Goal: Task Accomplishment & Management: Complete application form

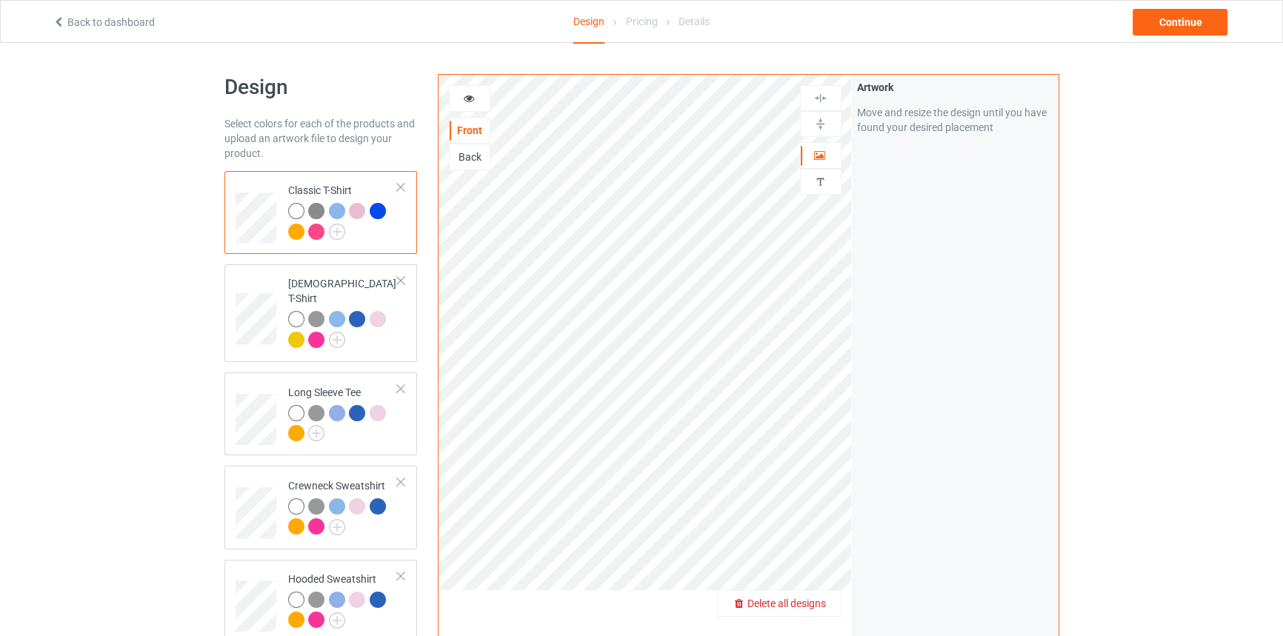
click at [821, 598] on span "Delete all designs" at bounding box center [786, 604] width 79 height 12
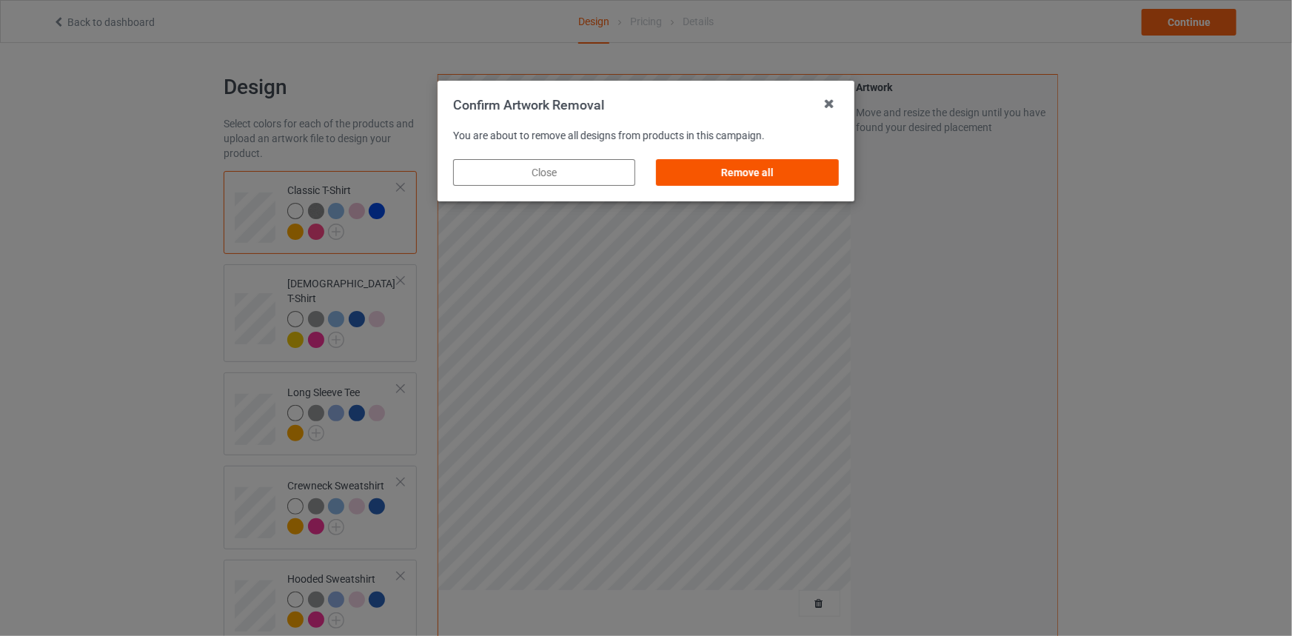
click at [800, 172] on div "Remove all" at bounding box center [748, 172] width 182 height 27
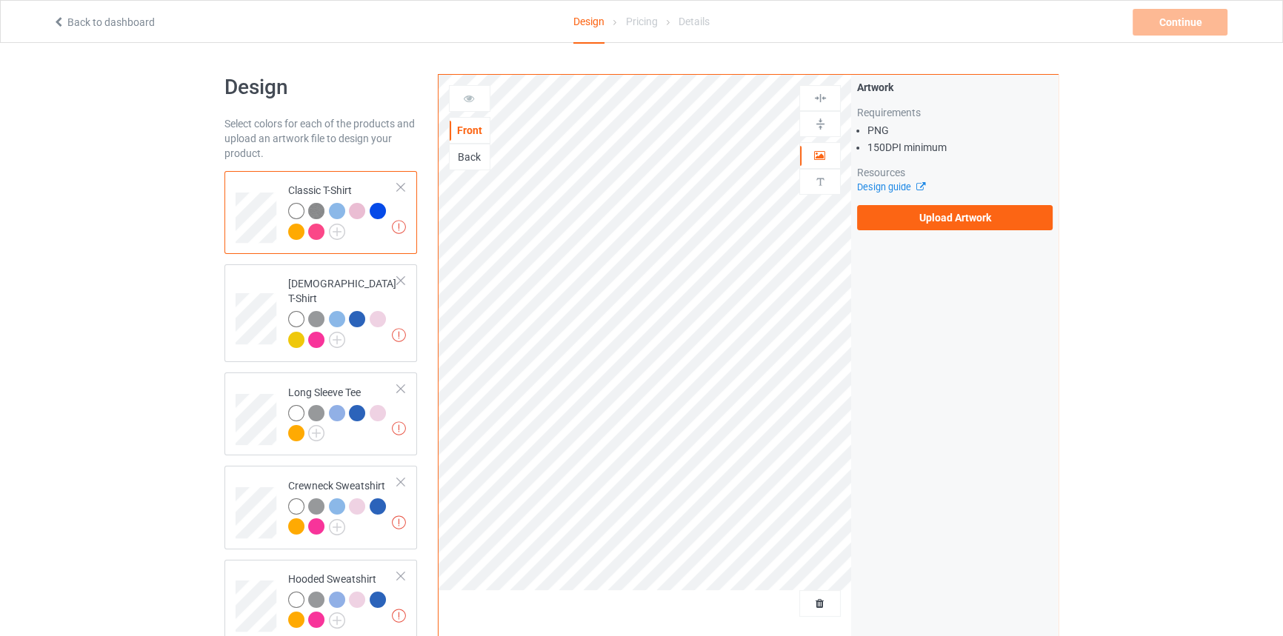
click at [970, 200] on div "Artwork Requirements PNG 150 DPI minimum Resources Design guide Upload Artwork" at bounding box center [955, 155] width 196 height 150
click at [970, 207] on label "Upload Artwork" at bounding box center [955, 217] width 196 height 25
click at [0, 0] on input "Upload Artwork" at bounding box center [0, 0] width 0 height 0
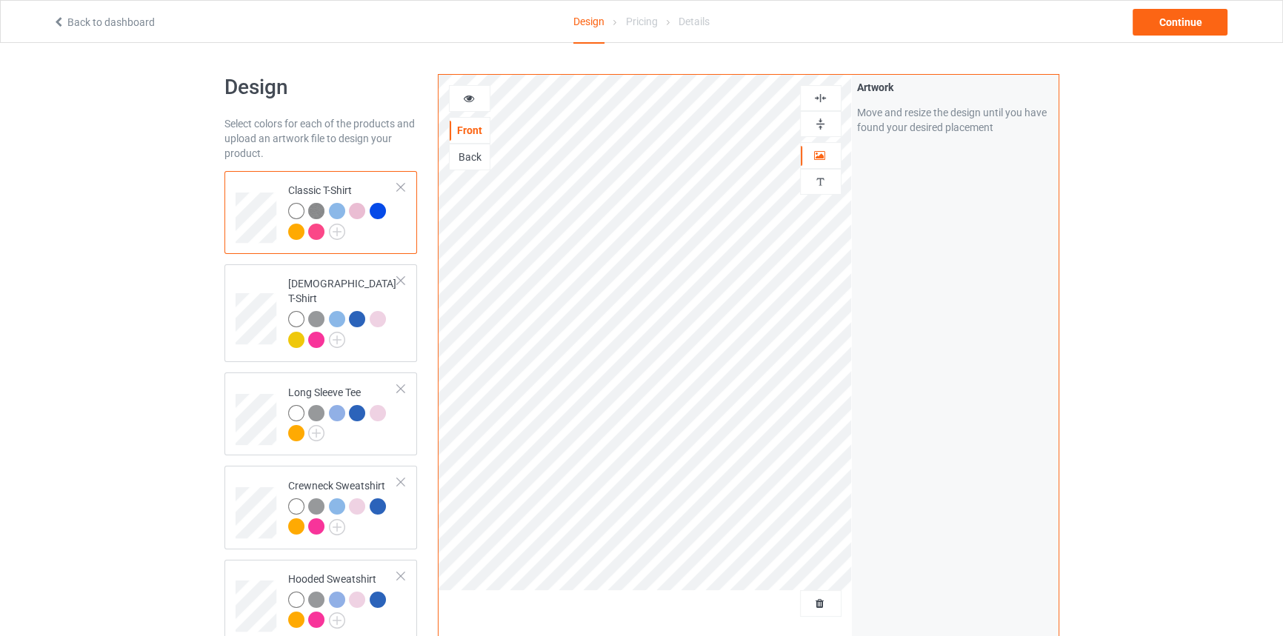
click at [825, 122] on img at bounding box center [820, 124] width 14 height 14
click at [473, 99] on icon at bounding box center [468, 96] width 13 height 10
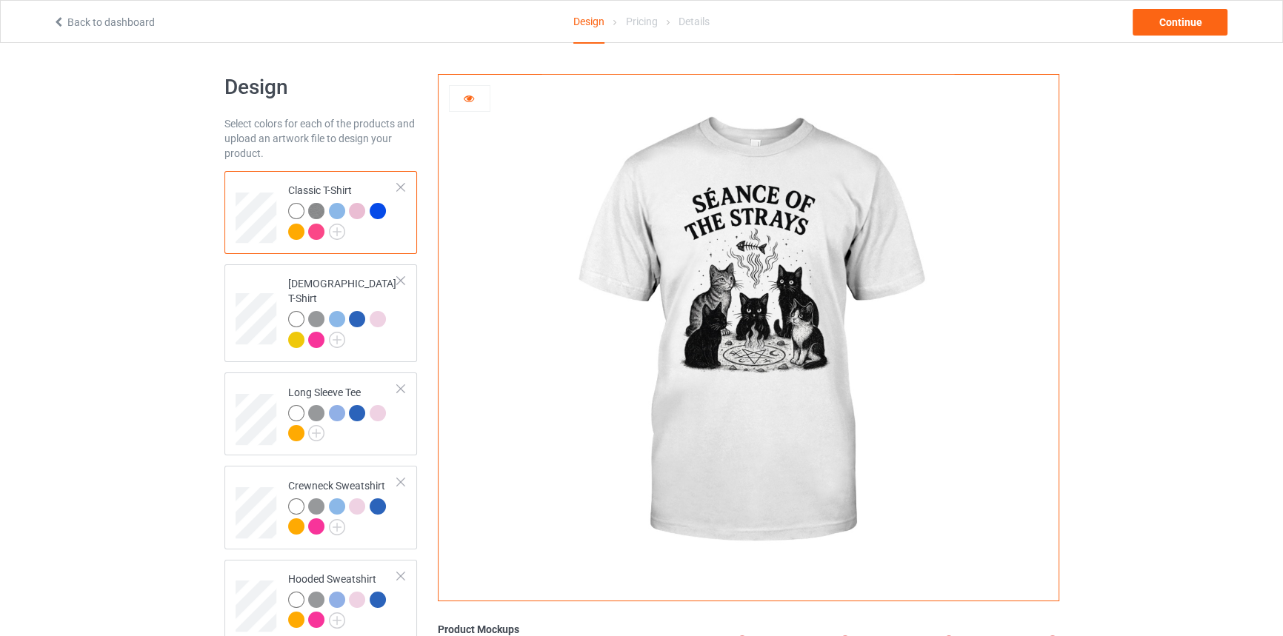
click at [316, 207] on img at bounding box center [316, 211] width 16 height 16
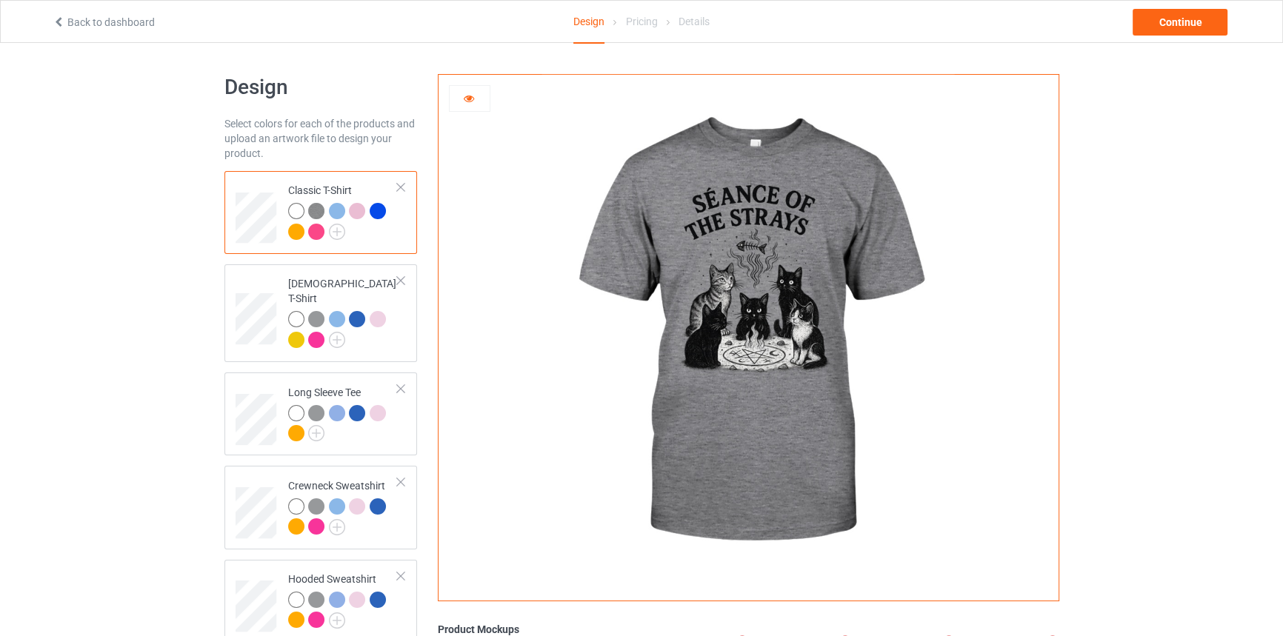
click at [330, 213] on div at bounding box center [337, 211] width 16 height 16
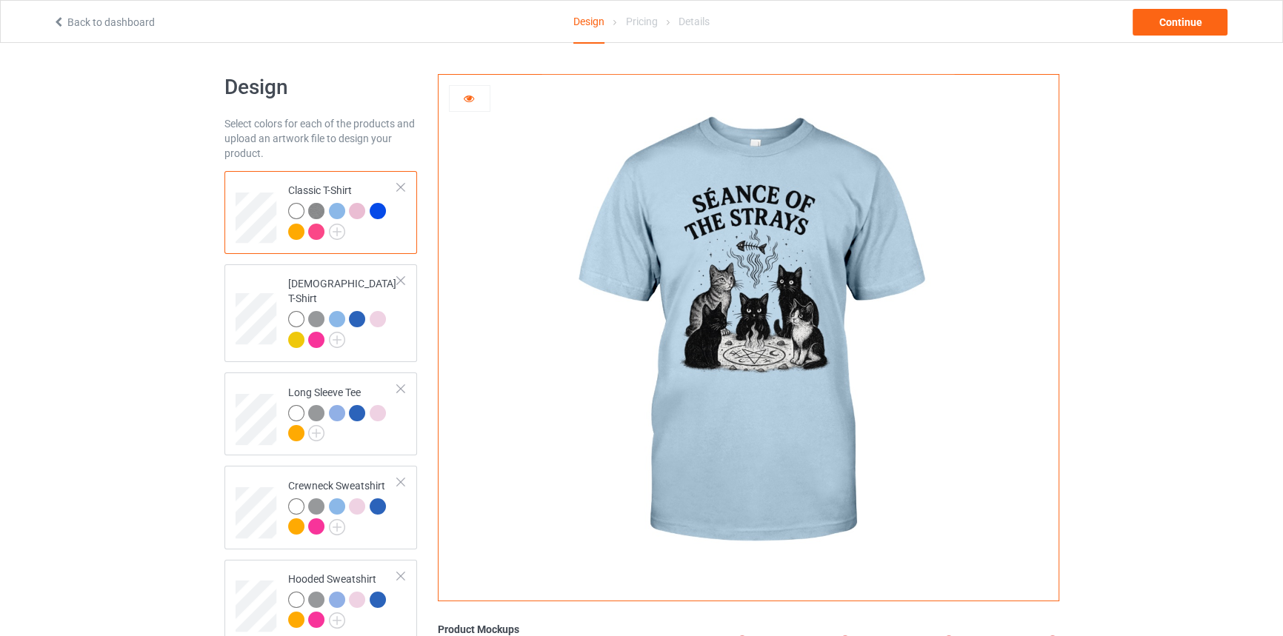
click at [353, 206] on div at bounding box center [357, 211] width 16 height 16
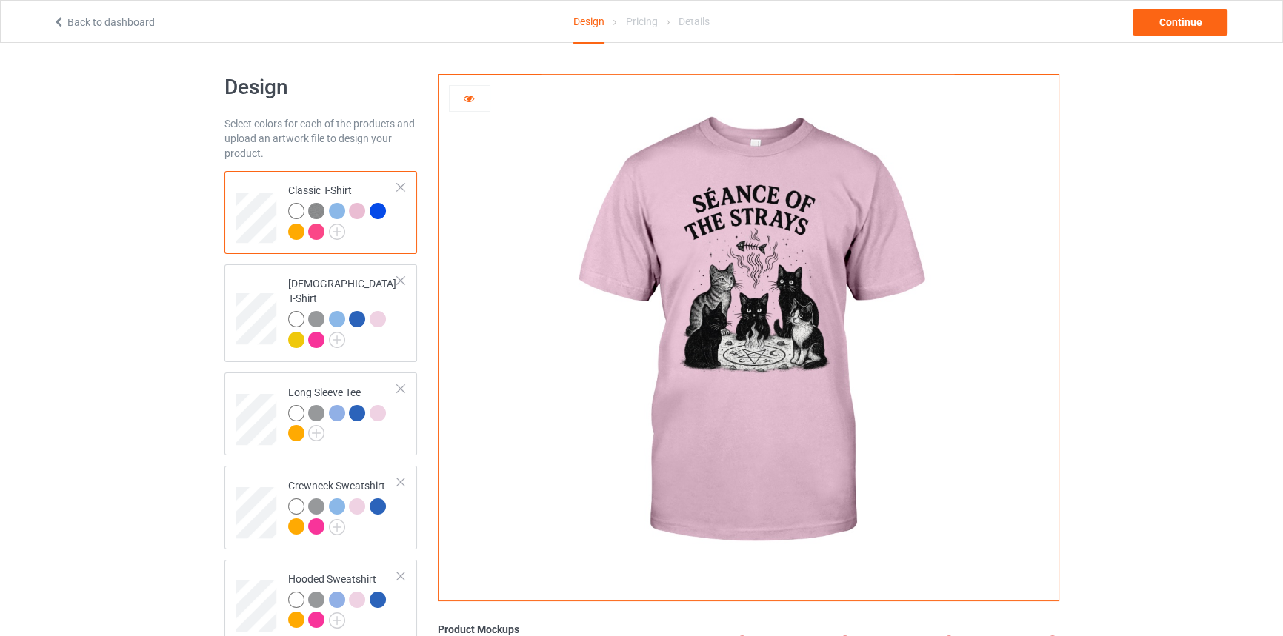
click at [375, 214] on div at bounding box center [378, 211] width 16 height 16
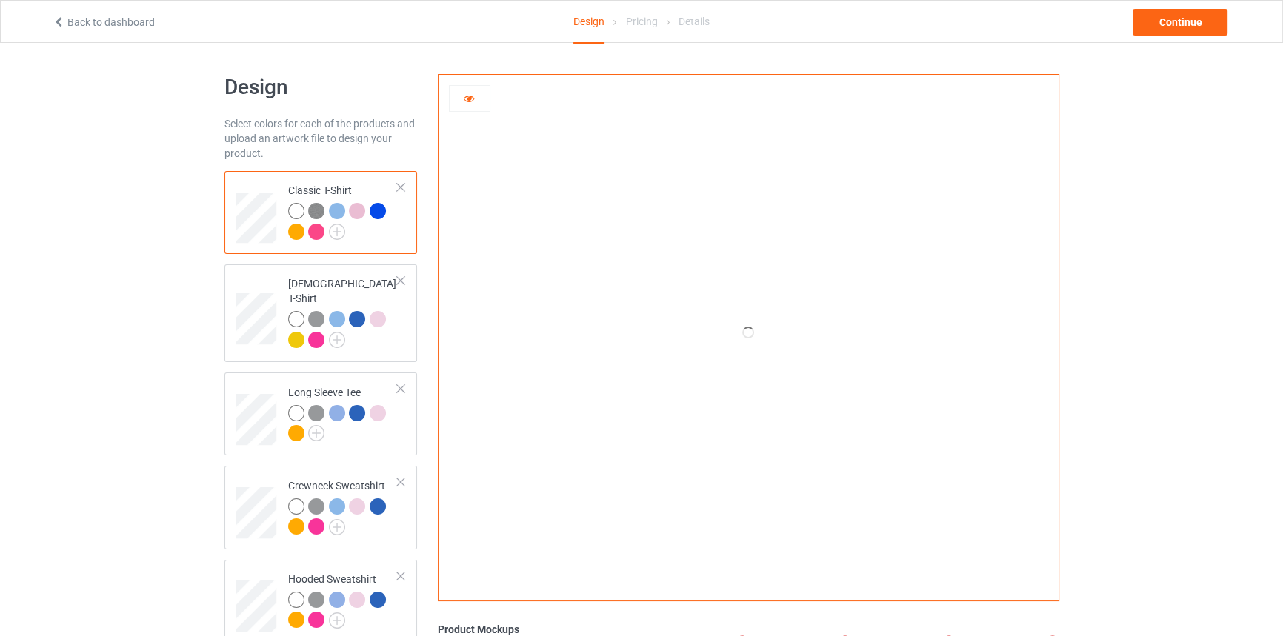
click at [292, 232] on div at bounding box center [296, 232] width 16 height 16
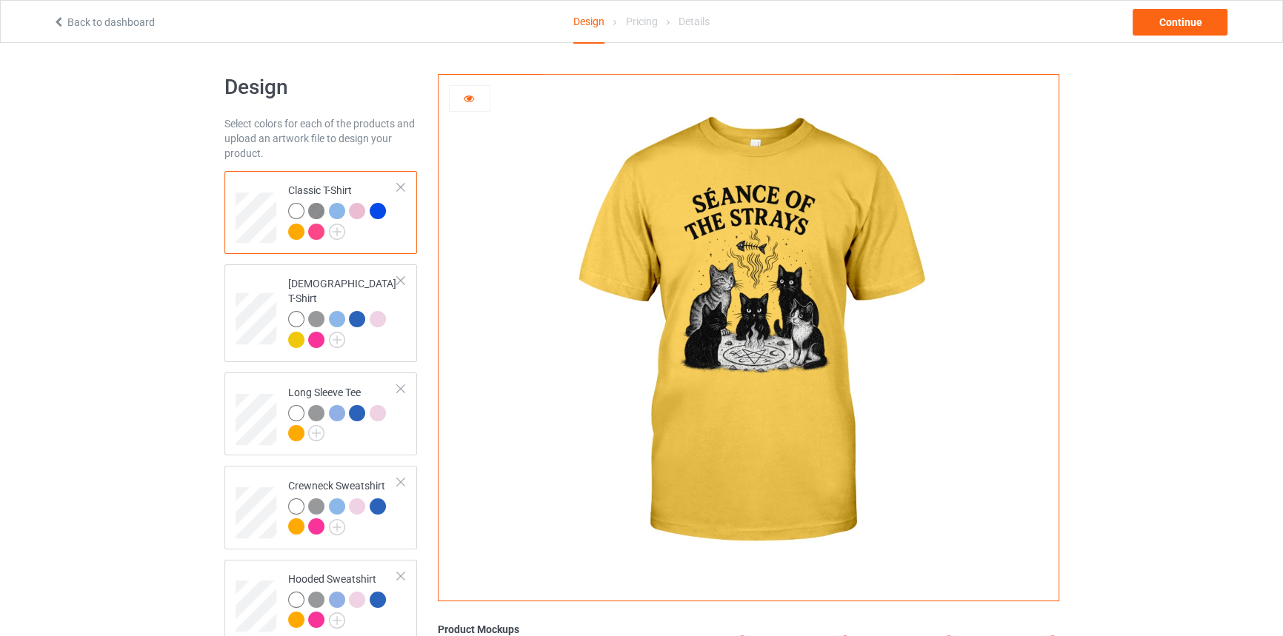
click at [319, 232] on div at bounding box center [316, 232] width 16 height 16
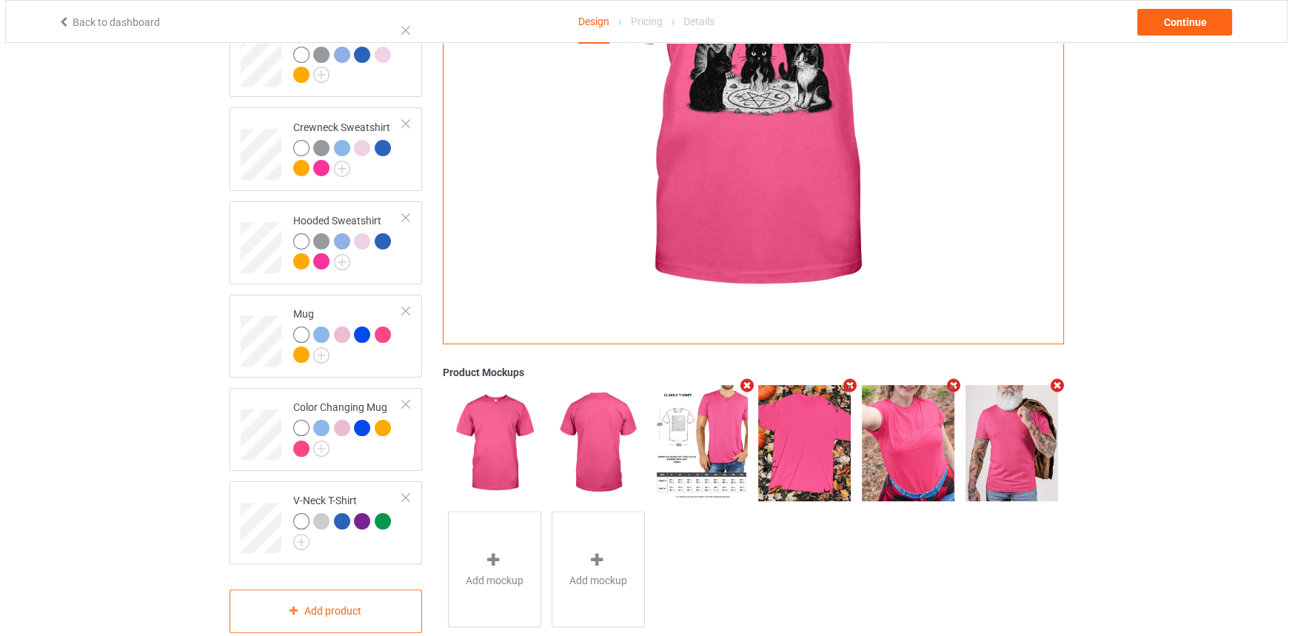
scroll to position [372, 0]
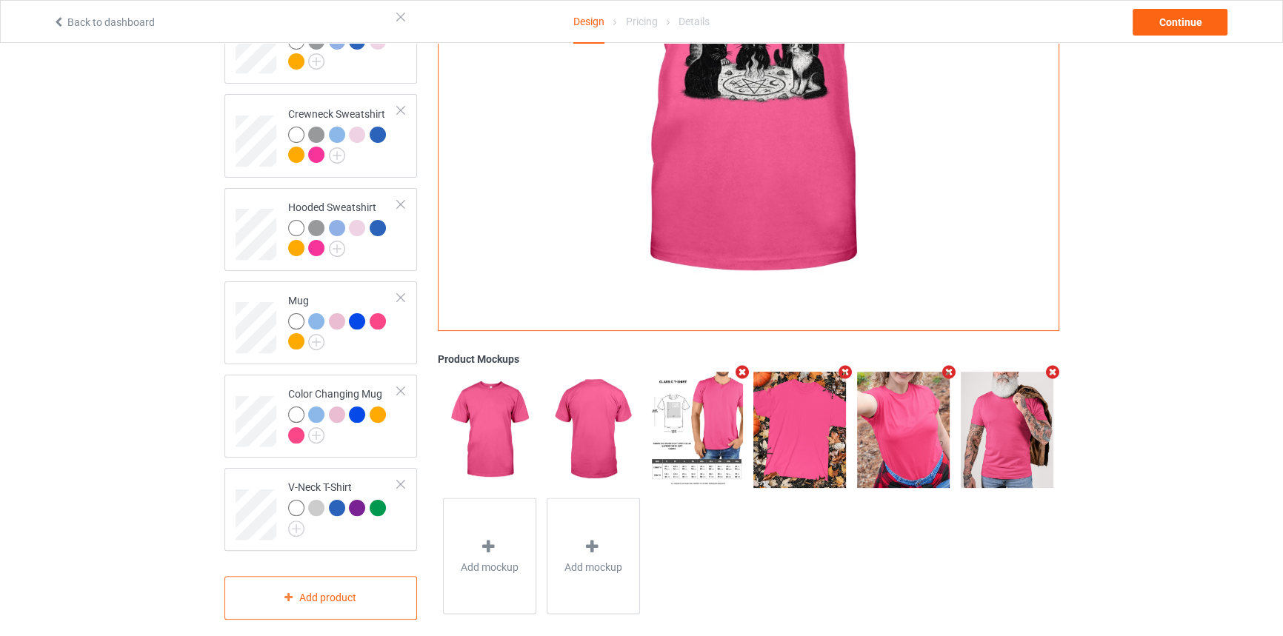
click at [840, 365] on icon "Remove mockup" at bounding box center [845, 373] width 19 height 16
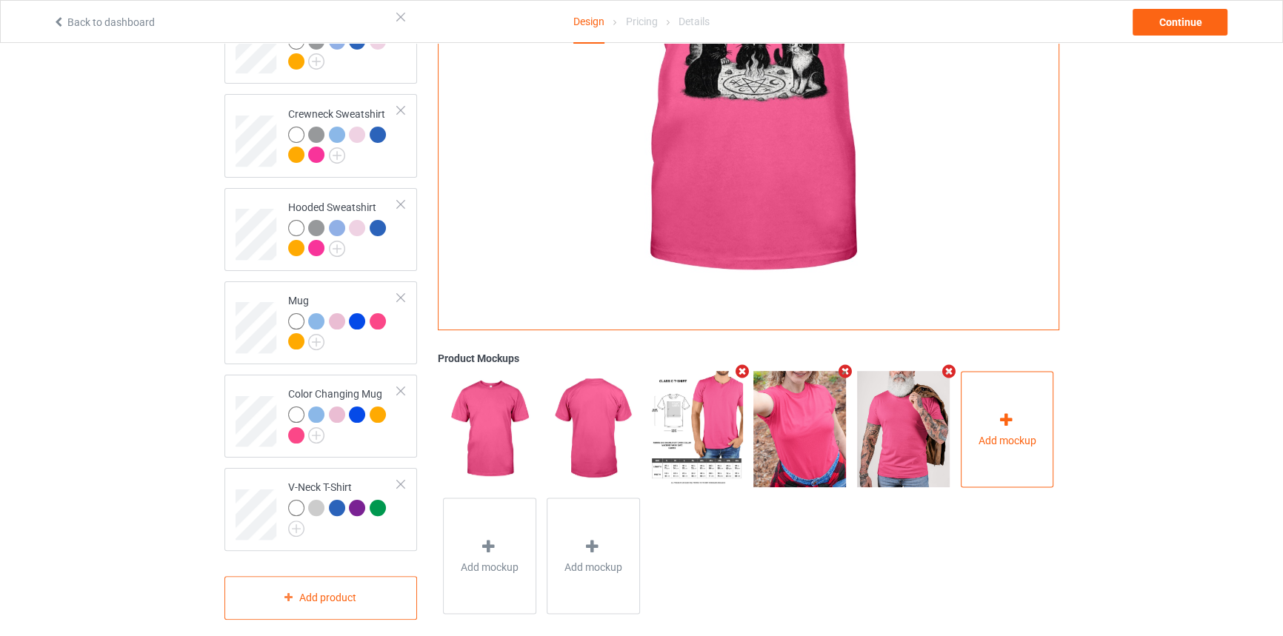
click at [998, 413] on icon at bounding box center [1005, 421] width 19 height 16
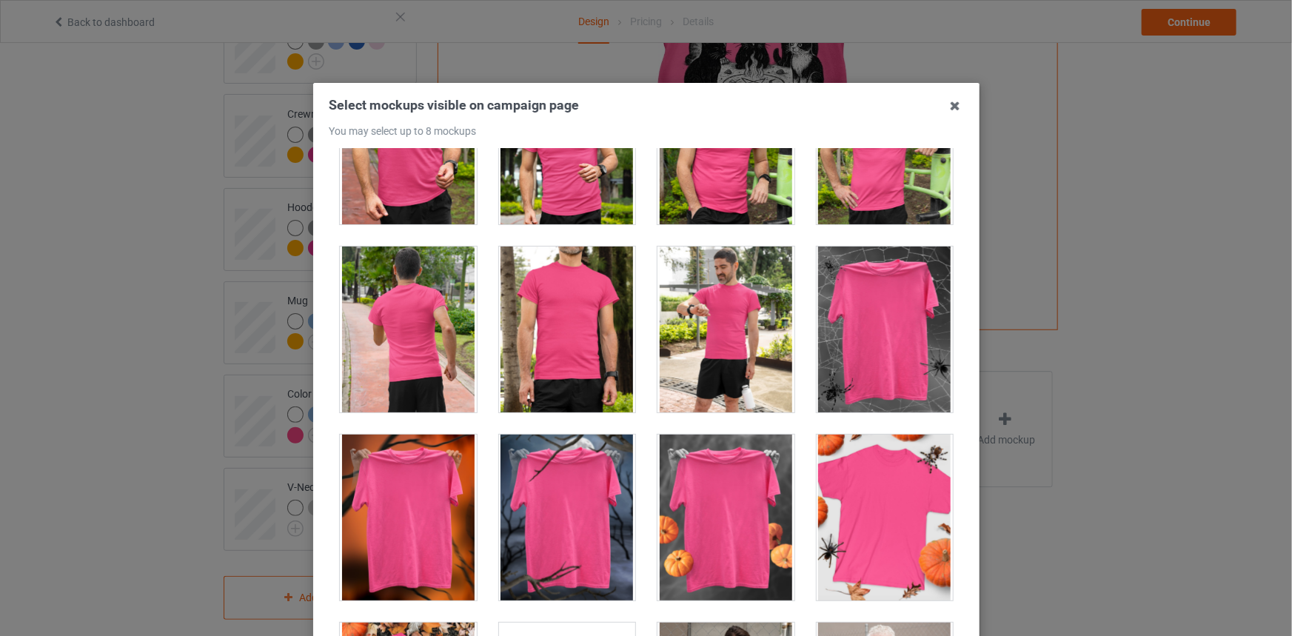
scroll to position [14371, 0]
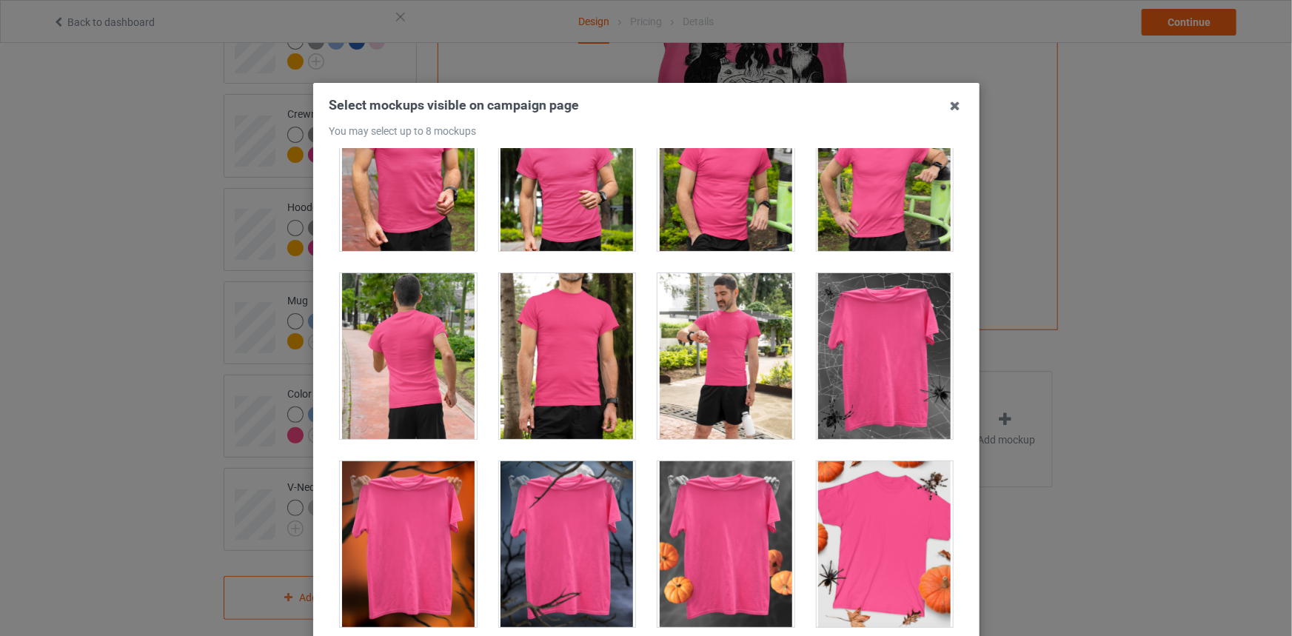
click at [873, 293] on div at bounding box center [884, 356] width 137 height 166
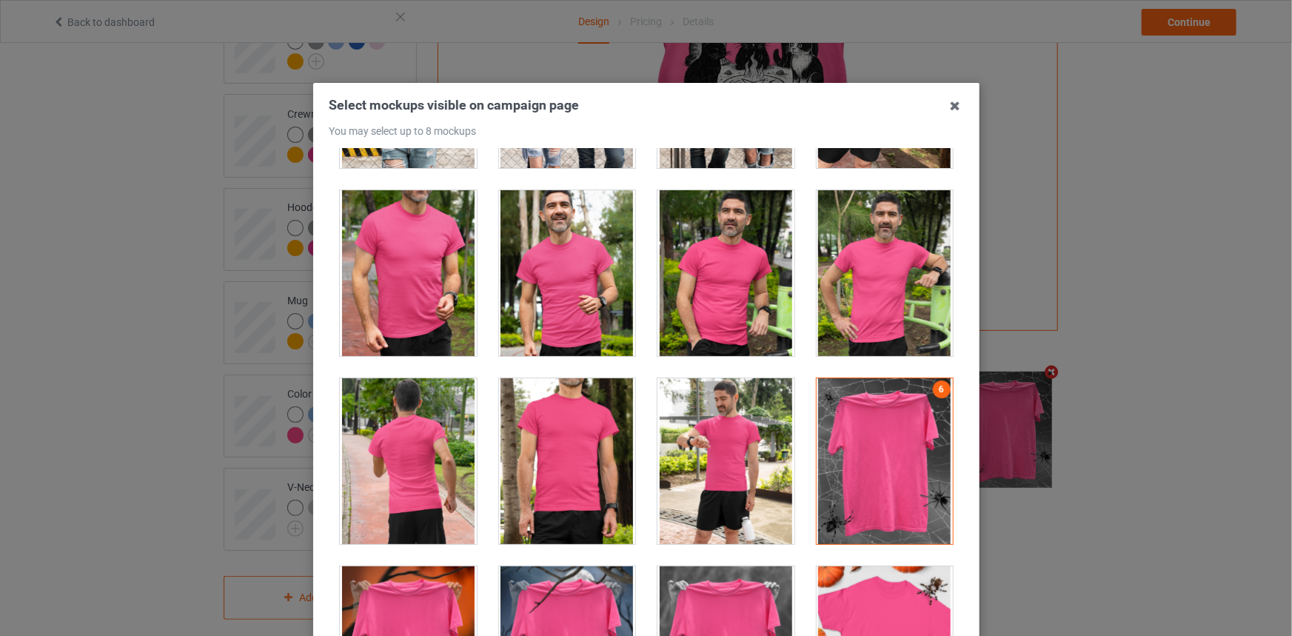
scroll to position [14236, 0]
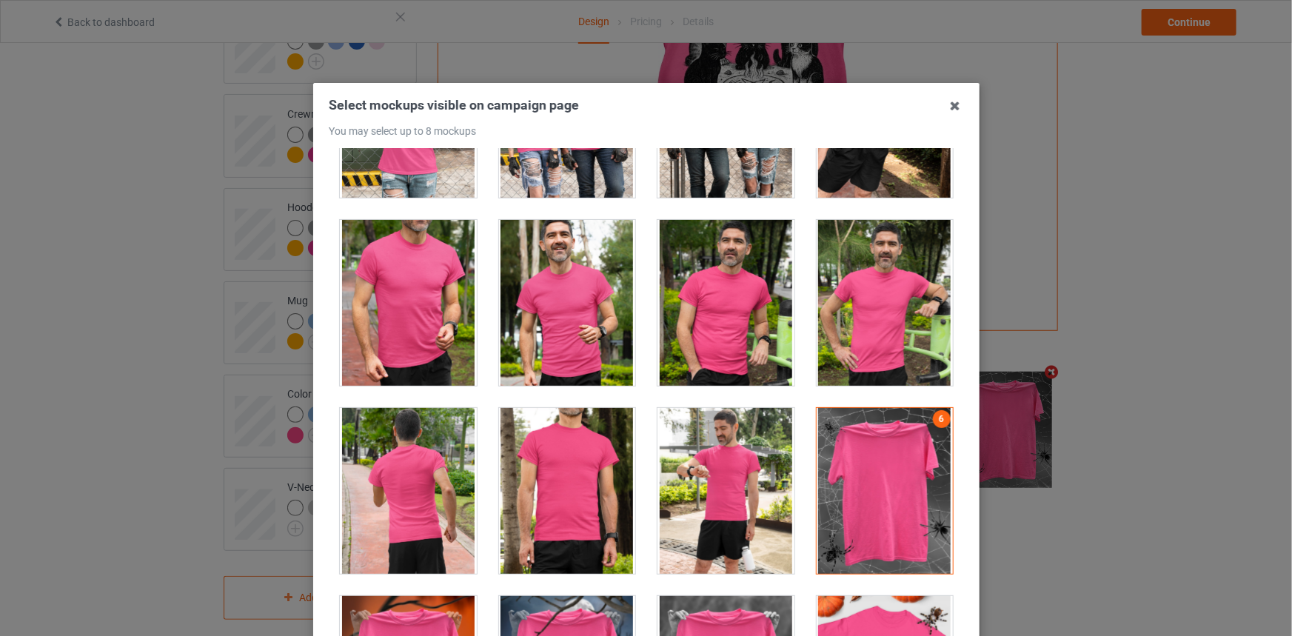
click at [852, 436] on div at bounding box center [884, 491] width 137 height 166
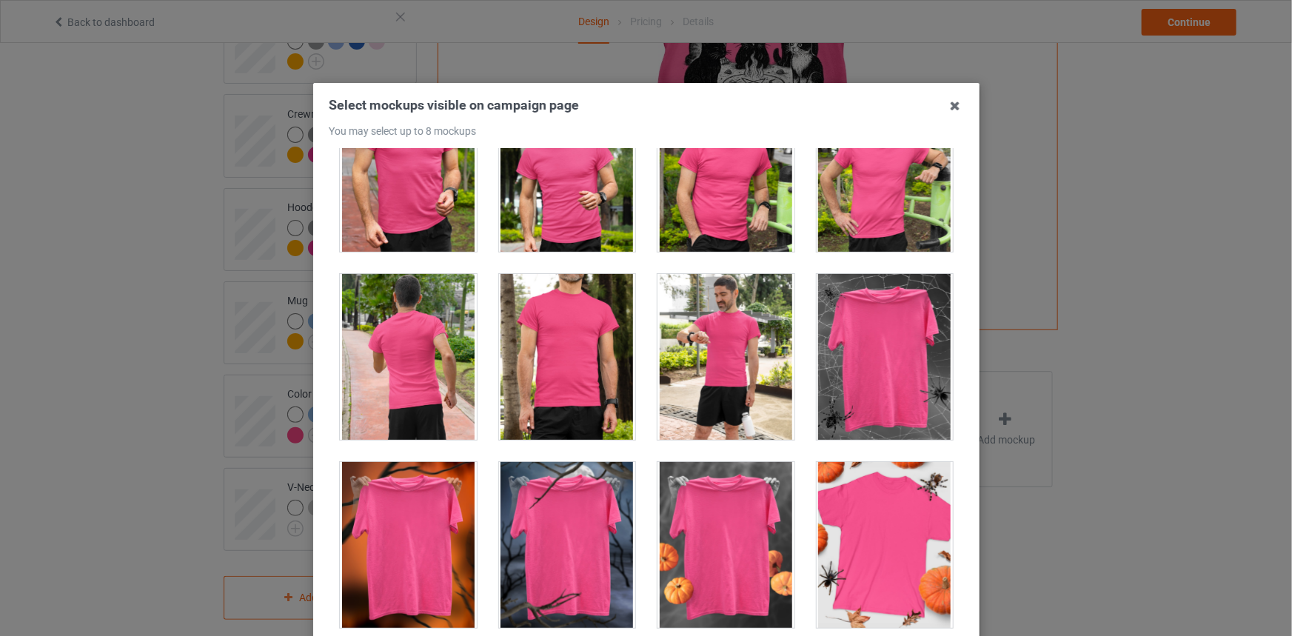
scroll to position [14371, 0]
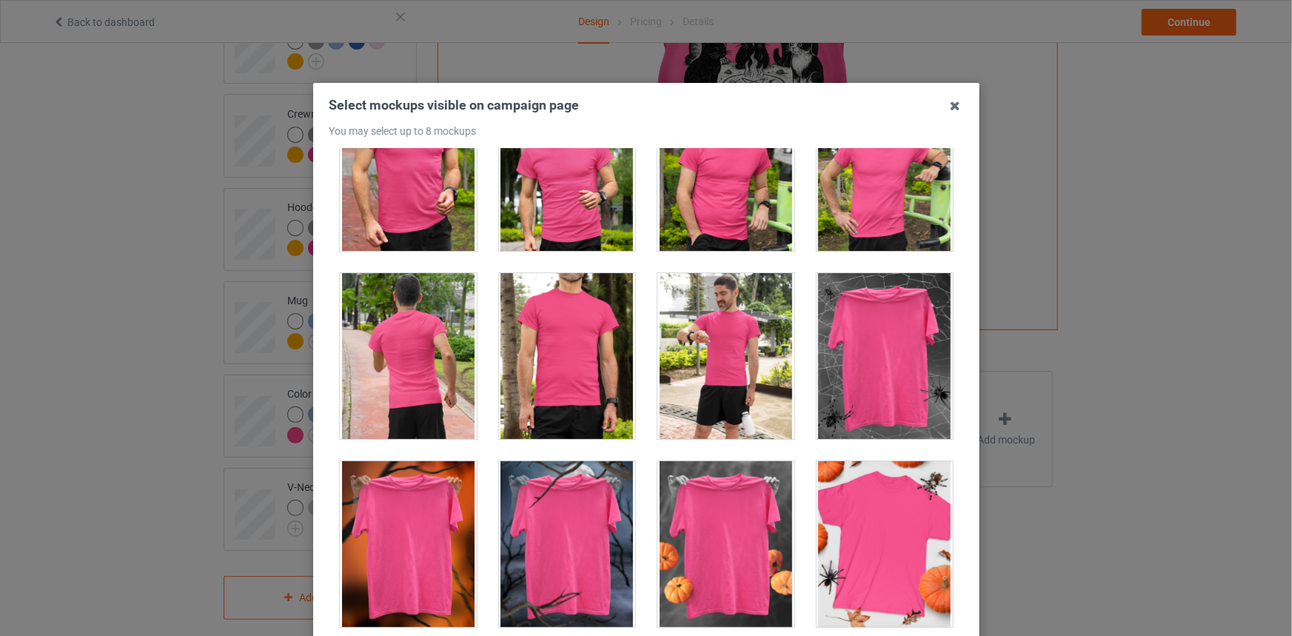
click at [548, 514] on div at bounding box center [566, 544] width 137 height 166
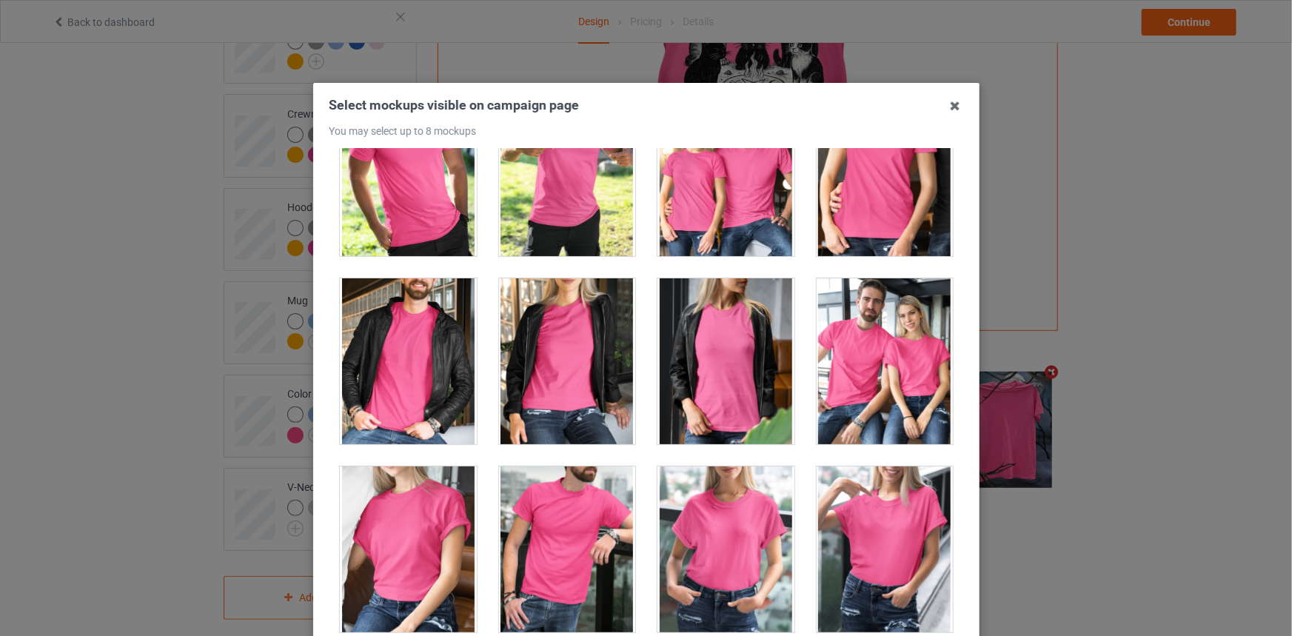
scroll to position [17942, 0]
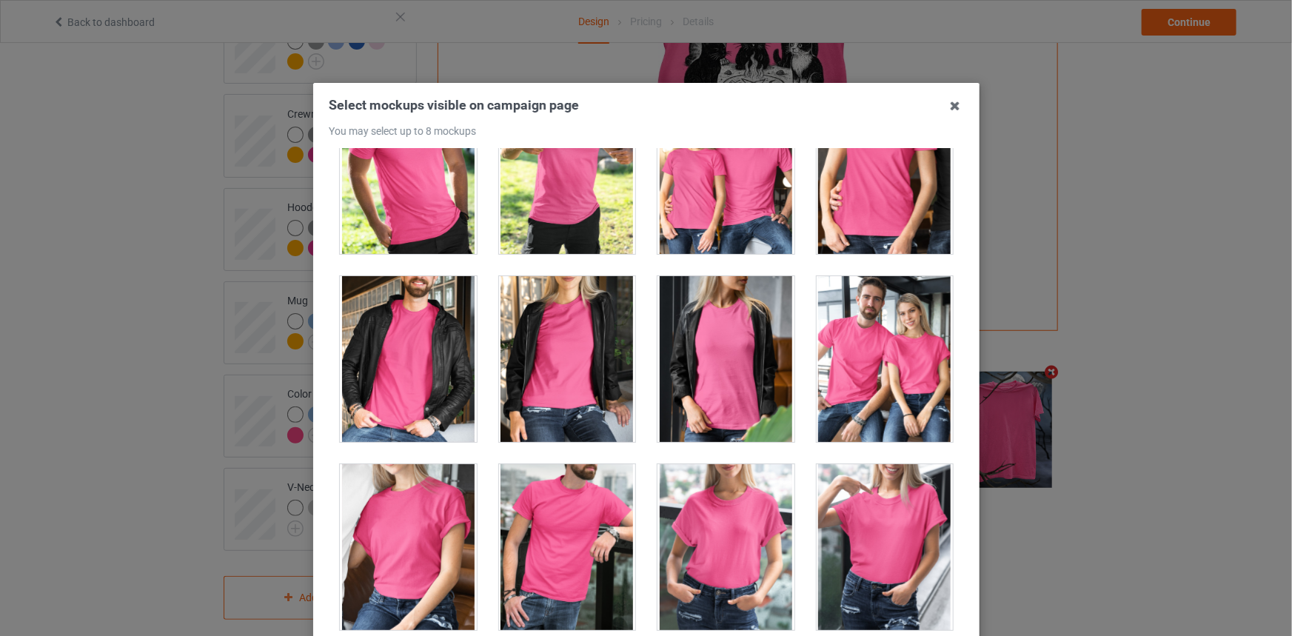
click at [520, 390] on div at bounding box center [566, 359] width 137 height 166
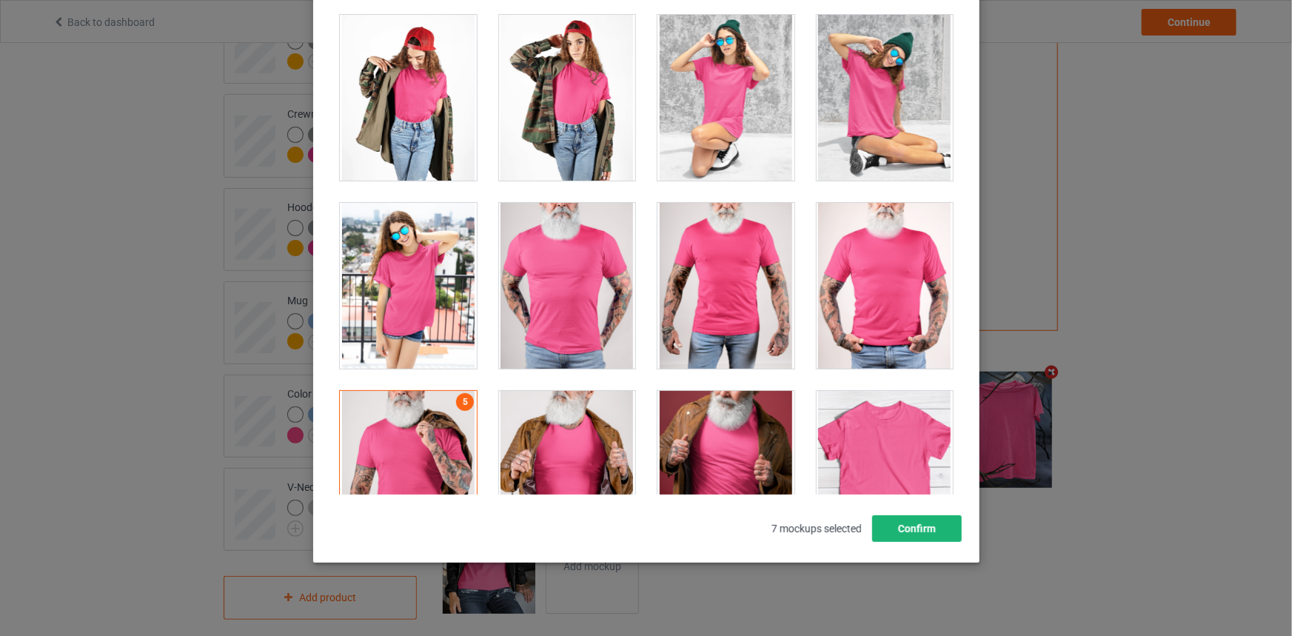
scroll to position [171, 0]
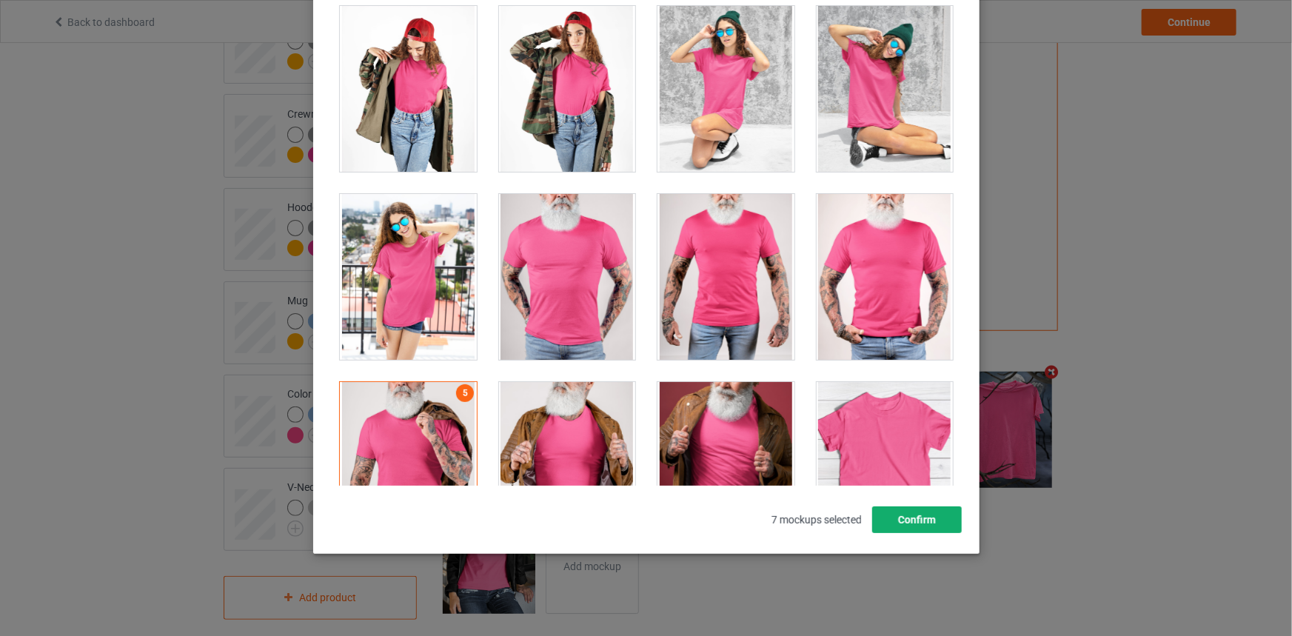
click at [907, 530] on button "Confirm" at bounding box center [917, 520] width 90 height 27
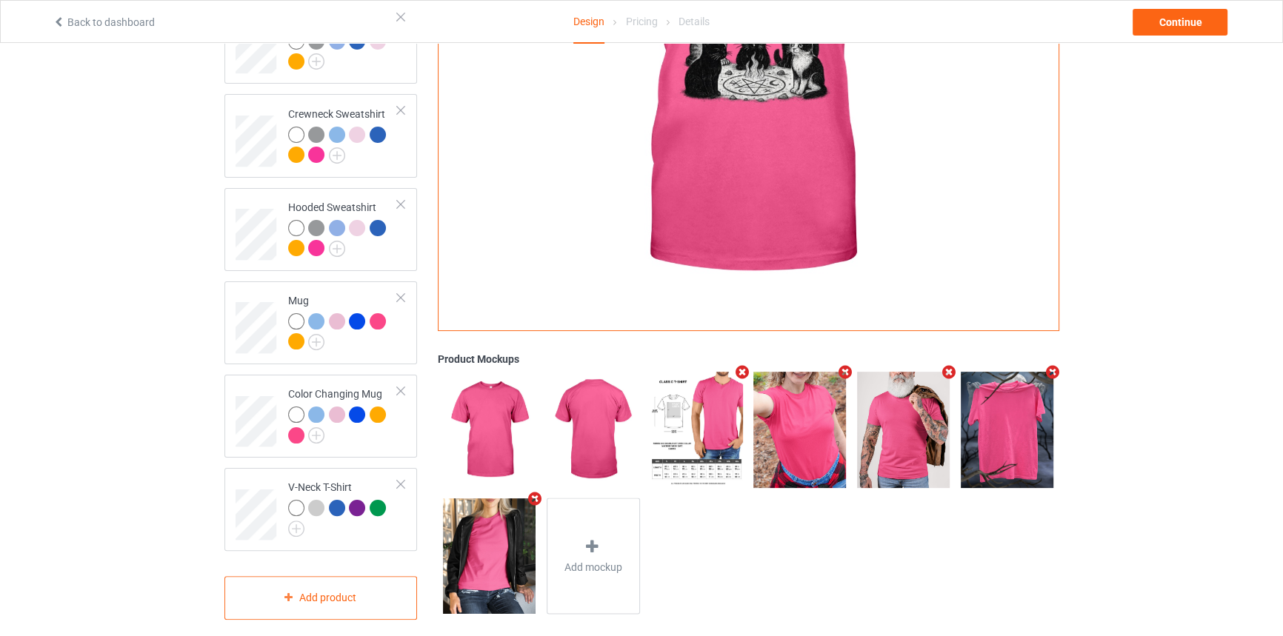
click at [849, 365] on icon "Remove mockup" at bounding box center [845, 373] width 19 height 16
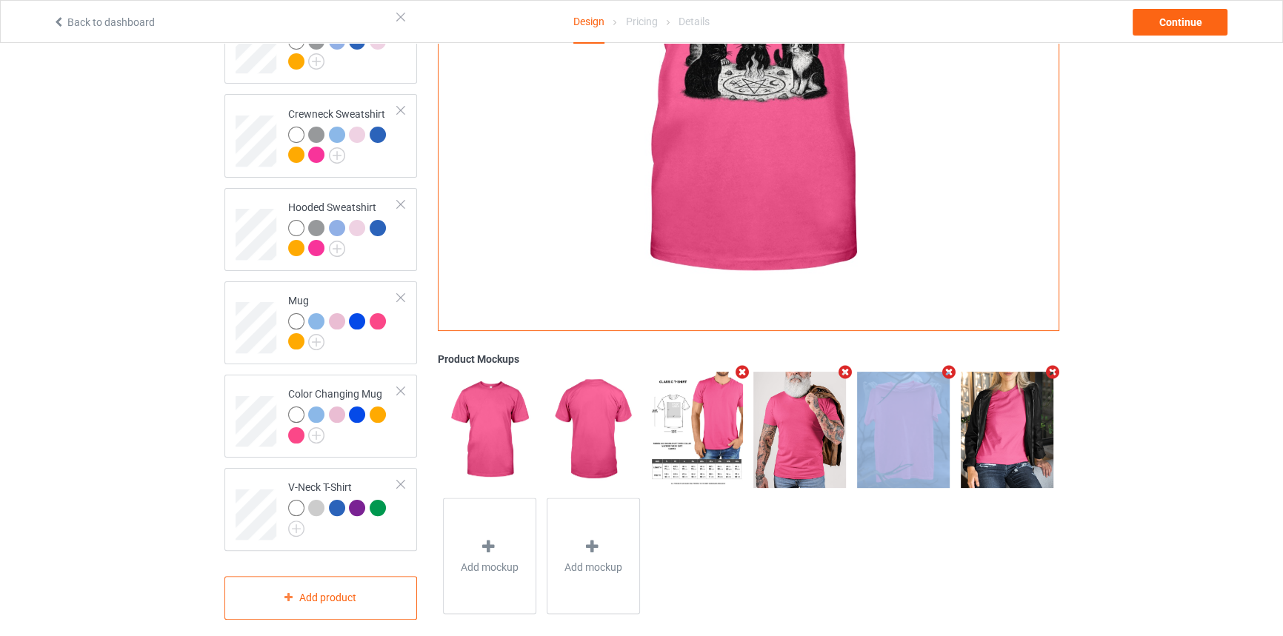
click at [849, 365] on icon "Remove mockup" at bounding box center [845, 373] width 19 height 16
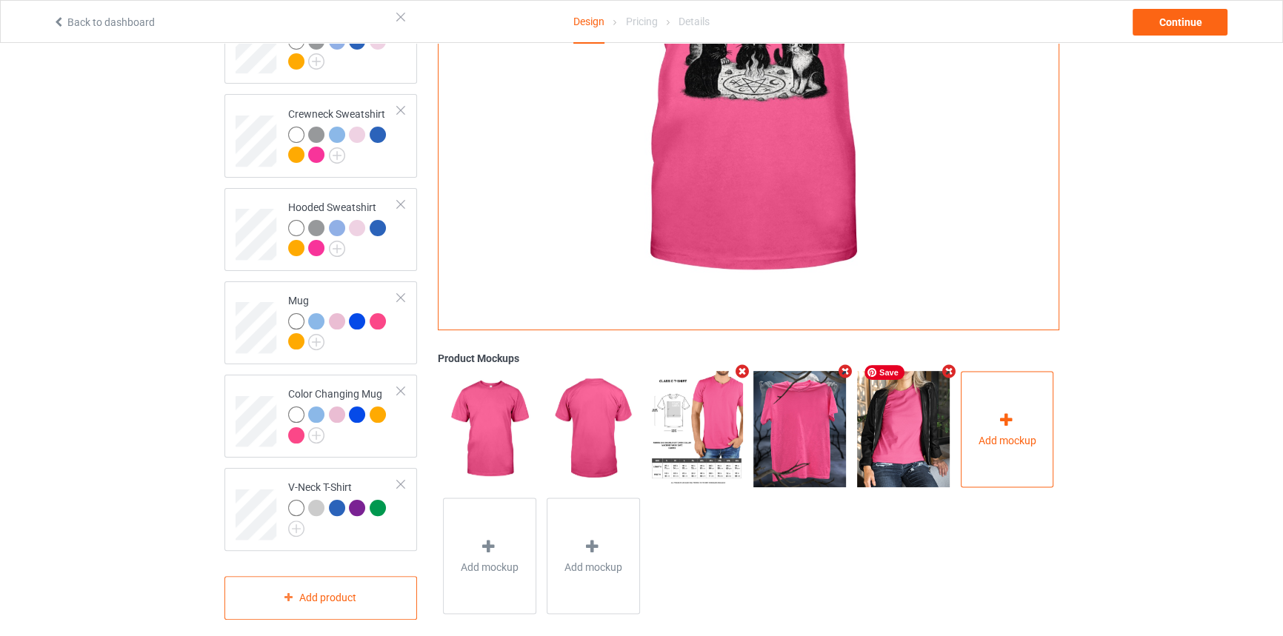
click at [1022, 402] on div "Add mockup" at bounding box center [1007, 430] width 93 height 116
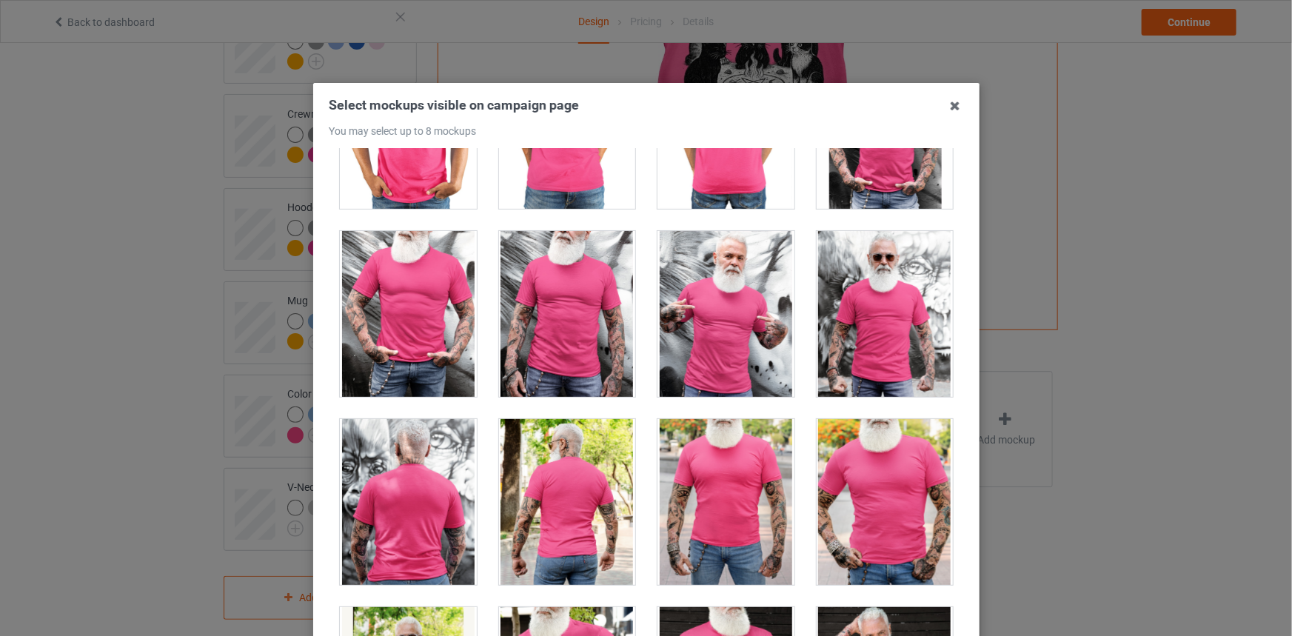
scroll to position [11783, 0]
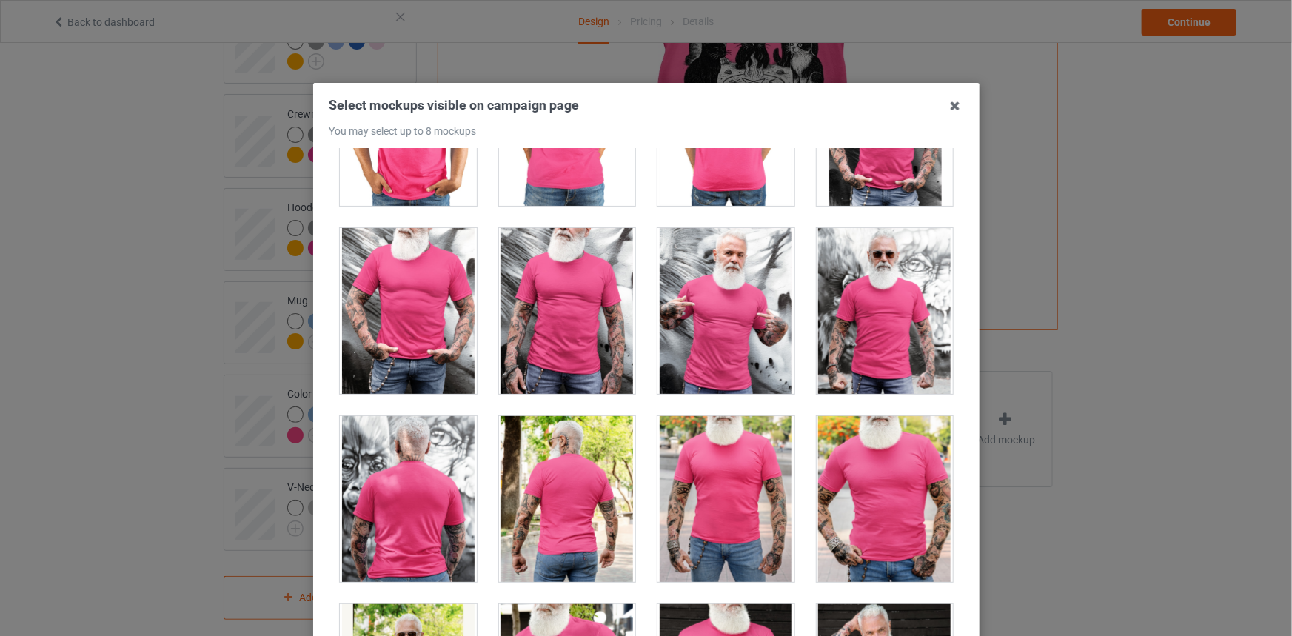
click at [474, 333] on div at bounding box center [408, 311] width 159 height 188
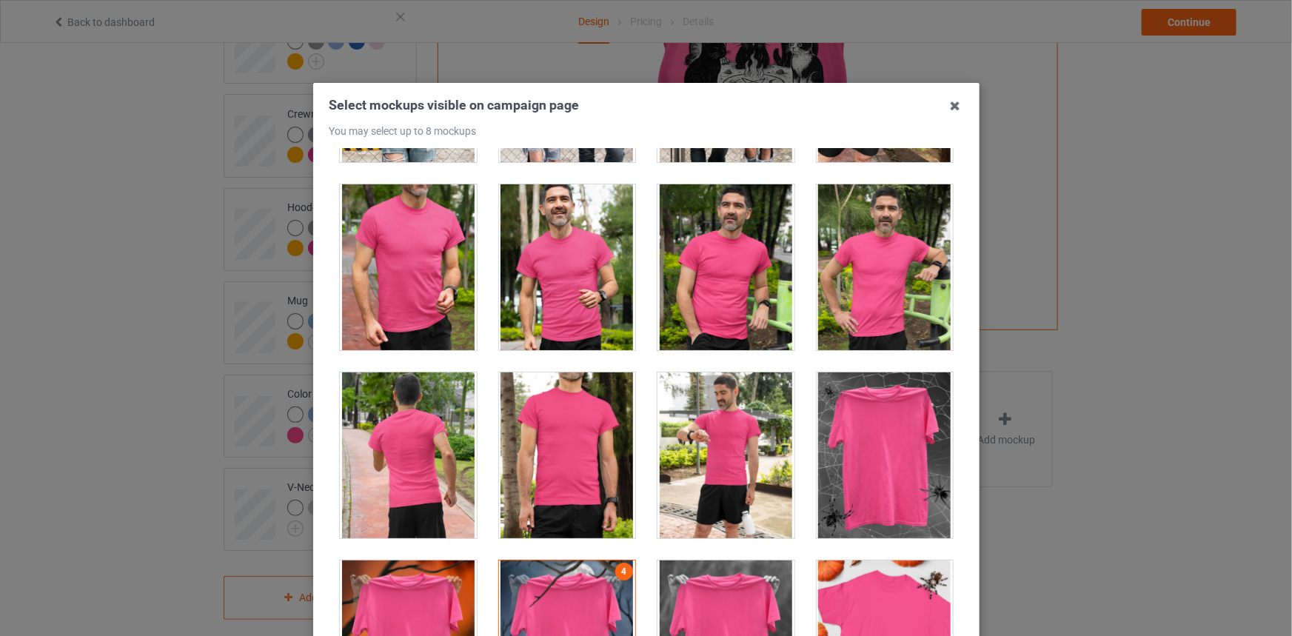
scroll to position [14273, 0]
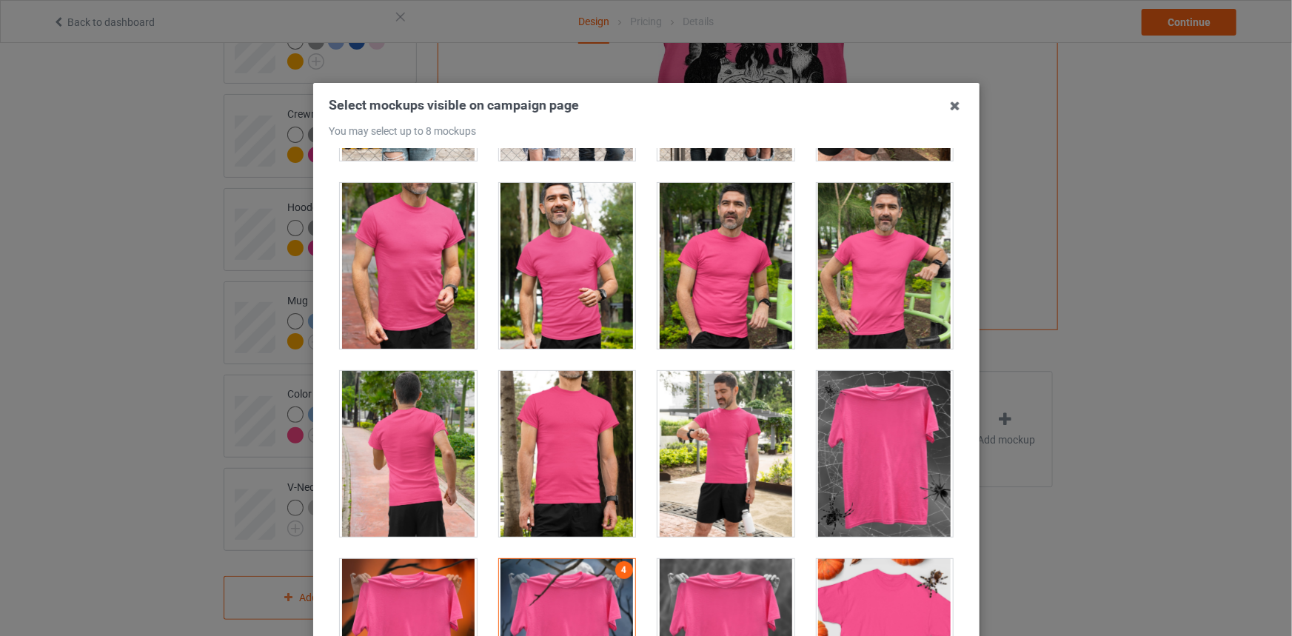
click at [421, 234] on div at bounding box center [408, 266] width 137 height 166
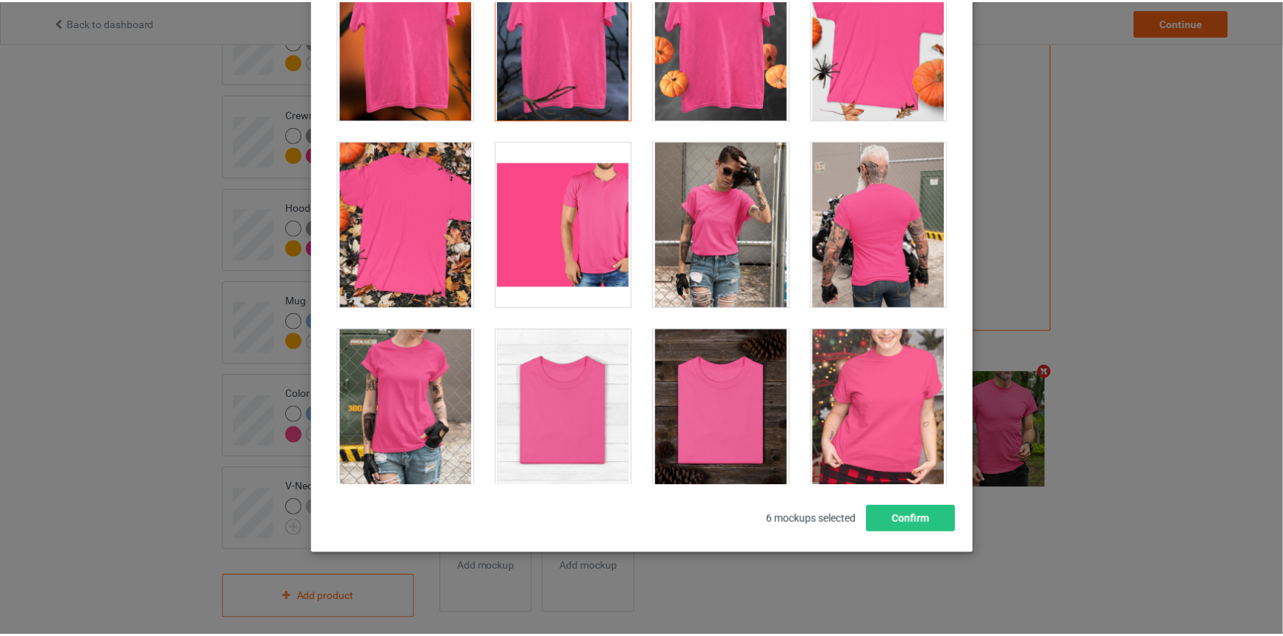
scroll to position [14745, 0]
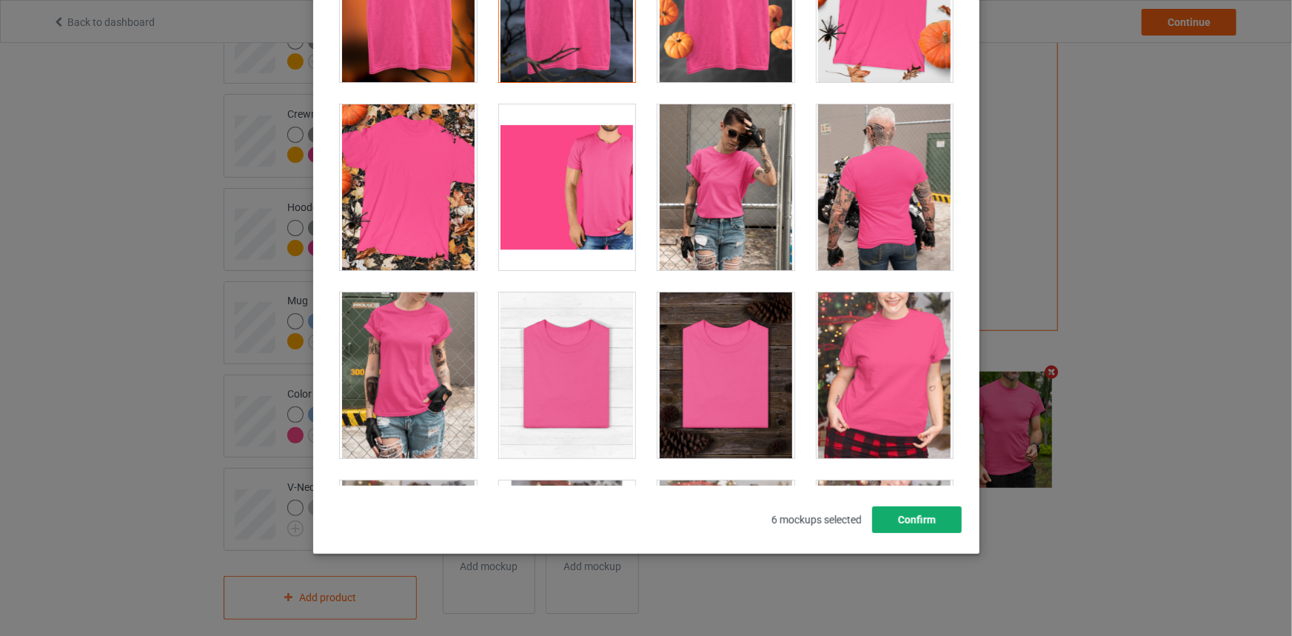
click at [933, 522] on button "Confirm" at bounding box center [917, 520] width 90 height 27
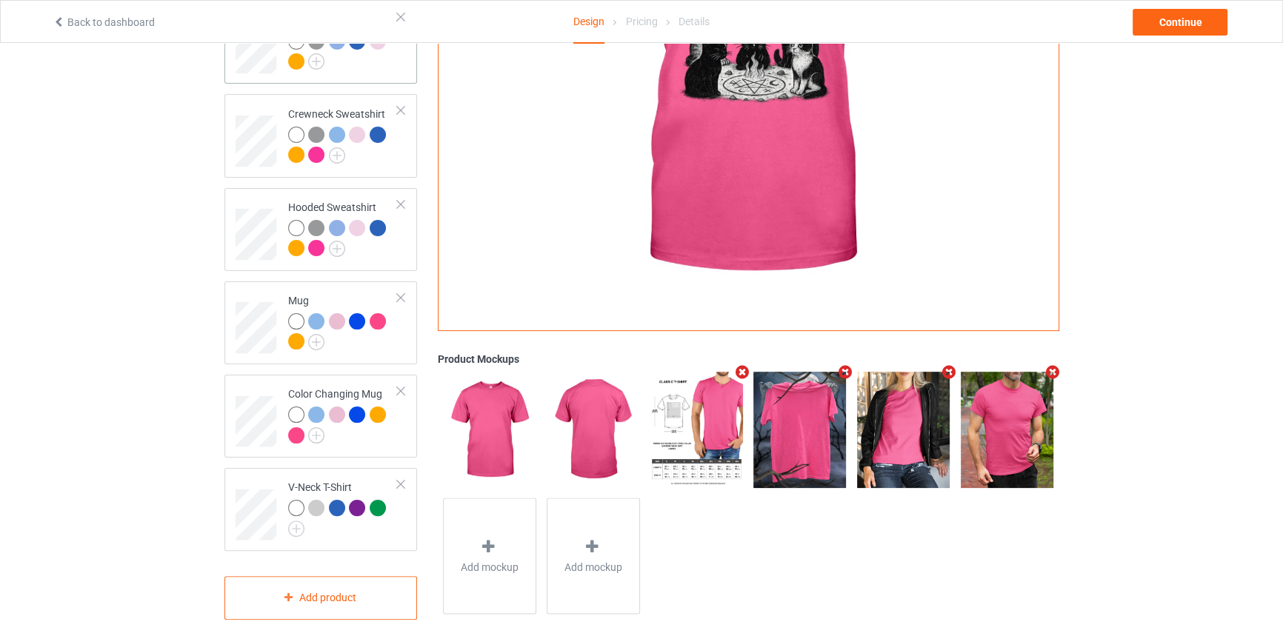
scroll to position [0, 0]
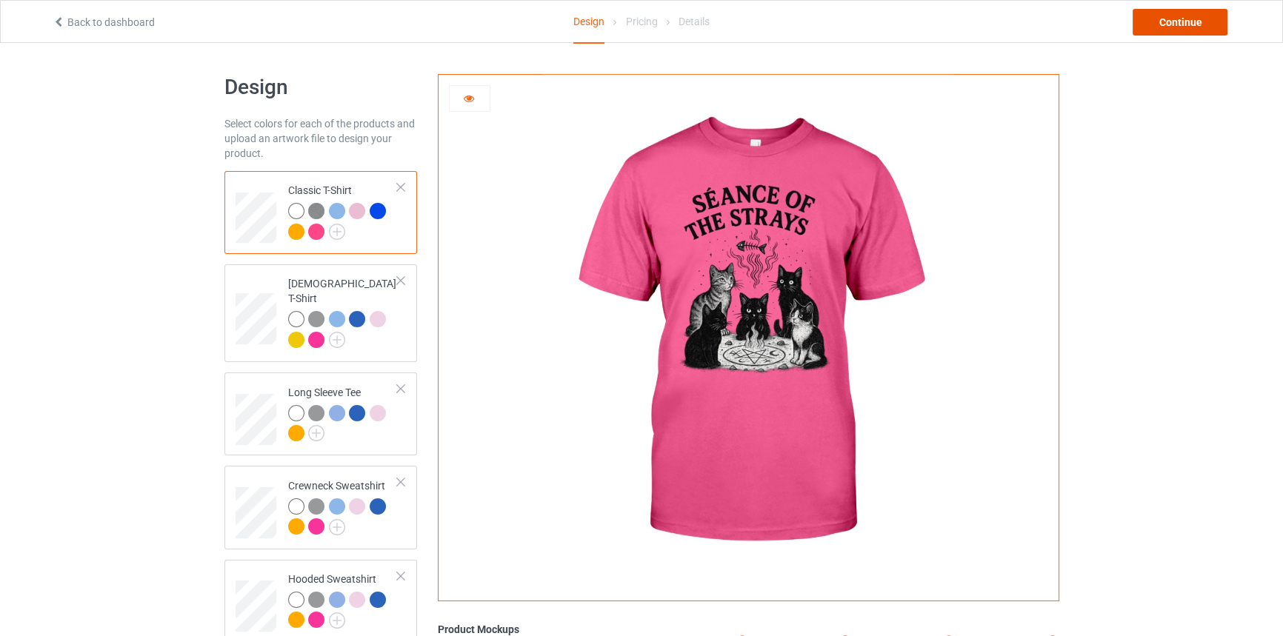
click at [1182, 21] on div "Continue" at bounding box center [1179, 22] width 95 height 27
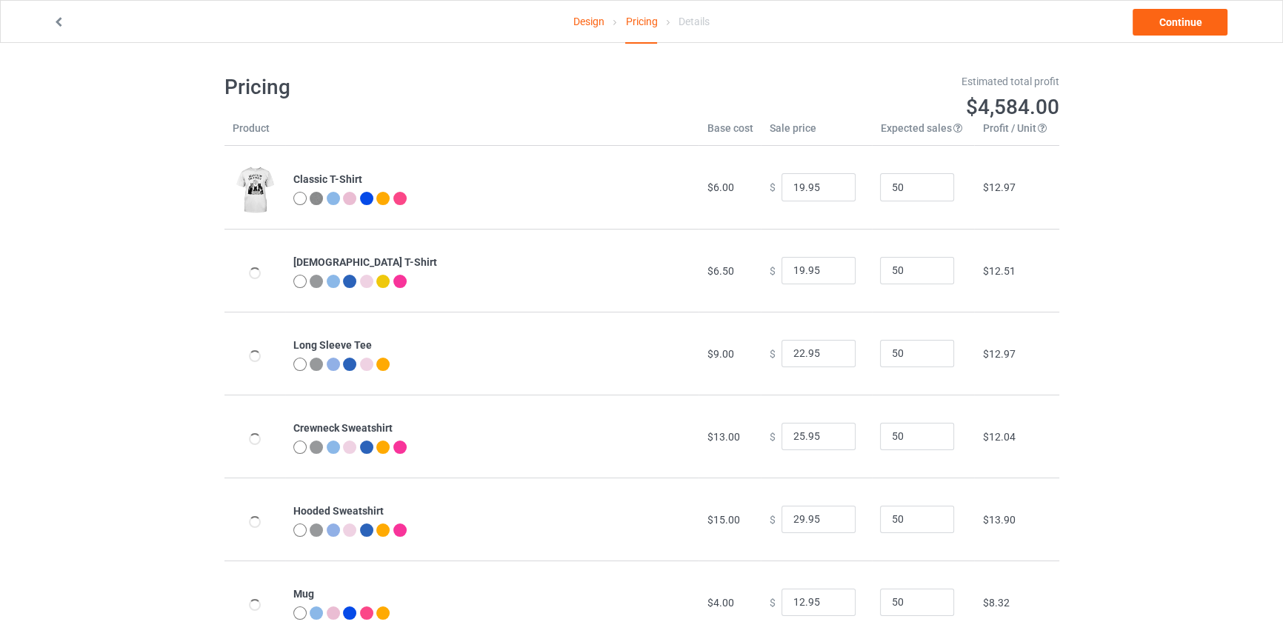
click at [580, 13] on link "Design" at bounding box center [588, 21] width 31 height 41
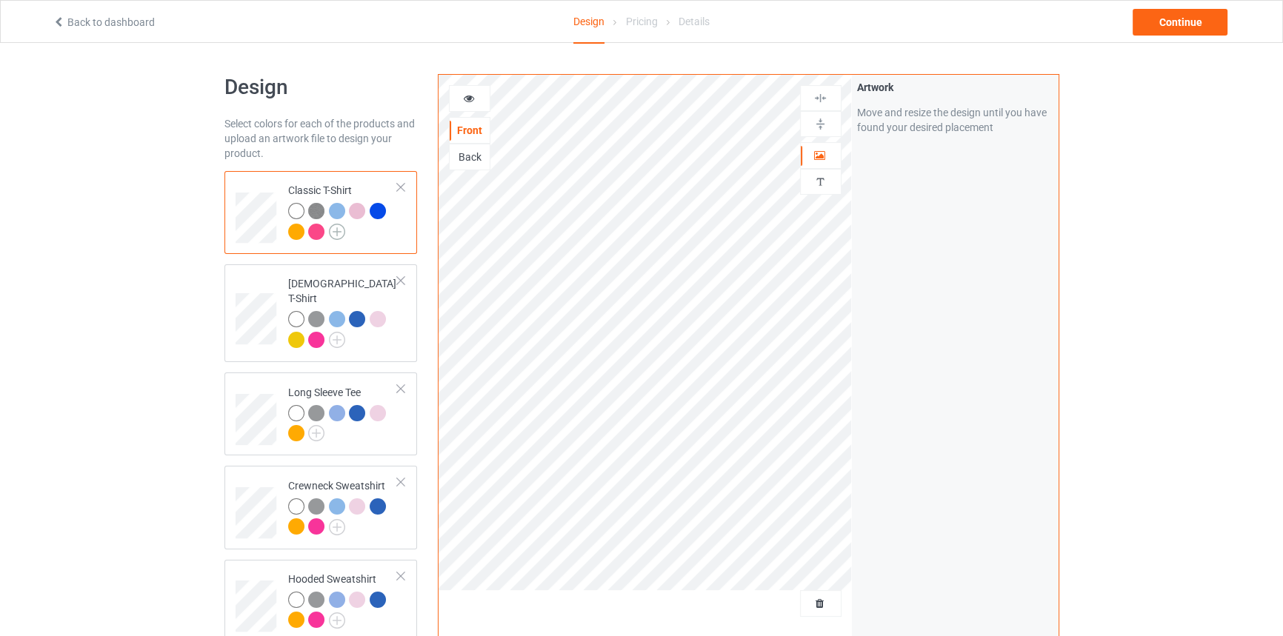
click at [337, 230] on img at bounding box center [337, 232] width 16 height 16
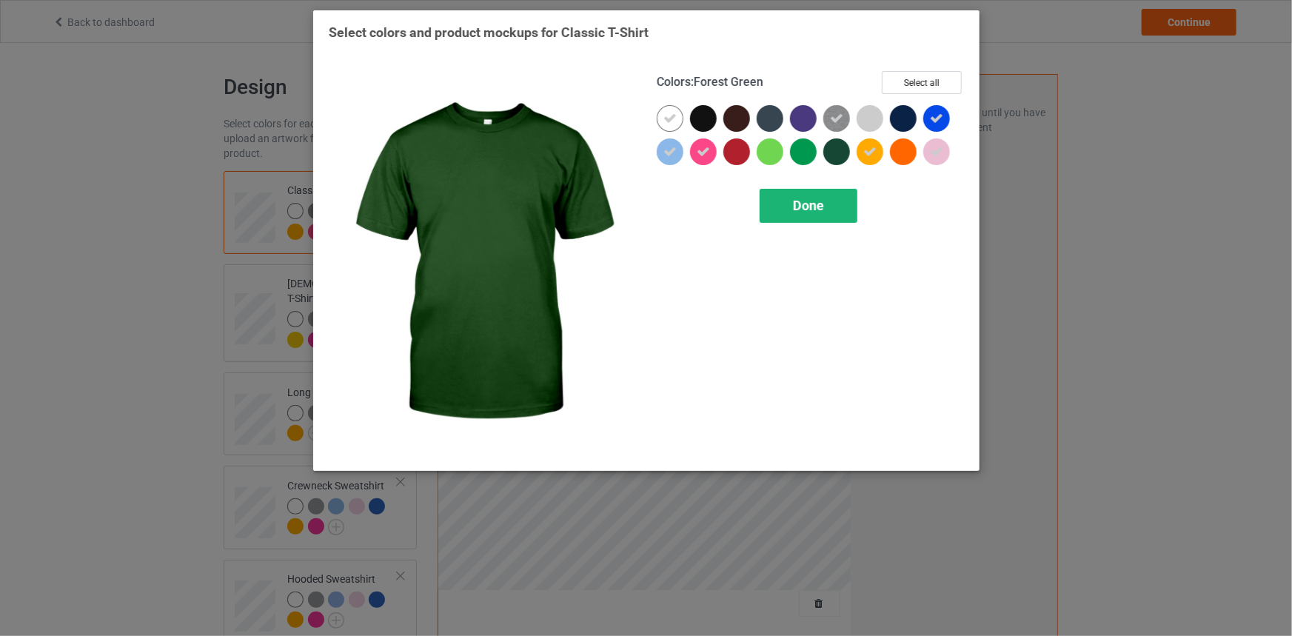
click at [818, 217] on div "Done" at bounding box center [809, 206] width 98 height 34
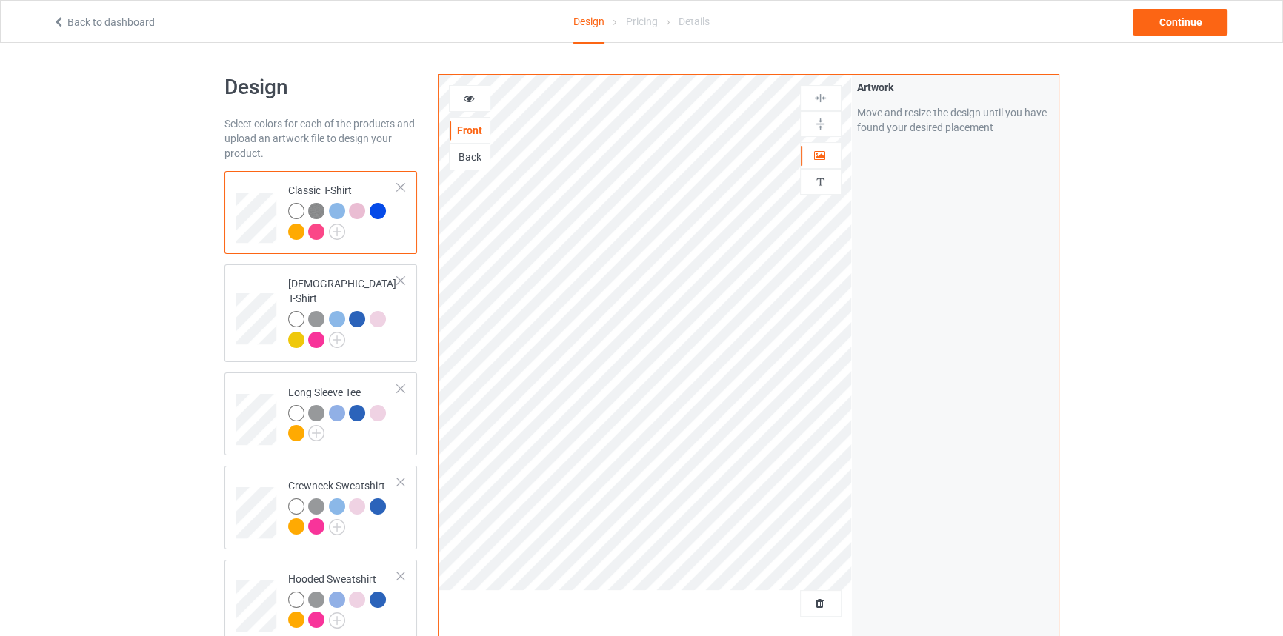
click at [477, 101] on div at bounding box center [470, 98] width 40 height 15
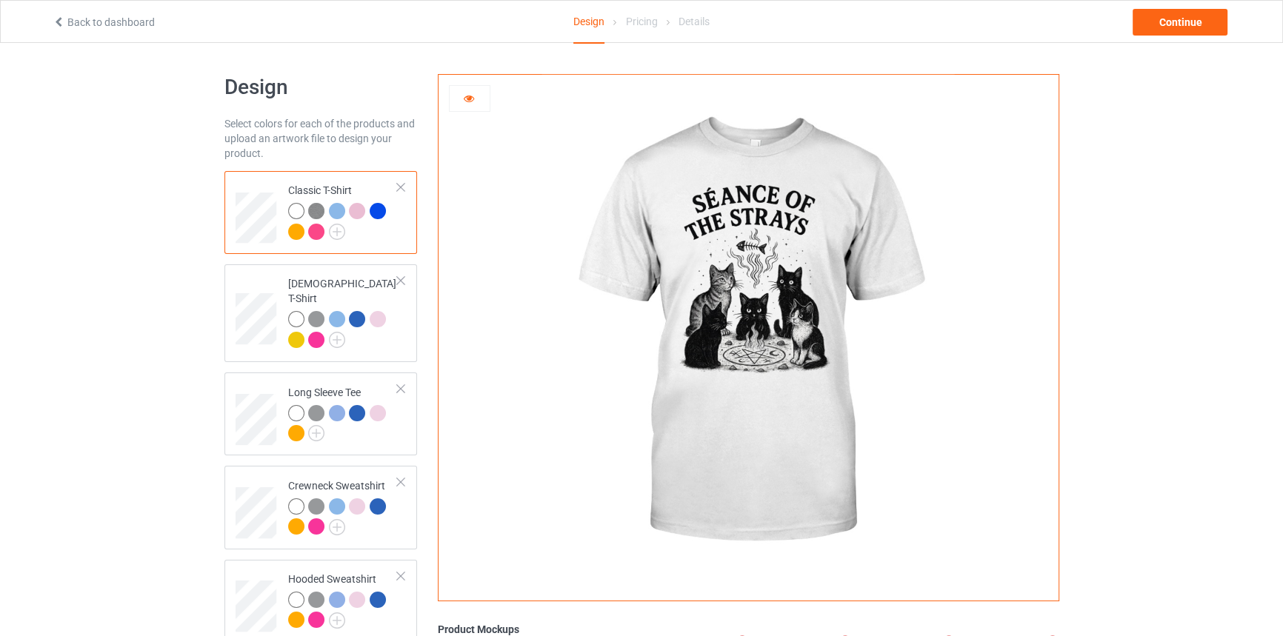
click at [479, 97] on div at bounding box center [470, 98] width 40 height 15
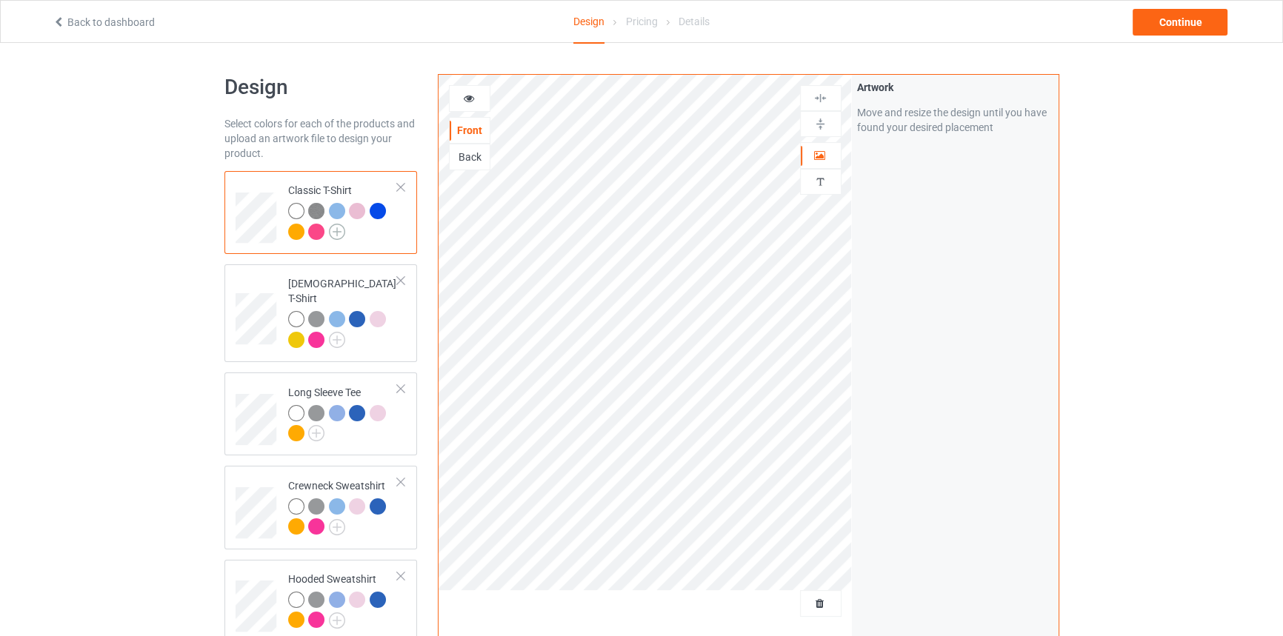
click at [335, 226] on img at bounding box center [337, 232] width 16 height 16
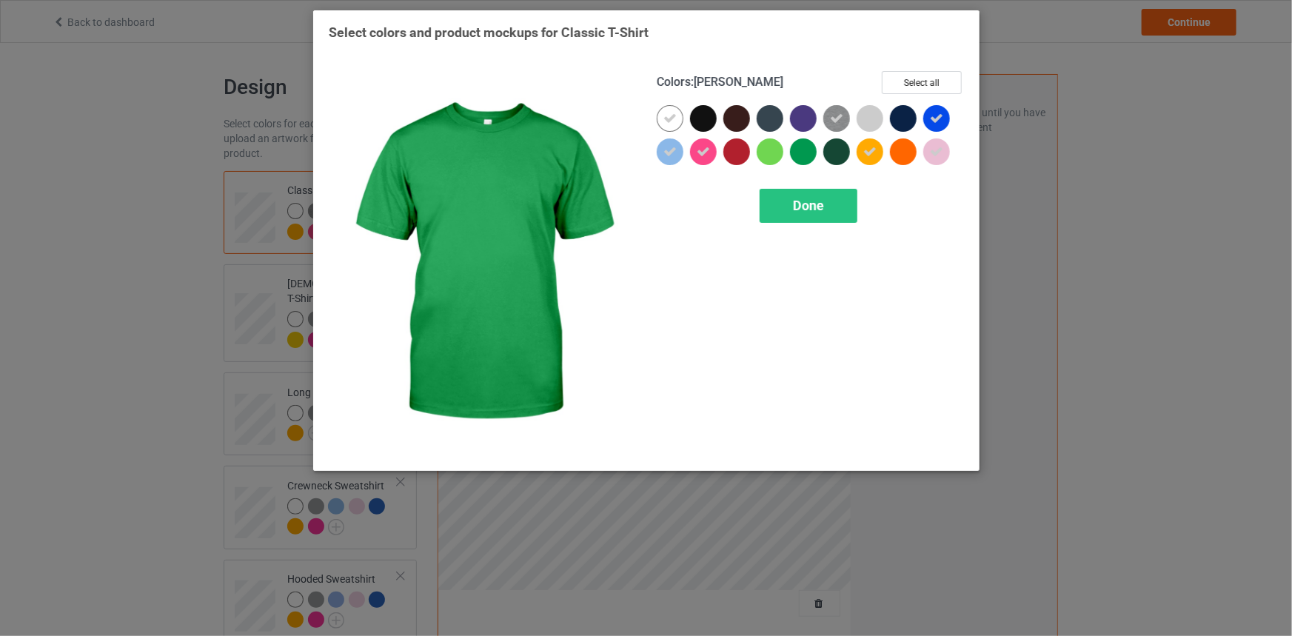
click at [810, 153] on div at bounding box center [803, 151] width 27 height 27
click at [795, 202] on span "Done" at bounding box center [808, 206] width 31 height 16
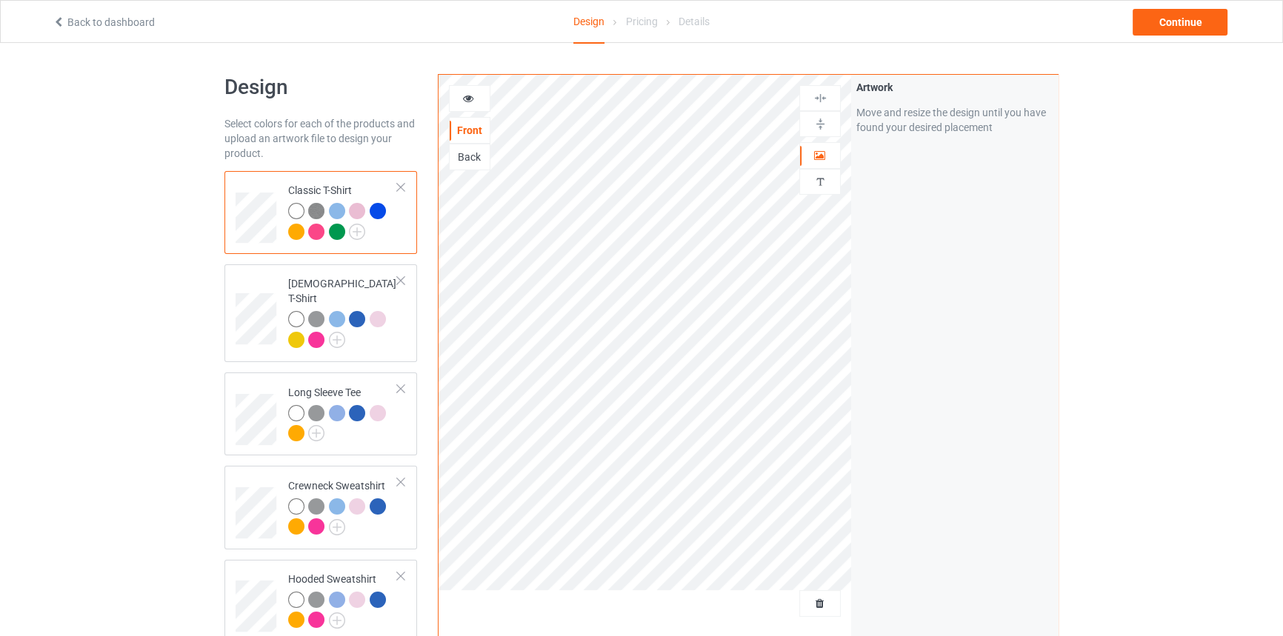
click at [344, 230] on div at bounding box center [337, 232] width 16 height 16
click at [338, 230] on div at bounding box center [337, 232] width 16 height 16
click at [459, 105] on div at bounding box center [470, 98] width 40 height 15
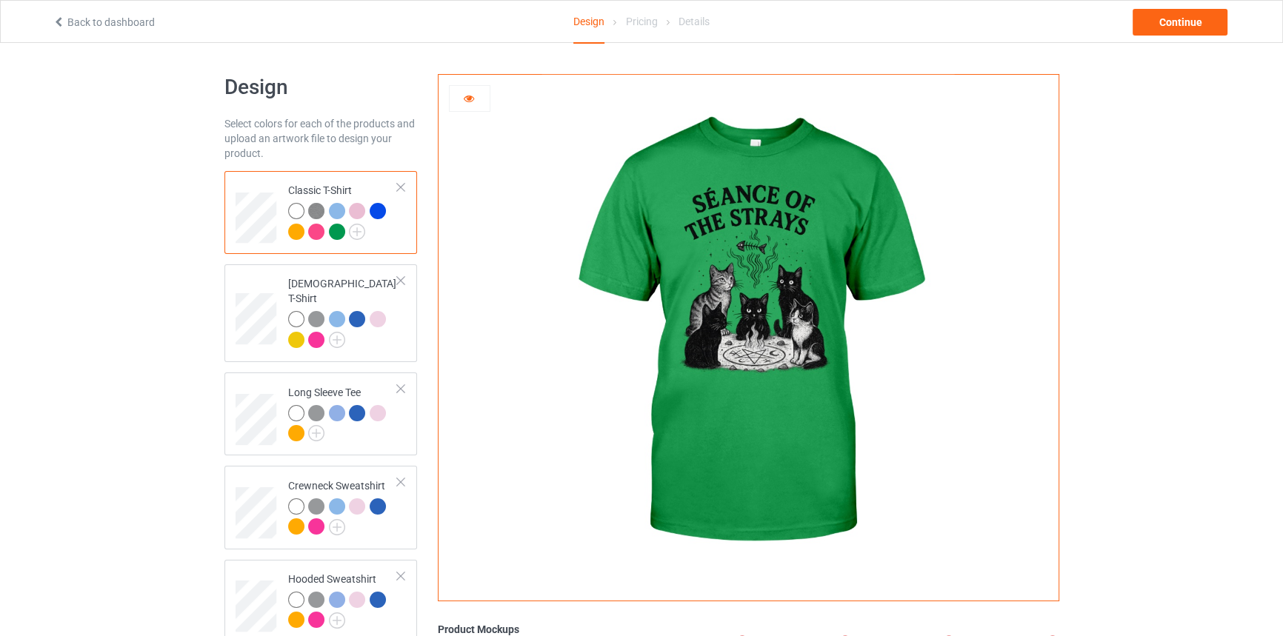
click at [337, 210] on div at bounding box center [337, 211] width 16 height 16
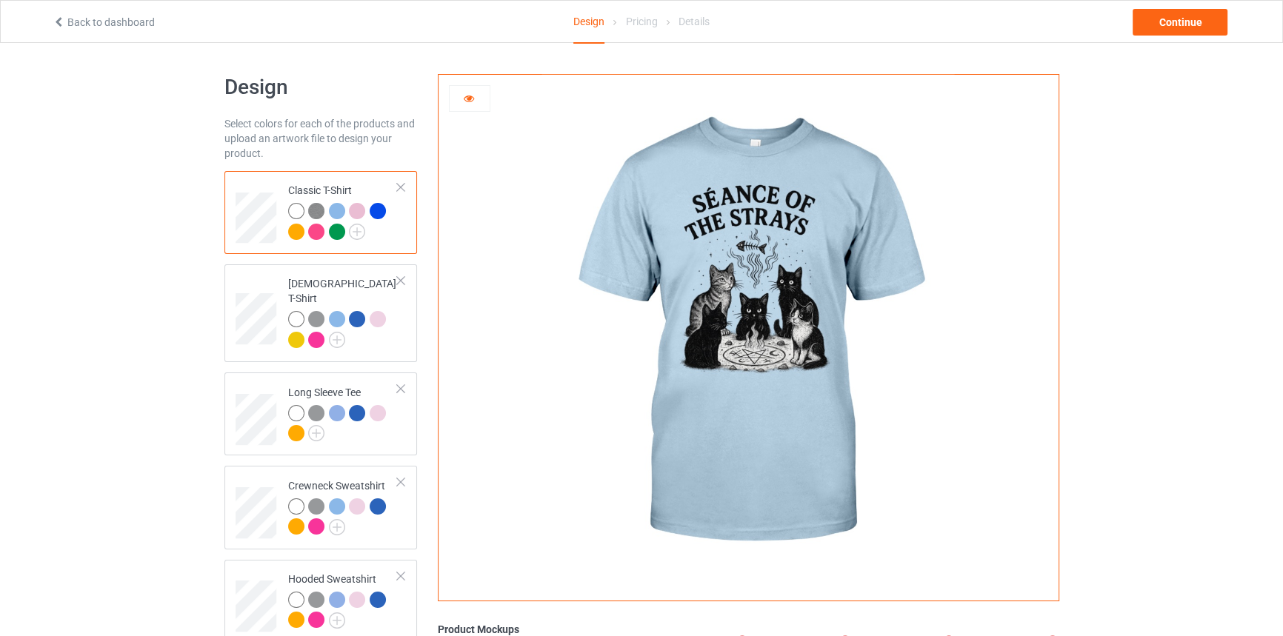
click at [353, 209] on div at bounding box center [357, 211] width 16 height 16
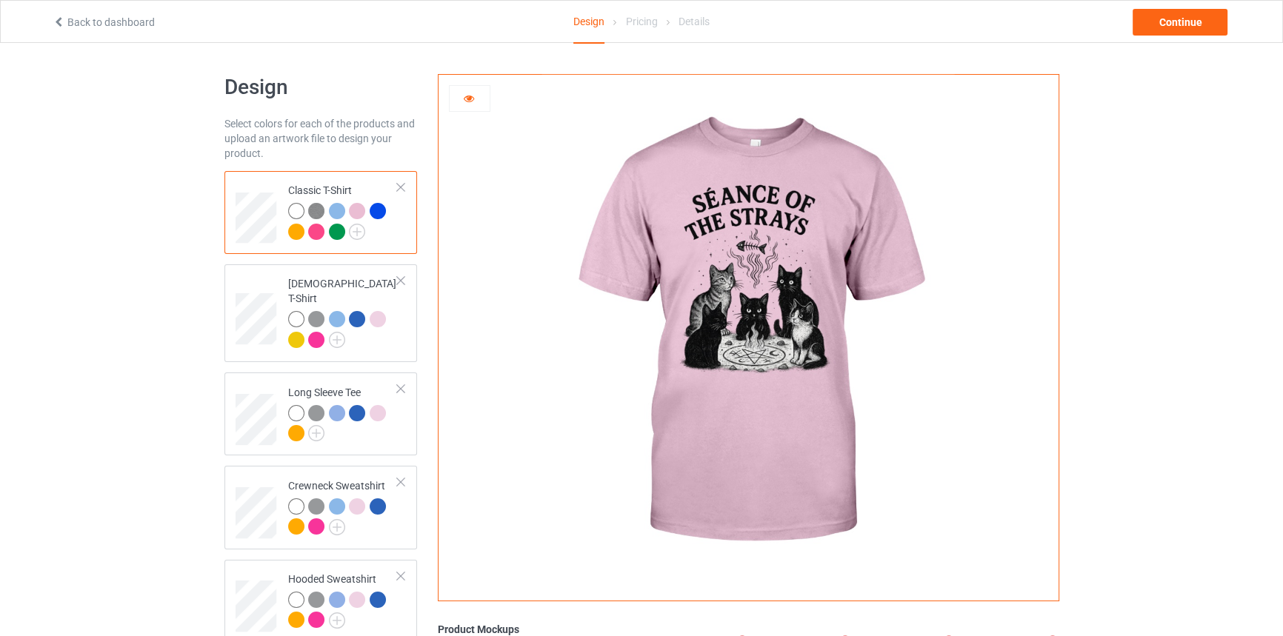
click at [376, 211] on div at bounding box center [378, 211] width 16 height 16
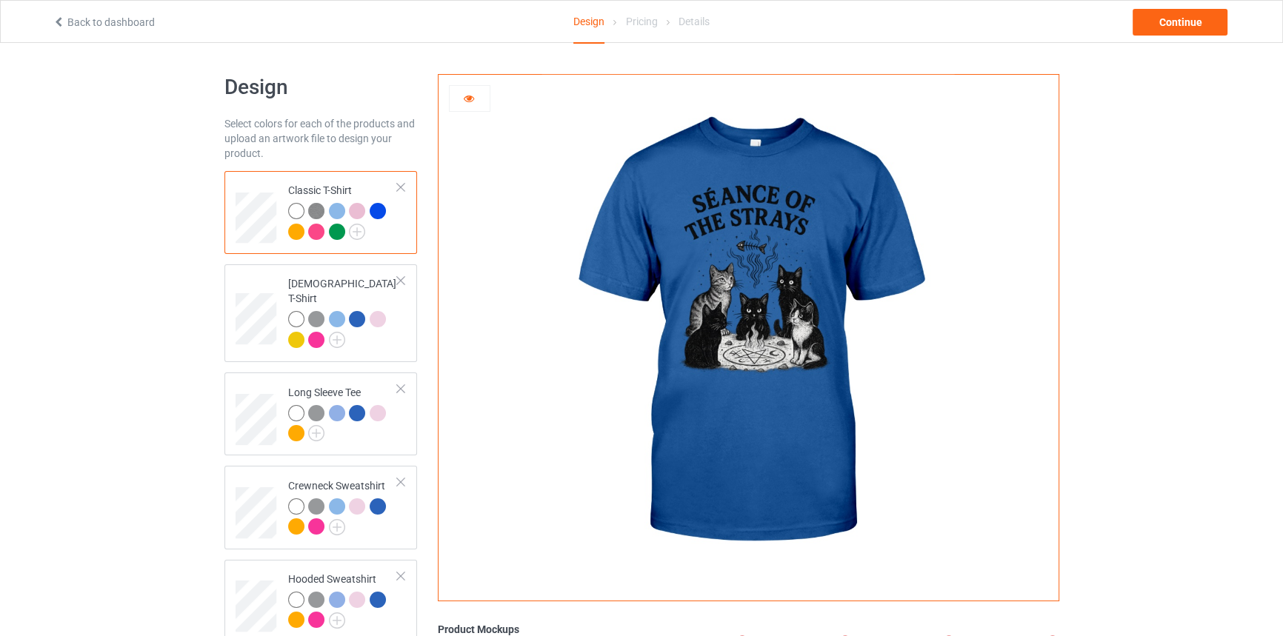
click at [298, 230] on div at bounding box center [296, 232] width 16 height 16
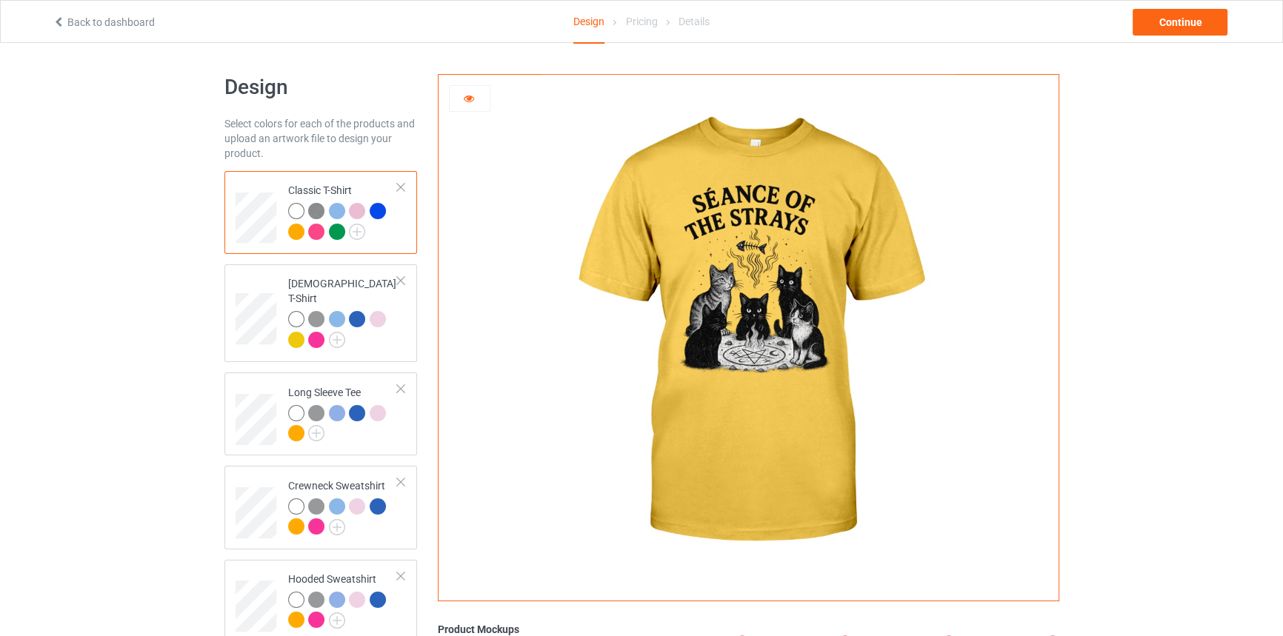
click at [329, 230] on div at bounding box center [337, 232] width 16 height 16
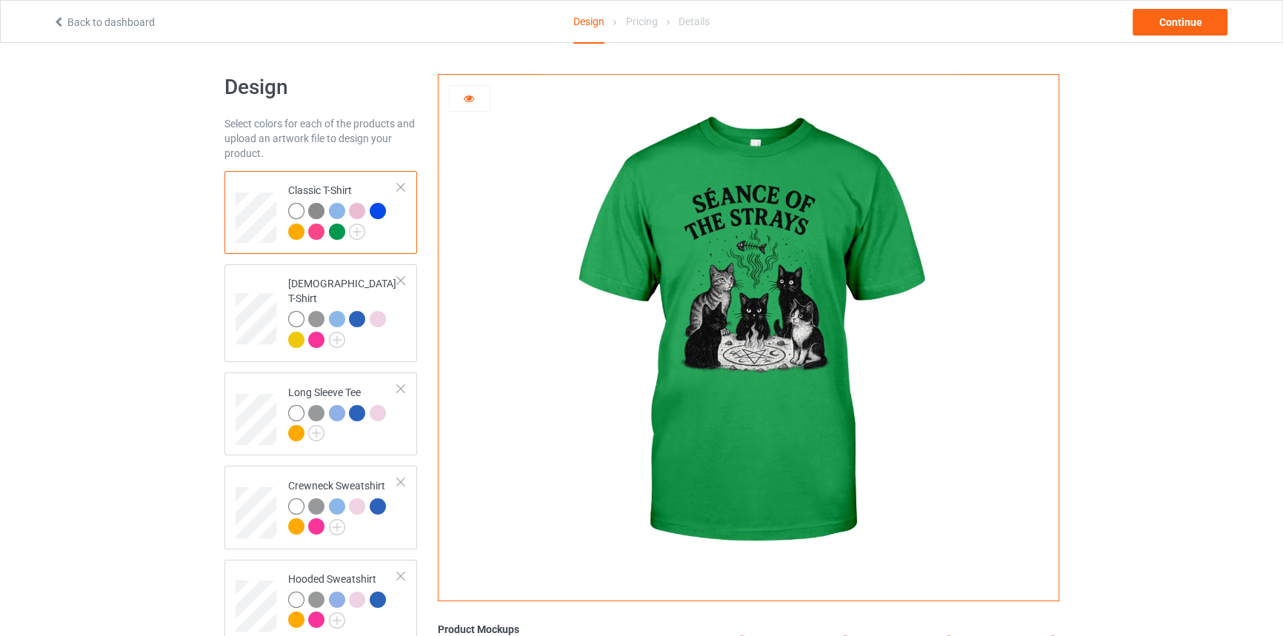
click at [318, 230] on div at bounding box center [316, 232] width 16 height 16
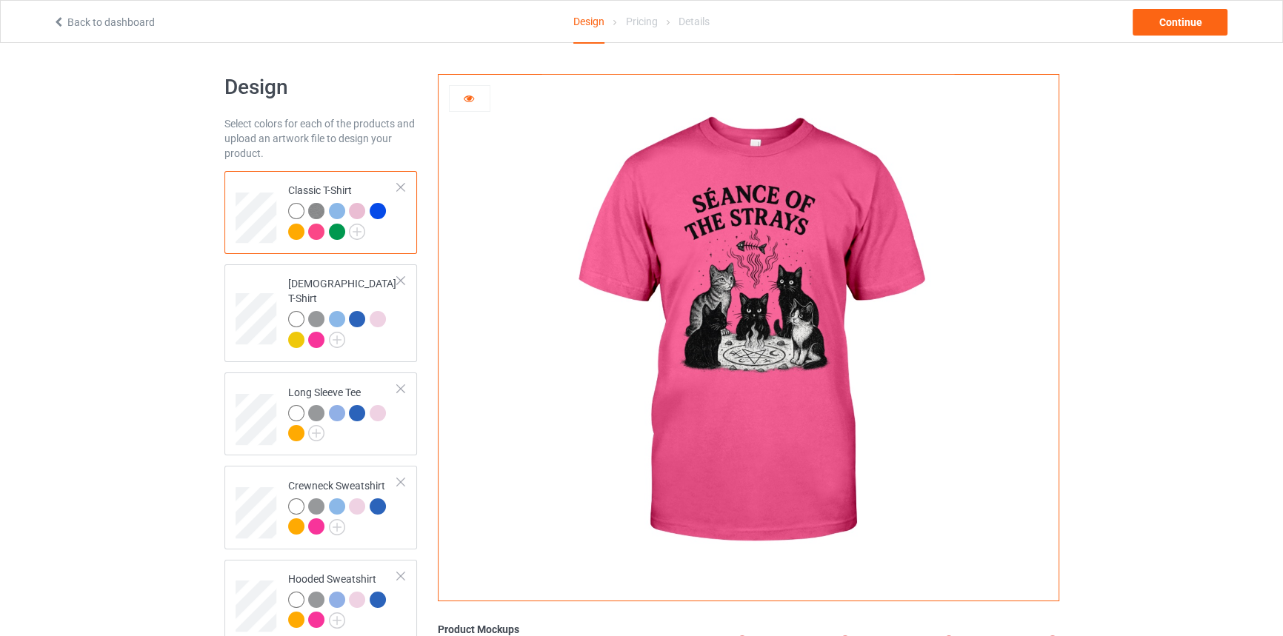
click at [299, 230] on div at bounding box center [296, 232] width 16 height 16
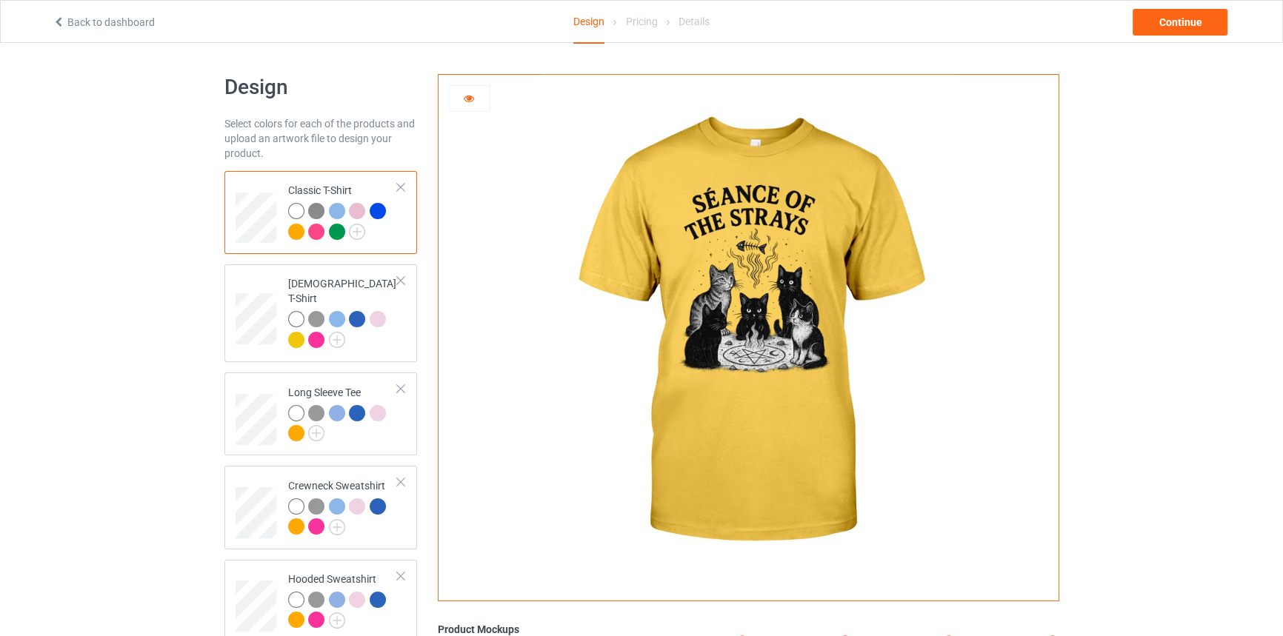
click at [332, 228] on div at bounding box center [337, 232] width 16 height 16
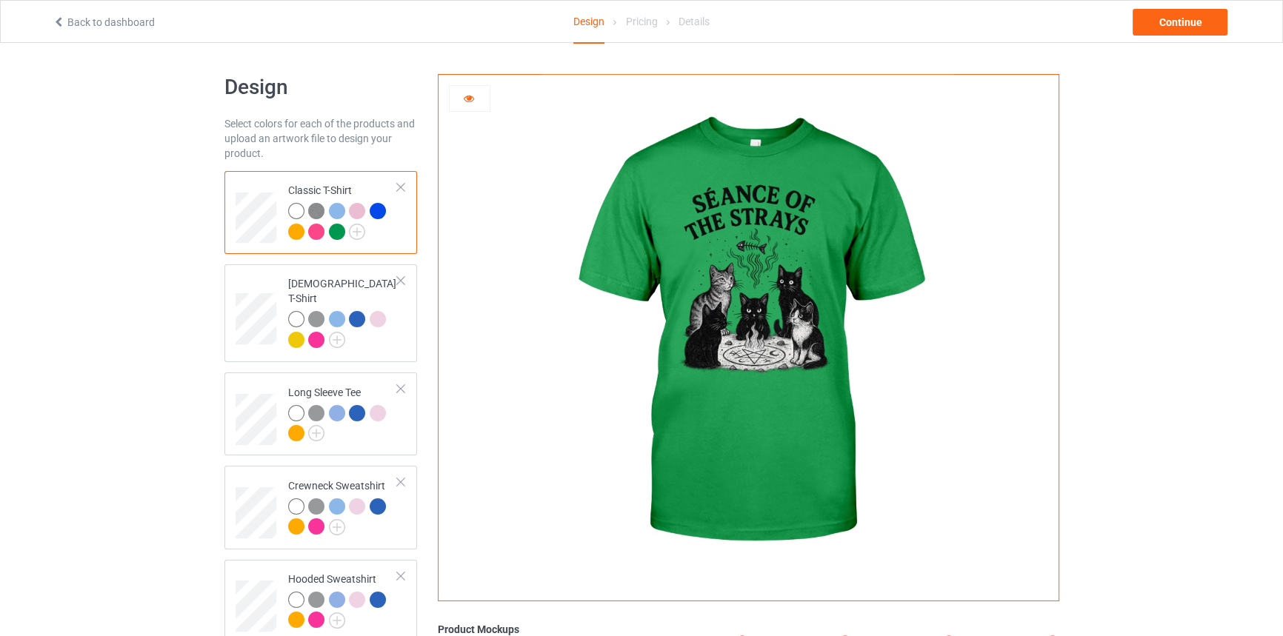
click at [310, 229] on div at bounding box center [316, 232] width 16 height 16
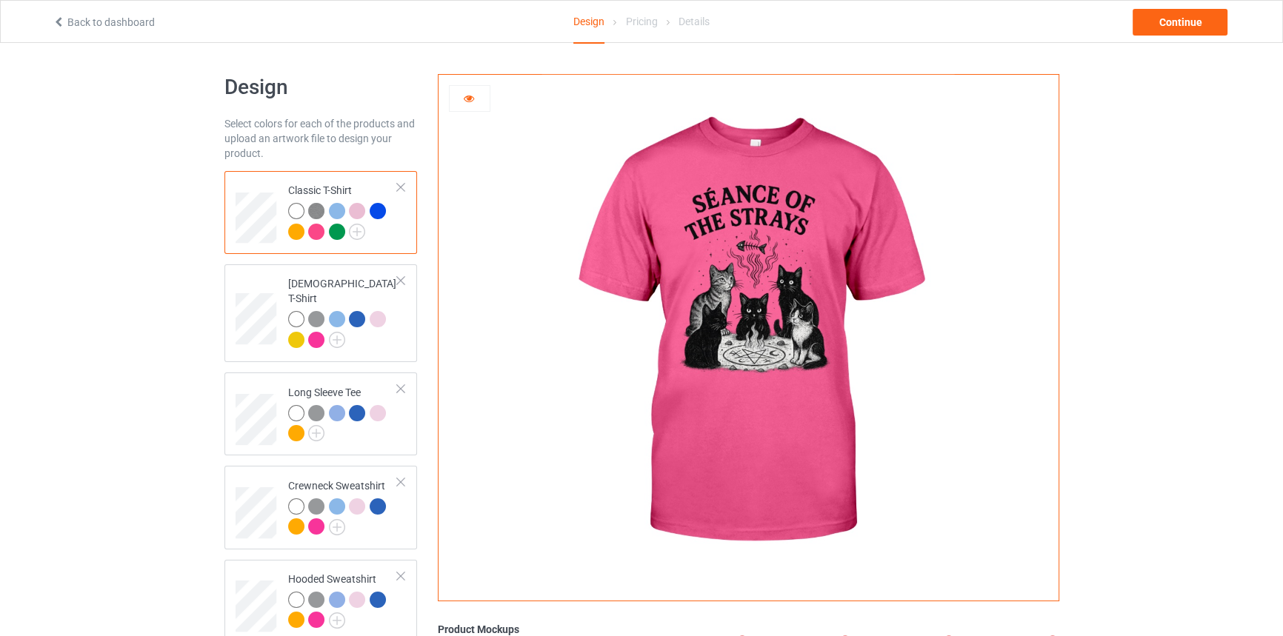
click at [289, 229] on div at bounding box center [296, 232] width 16 height 16
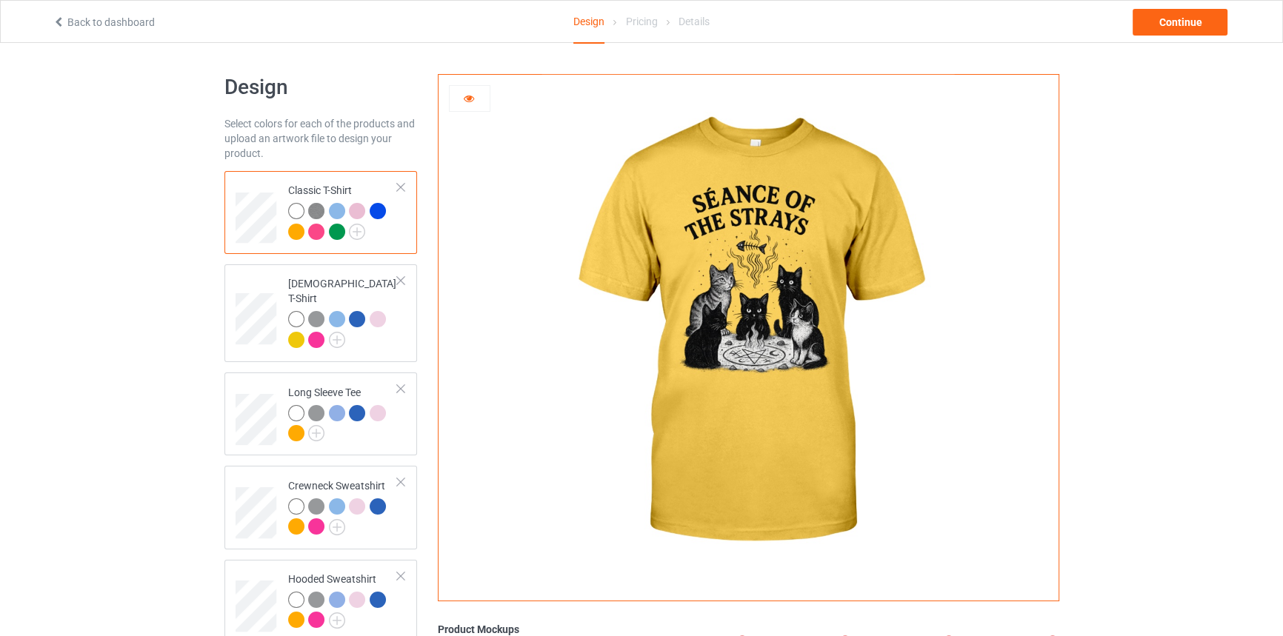
click at [306, 230] on div at bounding box center [298, 234] width 21 height 21
click at [300, 230] on div at bounding box center [296, 232] width 16 height 16
click at [307, 228] on div at bounding box center [298, 234] width 21 height 21
click at [319, 233] on div at bounding box center [316, 232] width 16 height 16
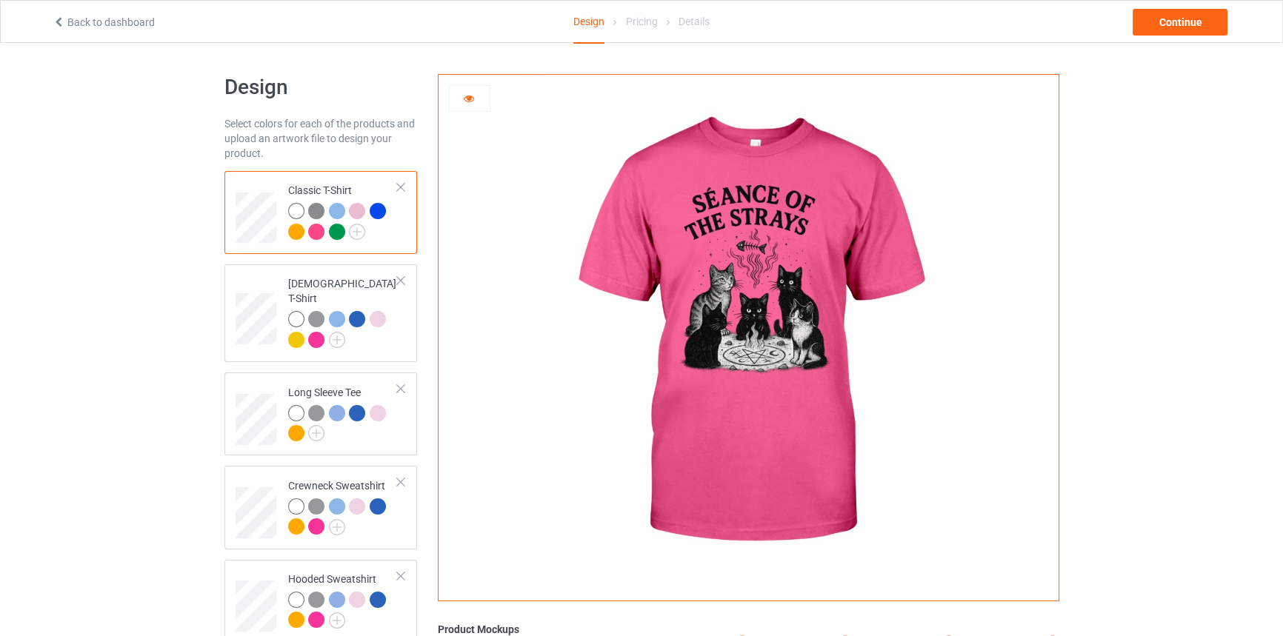
click at [327, 230] on div at bounding box center [318, 234] width 21 height 21
click at [338, 230] on div at bounding box center [337, 232] width 16 height 16
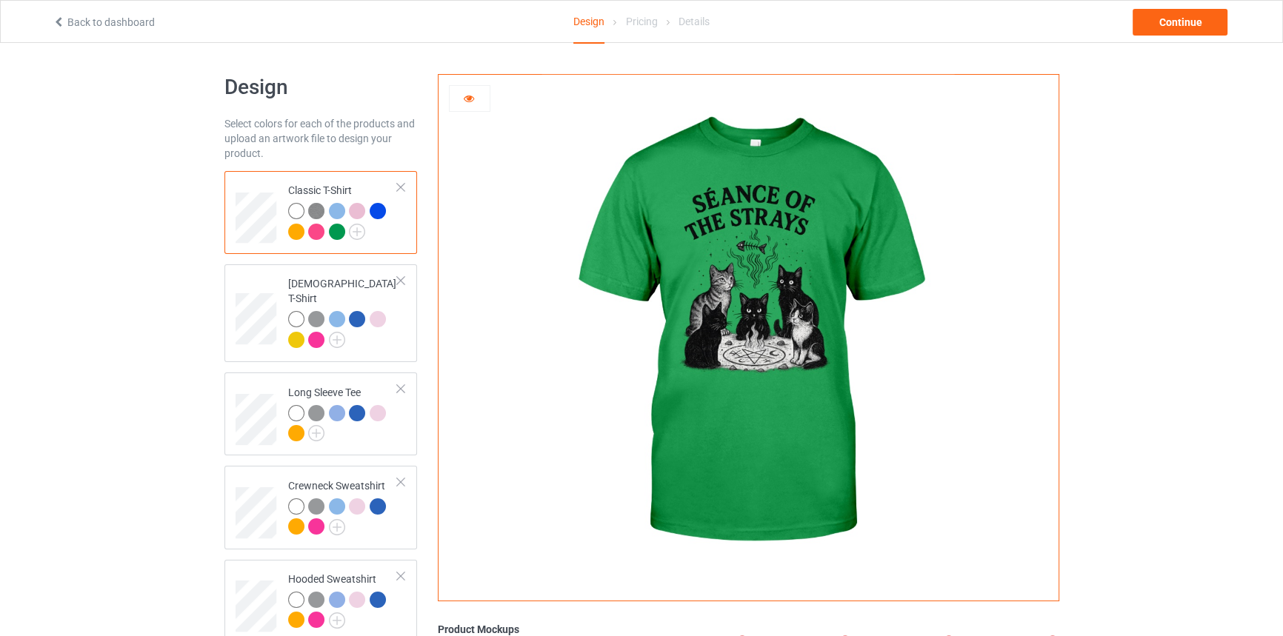
click at [371, 208] on div at bounding box center [378, 211] width 16 height 16
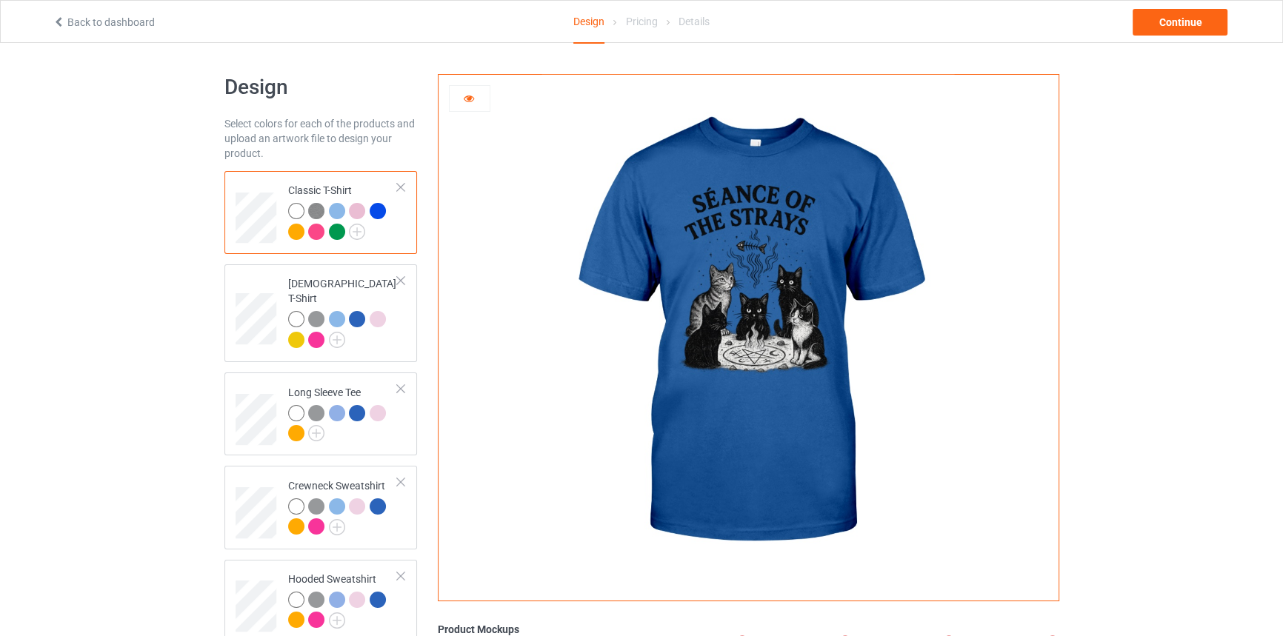
click at [321, 231] on div at bounding box center [316, 232] width 16 height 16
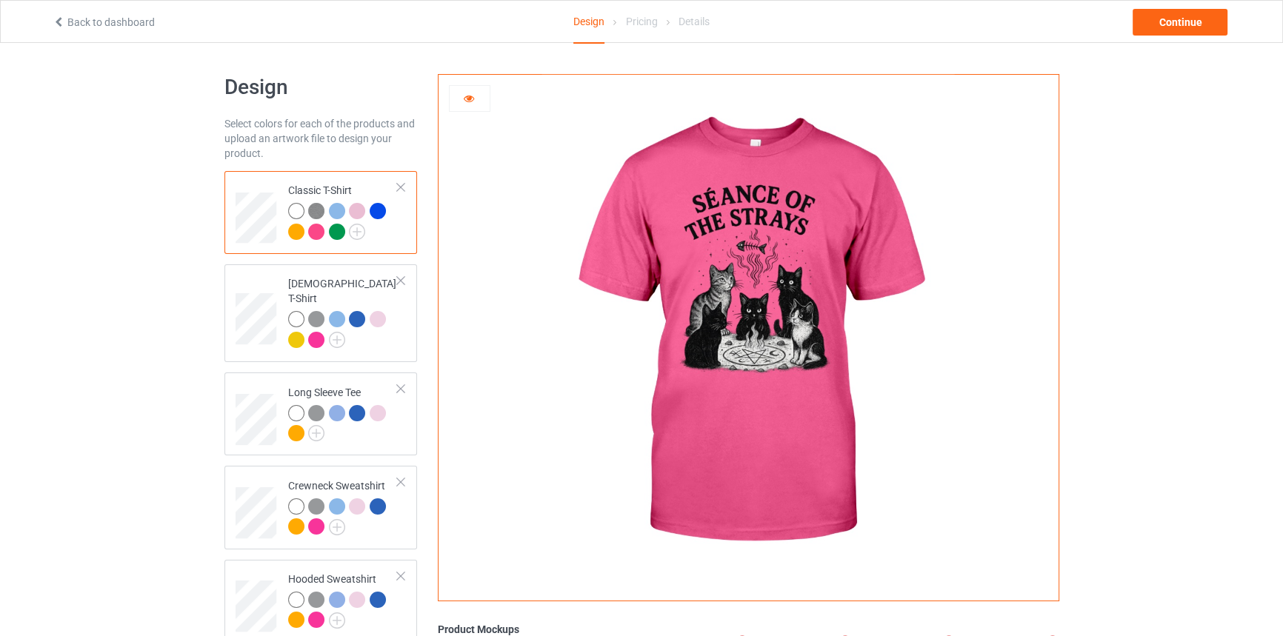
click at [302, 234] on div at bounding box center [296, 232] width 16 height 16
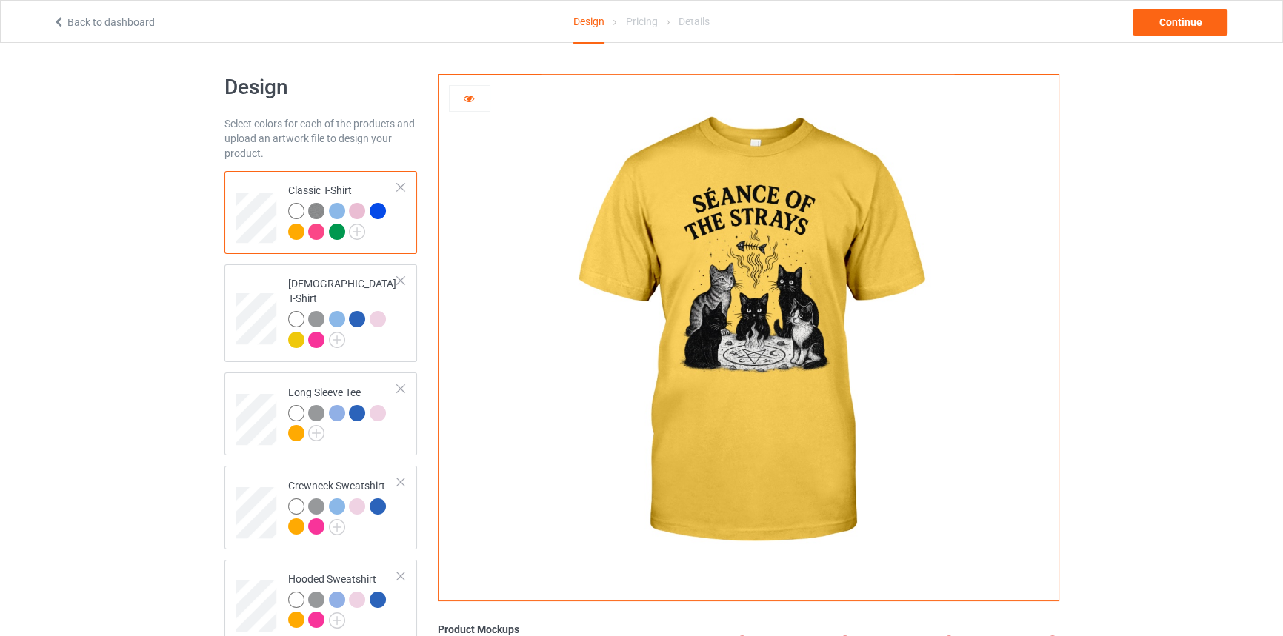
click at [313, 233] on div at bounding box center [316, 232] width 16 height 16
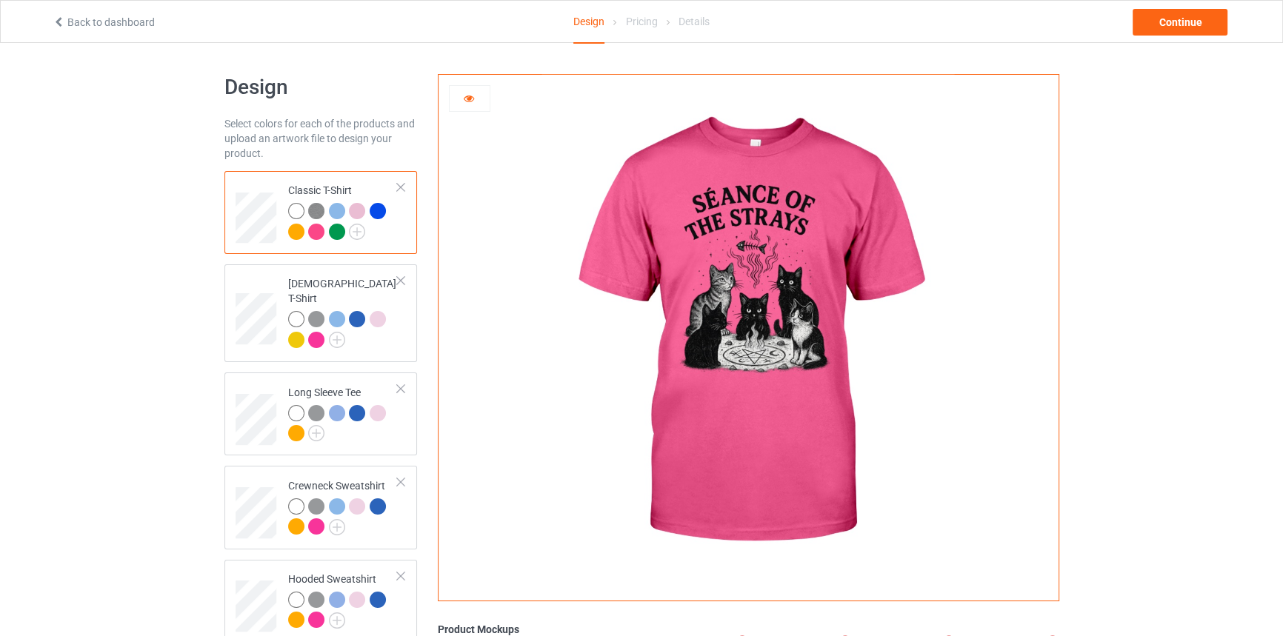
click at [300, 233] on div at bounding box center [296, 232] width 16 height 16
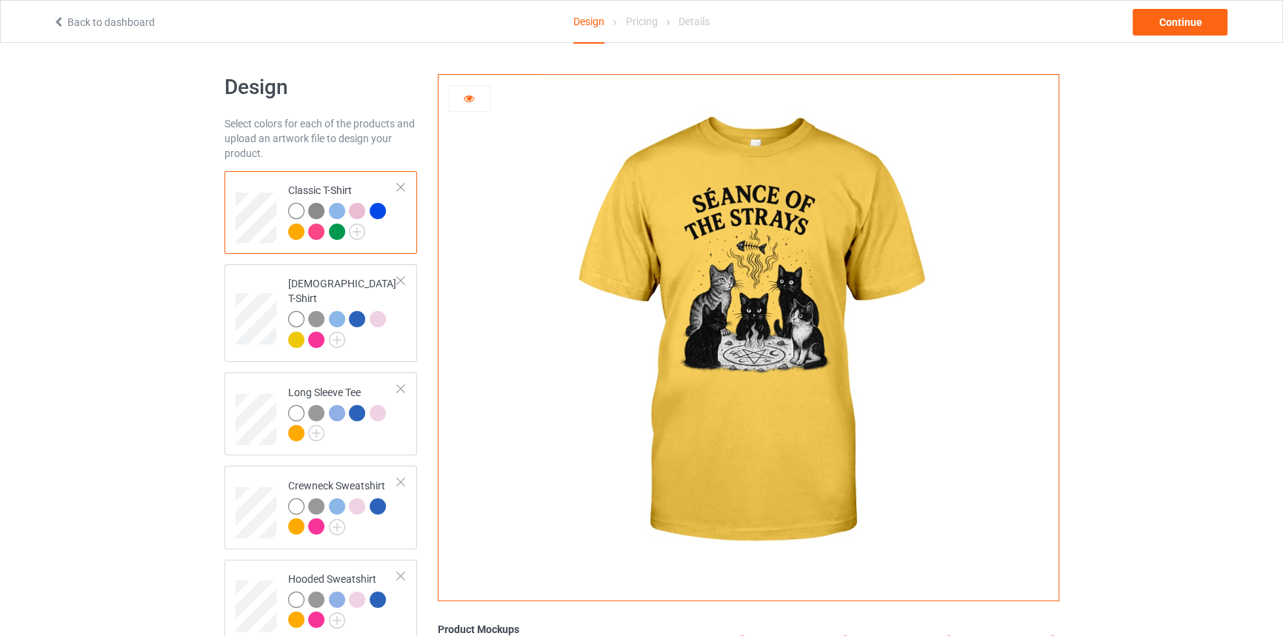
click at [333, 227] on div at bounding box center [337, 232] width 16 height 16
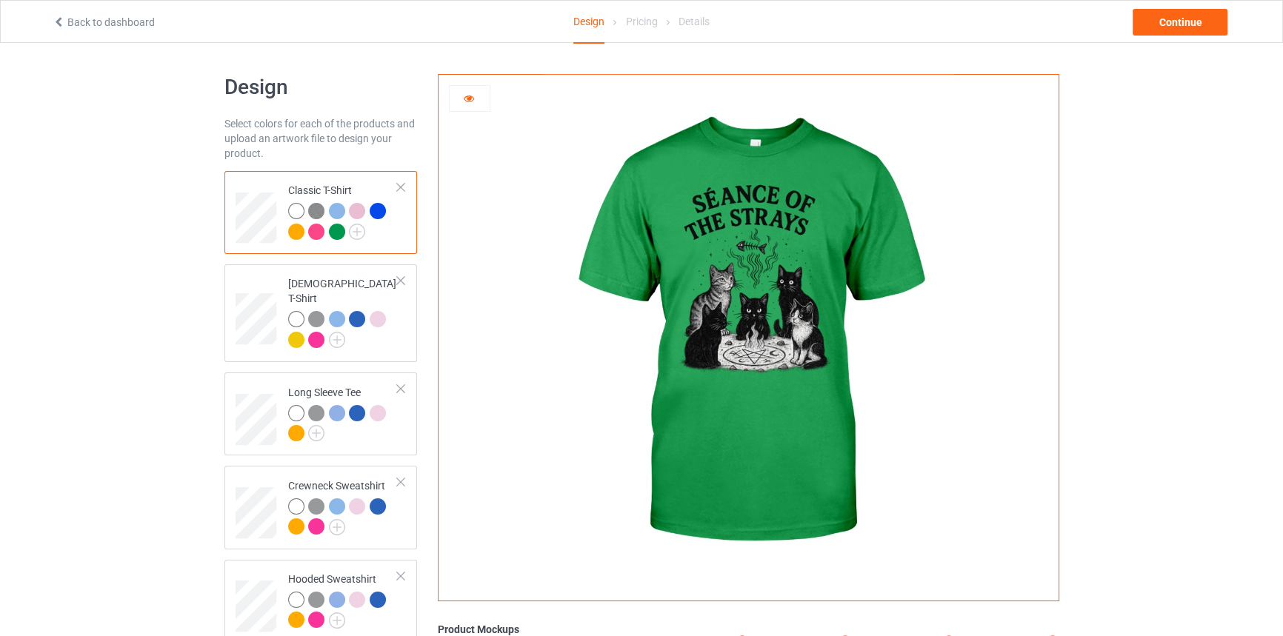
click at [375, 207] on div at bounding box center [378, 211] width 16 height 16
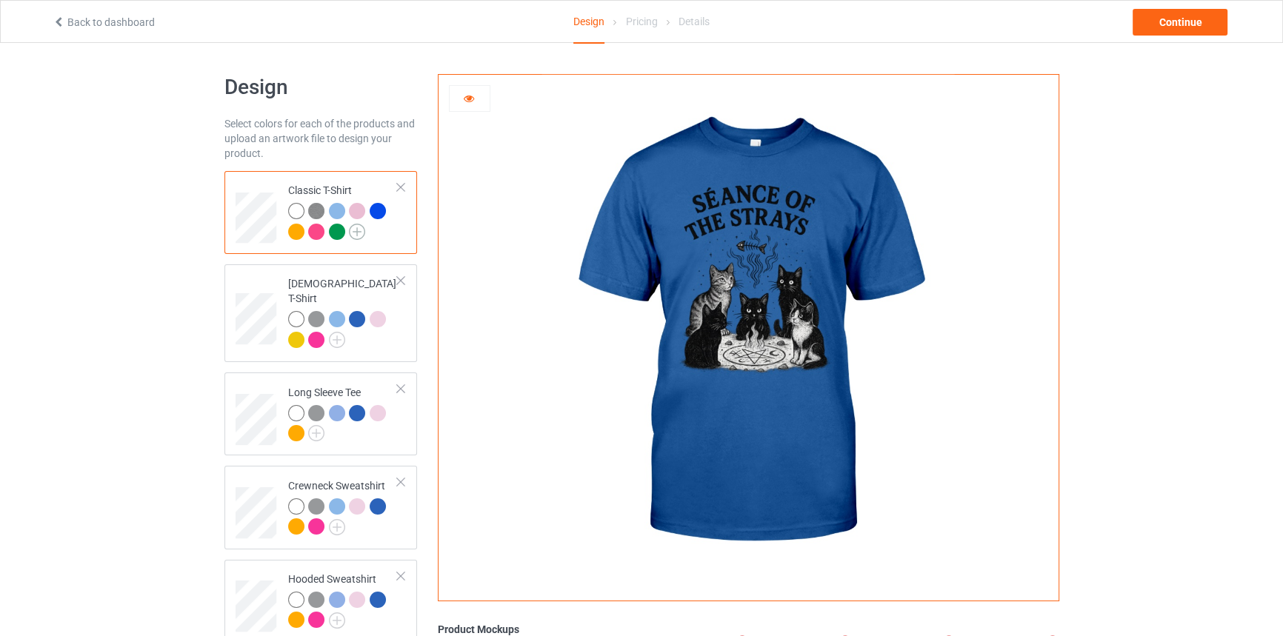
click at [364, 230] on img at bounding box center [357, 232] width 16 height 16
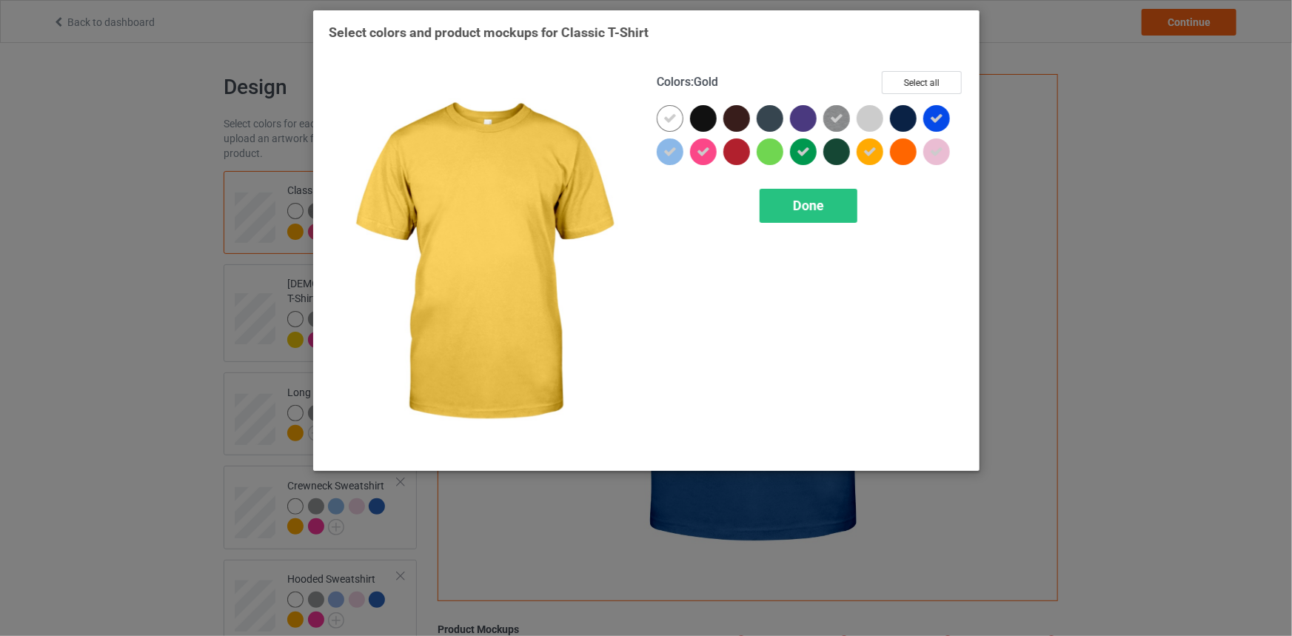
click at [867, 159] on div at bounding box center [870, 151] width 27 height 27
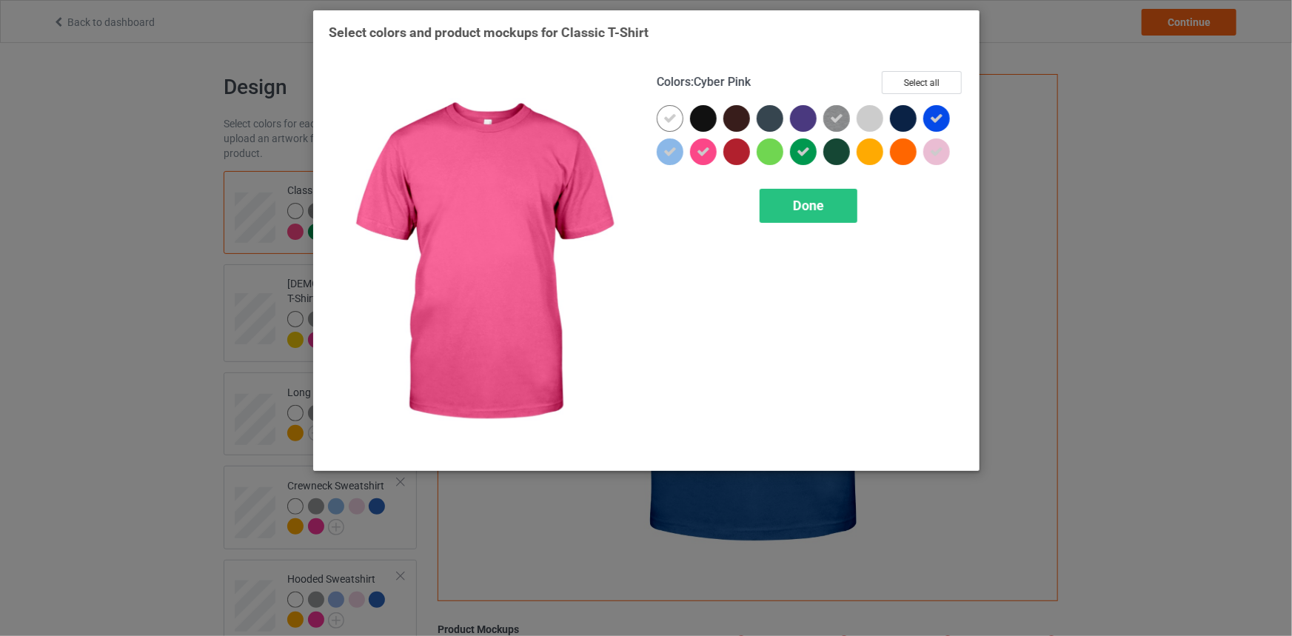
click at [707, 154] on icon at bounding box center [703, 151] width 13 height 13
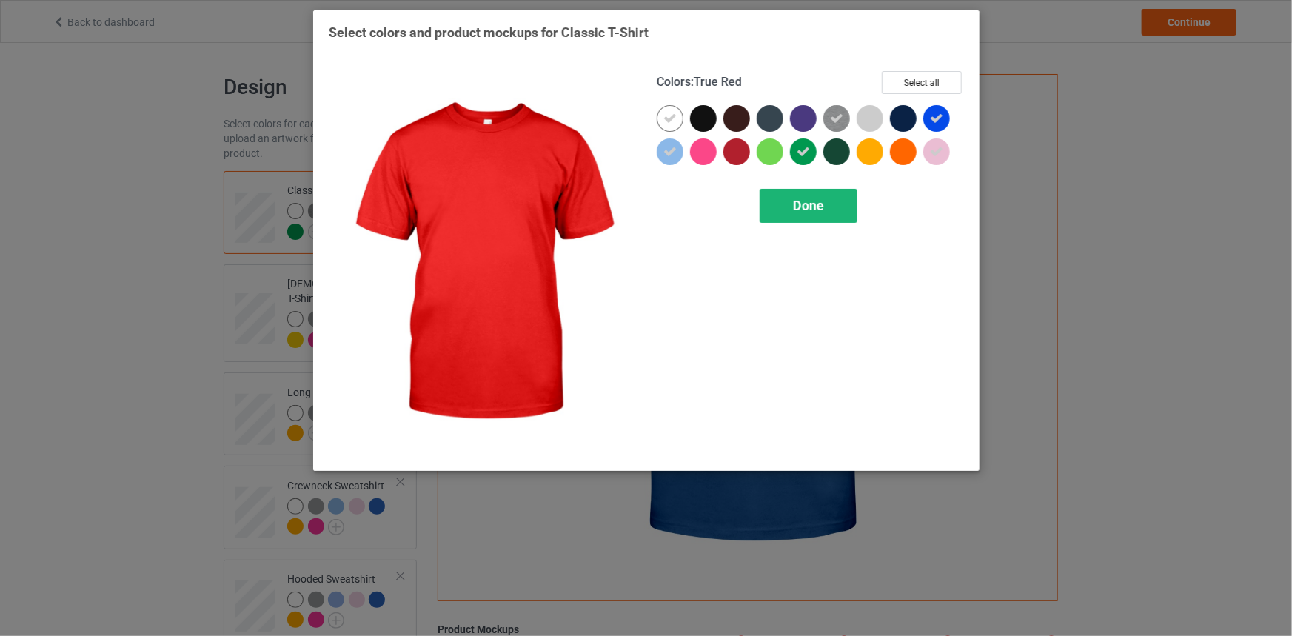
click at [818, 218] on div "Done" at bounding box center [809, 206] width 98 height 34
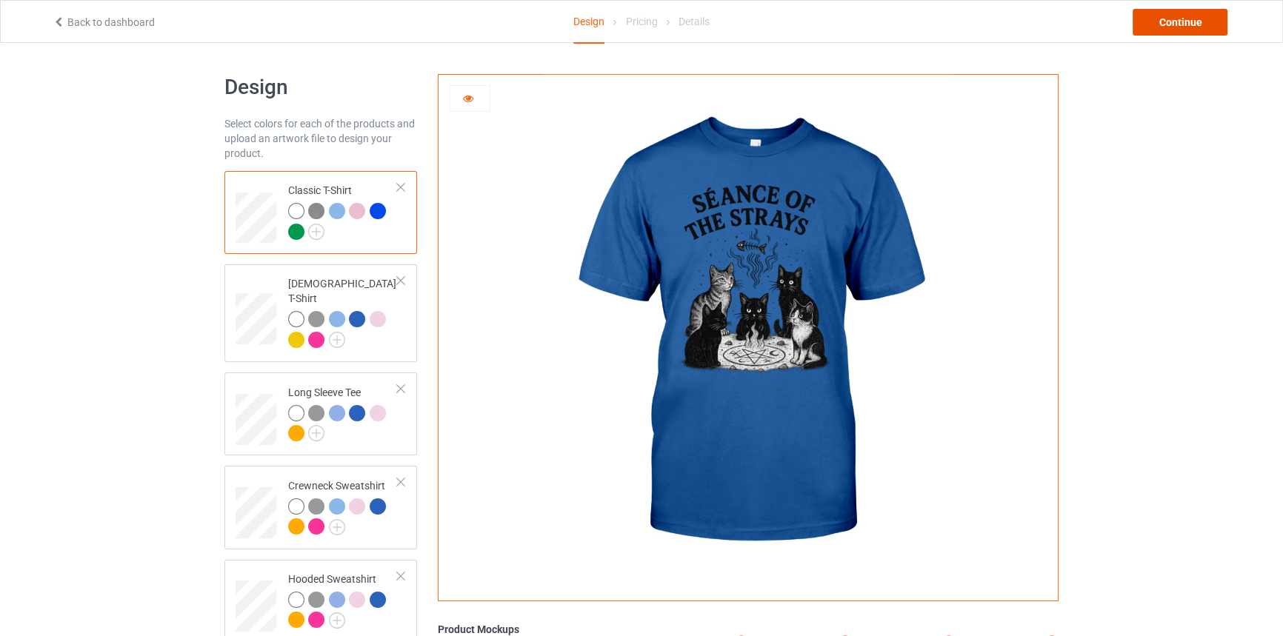
click at [1158, 19] on div "Continue" at bounding box center [1179, 22] width 95 height 27
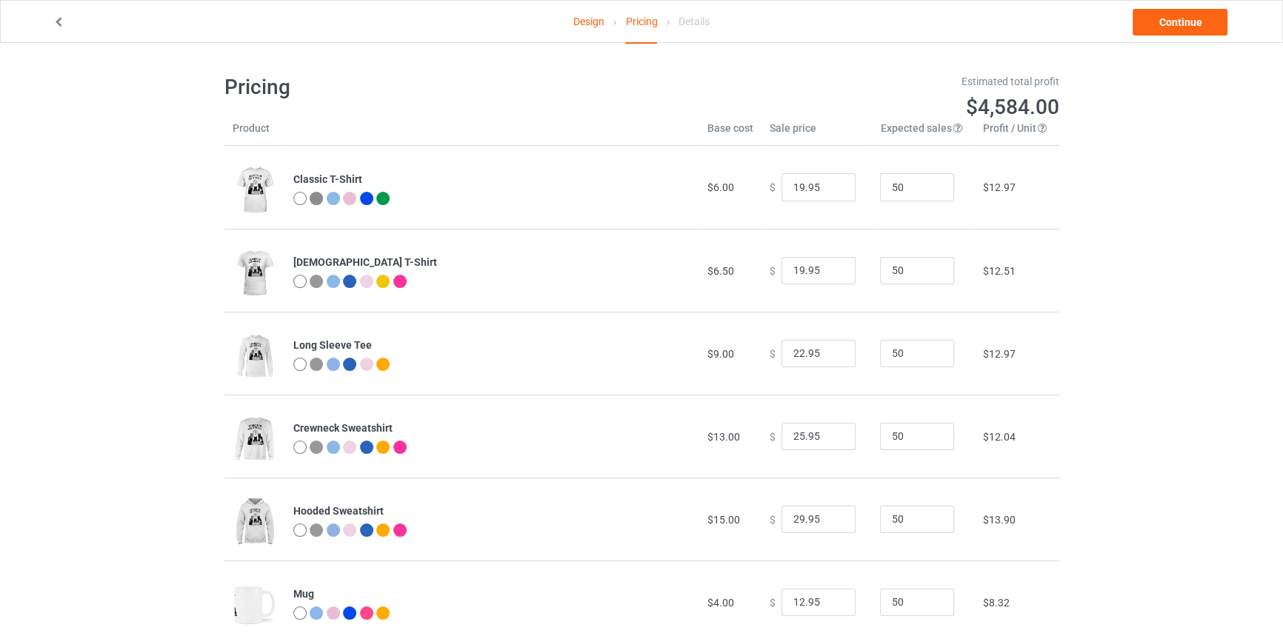
click at [595, 23] on link "Design" at bounding box center [588, 21] width 31 height 41
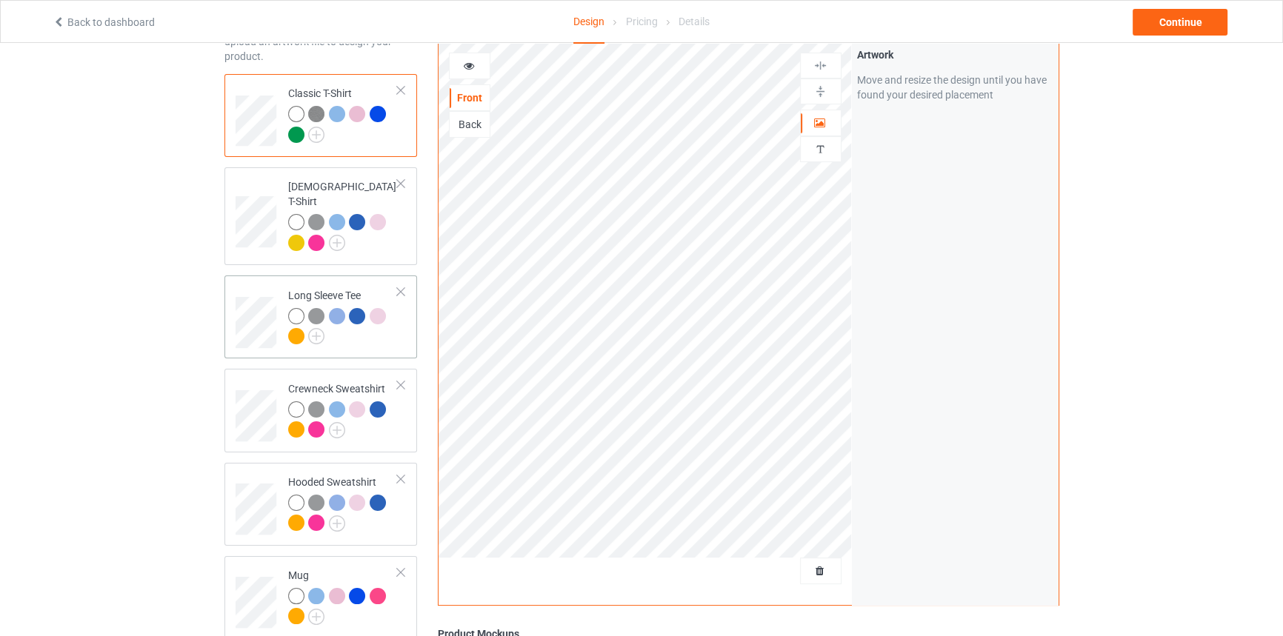
scroll to position [36, 0]
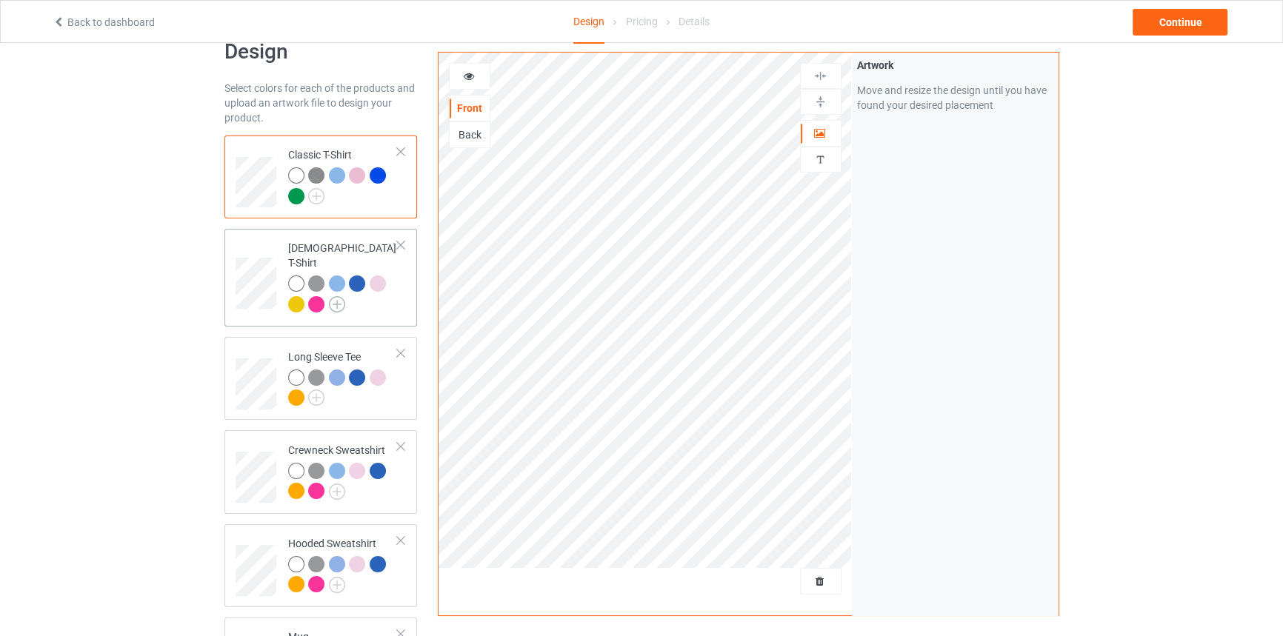
click at [340, 296] on img at bounding box center [337, 304] width 16 height 16
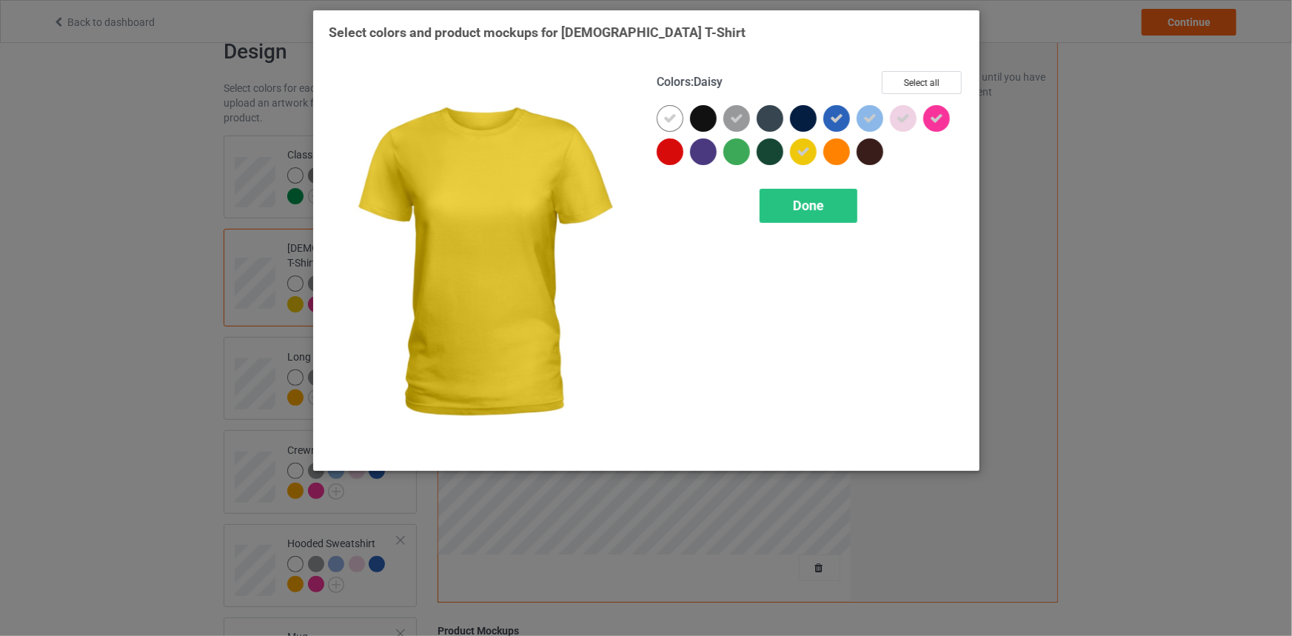
click at [808, 150] on icon at bounding box center [803, 151] width 13 height 13
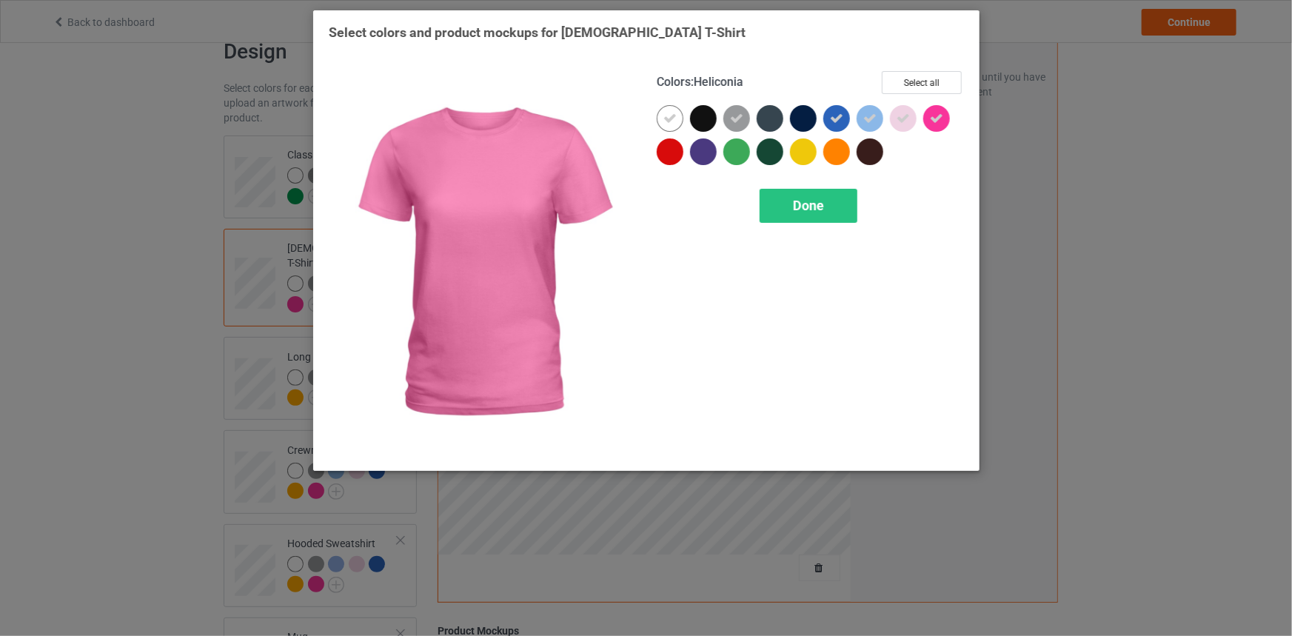
click at [941, 112] on icon at bounding box center [936, 118] width 13 height 13
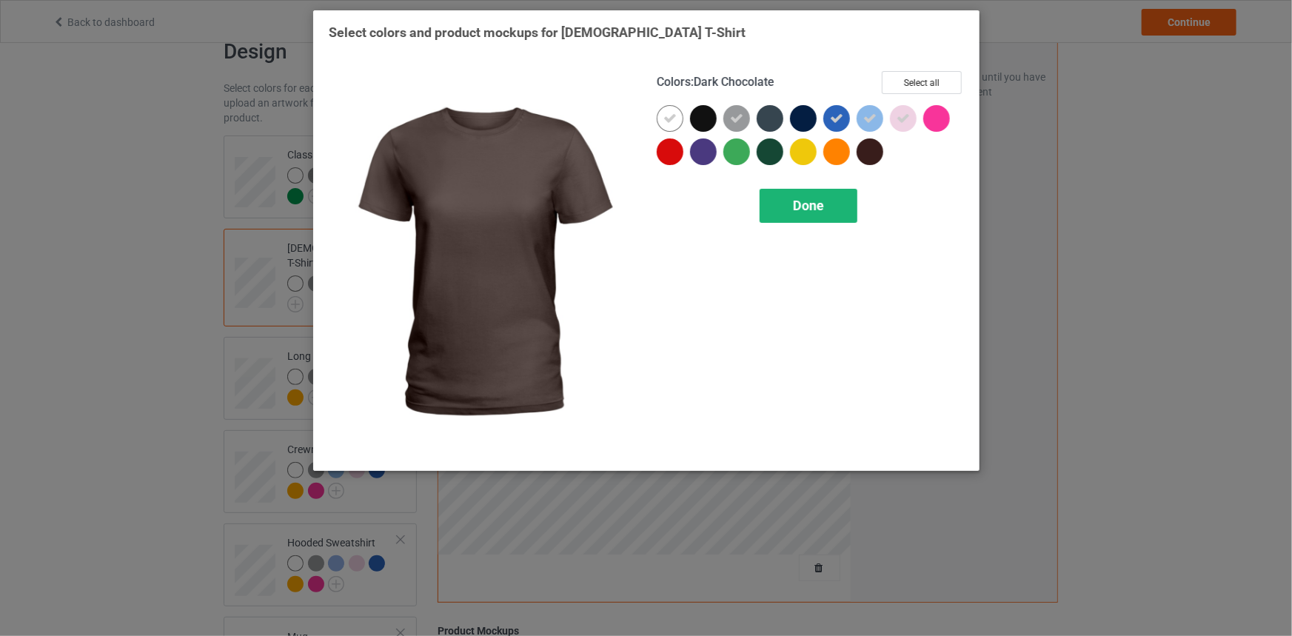
click at [807, 210] on span "Done" at bounding box center [808, 206] width 31 height 16
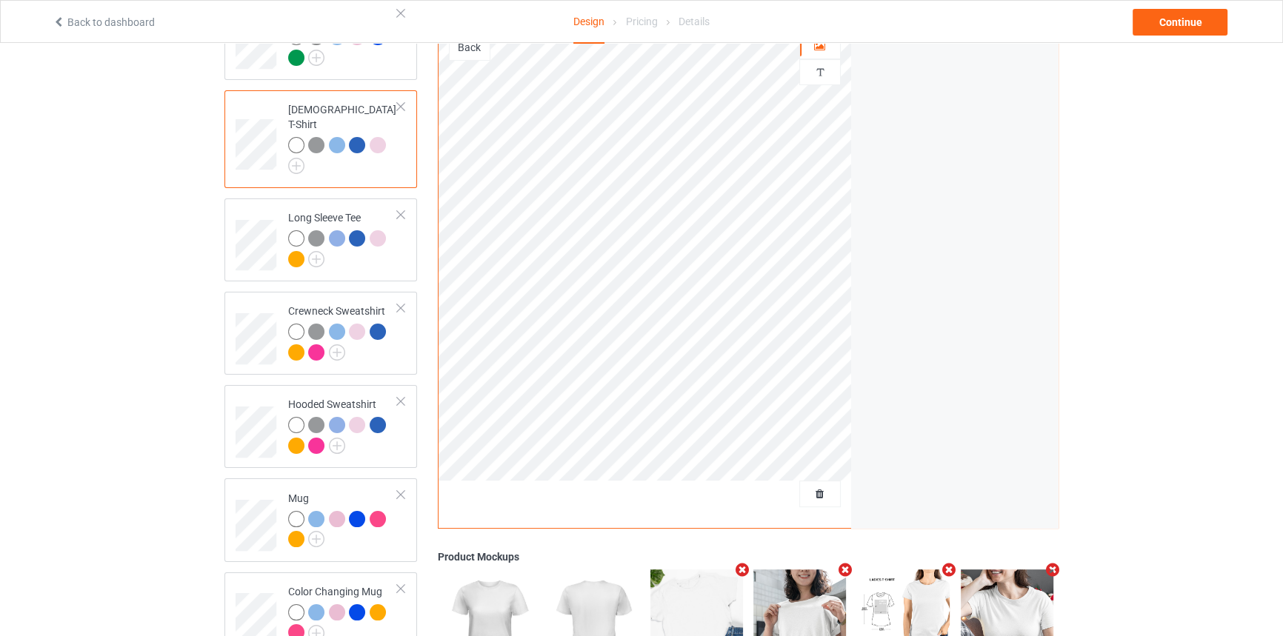
scroll to position [237, 0]
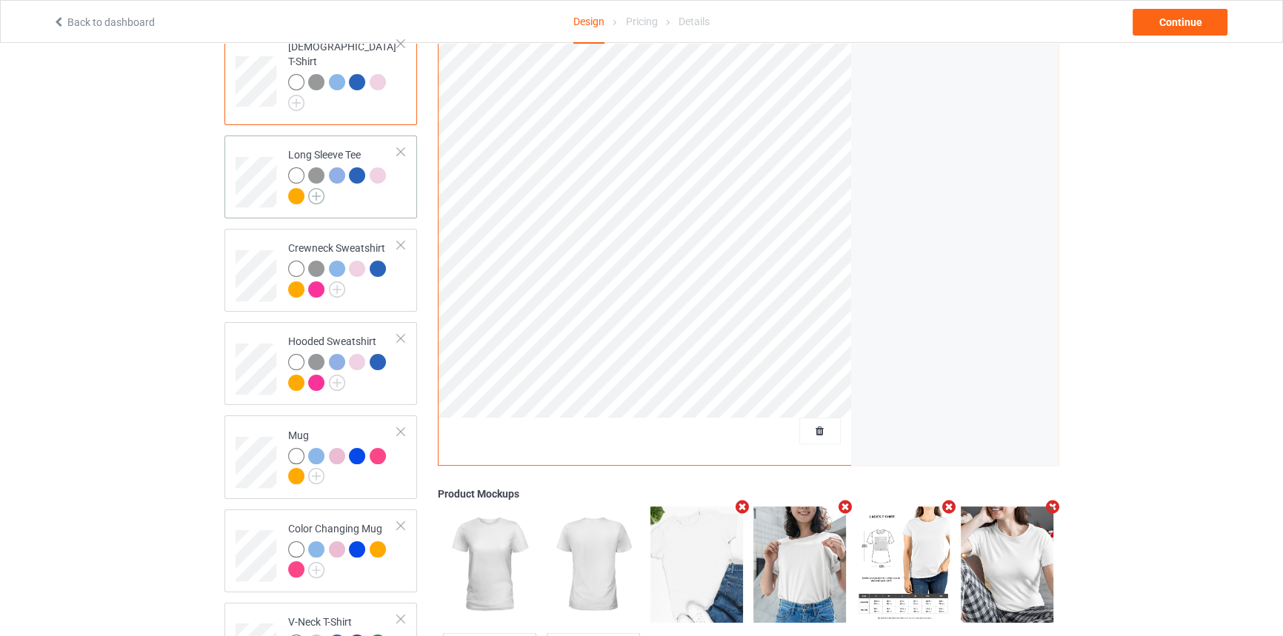
click at [315, 188] on img at bounding box center [316, 196] width 16 height 16
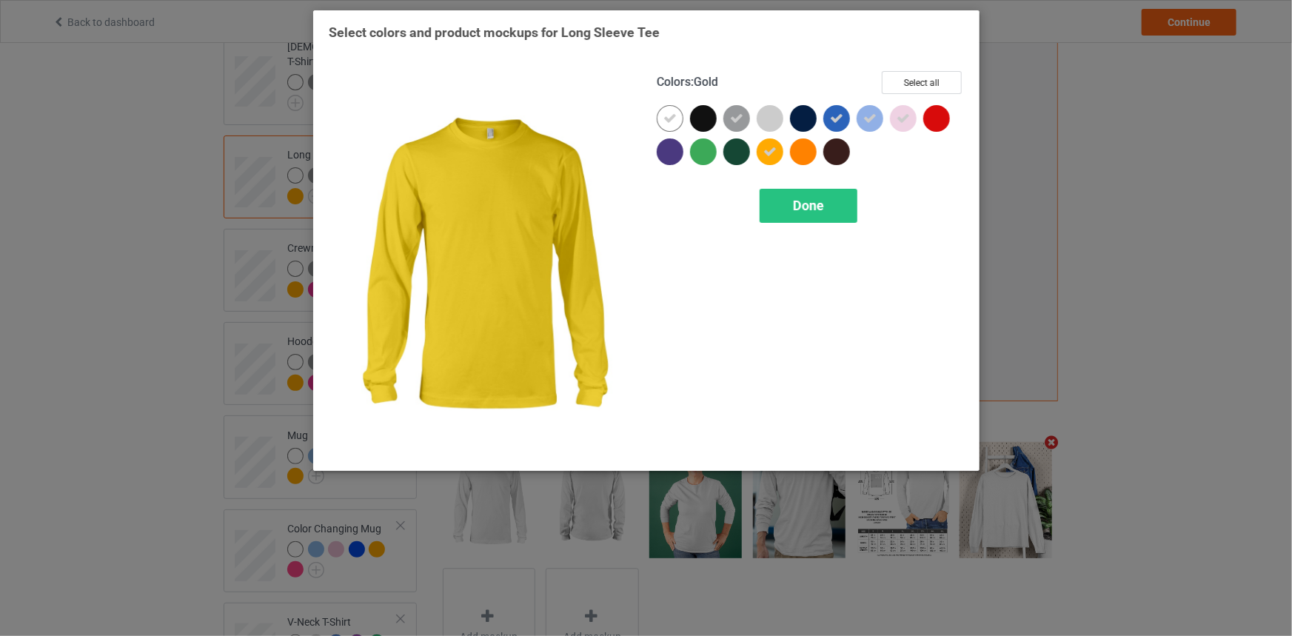
click at [772, 147] on icon at bounding box center [770, 151] width 13 height 13
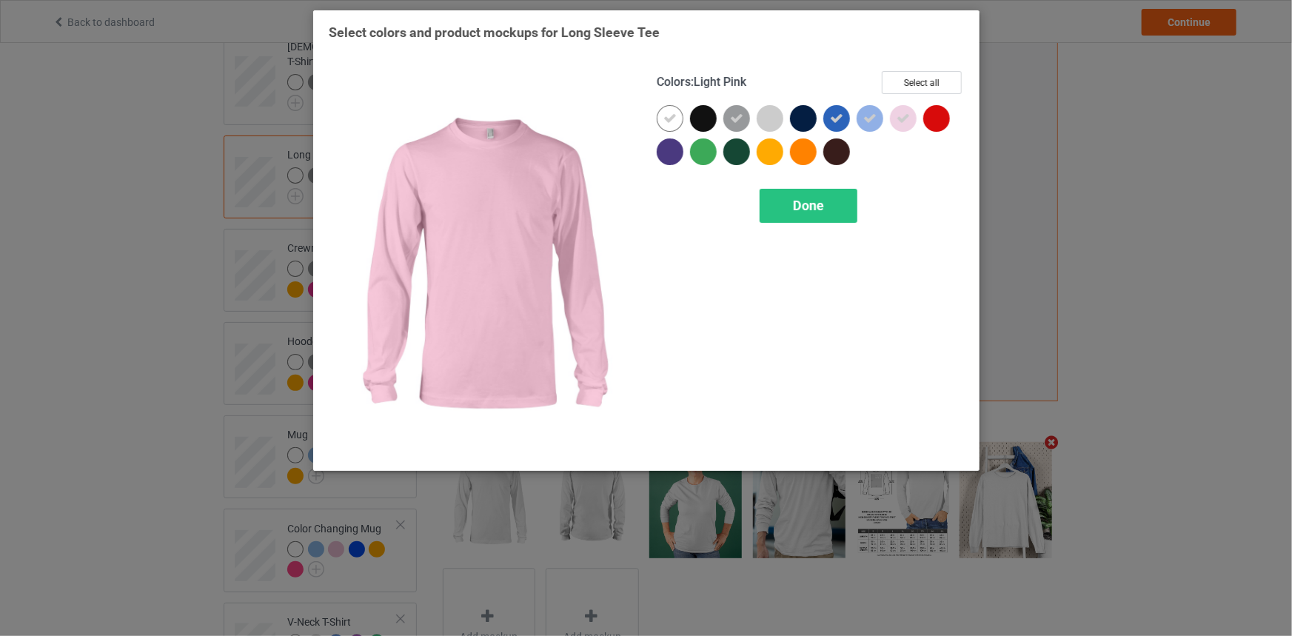
click at [894, 121] on div at bounding box center [903, 118] width 27 height 27
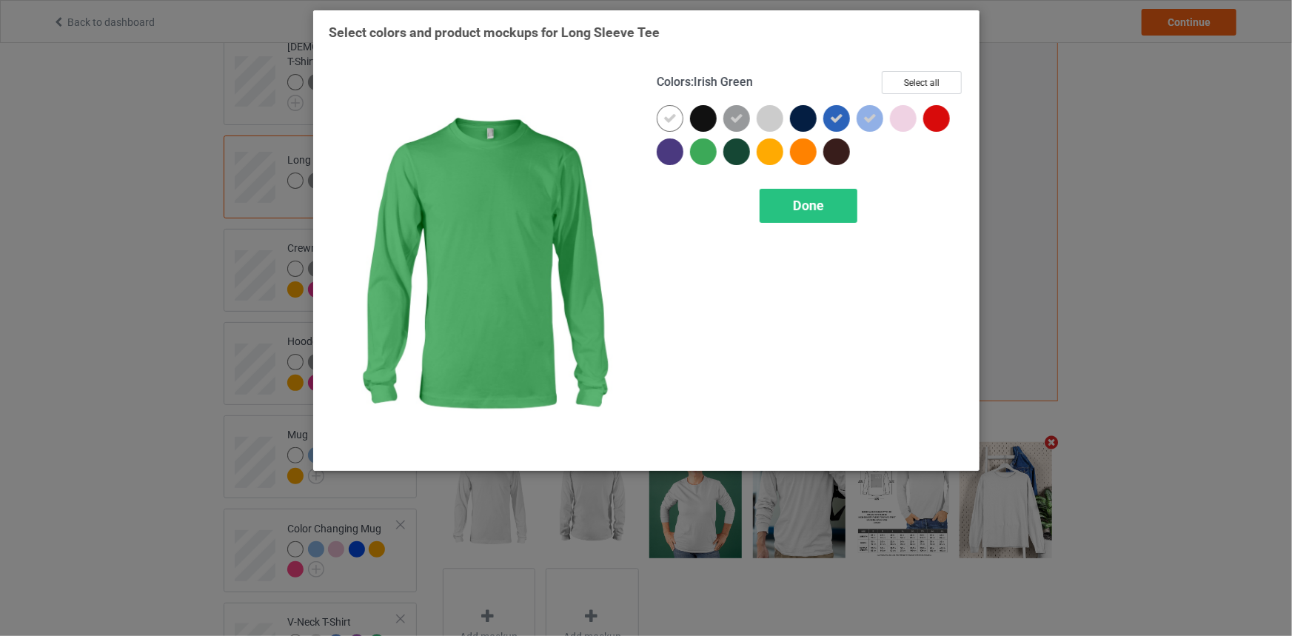
click at [699, 140] on div at bounding box center [703, 151] width 27 height 27
click at [770, 201] on div "Done" at bounding box center [809, 206] width 98 height 34
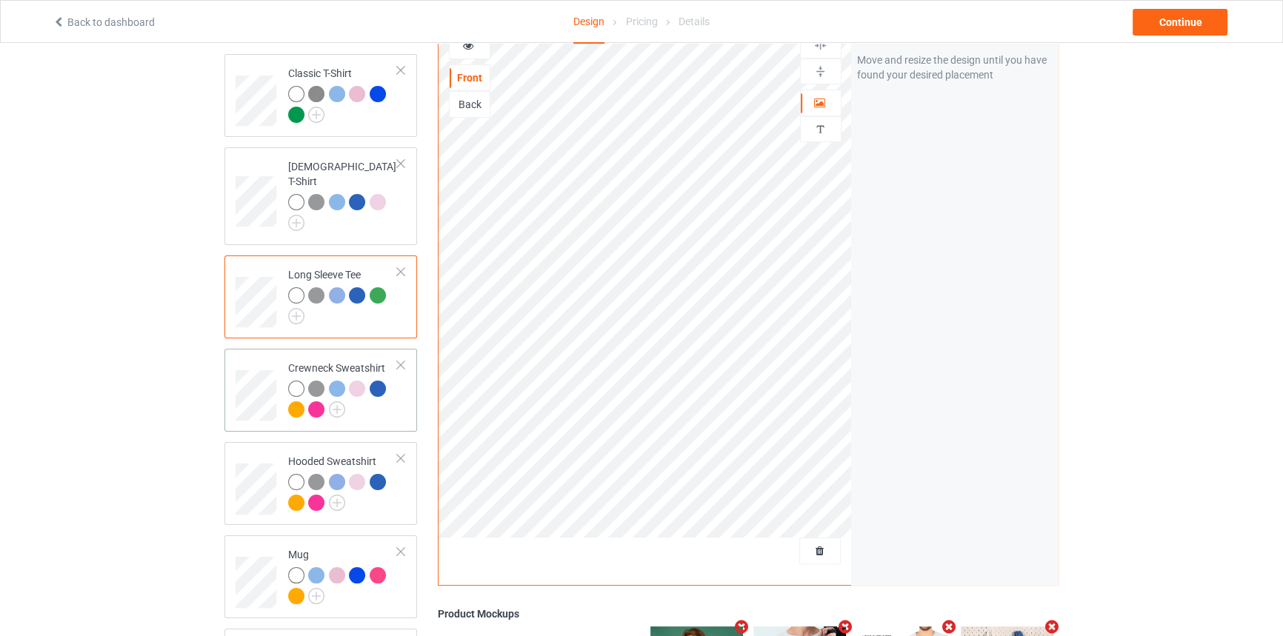
scroll to position [103, 0]
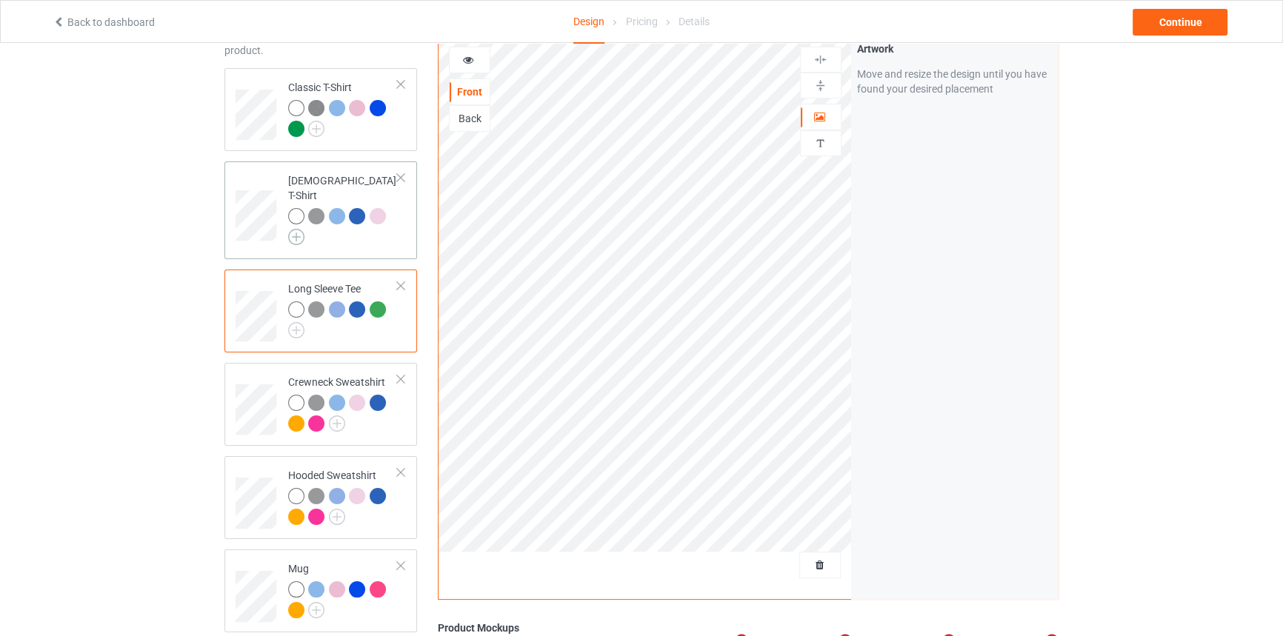
click at [297, 229] on img at bounding box center [296, 237] width 16 height 16
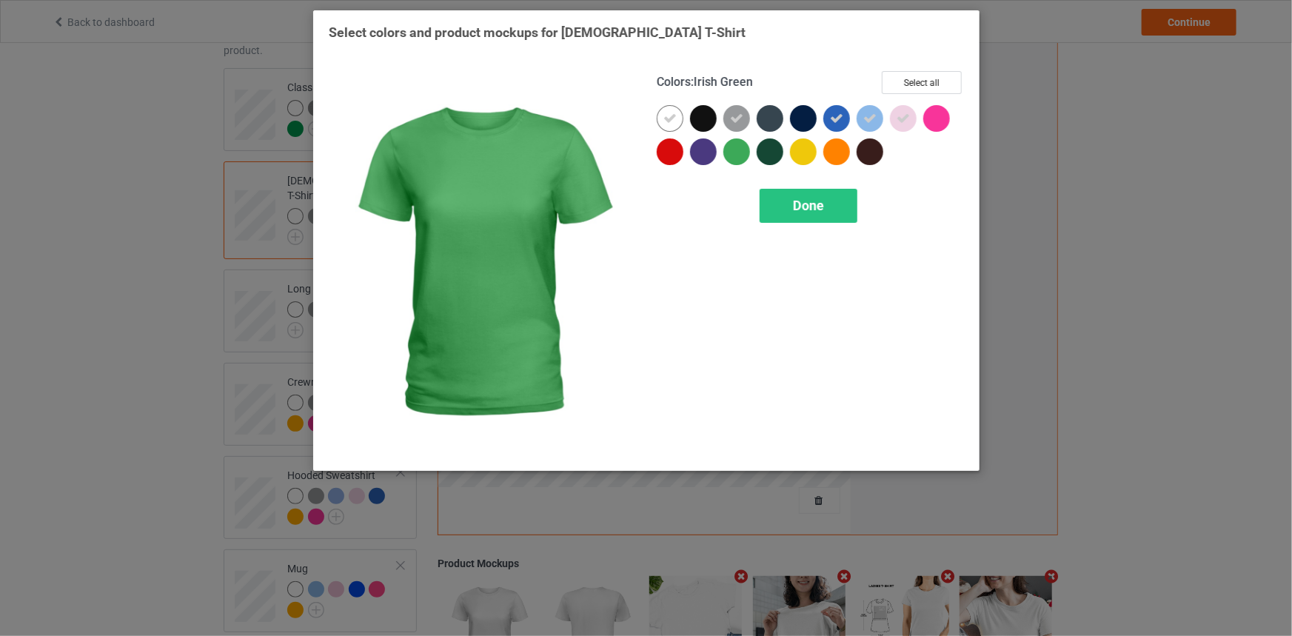
click at [730, 150] on div at bounding box center [737, 151] width 27 height 27
click at [807, 214] on div "Done" at bounding box center [809, 206] width 98 height 34
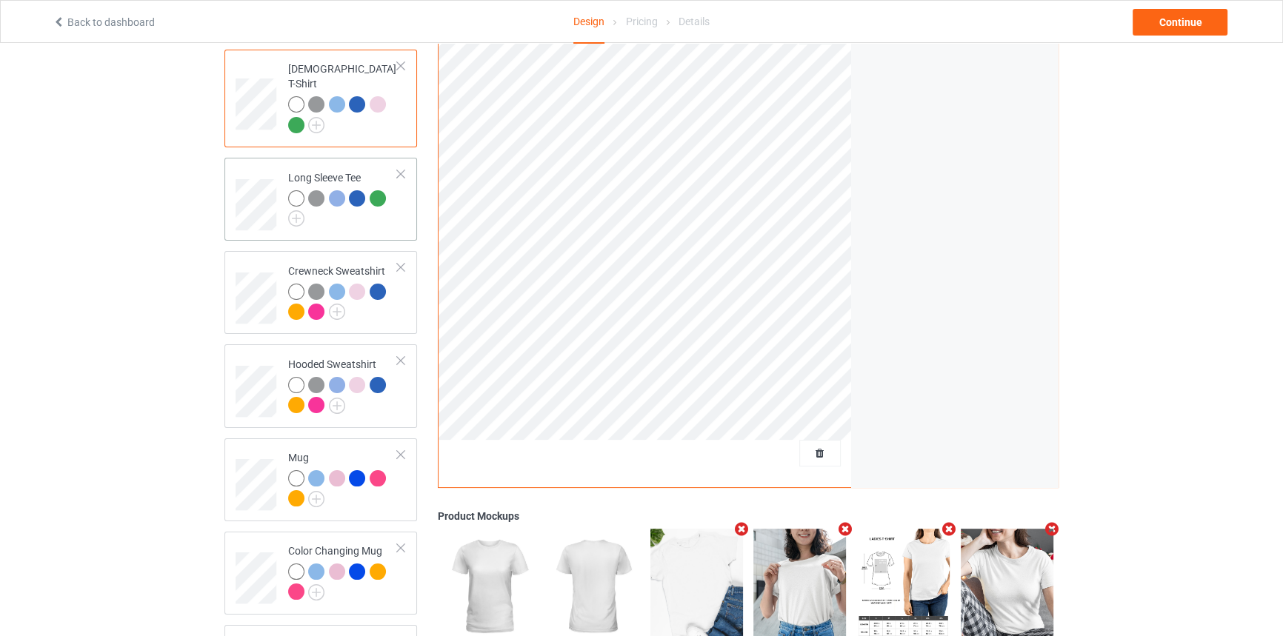
scroll to position [237, 0]
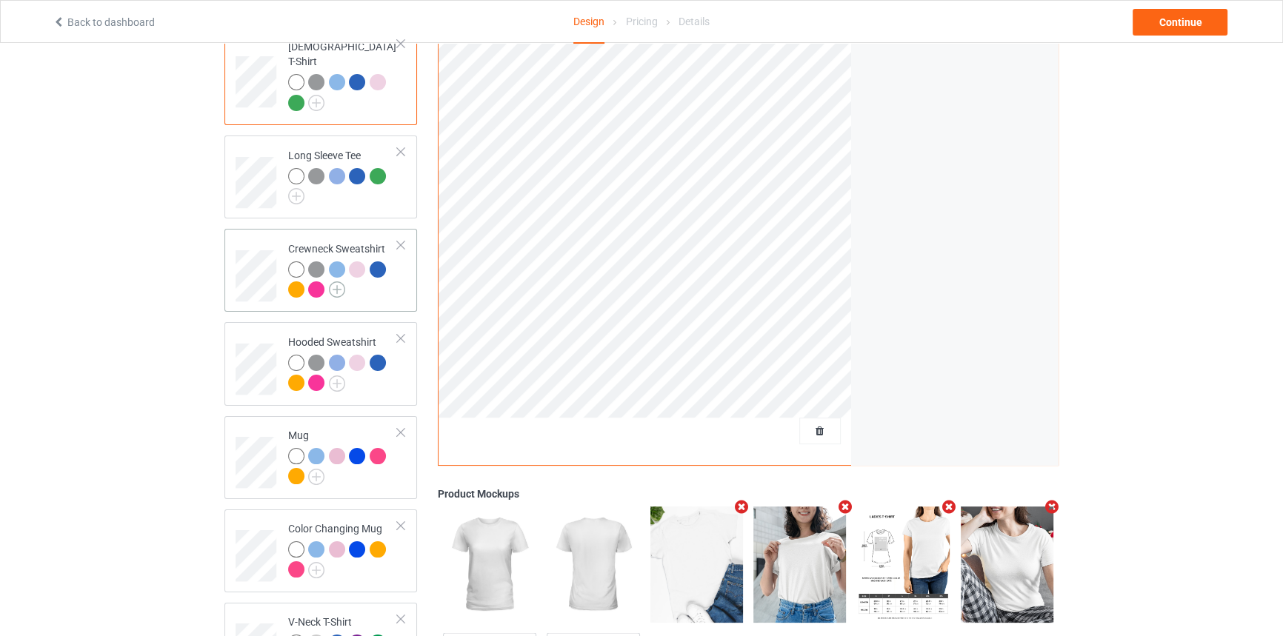
click at [340, 281] on img at bounding box center [337, 289] width 16 height 16
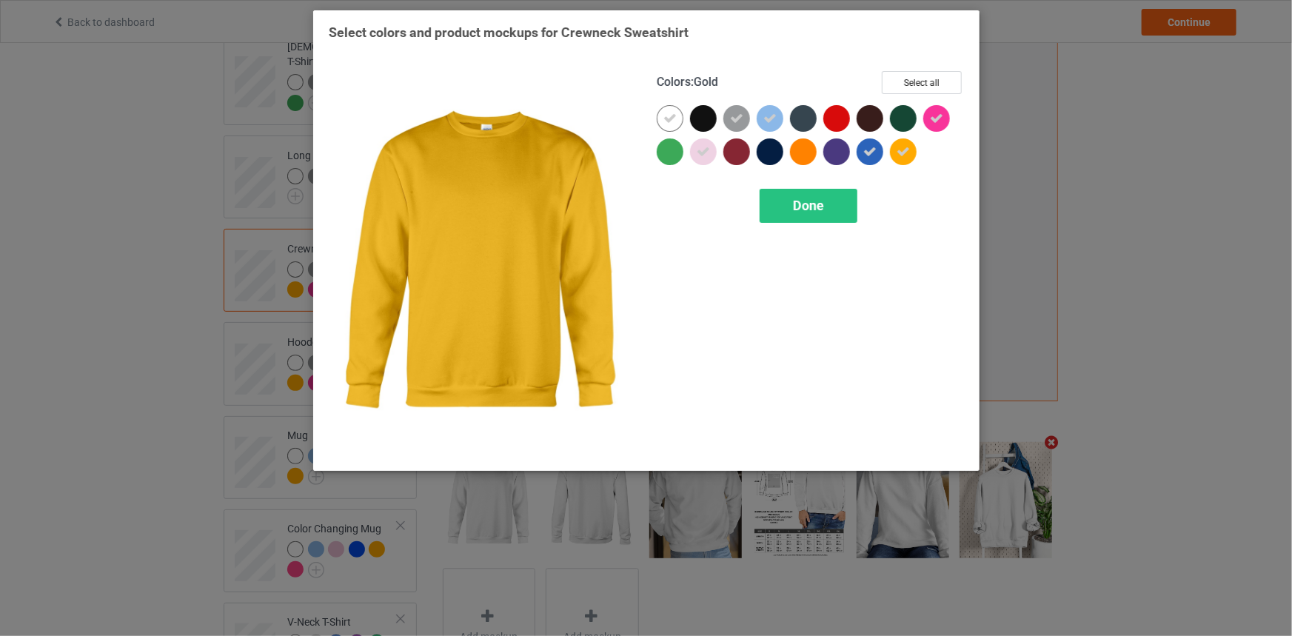
click at [912, 155] on div at bounding box center [903, 151] width 27 height 27
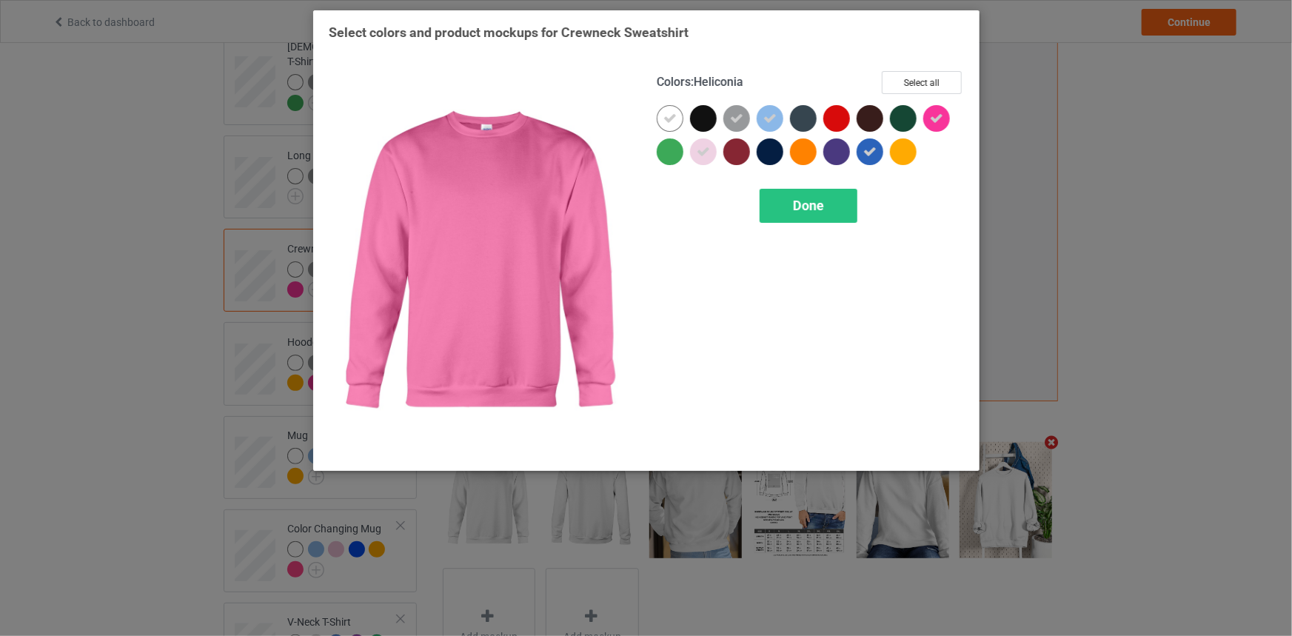
click at [935, 118] on icon at bounding box center [936, 118] width 13 height 13
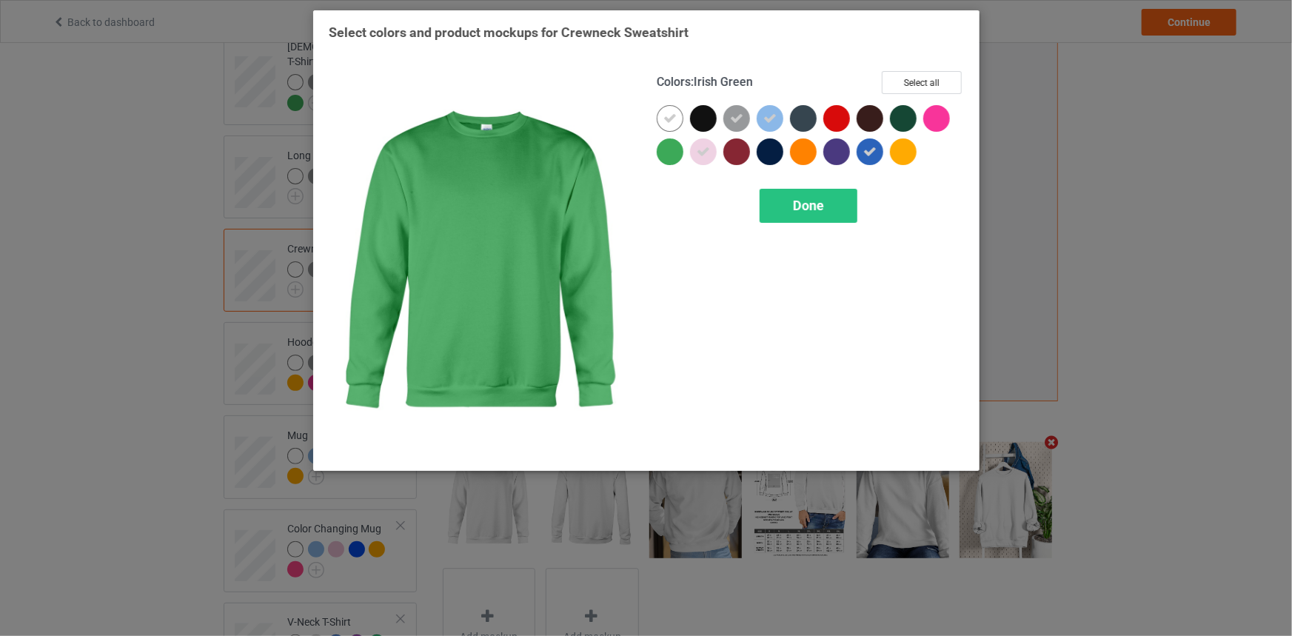
click at [655, 153] on div "Colors : Irish Green Select all Done" at bounding box center [811, 263] width 328 height 405
click at [682, 156] on div at bounding box center [670, 151] width 27 height 27
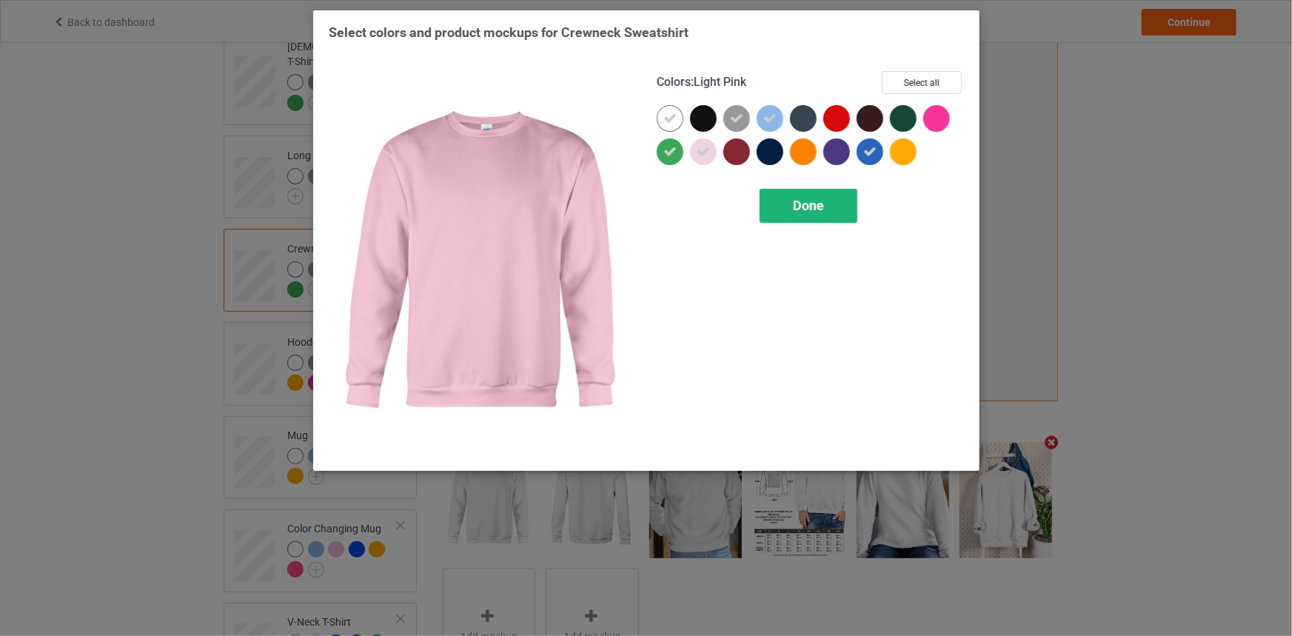
click at [822, 204] on span "Done" at bounding box center [808, 206] width 31 height 16
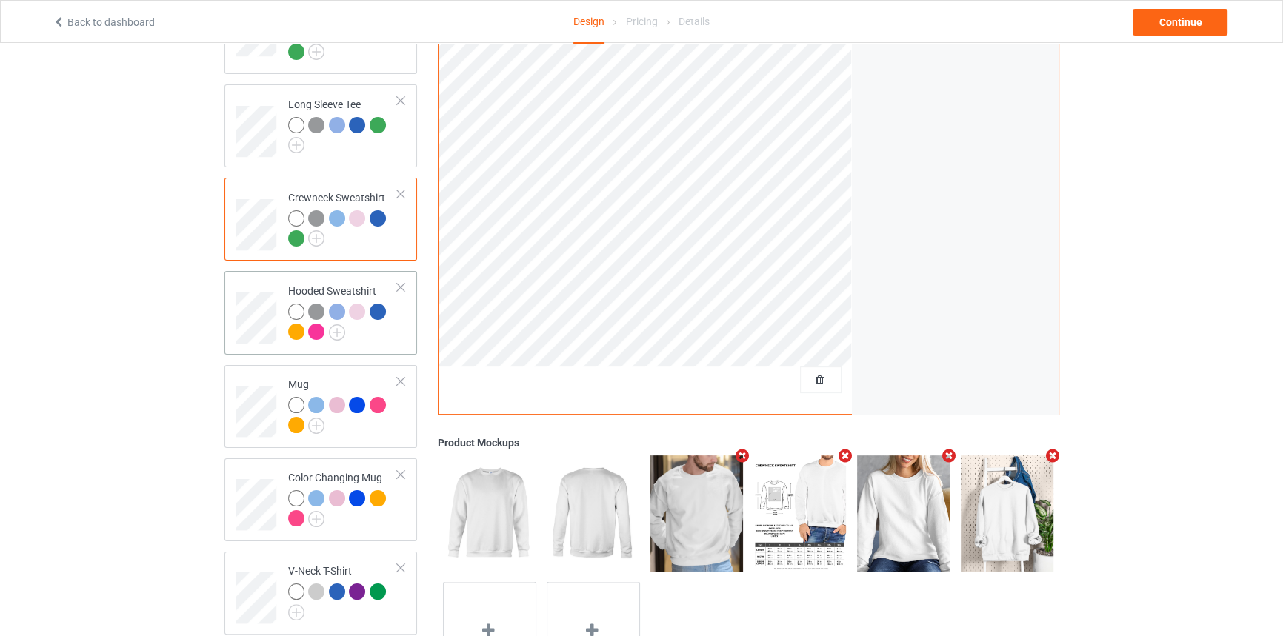
scroll to position [336, 0]
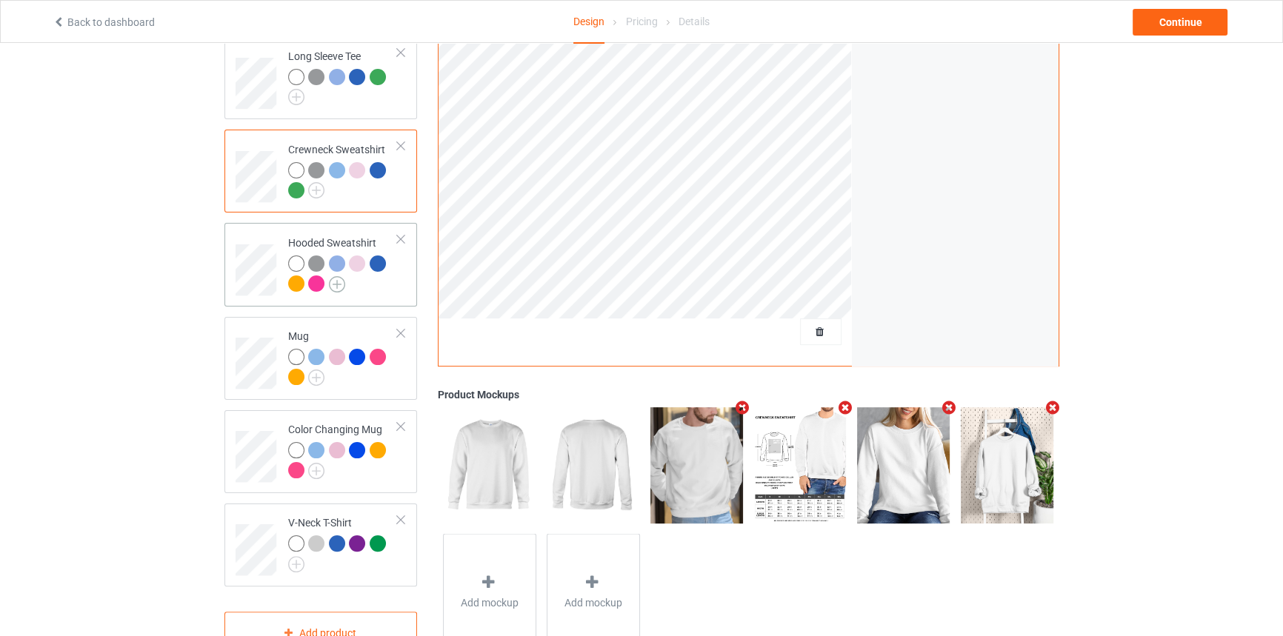
click at [339, 276] on img at bounding box center [337, 284] width 16 height 16
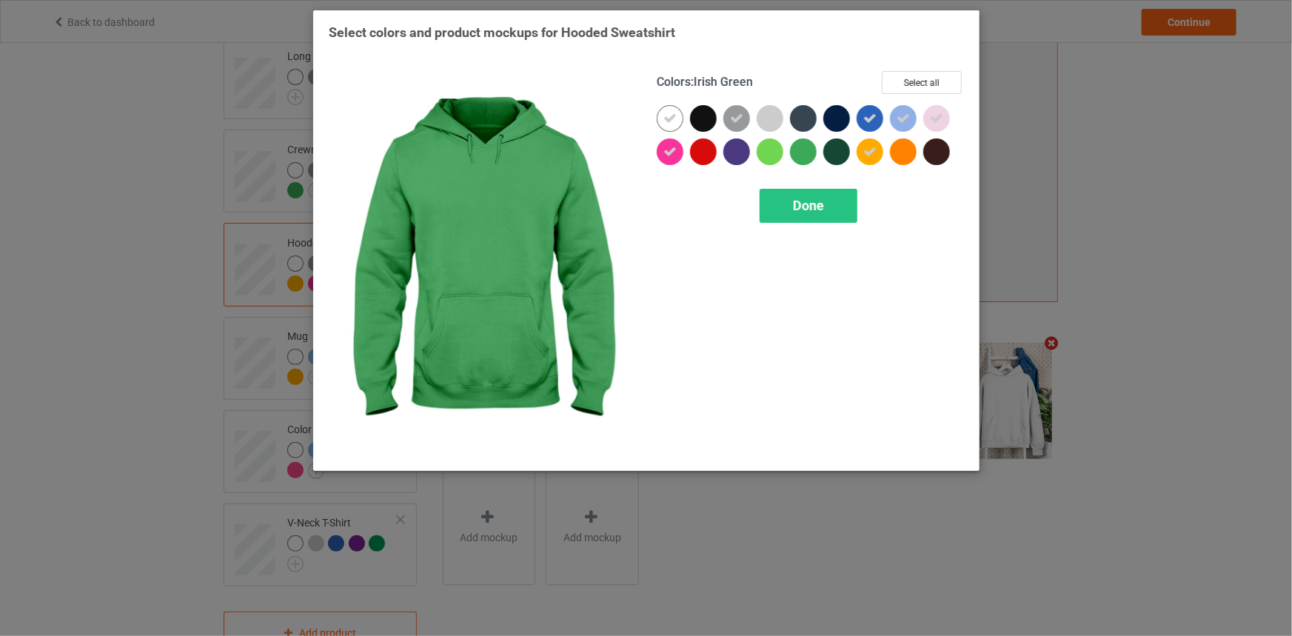
click at [805, 147] on div at bounding box center [803, 151] width 27 height 27
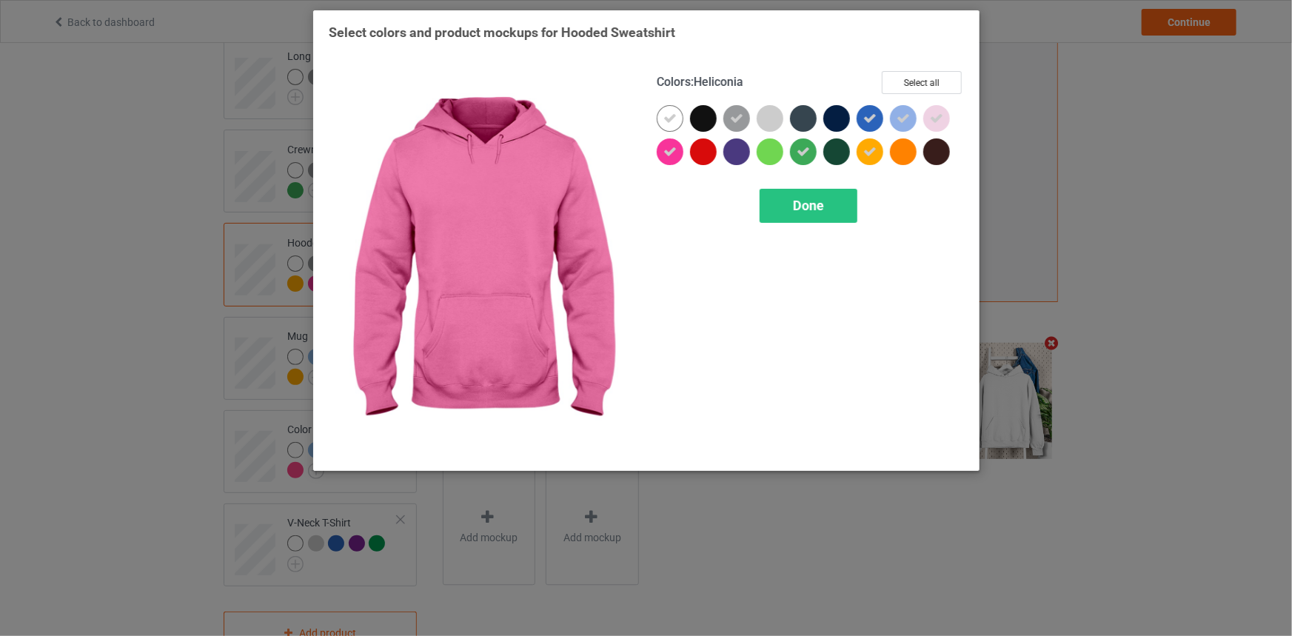
click at [664, 153] on icon at bounding box center [670, 151] width 13 height 13
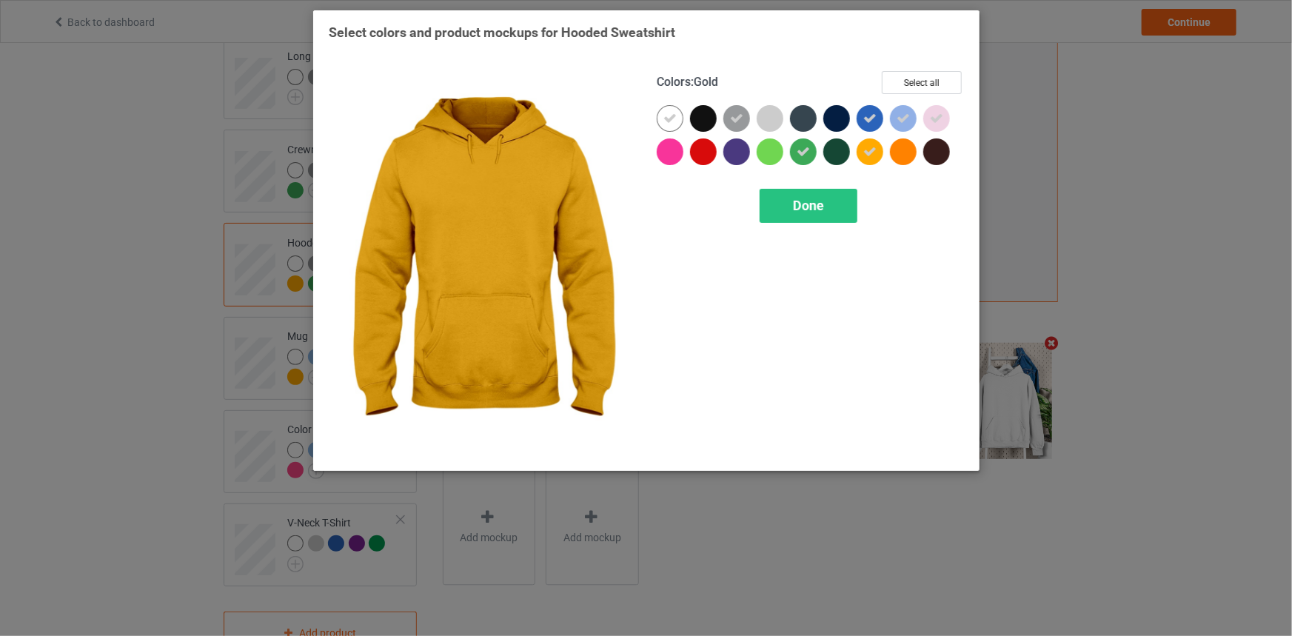
click at [879, 152] on div at bounding box center [870, 151] width 27 height 27
click at [837, 205] on div "Done" at bounding box center [809, 206] width 98 height 34
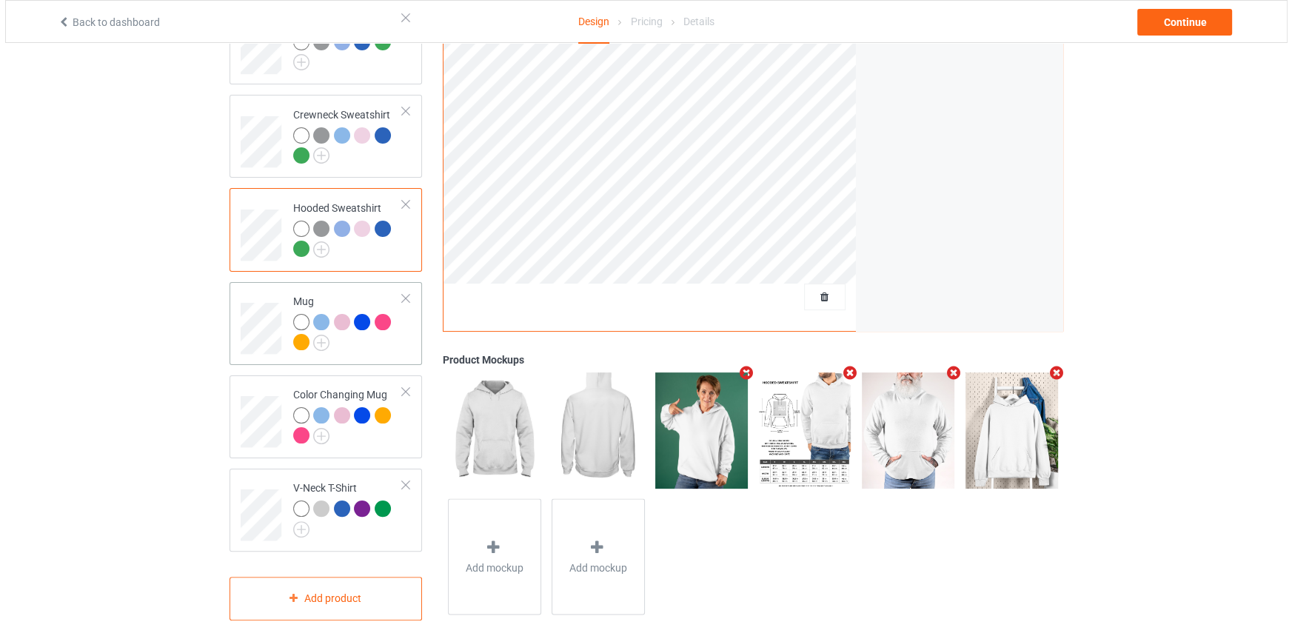
scroll to position [372, 0]
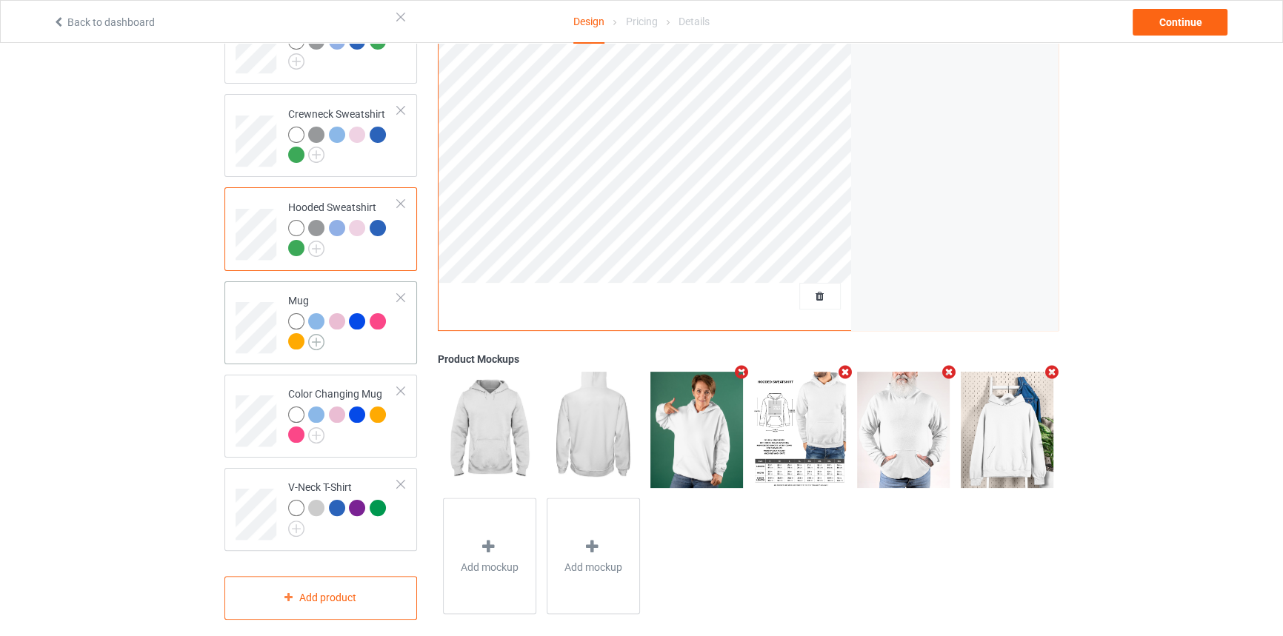
click at [318, 334] on img at bounding box center [316, 342] width 16 height 16
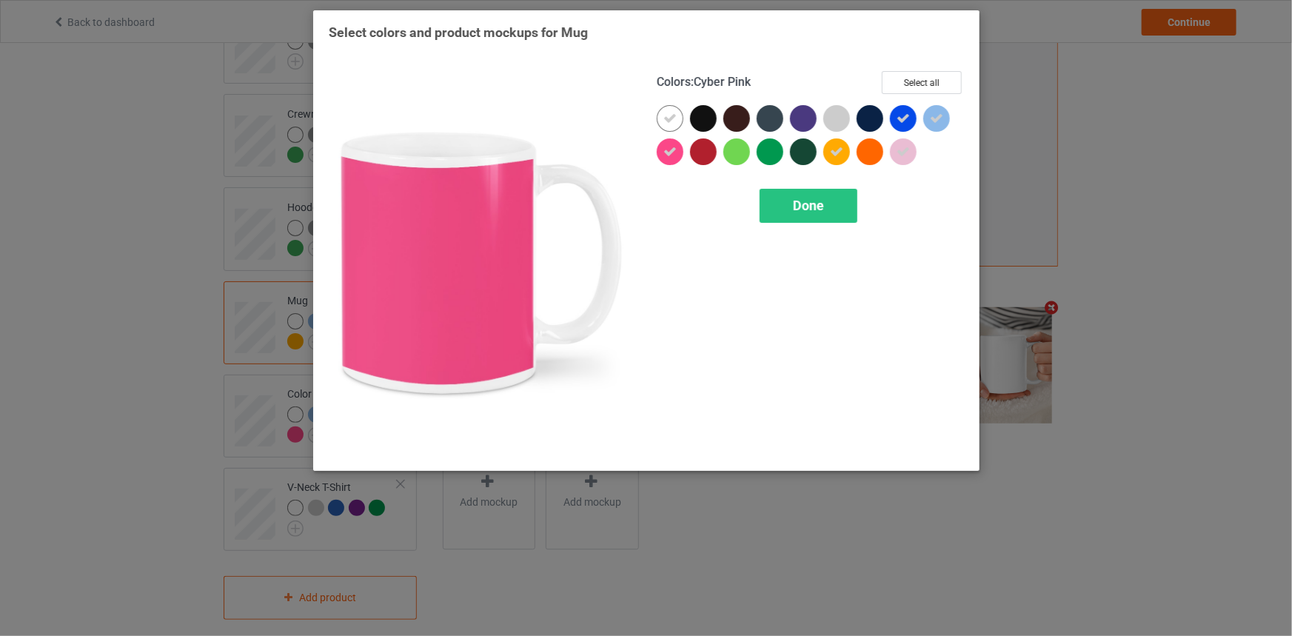
click at [666, 156] on icon at bounding box center [670, 151] width 13 height 13
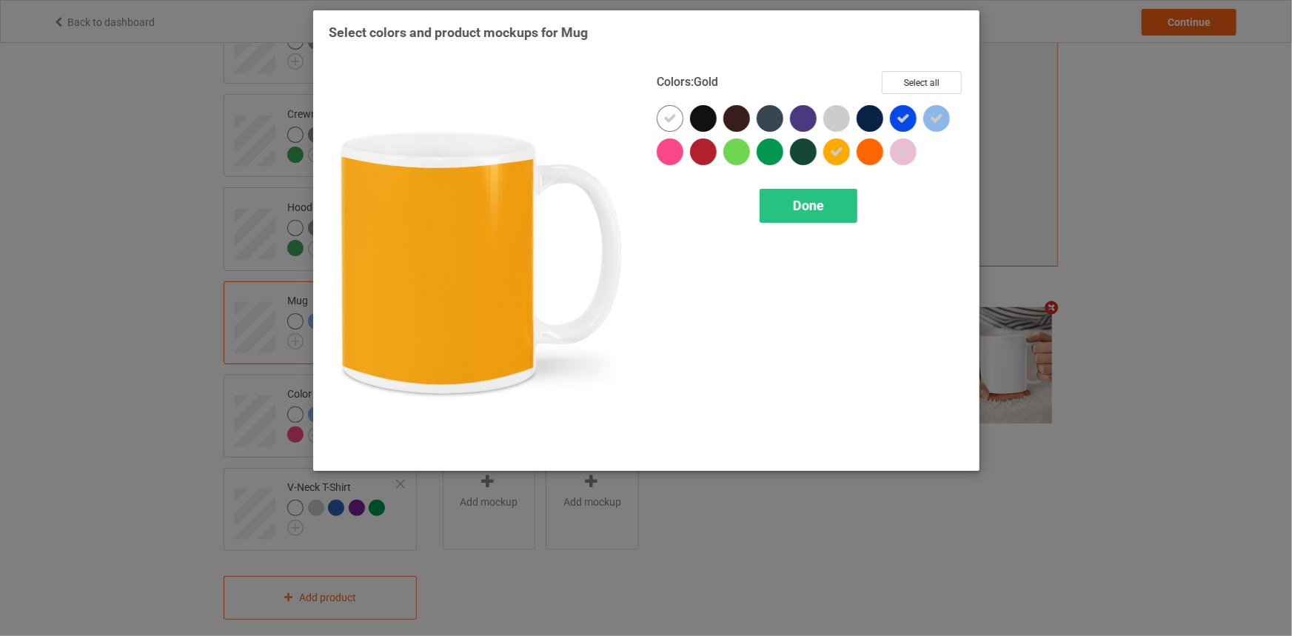
click at [829, 150] on div at bounding box center [837, 151] width 27 height 27
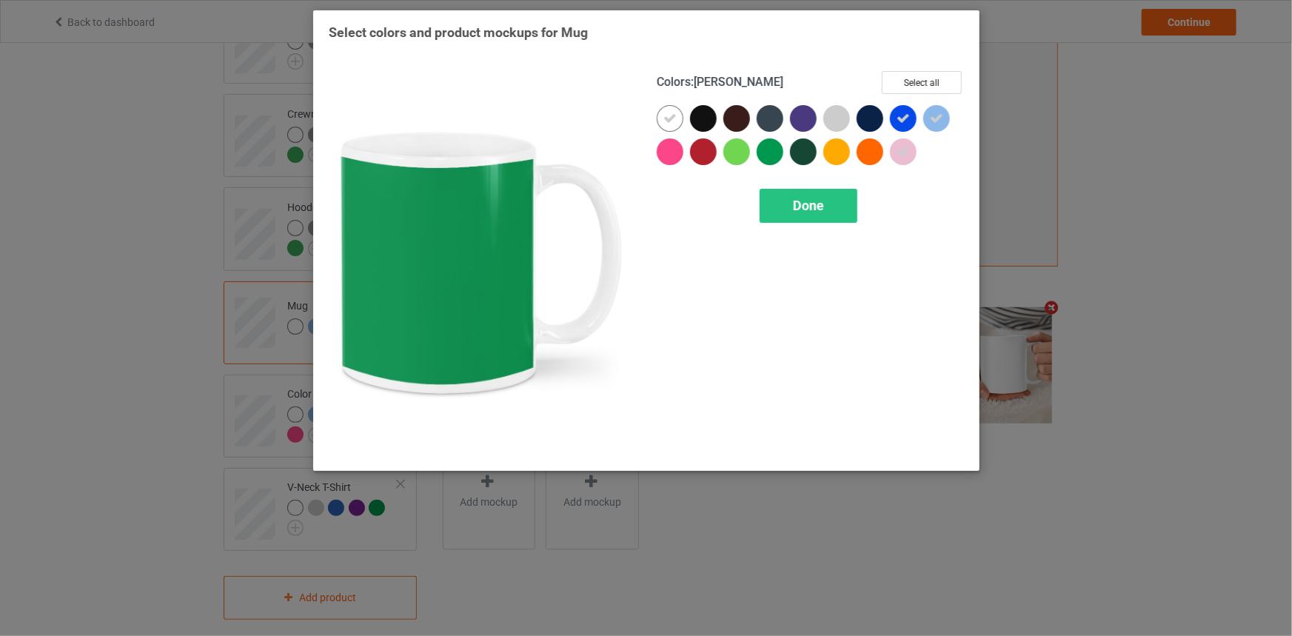
click at [770, 144] on div at bounding box center [770, 151] width 27 height 27
click at [807, 207] on span "Done" at bounding box center [808, 206] width 31 height 16
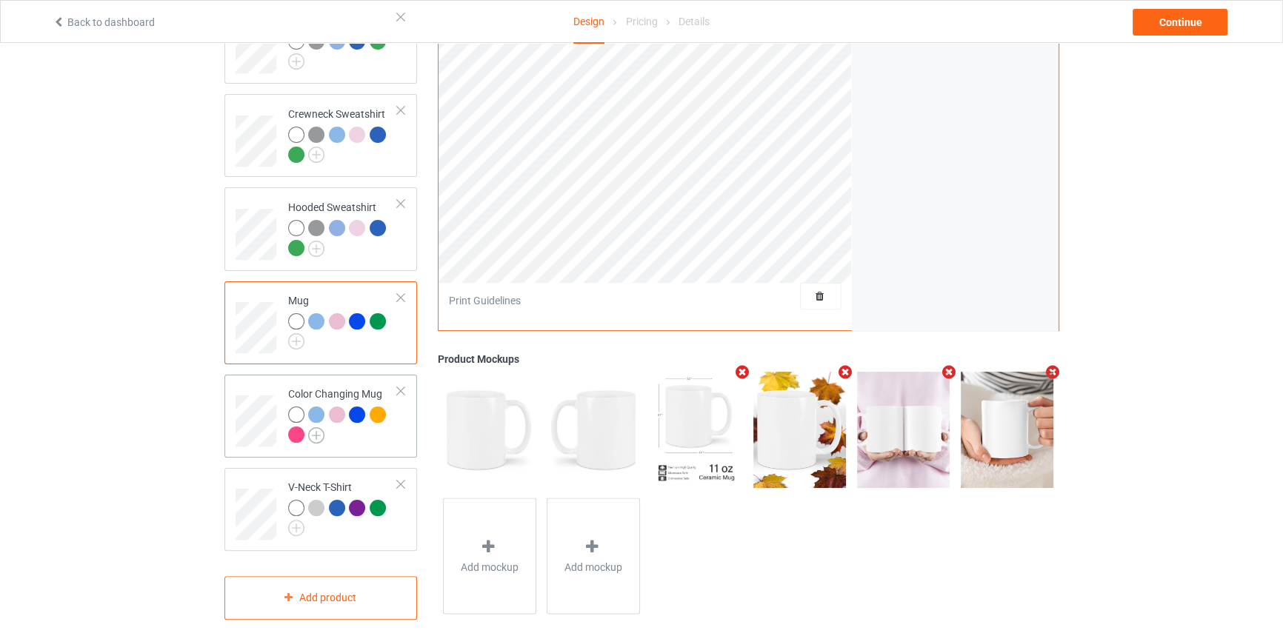
click at [319, 427] on img at bounding box center [316, 435] width 16 height 16
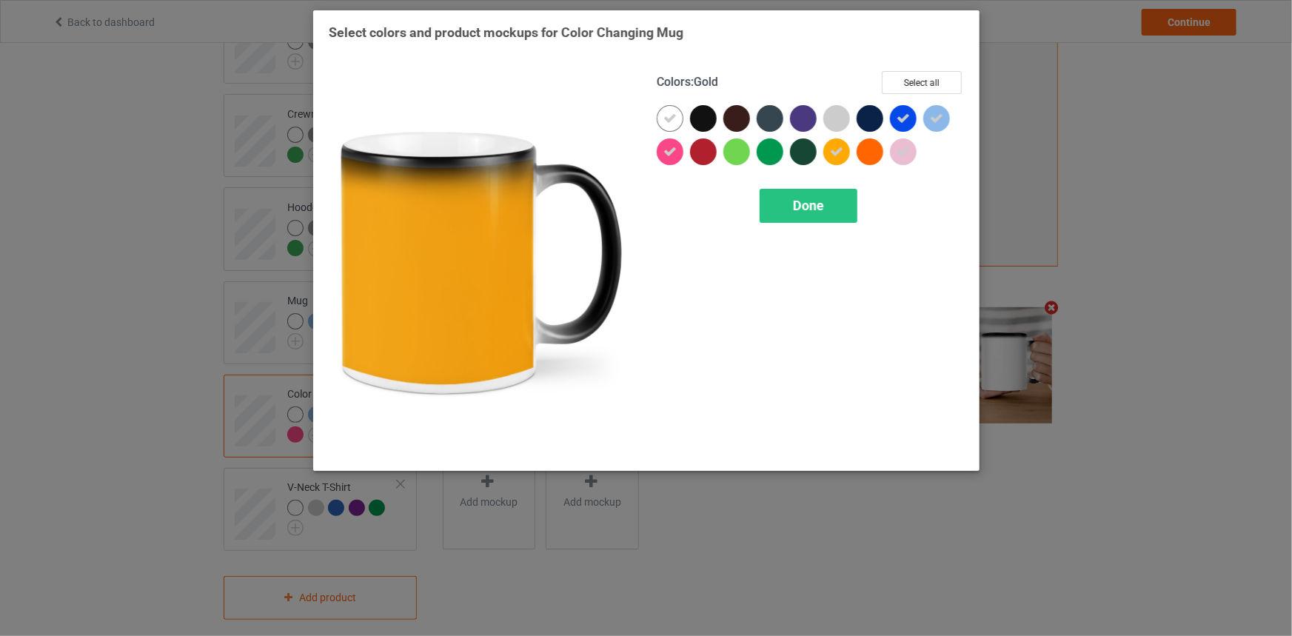
click at [837, 153] on icon at bounding box center [836, 151] width 13 height 13
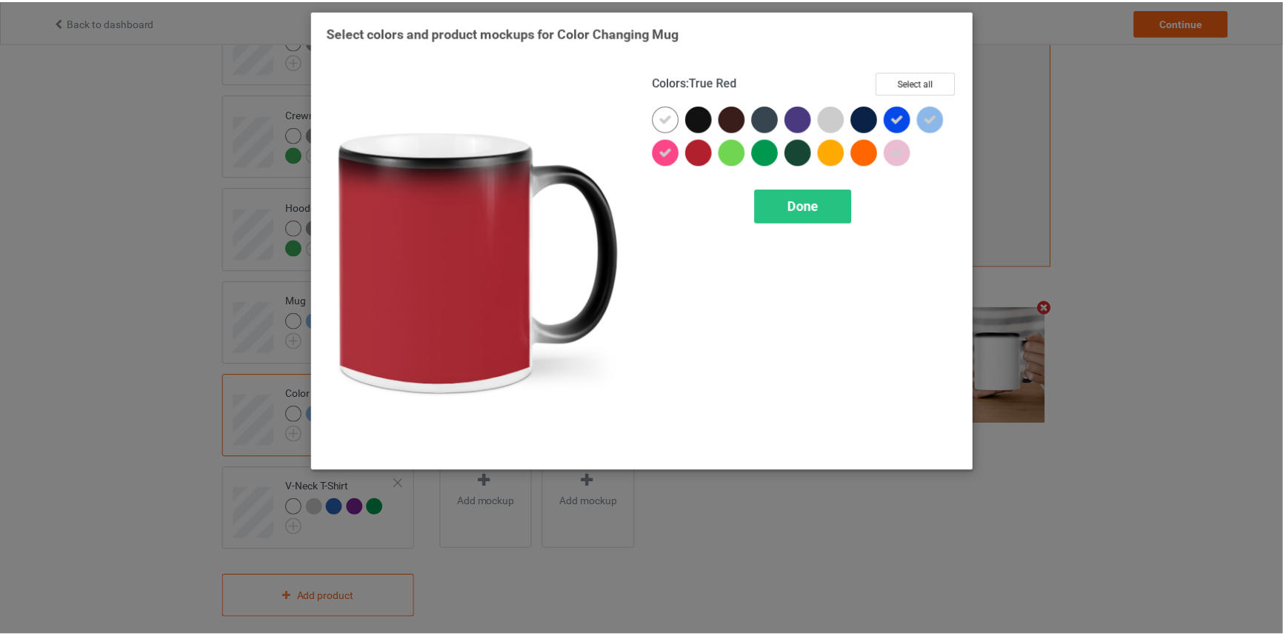
scroll to position [371, 0]
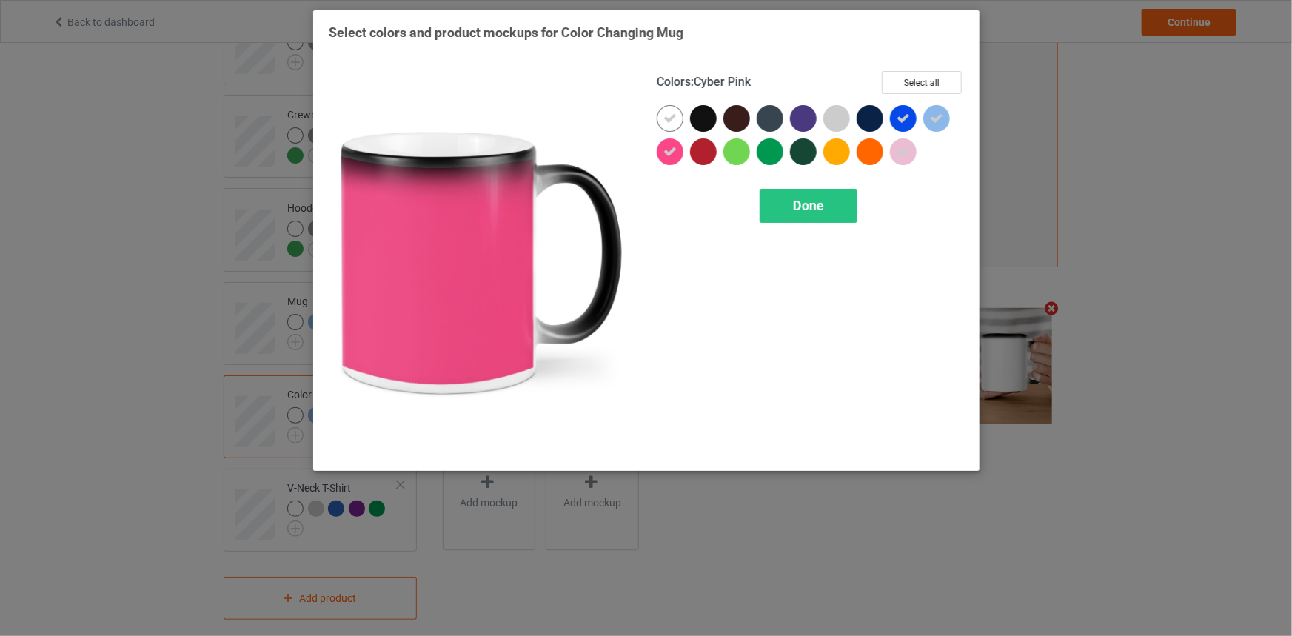
click at [665, 152] on icon at bounding box center [670, 151] width 13 height 13
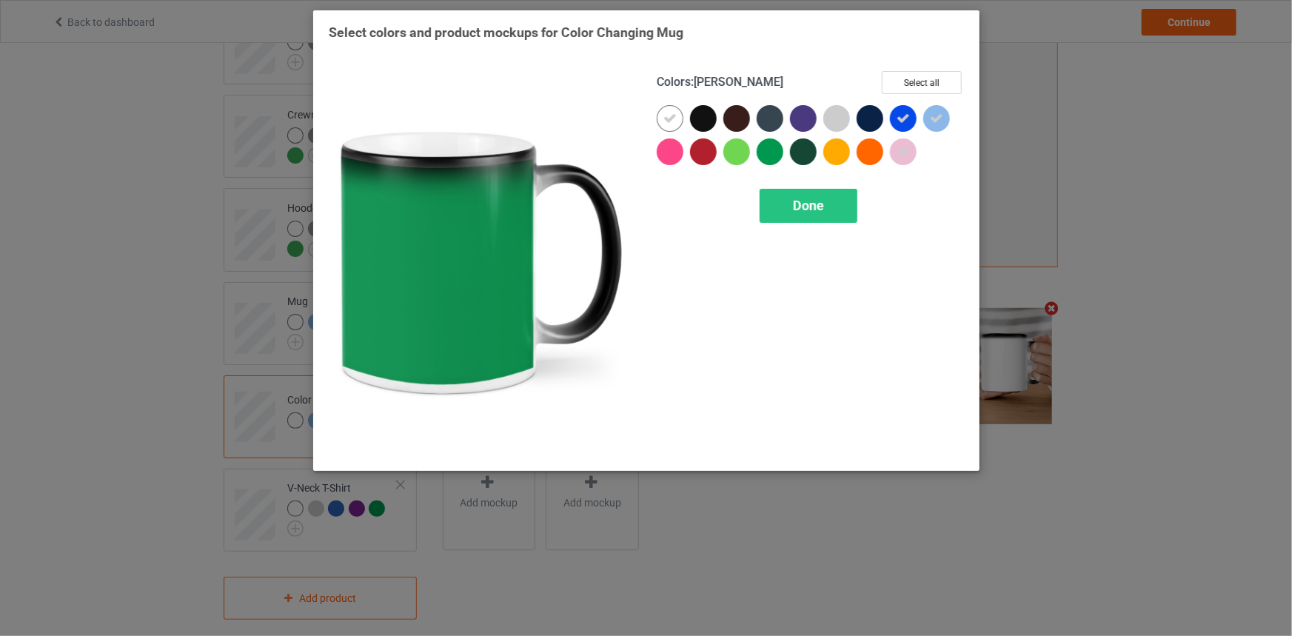
click at [775, 148] on div at bounding box center [770, 151] width 27 height 27
click at [800, 198] on span "Done" at bounding box center [808, 206] width 31 height 16
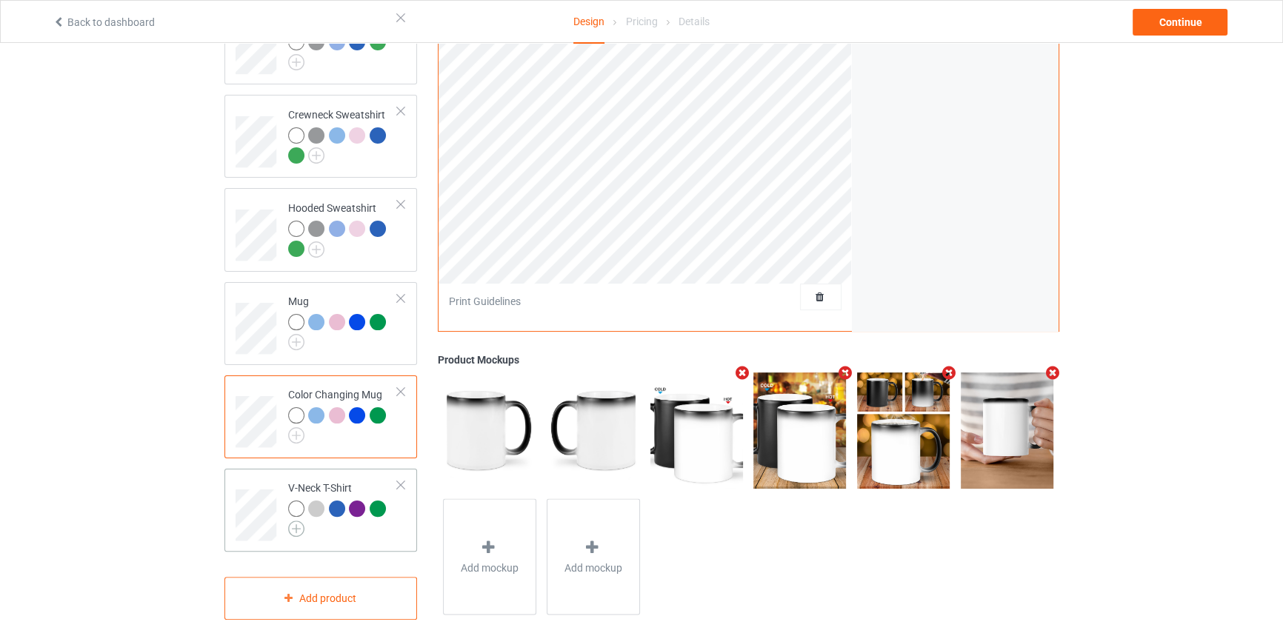
click at [290, 521] on img at bounding box center [296, 529] width 16 height 16
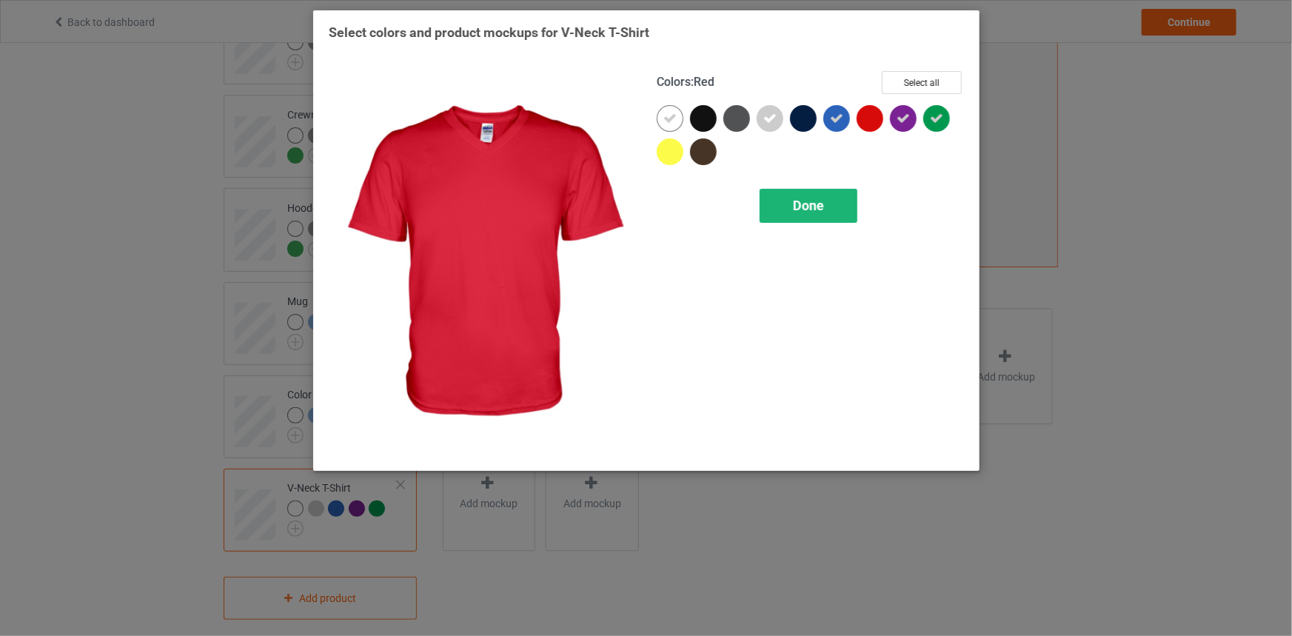
click at [835, 190] on div "Done" at bounding box center [809, 206] width 98 height 34
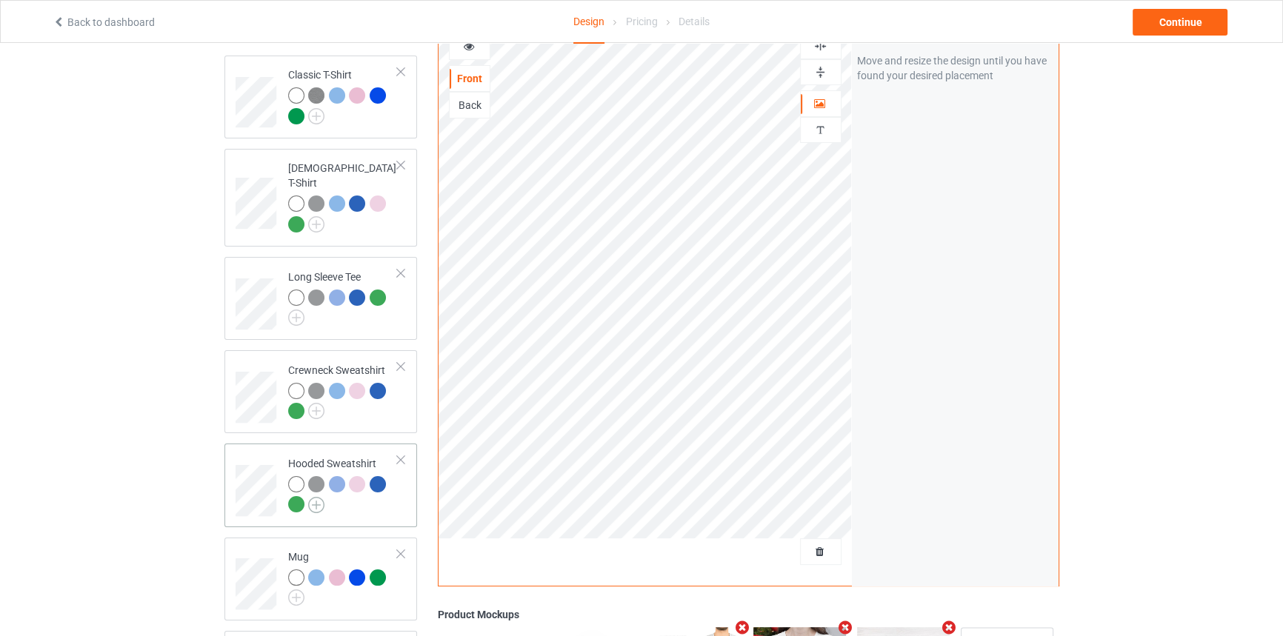
scroll to position [102, 0]
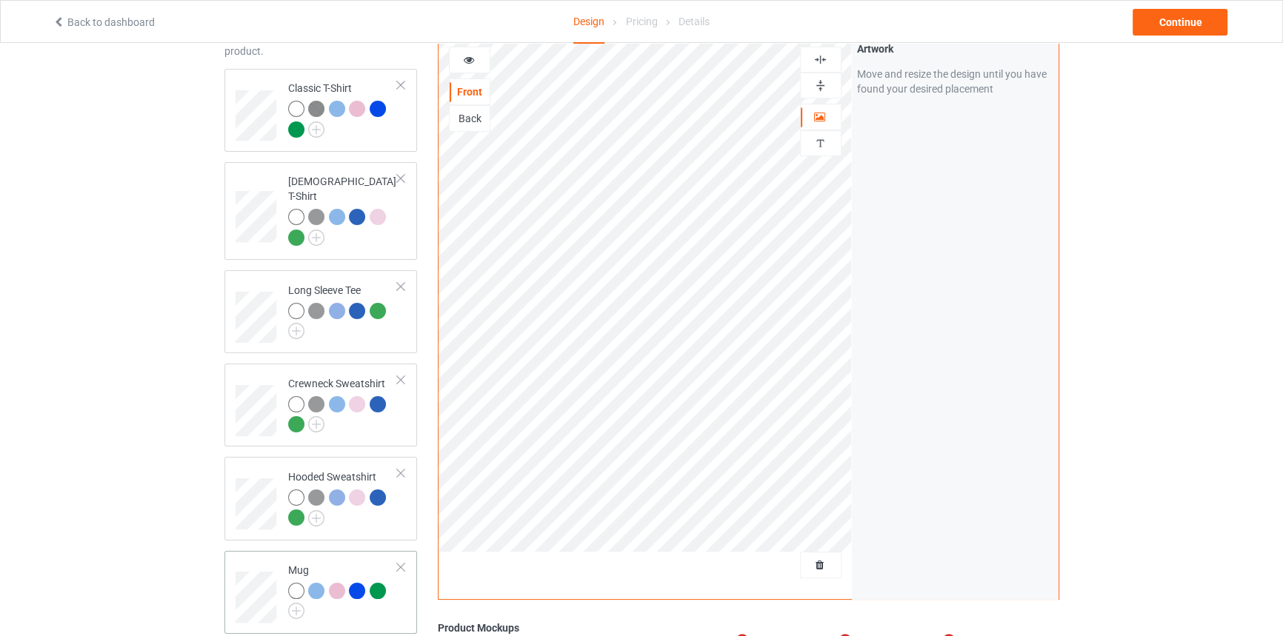
click at [333, 563] on div "Mug" at bounding box center [343, 589] width 110 height 52
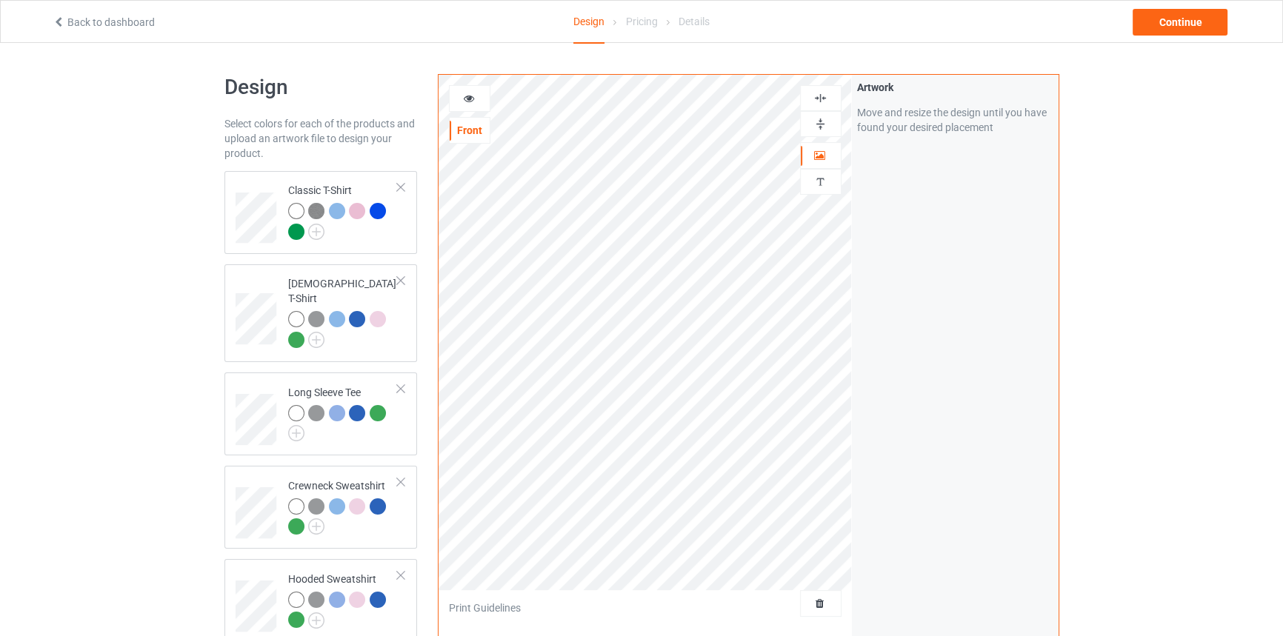
click at [824, 119] on img at bounding box center [820, 124] width 14 height 14
click at [470, 107] on div at bounding box center [469, 98] width 41 height 27
click at [470, 99] on icon at bounding box center [468, 96] width 13 height 10
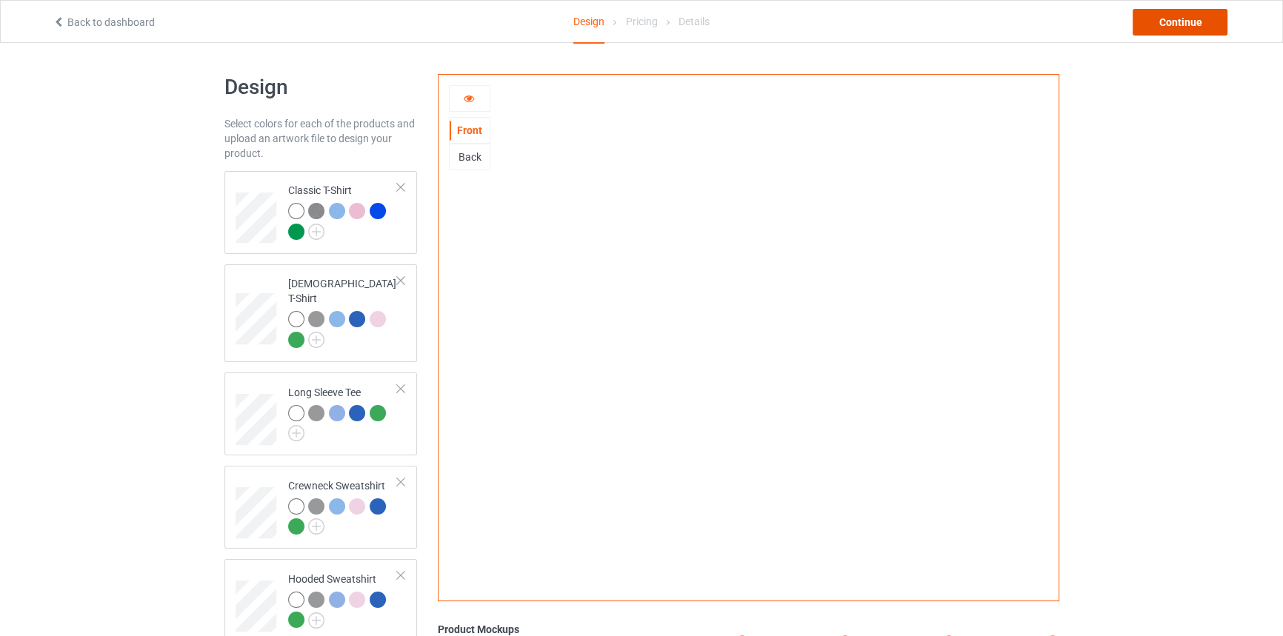
click at [1190, 27] on div "Continue" at bounding box center [1179, 22] width 95 height 27
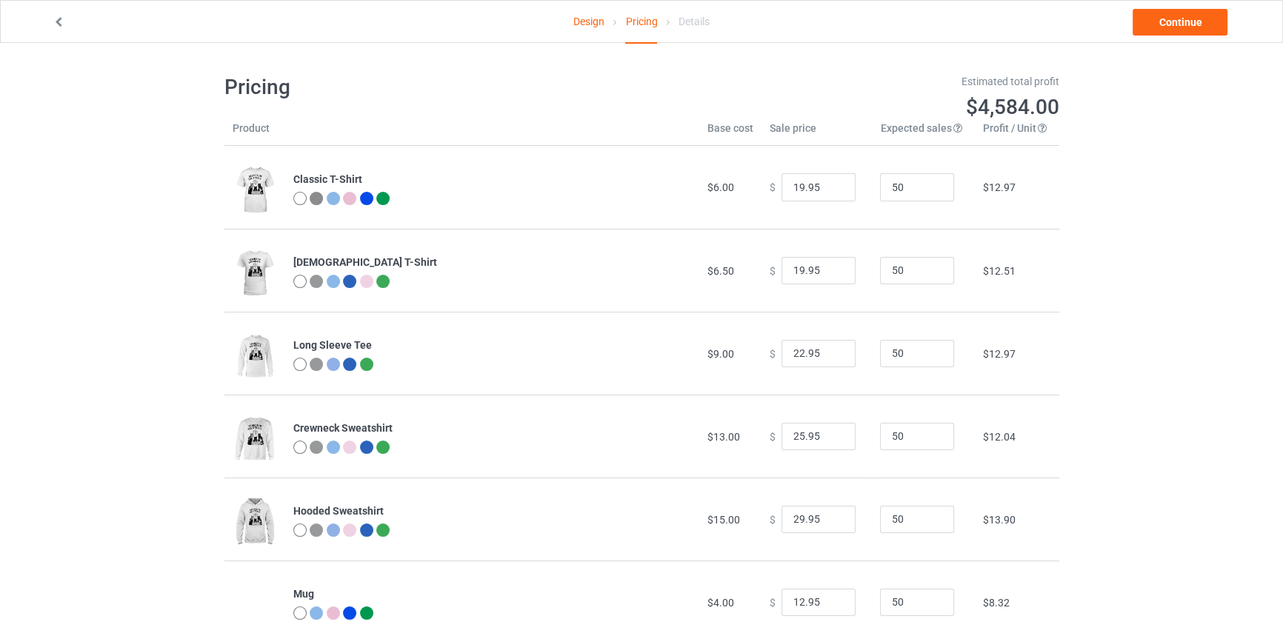
click at [577, 19] on link "Design" at bounding box center [588, 21] width 31 height 41
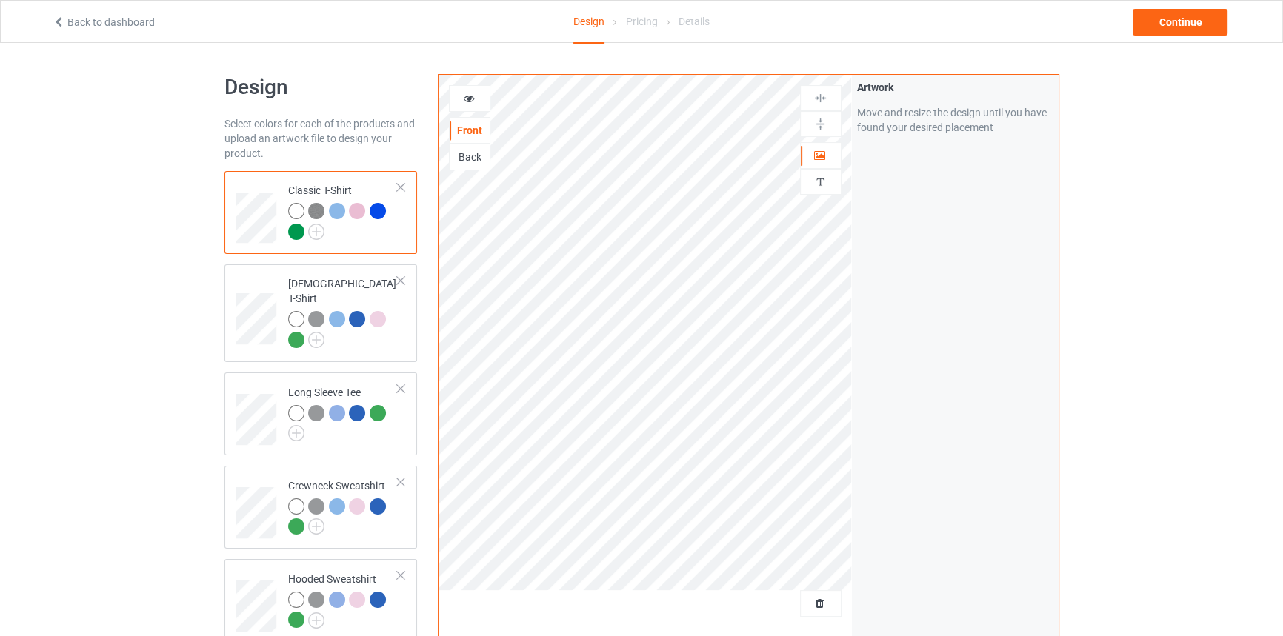
scroll to position [371, 0]
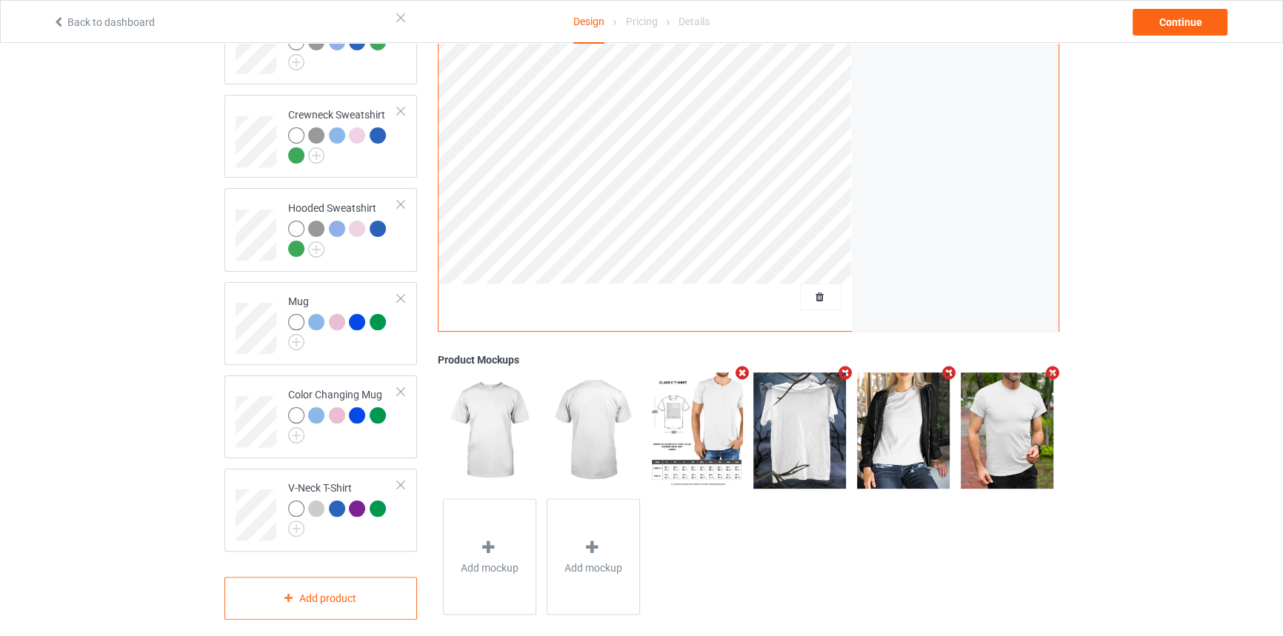
click at [370, 294] on div "Mug" at bounding box center [343, 320] width 110 height 52
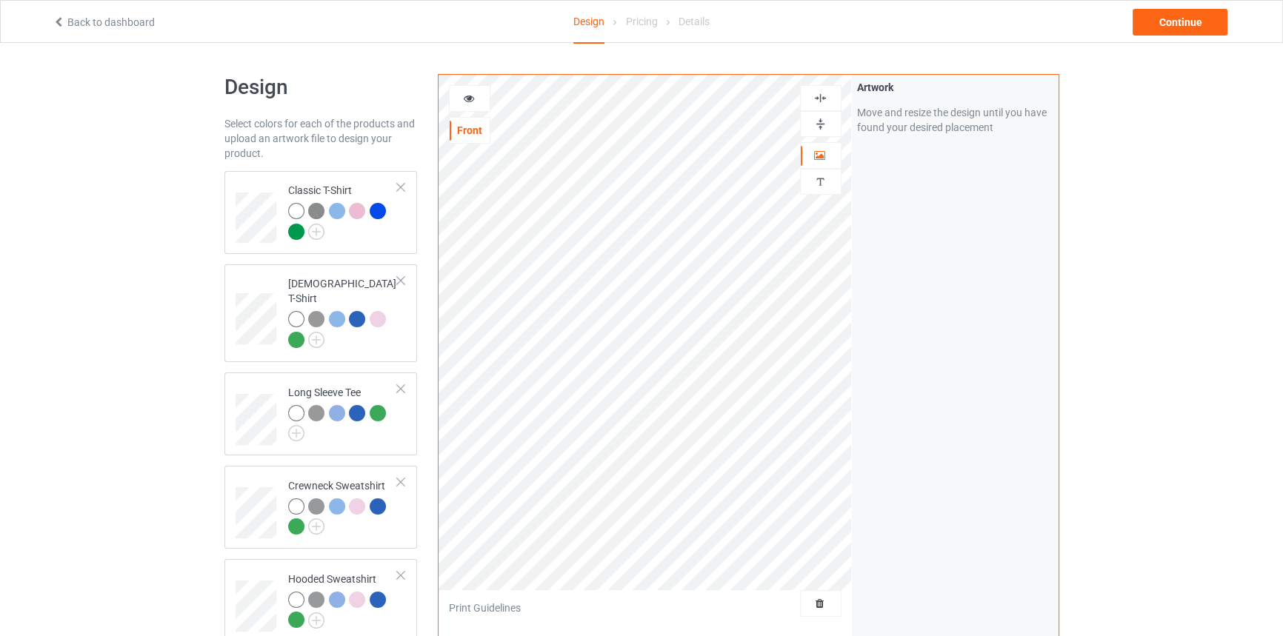
click at [470, 98] on icon at bounding box center [468, 96] width 13 height 10
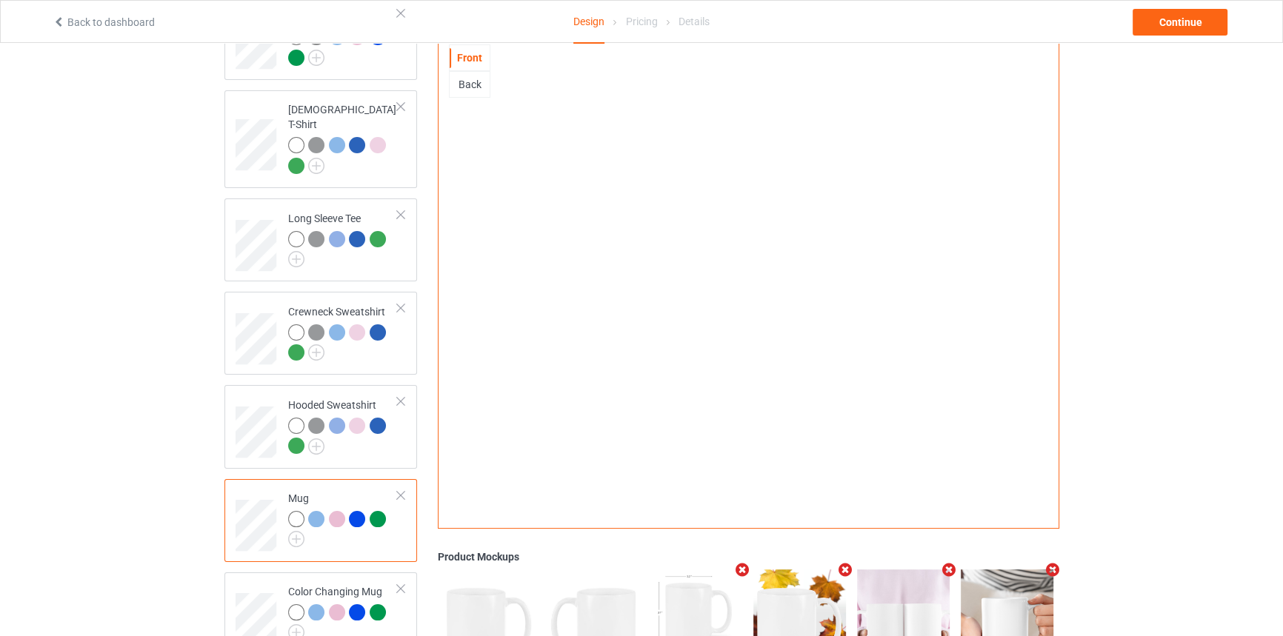
scroll to position [170, 0]
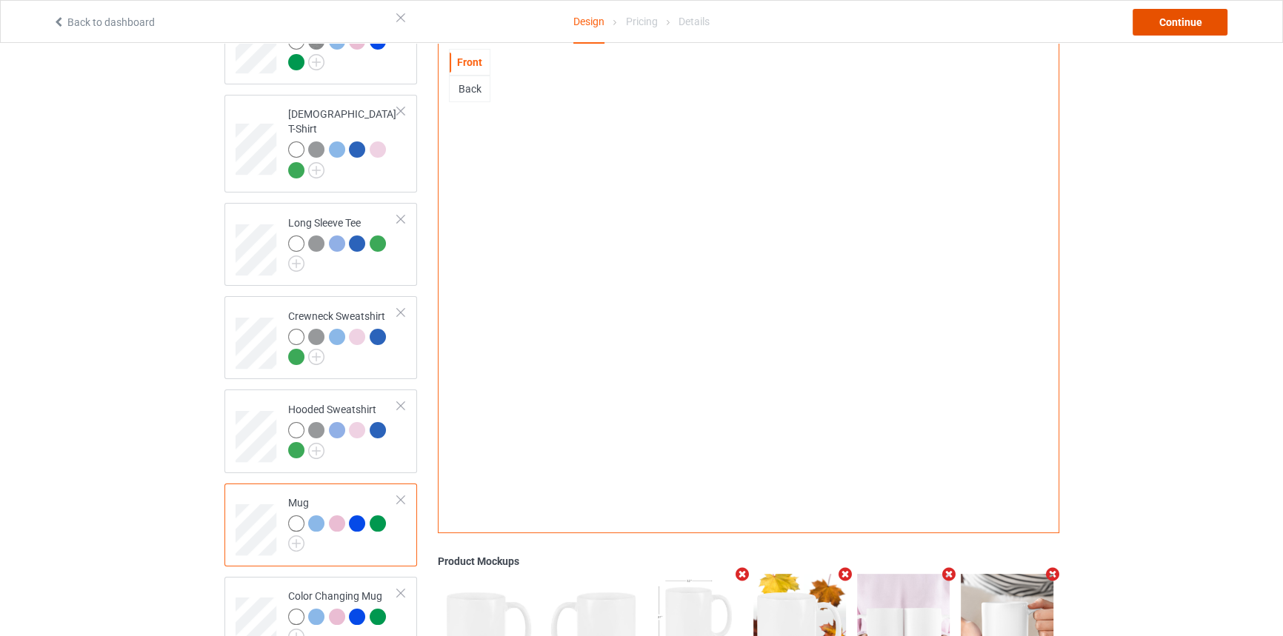
click at [1170, 13] on div "Continue" at bounding box center [1179, 22] width 95 height 27
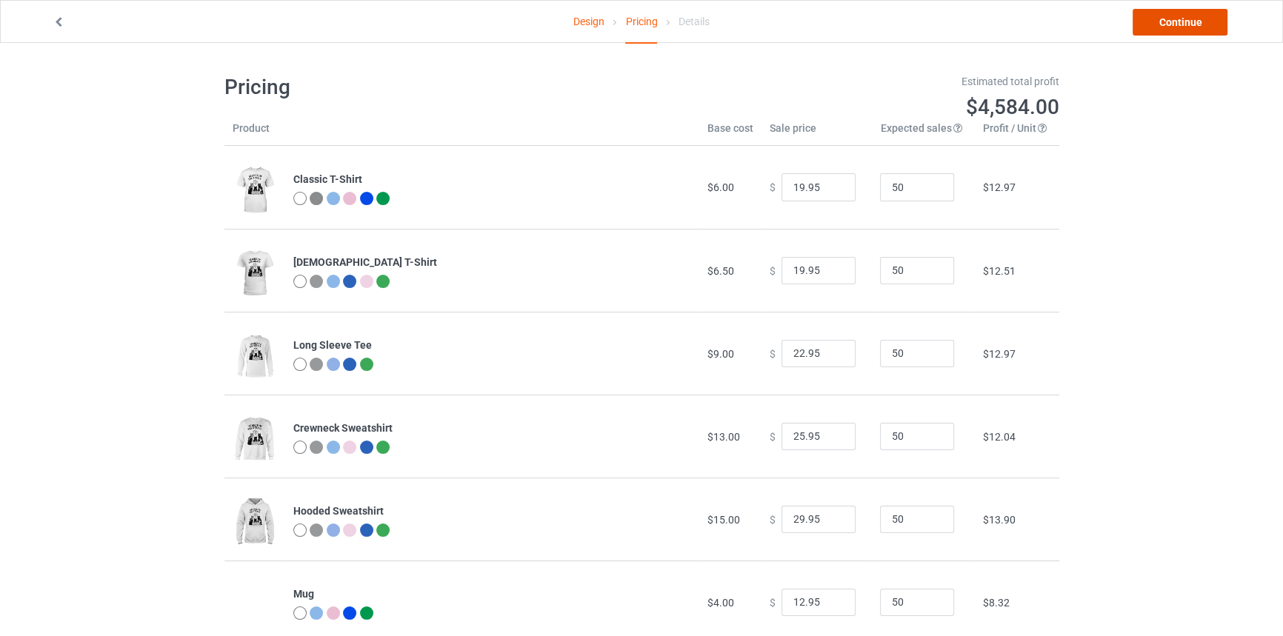
click at [1167, 15] on link "Continue" at bounding box center [1179, 22] width 95 height 27
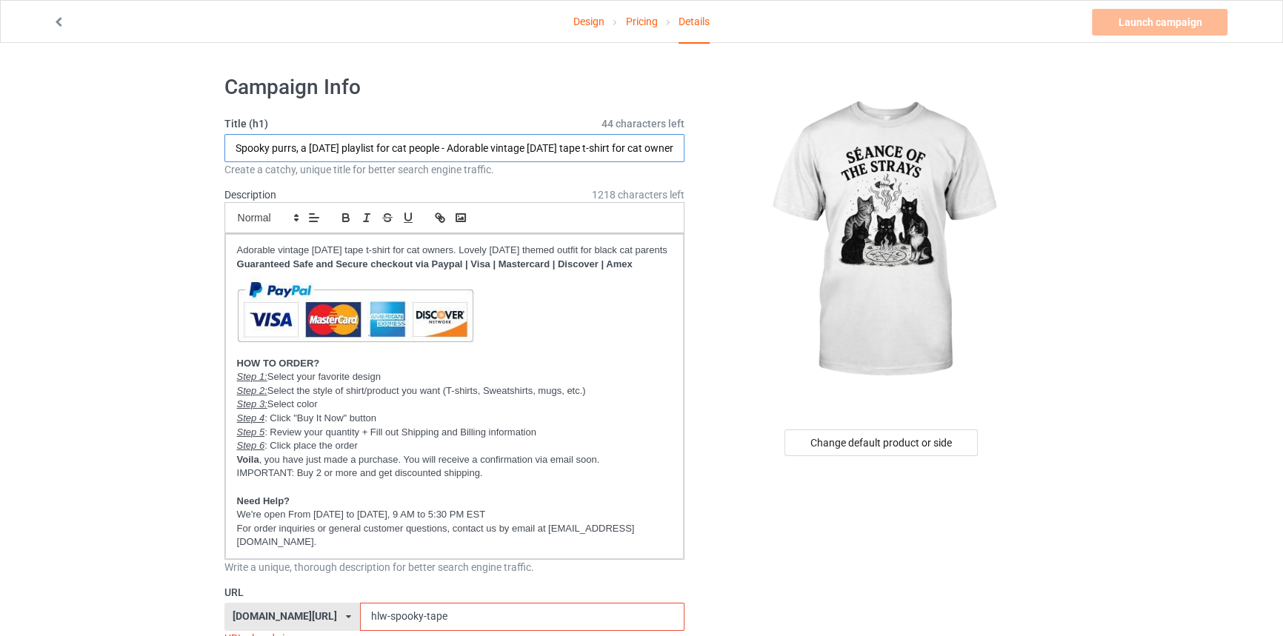
drag, startPoint x: 457, startPoint y: 149, endPoint x: -81, endPoint y: 111, distance: 539.8
click at [0, 111] on html "Design Pricing Details Launch campaign Invalid campaign URL Campaign Info Title…" at bounding box center [641, 318] width 1283 height 636
click at [246, 147] on input "SEe1ance of the stratys - Adorable vintage Halloween tape t-shirt for cat owners" at bounding box center [454, 148] width 461 height 28
click at [320, 148] on input "Séance of the stratys - Adorable vintage Halloween tape t-shirt for cat owners" at bounding box center [454, 148] width 461 height 28
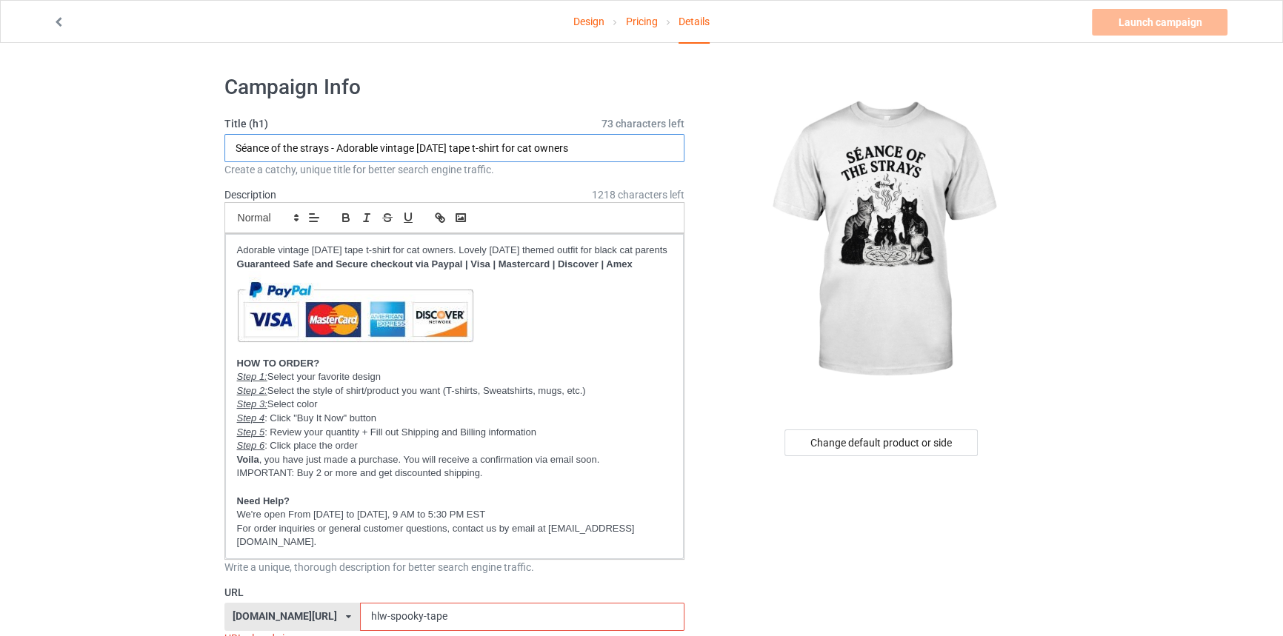
drag, startPoint x: 340, startPoint y: 144, endPoint x: 674, endPoint y: 148, distance: 334.0
click at [674, 148] on input "Séance of the strays - Adorable vintage Halloween tape t-shirt for cat owners" at bounding box center [454, 148] width 461 height 28
click at [356, 148] on input "Séance of the strays - Fun wicked shirt" at bounding box center [454, 148] width 461 height 28
click at [486, 146] on input "Séance of the strays - Fun Halloween wicked shirt" at bounding box center [454, 148] width 461 height 28
drag, startPoint x: 336, startPoint y: 145, endPoint x: 652, endPoint y: 143, distance: 317.0
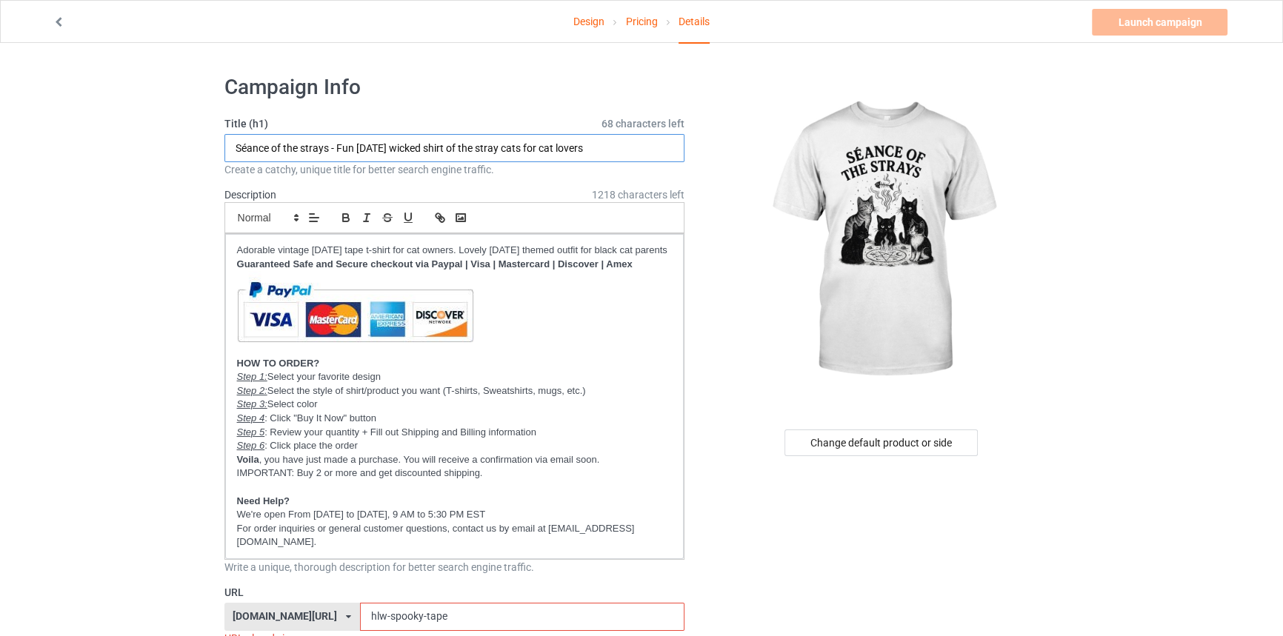
click at [652, 143] on input "Séance of the strays - Fun Halloween wicked shirt of the stray cats for cat lov…" at bounding box center [454, 148] width 461 height 28
click at [647, 145] on input "Séance of the strays - Fun Halloween wicked shirt of the stray cats for cat lov…" at bounding box center [454, 148] width 461 height 28
type input "Séance of the strays - Fun Halloween wicked shirt of the stray cats for cat lov…"
drag, startPoint x: 229, startPoint y: 245, endPoint x: 466, endPoint y: 247, distance: 237.0
click at [466, 247] on div "Adorable vintage Halloween tape t-shirt for cat owners. Lovely Halloween themed…" at bounding box center [454, 396] width 459 height 325
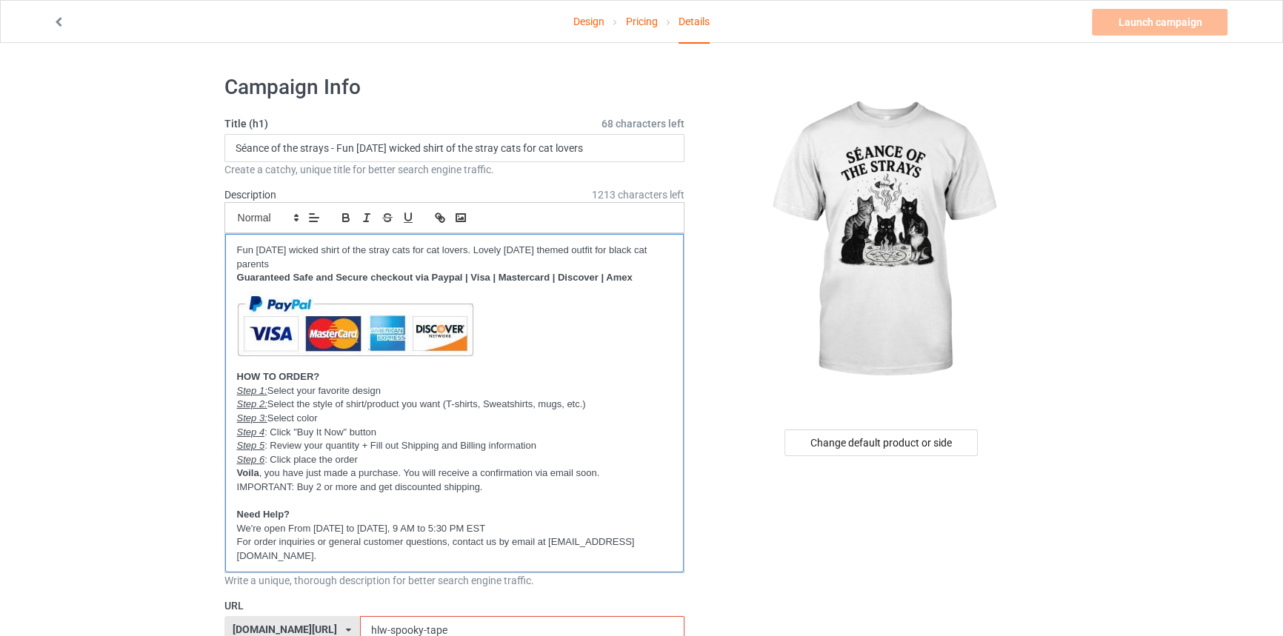
drag, startPoint x: 488, startPoint y: 244, endPoint x: 493, endPoint y: 260, distance: 16.4
click at [493, 260] on p "Fun Halloween wicked shirt of the stray cats for cat lovers. Lovely Halloween t…" at bounding box center [454, 257] width 435 height 27
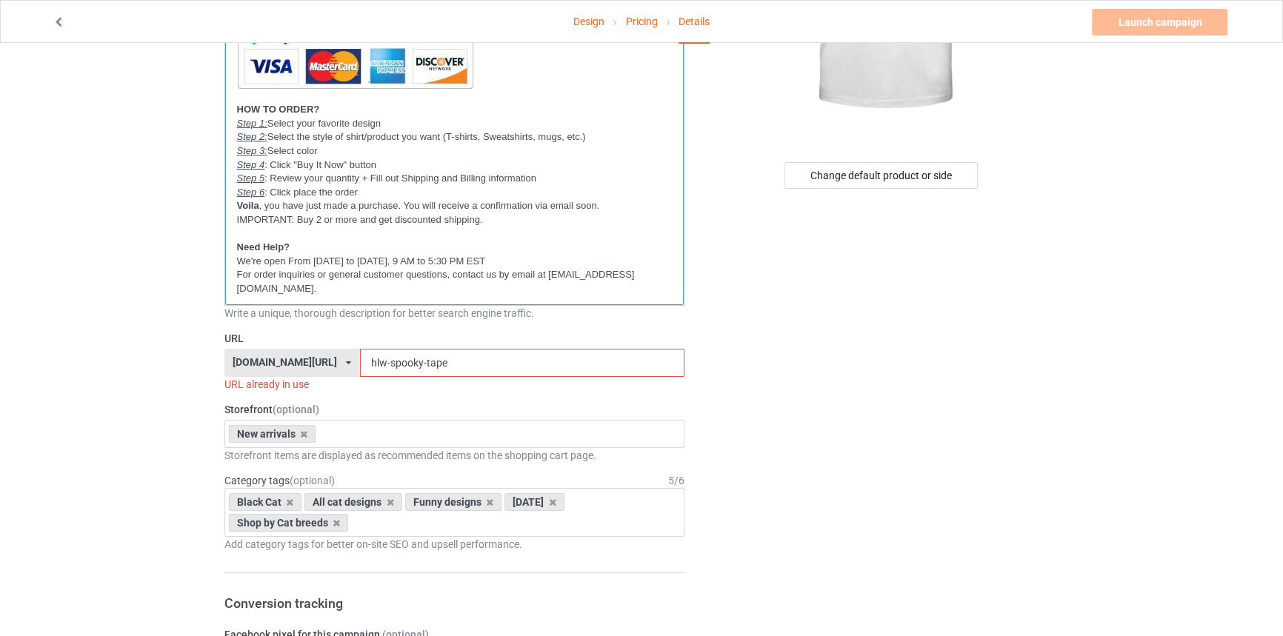
scroll to position [269, 0]
drag, startPoint x: 380, startPoint y: 358, endPoint x: 490, endPoint y: 359, distance: 109.6
click at [490, 359] on input "hlw-spooky-tape" at bounding box center [522, 361] width 324 height 28
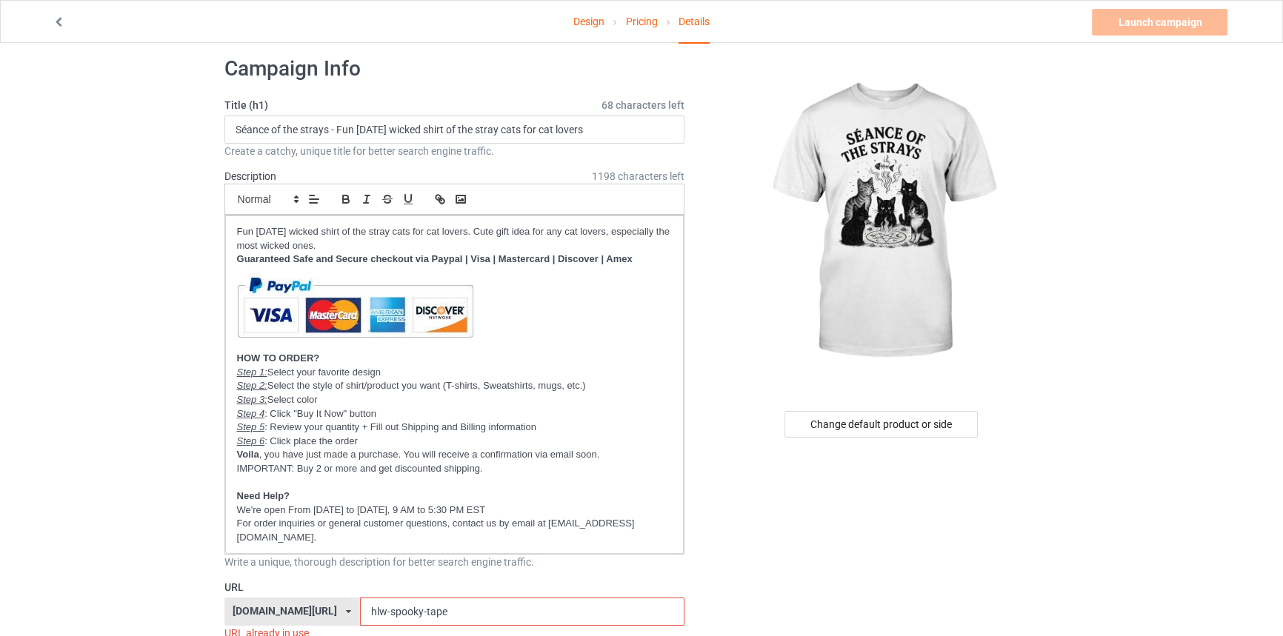
scroll to position [0, 0]
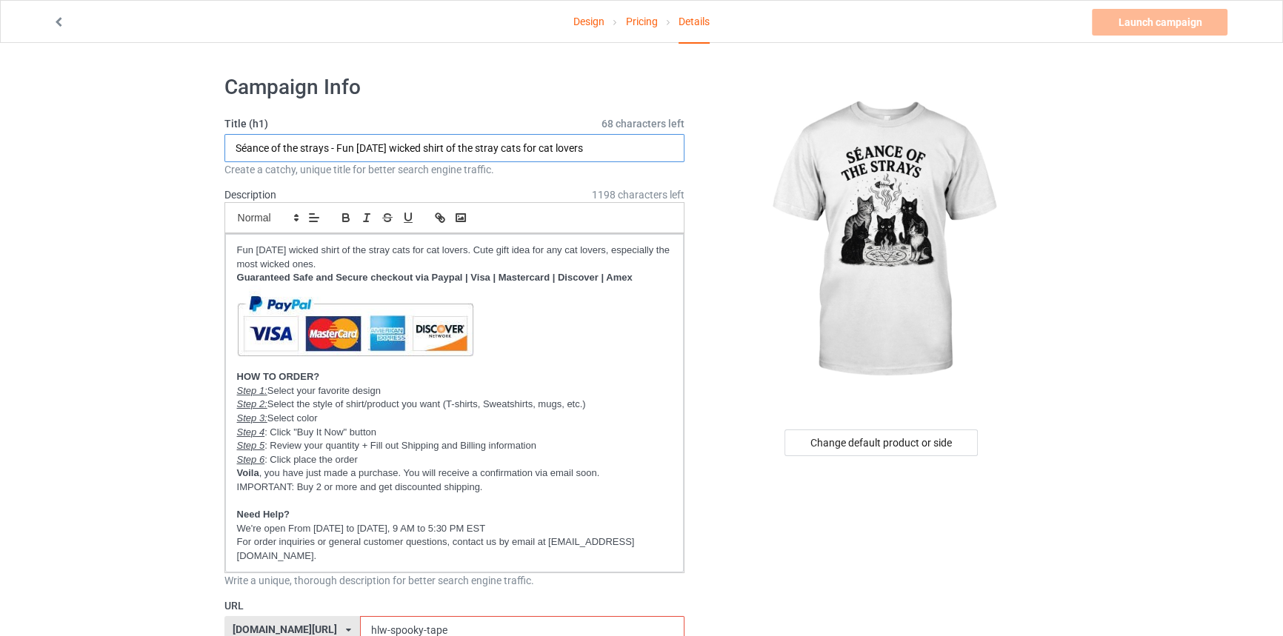
drag, startPoint x: 233, startPoint y: 146, endPoint x: 327, endPoint y: 148, distance: 93.3
click at [327, 148] on input "Séance of the strays - Fun Halloween wicked shirt of the stray cats for cat lov…" at bounding box center [454, 148] width 461 height 28
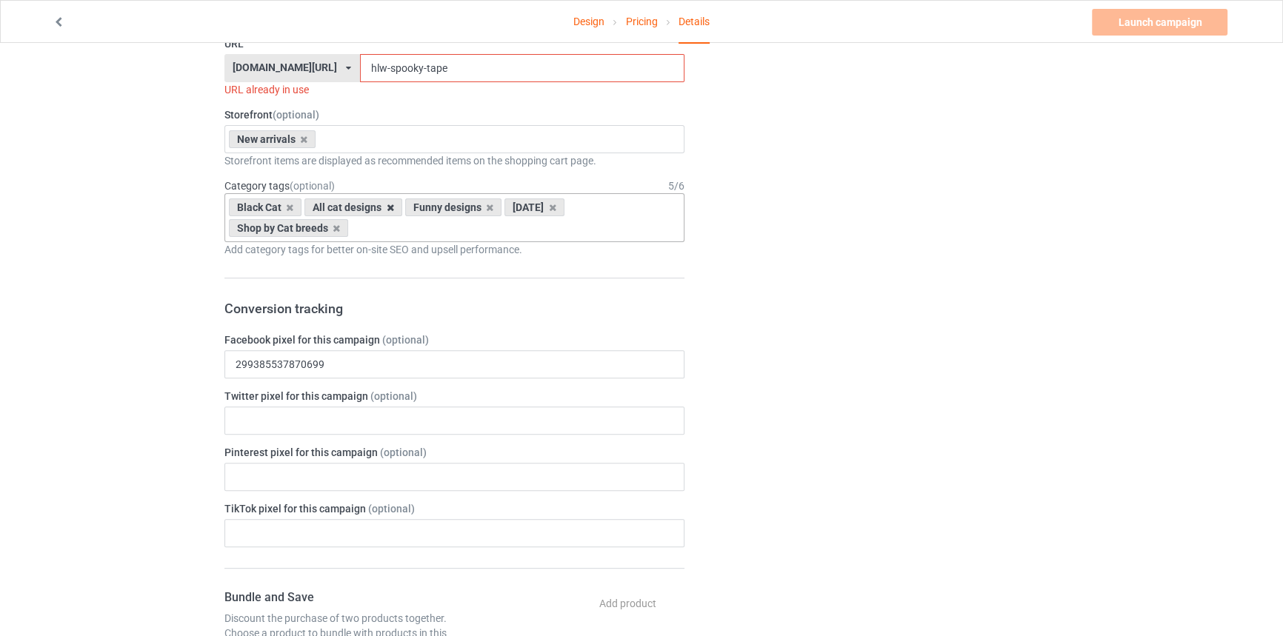
scroll to position [404, 0]
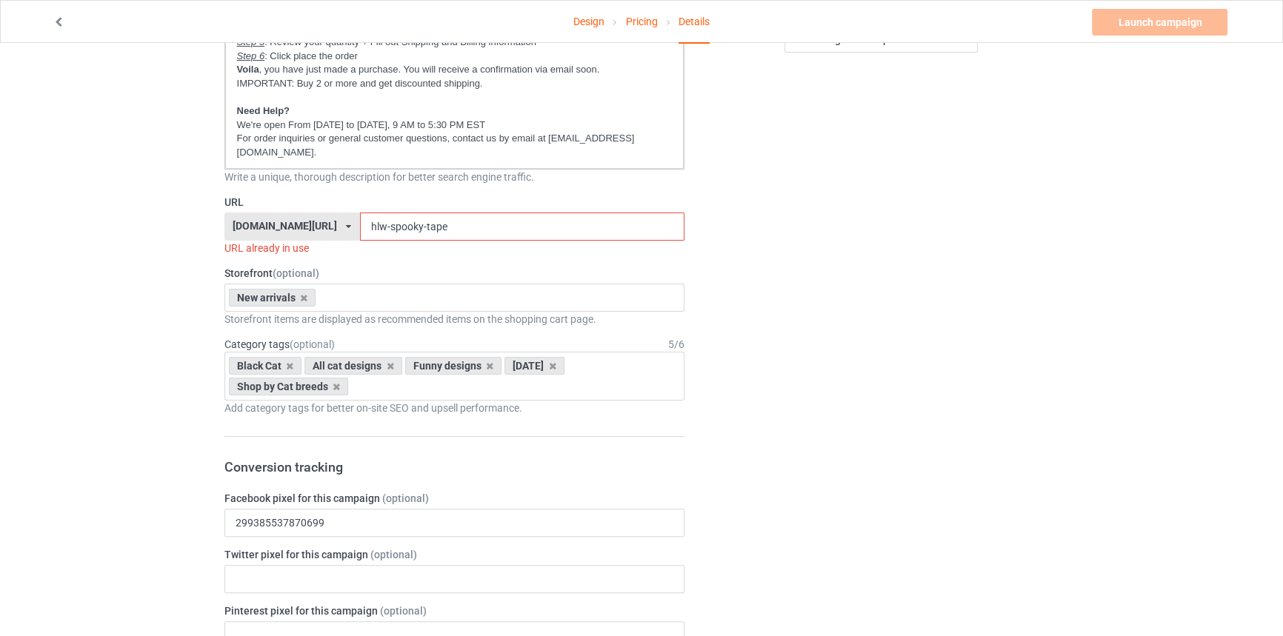
click at [380, 223] on input "hlw-spooky-tape" at bounding box center [522, 227] width 324 height 28
drag, startPoint x: 378, startPoint y: 222, endPoint x: 598, endPoint y: 222, distance: 219.2
click at [598, 222] on input "hlw-spooky-tape" at bounding box center [522, 227] width 324 height 28
paste input "Séance of the strays"
drag, startPoint x: 411, startPoint y: 222, endPoint x: 444, endPoint y: 222, distance: 33.3
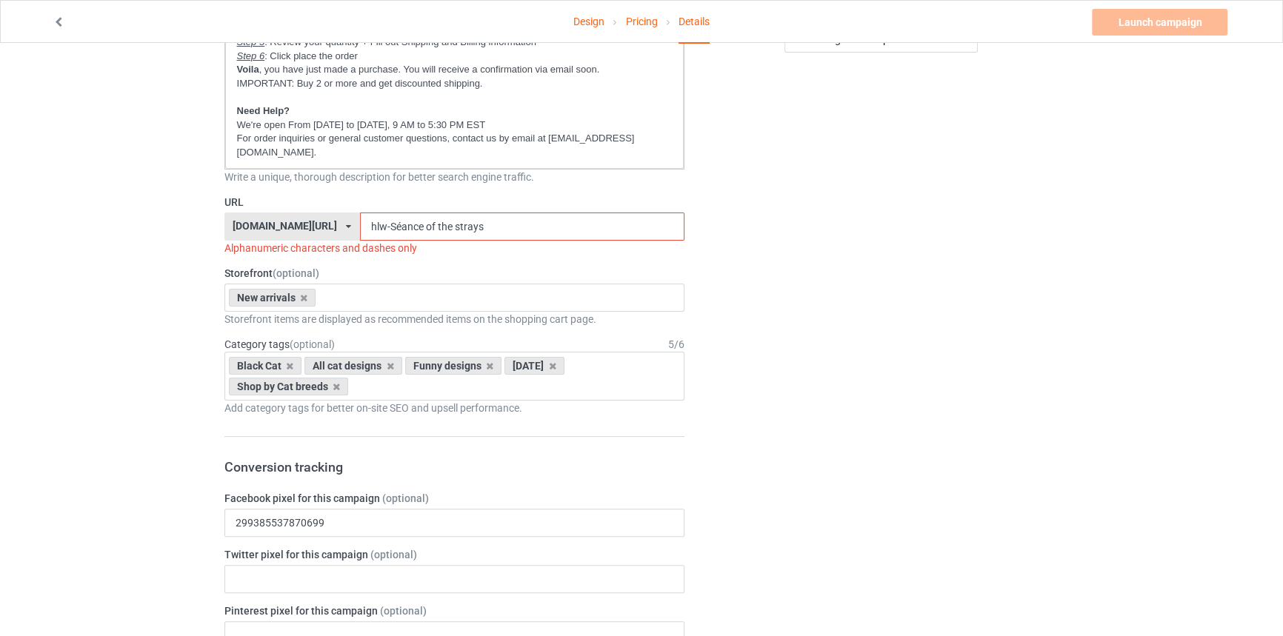
click at [444, 222] on input "hlw-Séance of the strays" at bounding box center [522, 227] width 324 height 28
click at [388, 221] on input "hlw-Séance-strays" at bounding box center [522, 227] width 324 height 28
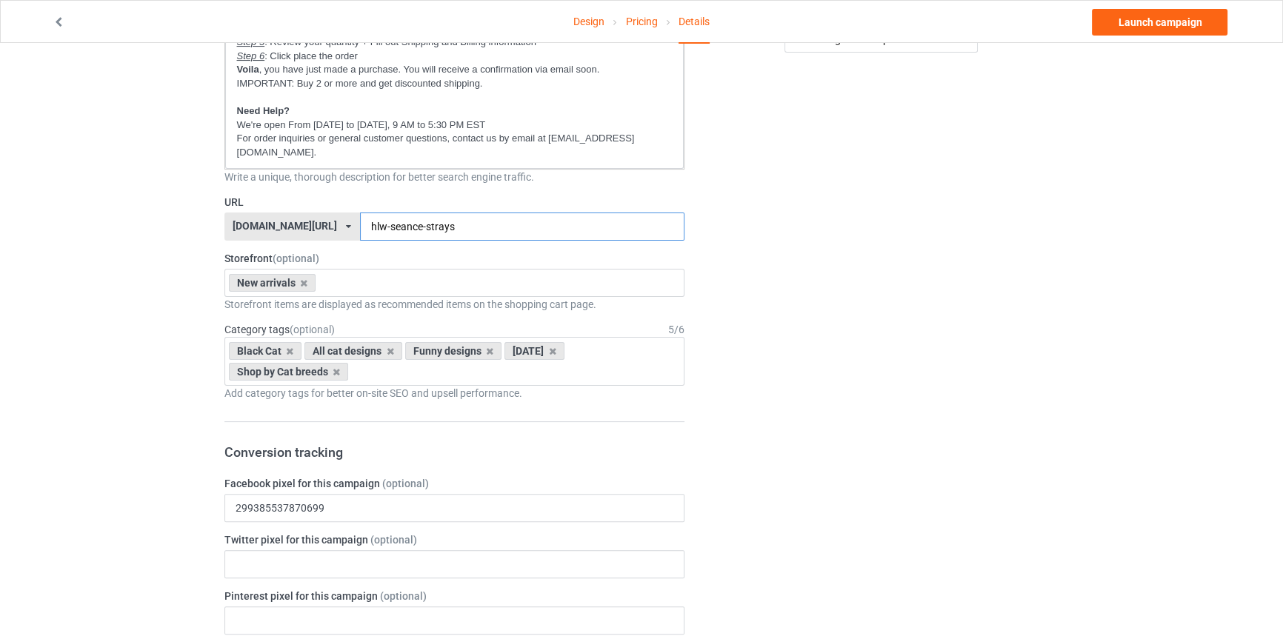
type input "hlw-seance-strays"
click at [289, 347] on icon at bounding box center [289, 352] width 7 height 10
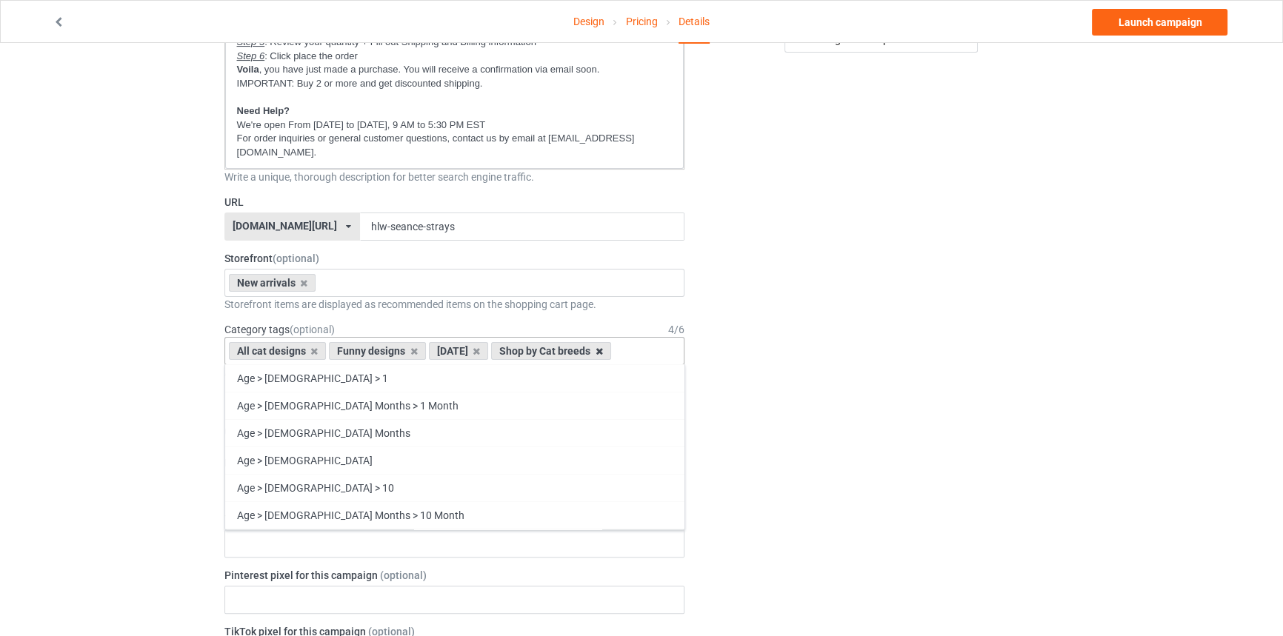
click at [603, 349] on icon at bounding box center [598, 352] width 7 height 10
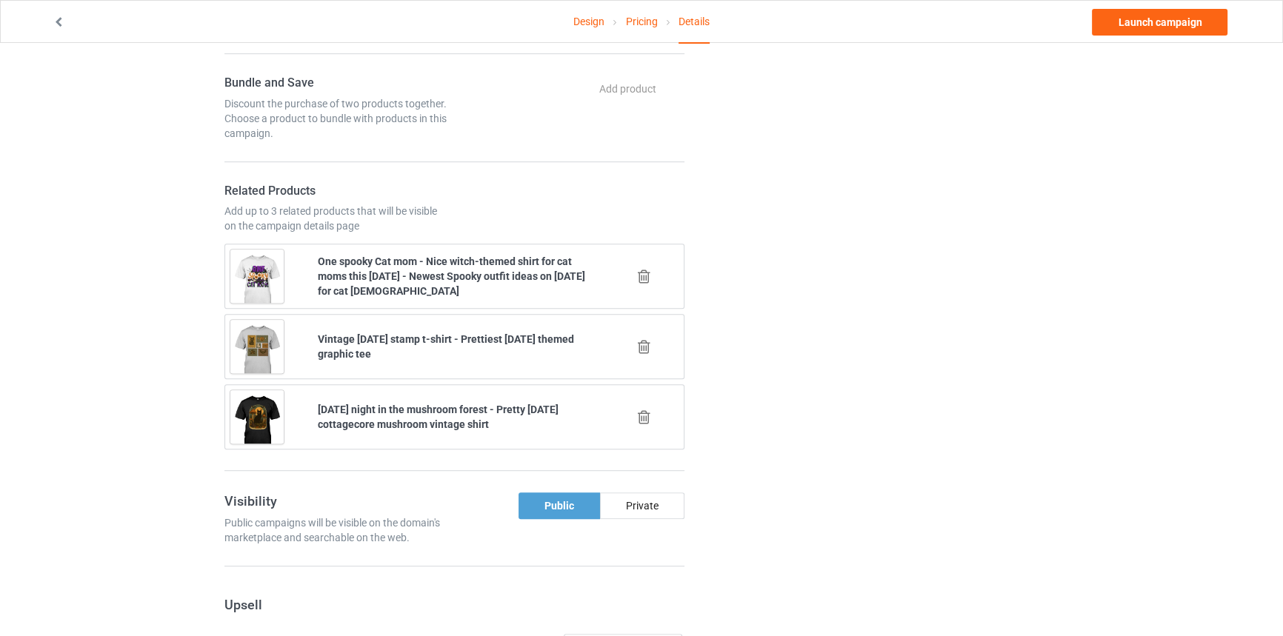
scroll to position [1077, 0]
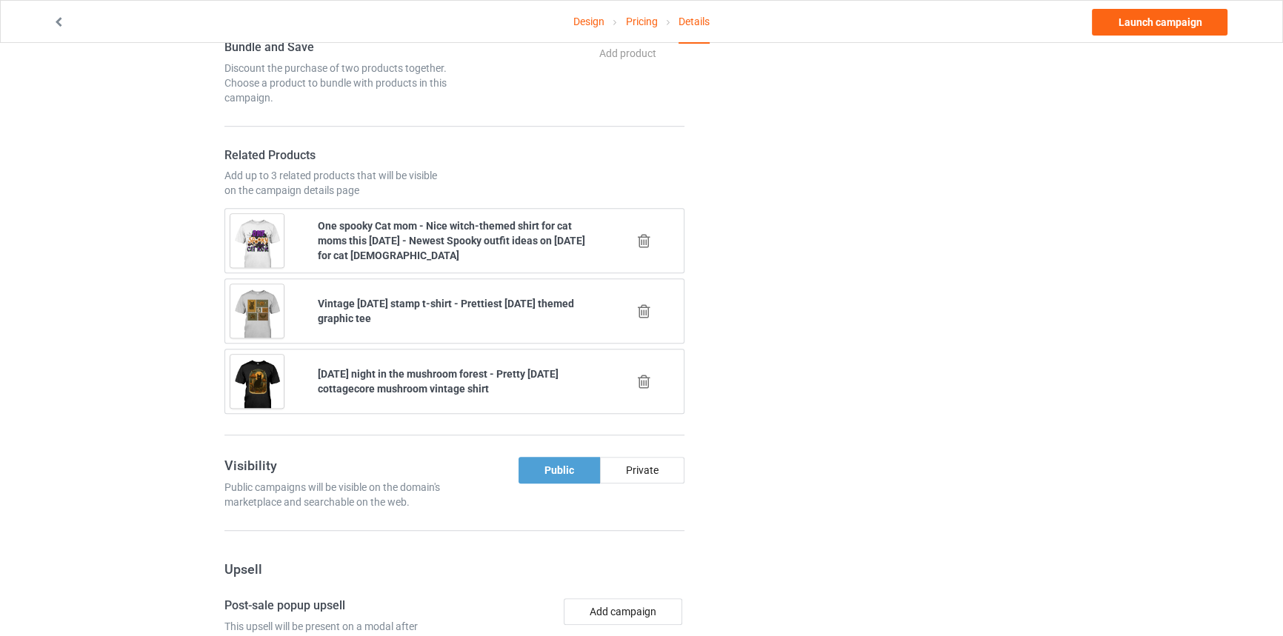
click at [800, 250] on div "Change default product or side" at bounding box center [882, 277] width 374 height 2580
click at [646, 233] on icon at bounding box center [644, 241] width 19 height 16
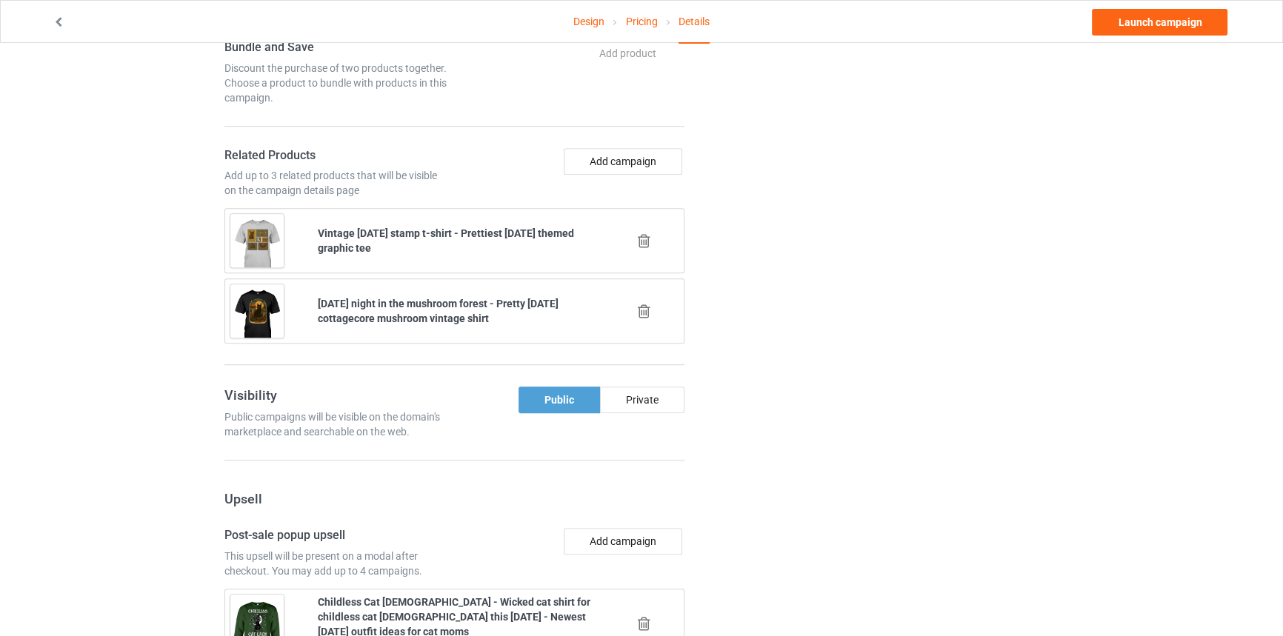
click at [643, 236] on icon at bounding box center [644, 241] width 19 height 16
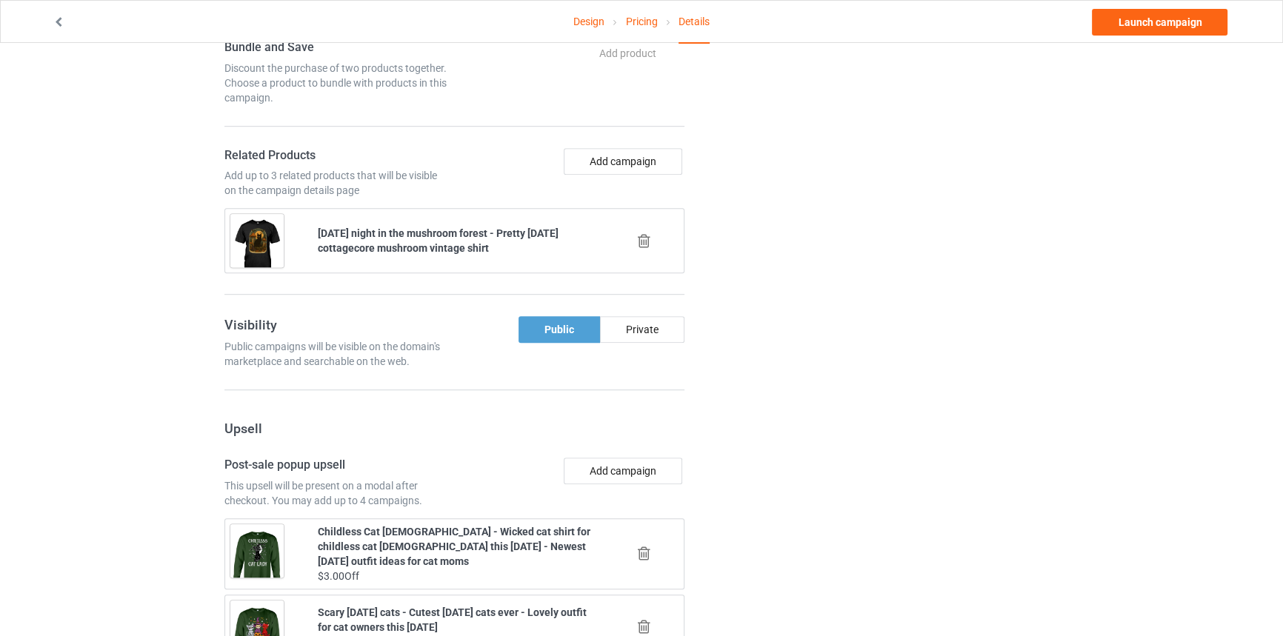
click at [643, 236] on icon at bounding box center [644, 241] width 19 height 16
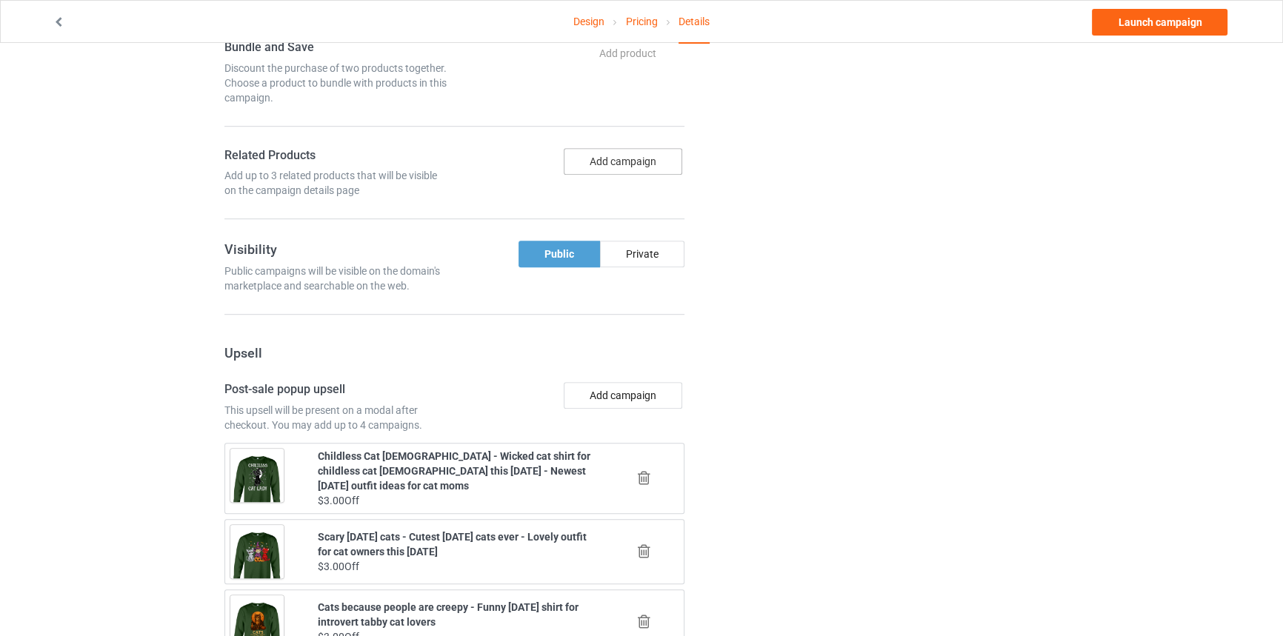
click at [632, 153] on button "Add campaign" at bounding box center [623, 161] width 118 height 27
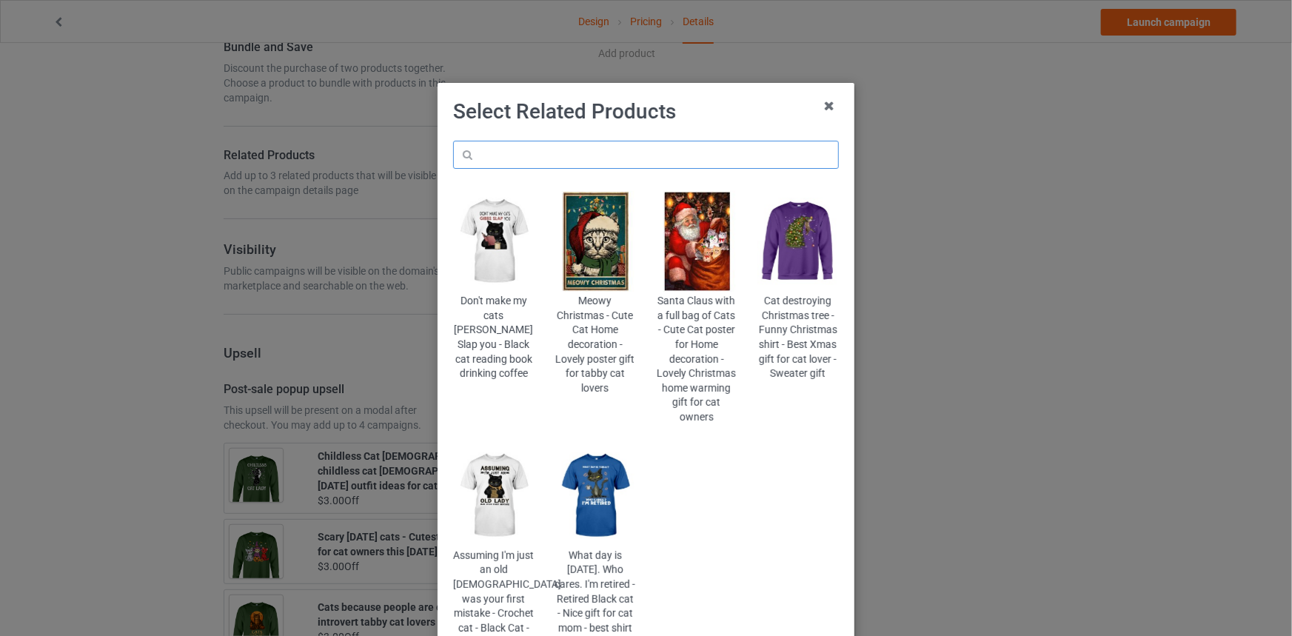
click at [616, 156] on input "text" at bounding box center [646, 155] width 386 height 28
click at [561, 149] on input "halloween cats" at bounding box center [646, 155] width 386 height 28
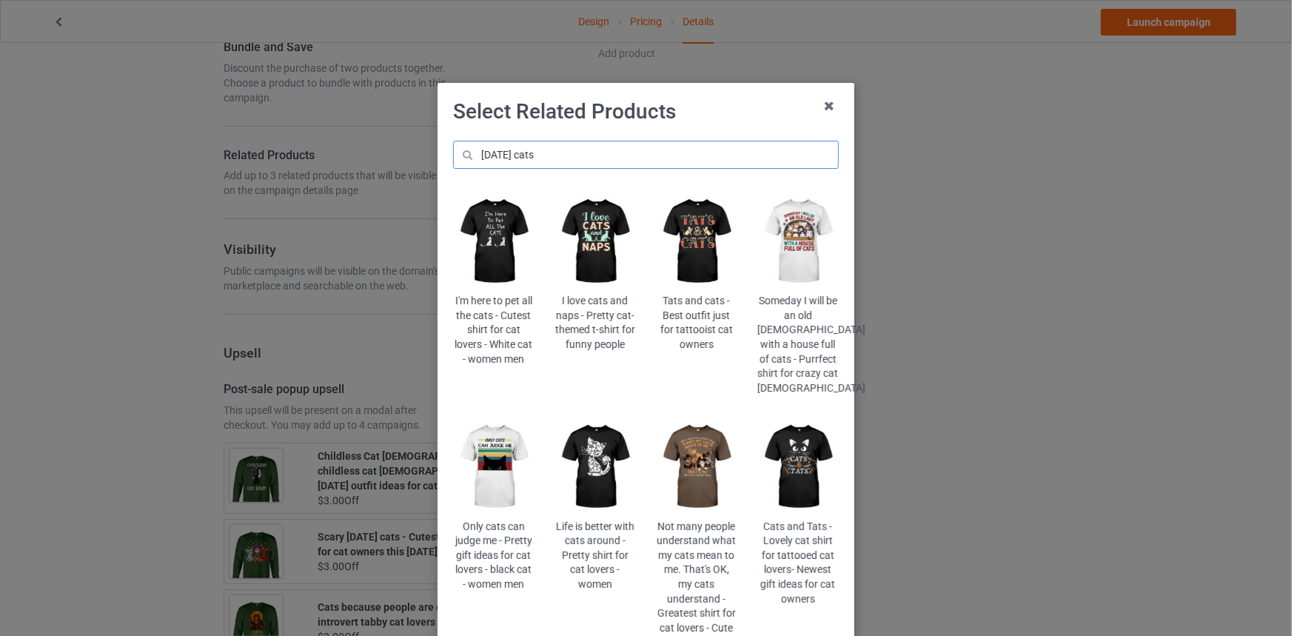
drag, startPoint x: 572, startPoint y: 156, endPoint x: 162, endPoint y: 74, distance: 417.6
click at [163, 75] on div "Select Related Products halloween cats I'm here to pet all the cats - Cutest sh…" at bounding box center [646, 318] width 1292 height 636
paste input "lw-hocuspurrcu"
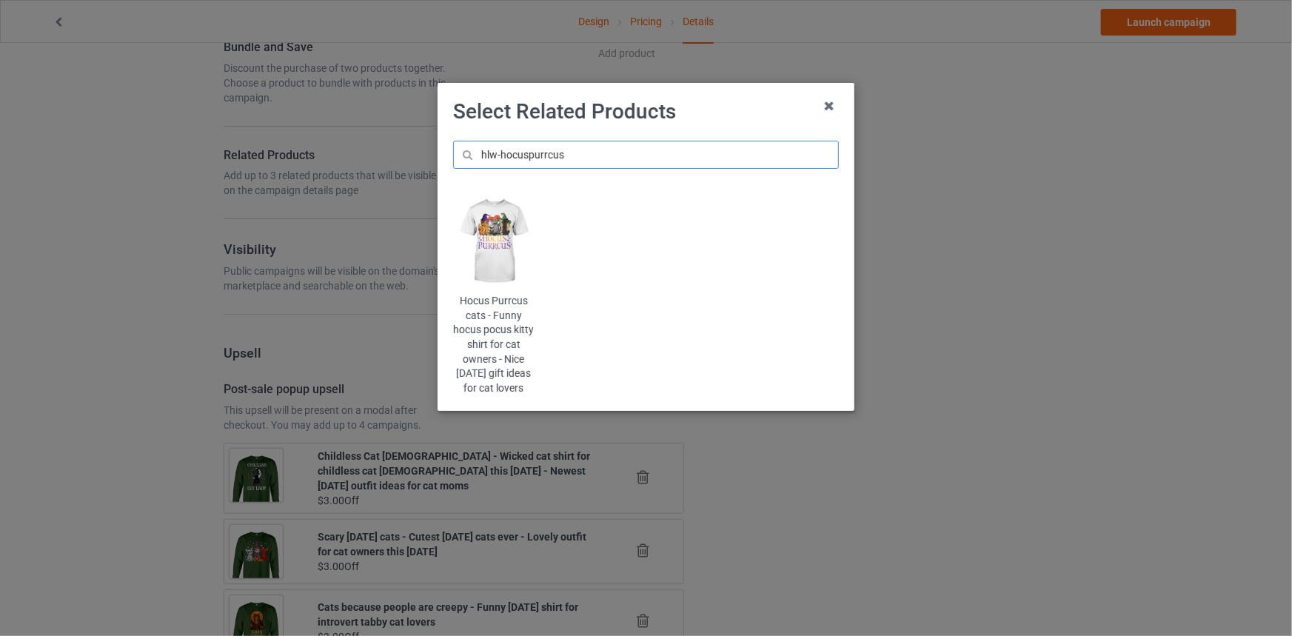
type input "hlw-hocuspurrcus"
click at [509, 245] on img at bounding box center [493, 241] width 81 height 101
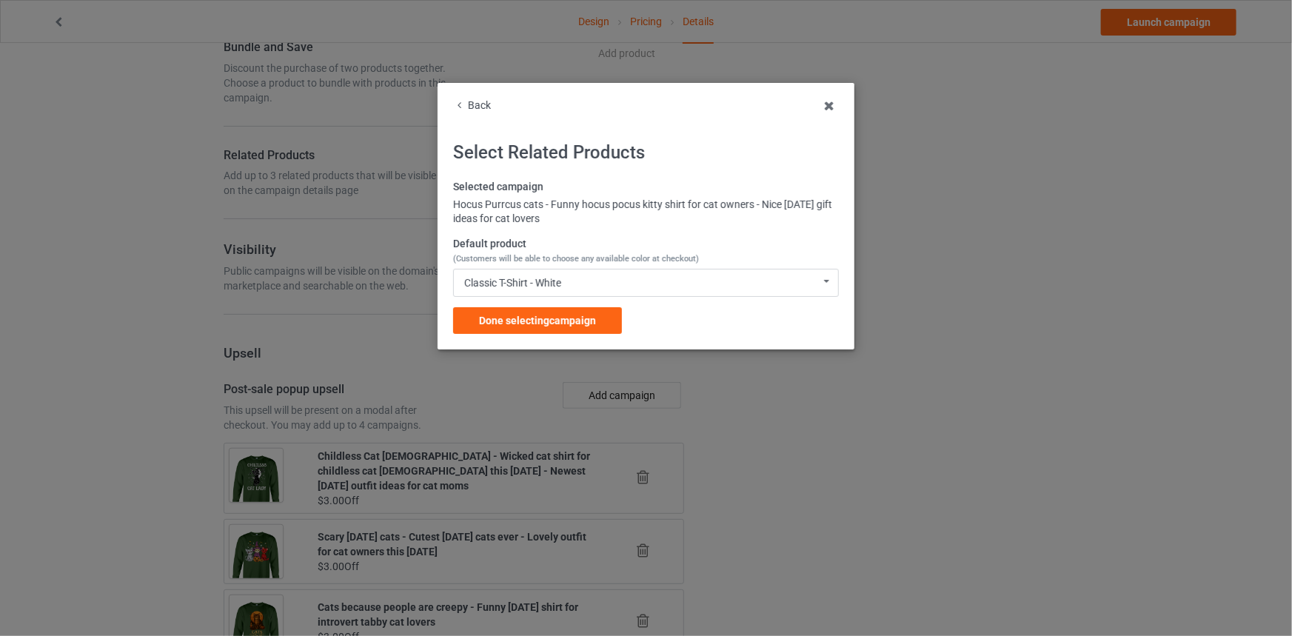
click at [582, 284] on div "Classic T-Shirt - White Classic T-Shirt - White Classic T-Shirt - Athletic Heat…" at bounding box center [646, 283] width 386 height 28
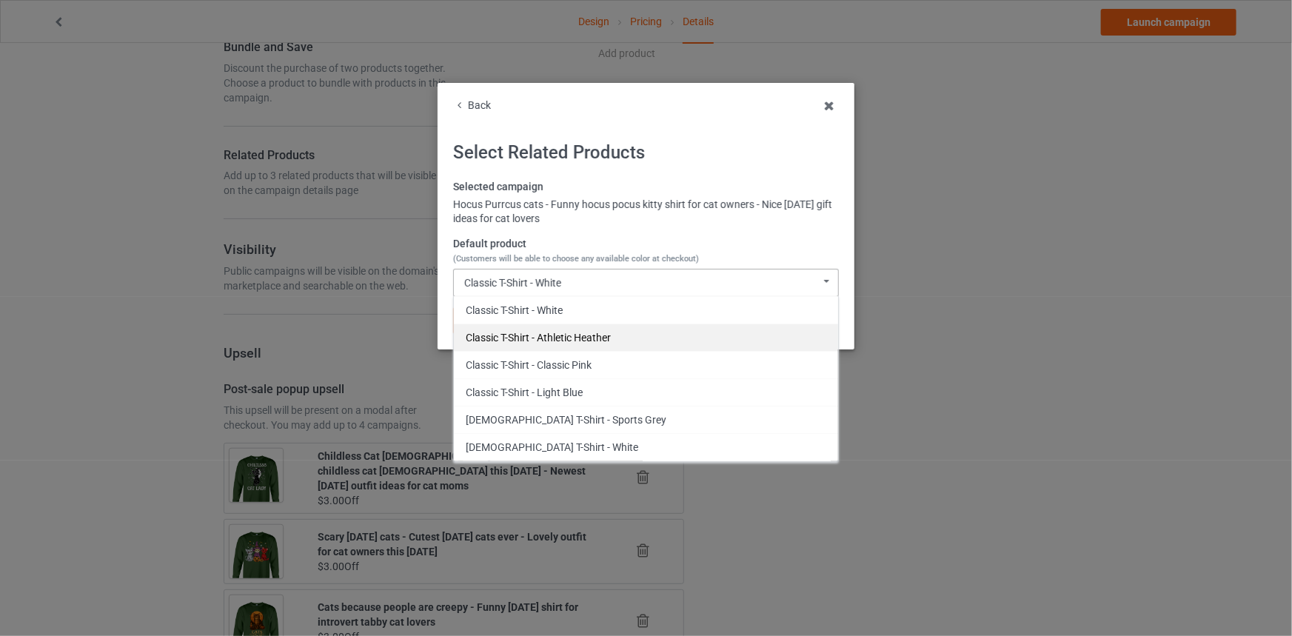
click at [583, 333] on div "Classic T-Shirt - Athletic Heather" at bounding box center [646, 337] width 384 height 27
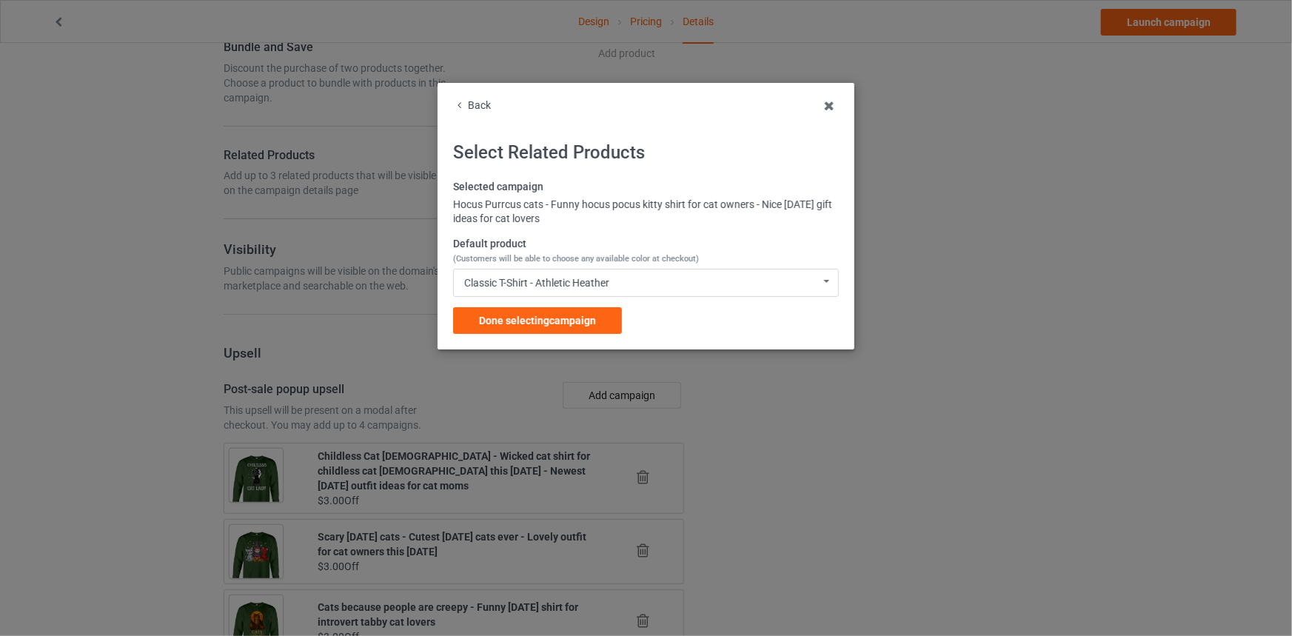
click at [576, 297] on div "Selected campaign Hocus Purrcus cats - Funny hocus pocus kitty shirt for cat ow…" at bounding box center [646, 257] width 386 height 154
click at [574, 317] on span "Done selecting campaign" at bounding box center [537, 321] width 117 height 12
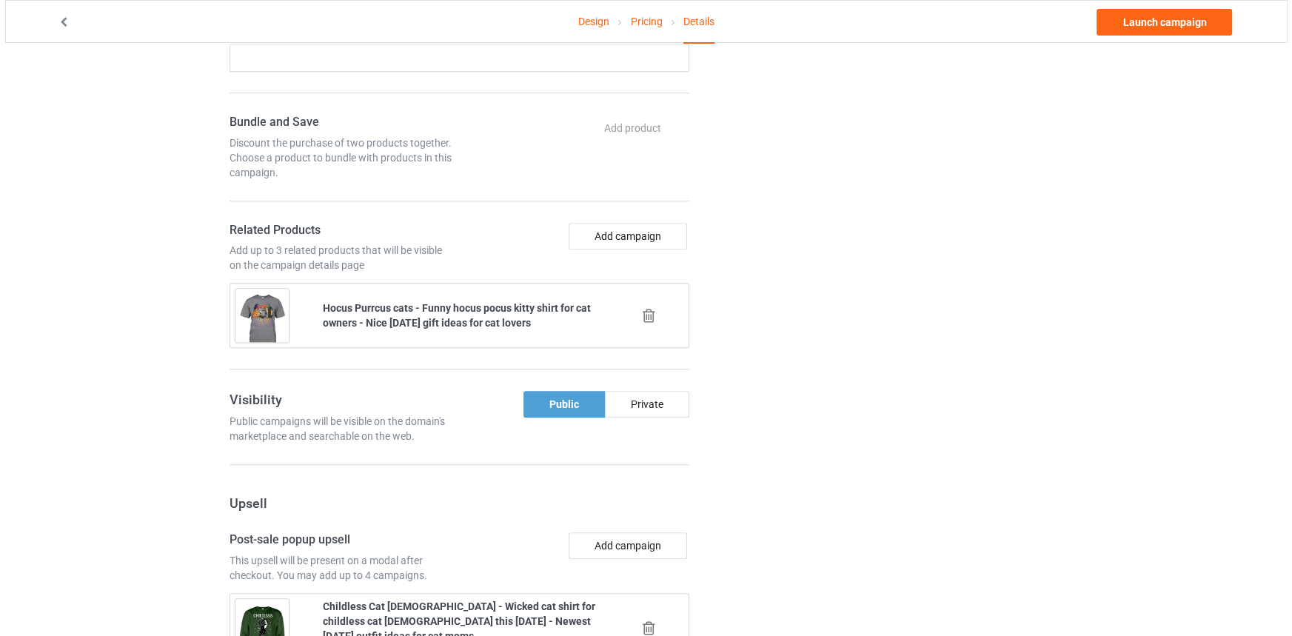
scroll to position [1009, 0]
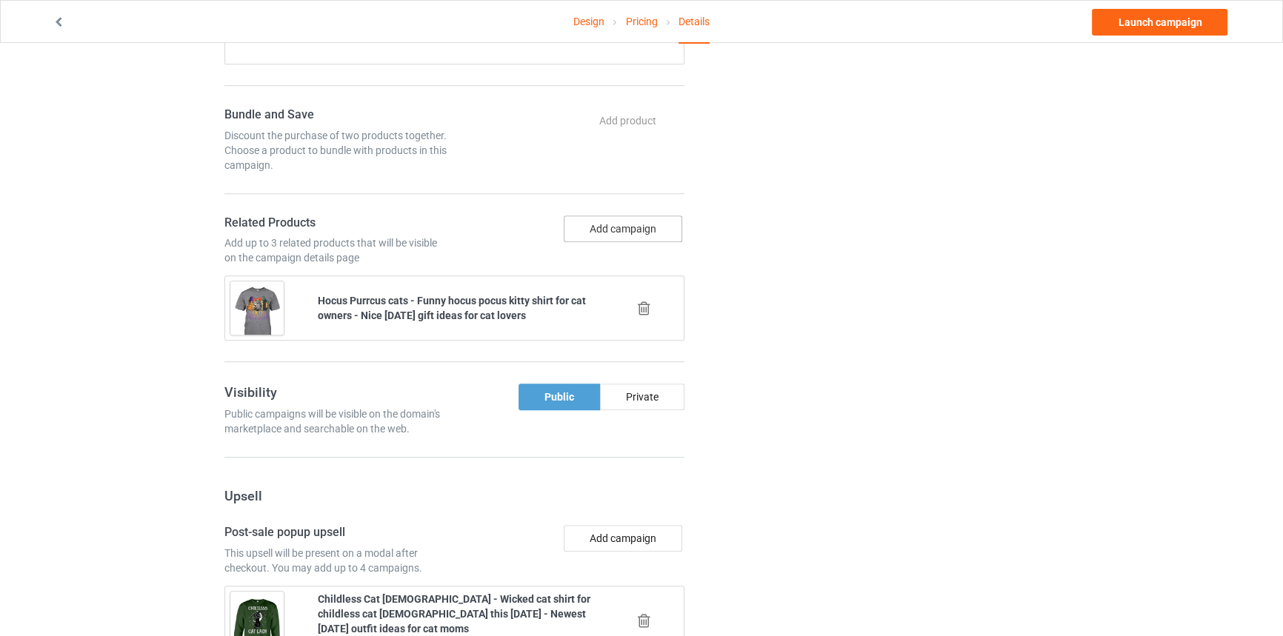
click at [617, 236] on button "Add campaign" at bounding box center [623, 229] width 118 height 27
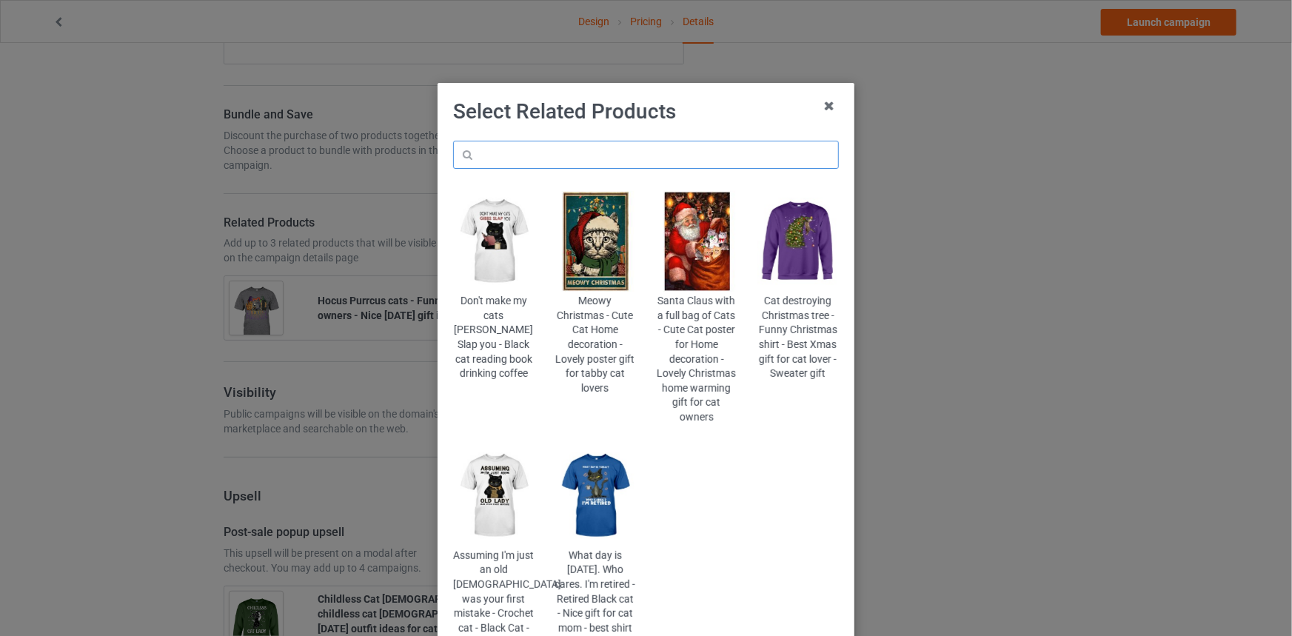
click at [508, 158] on input "text" at bounding box center [646, 155] width 386 height 28
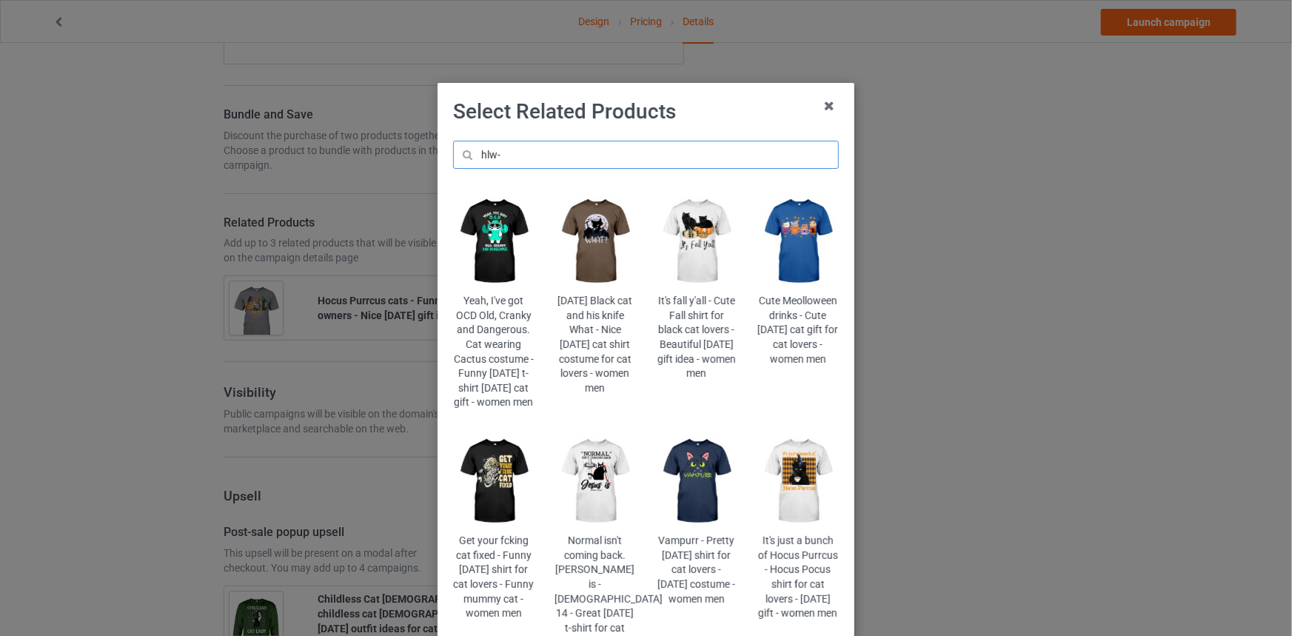
drag, startPoint x: 521, startPoint y: 150, endPoint x: 284, endPoint y: 139, distance: 237.2
click at [284, 139] on div "Select Related Products hlw- Yeah, I've got OCD Old, Cranky and Dangerous. Cat …" at bounding box center [646, 318] width 1292 height 636
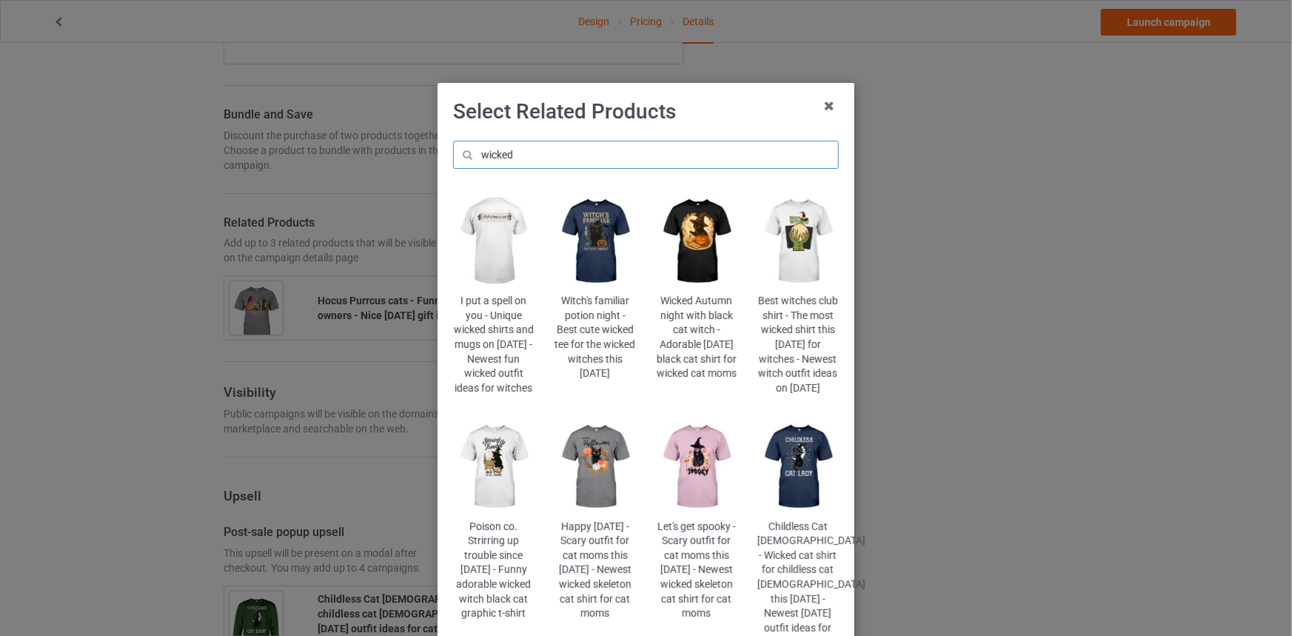
type input "wicked"
click at [481, 481] on img at bounding box center [493, 466] width 81 height 101
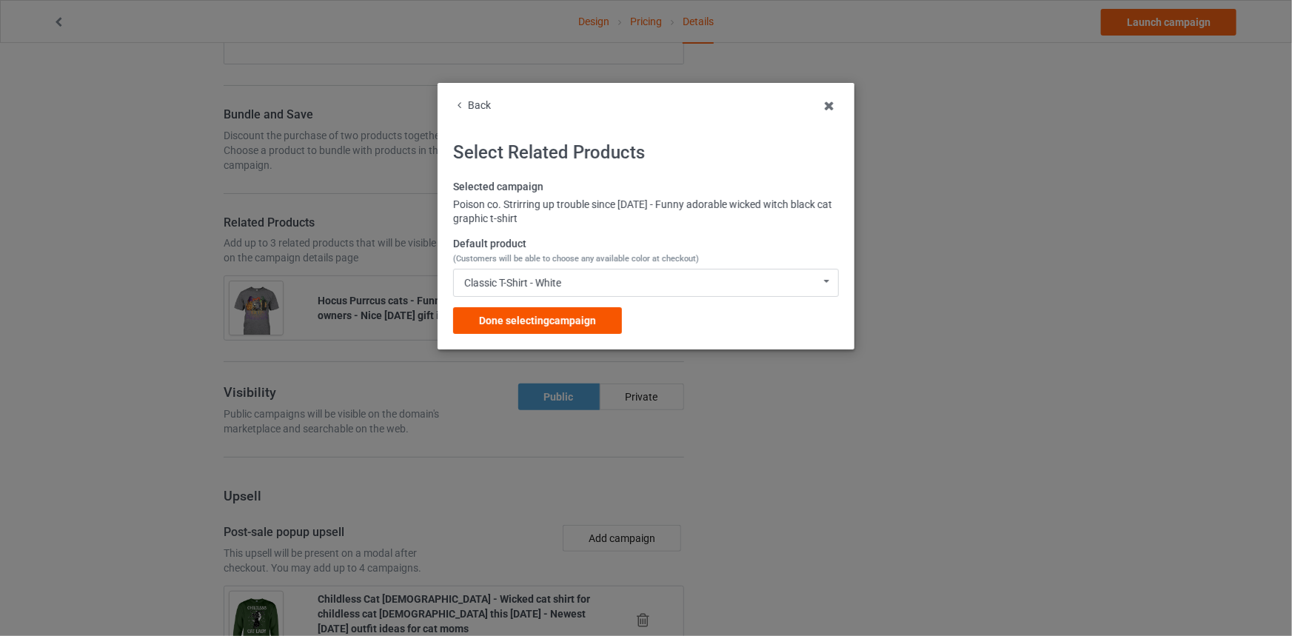
click at [547, 318] on span "Done selecting campaign" at bounding box center [537, 321] width 117 height 12
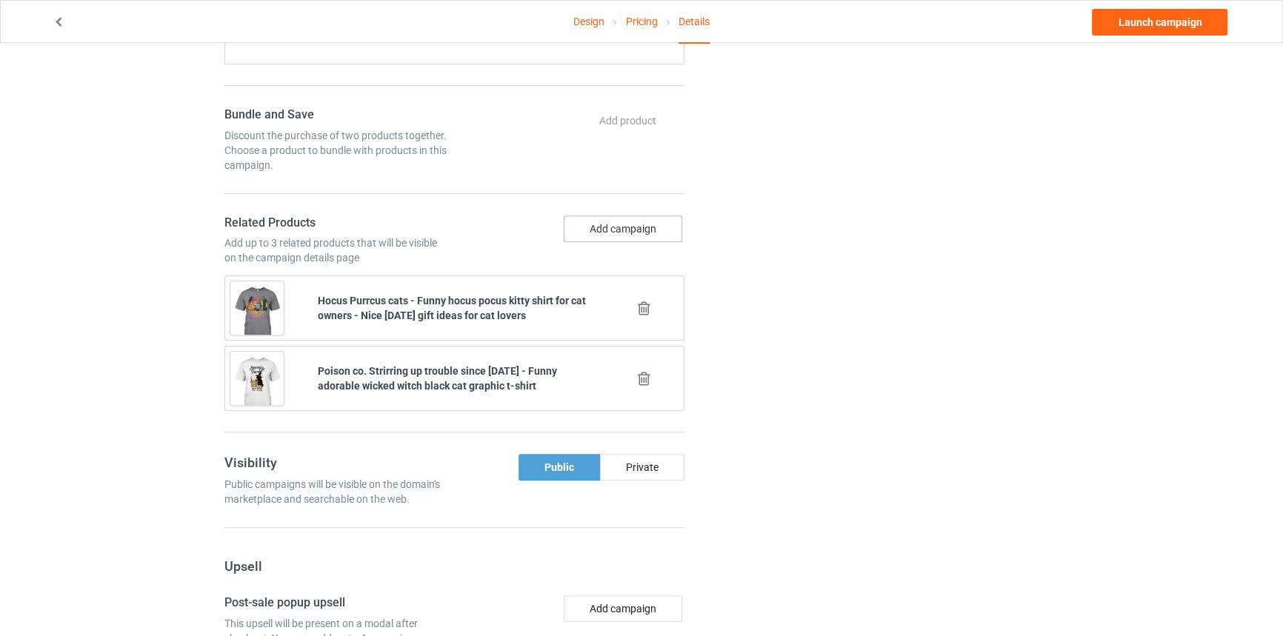
click at [626, 224] on button "Add campaign" at bounding box center [623, 229] width 118 height 27
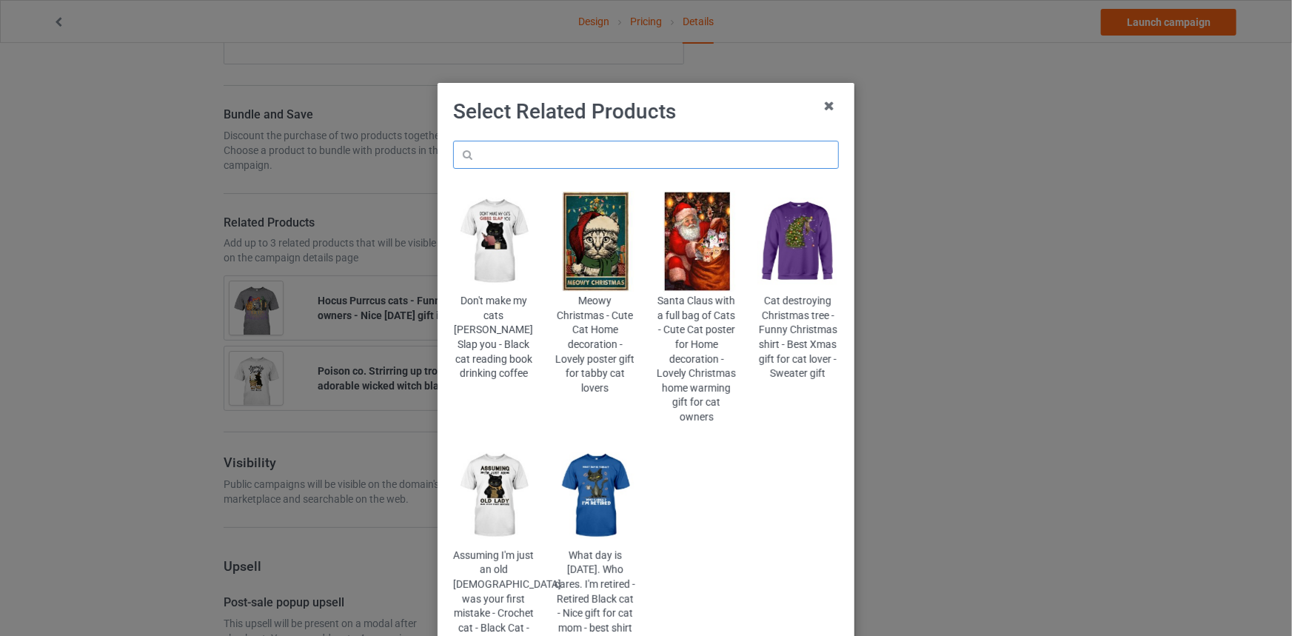
click at [565, 160] on input "text" at bounding box center [646, 155] width 386 height 28
paste input "hlw-autumn"
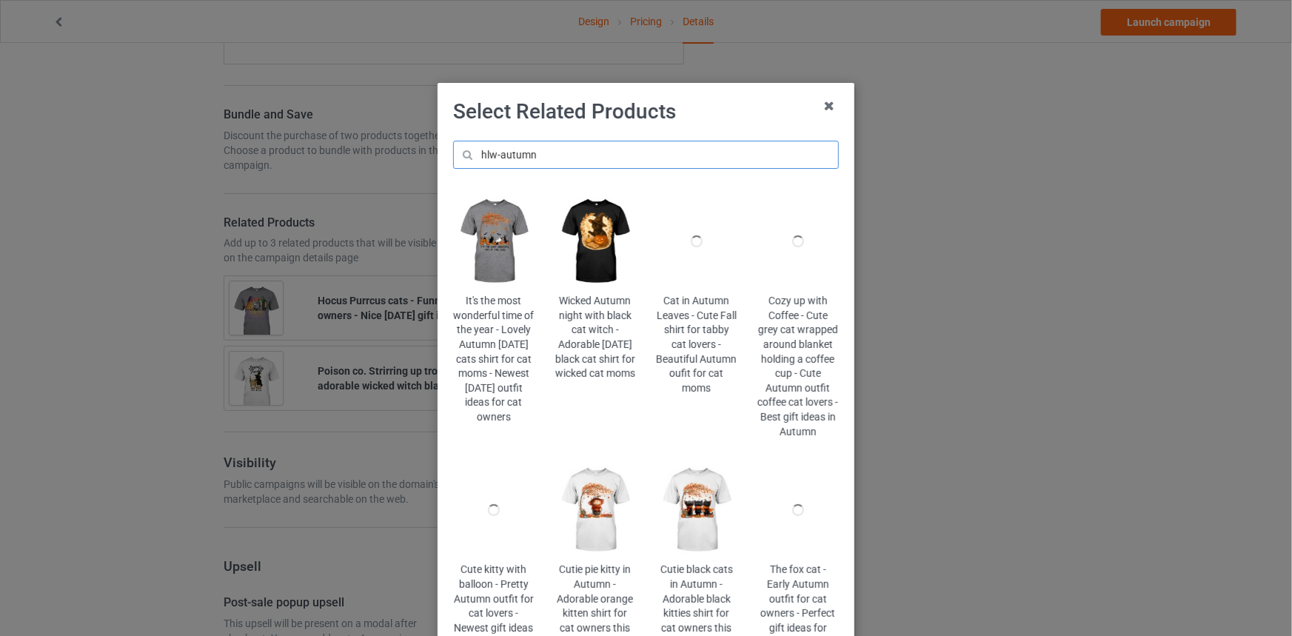
type input "hlw-autumn"
click at [493, 255] on img at bounding box center [493, 241] width 81 height 101
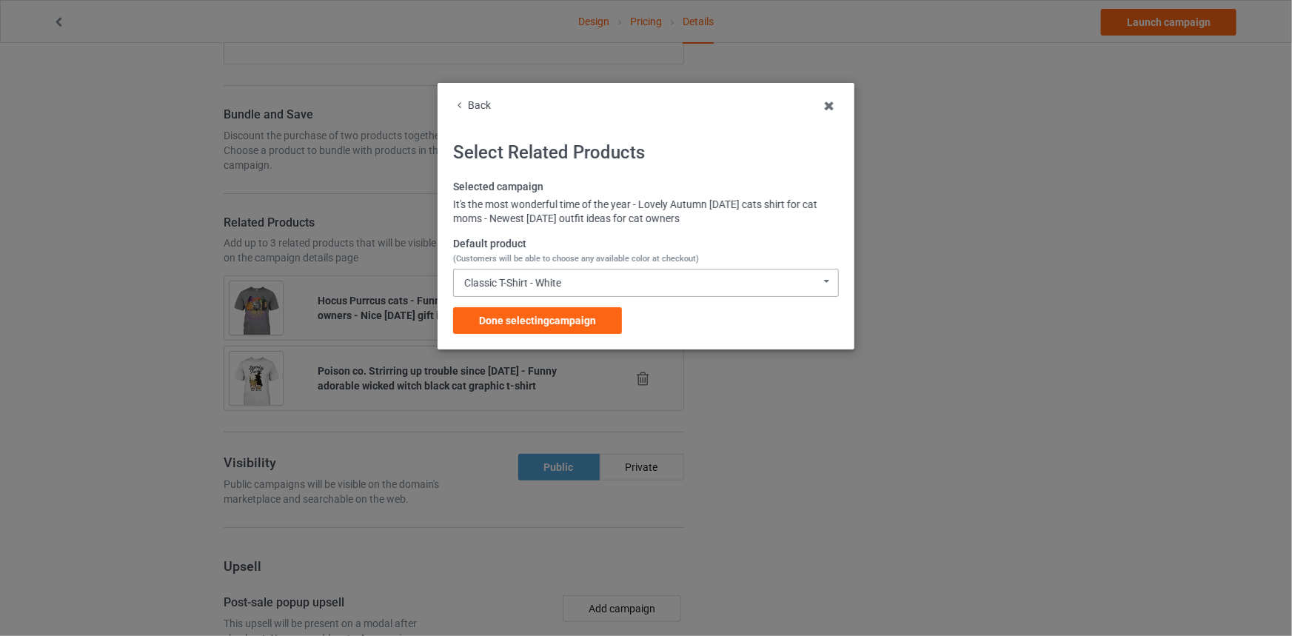
click at [578, 294] on div "Classic T-Shirt - White Classic T-Shirt - White Classic T-Shirt - Athletic Heat…" at bounding box center [646, 283] width 386 height 28
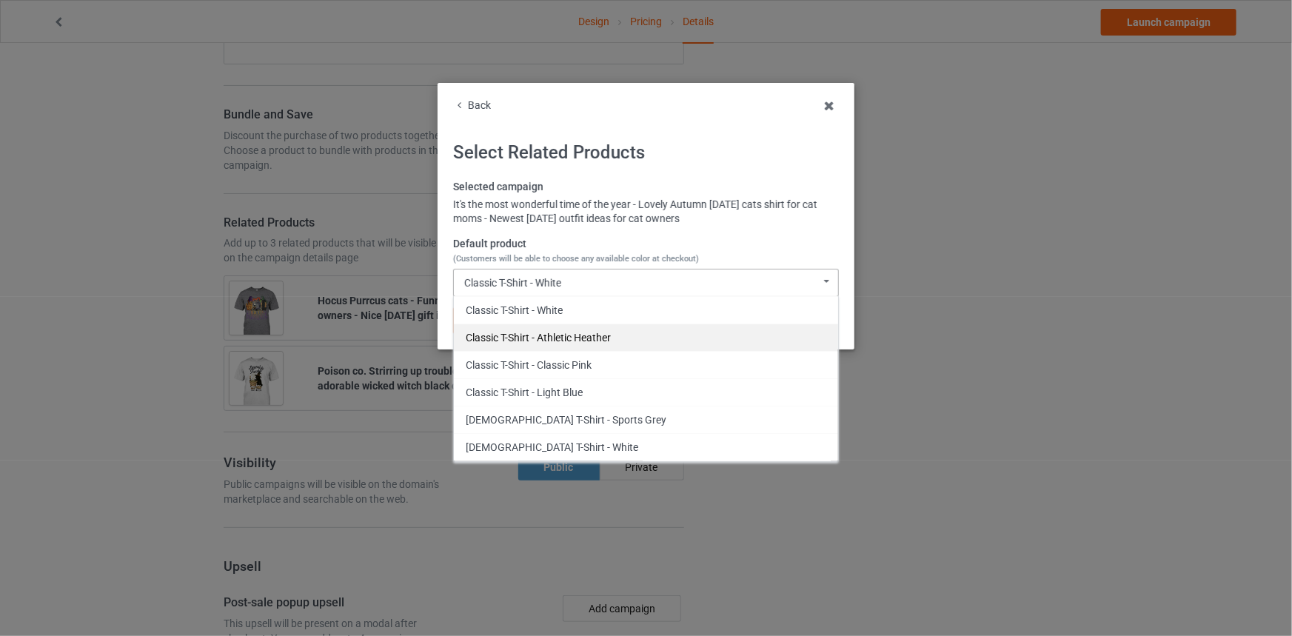
click at [574, 333] on div "Classic T-Shirt - Athletic Heather" at bounding box center [646, 337] width 384 height 27
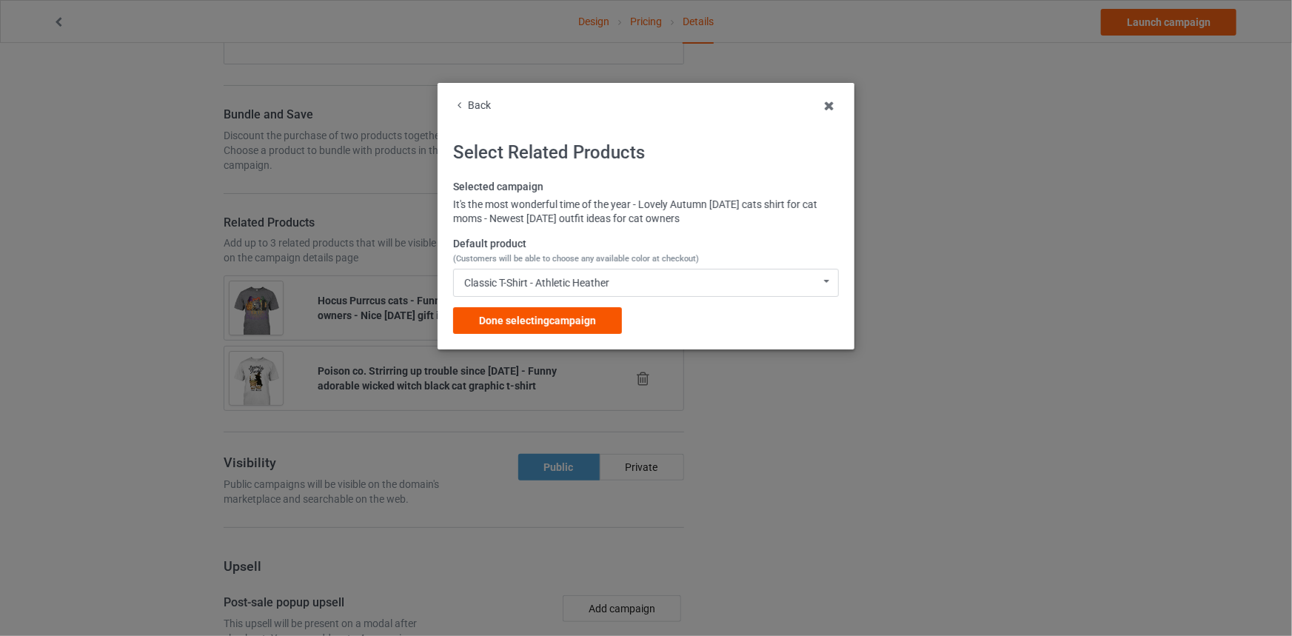
click at [570, 326] on span "Done selecting campaign" at bounding box center [537, 321] width 117 height 12
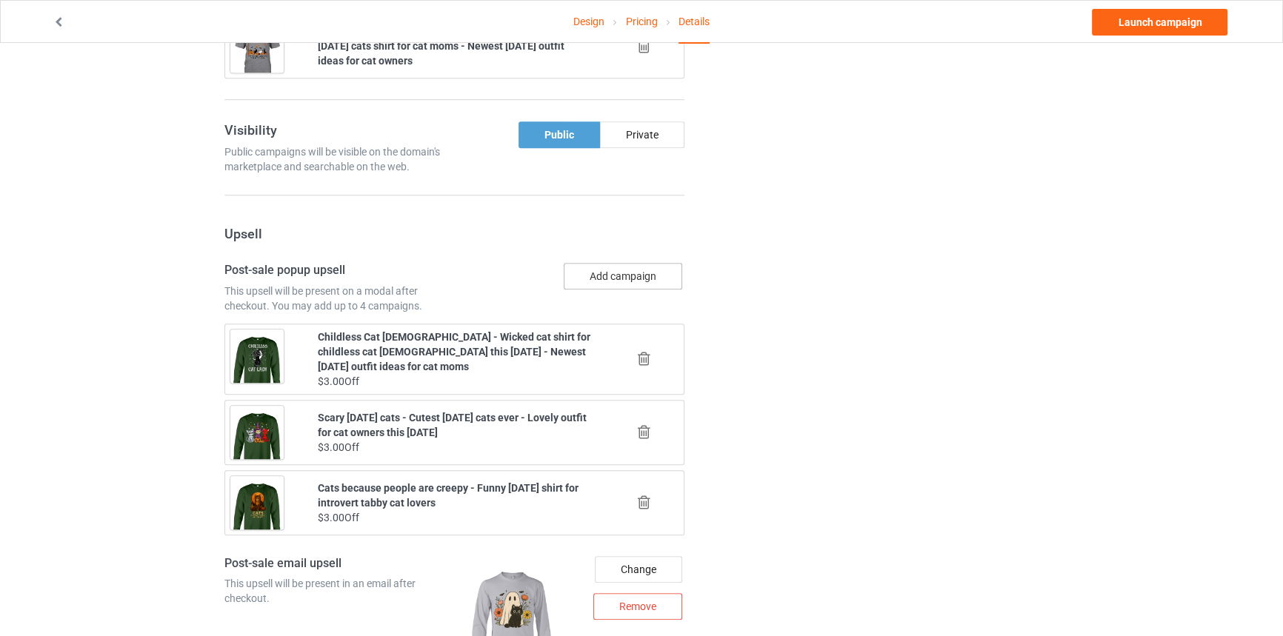
scroll to position [1414, 0]
click at [640, 350] on icon at bounding box center [644, 358] width 19 height 16
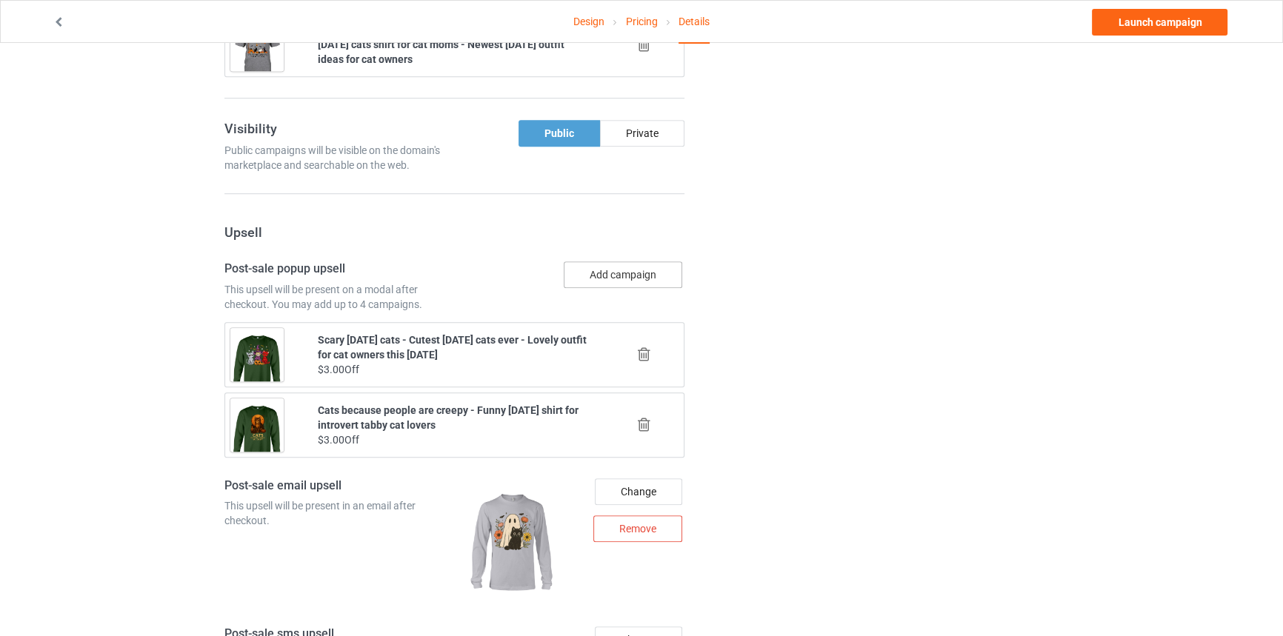
click at [615, 271] on button "Add campaign" at bounding box center [623, 274] width 118 height 27
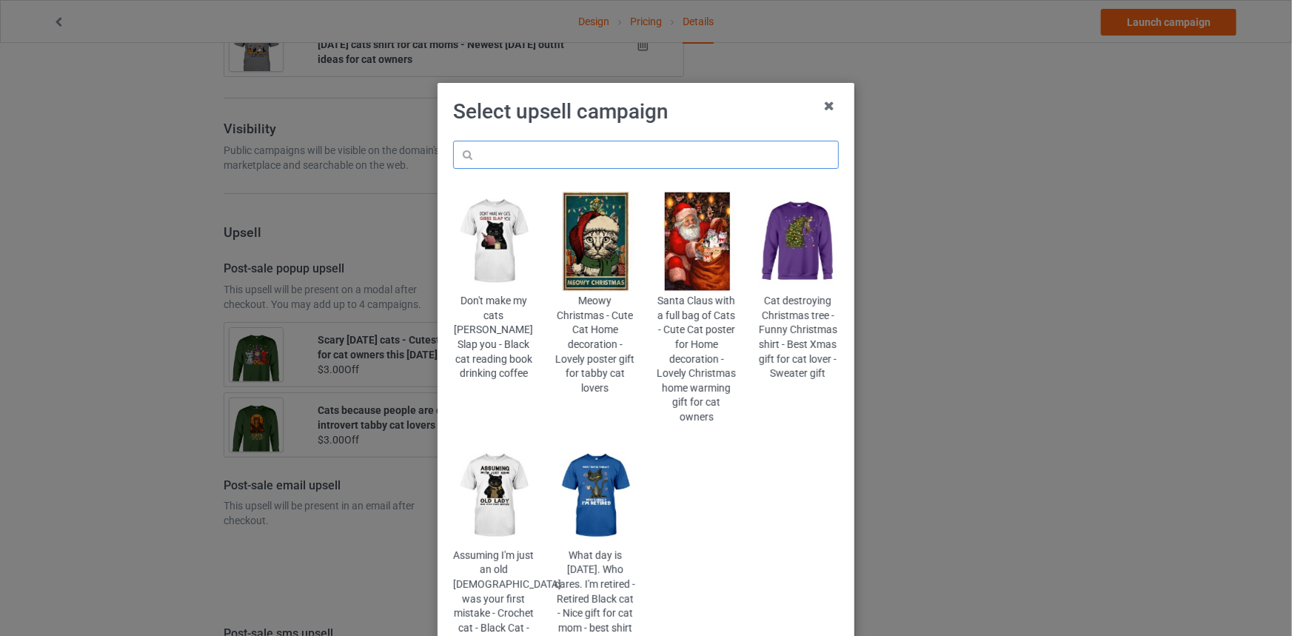
click at [576, 148] on input "text" at bounding box center [646, 155] width 386 height 28
click at [558, 158] on input "text" at bounding box center [646, 155] width 386 height 28
paste input "hlw-spooky-tape"
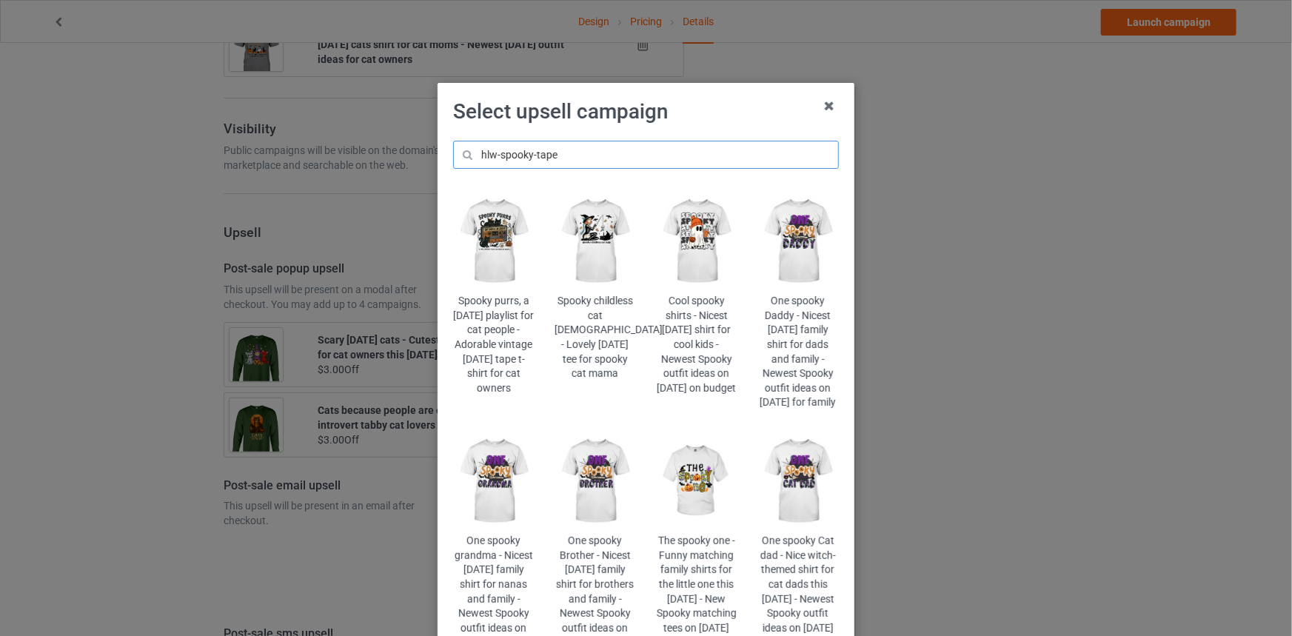
type input "hlw-spooky-tape"
click at [487, 233] on img at bounding box center [493, 241] width 81 height 101
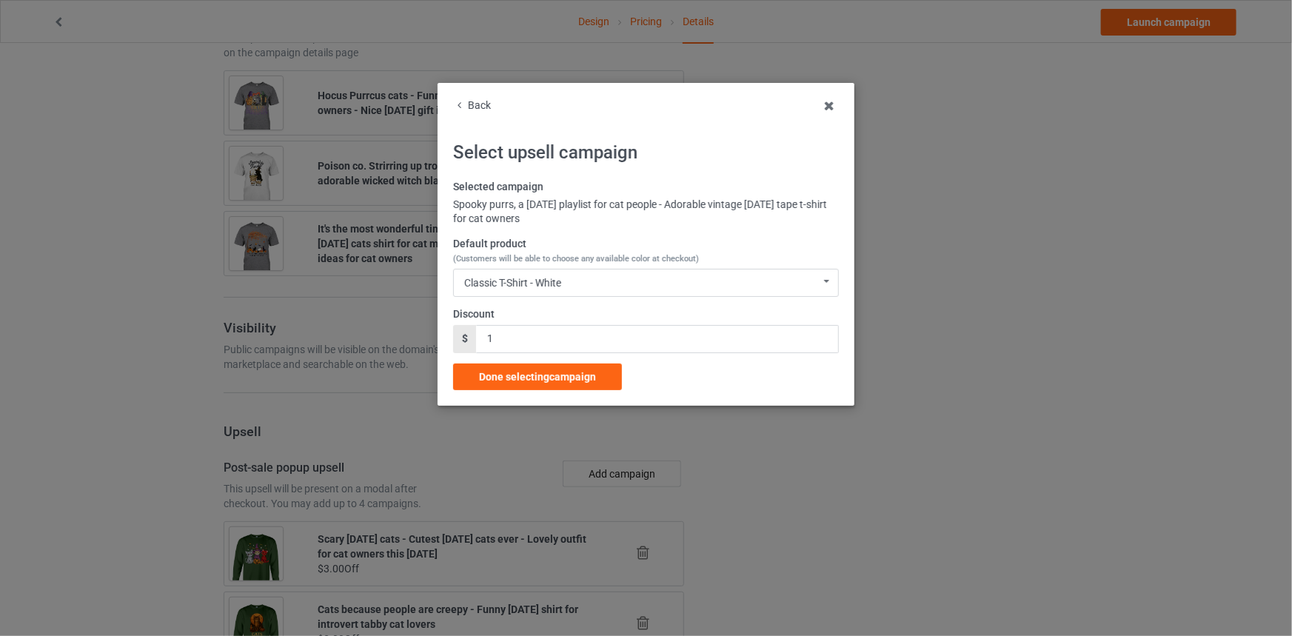
scroll to position [1414, 0]
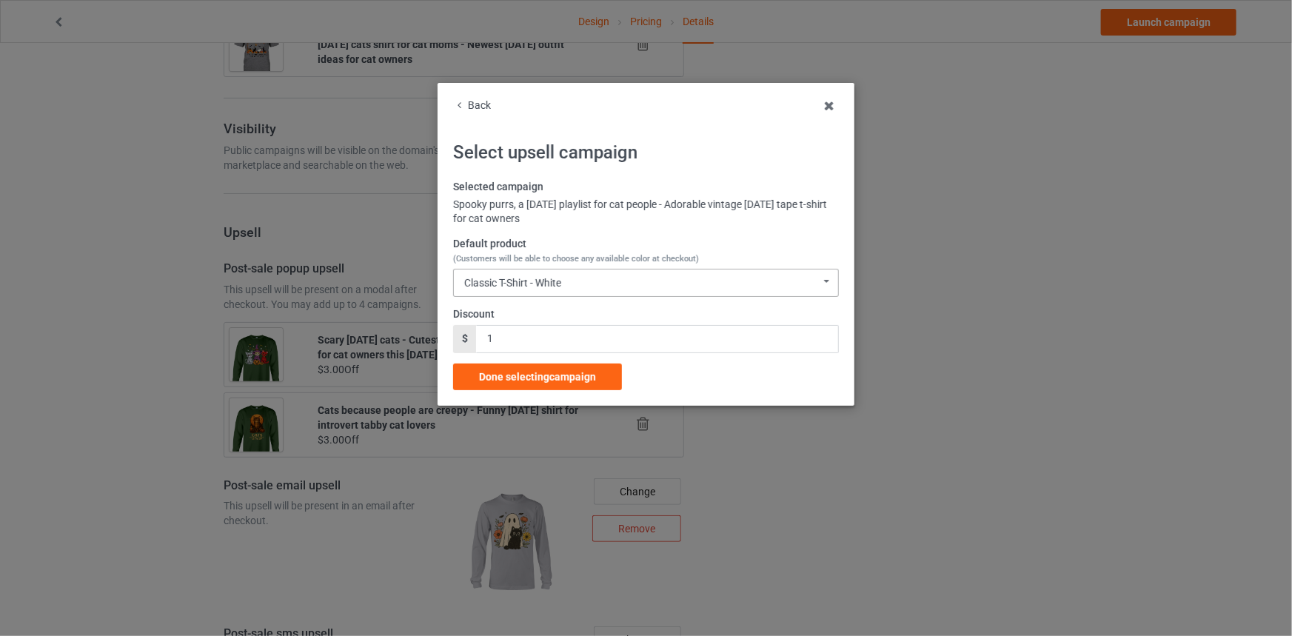
click at [548, 279] on div "Classic T-Shirt - White" at bounding box center [512, 283] width 97 height 10
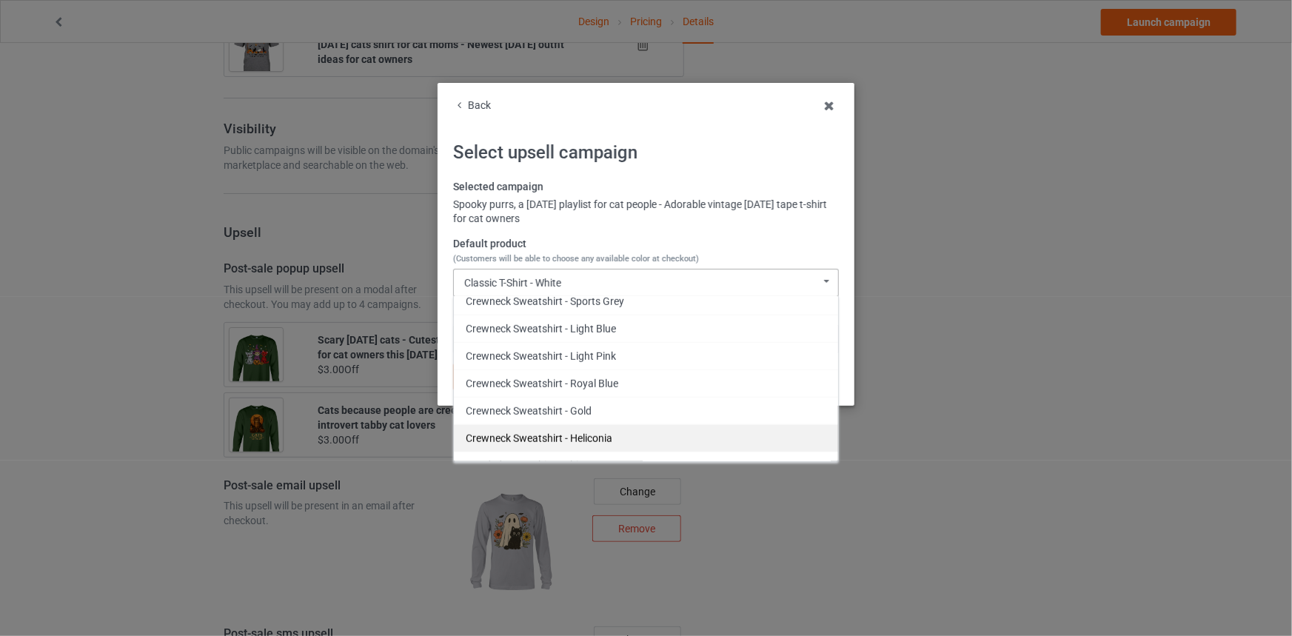
scroll to position [612, 0]
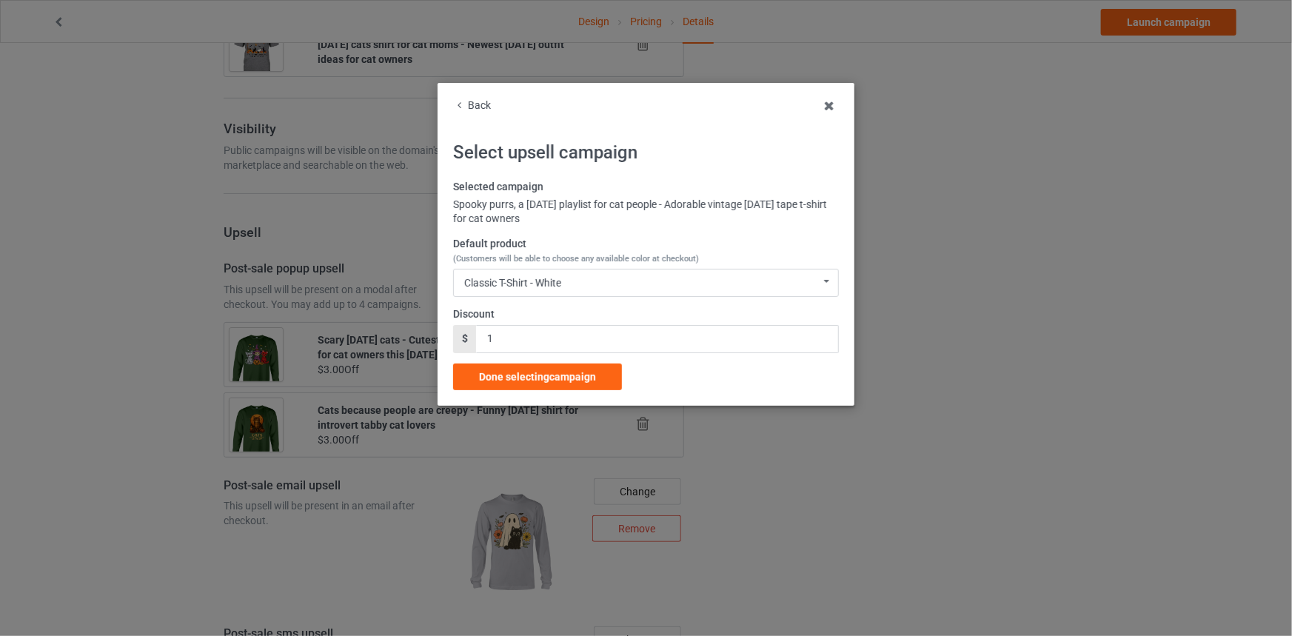
click at [469, 105] on div "Back" at bounding box center [646, 106] width 386 height 15
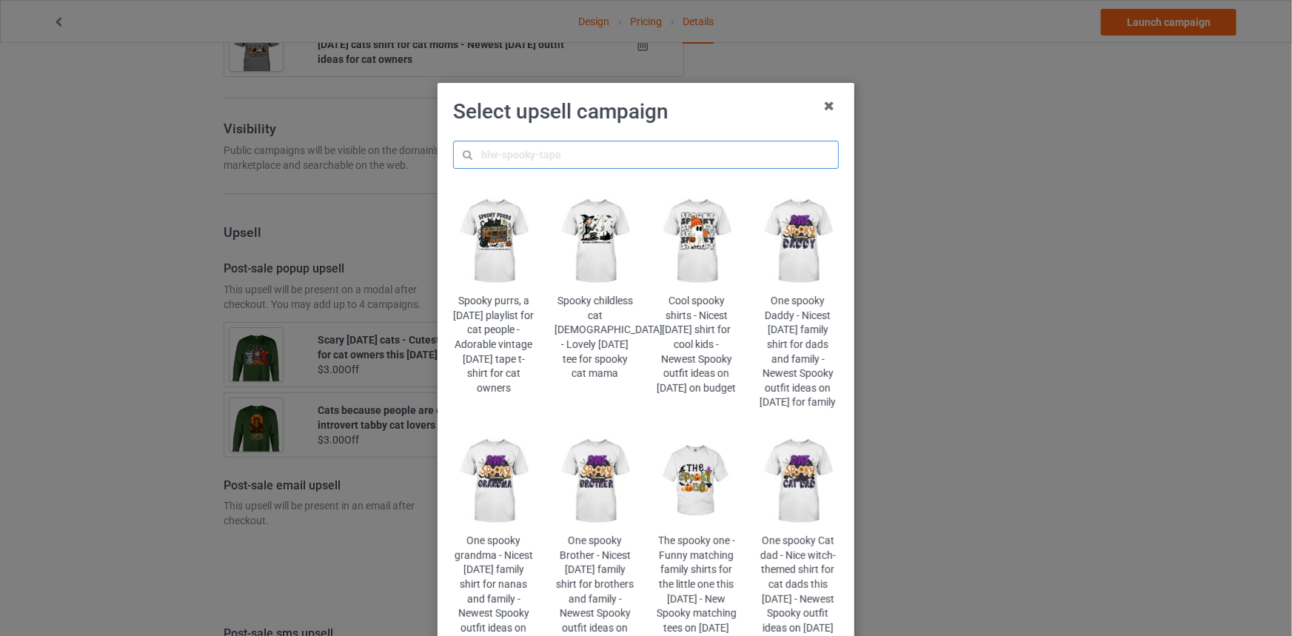
click at [544, 162] on input "text" at bounding box center [646, 155] width 386 height 28
paste input "hlw-calico-witch"
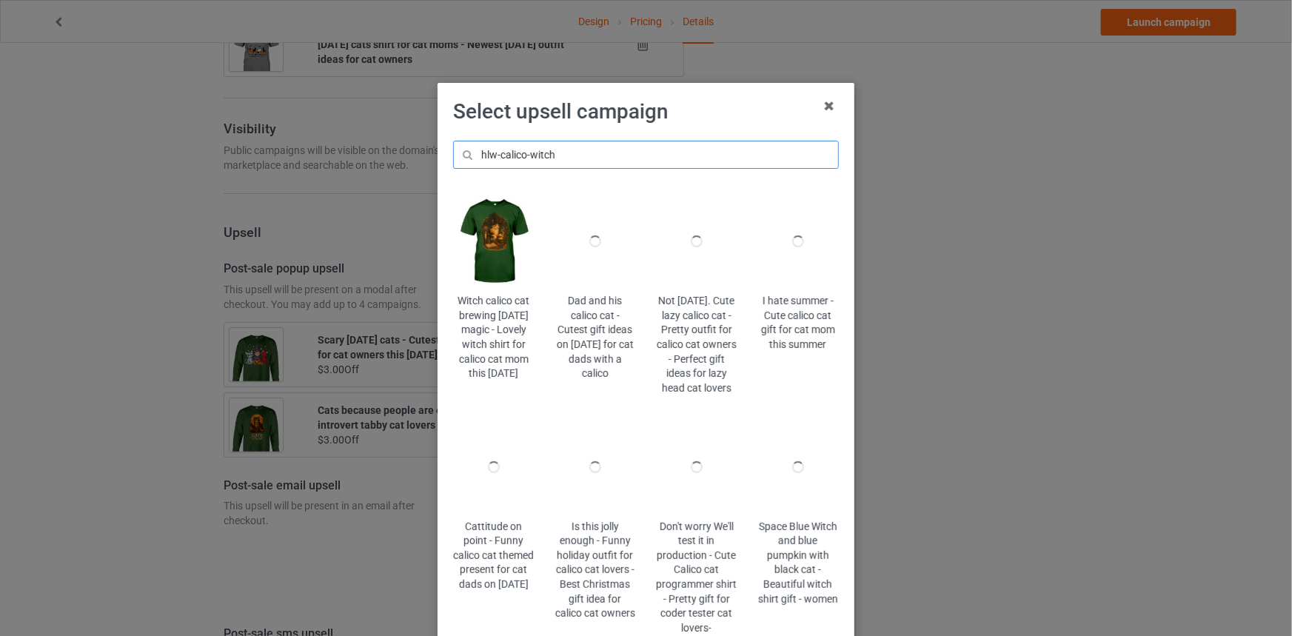
type input "hlw-calico-witch"
click at [501, 263] on img at bounding box center [493, 241] width 81 height 101
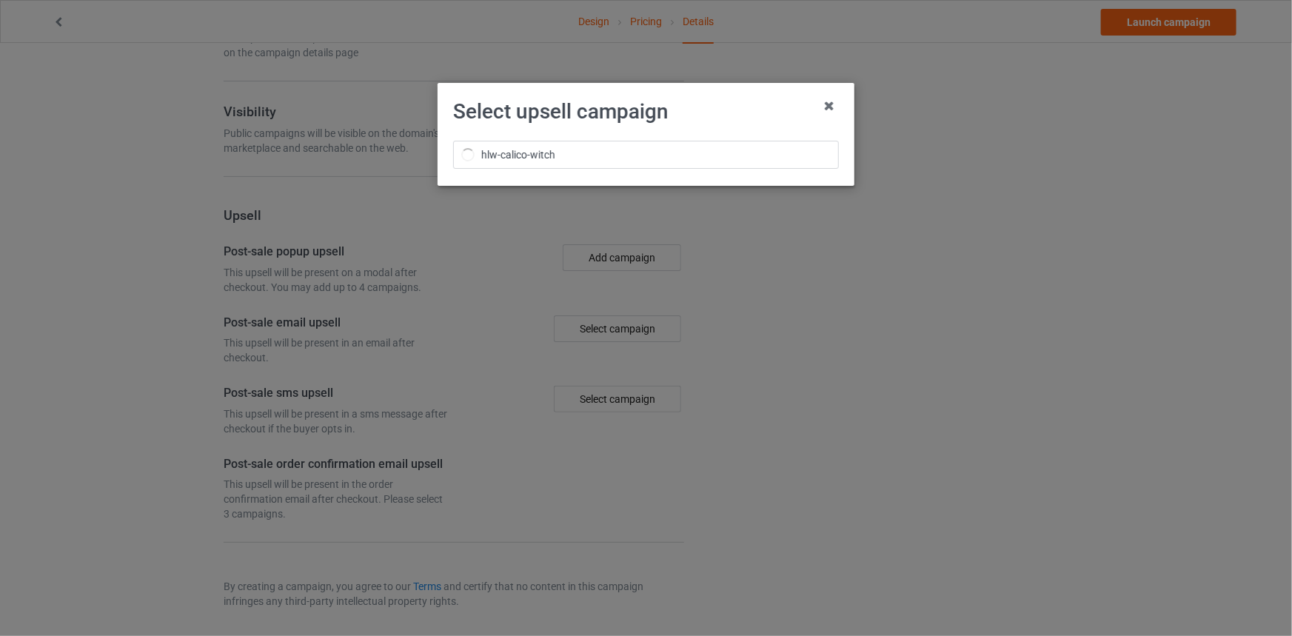
scroll to position [1414, 0]
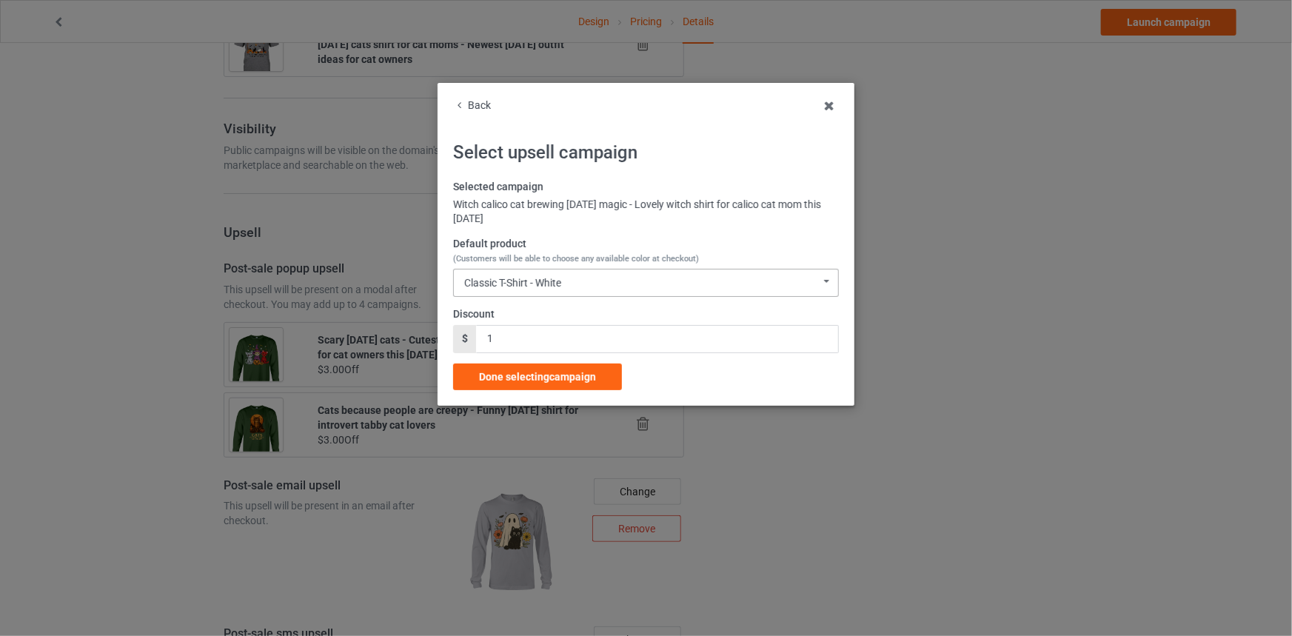
click at [569, 278] on div "Classic T-Shirt - White Classic T-Shirt - White Classic T-Shirt - Black Classic…" at bounding box center [646, 283] width 386 height 28
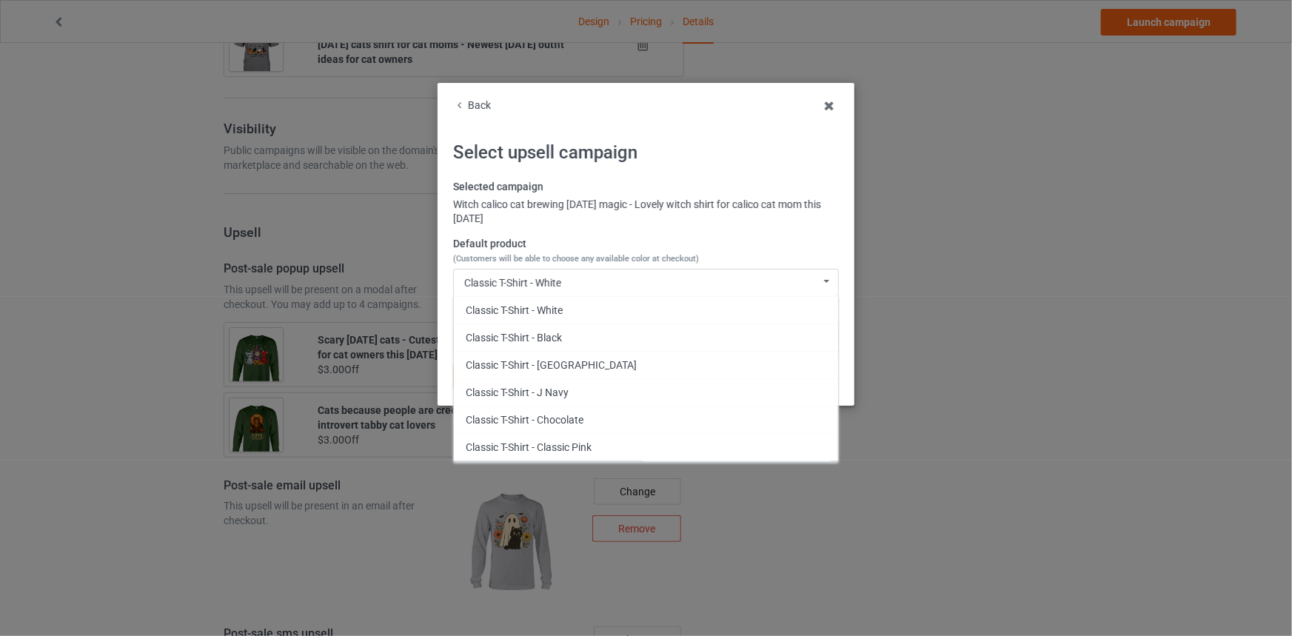
scroll to position [504, 0]
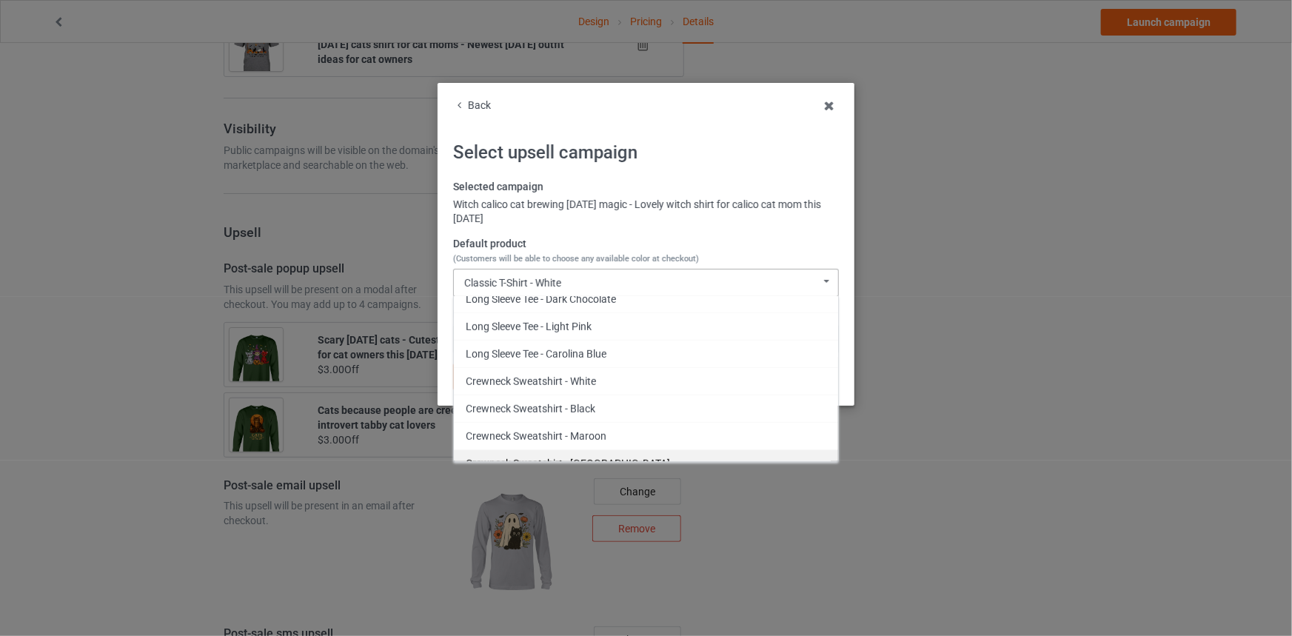
click at [573, 450] on div "Crewneck Sweatshirt - [GEOGRAPHIC_DATA]" at bounding box center [646, 463] width 384 height 27
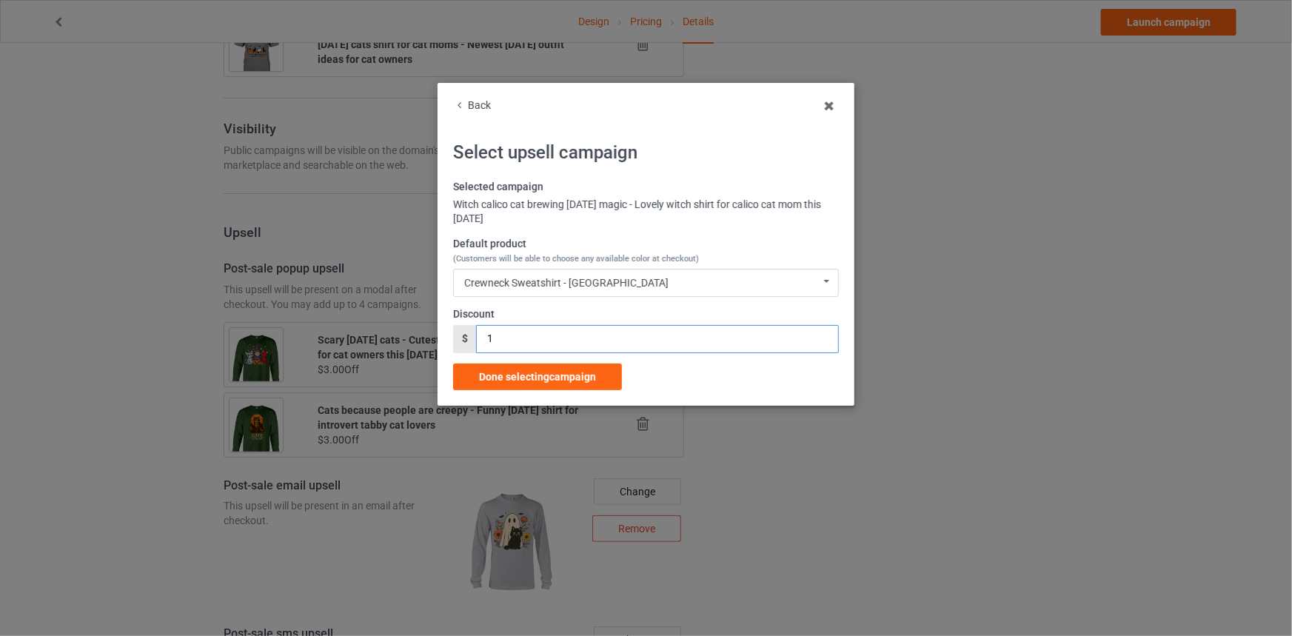
drag, startPoint x: 472, startPoint y: 334, endPoint x: 349, endPoint y: 334, distance: 122.9
click at [349, 334] on div "Back Select upsell campaign Selected campaign Witch calico cat brewing Hallowee…" at bounding box center [646, 318] width 1292 height 636
type input "3"
click at [529, 377] on span "Done selecting campaign" at bounding box center [537, 377] width 117 height 12
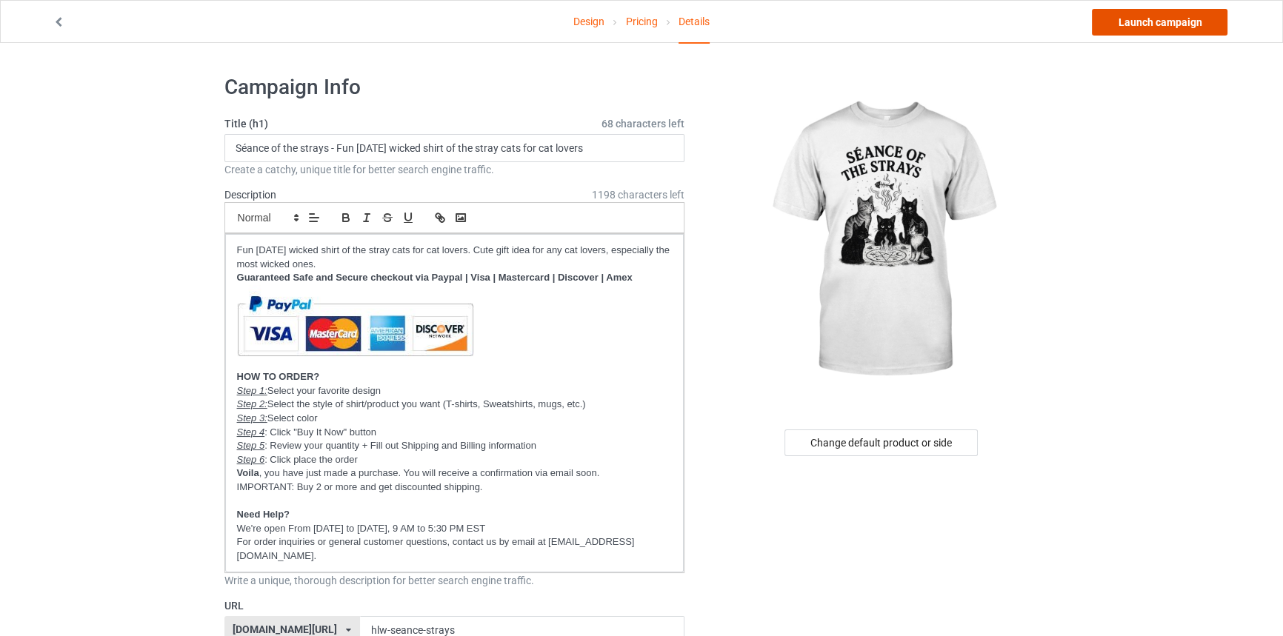
click at [1182, 22] on link "Launch campaign" at bounding box center [1160, 22] width 136 height 27
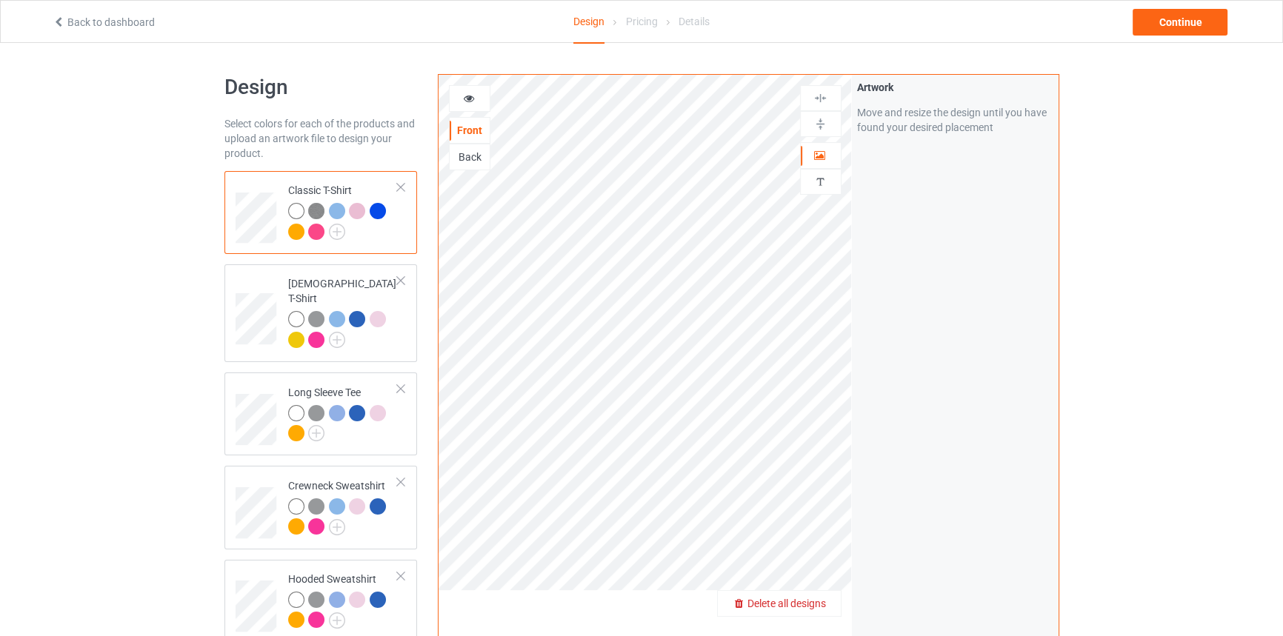
click at [818, 598] on span "Delete all designs" at bounding box center [786, 604] width 79 height 12
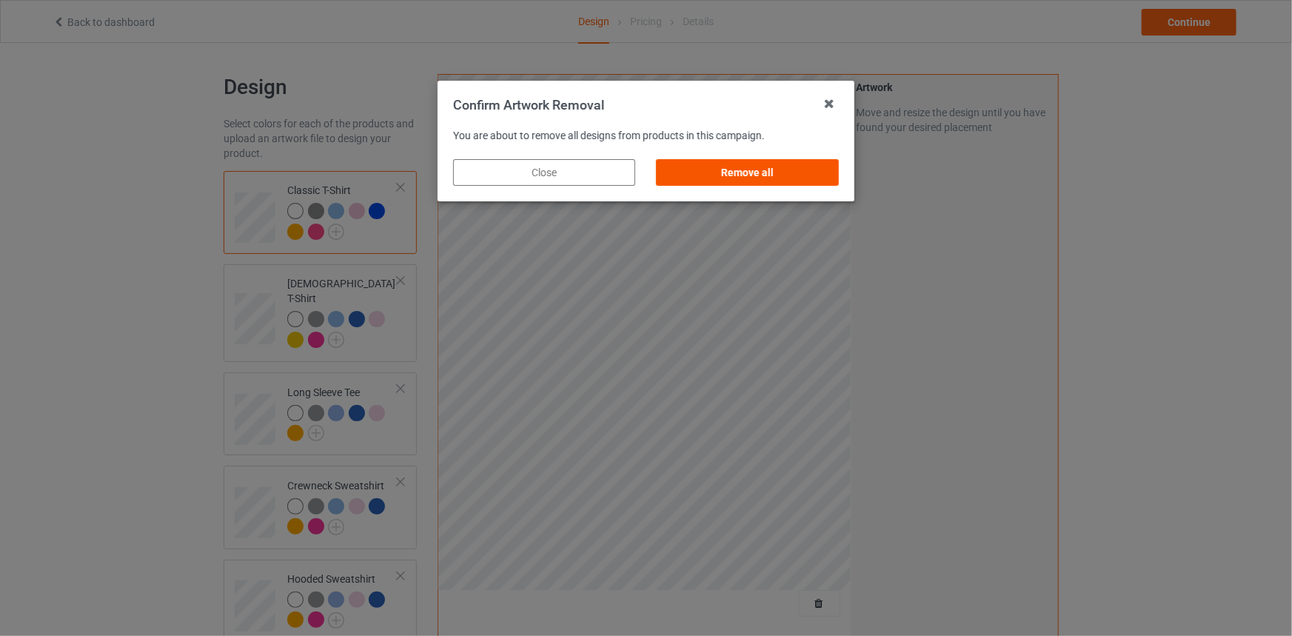
click at [765, 184] on div "Remove all" at bounding box center [748, 172] width 182 height 27
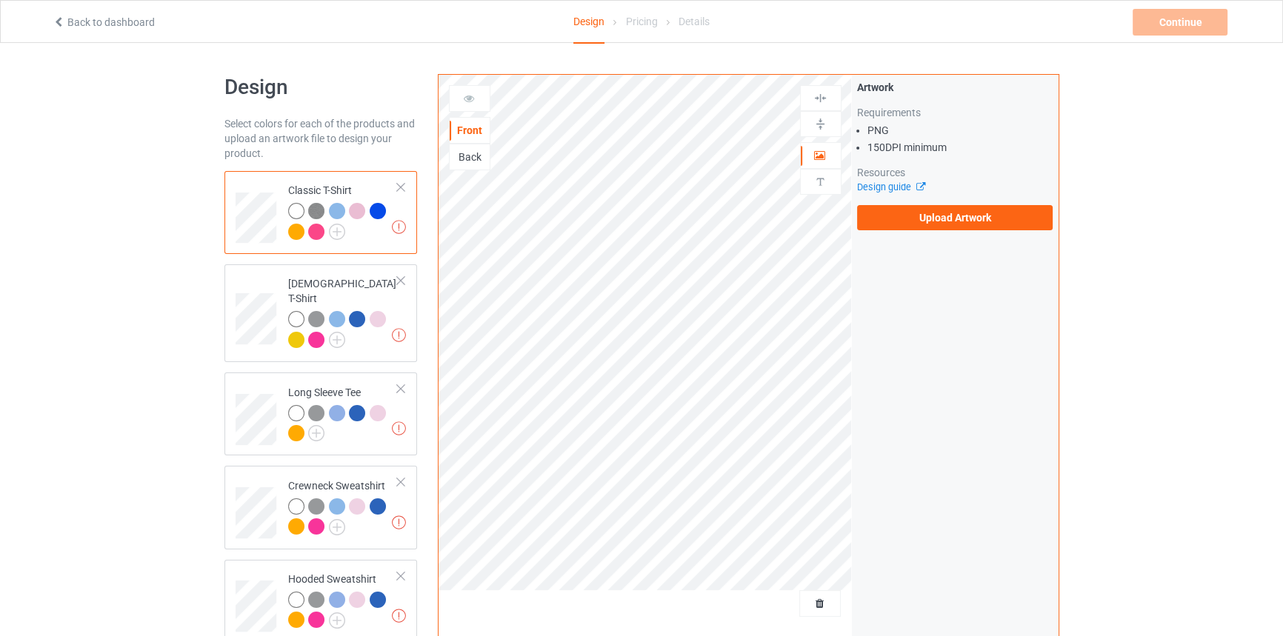
click at [954, 201] on div "Artwork Requirements PNG 150 DPI minimum Resources Design guide Upload Artwork" at bounding box center [955, 155] width 196 height 150
click at [948, 215] on label "Upload Artwork" at bounding box center [955, 217] width 196 height 25
click at [0, 0] on input "Upload Artwork" at bounding box center [0, 0] width 0 height 0
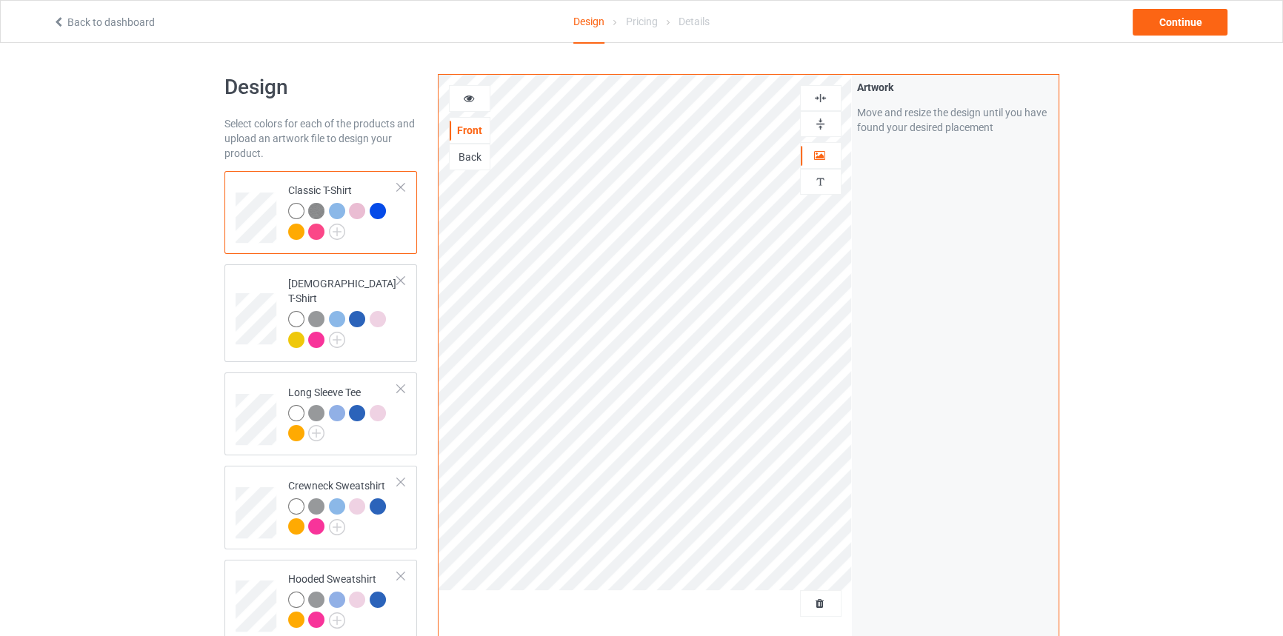
click at [823, 123] on img at bounding box center [820, 124] width 14 height 14
click at [465, 98] on icon at bounding box center [468, 96] width 13 height 10
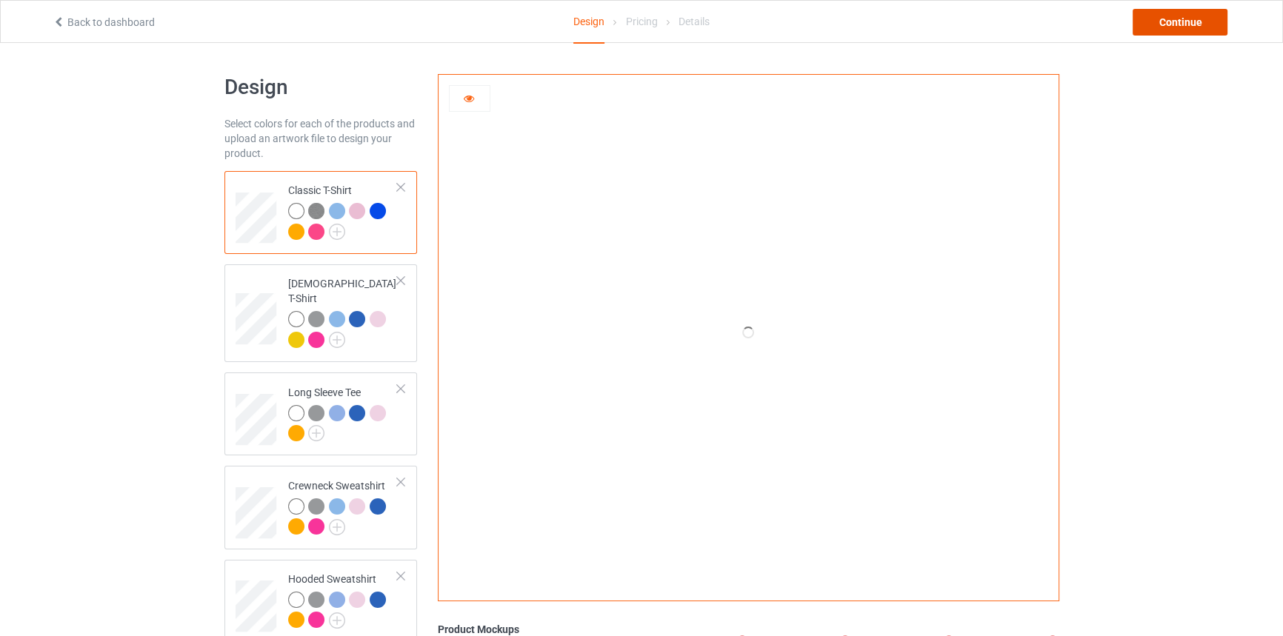
click at [1155, 22] on div "Continue" at bounding box center [1179, 22] width 95 height 27
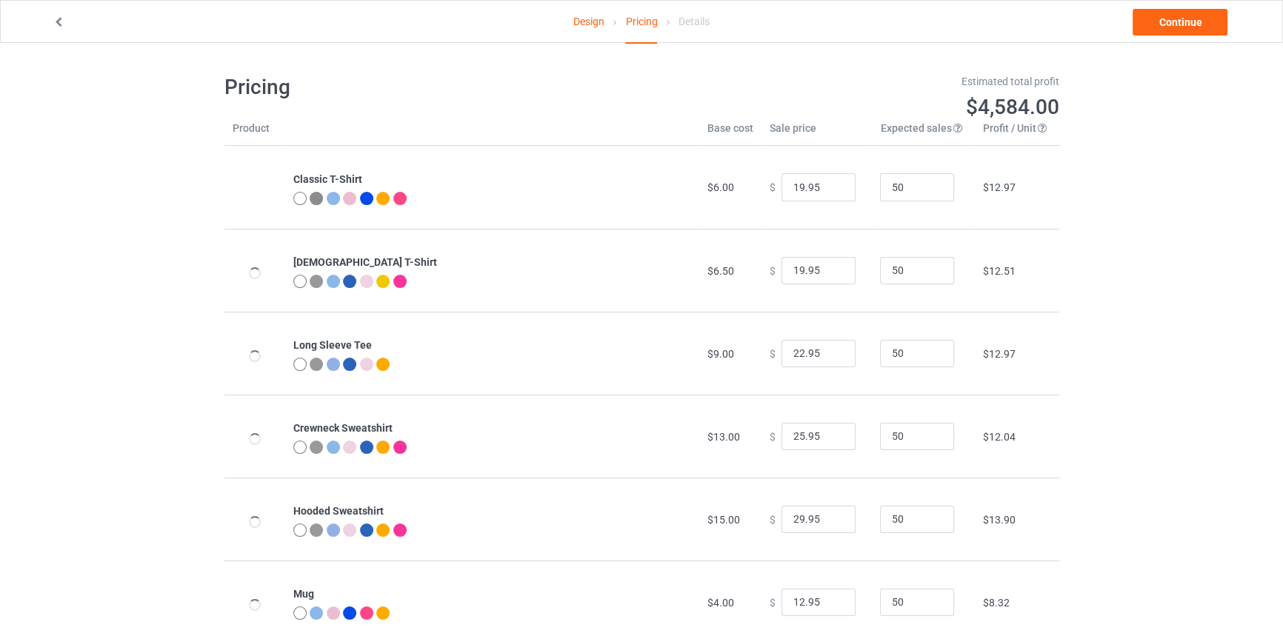
click at [570, 27] on div "Design Pricing Details" at bounding box center [640, 22] width 399 height 43
click at [587, 21] on link "Design" at bounding box center [588, 21] width 31 height 41
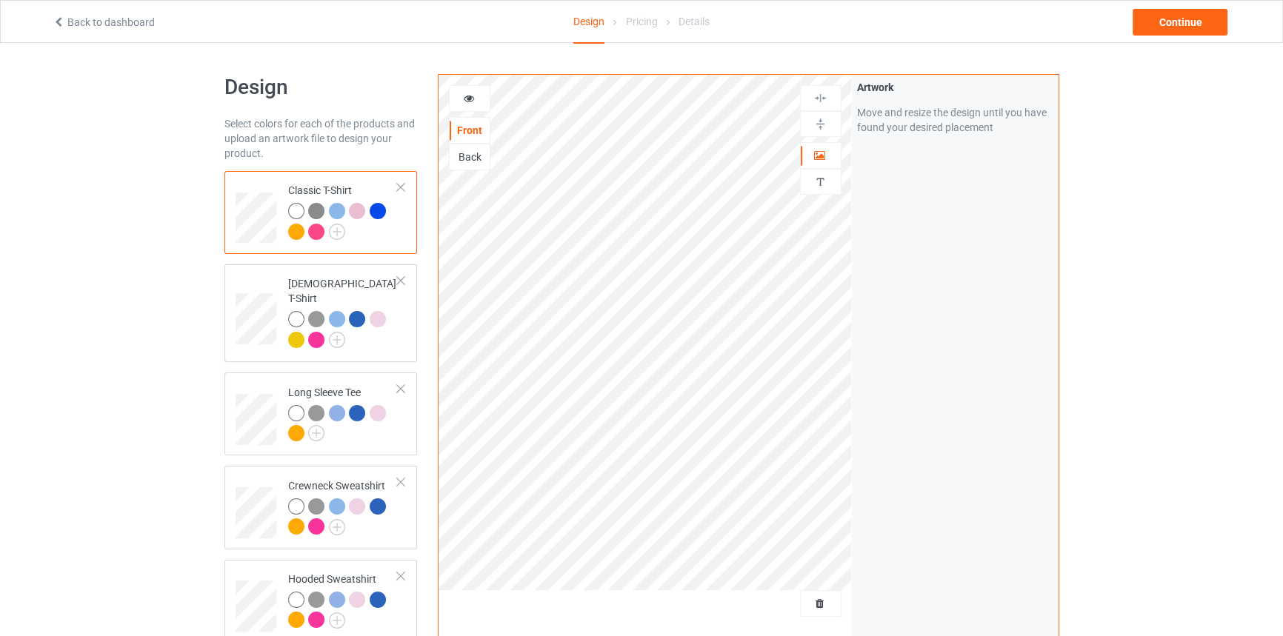
click at [467, 101] on icon at bounding box center [468, 96] width 13 height 10
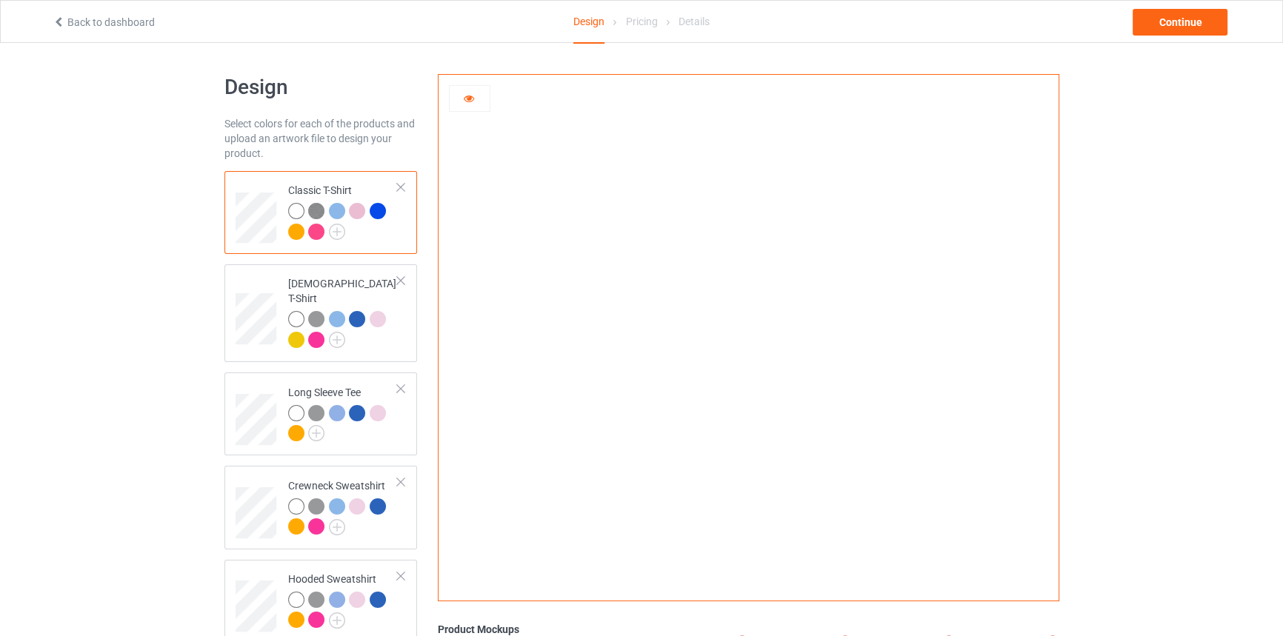
click at [316, 214] on img at bounding box center [316, 211] width 16 height 16
click at [333, 207] on div at bounding box center [337, 211] width 16 height 16
click at [360, 210] on div at bounding box center [357, 211] width 16 height 16
click at [384, 212] on div at bounding box center [378, 211] width 16 height 16
click at [301, 230] on div at bounding box center [296, 232] width 16 height 16
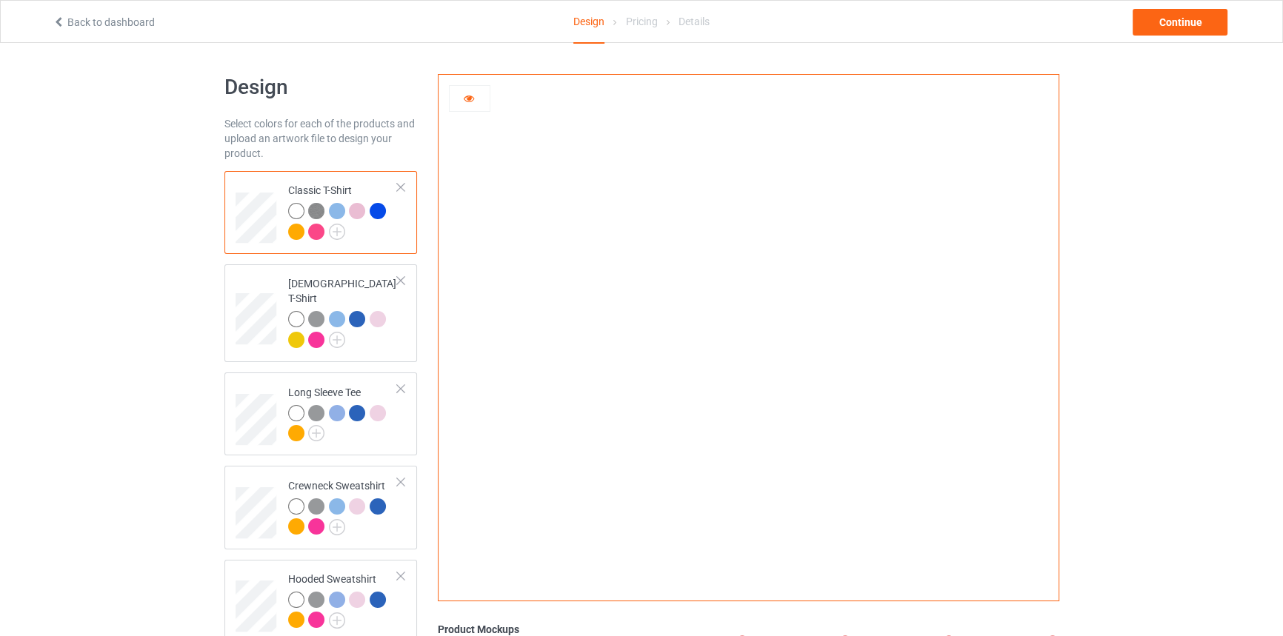
click at [322, 232] on div at bounding box center [316, 232] width 16 height 16
click at [340, 230] on img at bounding box center [337, 232] width 16 height 16
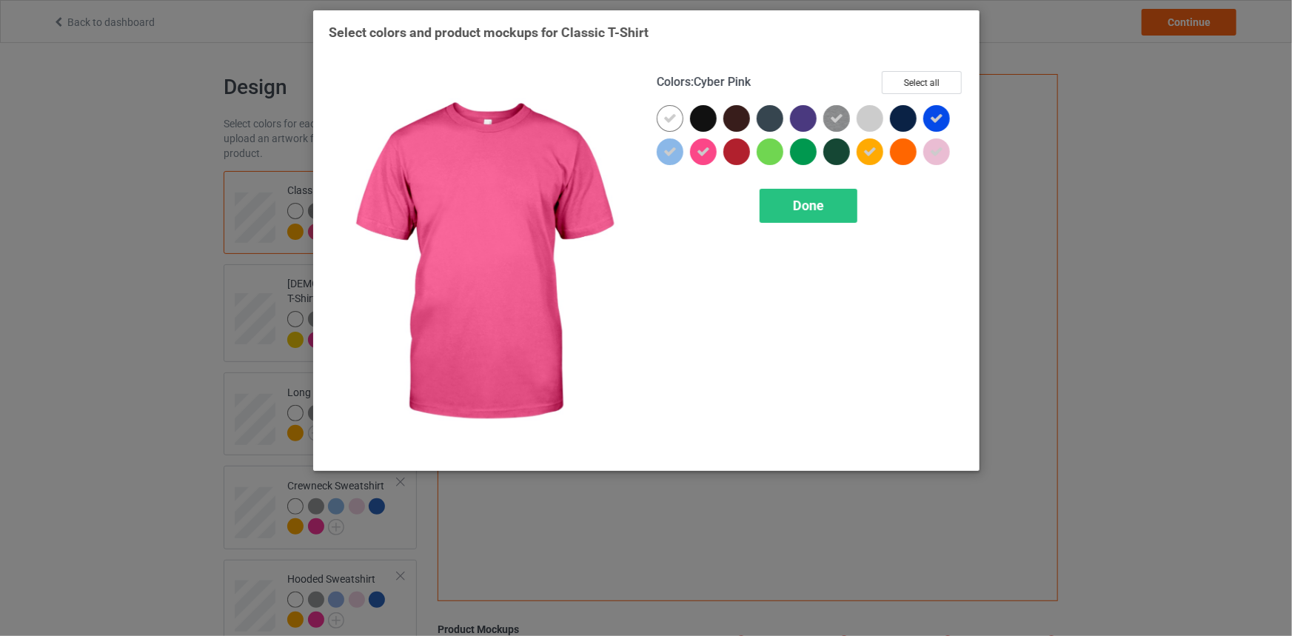
click at [706, 147] on icon at bounding box center [703, 151] width 13 height 13
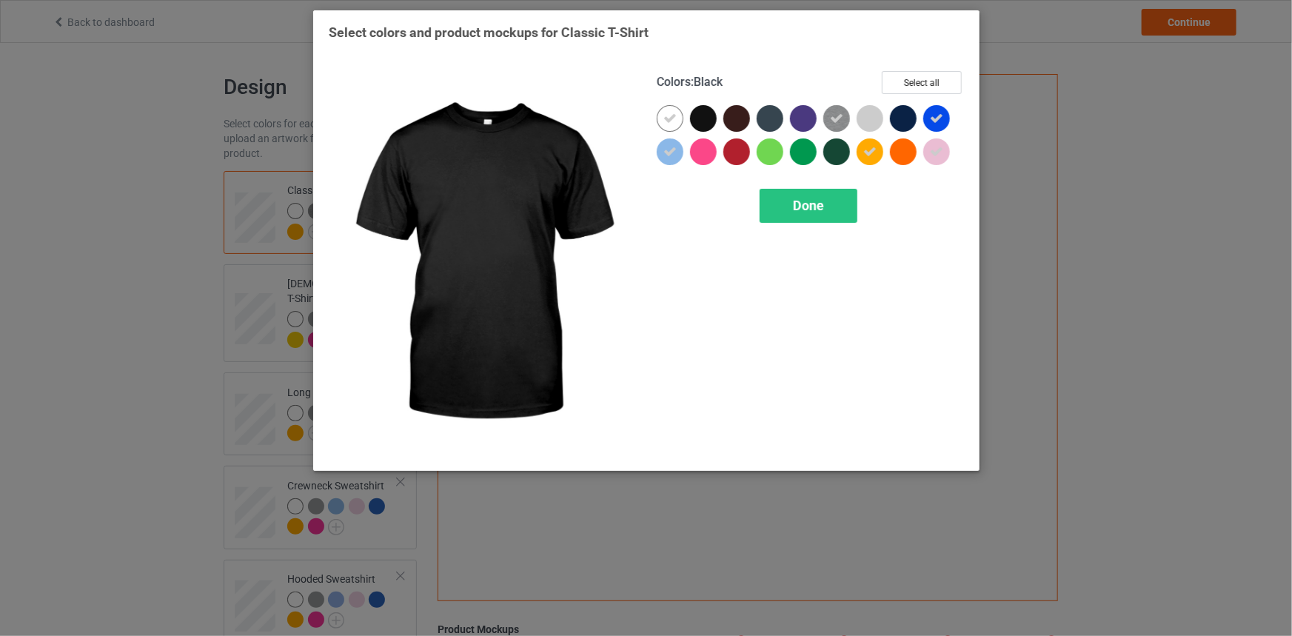
click at [700, 110] on div at bounding box center [703, 118] width 27 height 27
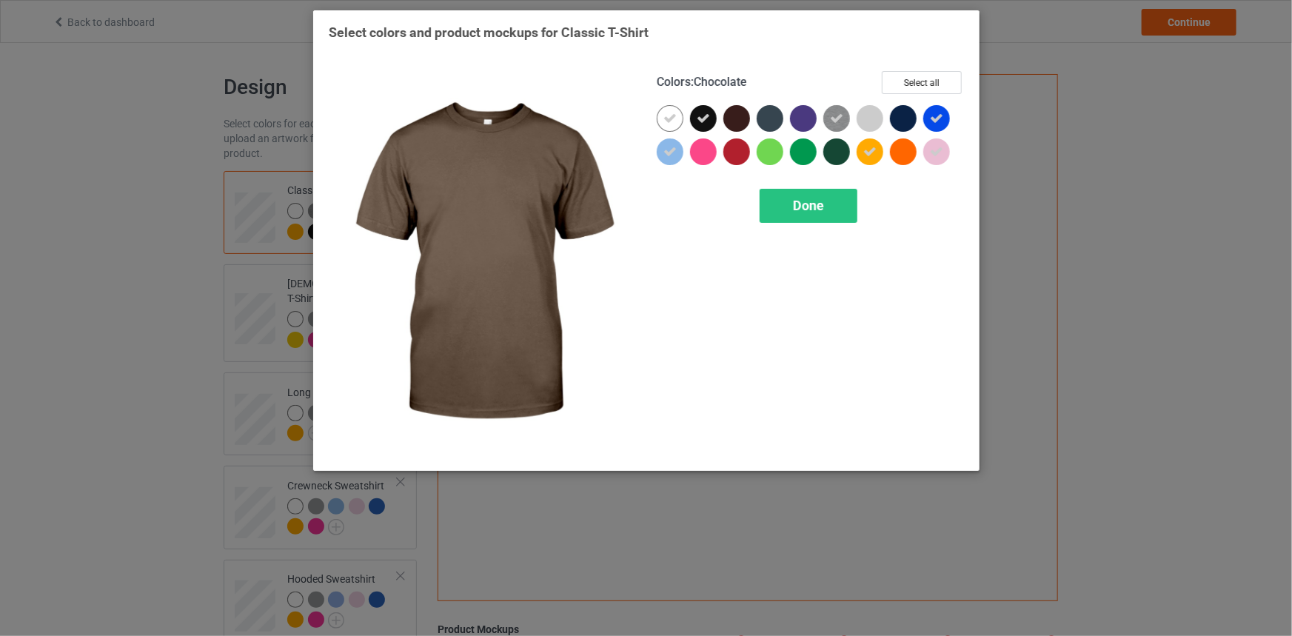
click at [750, 116] on div at bounding box center [740, 121] width 33 height 33
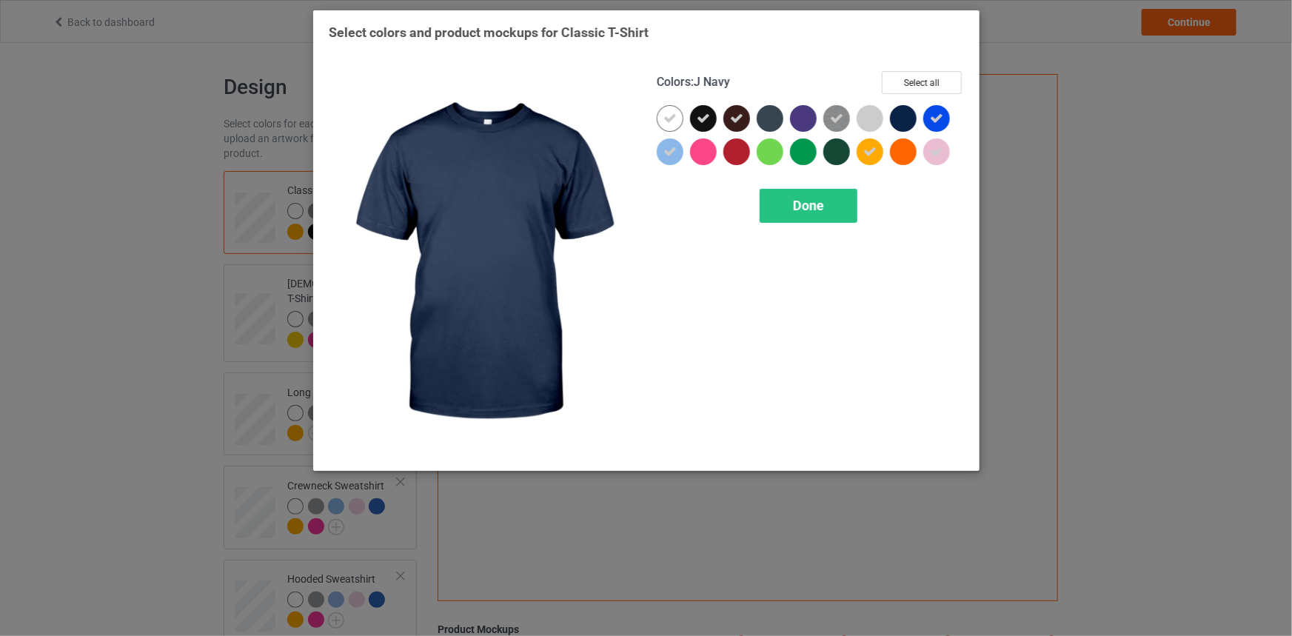
click at [910, 118] on div at bounding box center [903, 118] width 27 height 27
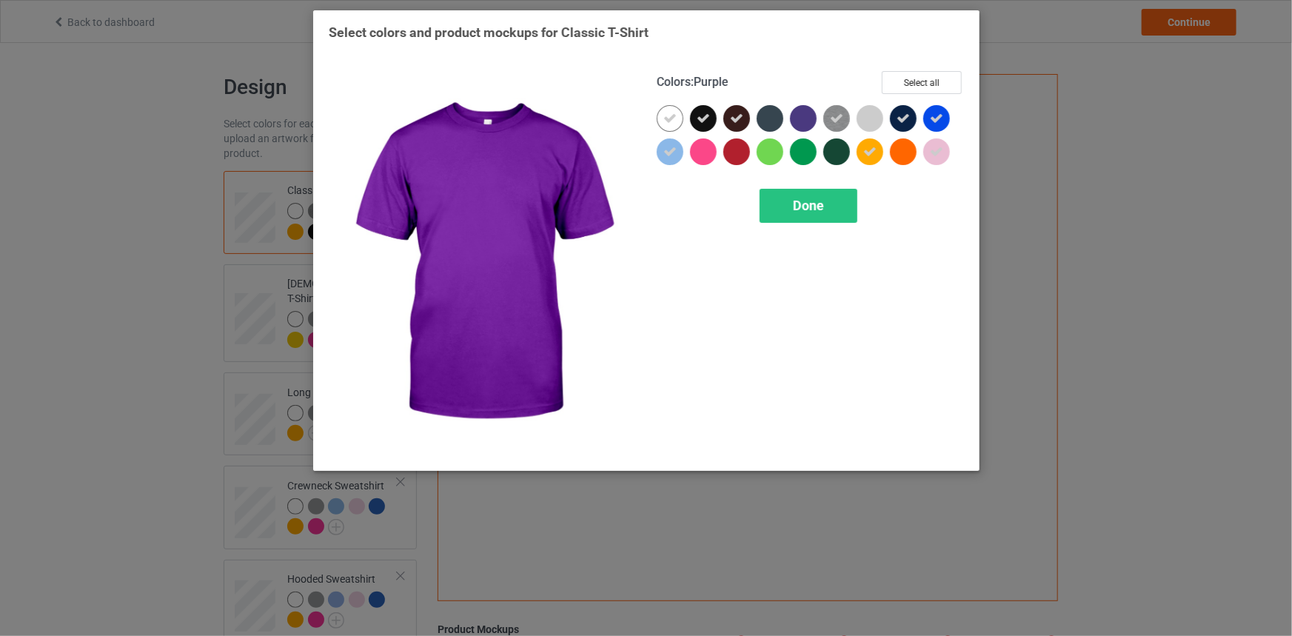
click at [804, 120] on div at bounding box center [803, 118] width 27 height 27
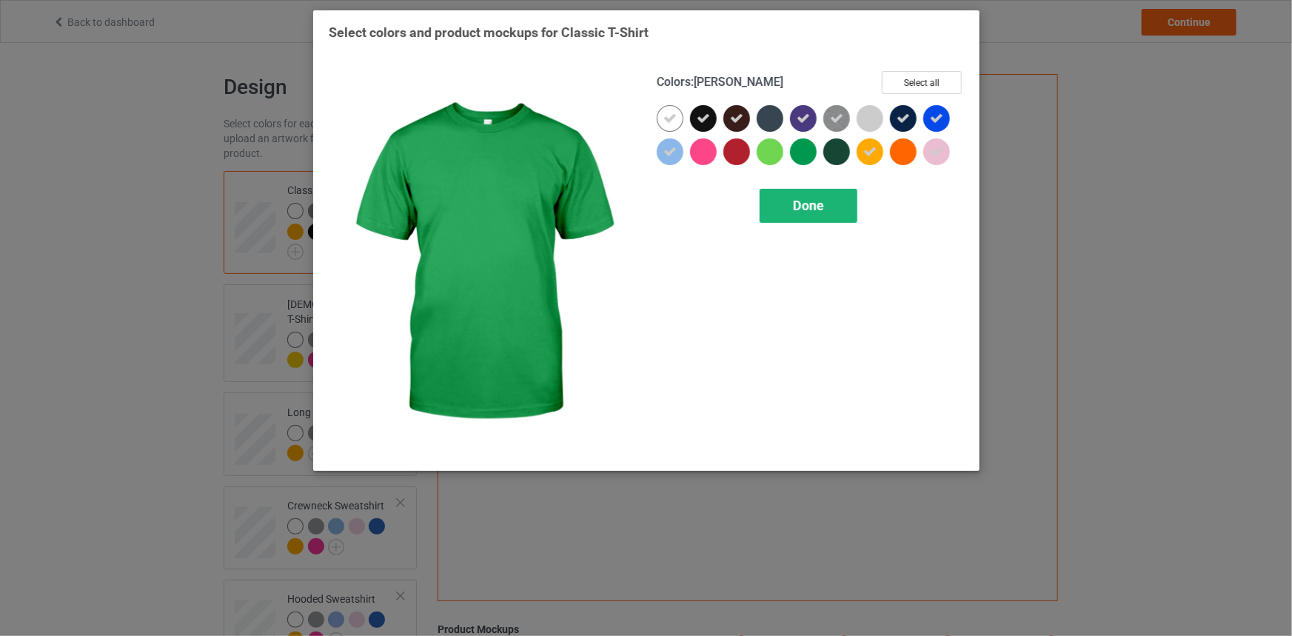
click at [805, 198] on span "Done" at bounding box center [808, 206] width 31 height 16
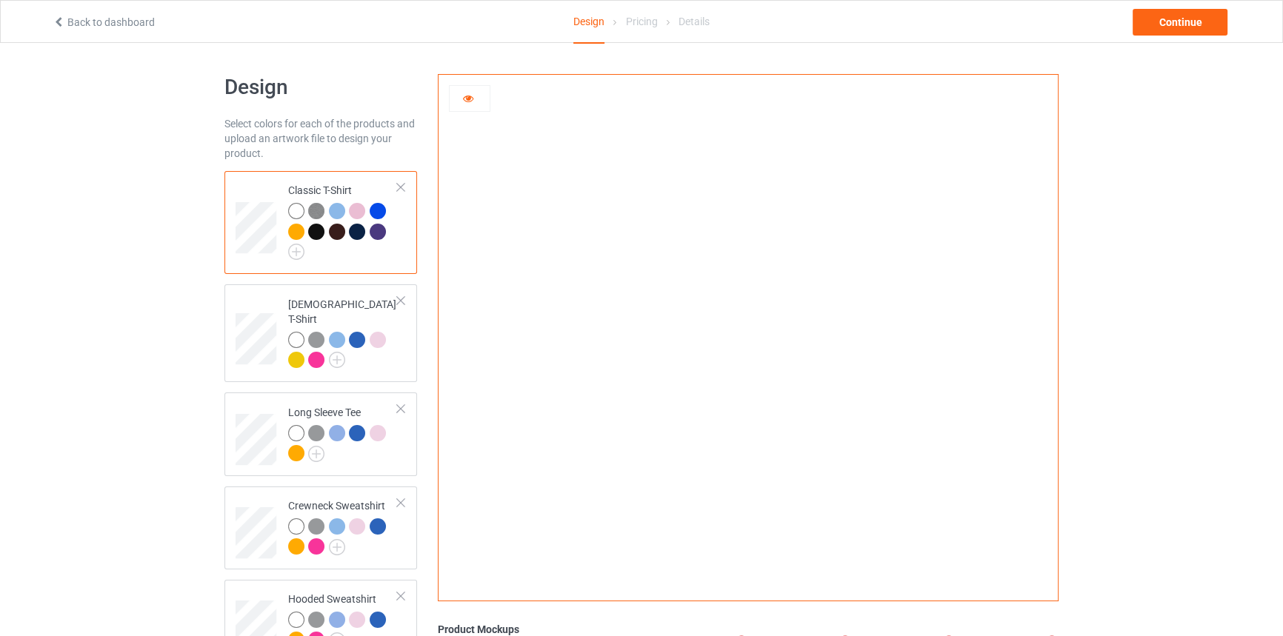
click at [314, 230] on div at bounding box center [316, 232] width 16 height 16
click at [344, 233] on div at bounding box center [337, 232] width 16 height 16
click at [353, 233] on div at bounding box center [357, 232] width 16 height 16
click at [373, 234] on div at bounding box center [378, 232] width 16 height 16
click at [332, 231] on div at bounding box center [337, 232] width 16 height 16
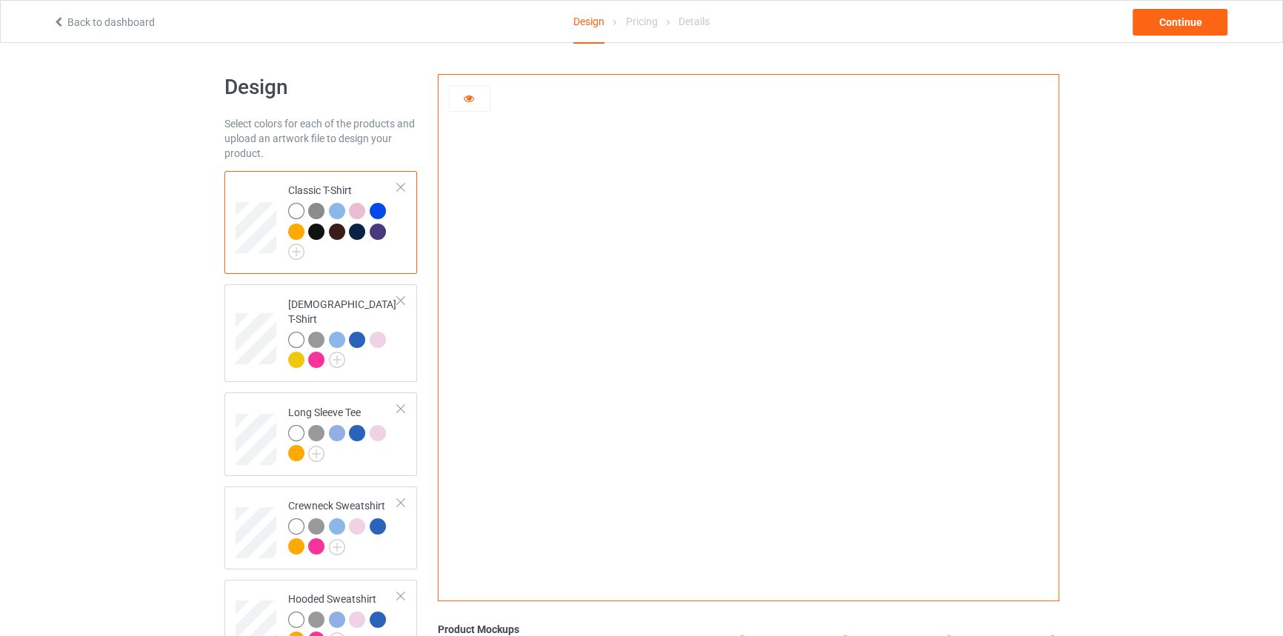
click at [353, 231] on div at bounding box center [357, 232] width 16 height 16
click at [373, 233] on div at bounding box center [378, 232] width 16 height 16
click at [293, 251] on img at bounding box center [296, 252] width 16 height 16
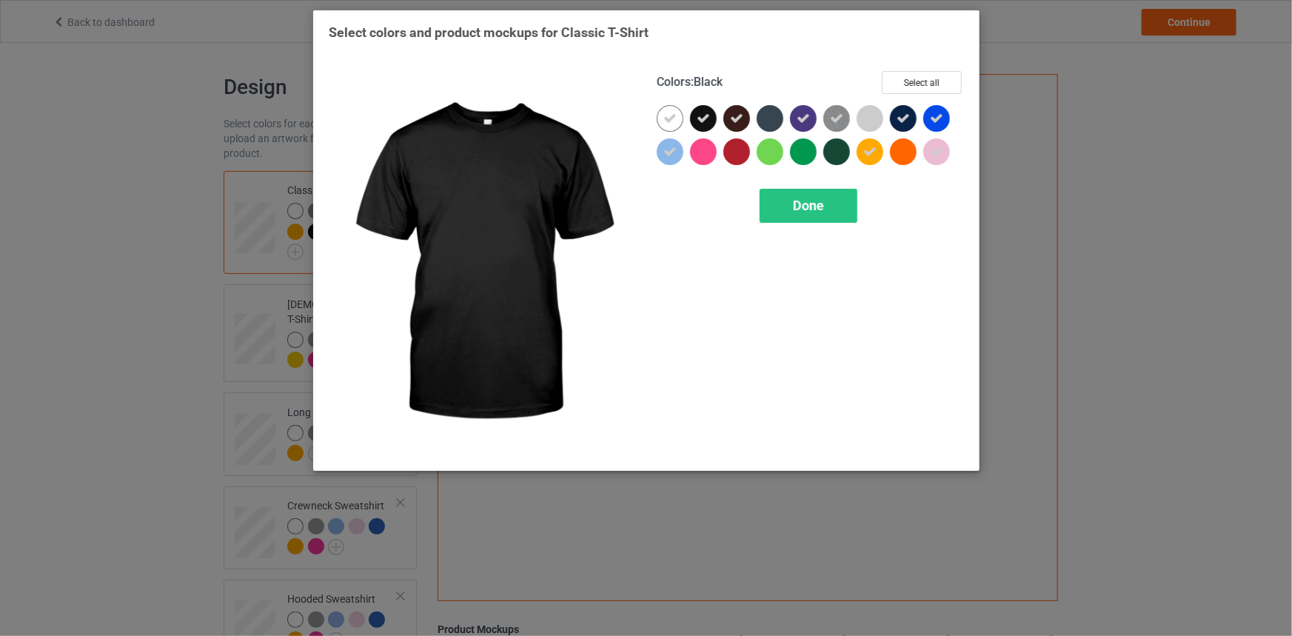
click at [703, 115] on icon at bounding box center [703, 118] width 13 height 13
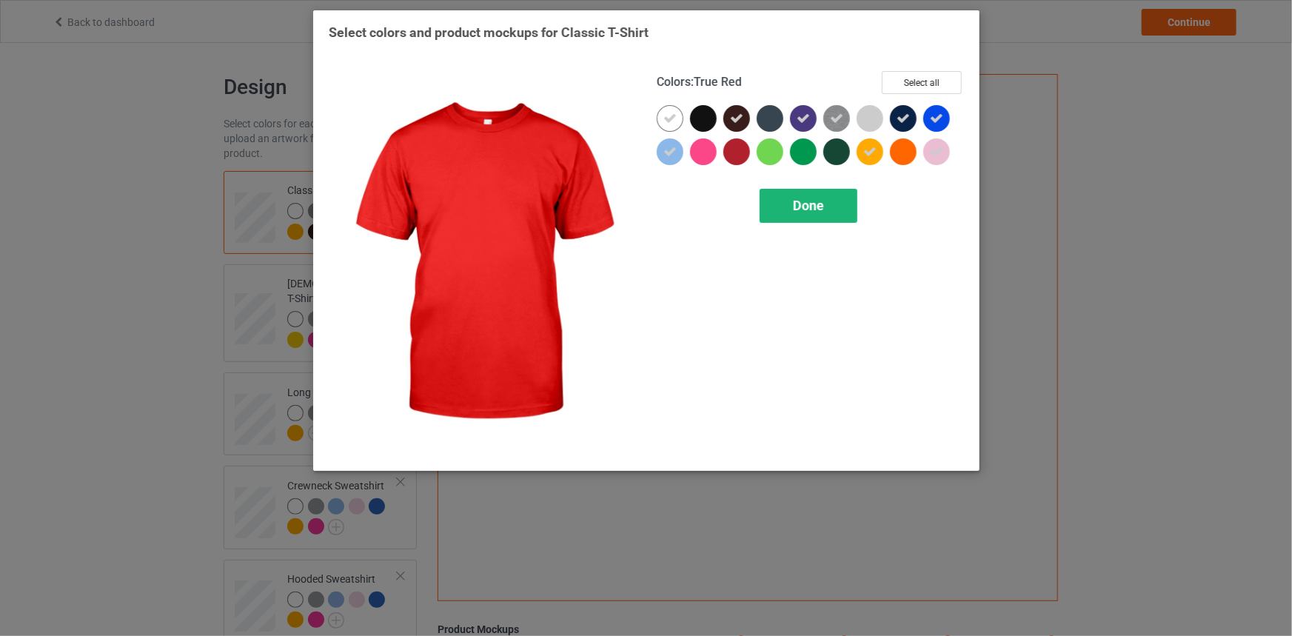
click at [769, 197] on div "Done" at bounding box center [809, 206] width 98 height 34
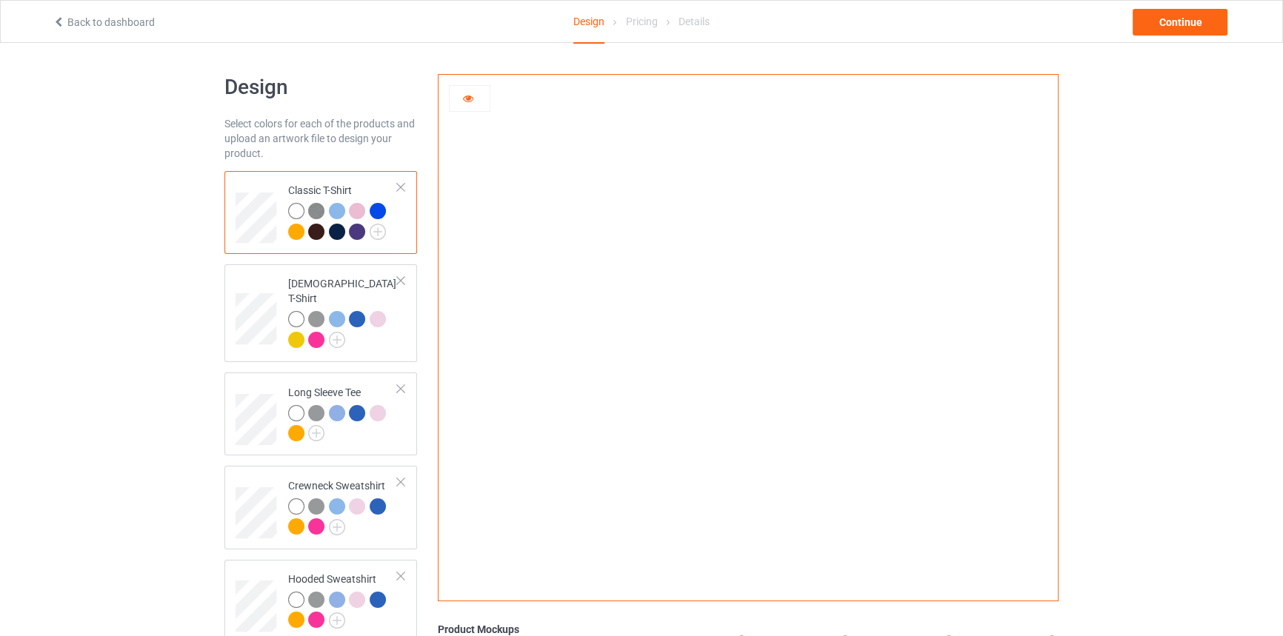
click at [297, 227] on div at bounding box center [296, 232] width 16 height 16
click at [383, 210] on div at bounding box center [378, 211] width 16 height 16
click at [351, 208] on div at bounding box center [357, 211] width 16 height 16
click at [337, 208] on div at bounding box center [337, 211] width 16 height 16
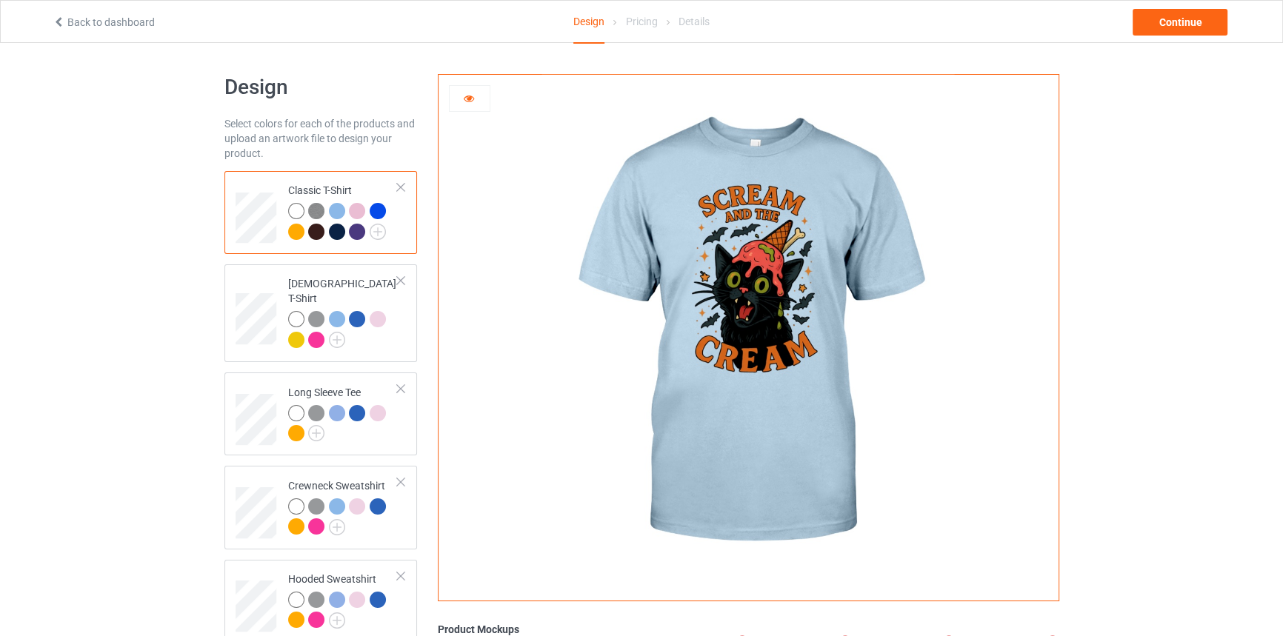
click at [308, 204] on img at bounding box center [316, 211] width 16 height 16
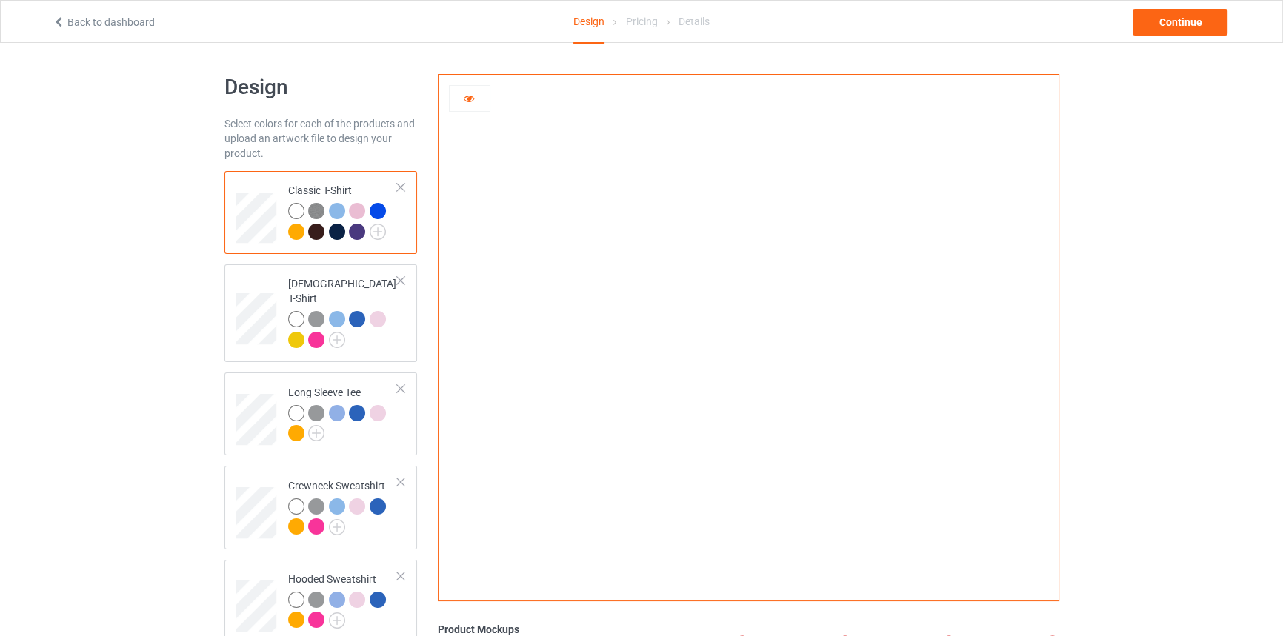
click at [310, 233] on div at bounding box center [316, 232] width 16 height 16
click at [341, 233] on div at bounding box center [337, 232] width 16 height 16
click at [358, 233] on div at bounding box center [357, 232] width 16 height 16
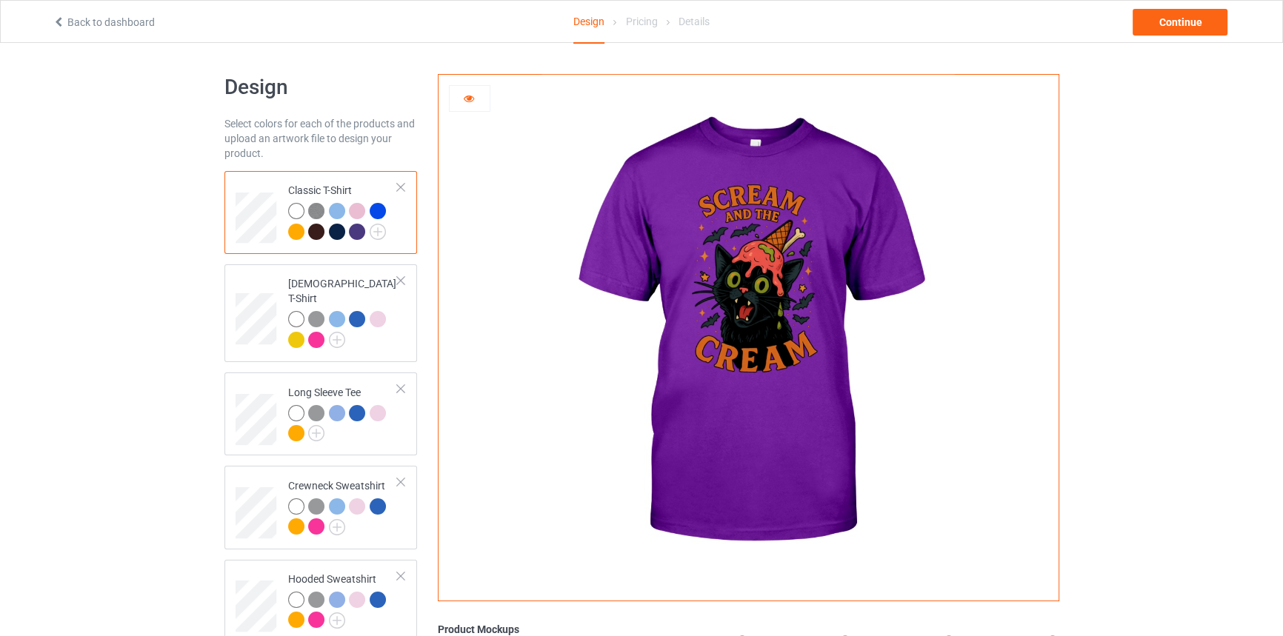
click at [327, 231] on div at bounding box center [318, 234] width 21 height 21
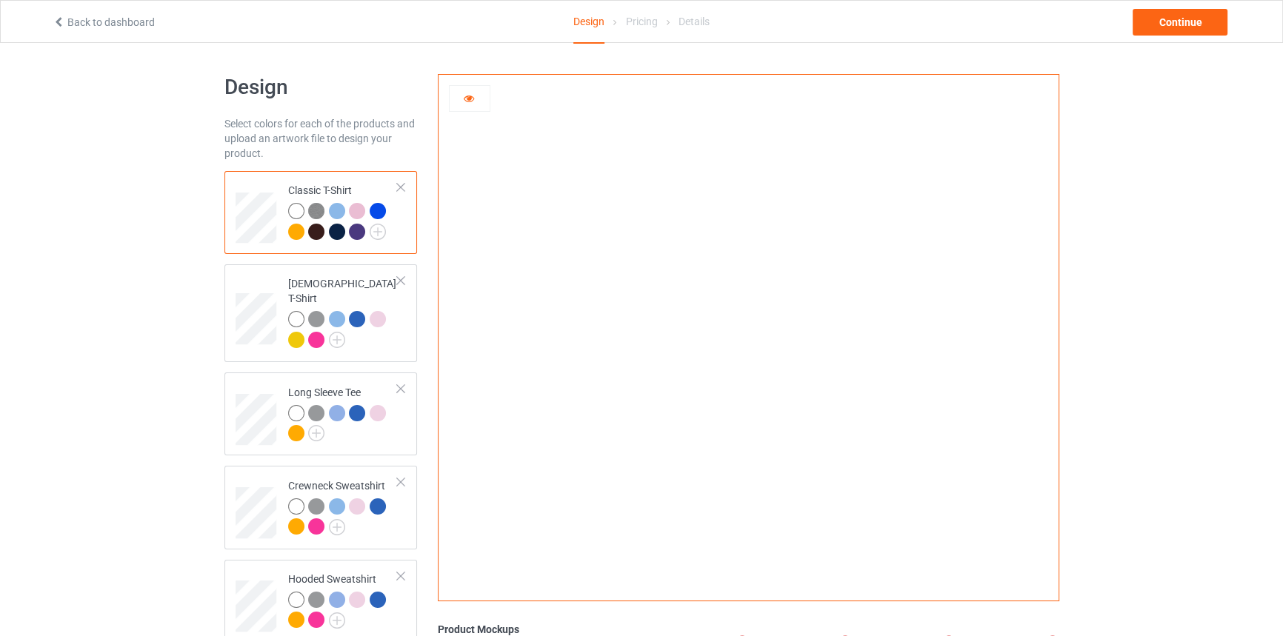
click at [349, 231] on div at bounding box center [357, 232] width 16 height 16
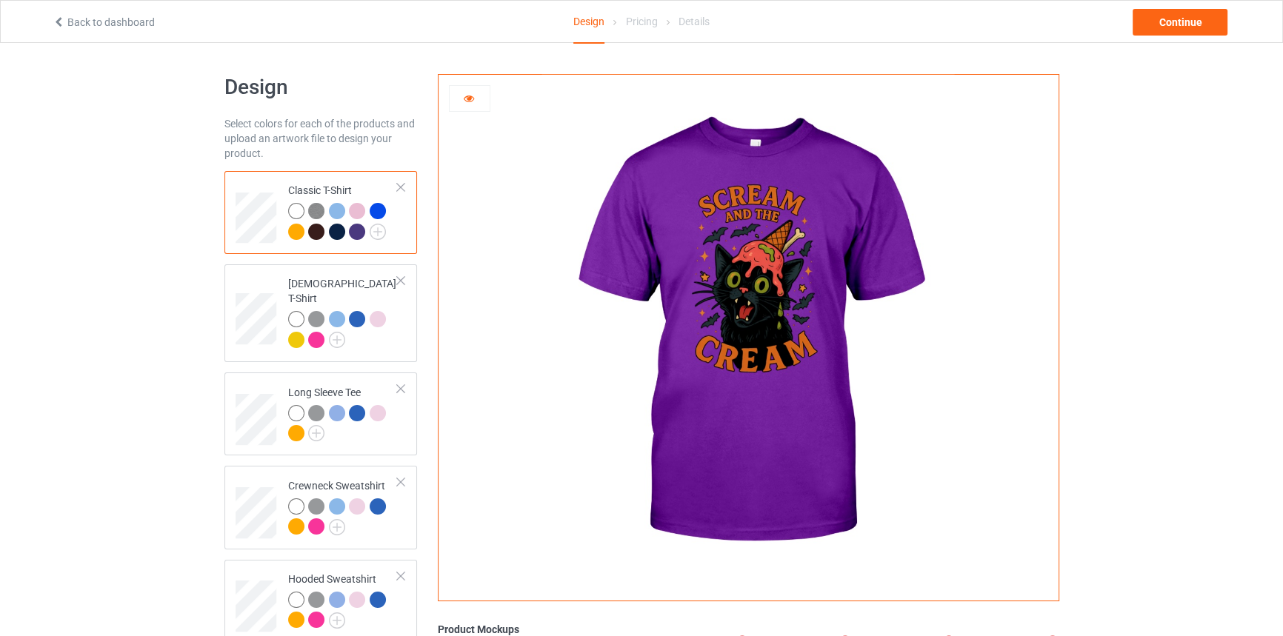
click at [335, 230] on div at bounding box center [337, 232] width 16 height 16
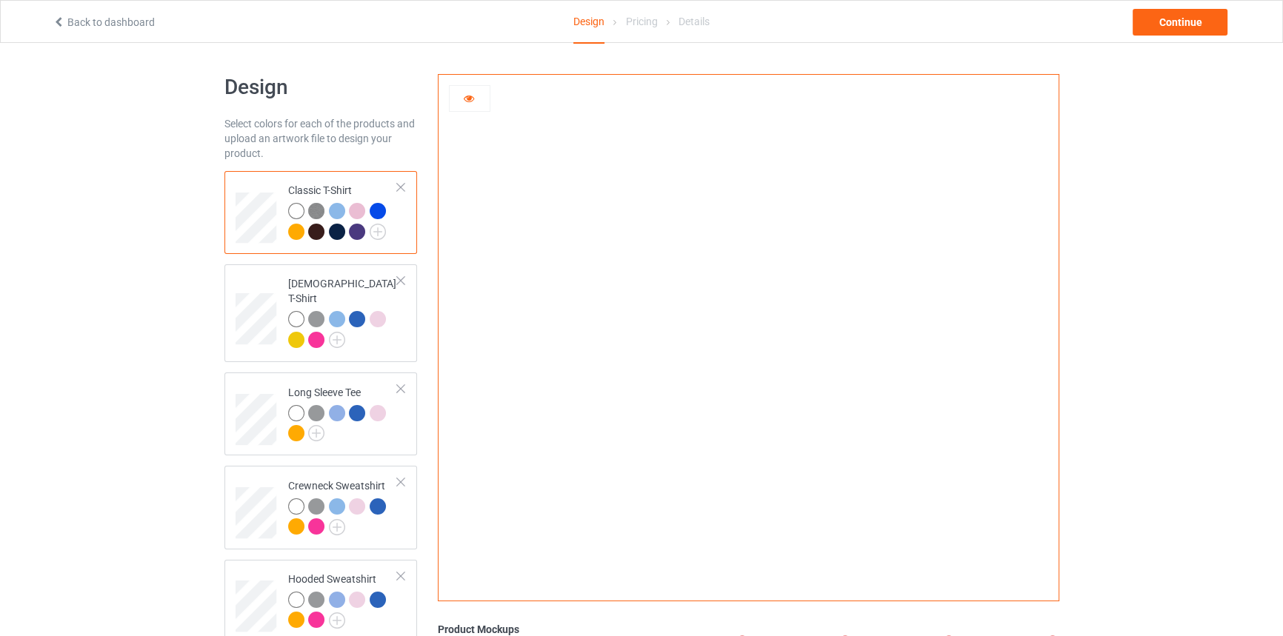
click at [355, 229] on div at bounding box center [357, 232] width 16 height 16
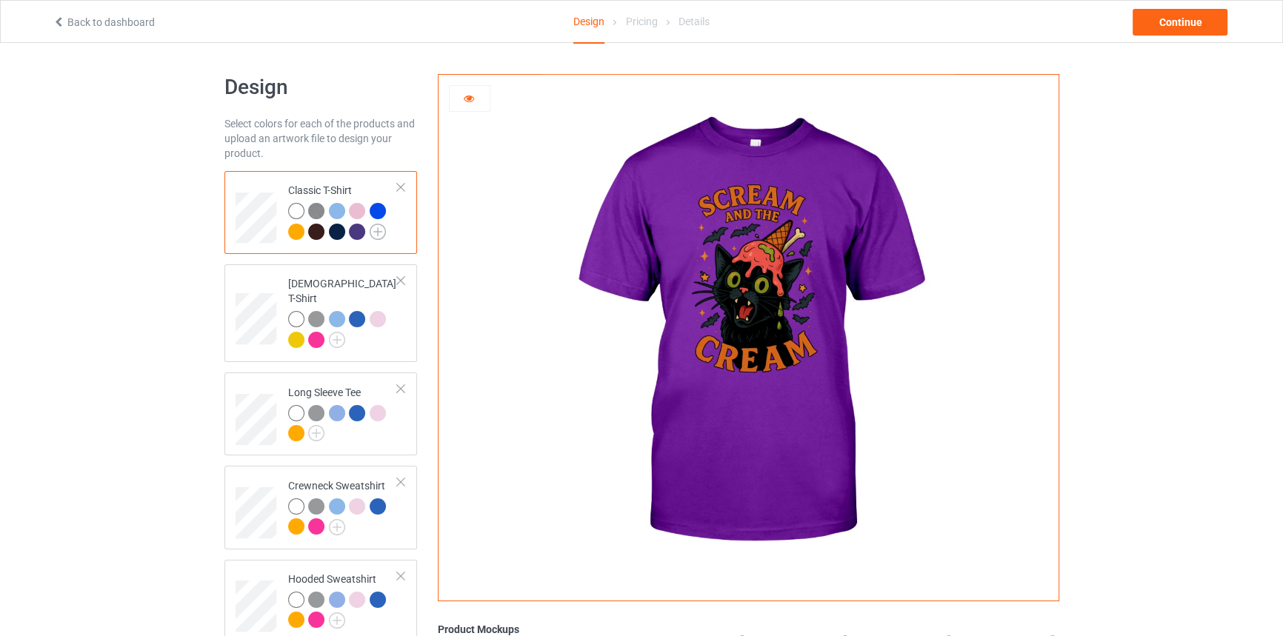
click at [373, 233] on img at bounding box center [378, 232] width 16 height 16
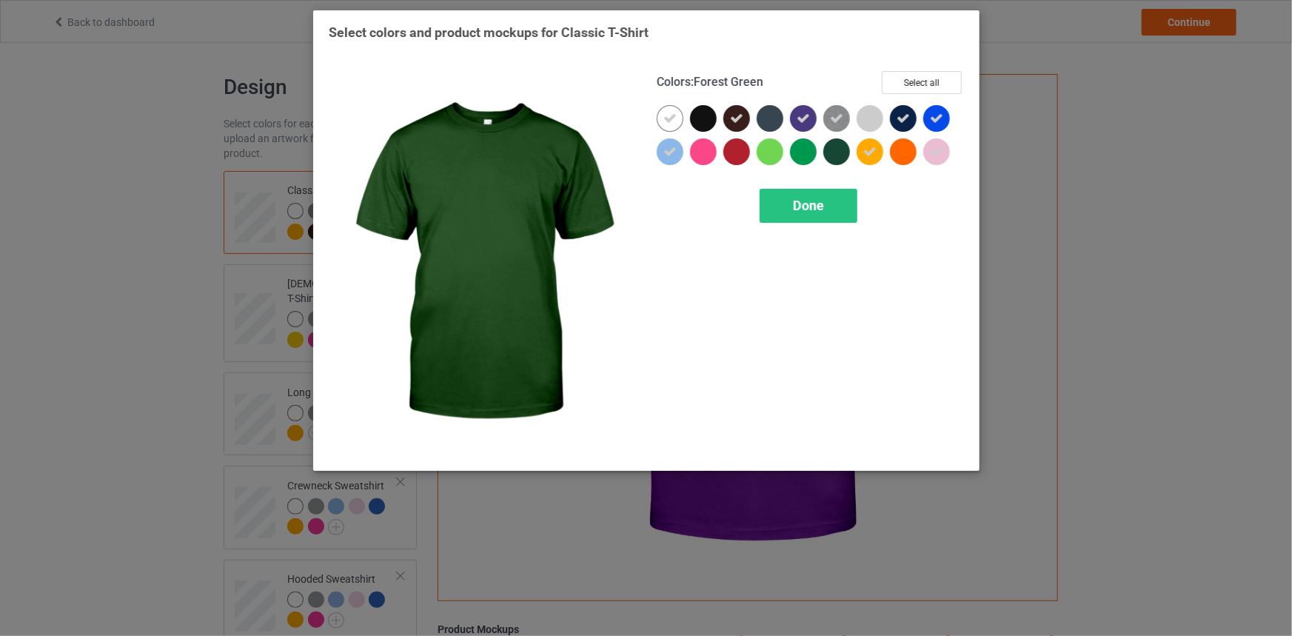
click at [847, 156] on div at bounding box center [837, 151] width 27 height 27
click at [816, 200] on span "Done" at bounding box center [808, 206] width 31 height 16
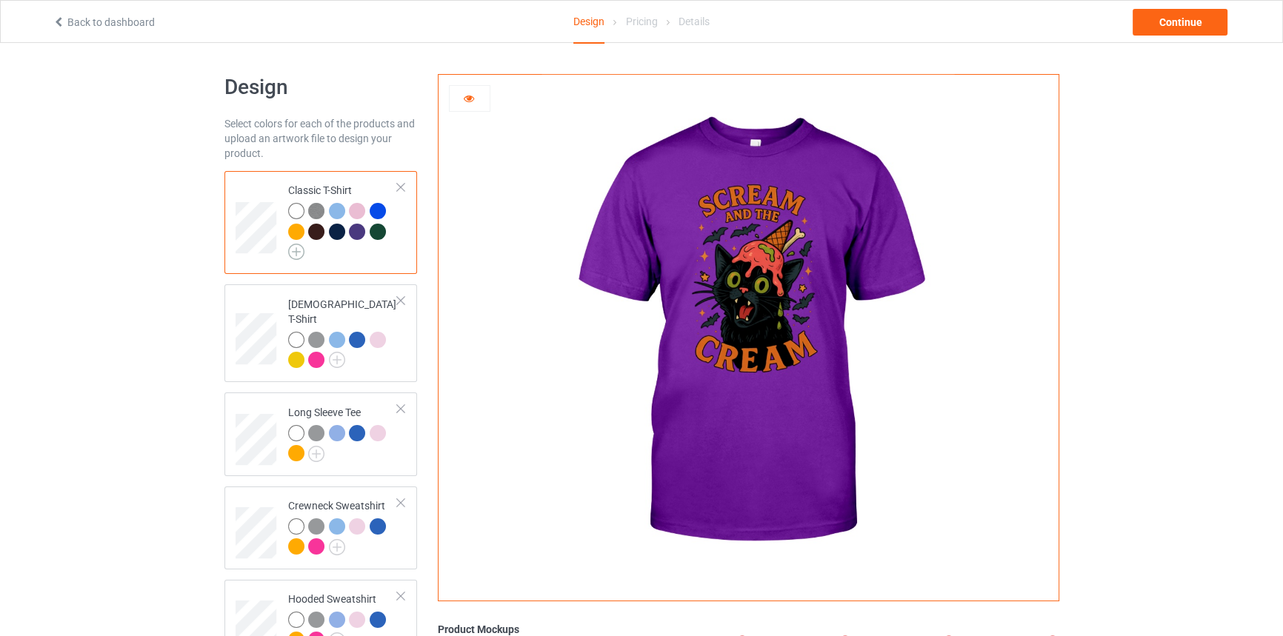
click at [290, 247] on img at bounding box center [296, 252] width 16 height 16
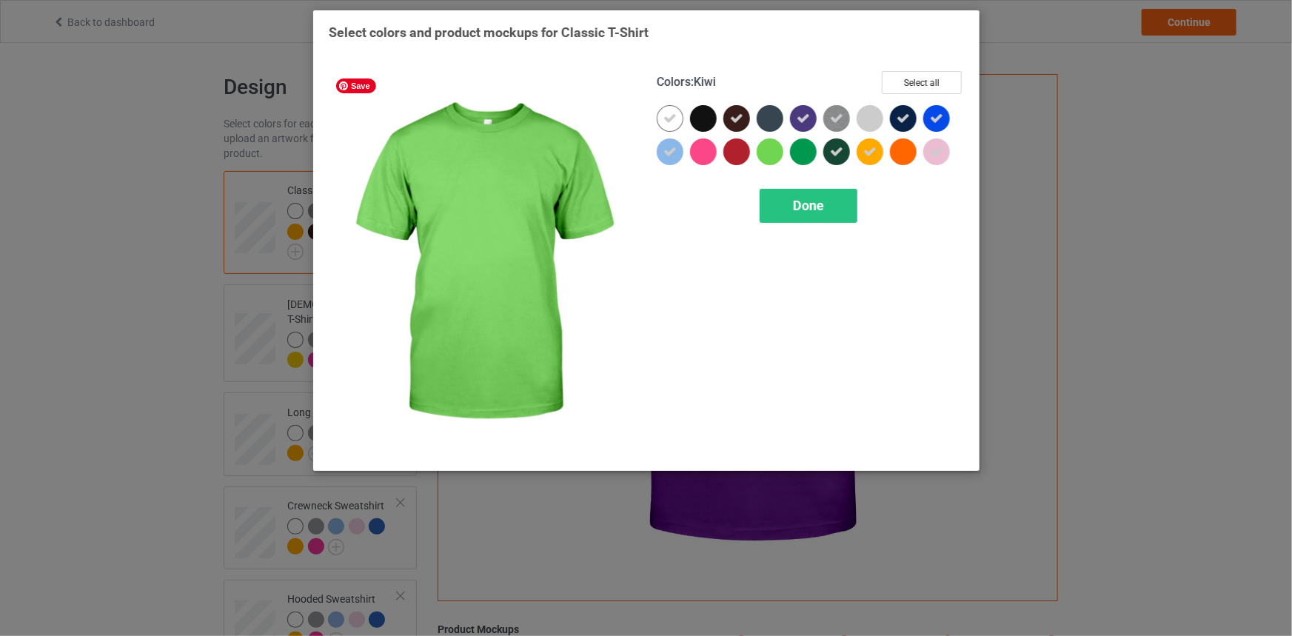
click at [732, 147] on div at bounding box center [737, 151] width 27 height 27
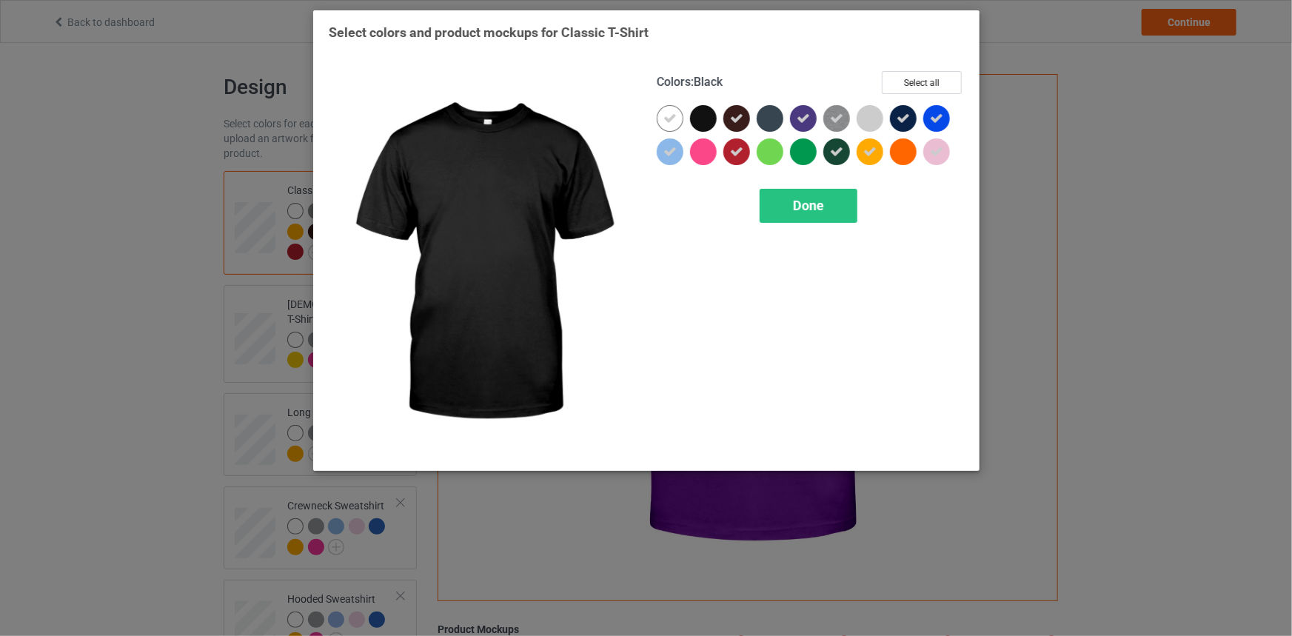
drag, startPoint x: 713, startPoint y: 116, endPoint x: 729, endPoint y: 144, distance: 32.2
click at [728, 143] on div at bounding box center [810, 138] width 307 height 67
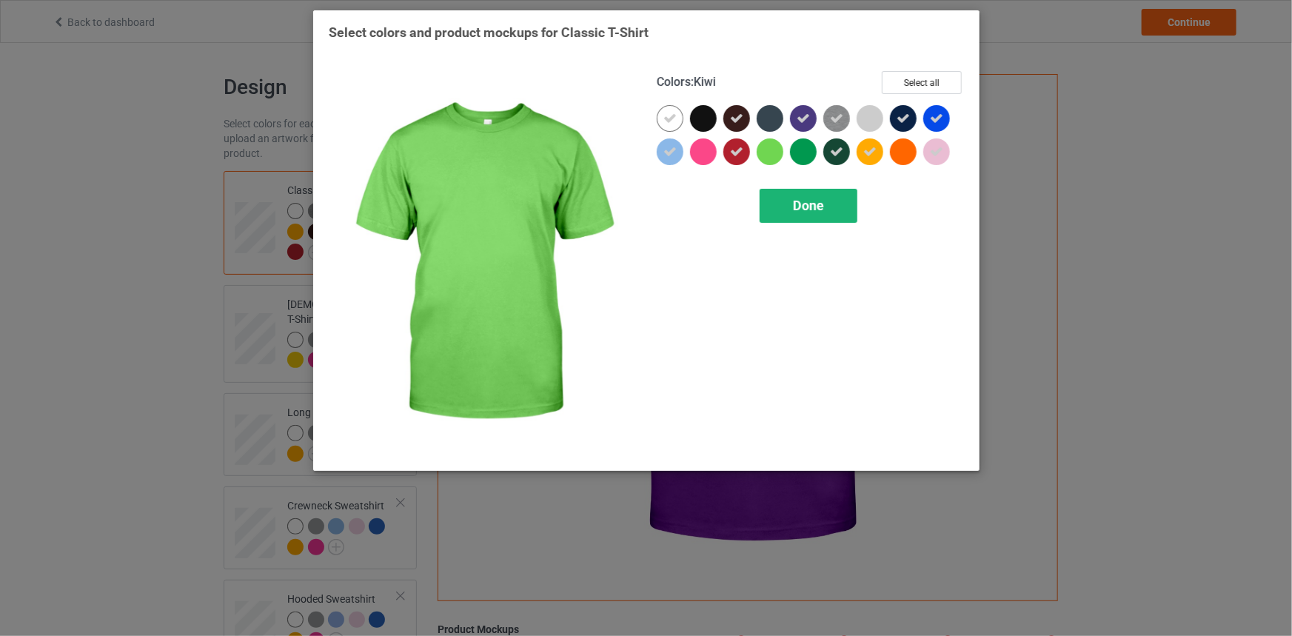
drag, startPoint x: 824, startPoint y: 230, endPoint x: 816, endPoint y: 208, distance: 23.7
click at [824, 230] on div "Colors : Kiwi Select all Done" at bounding box center [811, 263] width 328 height 405
click at [815, 207] on span "Done" at bounding box center [808, 206] width 31 height 16
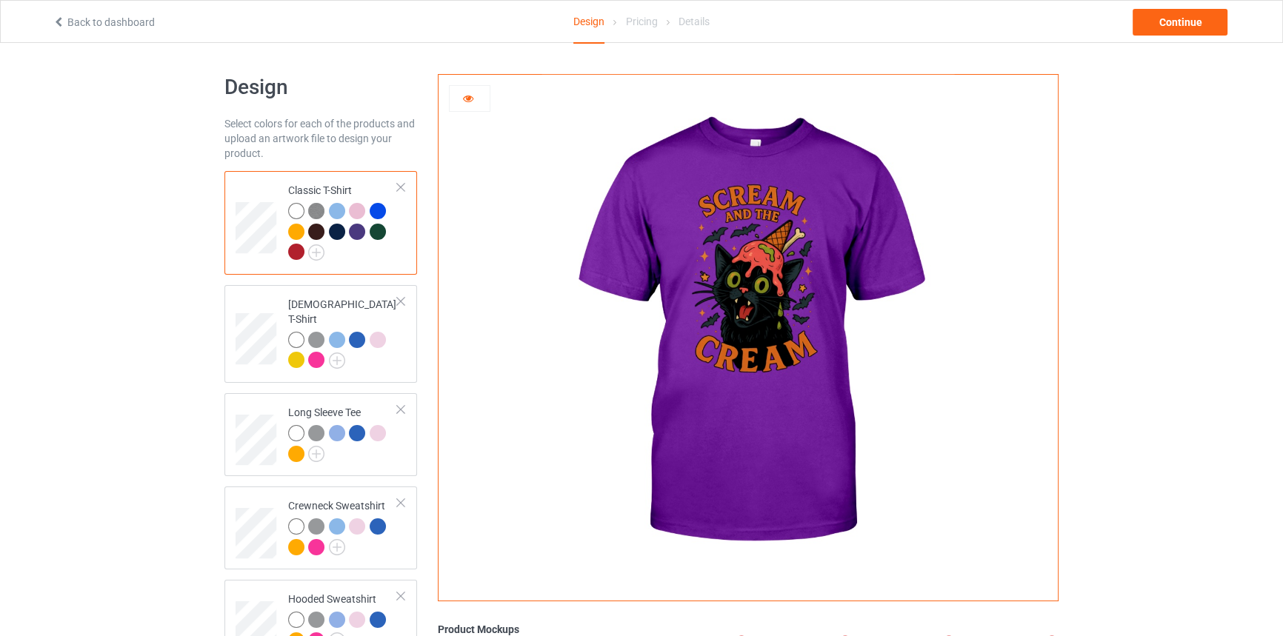
click at [377, 230] on div at bounding box center [378, 232] width 16 height 16
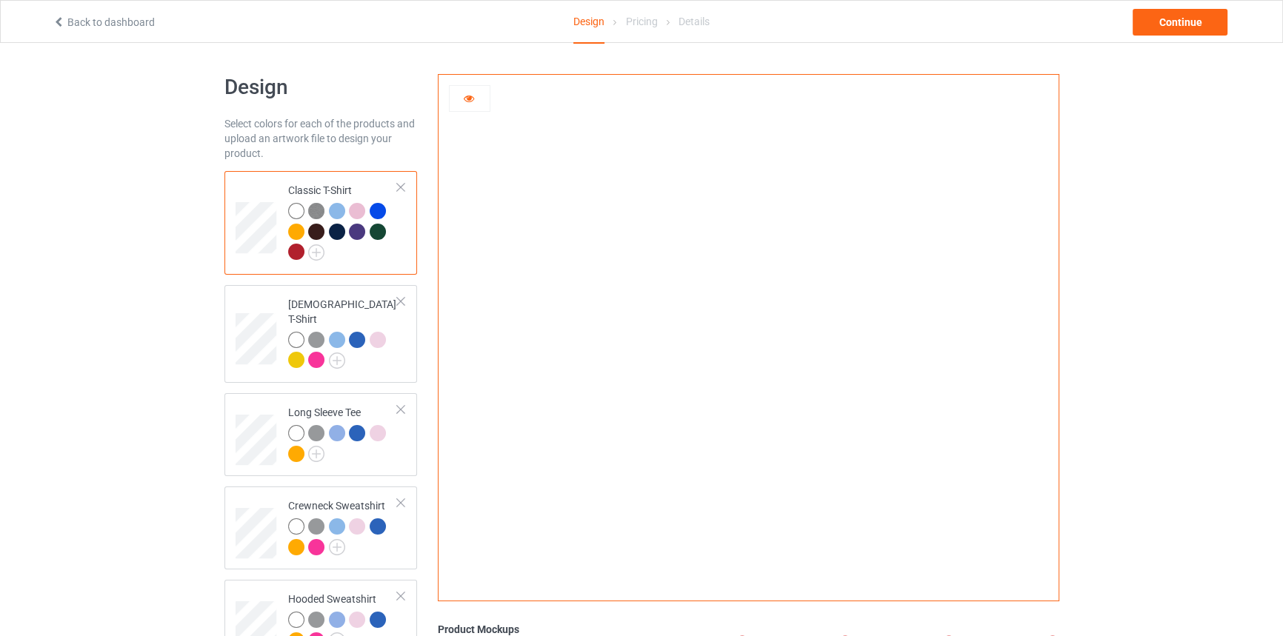
click at [300, 250] on div at bounding box center [296, 252] width 16 height 16
click at [316, 210] on img at bounding box center [316, 211] width 16 height 16
click at [313, 252] on img at bounding box center [316, 252] width 16 height 16
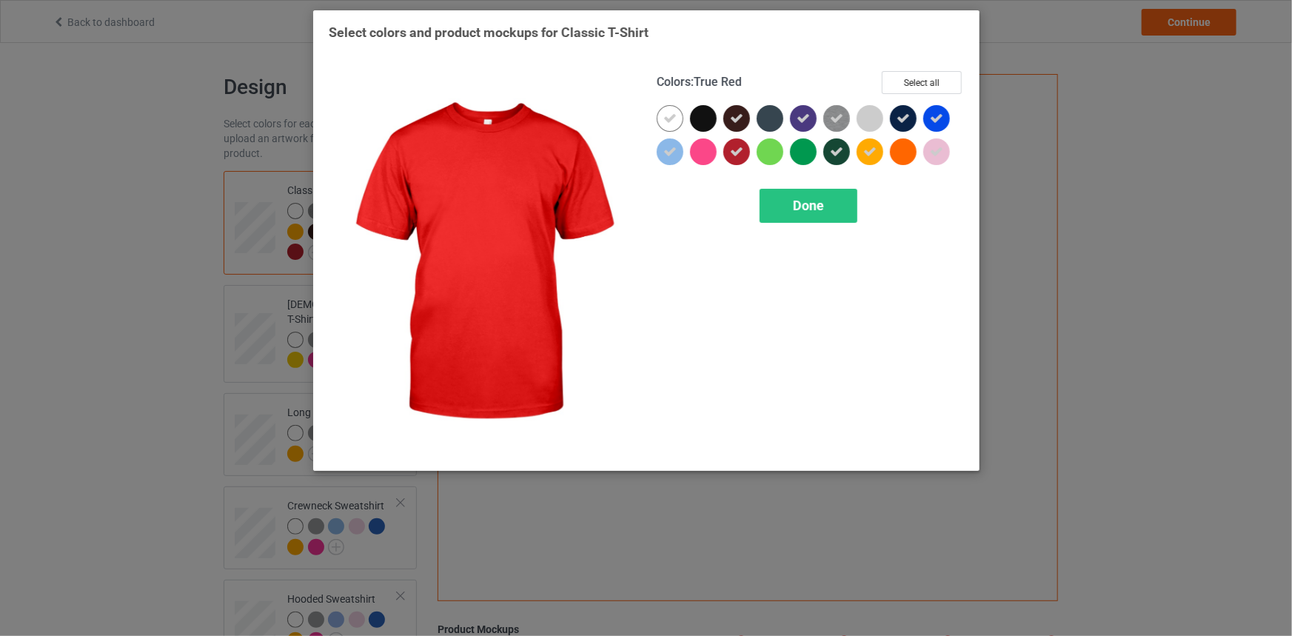
click at [739, 147] on icon at bounding box center [736, 151] width 13 height 13
click at [792, 210] on div "Done" at bounding box center [809, 206] width 98 height 34
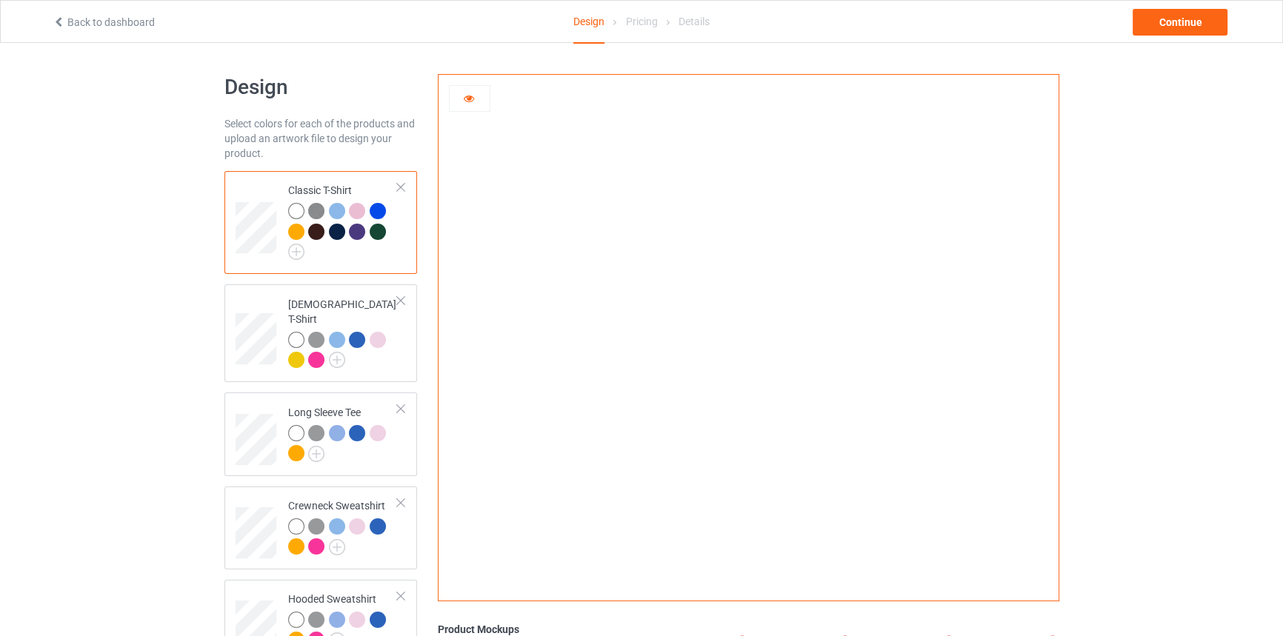
click at [316, 239] on div at bounding box center [318, 234] width 21 height 21
click at [325, 234] on div at bounding box center [318, 234] width 21 height 21
click at [336, 233] on div at bounding box center [337, 232] width 16 height 16
click at [355, 235] on div at bounding box center [357, 232] width 16 height 16
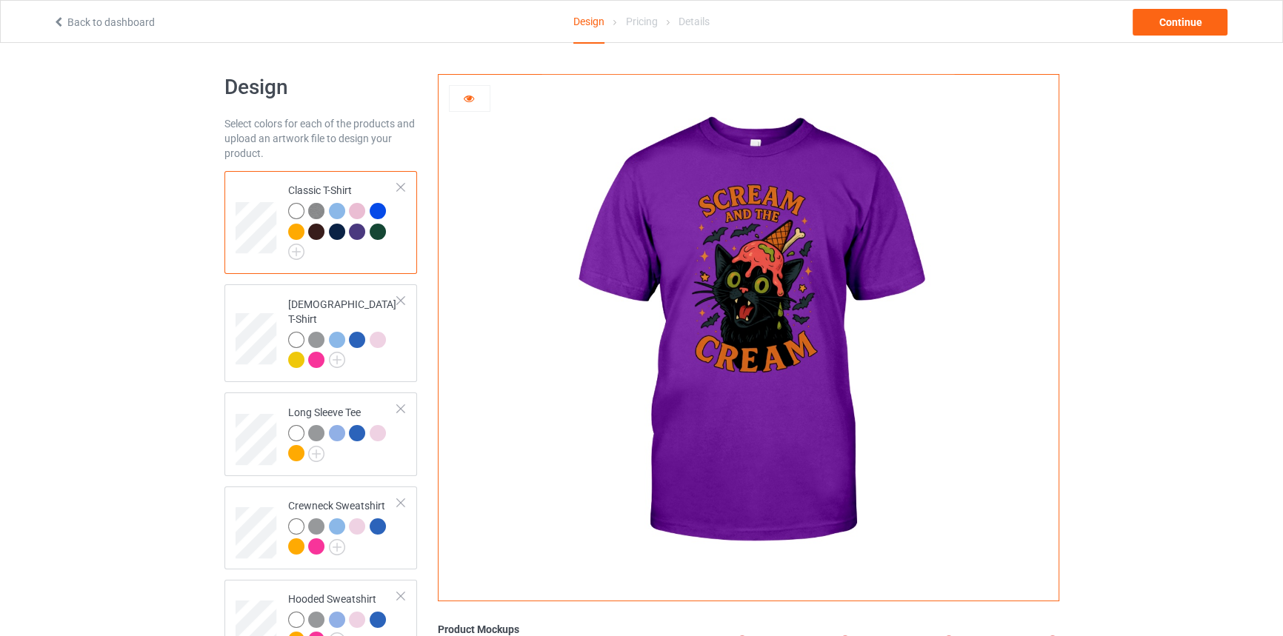
click at [379, 234] on div at bounding box center [378, 232] width 16 height 16
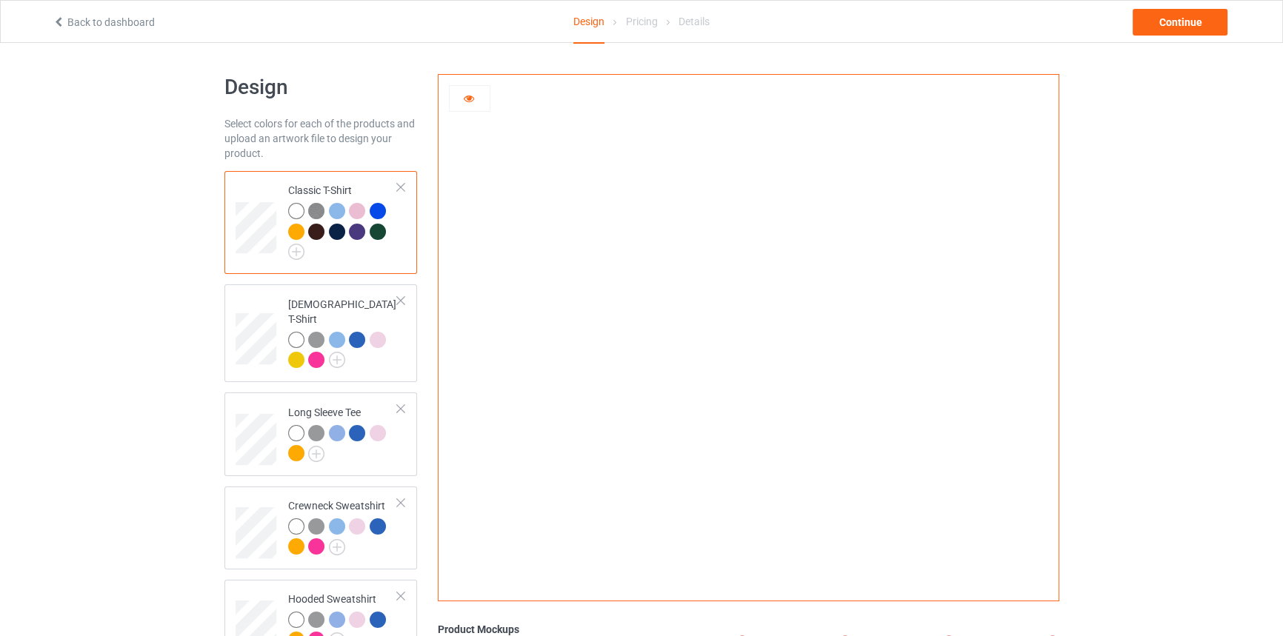
click at [333, 233] on div at bounding box center [337, 232] width 16 height 16
click at [301, 235] on div at bounding box center [296, 232] width 16 height 16
click at [341, 234] on div at bounding box center [337, 232] width 16 height 16
click at [294, 253] on img at bounding box center [296, 252] width 16 height 16
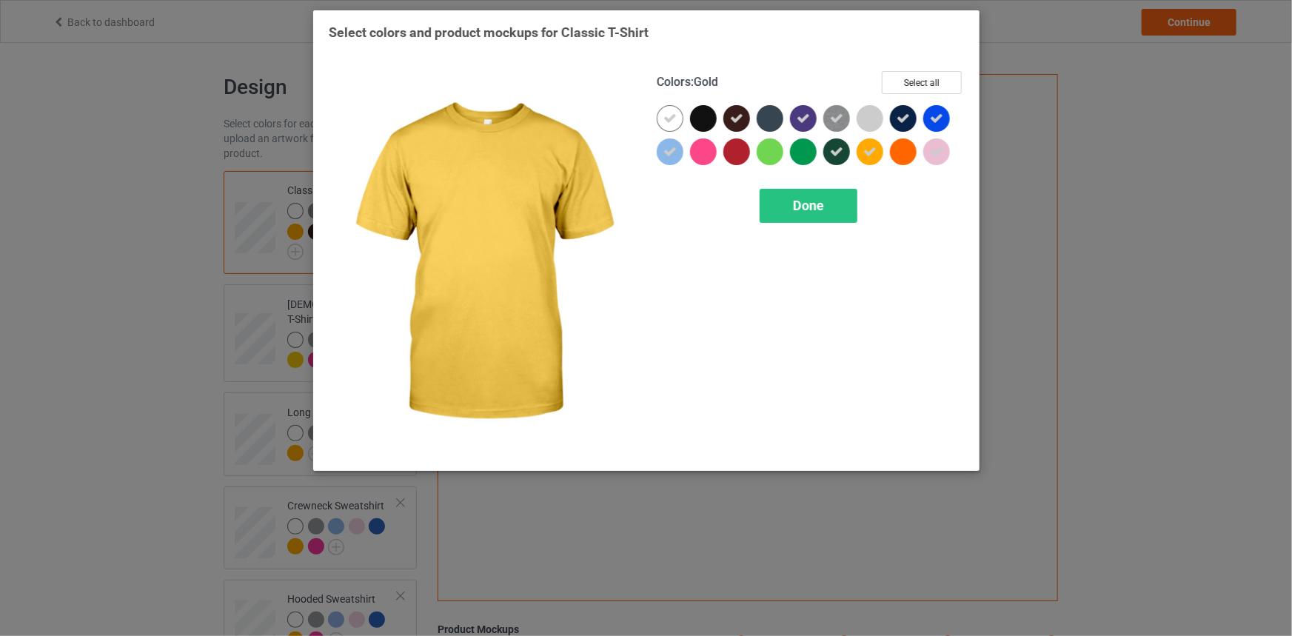
click at [870, 161] on div at bounding box center [870, 151] width 27 height 27
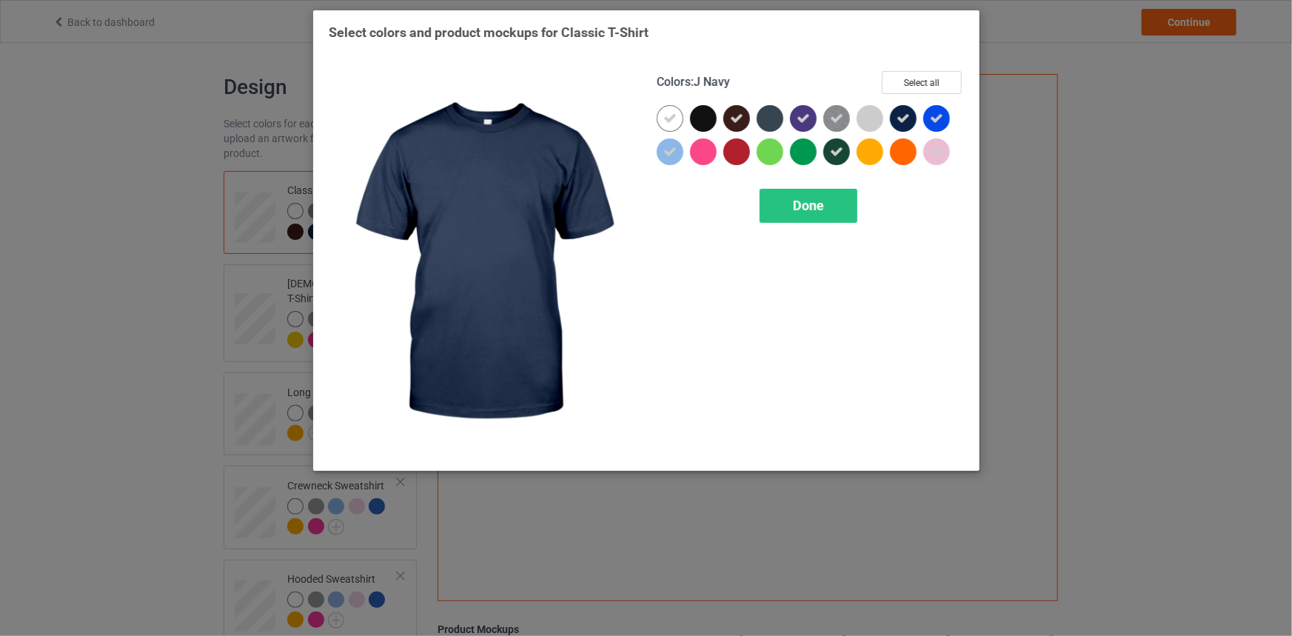
click at [904, 118] on icon at bounding box center [903, 118] width 13 height 13
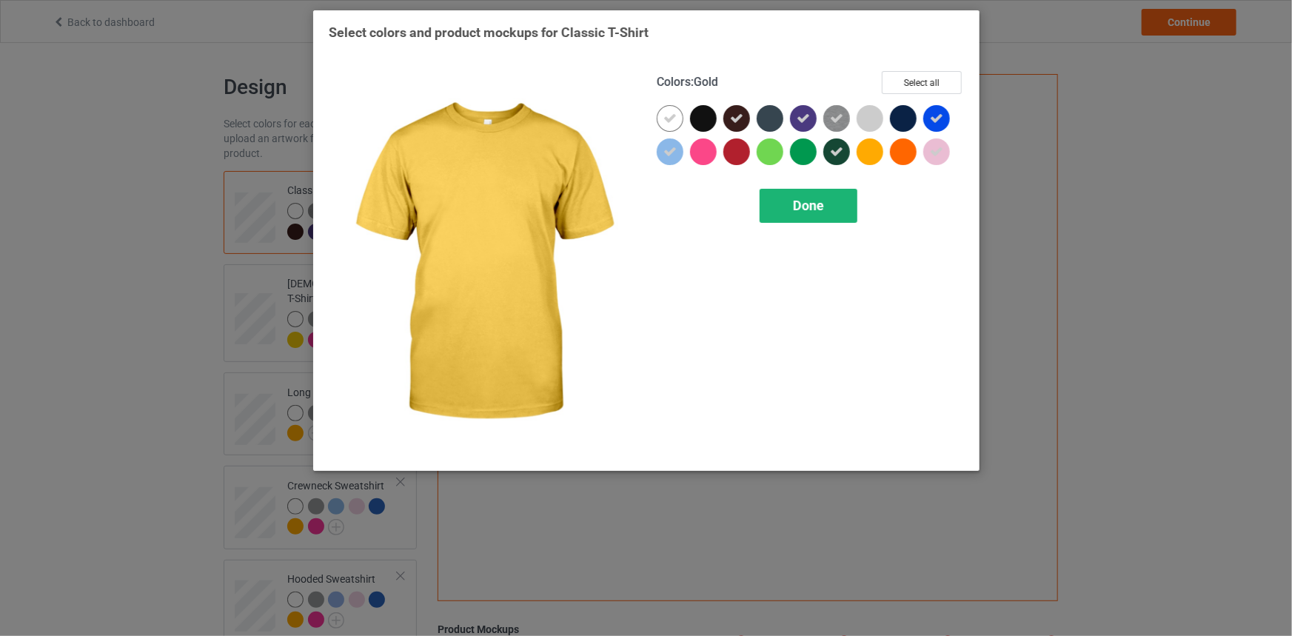
click at [821, 201] on span "Done" at bounding box center [808, 206] width 31 height 16
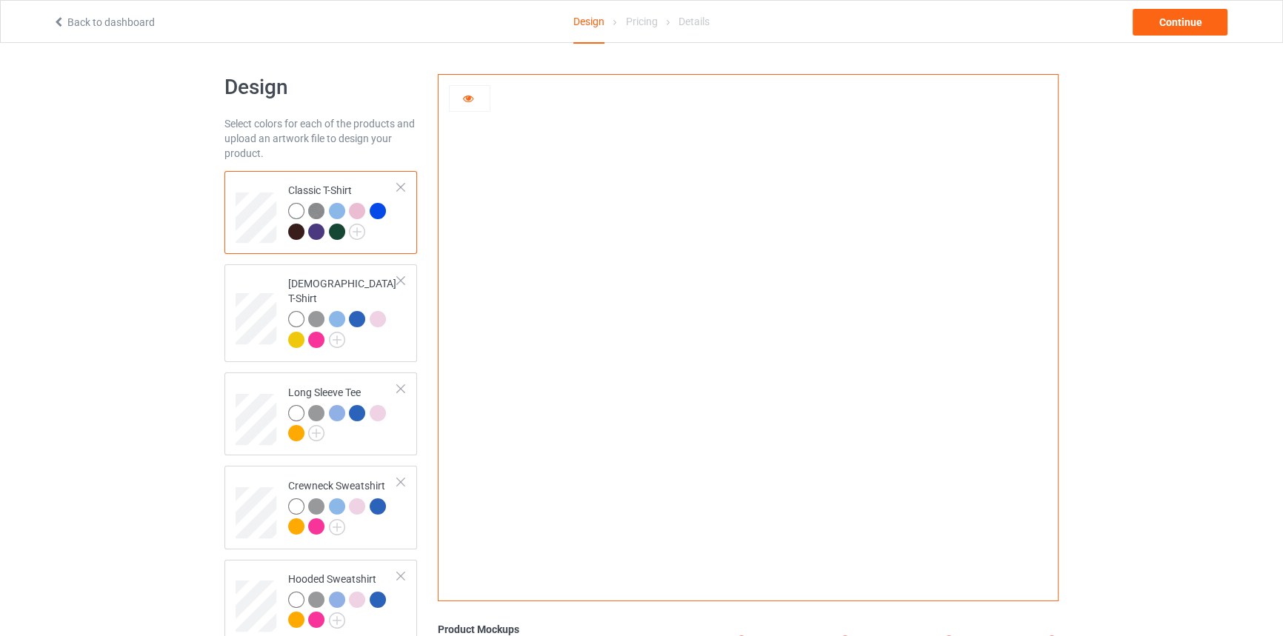
click at [338, 229] on div at bounding box center [337, 232] width 16 height 16
click at [316, 231] on div at bounding box center [316, 232] width 16 height 16
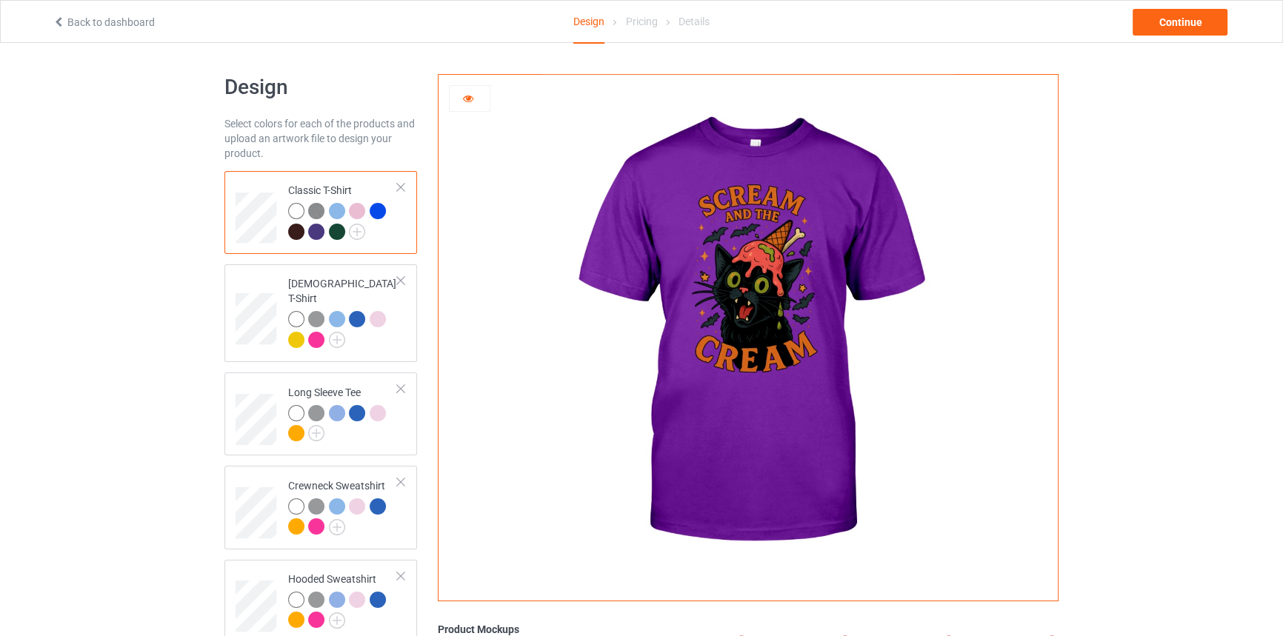
click at [298, 229] on div at bounding box center [296, 232] width 16 height 16
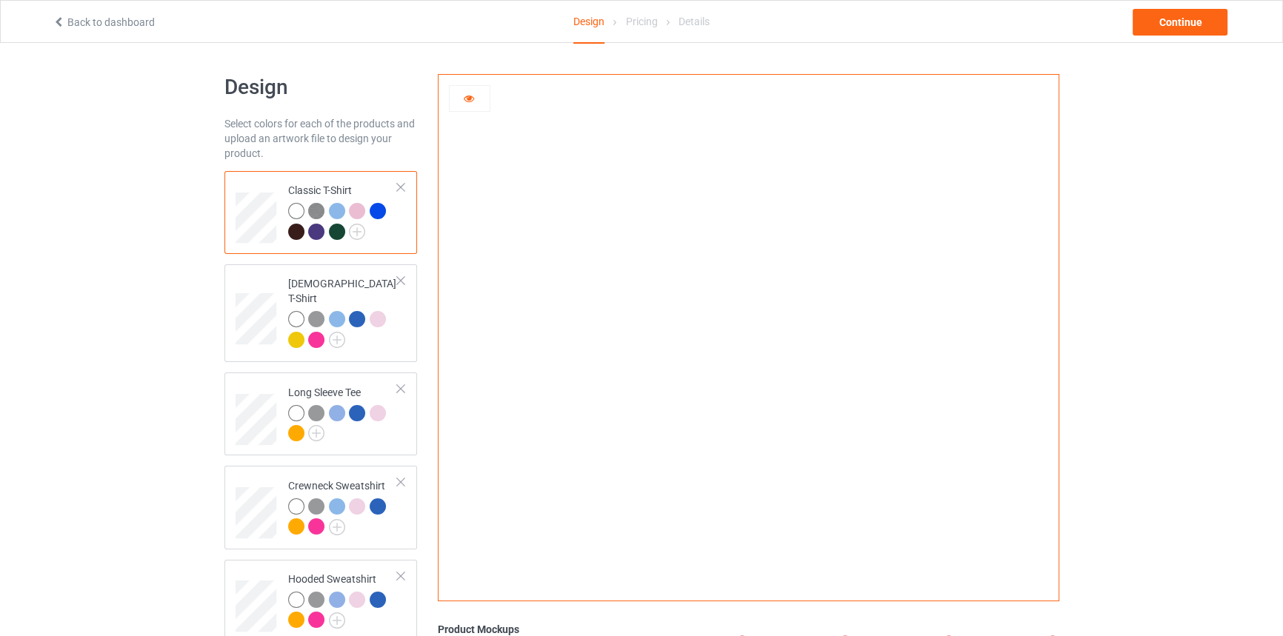
click at [314, 229] on div at bounding box center [316, 232] width 16 height 16
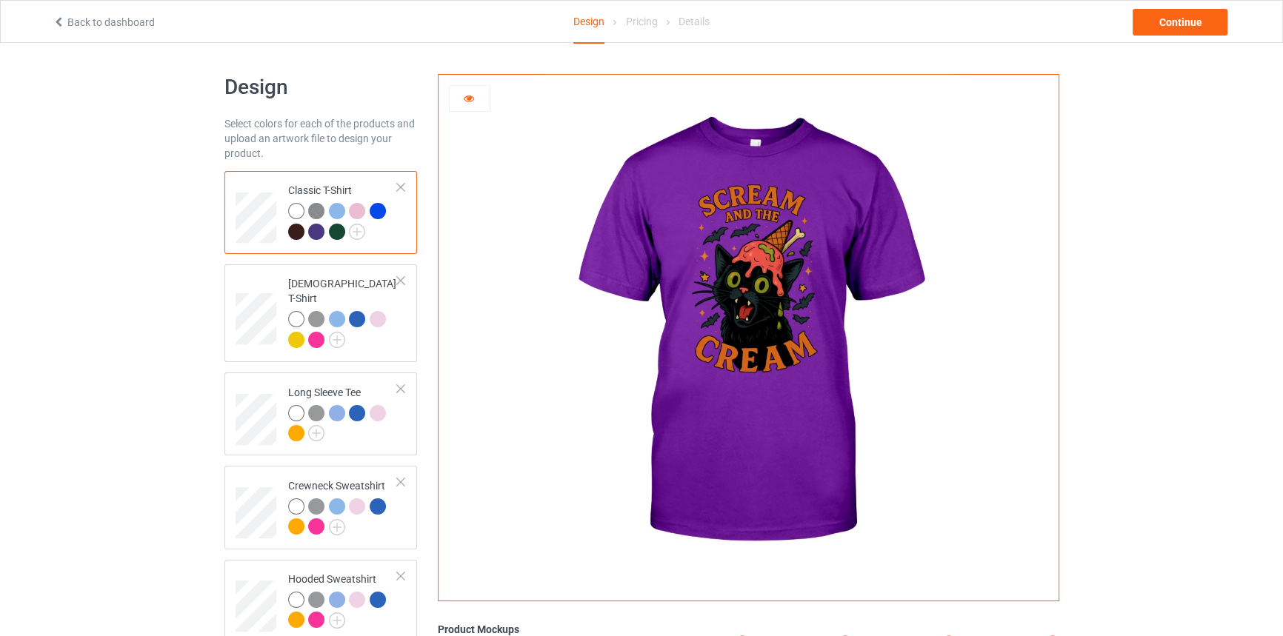
click at [335, 230] on div at bounding box center [337, 232] width 16 height 16
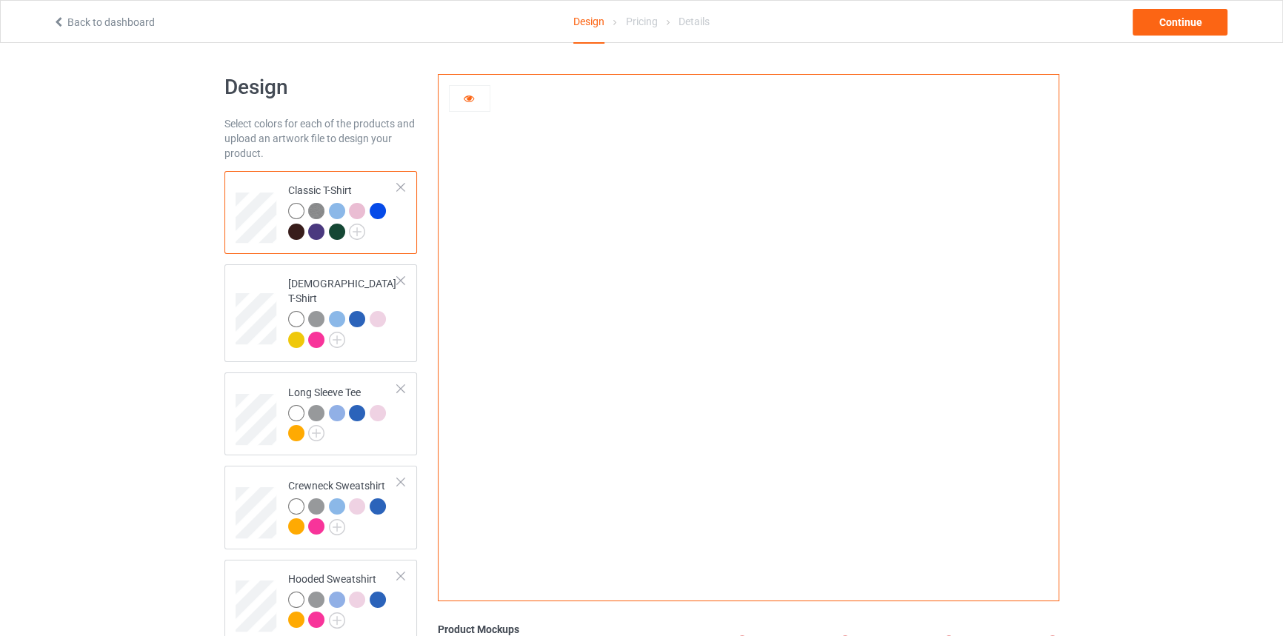
click at [338, 230] on div at bounding box center [337, 232] width 16 height 16
click at [310, 234] on div at bounding box center [316, 232] width 16 height 16
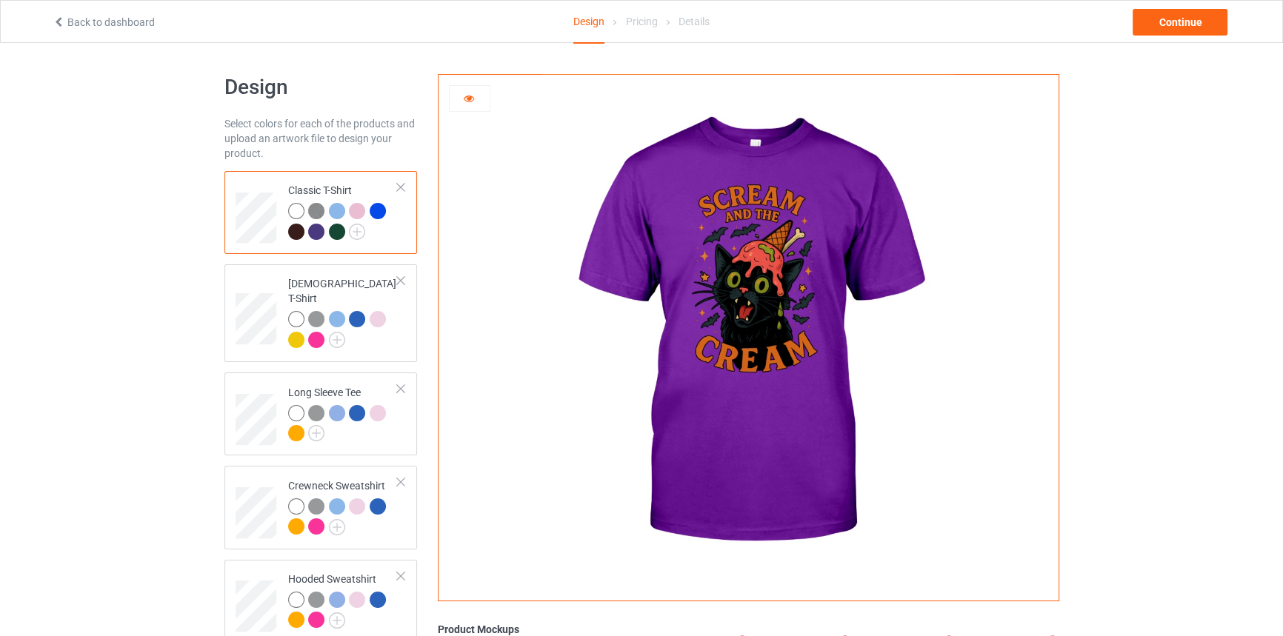
click at [333, 234] on div at bounding box center [337, 232] width 16 height 16
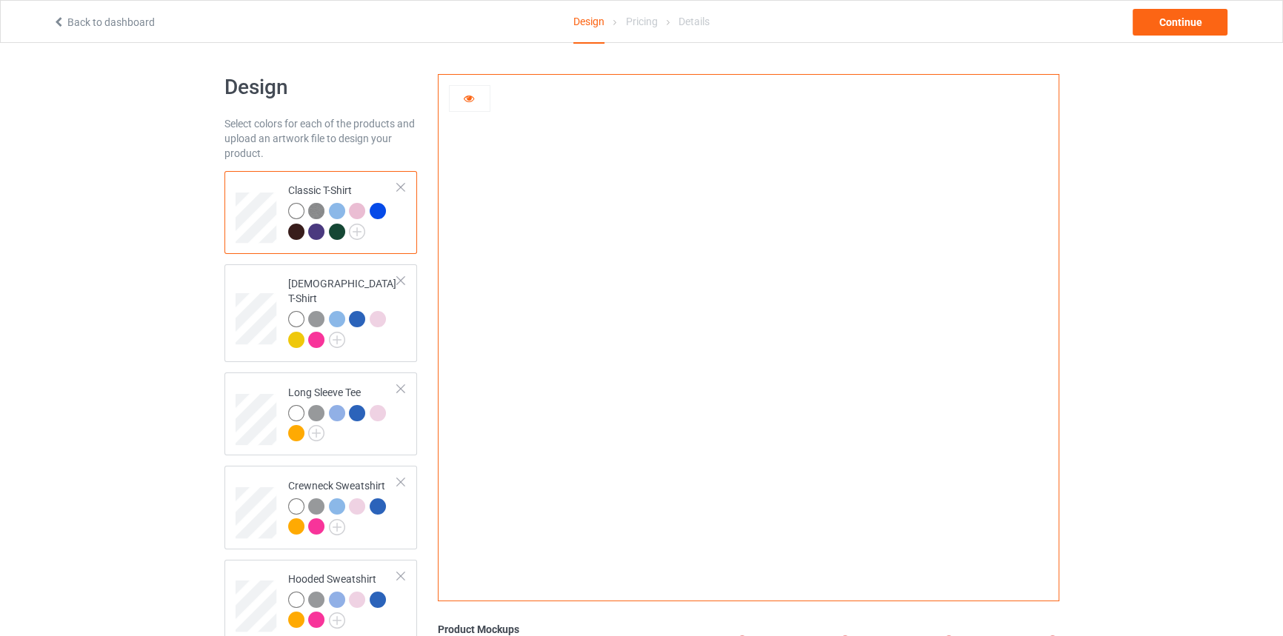
click at [297, 230] on div at bounding box center [296, 232] width 16 height 16
click at [313, 232] on div at bounding box center [316, 232] width 16 height 16
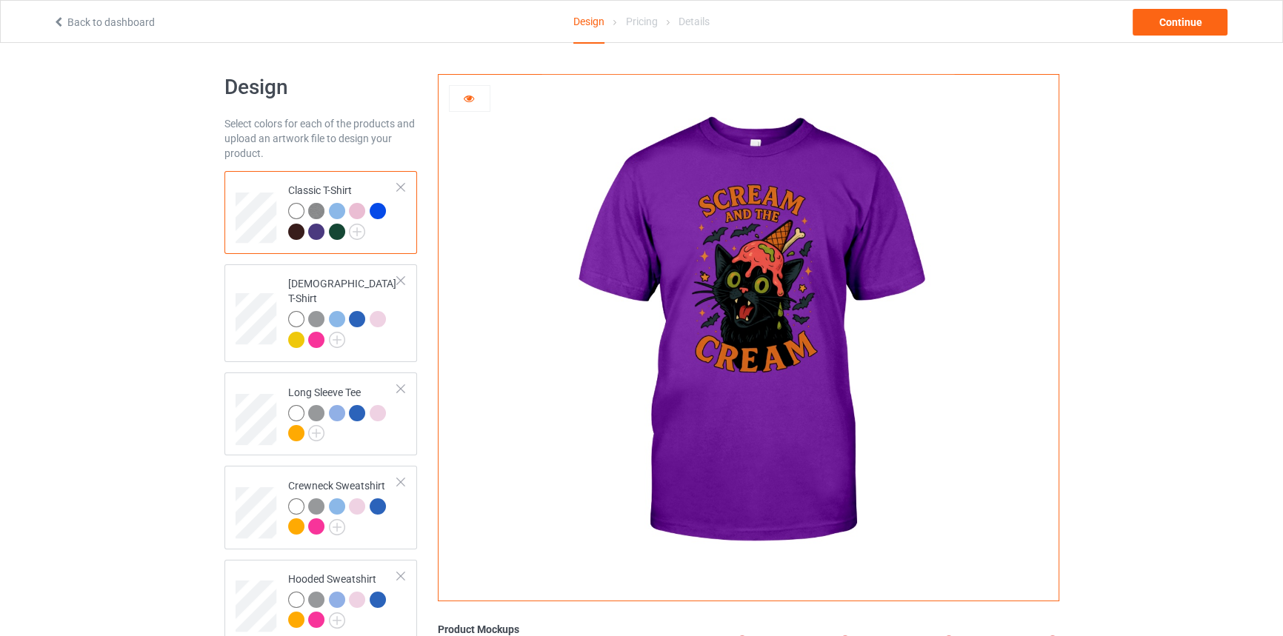
click at [335, 232] on div at bounding box center [337, 232] width 16 height 16
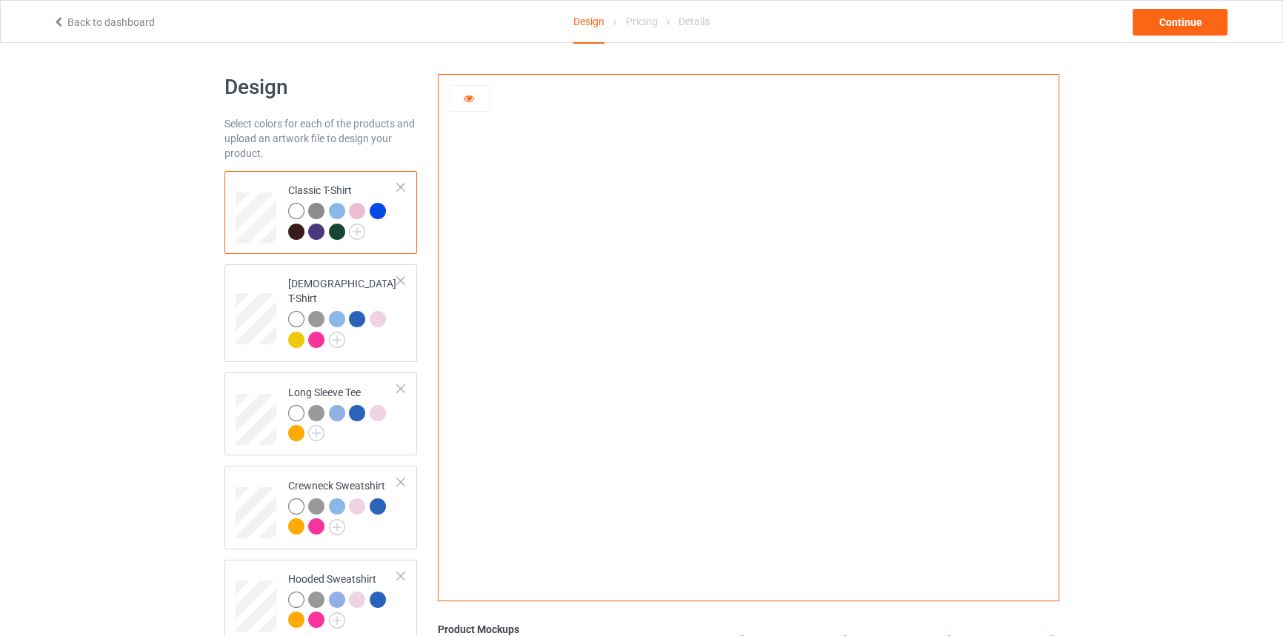
click at [321, 230] on div at bounding box center [316, 232] width 16 height 16
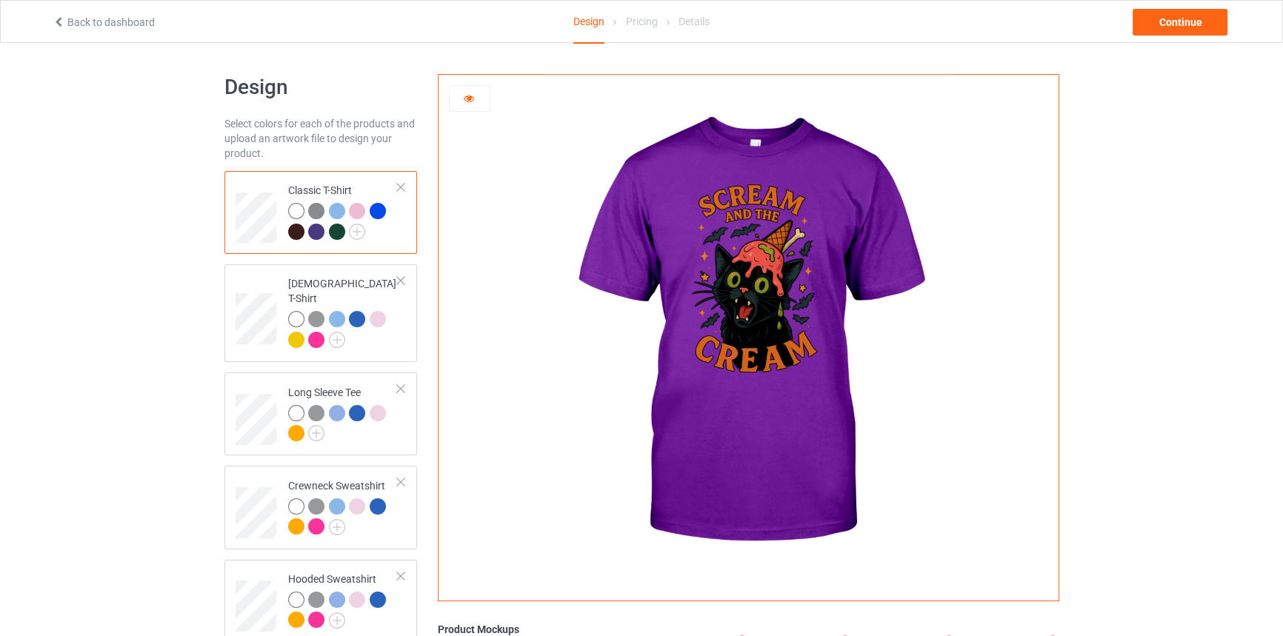
click at [333, 232] on div at bounding box center [337, 232] width 16 height 16
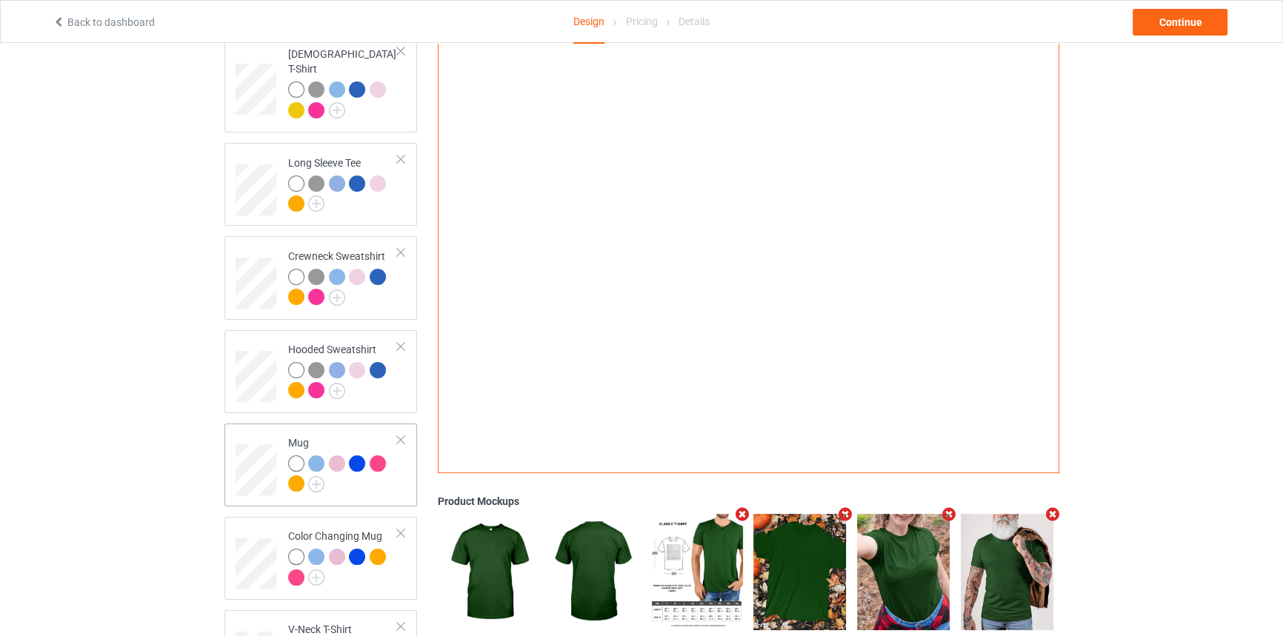
scroll to position [36, 0]
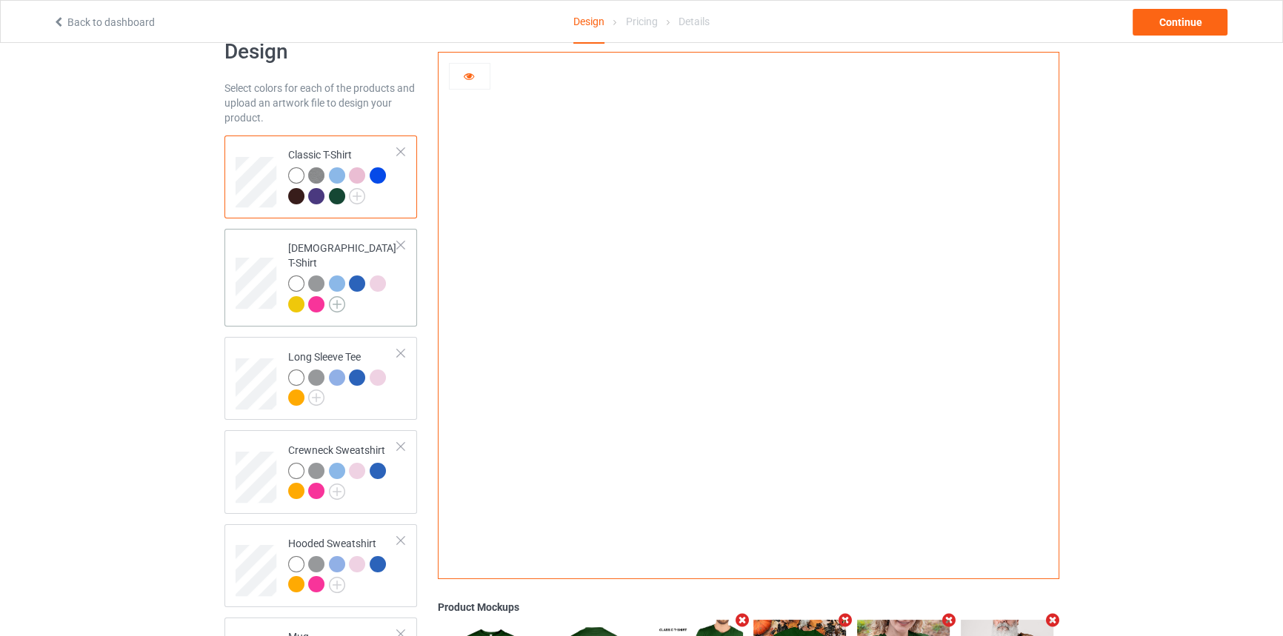
click at [335, 296] on img at bounding box center [337, 304] width 16 height 16
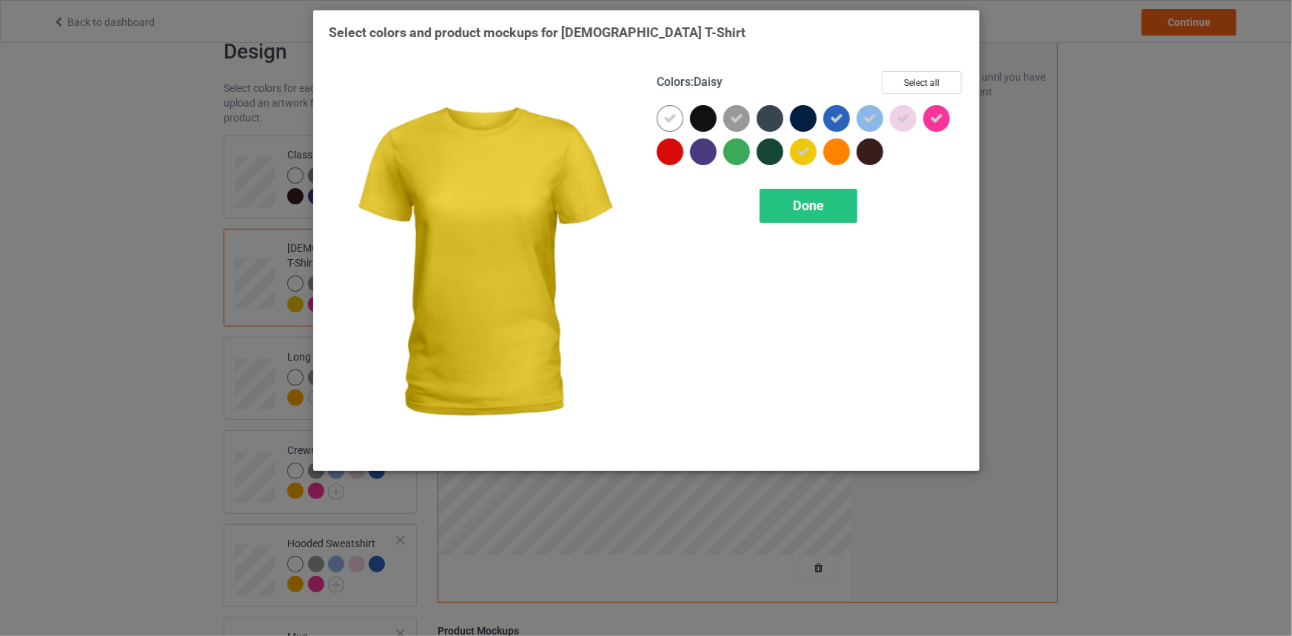
click at [801, 153] on icon at bounding box center [803, 151] width 13 height 13
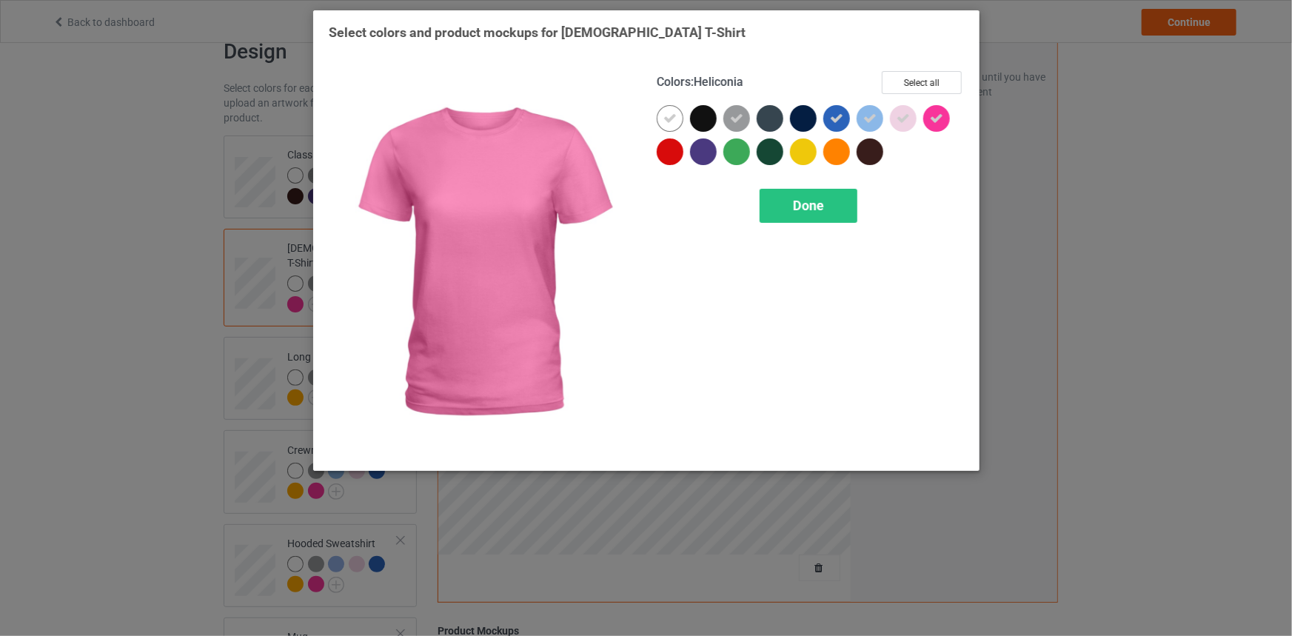
click at [940, 118] on icon at bounding box center [936, 118] width 13 height 13
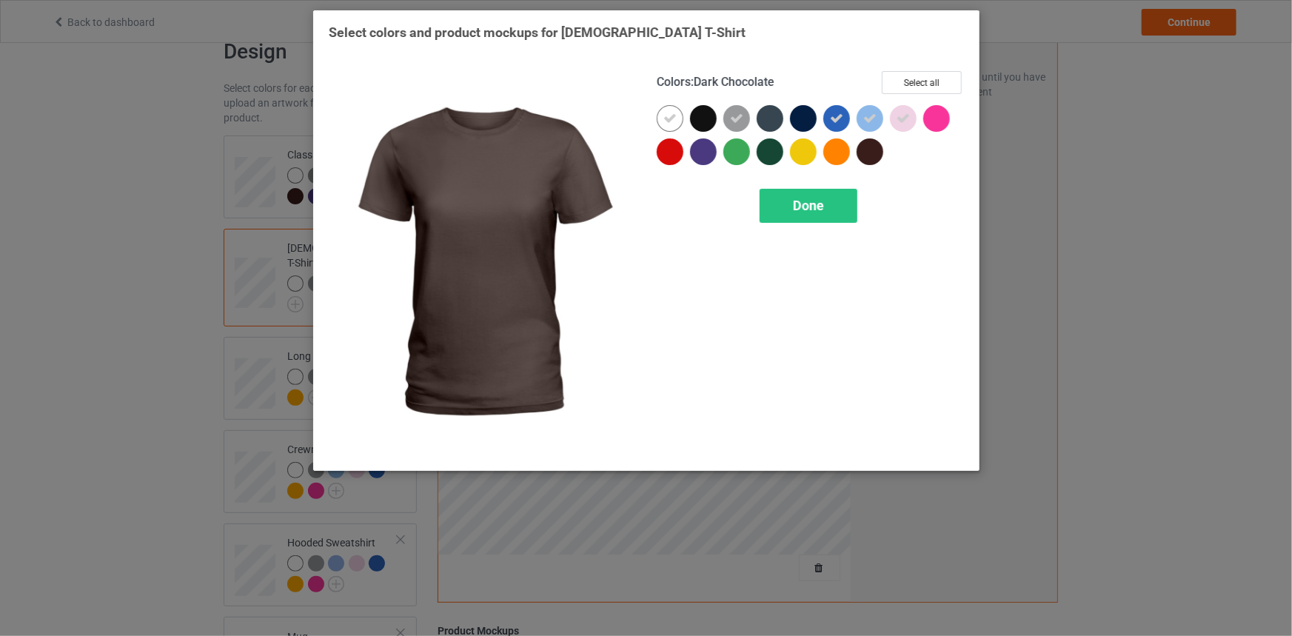
click at [865, 151] on div at bounding box center [870, 151] width 27 height 27
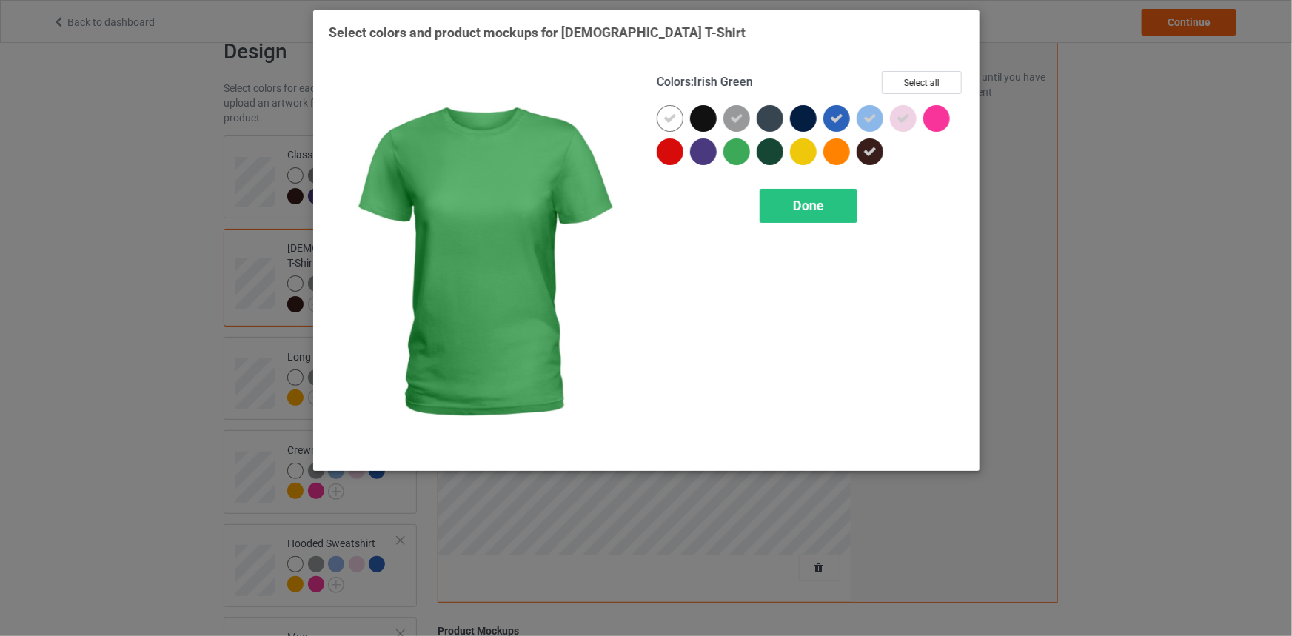
click at [732, 149] on div at bounding box center [737, 151] width 27 height 27
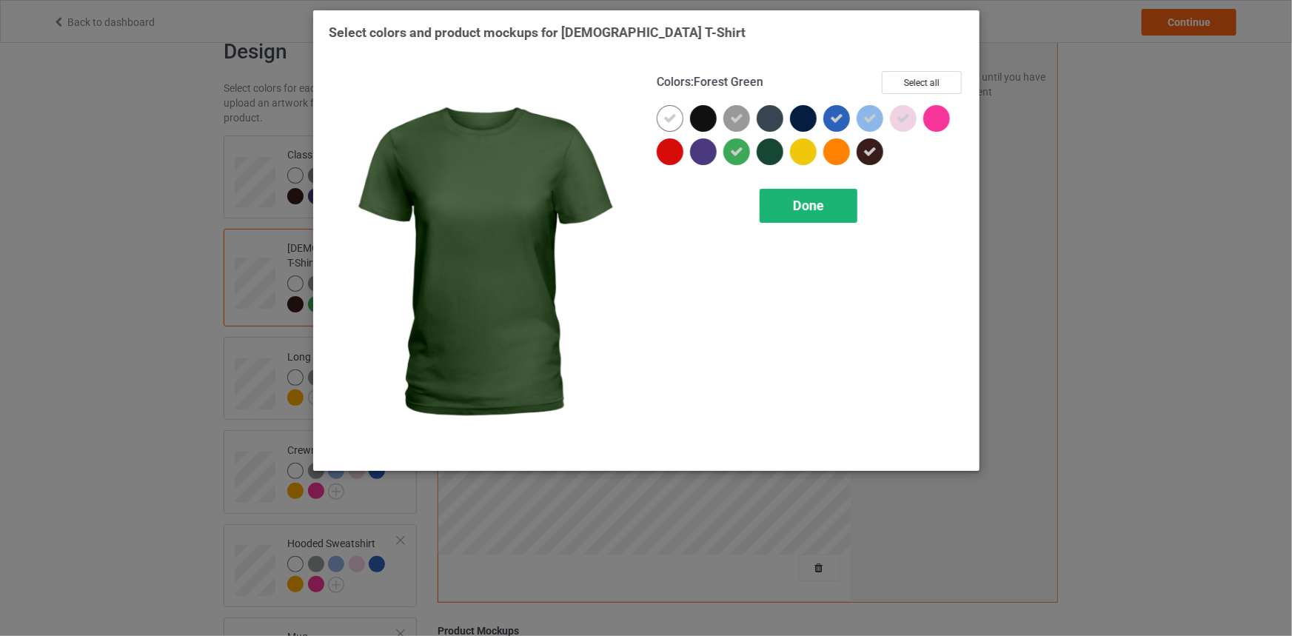
click at [800, 208] on span "Done" at bounding box center [808, 206] width 31 height 16
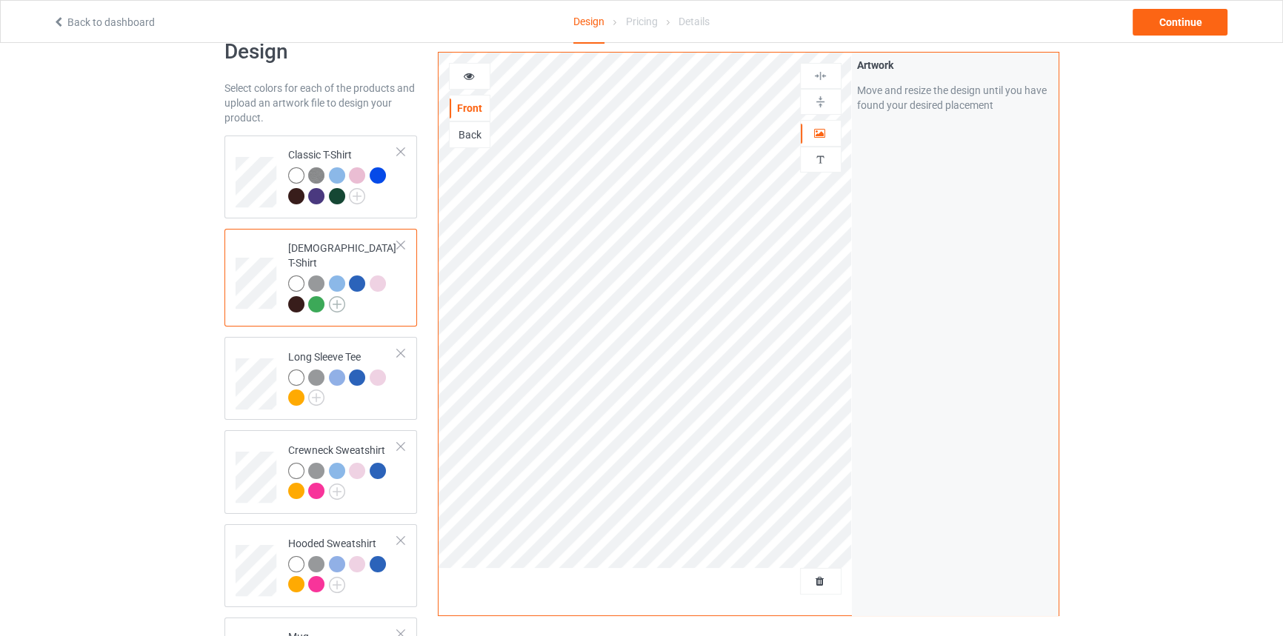
click at [337, 296] on img at bounding box center [337, 304] width 16 height 16
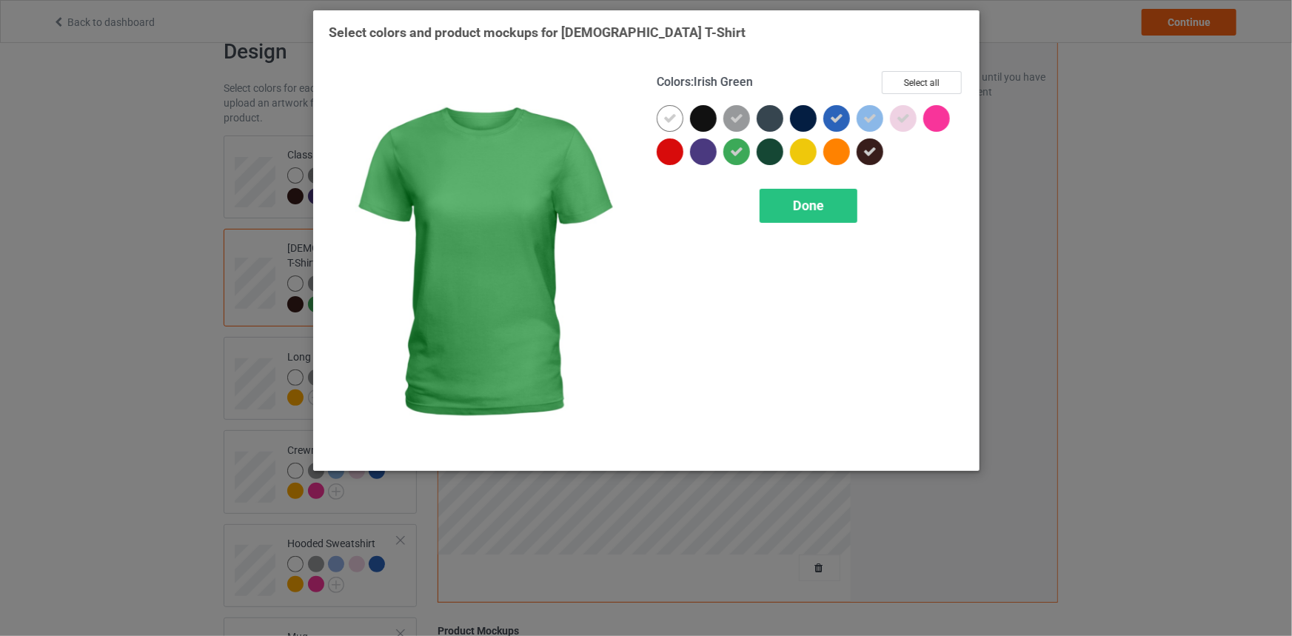
click at [732, 152] on icon at bounding box center [736, 151] width 13 height 13
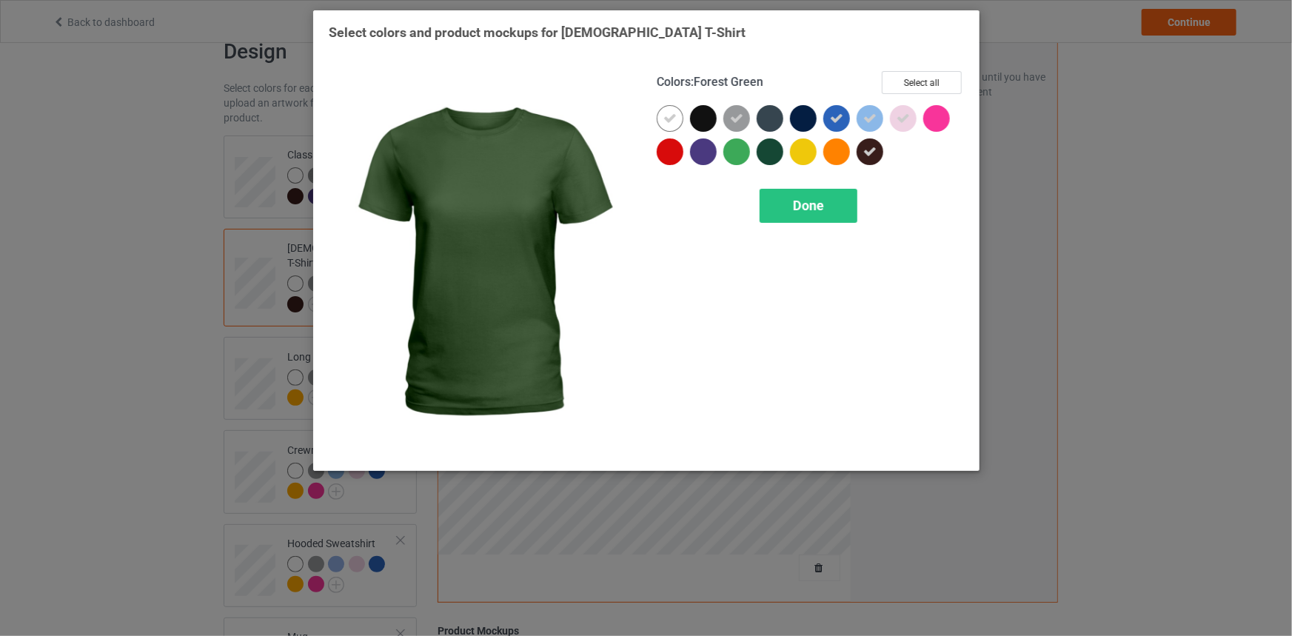
click at [767, 153] on div at bounding box center [770, 151] width 27 height 27
click at [784, 195] on div "Done" at bounding box center [809, 206] width 98 height 34
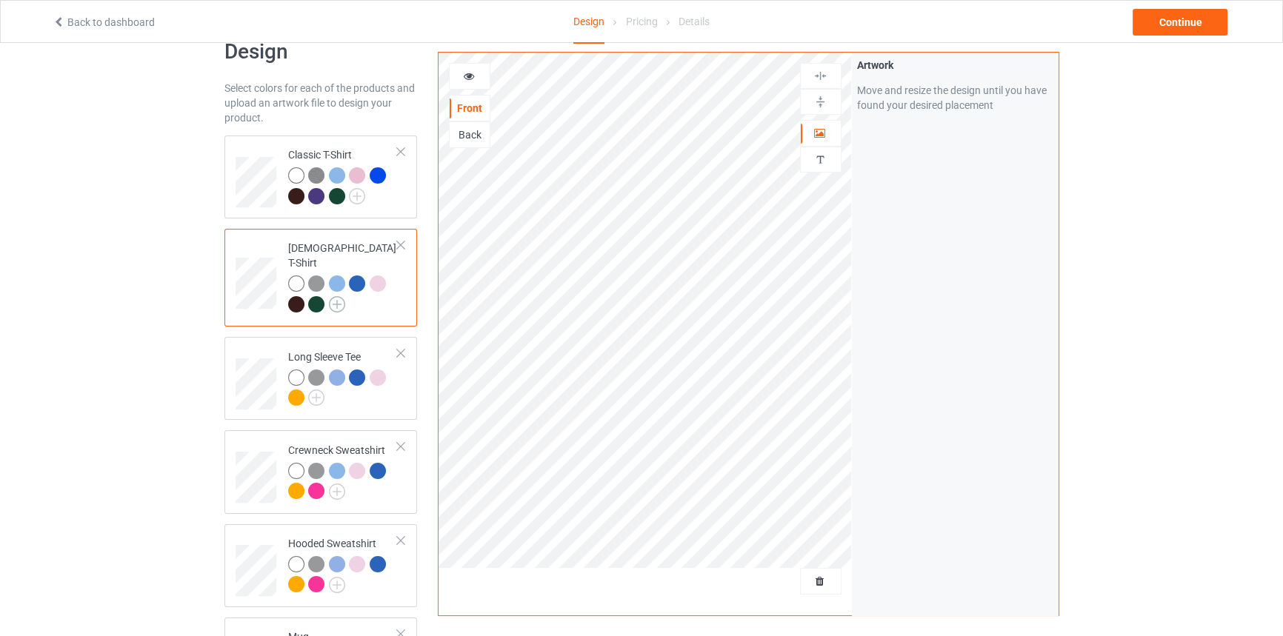
click at [339, 296] on img at bounding box center [337, 304] width 16 height 16
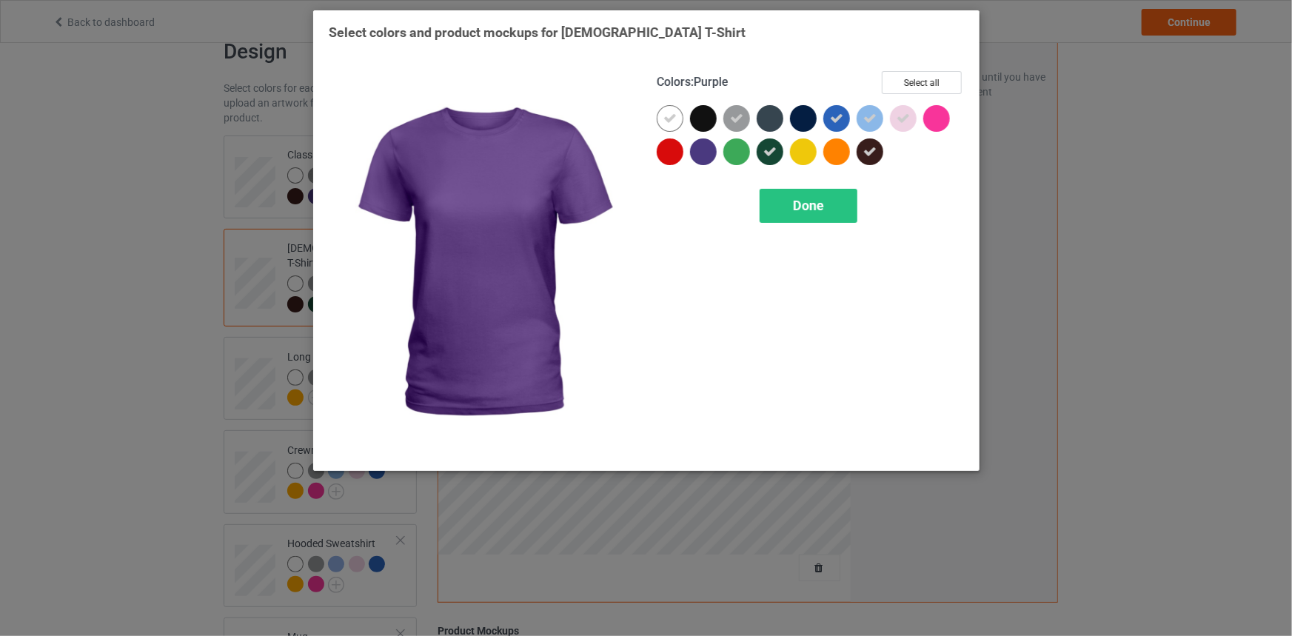
click at [704, 144] on div at bounding box center [703, 151] width 27 height 27
click at [818, 210] on span "Done" at bounding box center [808, 206] width 31 height 16
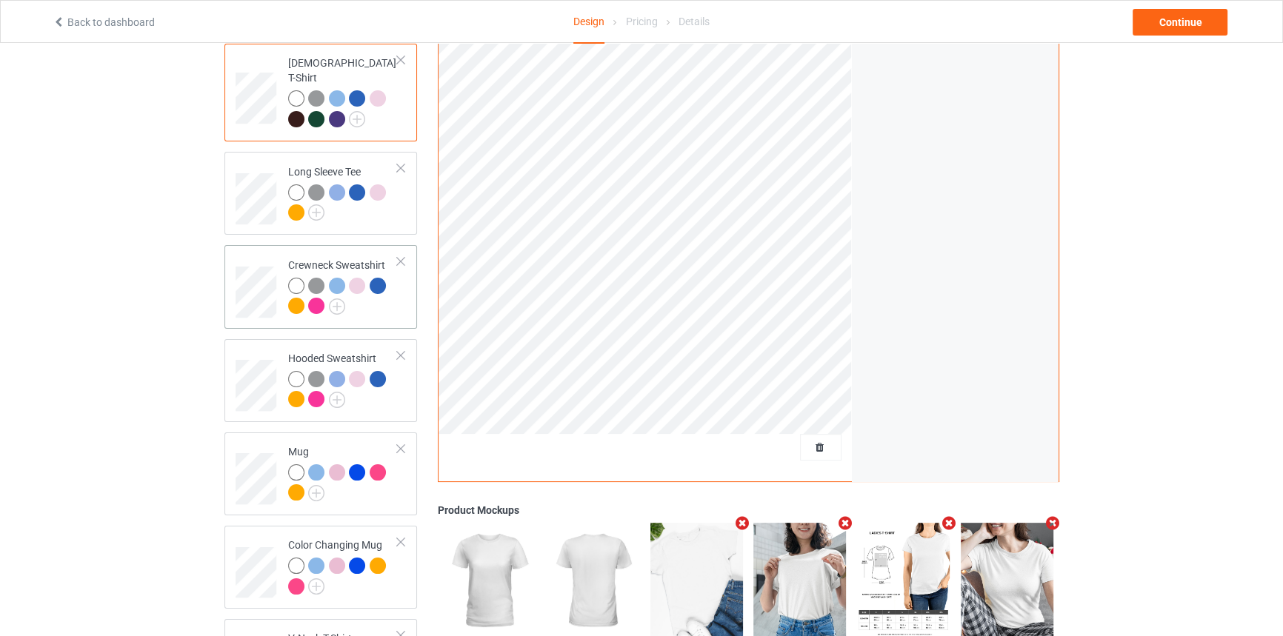
scroll to position [170, 0]
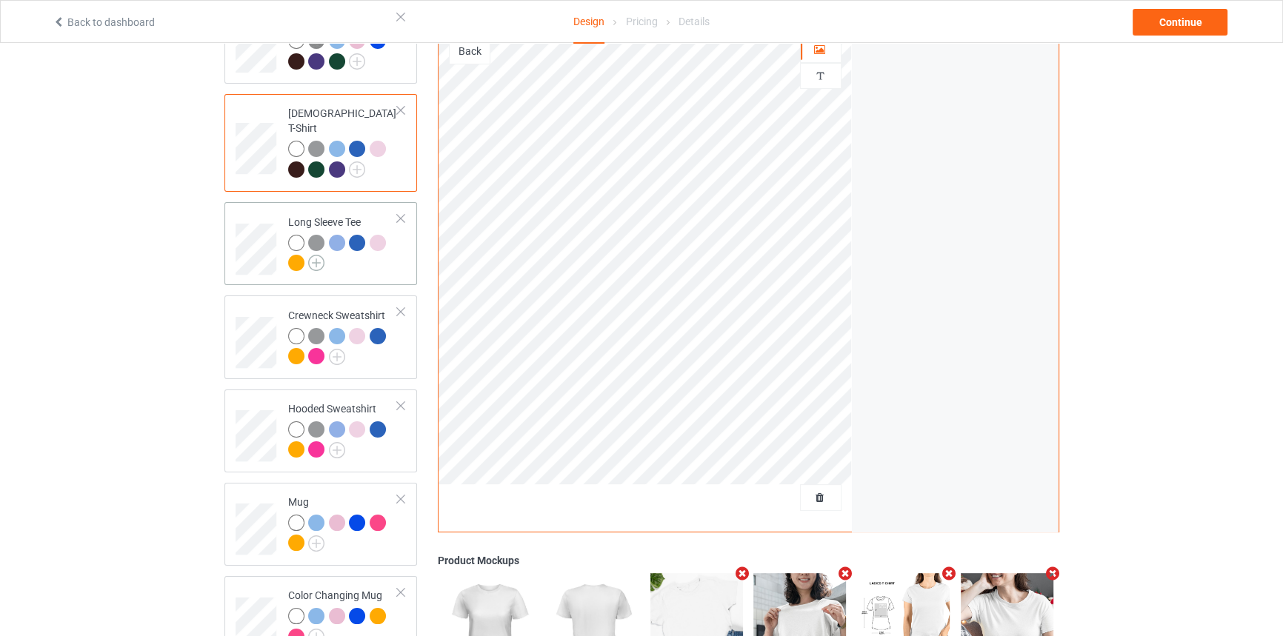
click at [319, 255] on img at bounding box center [316, 263] width 16 height 16
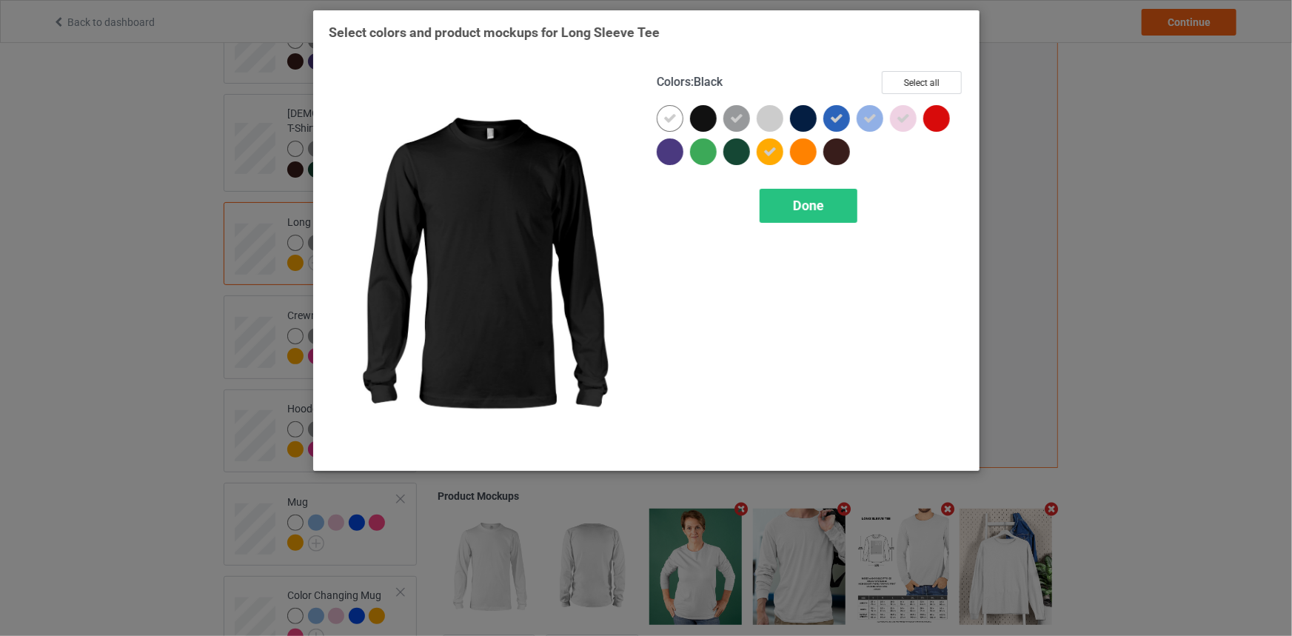
click at [715, 113] on div at bounding box center [703, 118] width 27 height 27
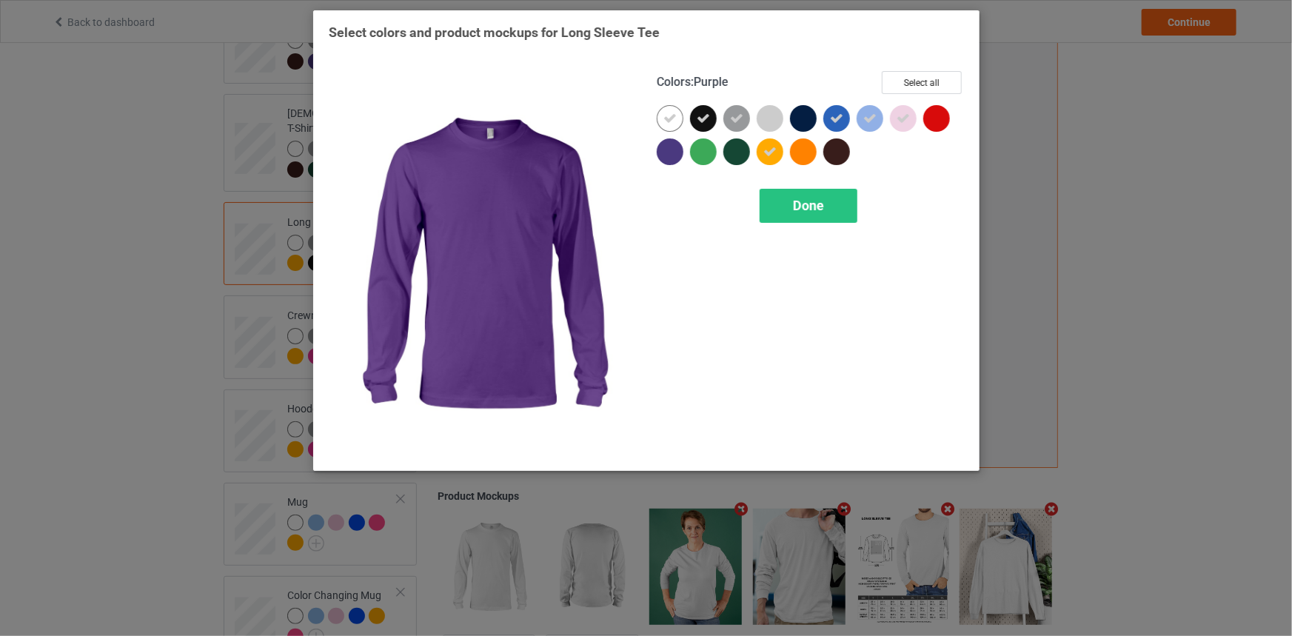
click at [664, 147] on div at bounding box center [670, 151] width 27 height 27
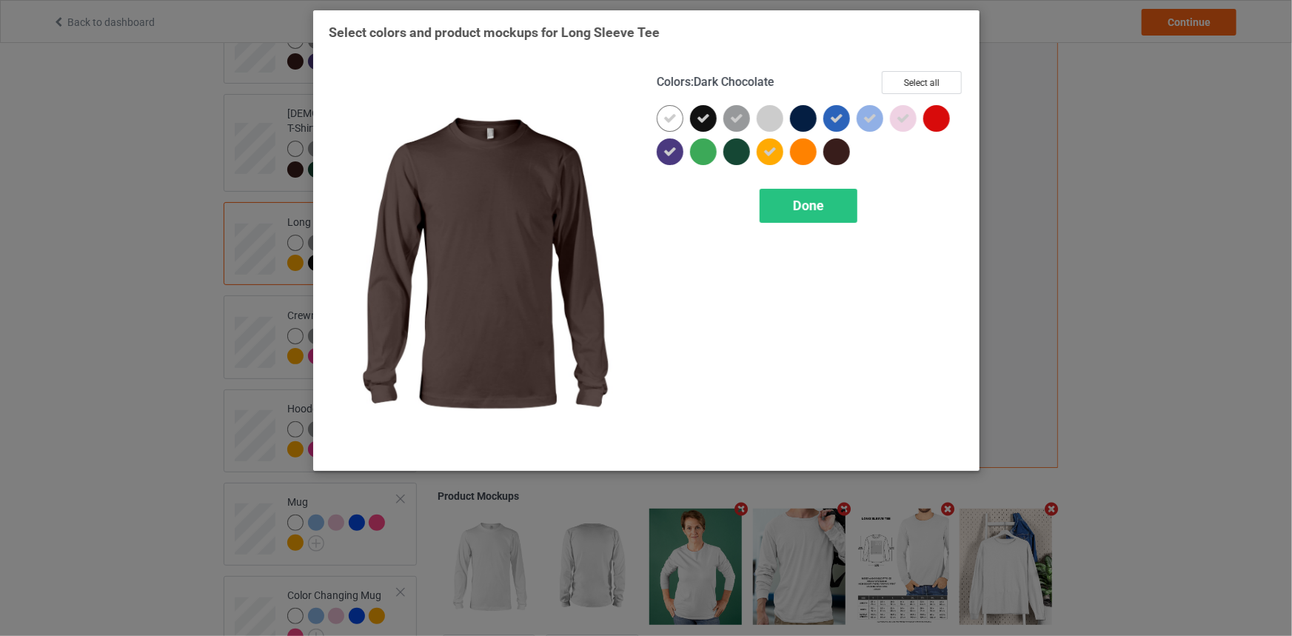
click at [828, 147] on div at bounding box center [837, 151] width 27 height 27
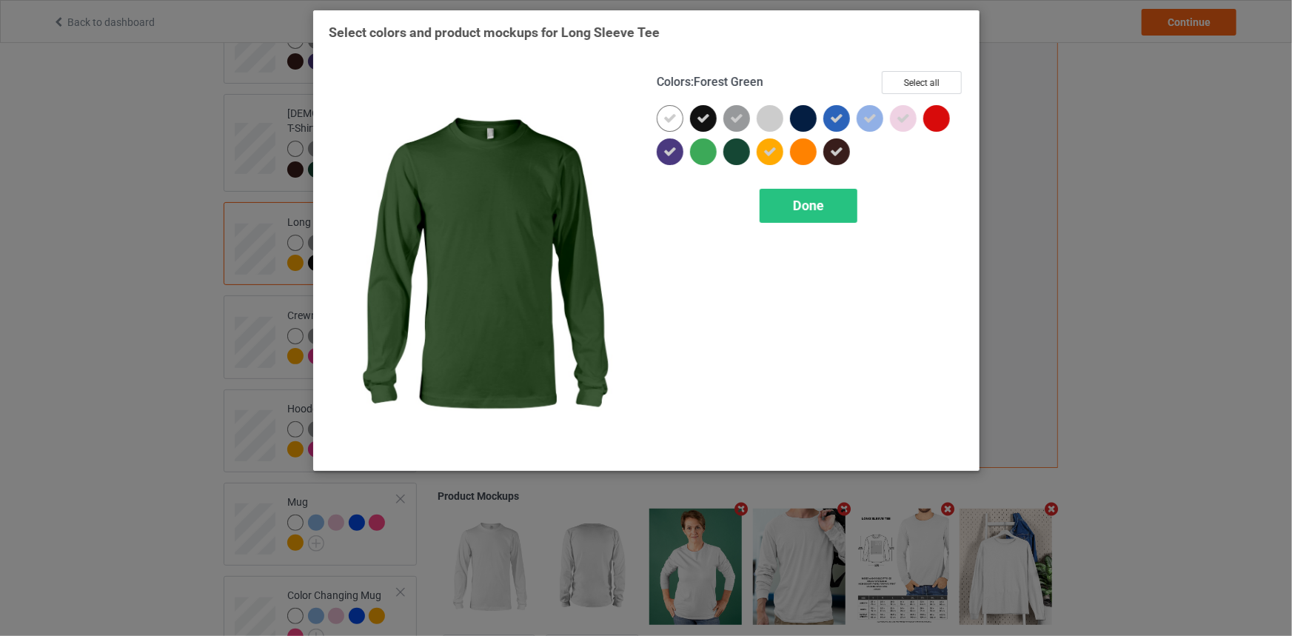
click at [736, 156] on div at bounding box center [737, 151] width 27 height 27
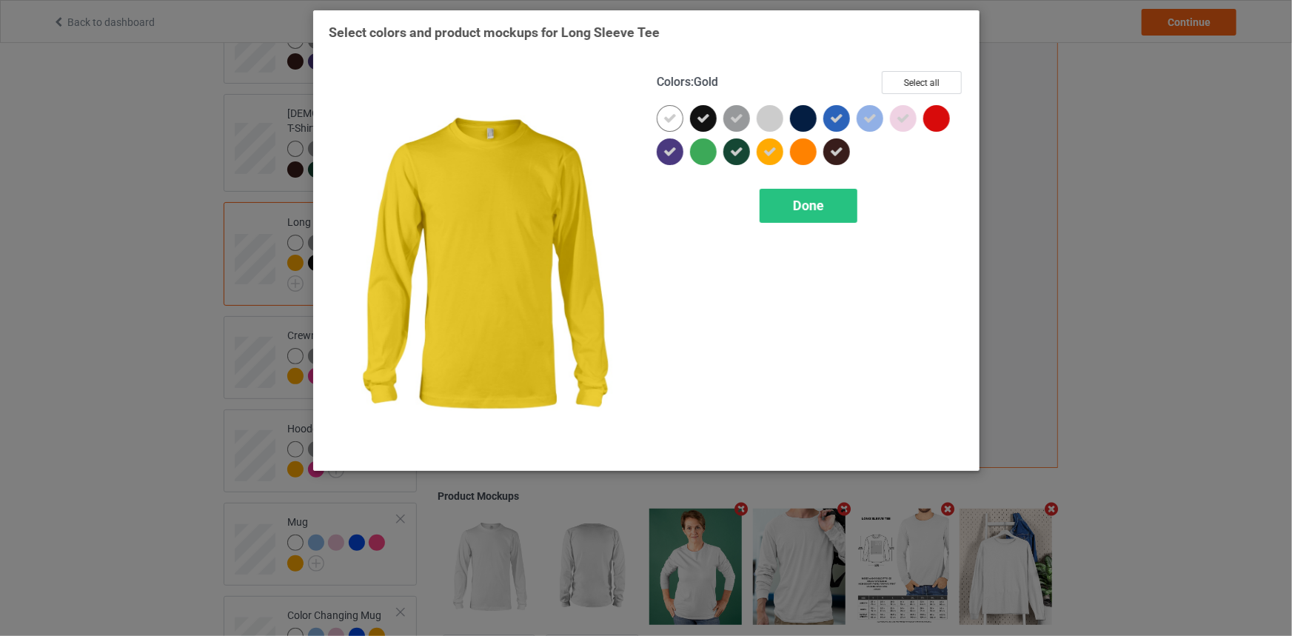
click at [757, 153] on div at bounding box center [770, 151] width 27 height 27
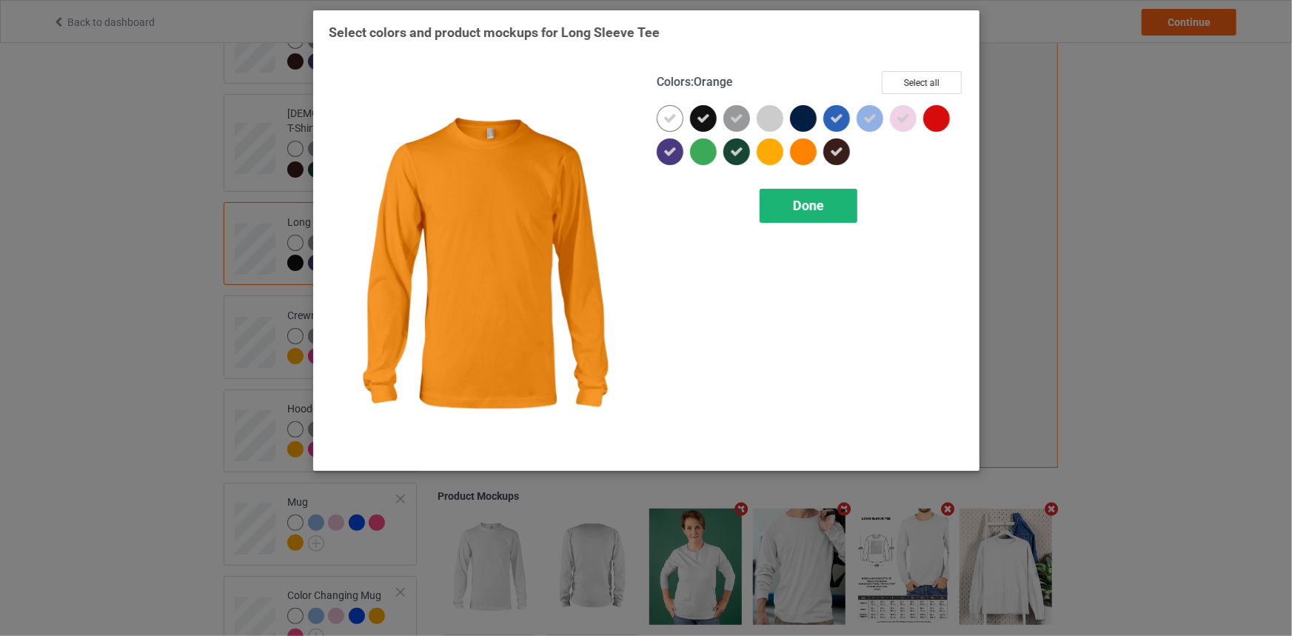
click at [809, 195] on div "Done" at bounding box center [809, 206] width 98 height 34
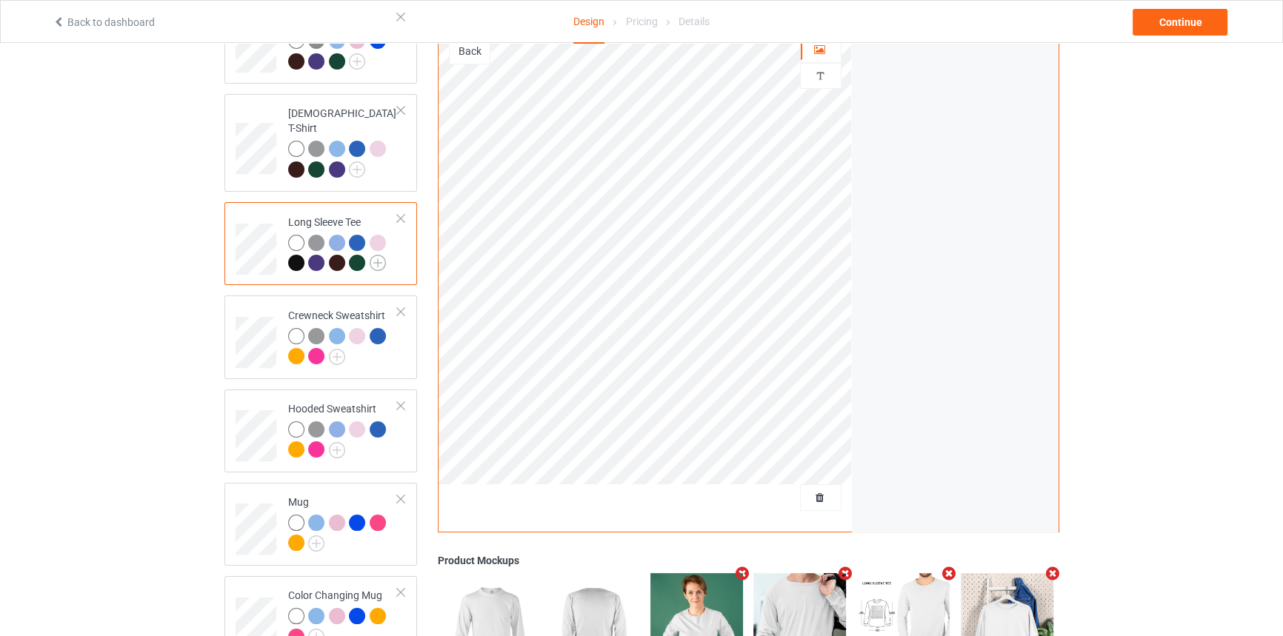
click at [377, 255] on img at bounding box center [378, 263] width 16 height 16
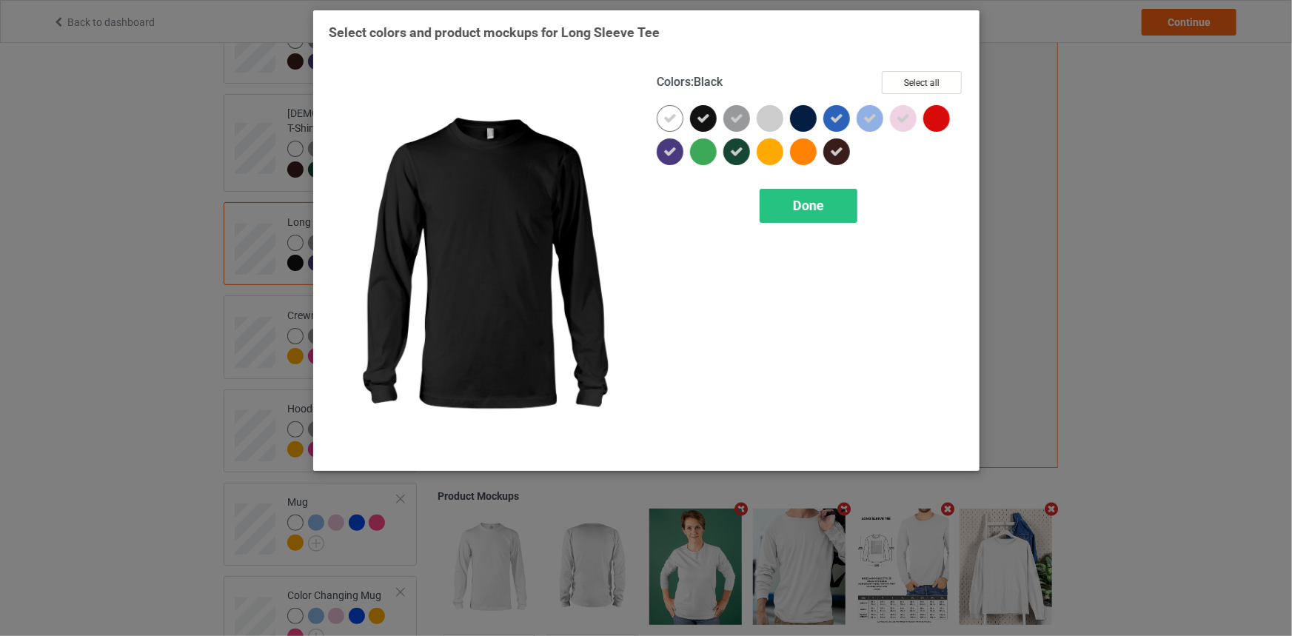
click at [701, 115] on icon at bounding box center [703, 118] width 13 height 13
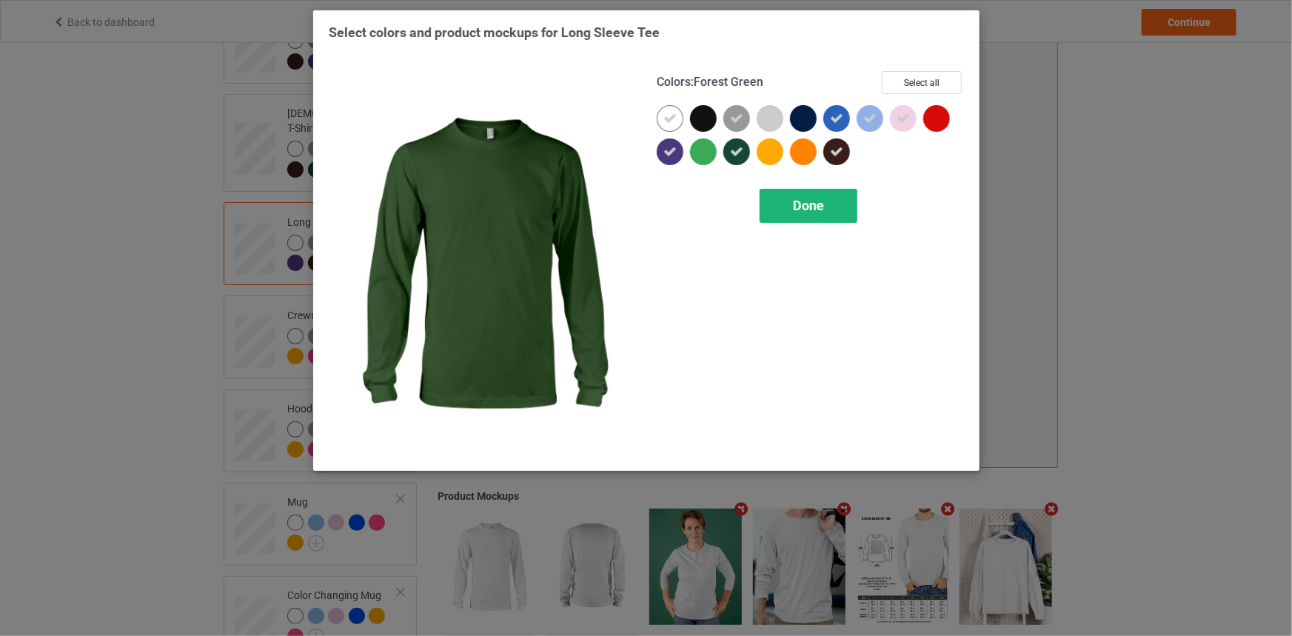
click at [775, 189] on div "Done" at bounding box center [809, 206] width 98 height 34
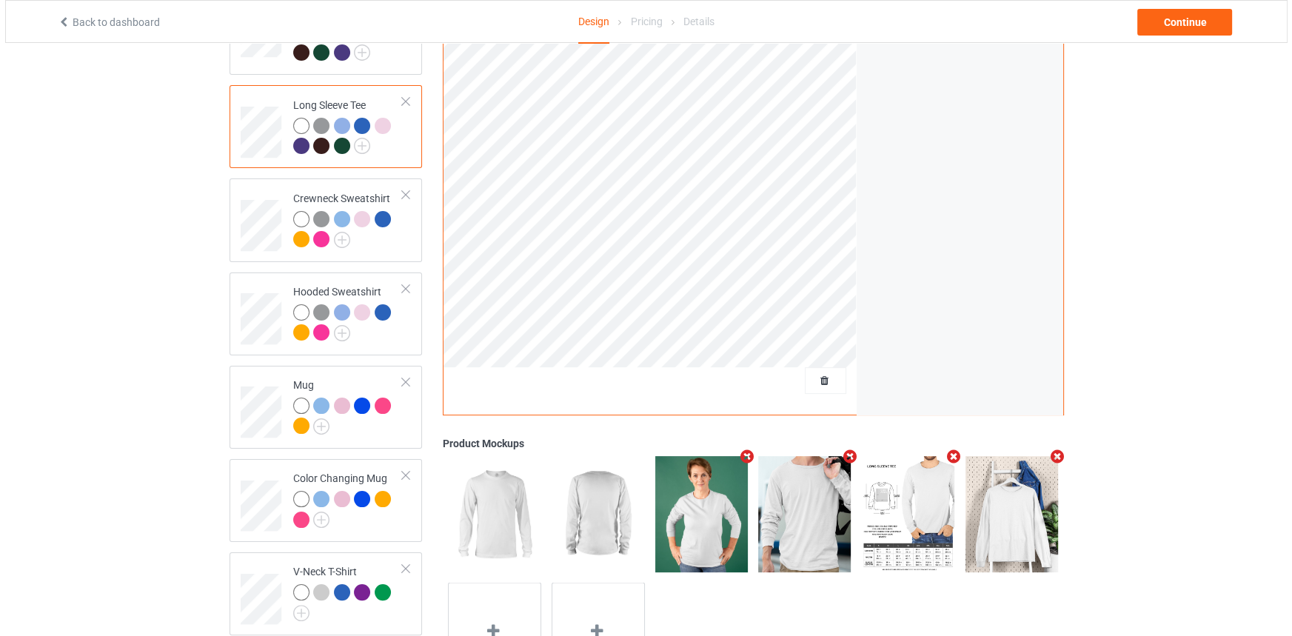
scroll to position [304, 0]
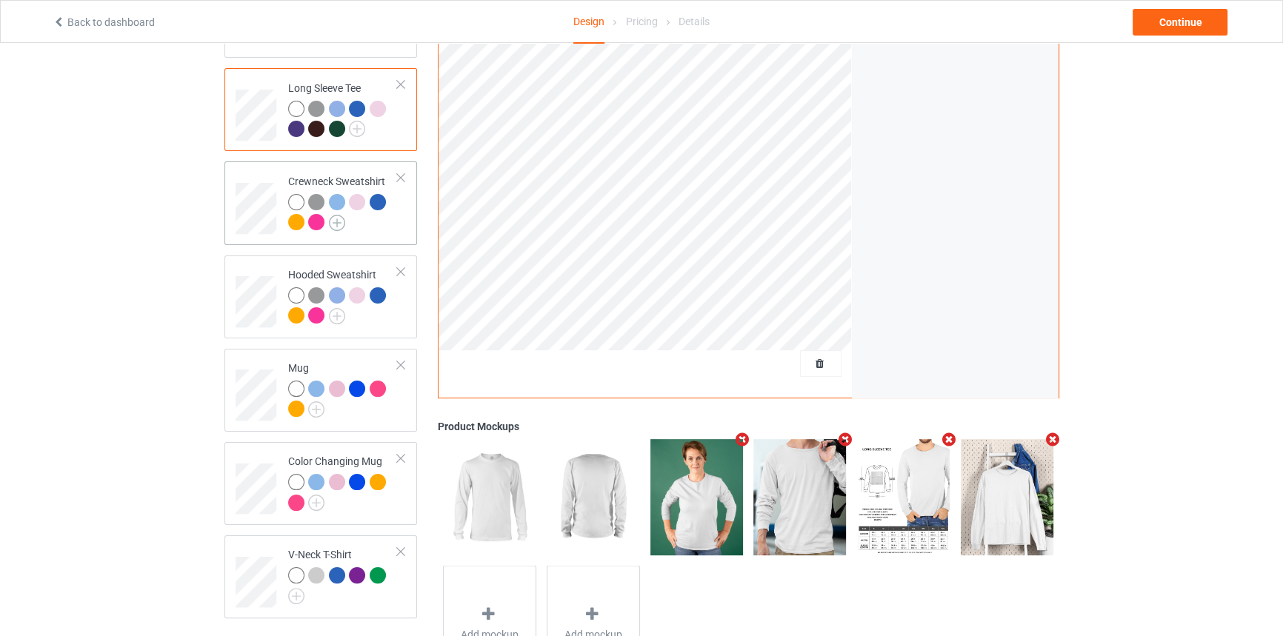
click at [341, 215] on img at bounding box center [337, 223] width 16 height 16
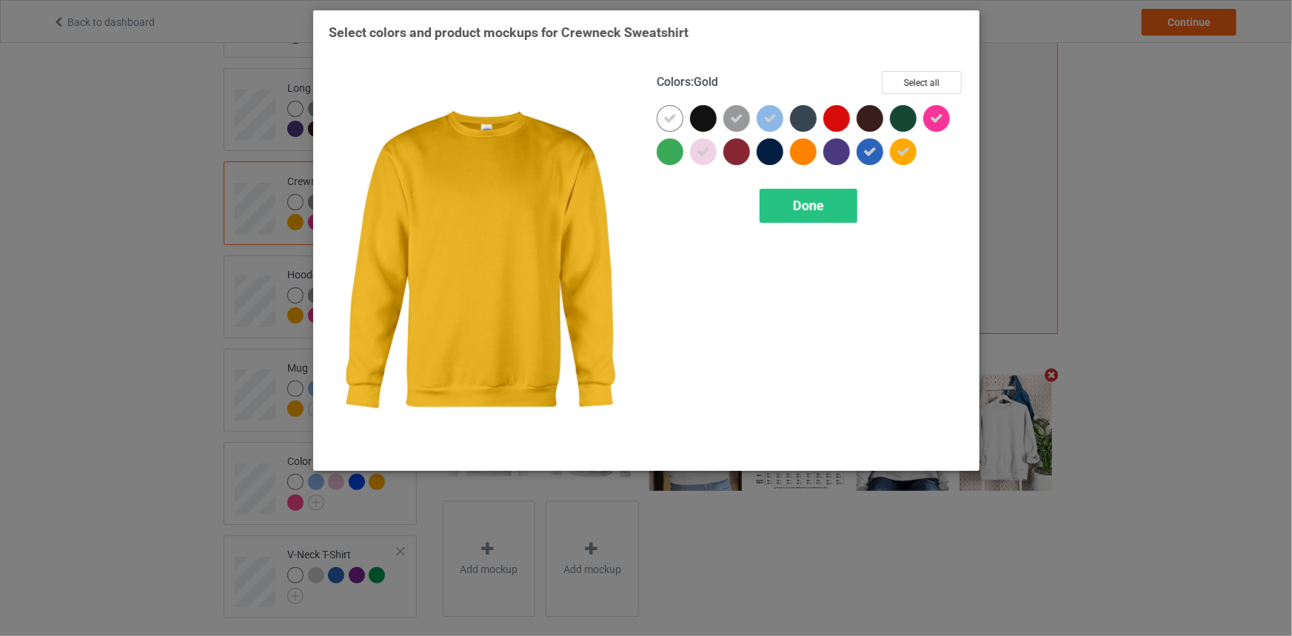
click at [900, 149] on icon at bounding box center [903, 151] width 13 height 13
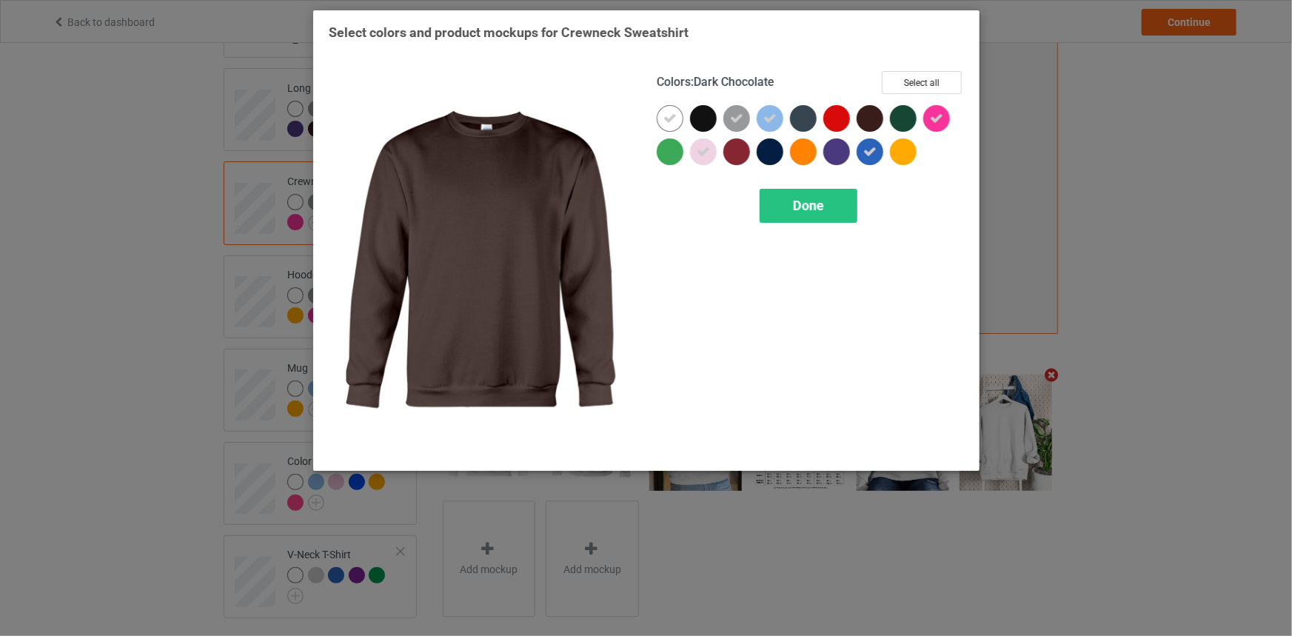
click at [867, 115] on div at bounding box center [870, 118] width 27 height 27
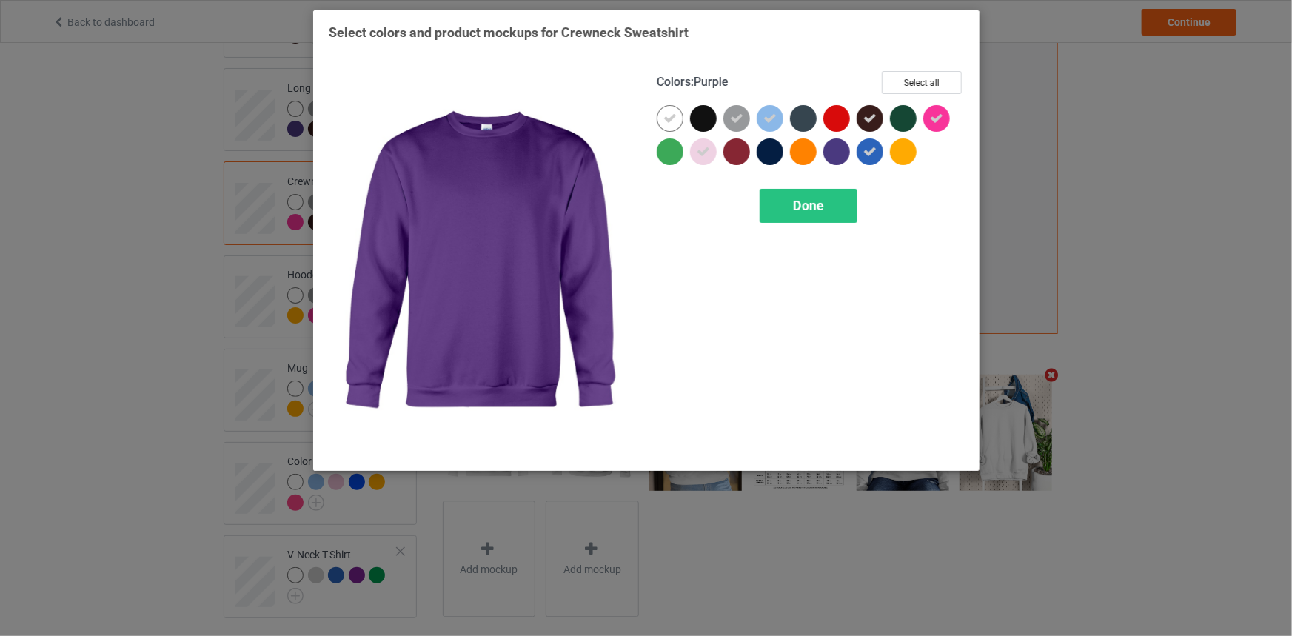
click at [834, 148] on div at bounding box center [837, 151] width 27 height 27
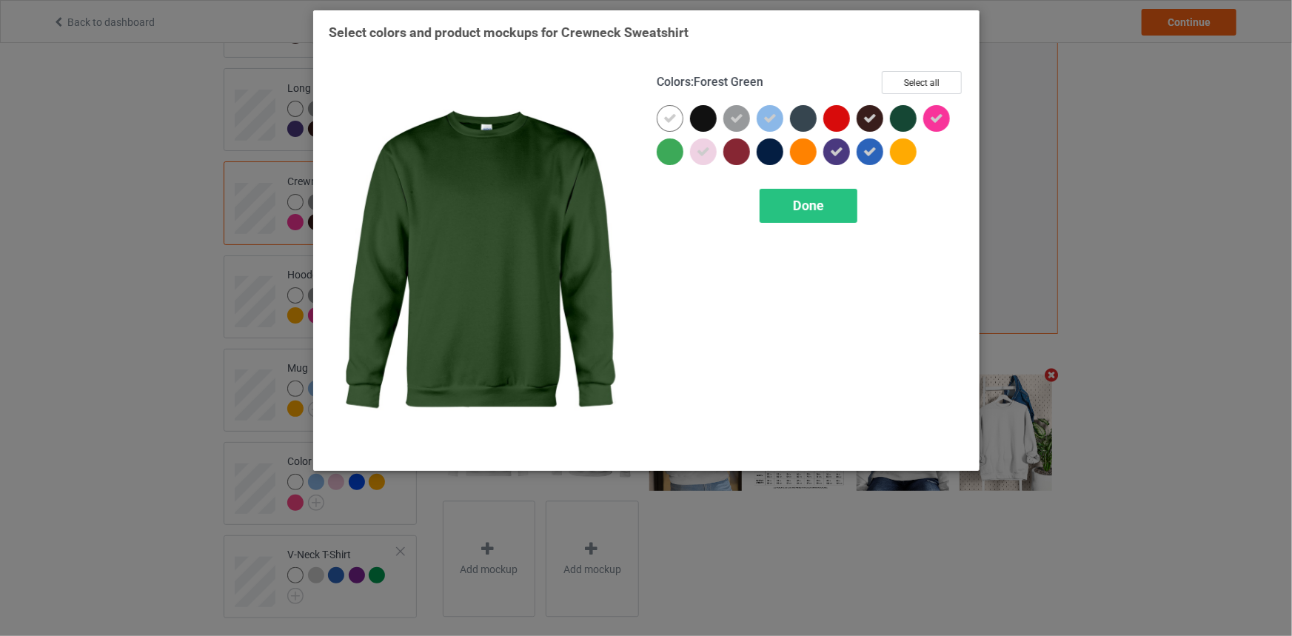
click at [908, 123] on div at bounding box center [903, 118] width 27 height 27
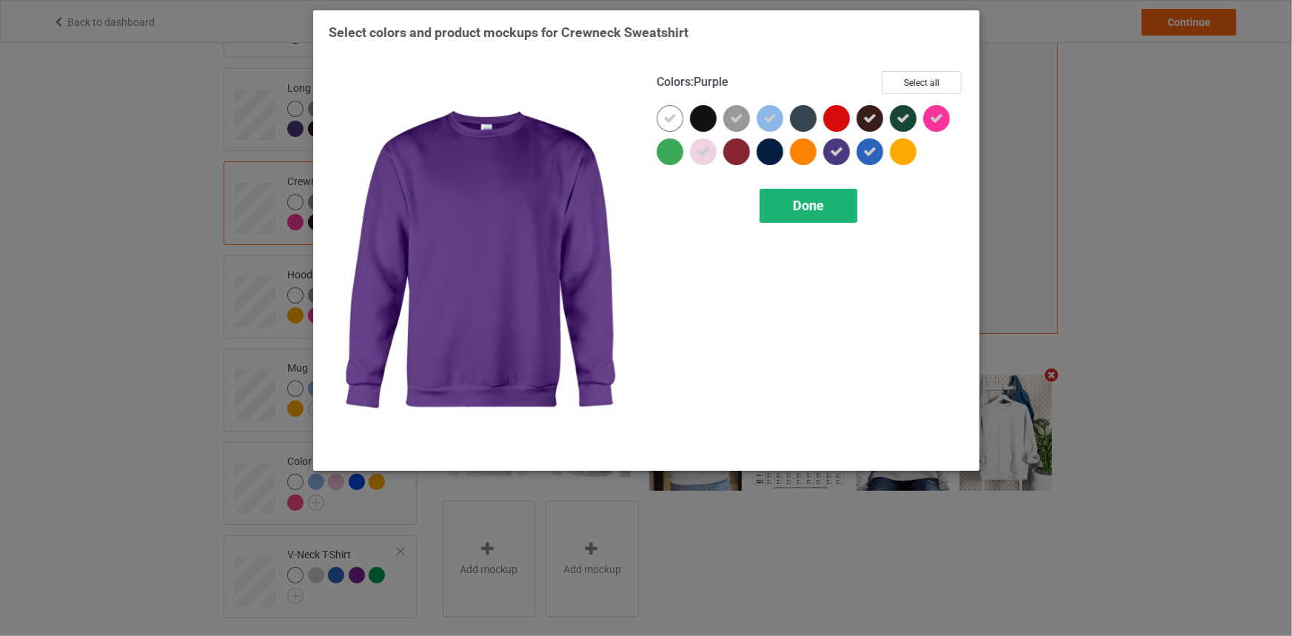
click at [820, 193] on div "Done" at bounding box center [809, 206] width 98 height 34
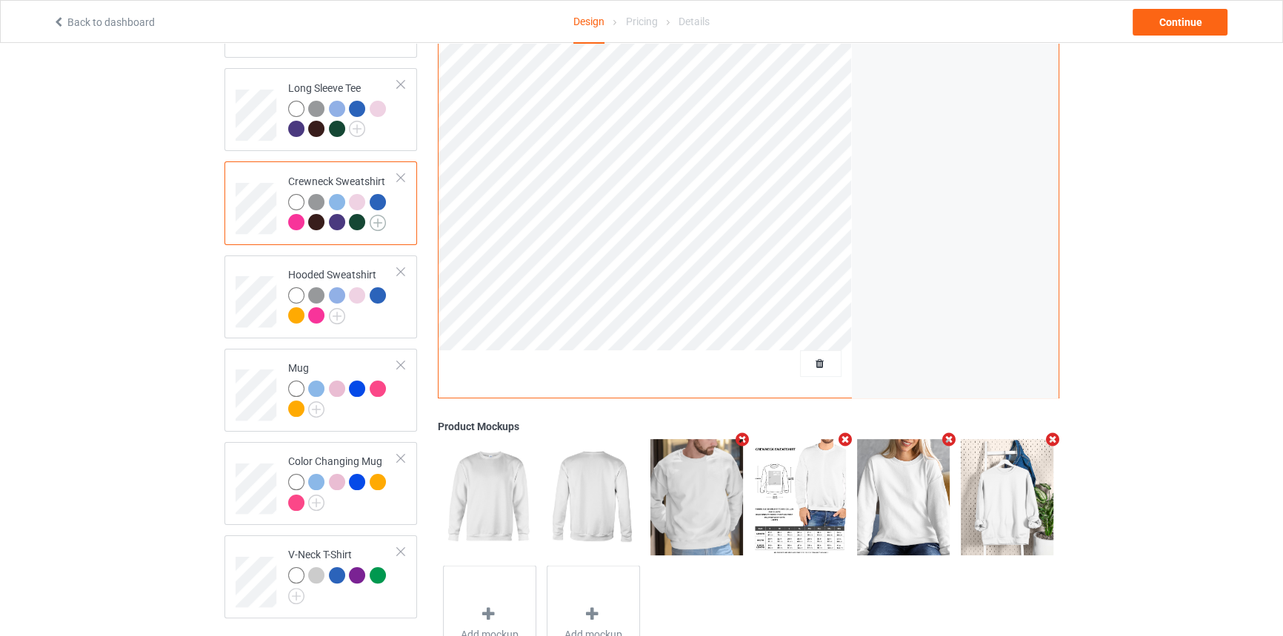
click at [375, 215] on img at bounding box center [378, 223] width 16 height 16
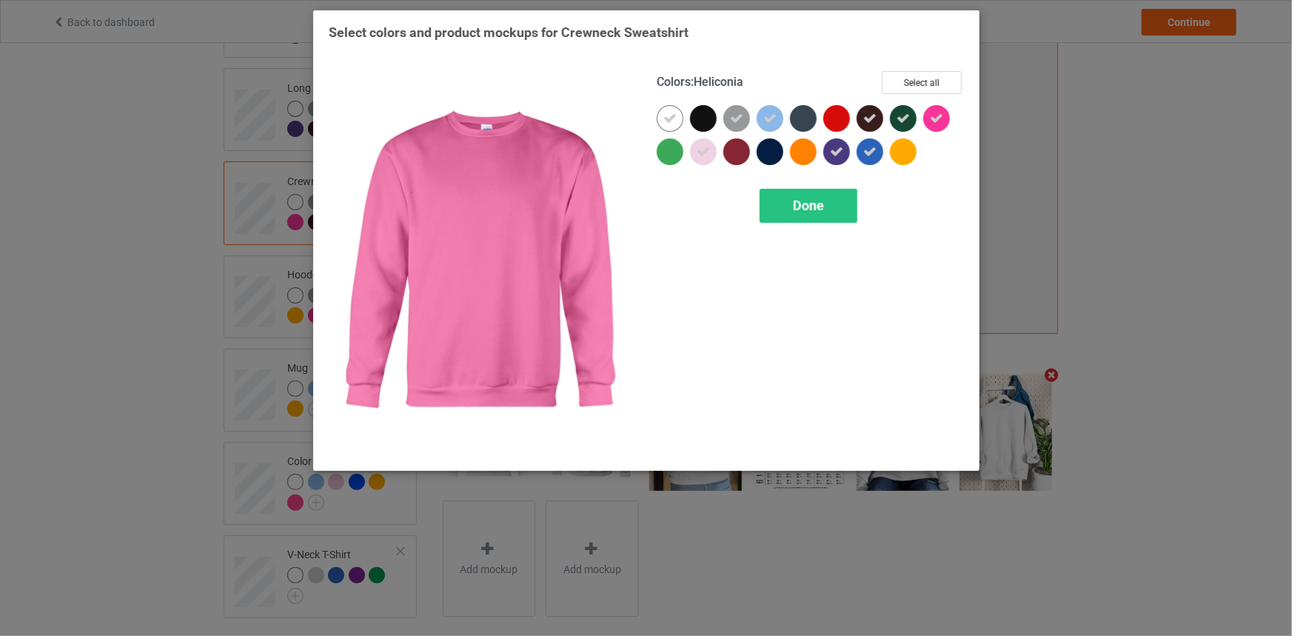
click at [944, 121] on div at bounding box center [937, 118] width 27 height 27
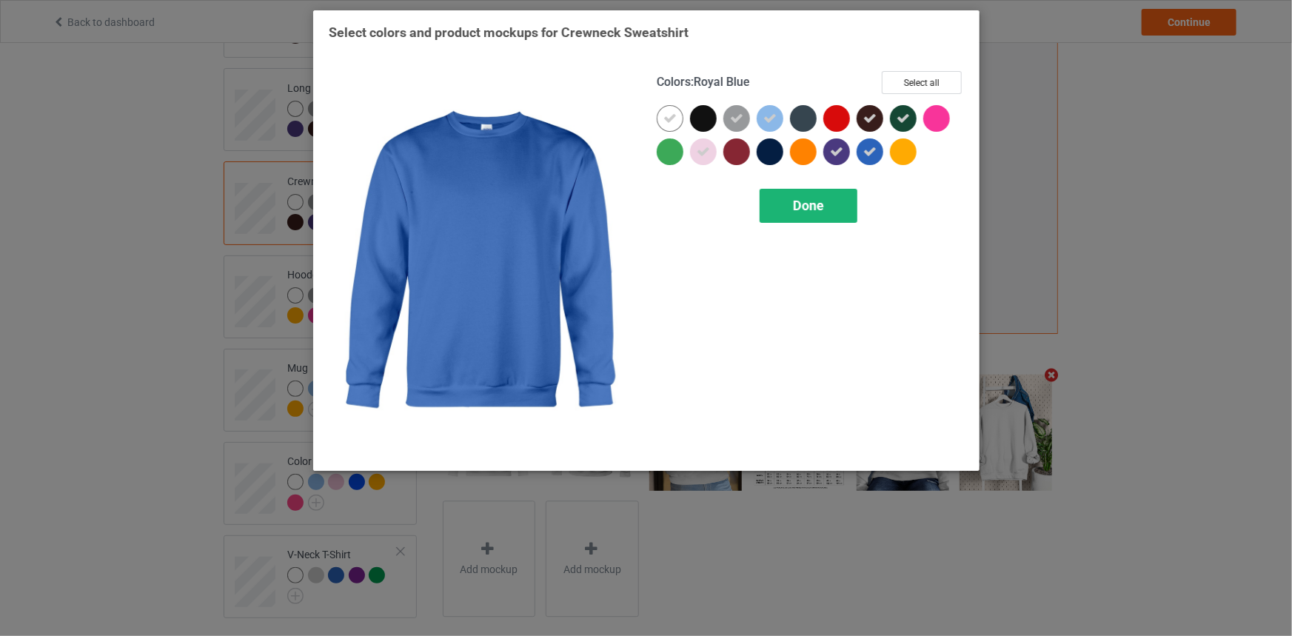
click at [809, 194] on div "Done" at bounding box center [809, 206] width 98 height 34
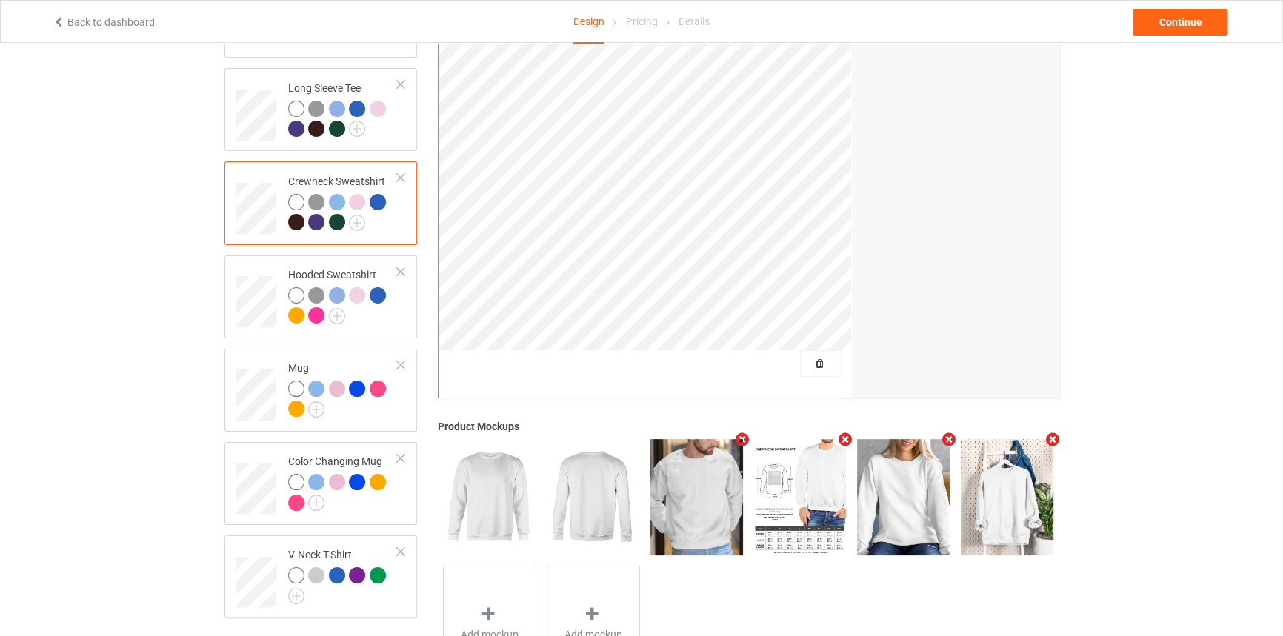
click at [946, 433] on icon "Remove mockup" at bounding box center [949, 441] width 19 height 16
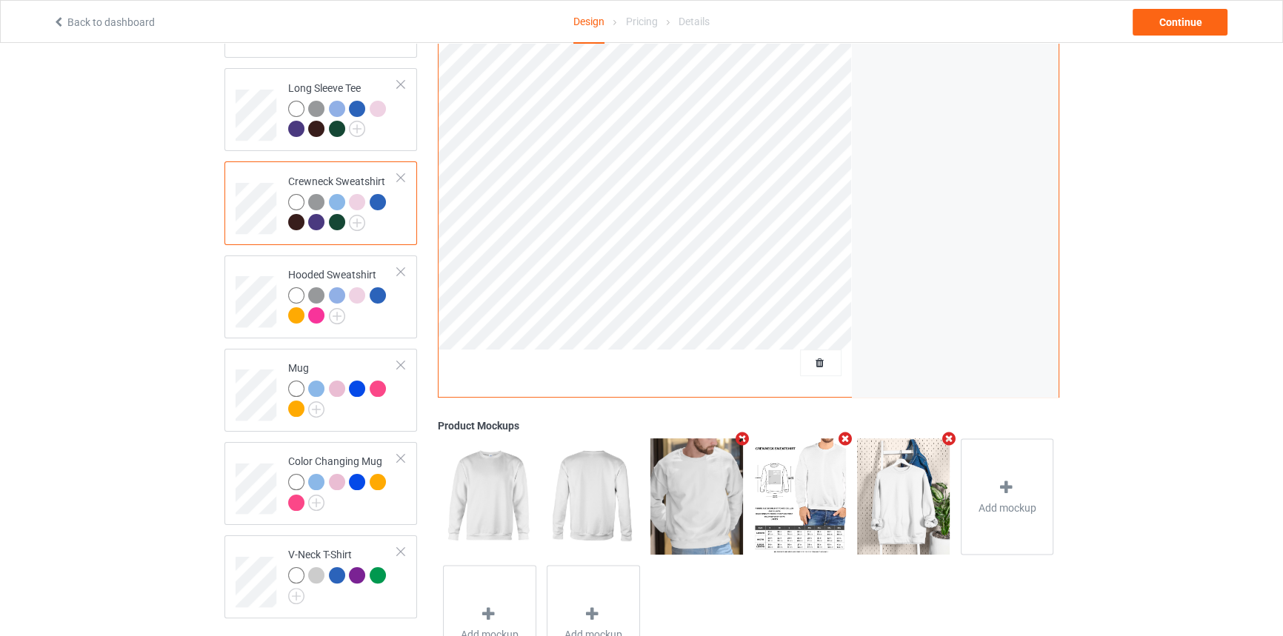
click at [745, 432] on icon "Remove mockup" at bounding box center [741, 440] width 19 height 16
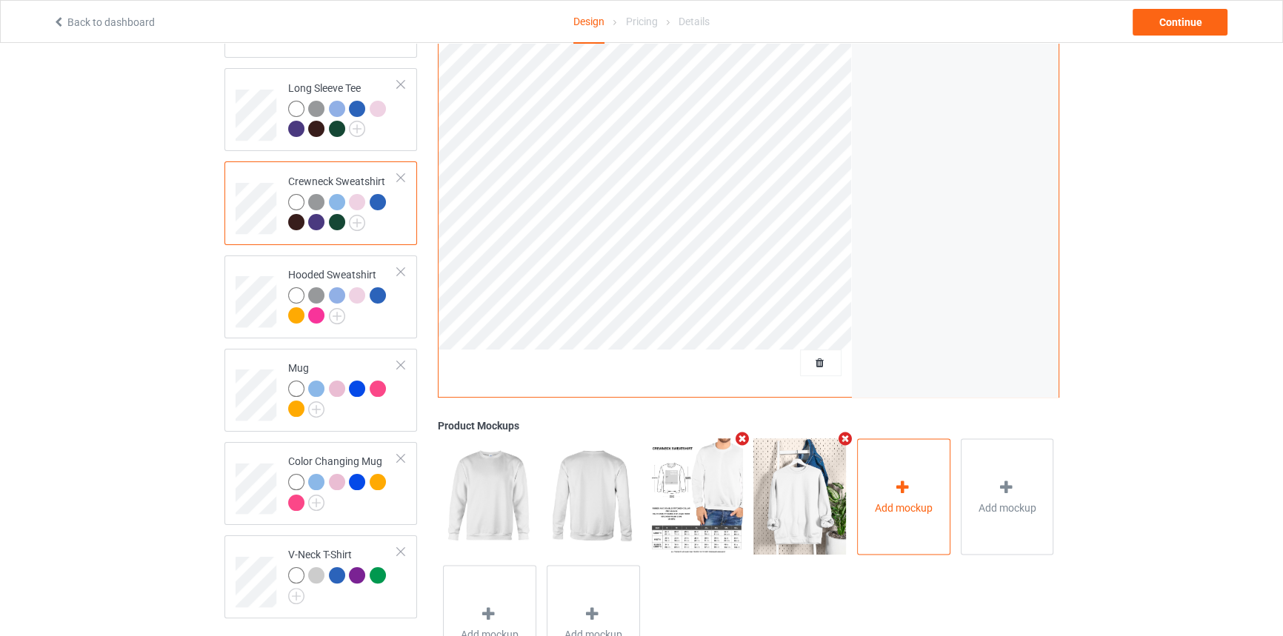
click at [913, 461] on div "Add mockup" at bounding box center [903, 497] width 93 height 116
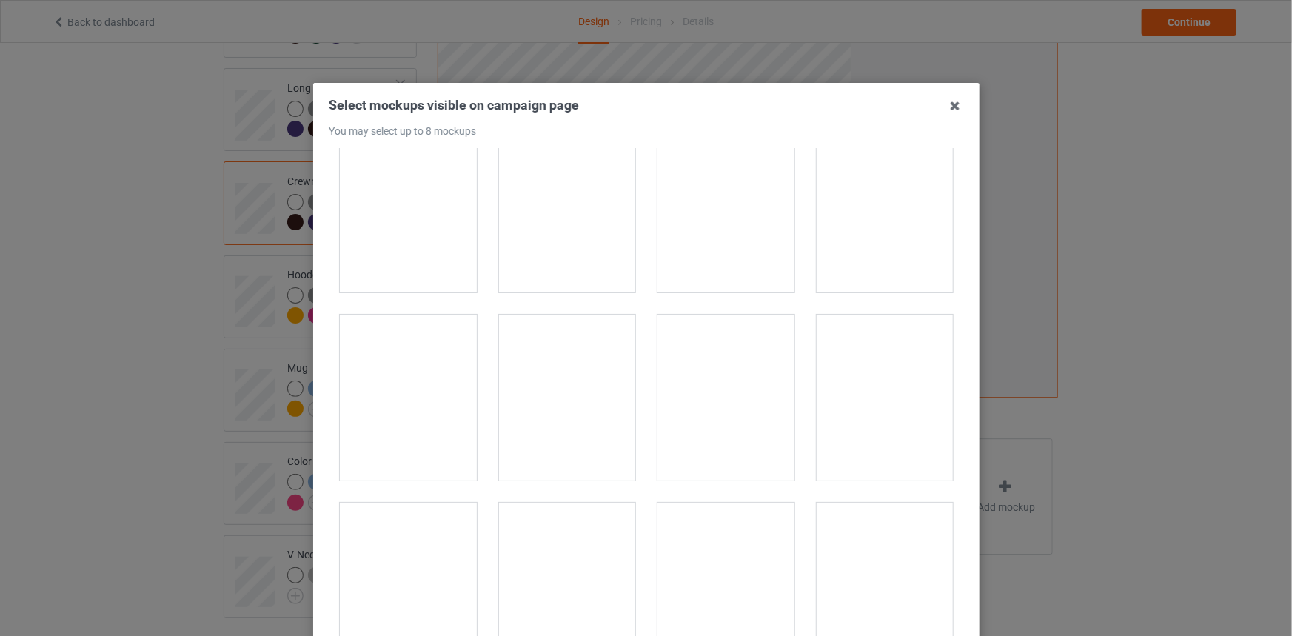
scroll to position [1346, 0]
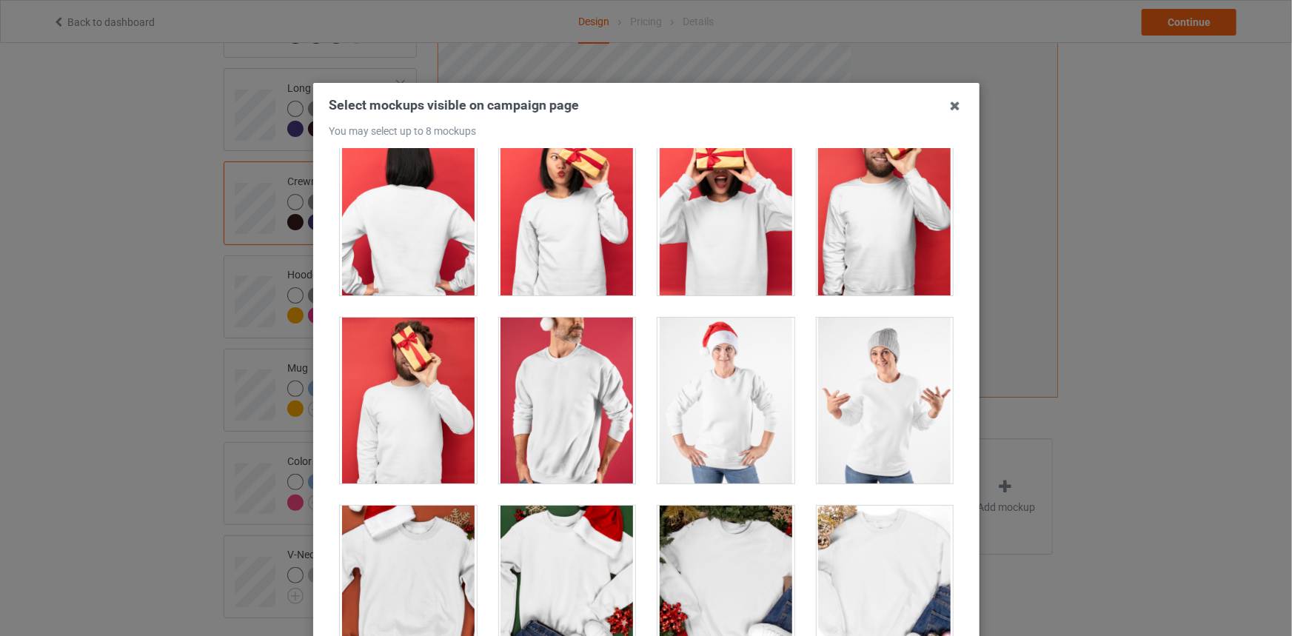
click at [887, 430] on div at bounding box center [884, 401] width 137 height 166
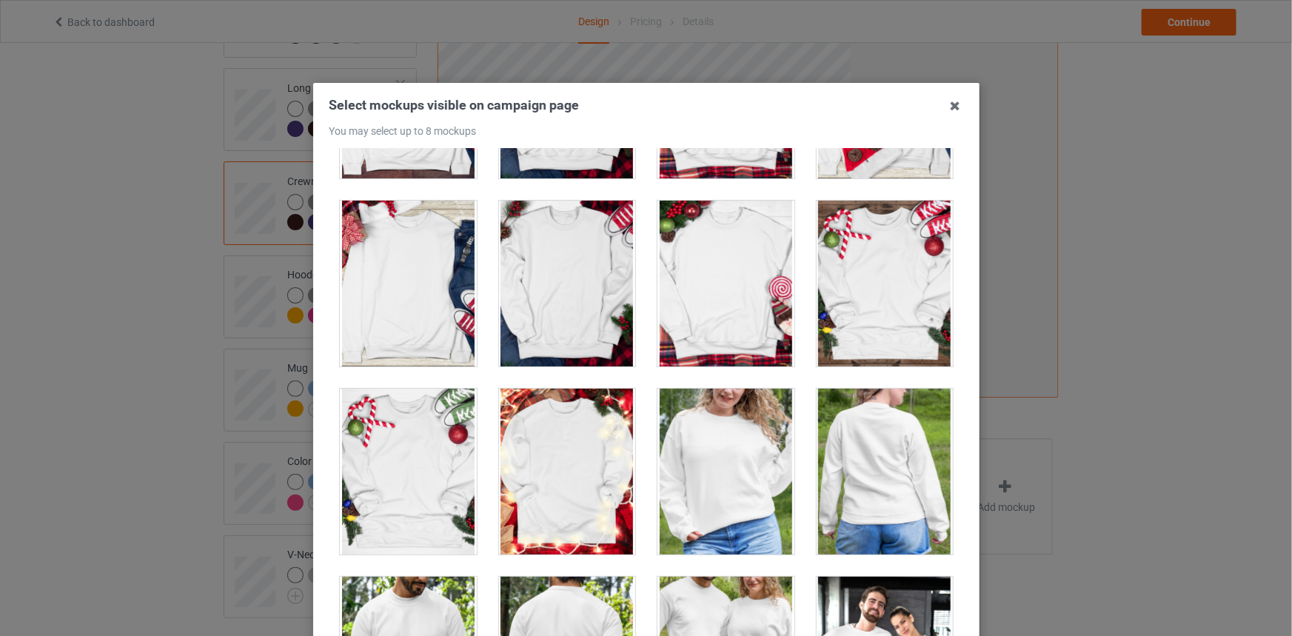
scroll to position [6524, 0]
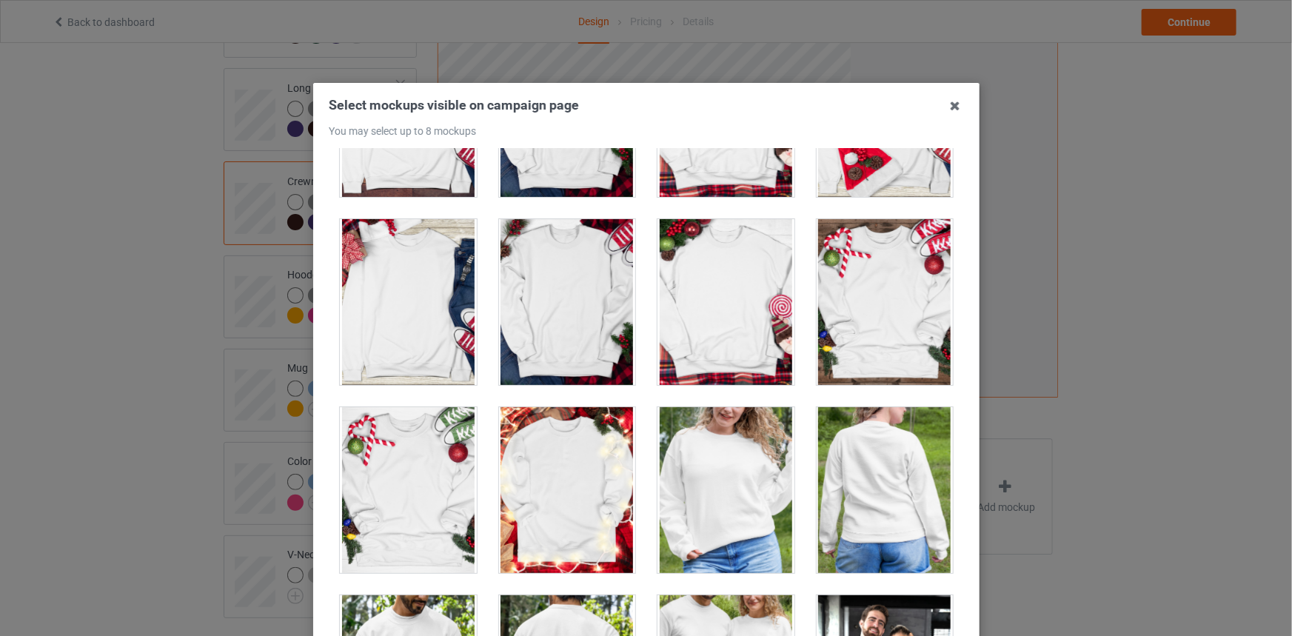
click at [747, 434] on div at bounding box center [726, 490] width 137 height 166
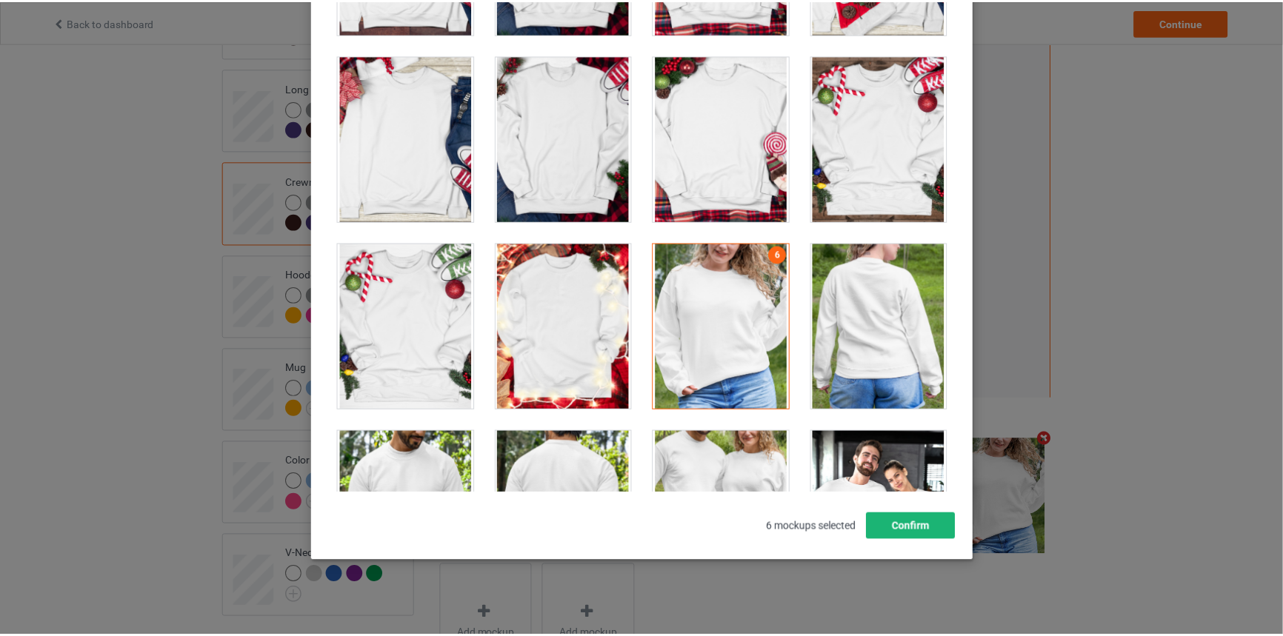
scroll to position [171, 0]
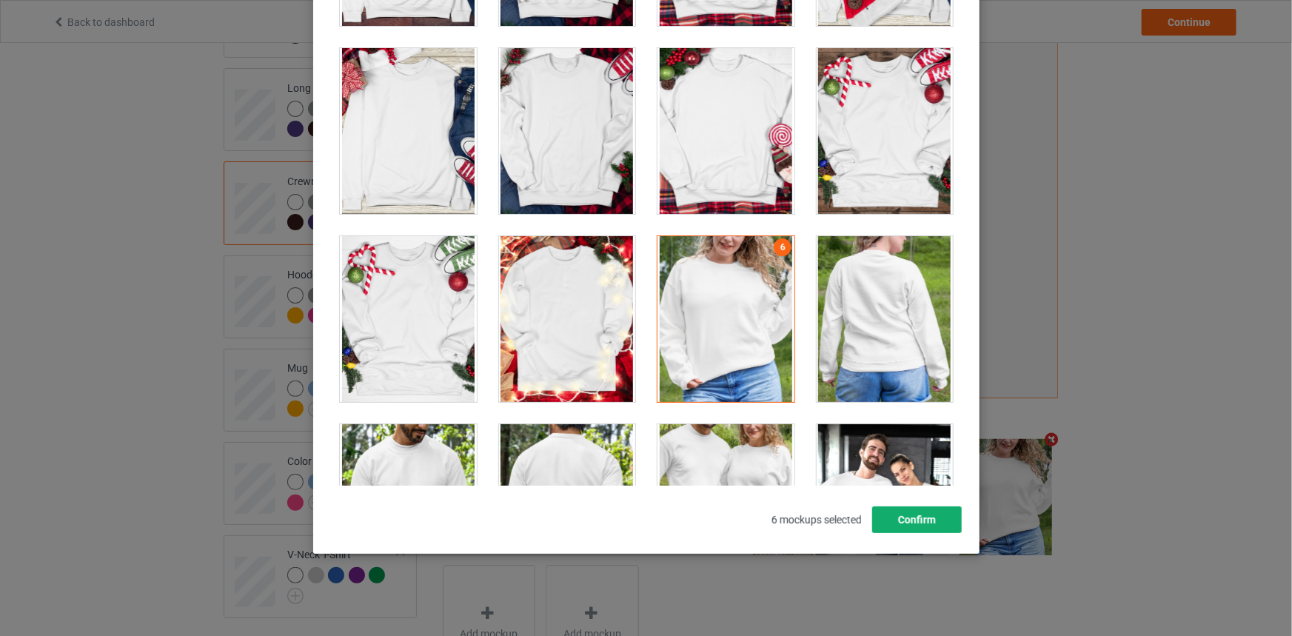
click at [889, 507] on button "Confirm" at bounding box center [917, 520] width 90 height 27
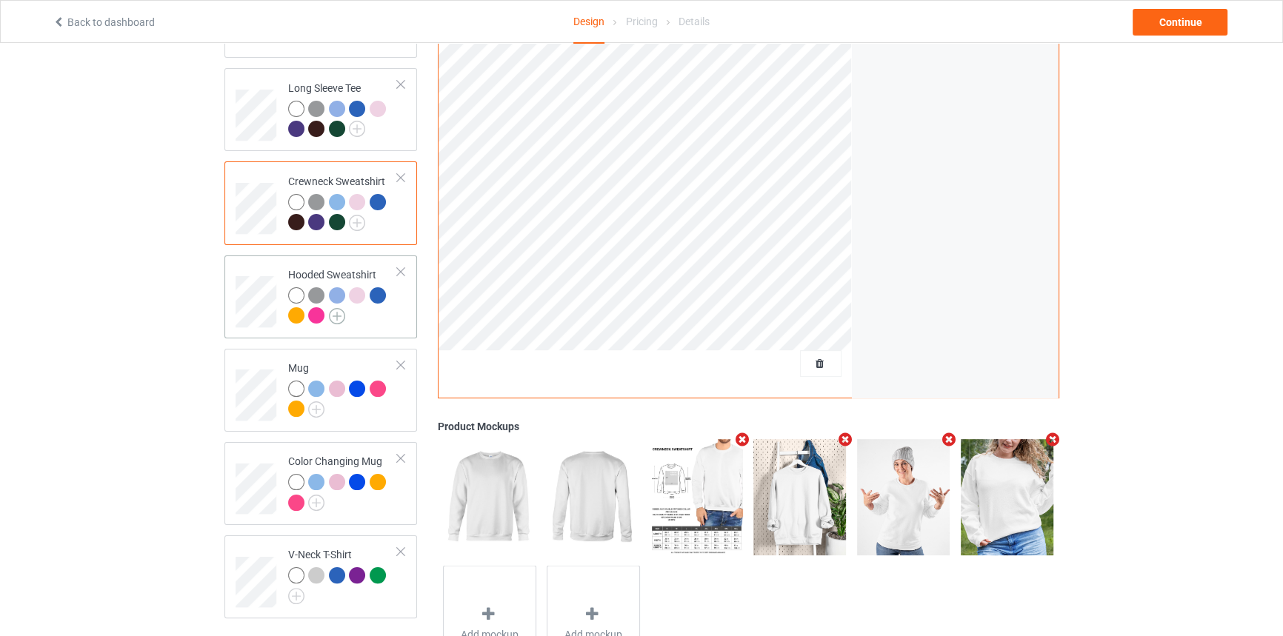
click at [332, 308] on img at bounding box center [337, 316] width 16 height 16
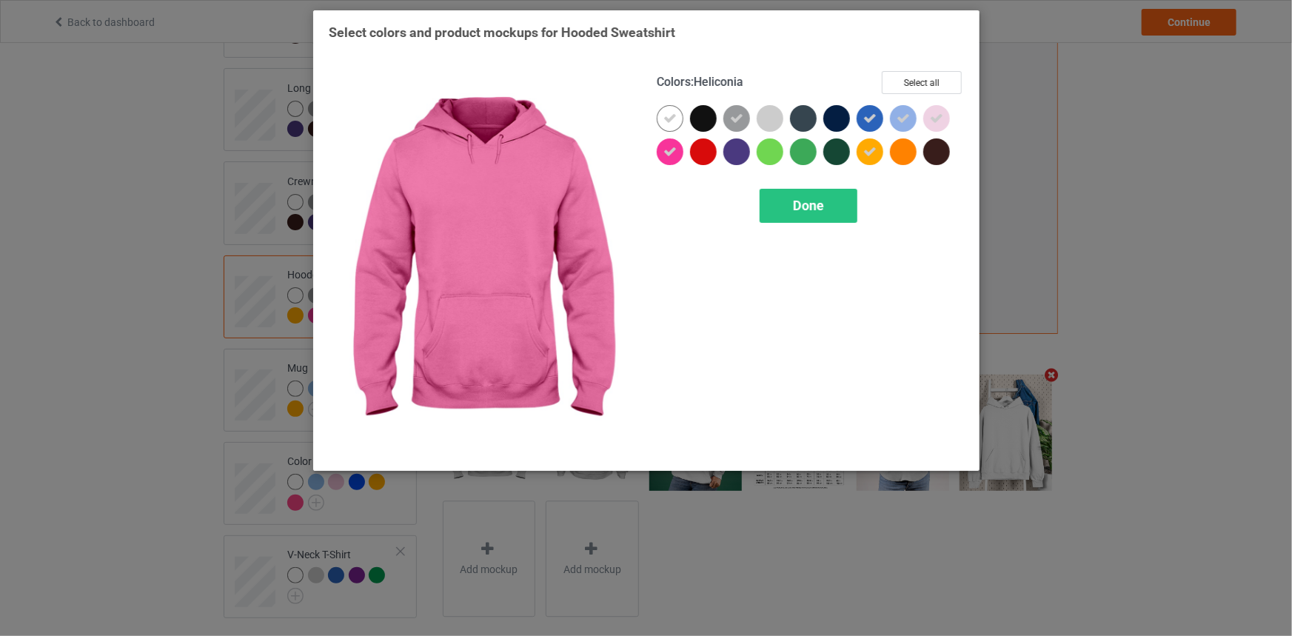
click at [673, 145] on icon at bounding box center [670, 151] width 13 height 13
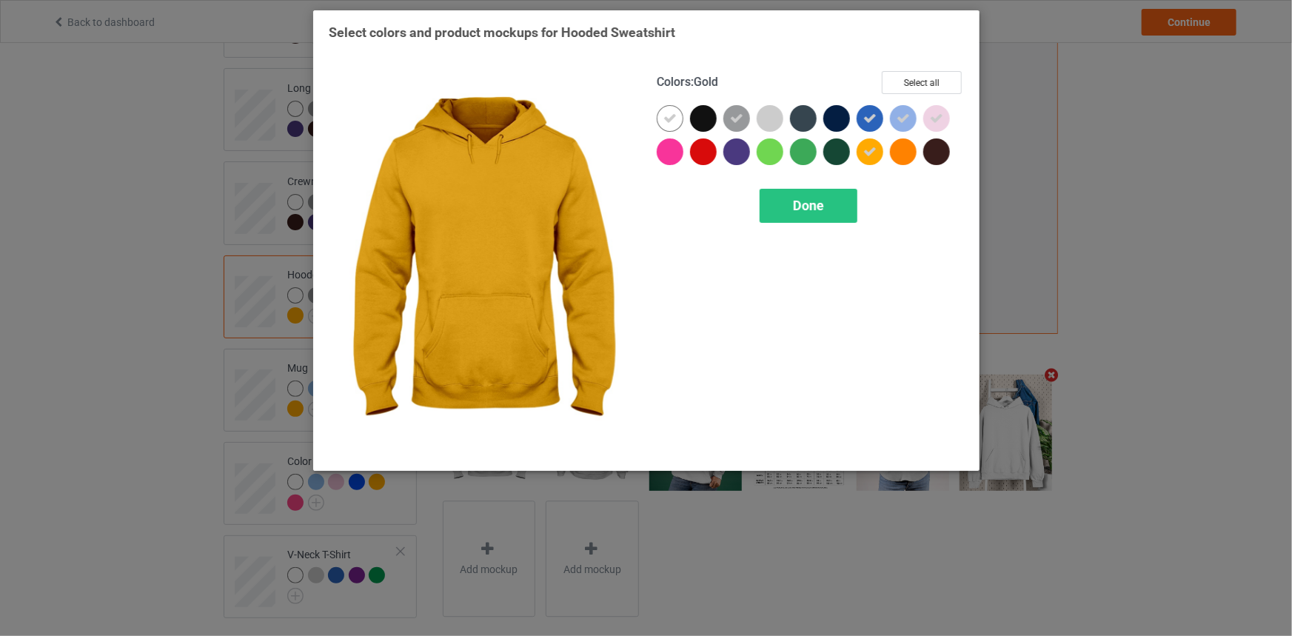
click at [867, 145] on icon at bounding box center [870, 151] width 13 height 13
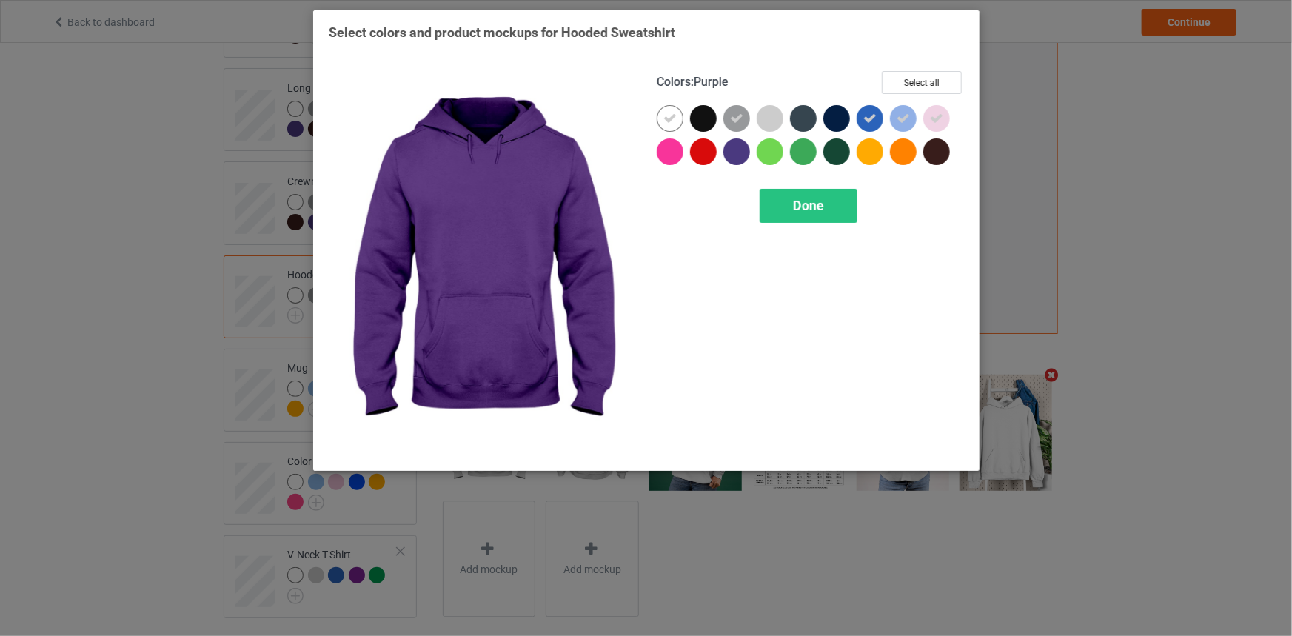
click at [728, 156] on div at bounding box center [737, 151] width 27 height 27
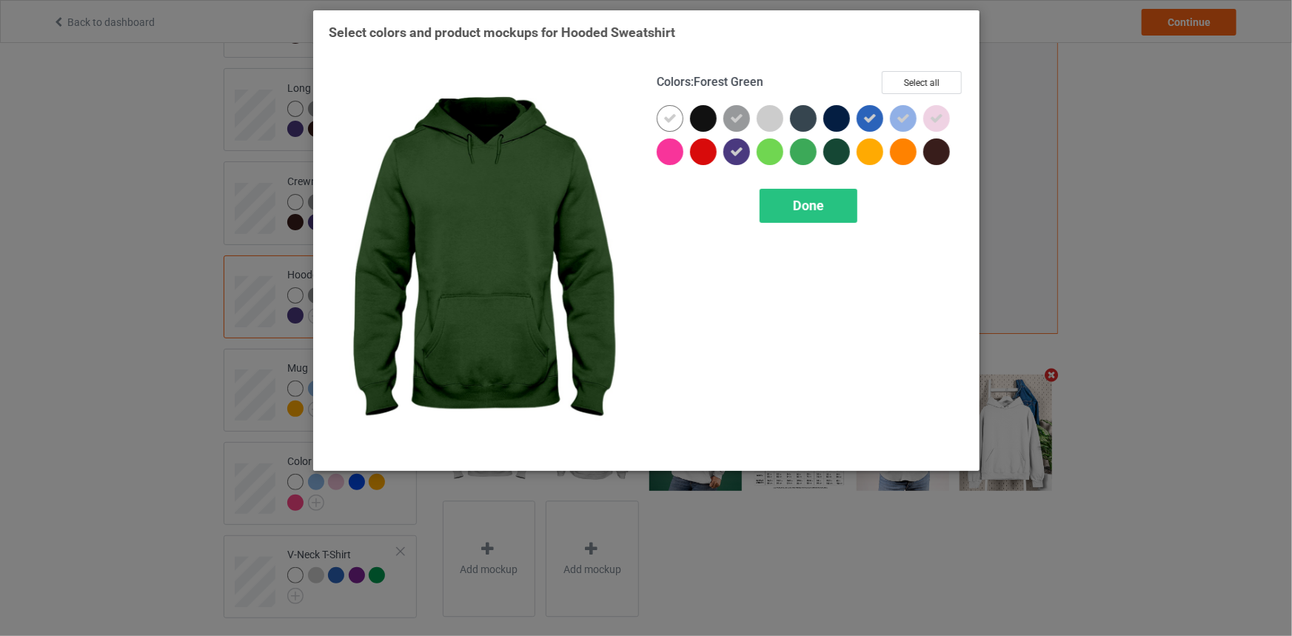
click at [829, 150] on div at bounding box center [837, 151] width 27 height 27
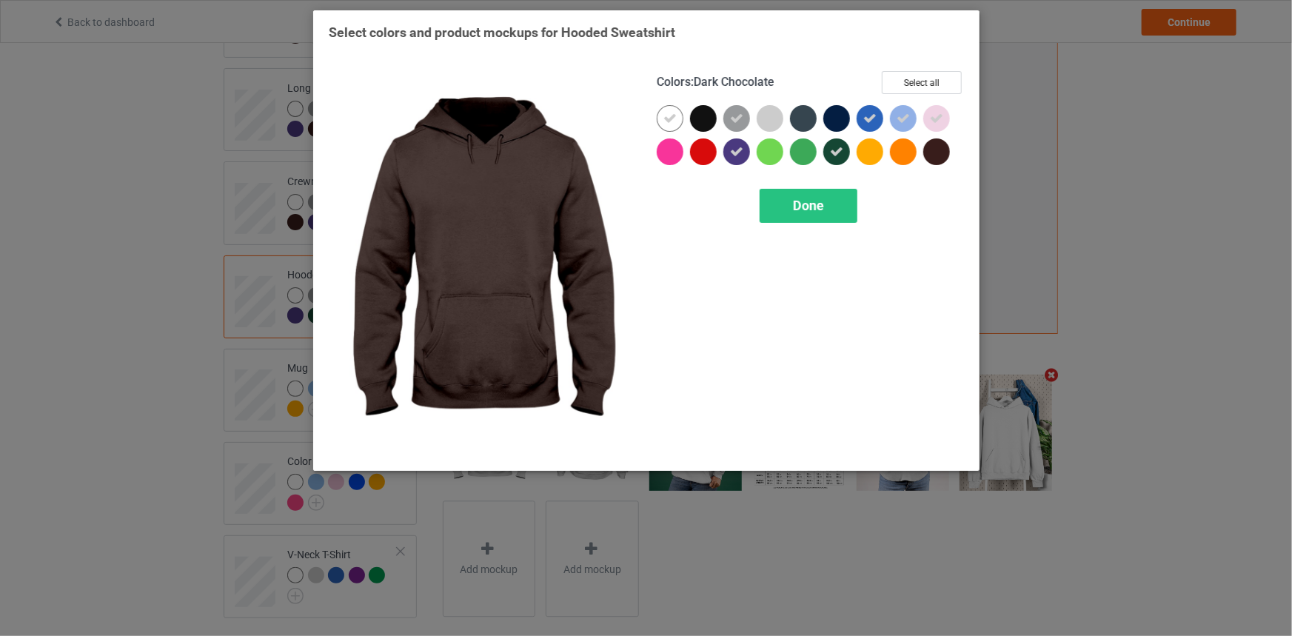
click at [929, 149] on div at bounding box center [937, 151] width 27 height 27
click at [787, 203] on div "Done" at bounding box center [809, 206] width 98 height 34
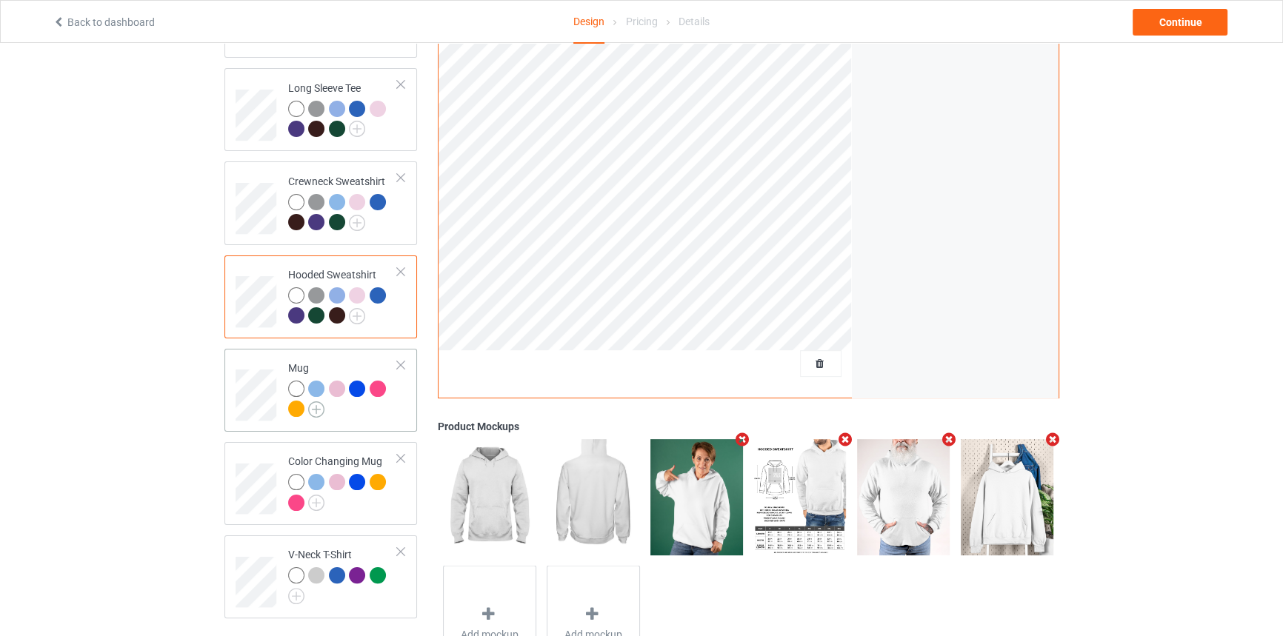
click at [318, 401] on img at bounding box center [316, 409] width 16 height 16
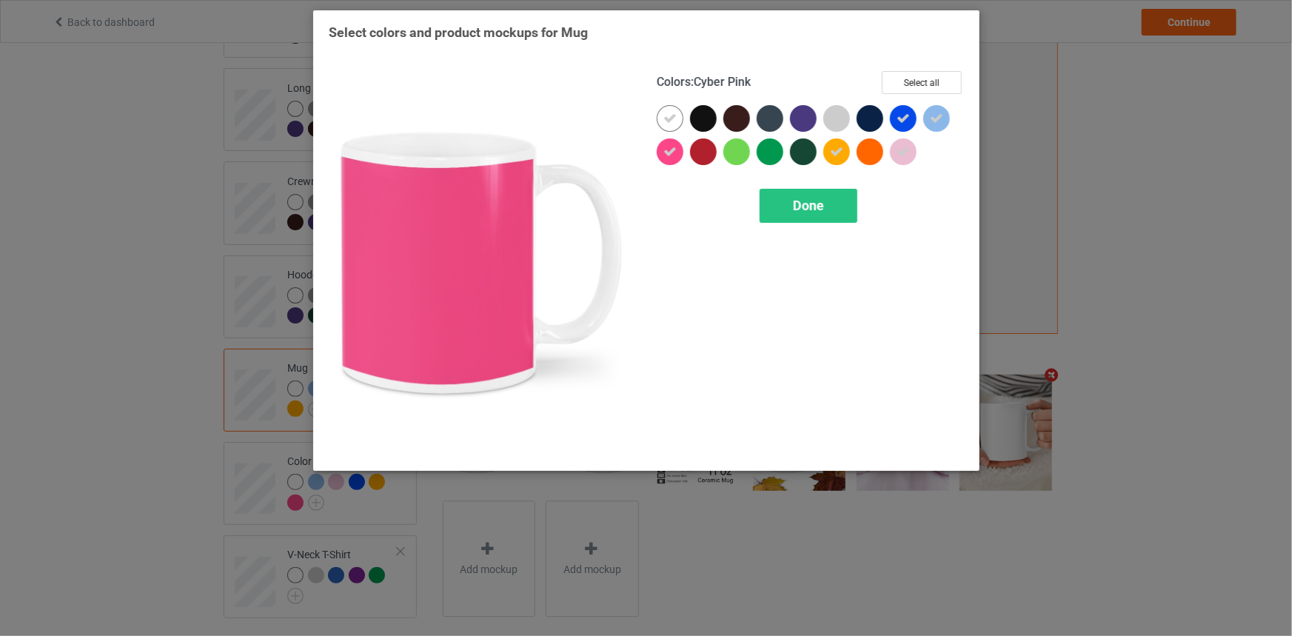
click at [672, 152] on icon at bounding box center [670, 151] width 13 height 13
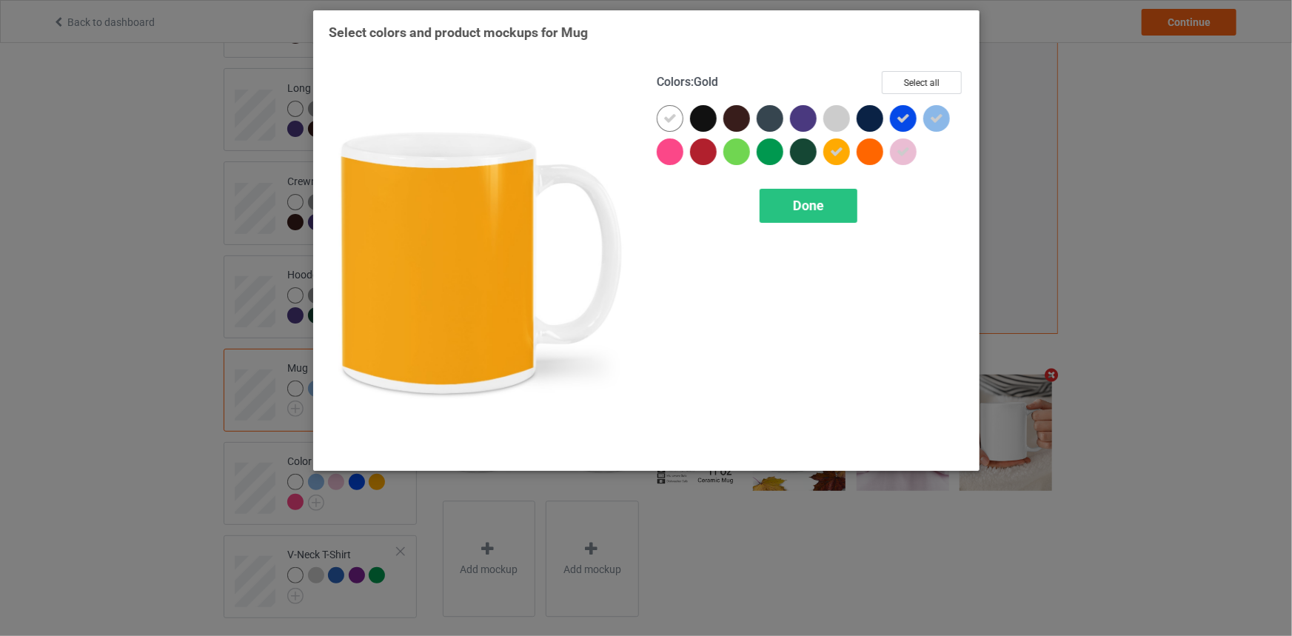
click at [829, 155] on div at bounding box center [837, 151] width 27 height 27
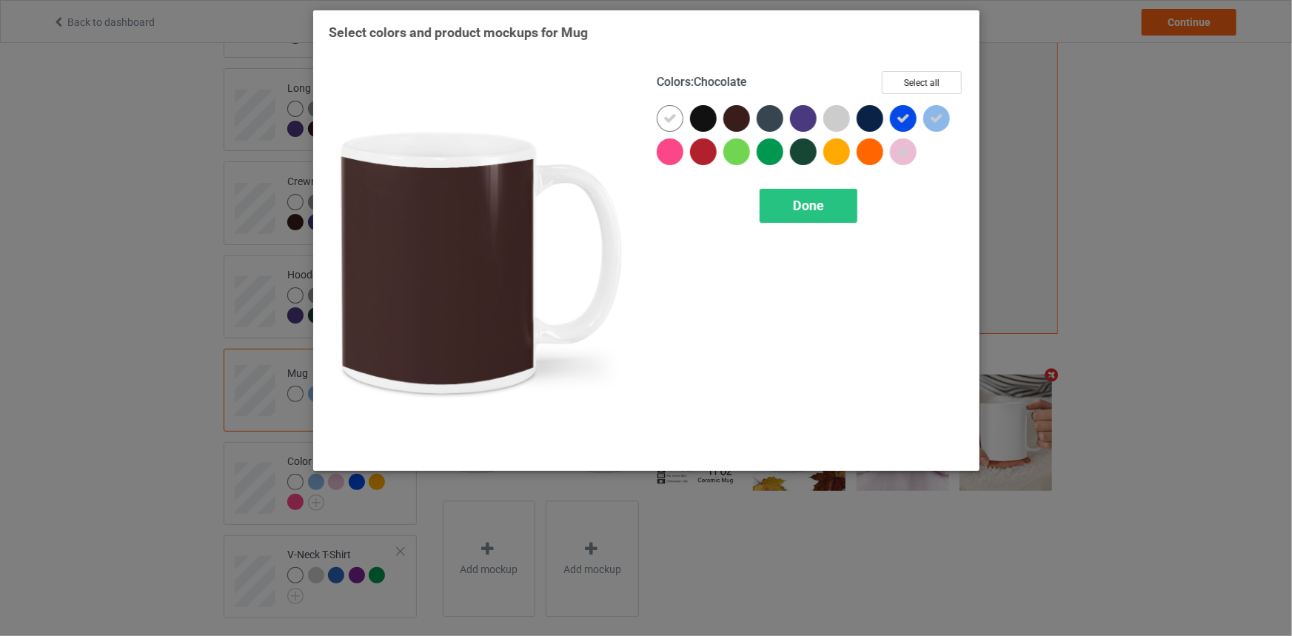
click at [733, 121] on div at bounding box center [737, 118] width 27 height 27
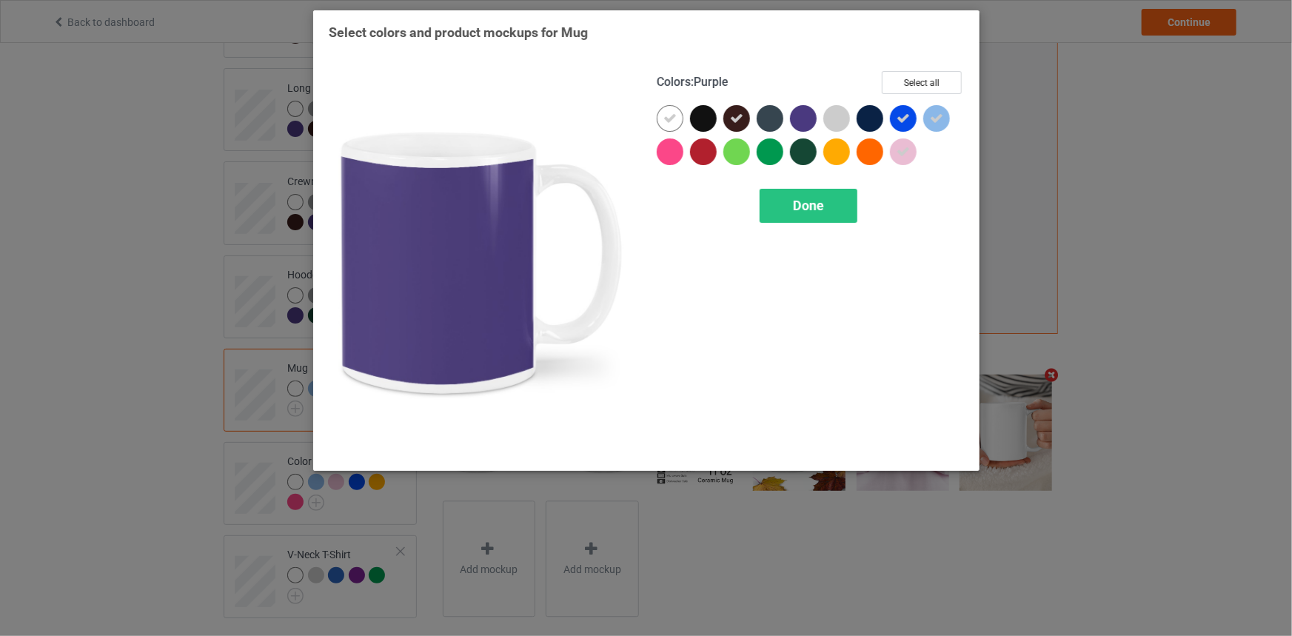
click at [794, 121] on div at bounding box center [803, 118] width 27 height 27
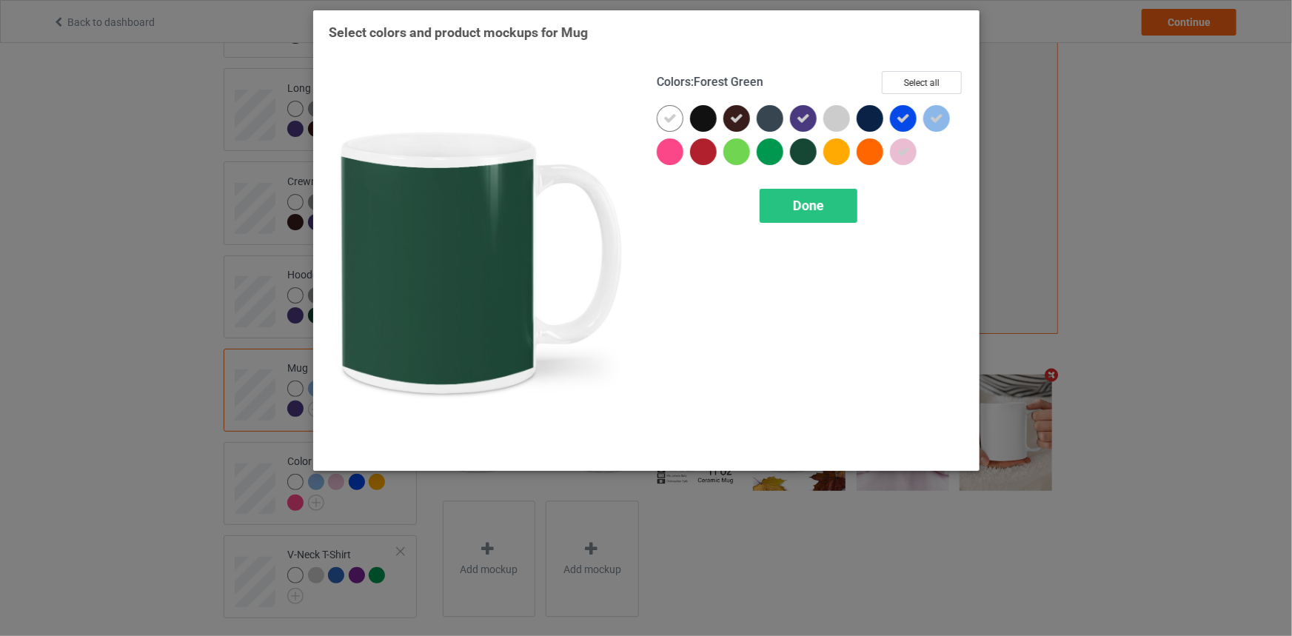
click at [792, 158] on div at bounding box center [803, 151] width 27 height 27
click at [812, 203] on span "Done" at bounding box center [808, 206] width 31 height 16
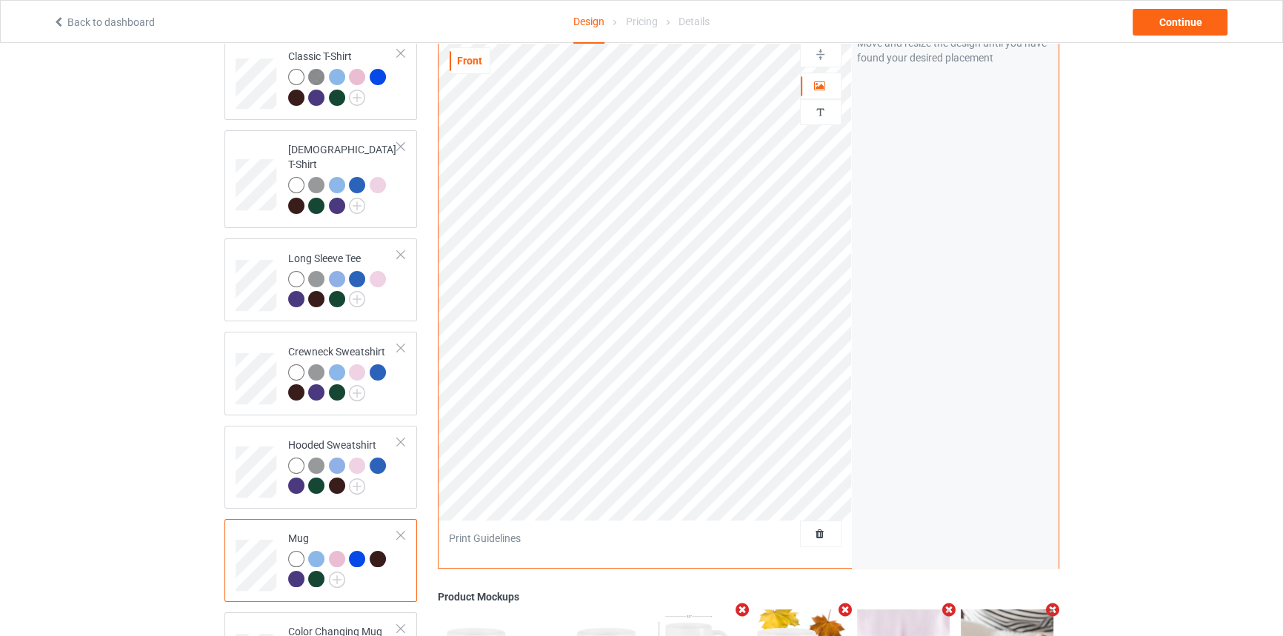
scroll to position [36, 0]
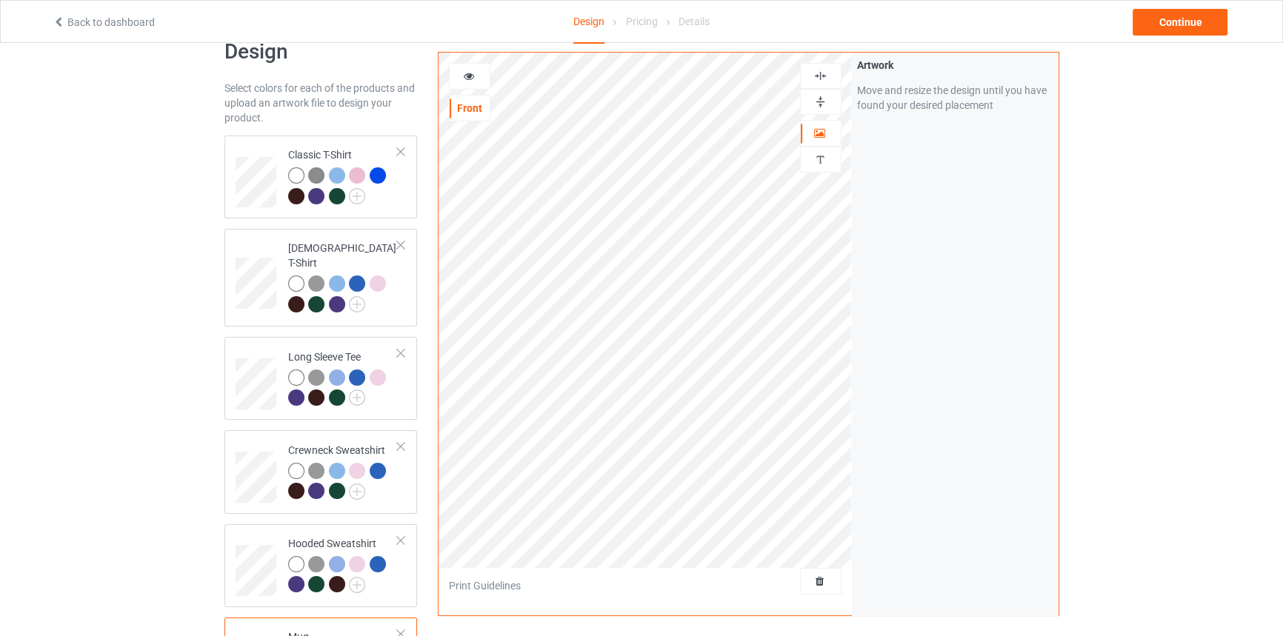
click at [821, 99] on img at bounding box center [820, 102] width 14 height 14
click at [818, 98] on img at bounding box center [820, 102] width 14 height 14
click at [469, 76] on icon at bounding box center [468, 74] width 13 height 10
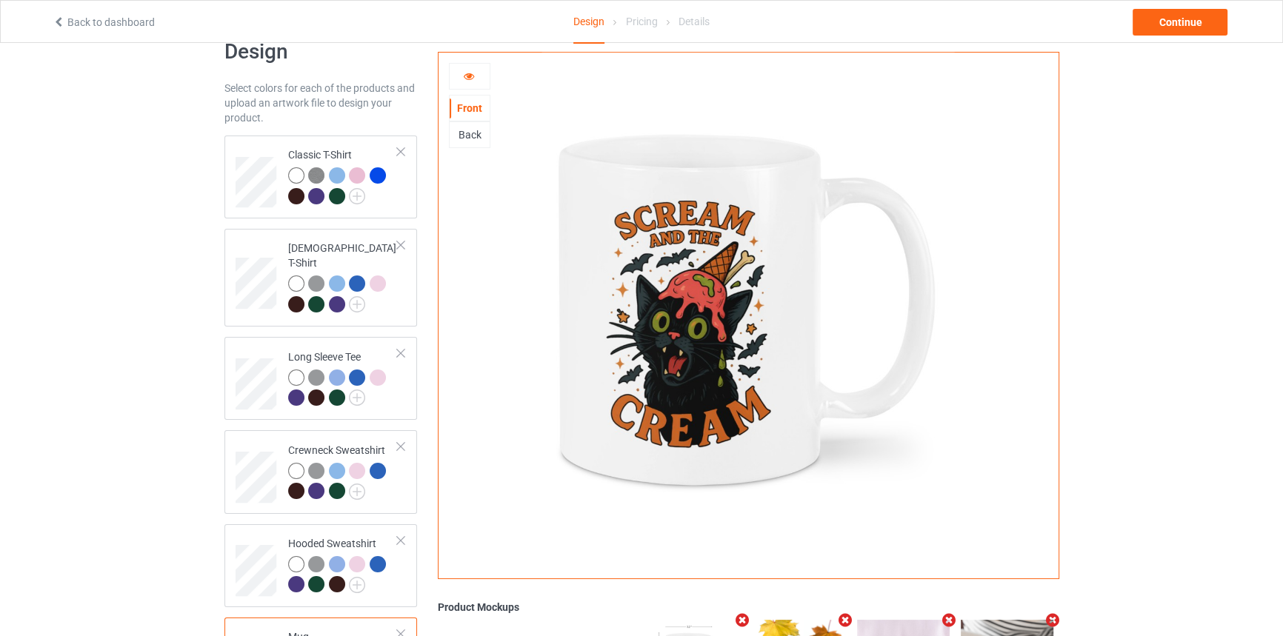
click at [459, 70] on div at bounding box center [470, 76] width 40 height 15
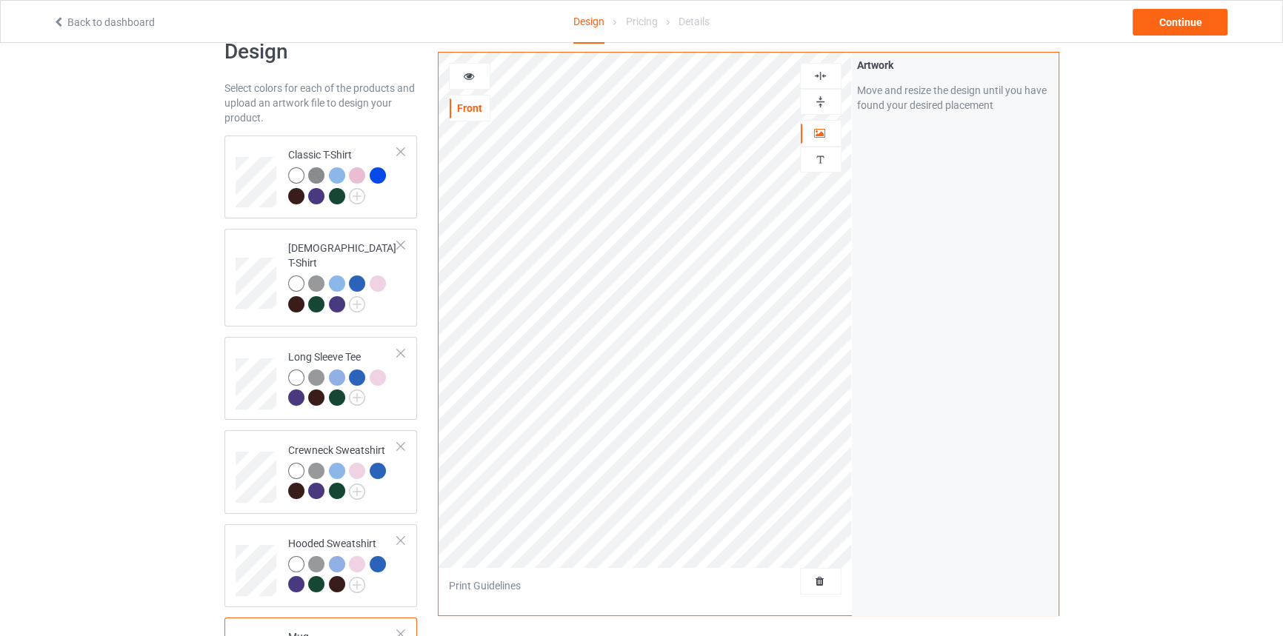
click at [822, 100] on img at bounding box center [820, 102] width 14 height 14
click at [822, 78] on img at bounding box center [820, 76] width 14 height 14
click at [827, 97] on div at bounding box center [821, 102] width 40 height 14
click at [822, 101] on img at bounding box center [820, 102] width 14 height 14
click at [822, 102] on img at bounding box center [820, 102] width 14 height 14
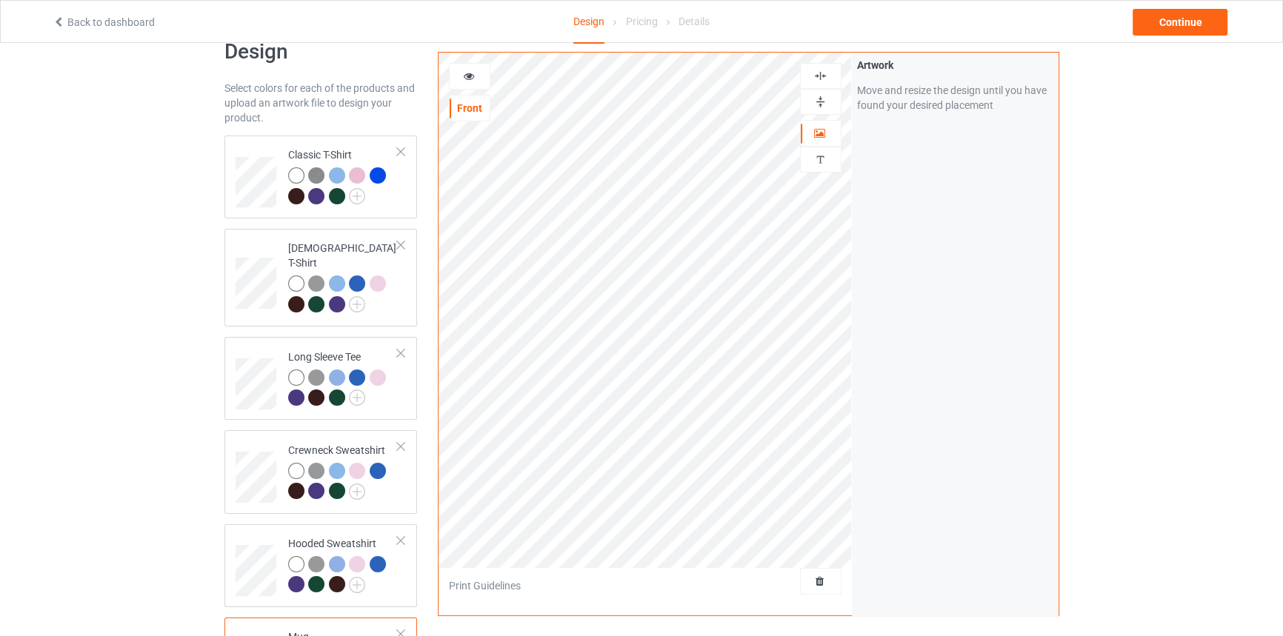
click at [470, 76] on icon at bounding box center [468, 74] width 13 height 10
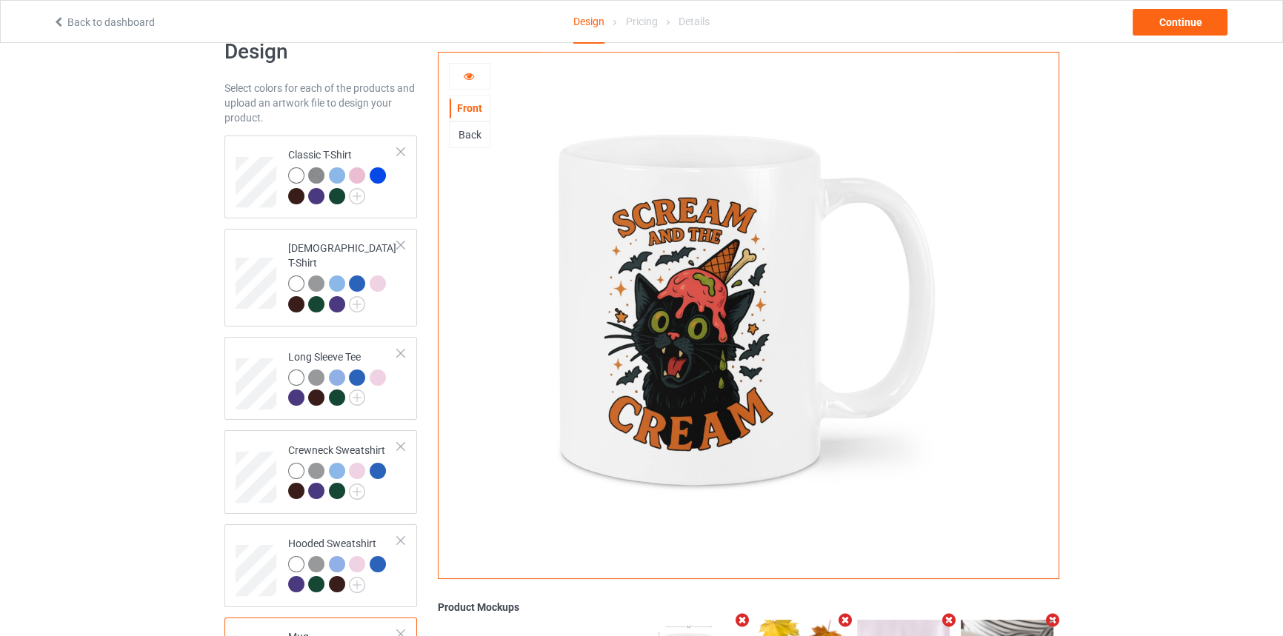
click at [470, 76] on icon at bounding box center [468, 74] width 13 height 10
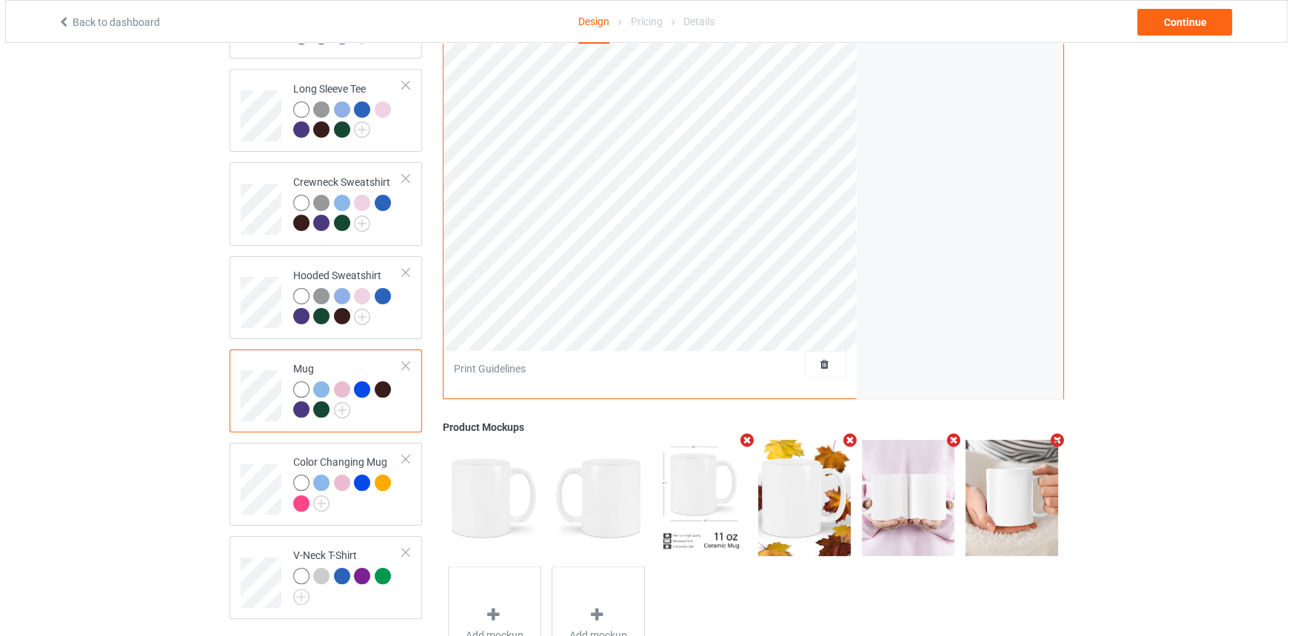
scroll to position [304, 0]
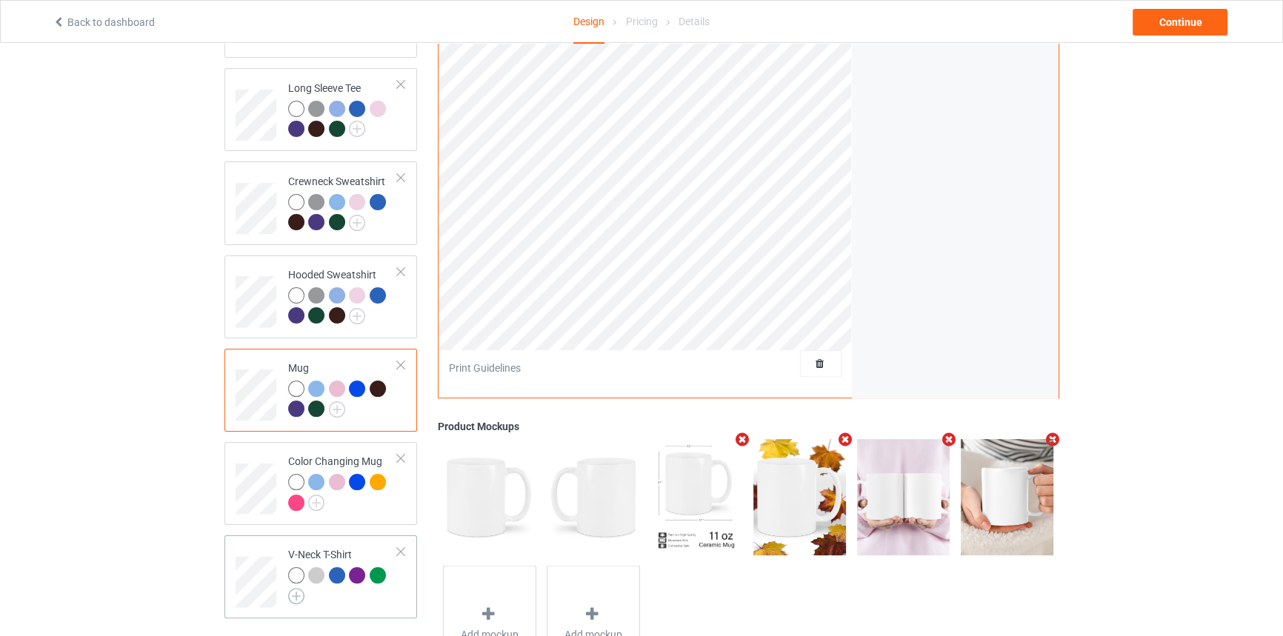
click at [298, 588] on img at bounding box center [296, 596] width 16 height 16
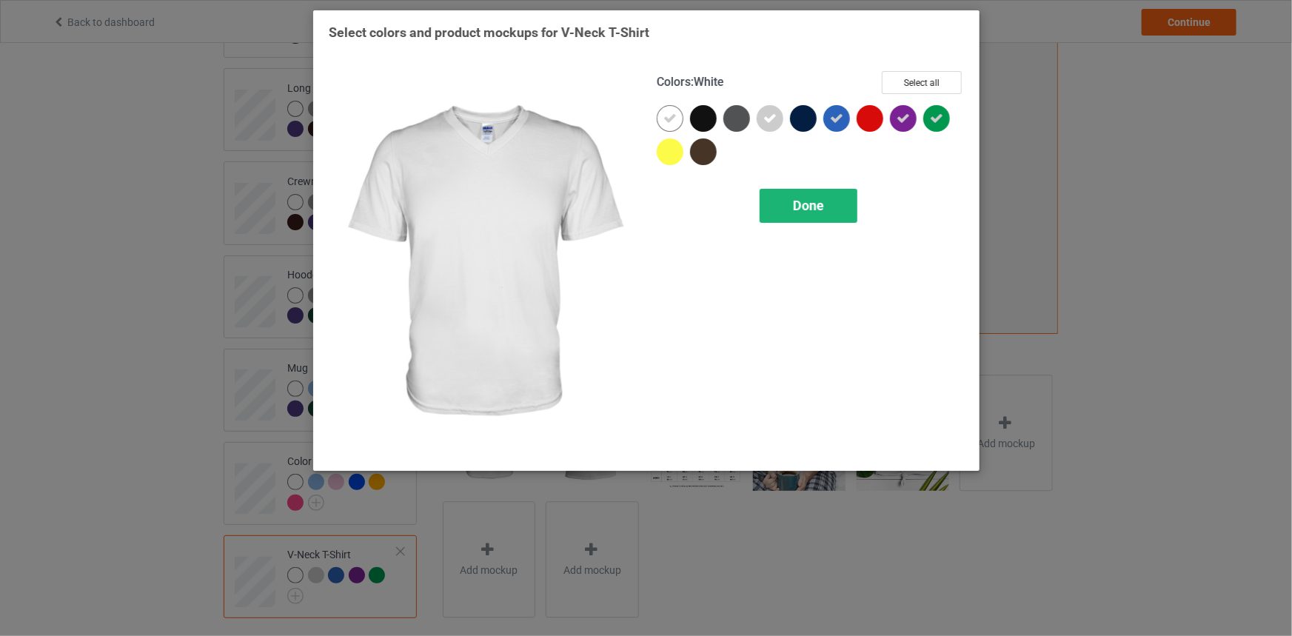
click at [805, 201] on span "Done" at bounding box center [808, 206] width 31 height 16
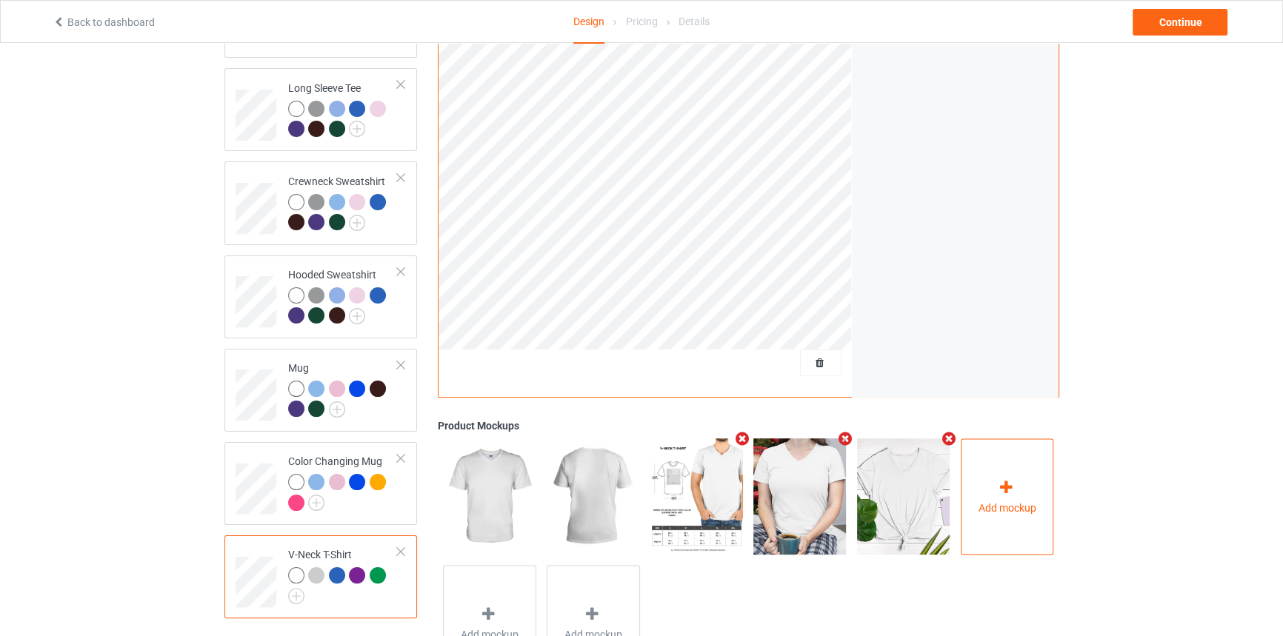
click at [990, 453] on div "Add mockup" at bounding box center [1007, 497] width 93 height 116
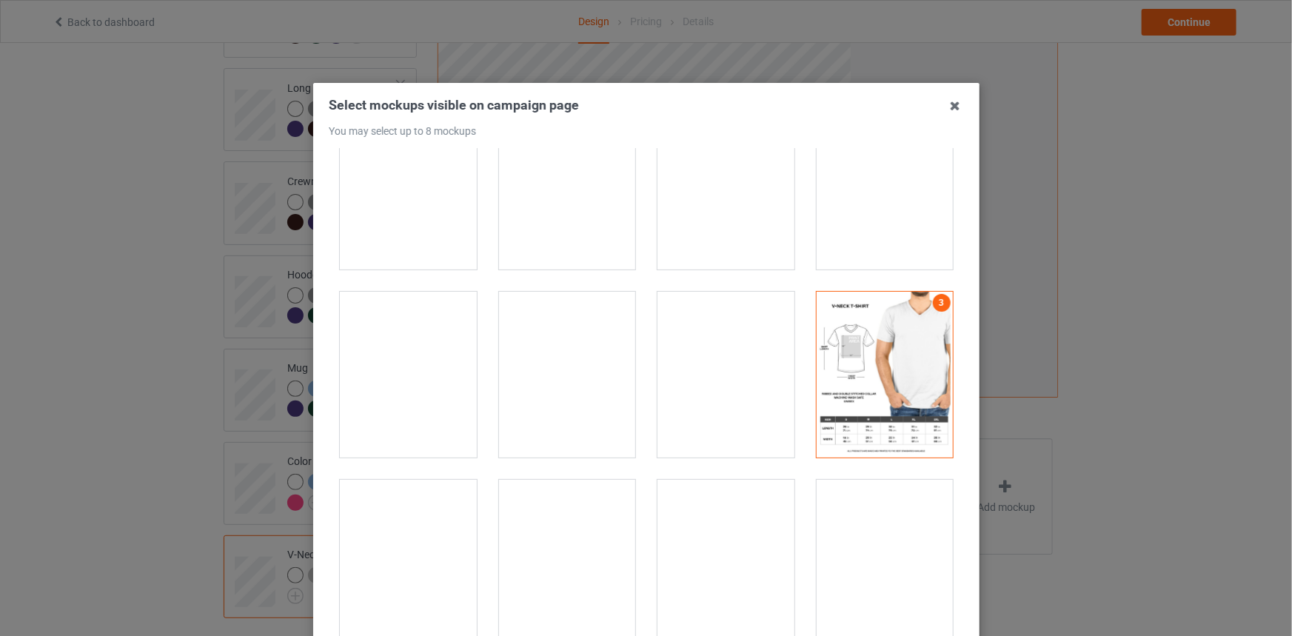
scroll to position [807, 0]
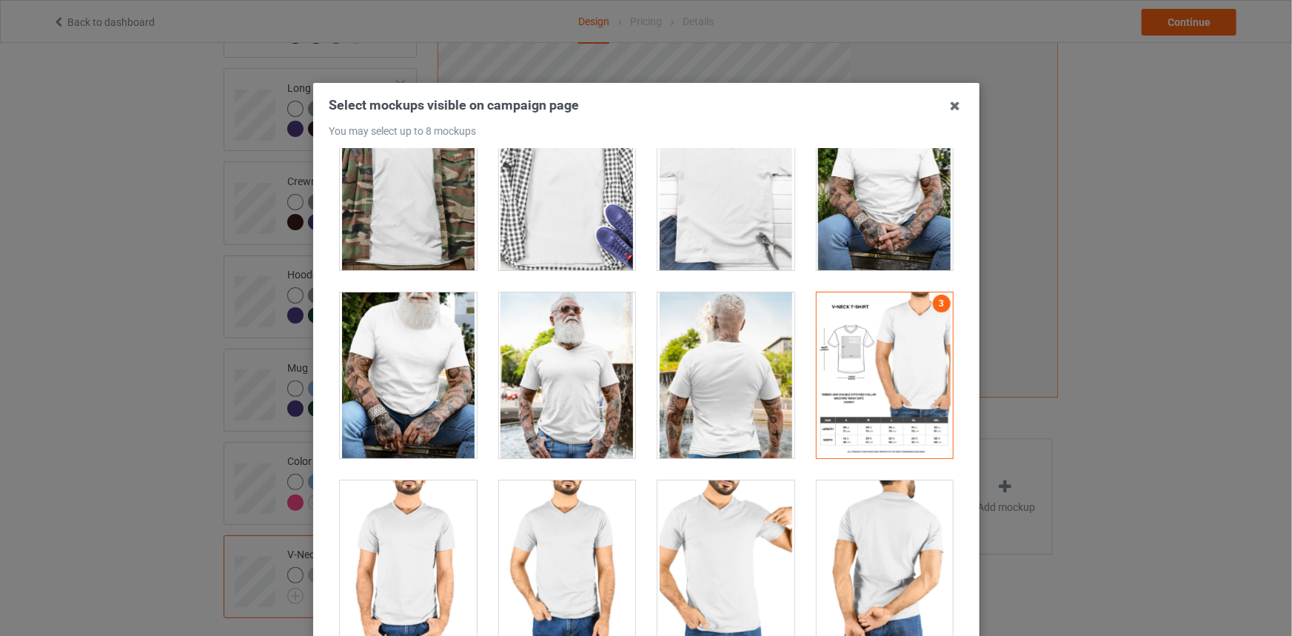
click at [444, 324] on div at bounding box center [408, 376] width 137 height 166
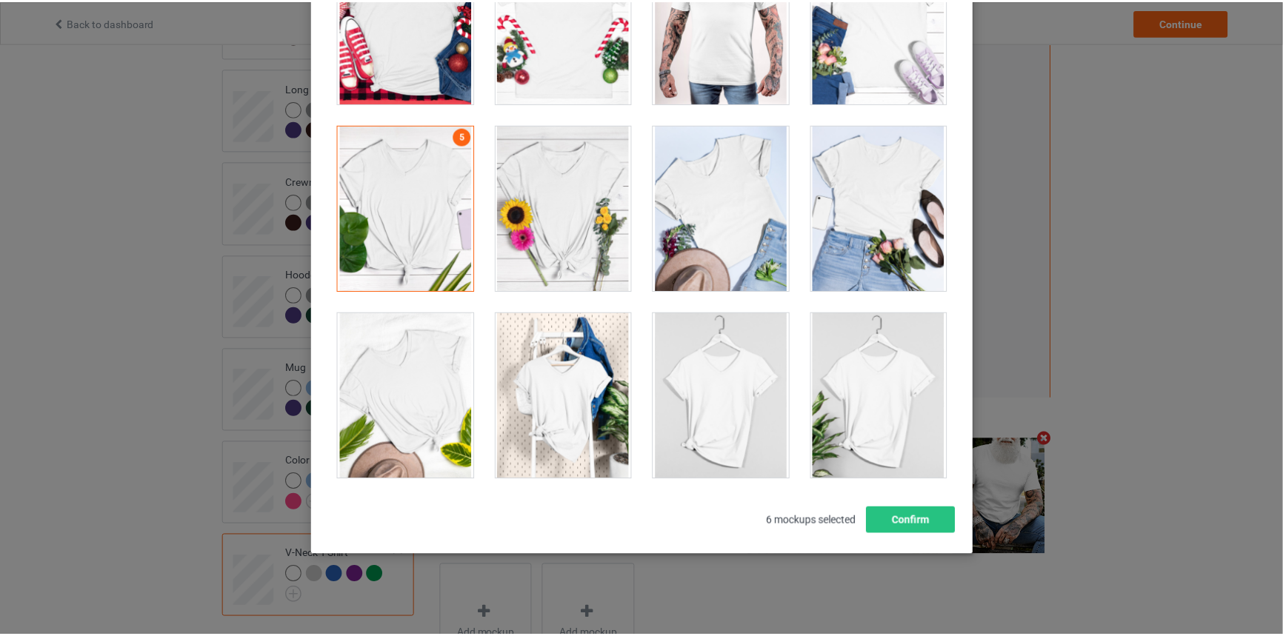
scroll to position [171, 0]
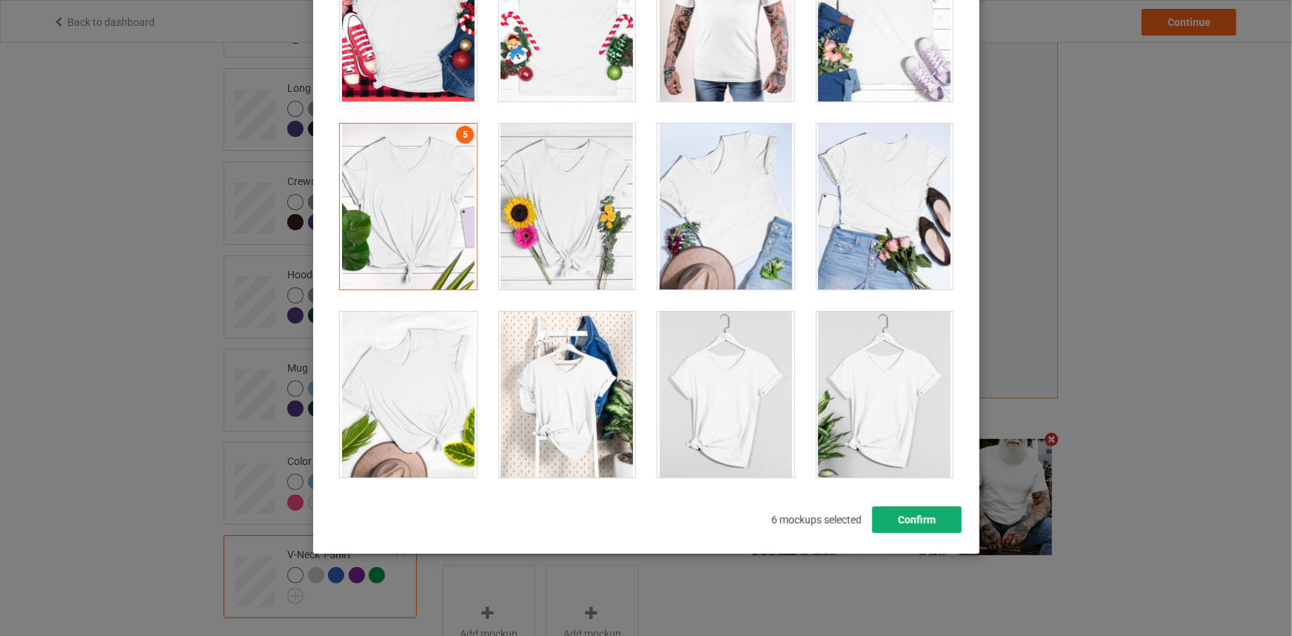
click at [923, 531] on button "Confirm" at bounding box center [917, 520] width 90 height 27
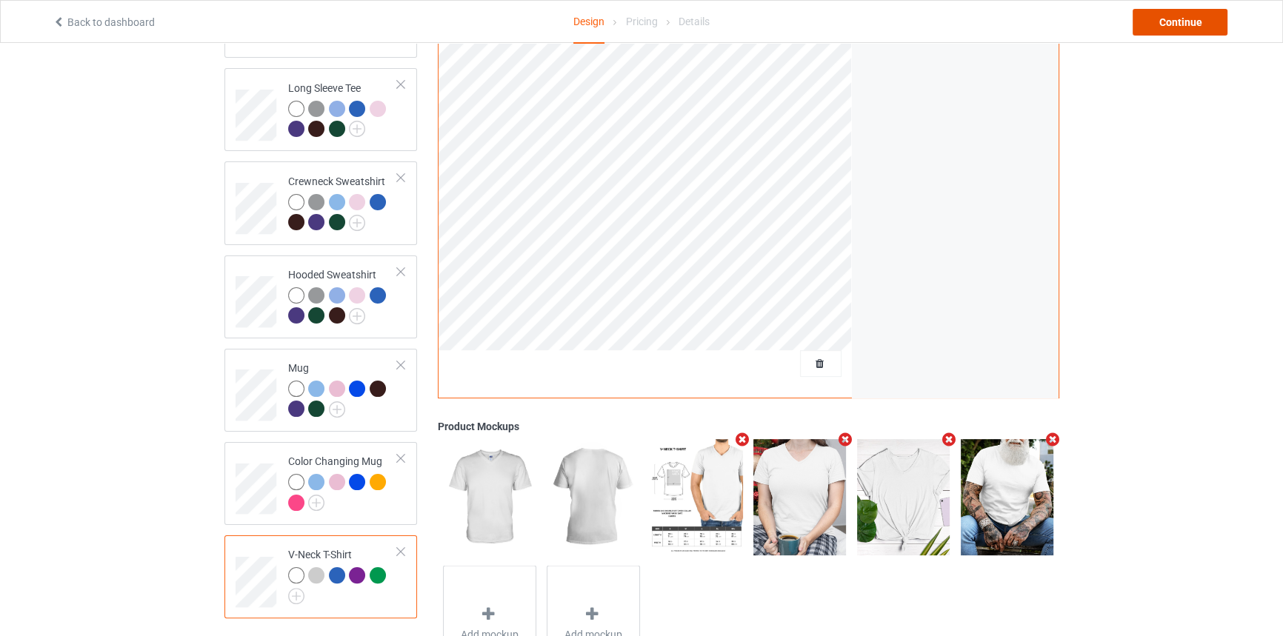
click at [1161, 34] on div "Continue" at bounding box center [1179, 22] width 95 height 27
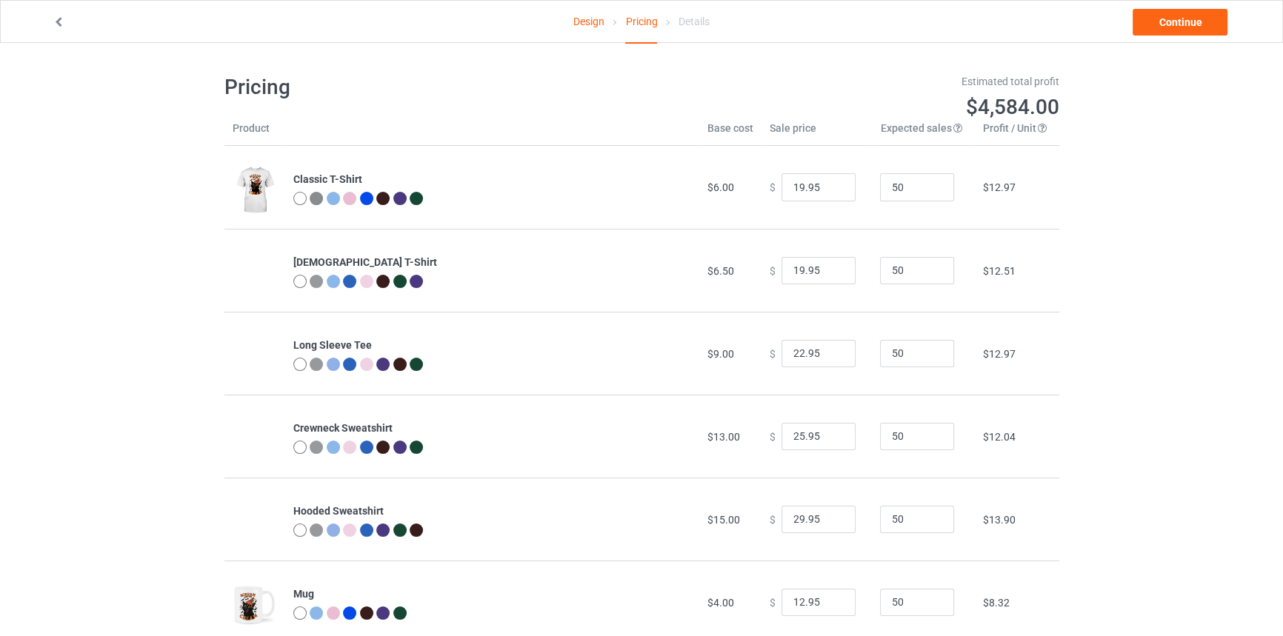
click at [587, 25] on link "Design" at bounding box center [588, 21] width 31 height 41
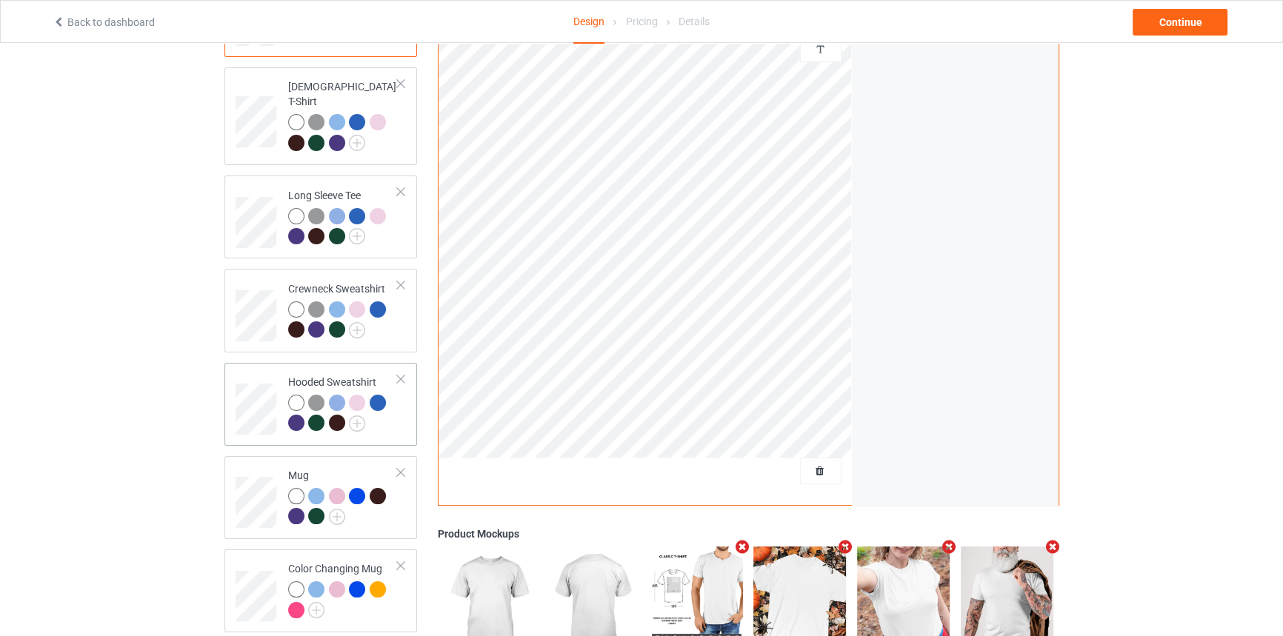
scroll to position [201, 0]
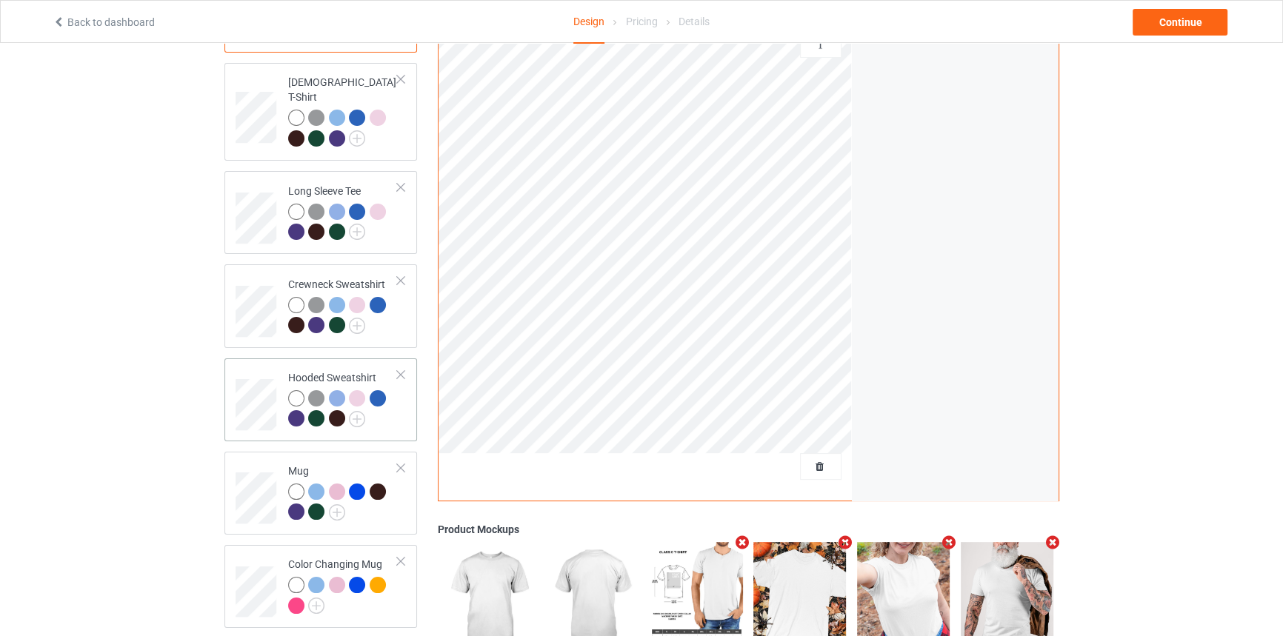
click at [371, 408] on div at bounding box center [343, 410] width 110 height 41
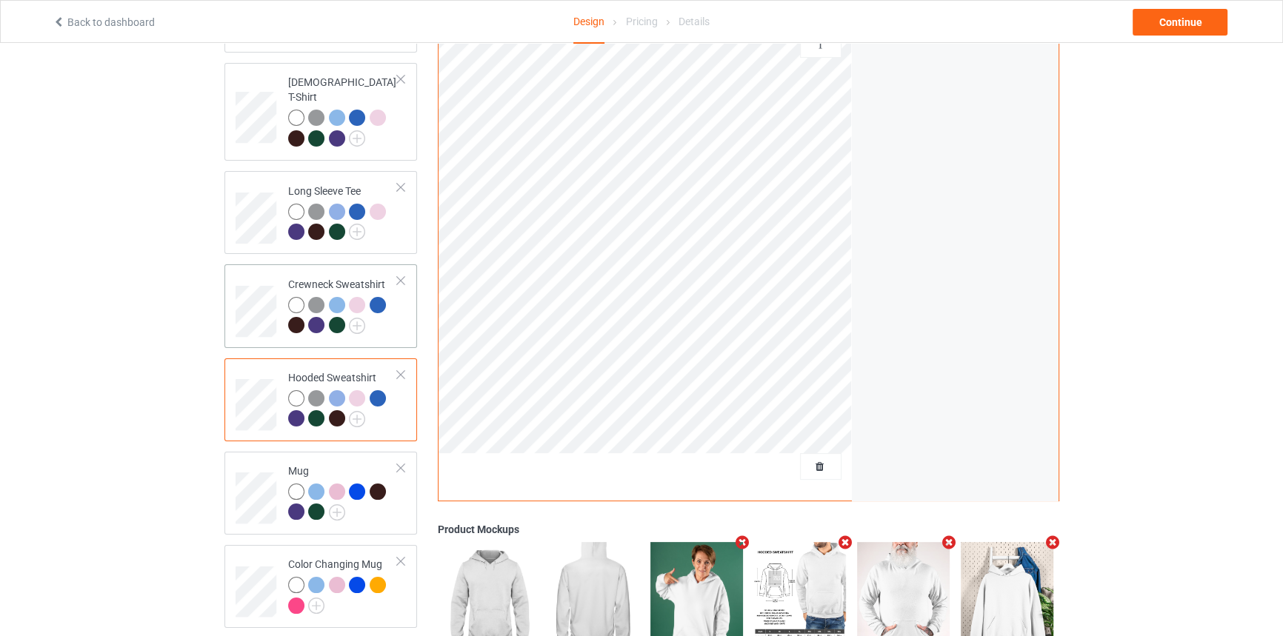
click at [326, 270] on td "Crewneck Sweatshirt" at bounding box center [343, 305] width 127 height 71
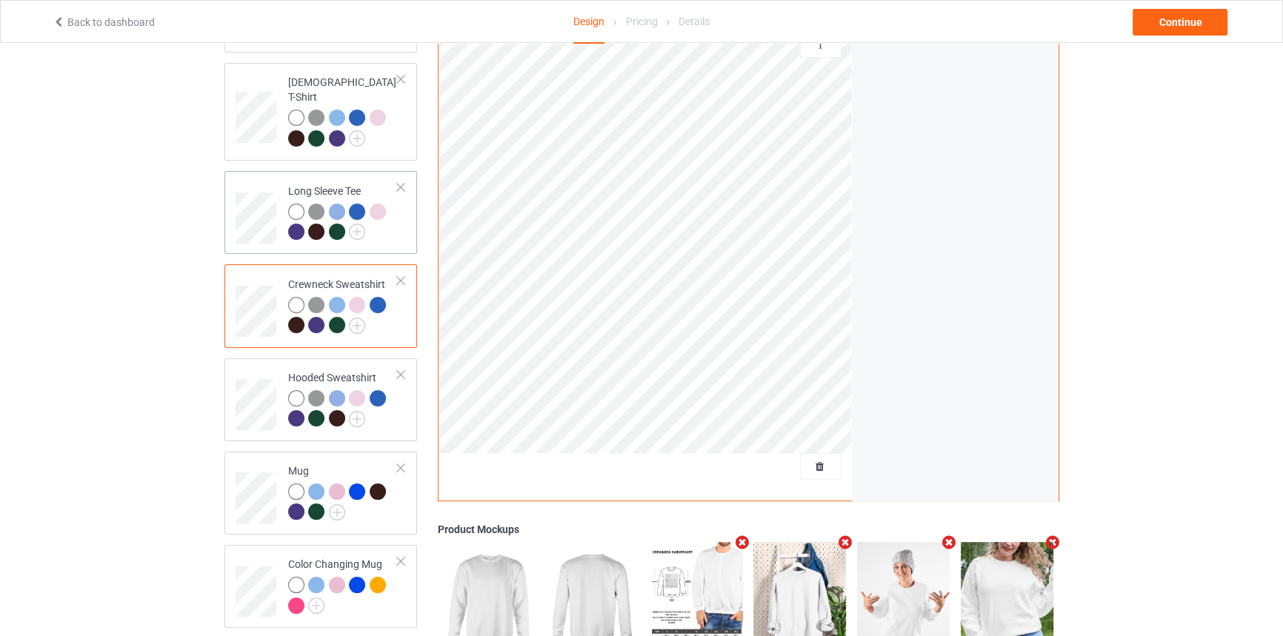
click at [366, 218] on div at bounding box center [343, 224] width 110 height 41
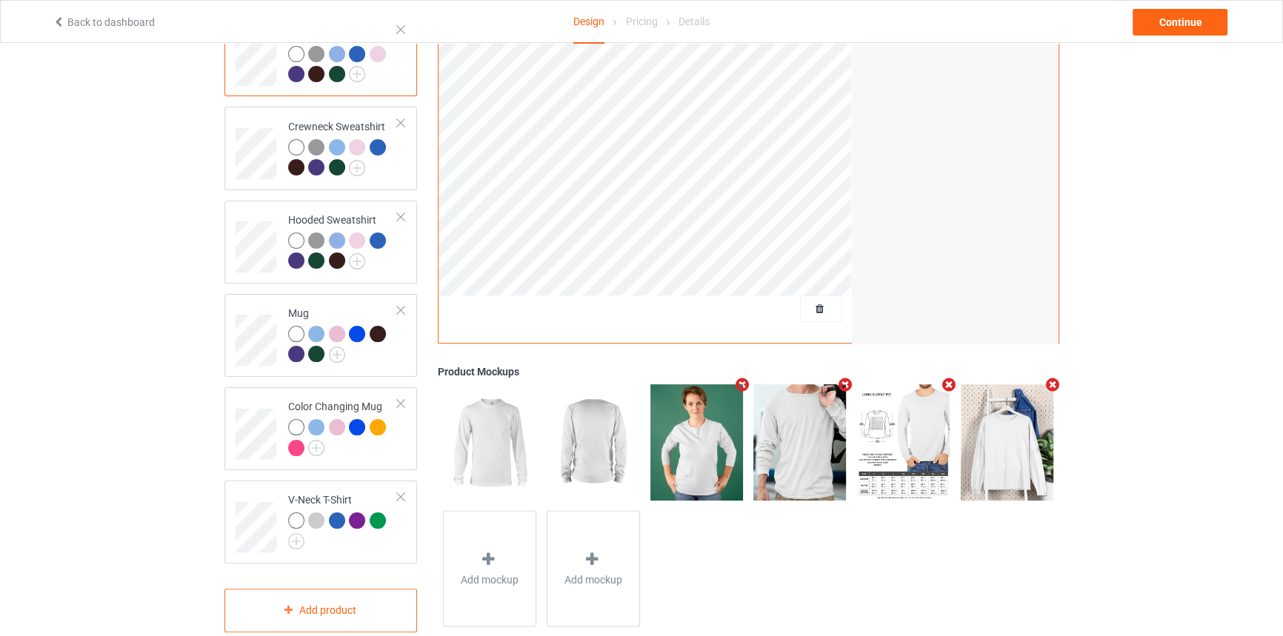
scroll to position [372, 0]
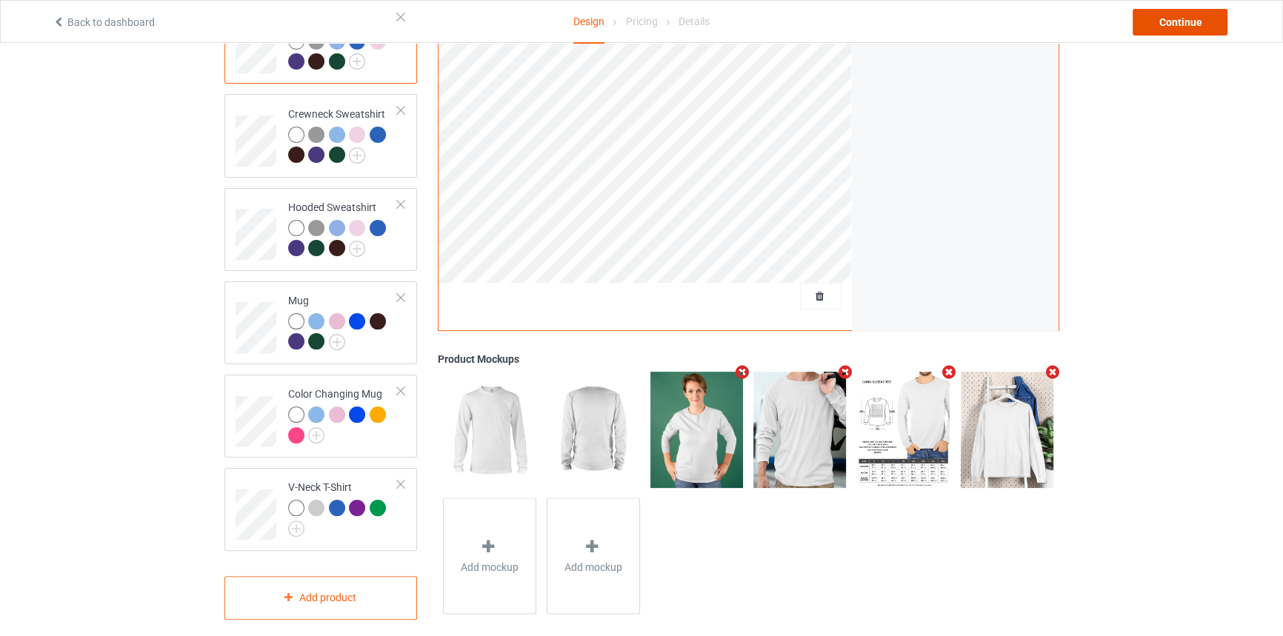
click at [1190, 15] on div "Continue" at bounding box center [1179, 22] width 95 height 27
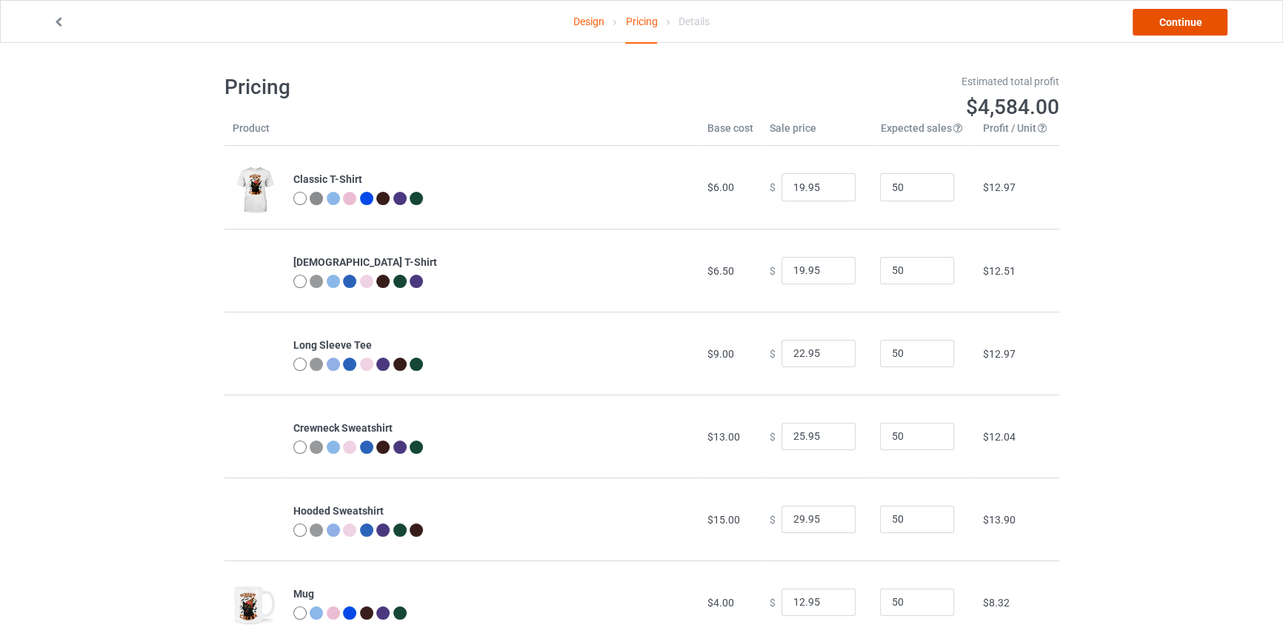
click at [1190, 15] on link "Continue" at bounding box center [1179, 22] width 95 height 27
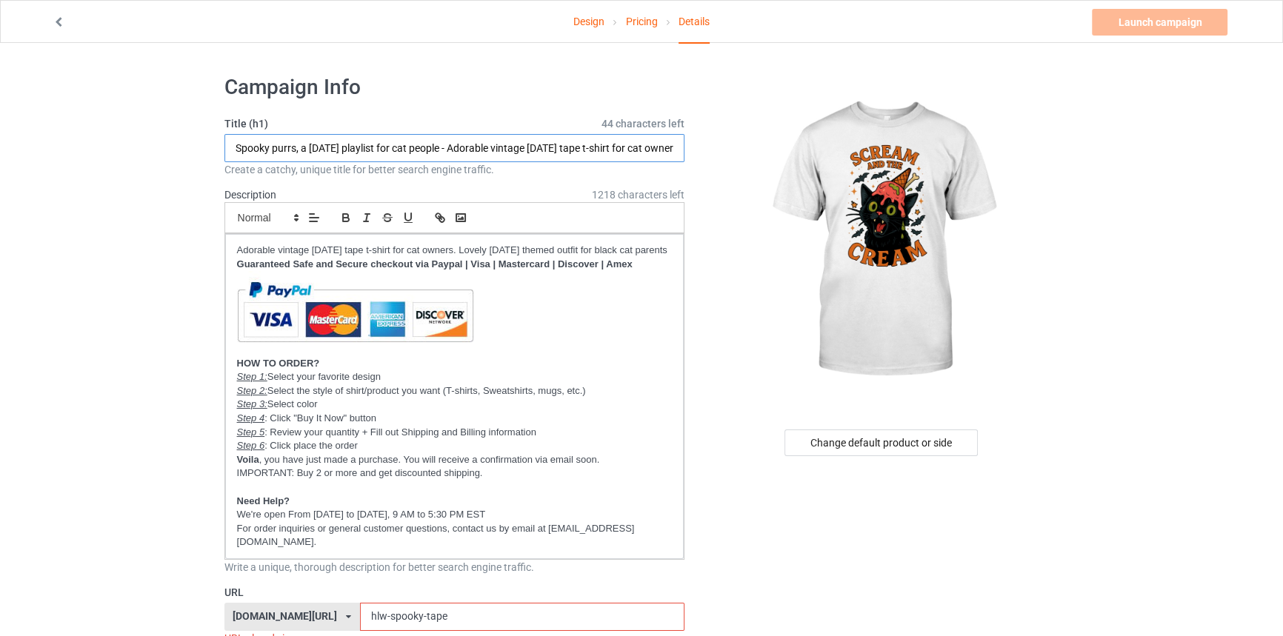
drag, startPoint x: 457, startPoint y: 146, endPoint x: 107, endPoint y: 136, distance: 350.4
click at [911, 441] on div "Change default product or side" at bounding box center [880, 443] width 193 height 27
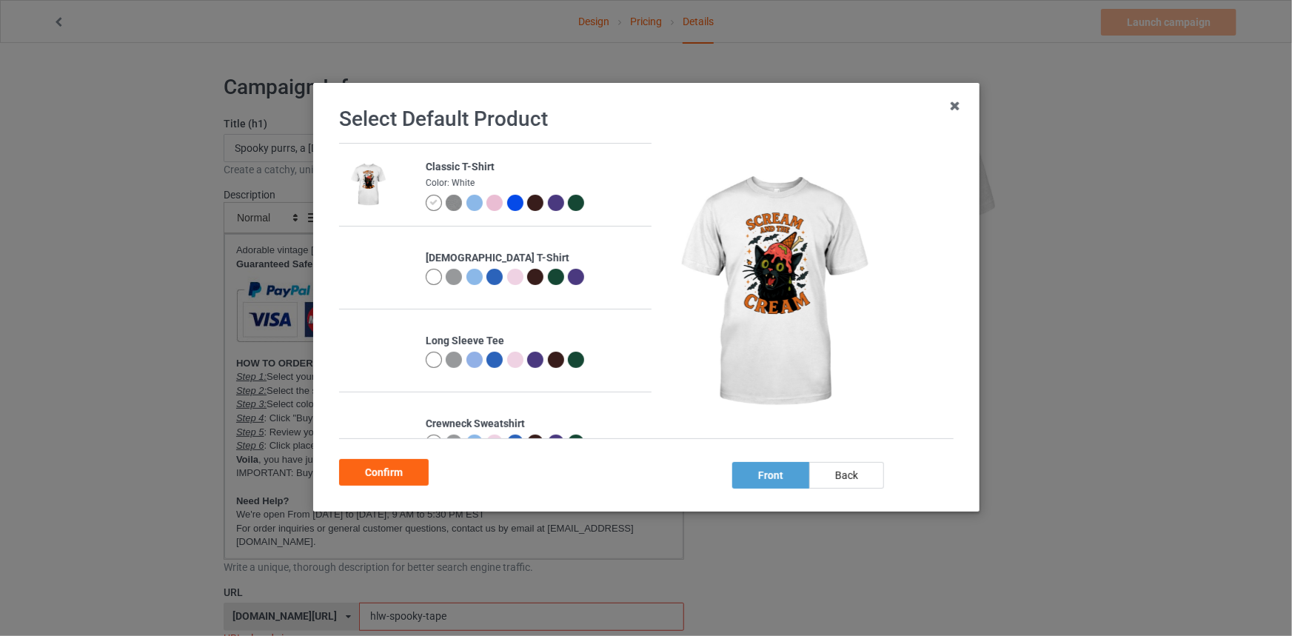
click at [496, 200] on div at bounding box center [495, 203] width 16 height 16
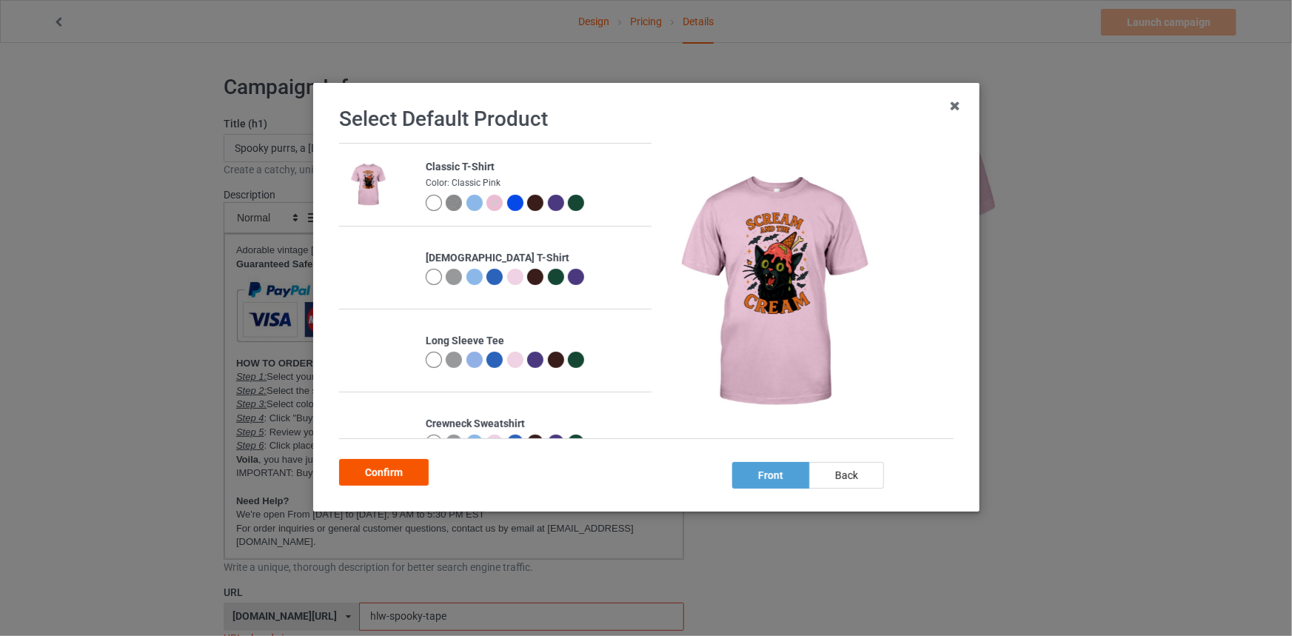
click at [401, 466] on div "Confirm" at bounding box center [384, 472] width 90 height 27
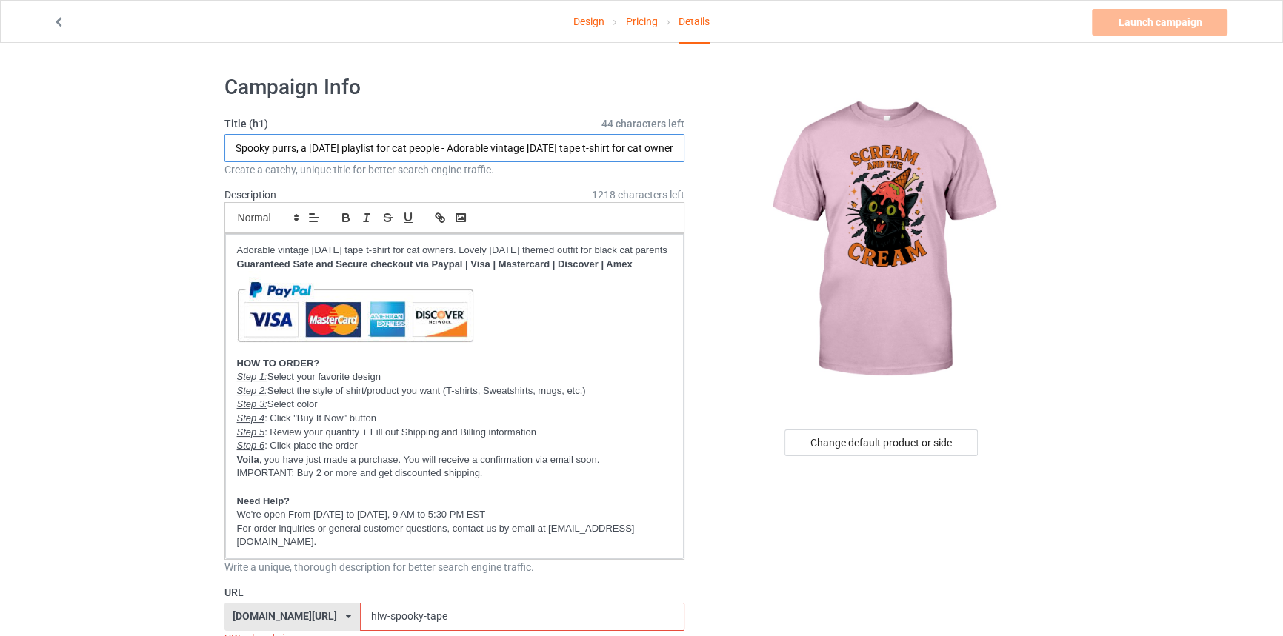
drag, startPoint x: 458, startPoint y: 142, endPoint x: -48, endPoint y: 147, distance: 505.9
click at [0, 147] on html "Design Pricing Details Launch campaign Invalid campaign URL Campaign Info Title…" at bounding box center [641, 318] width 1283 height 636
drag, startPoint x: 393, startPoint y: 146, endPoint x: 695, endPoint y: 147, distance: 302.2
click at [528, 145] on input "Scream and the cream - Adorable scary black cat t-shirt for this [DATE]" at bounding box center [454, 148] width 461 height 28
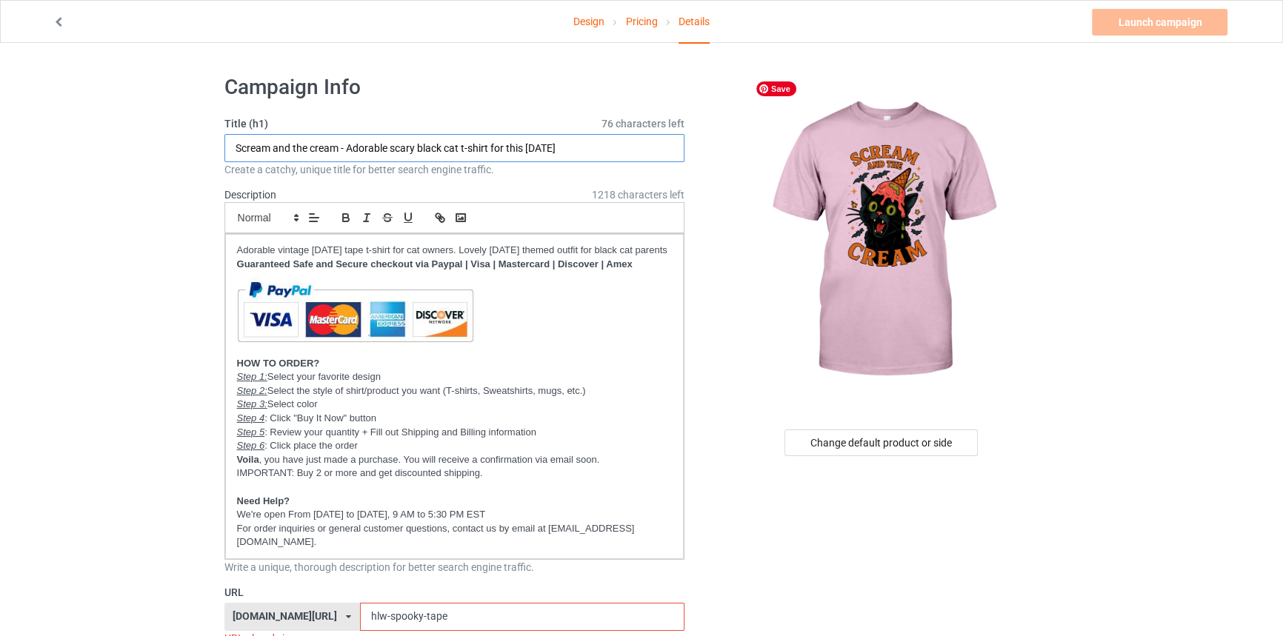
drag, startPoint x: 347, startPoint y: 144, endPoint x: 761, endPoint y: 126, distance: 413.6
type input "Scream and the cream - Adorable scary black cat t-shirt for this [DATE]"
drag, startPoint x: 467, startPoint y: 245, endPoint x: -93, endPoint y: 244, distance: 559.2
click at [0, 244] on html "Design Pricing Details Launch campaign Invalid campaign URL Campaign Info Title…" at bounding box center [641, 318] width 1283 height 636
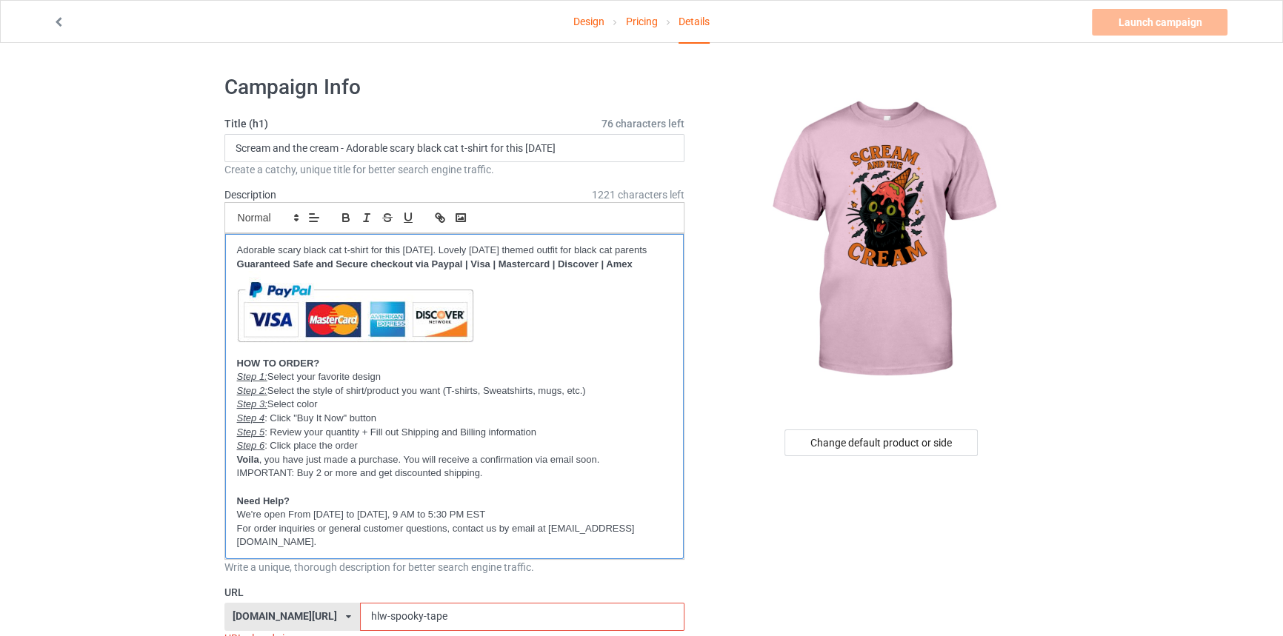
click at [501, 248] on p "Adorable scary black cat t-shirt for this Halloween. Lovely Halloween themed ou…" at bounding box center [454, 251] width 435 height 14
click at [456, 248] on p "Adorable scary black cat t-shirt for this Halloween. Lovely Halloween themed ou…" at bounding box center [454, 251] width 435 height 14
click at [484, 250] on p "Adorable scary black cat t-shirt for this Halloween. Lovely Halloween themed ou…" at bounding box center [454, 251] width 435 height 14
drag, startPoint x: 484, startPoint y: 249, endPoint x: 489, endPoint y: 258, distance: 10.9
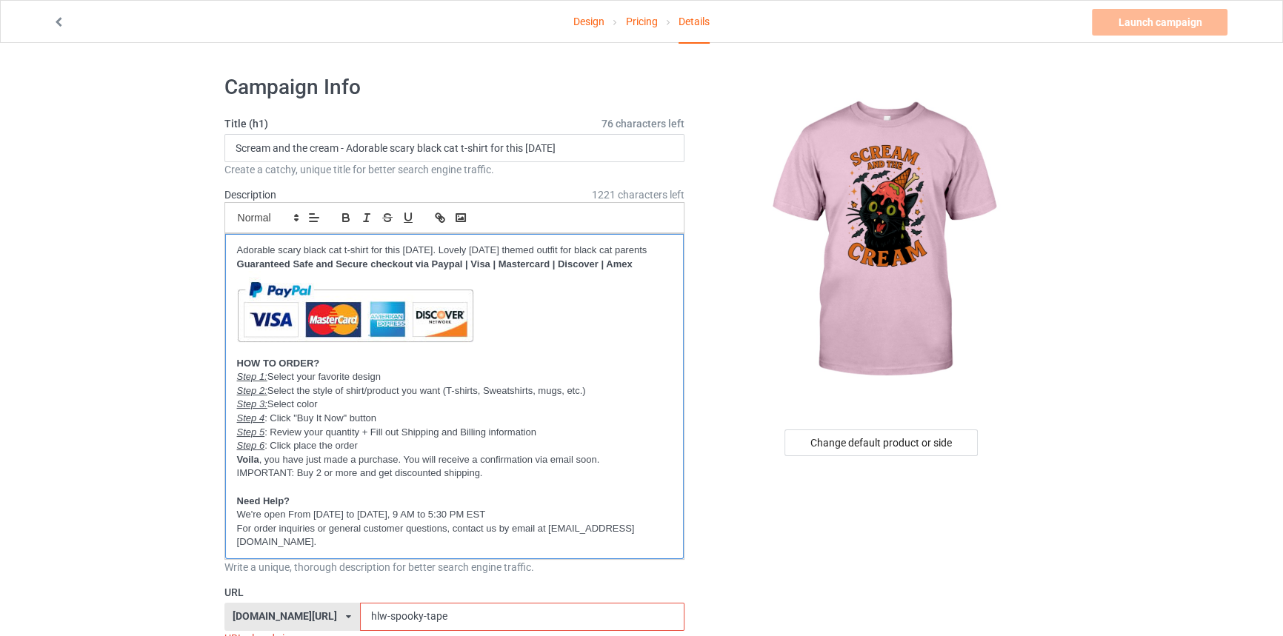
click at [489, 258] on p "Adorable scary black cat t-shirt for this Halloween. Lovely Halloween themed ou…" at bounding box center [454, 251] width 435 height 14
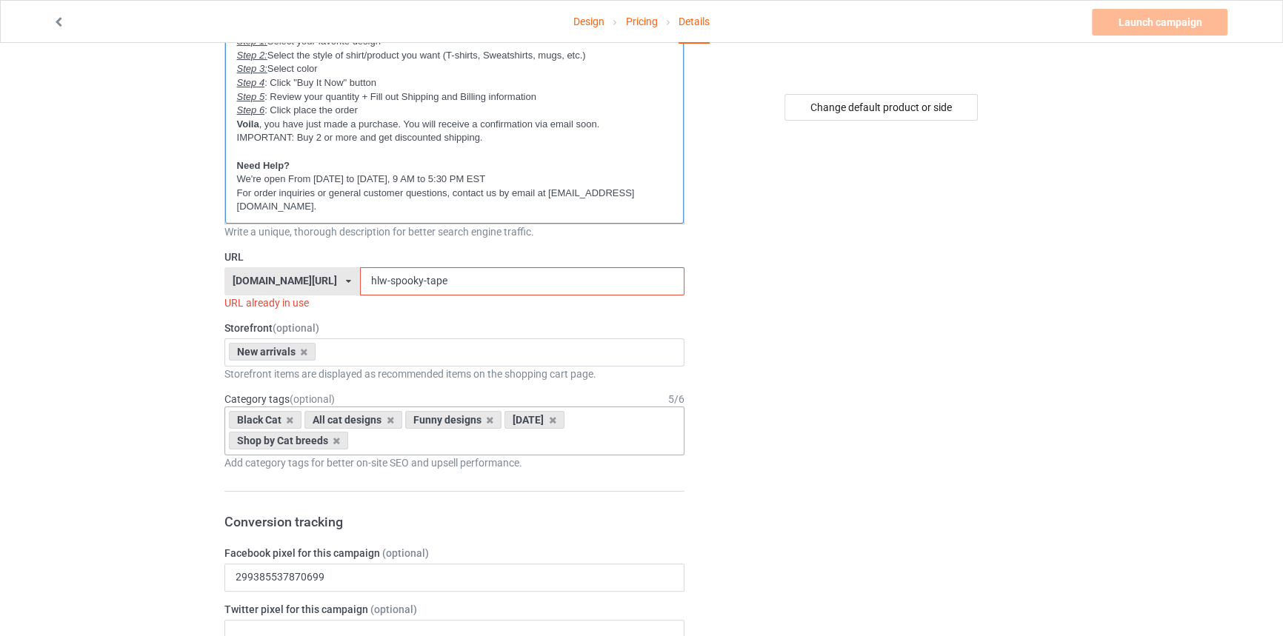
scroll to position [336, 0]
drag, startPoint x: 378, startPoint y: 286, endPoint x: 530, endPoint y: 278, distance: 152.7
click at [530, 278] on input "hlw-spooky-tape" at bounding box center [522, 281] width 324 height 28
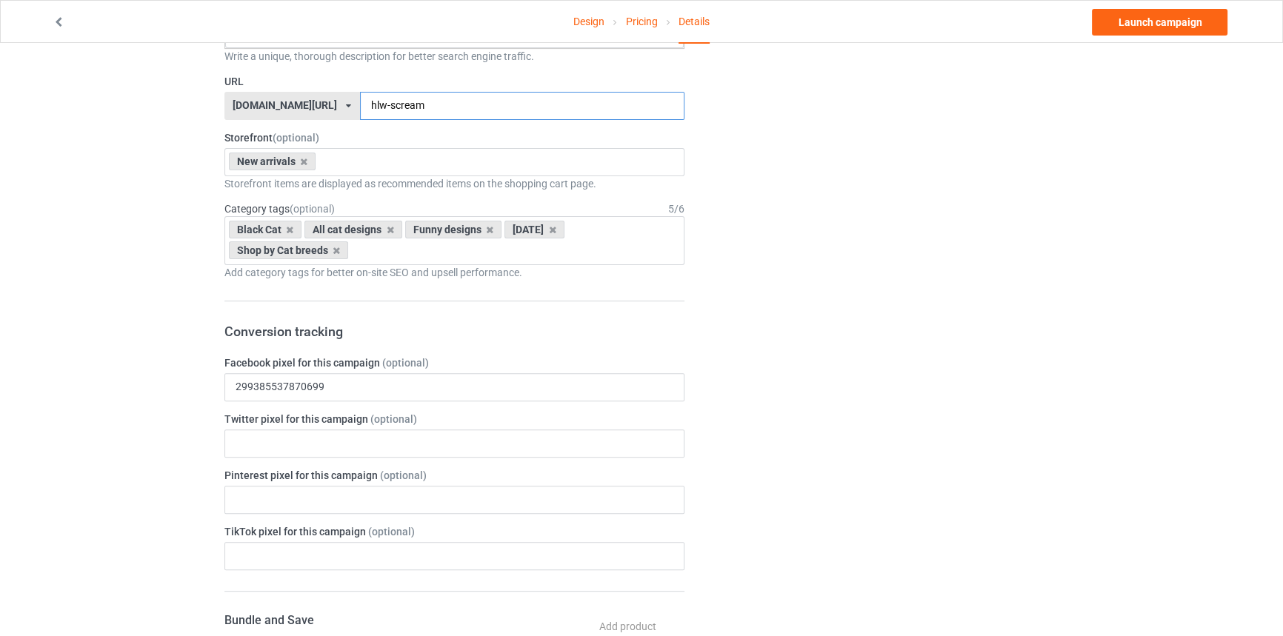
scroll to position [538, 0]
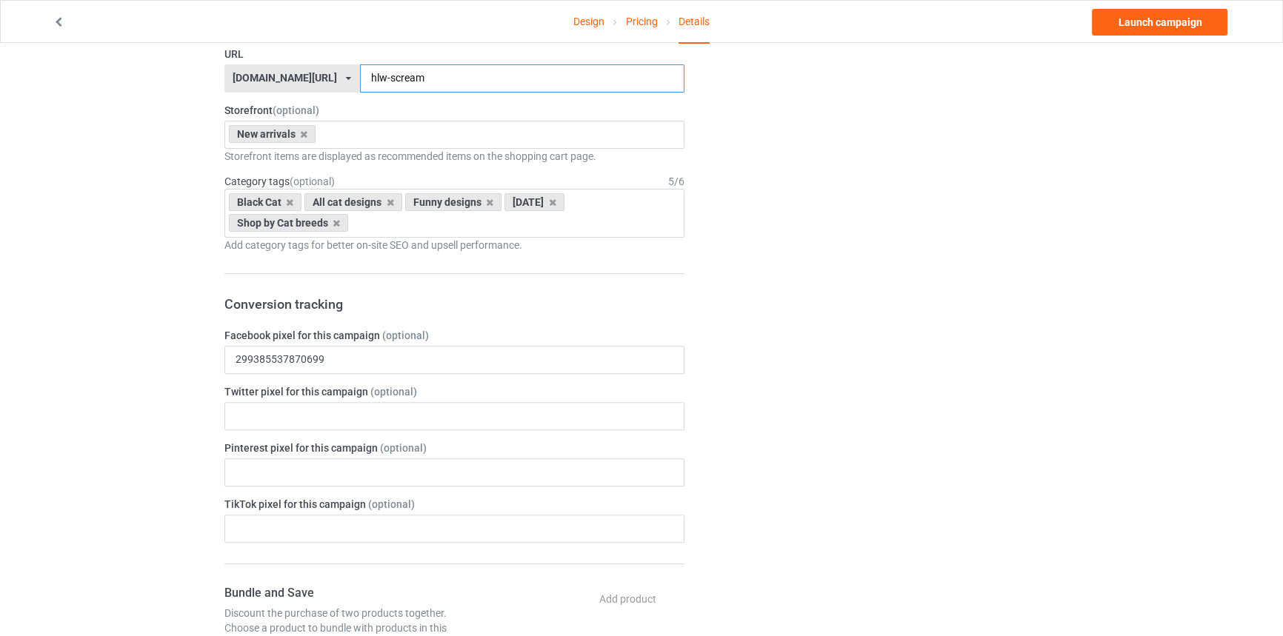
type input "hlw-scream"
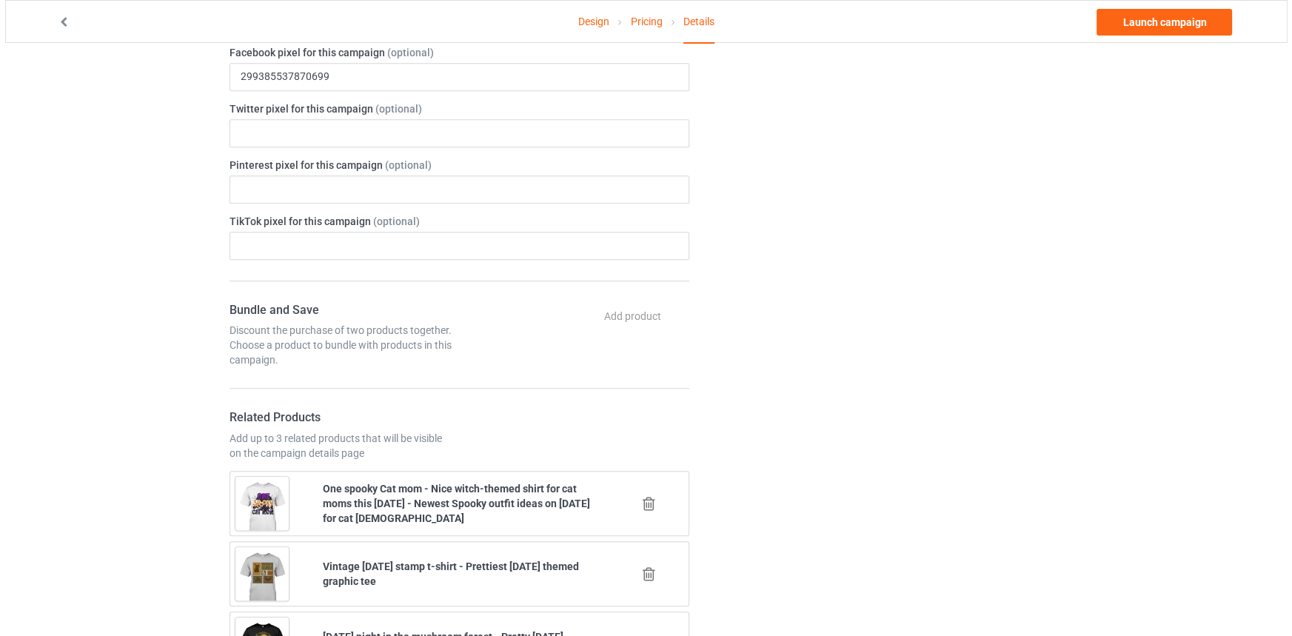
scroll to position [1009, 0]
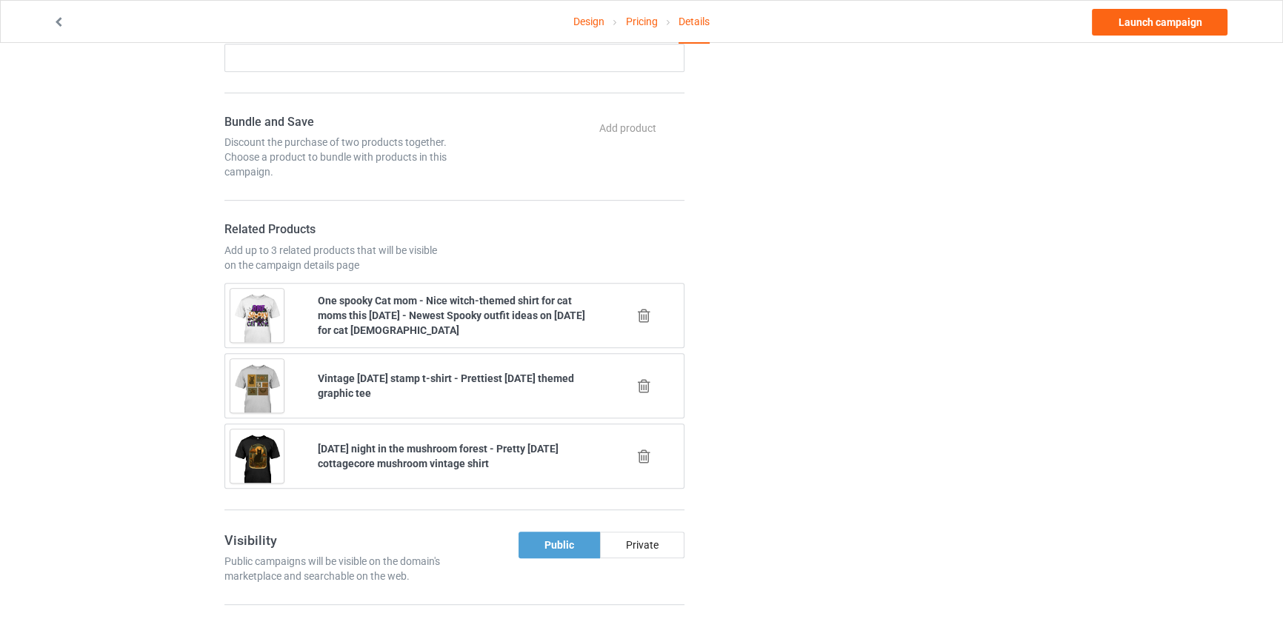
click at [647, 318] on icon at bounding box center [644, 316] width 19 height 16
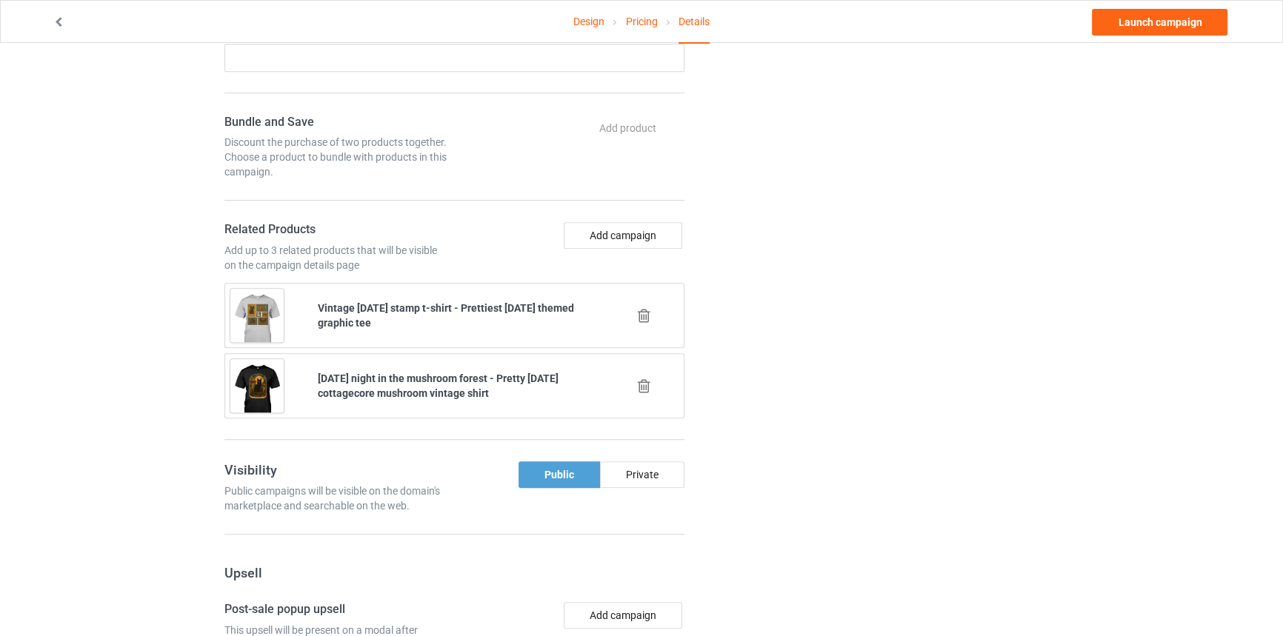
click at [647, 318] on icon at bounding box center [644, 316] width 19 height 16
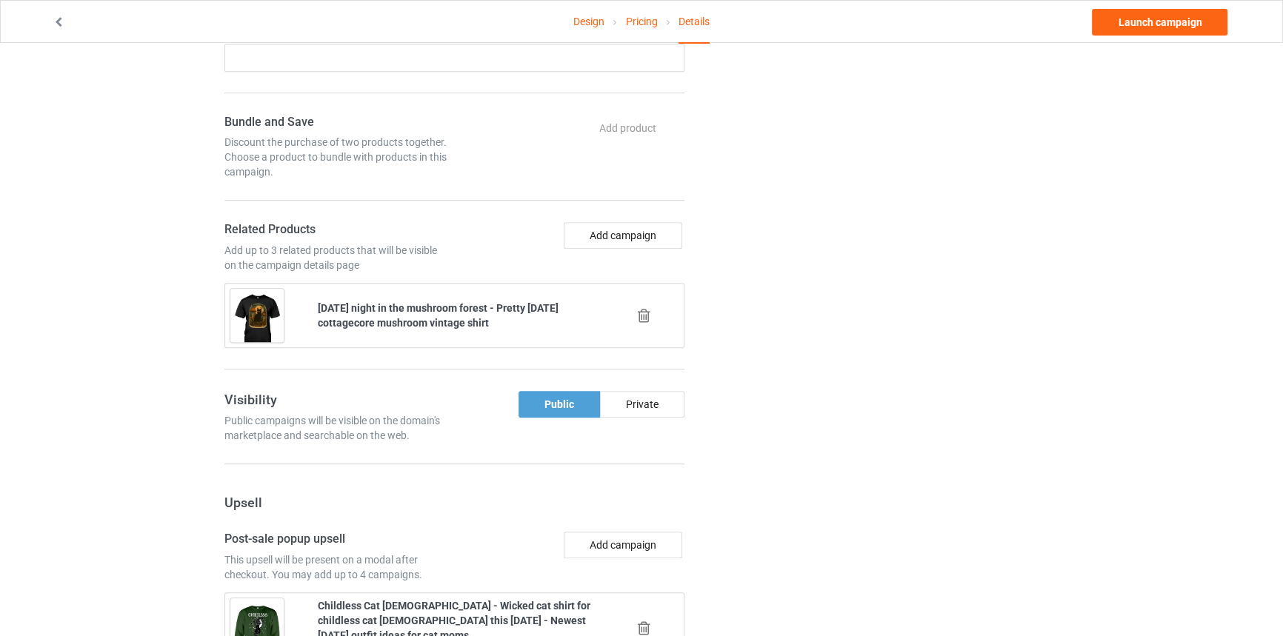
click at [647, 318] on icon at bounding box center [644, 316] width 19 height 16
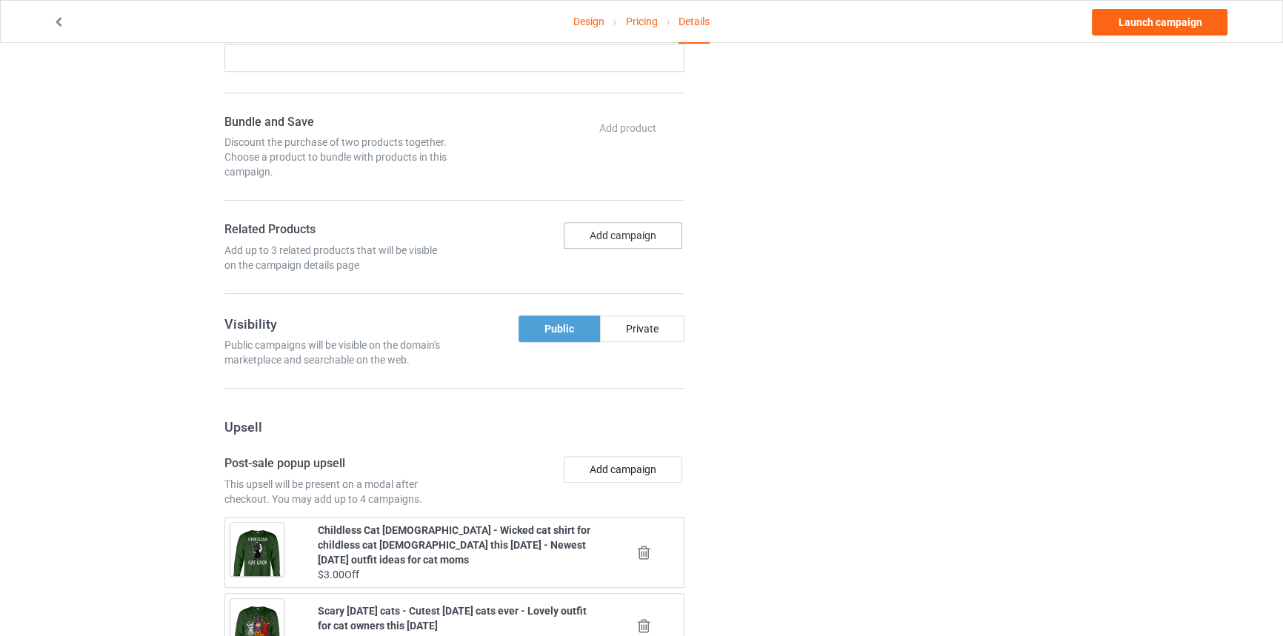
click at [641, 249] on button "Add campaign" at bounding box center [623, 235] width 118 height 27
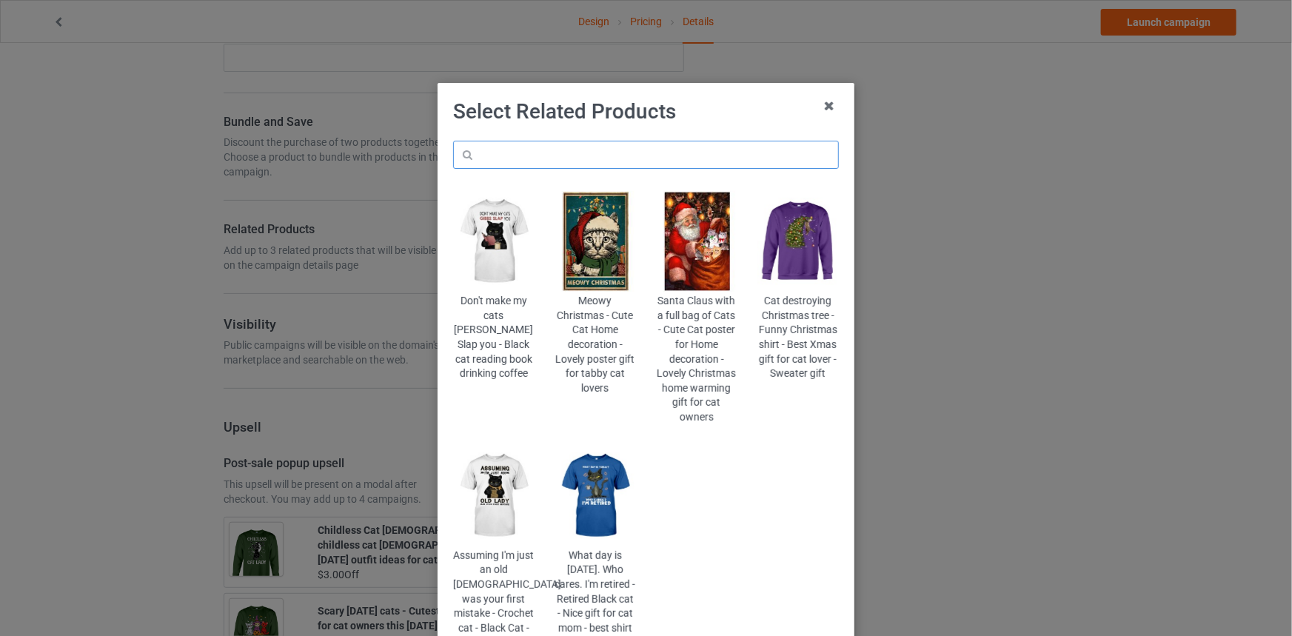
click at [624, 157] on input "text" at bounding box center [646, 155] width 386 height 28
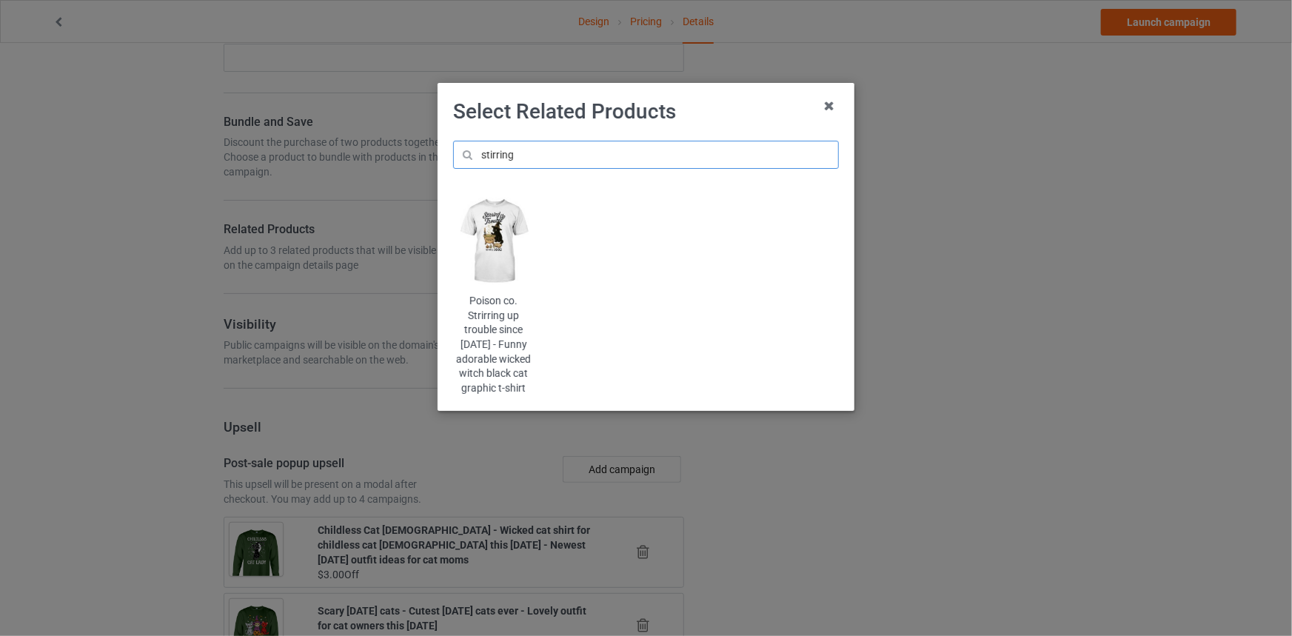
type input "stirring"
click at [496, 259] on img at bounding box center [493, 241] width 81 height 101
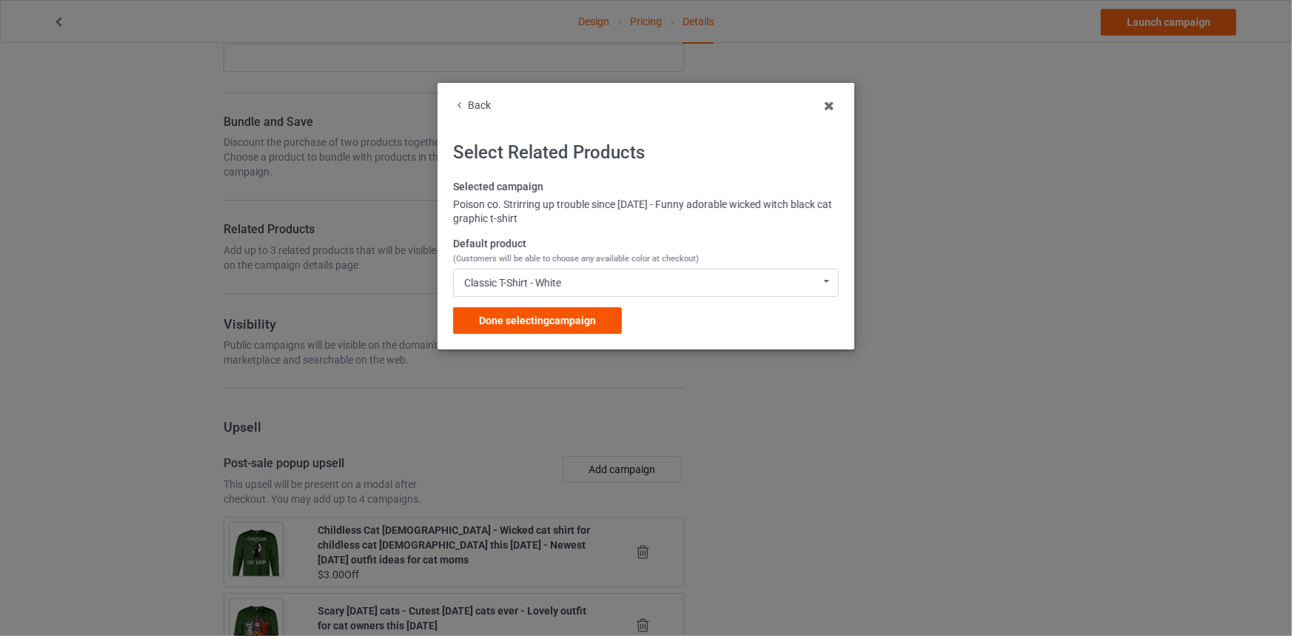
click at [541, 315] on span "Done selecting campaign" at bounding box center [537, 321] width 117 height 12
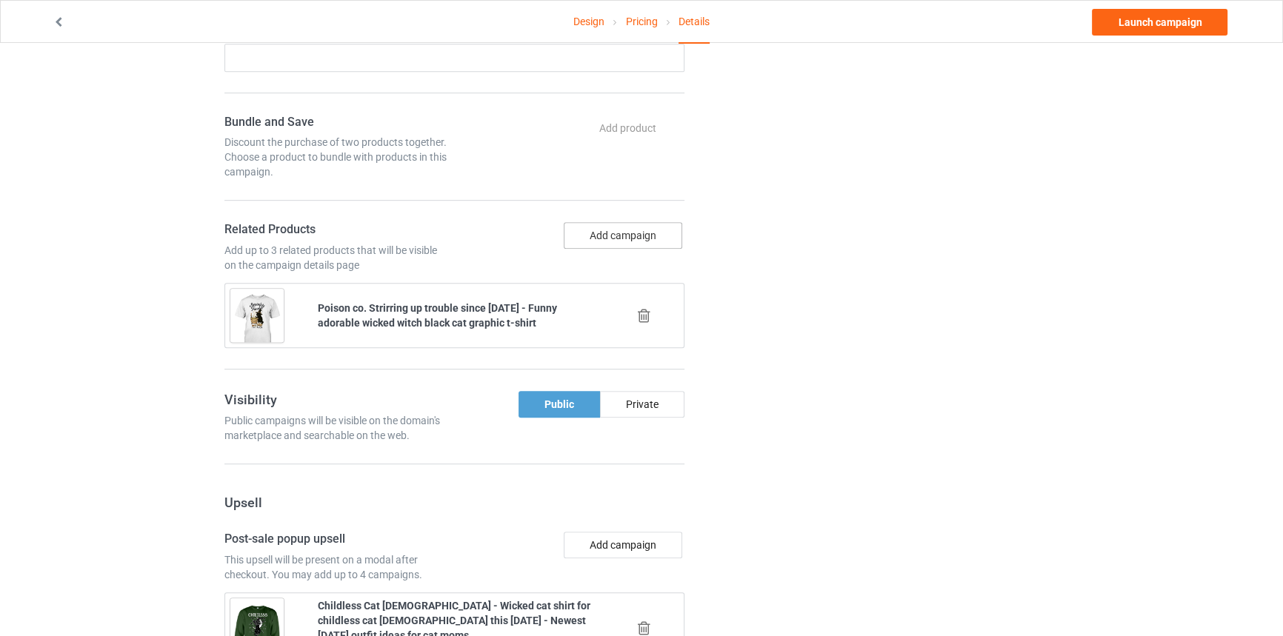
click at [630, 244] on button "Add campaign" at bounding box center [623, 235] width 118 height 27
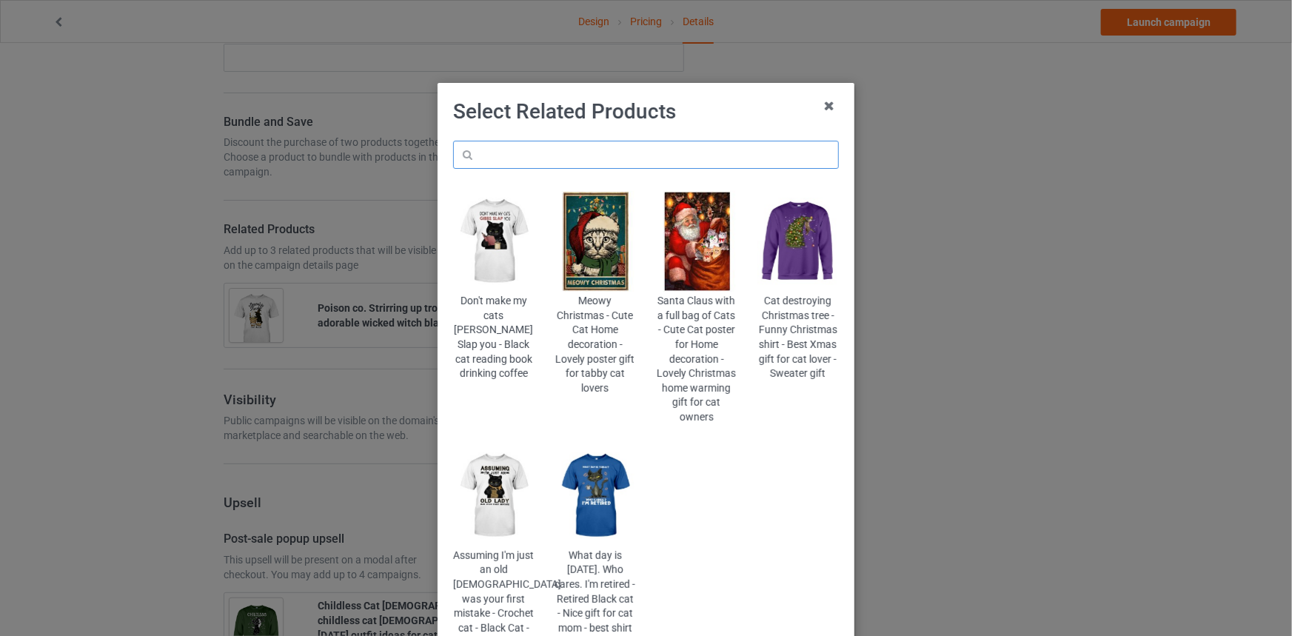
click at [618, 153] on input "text" at bounding box center [646, 155] width 386 height 28
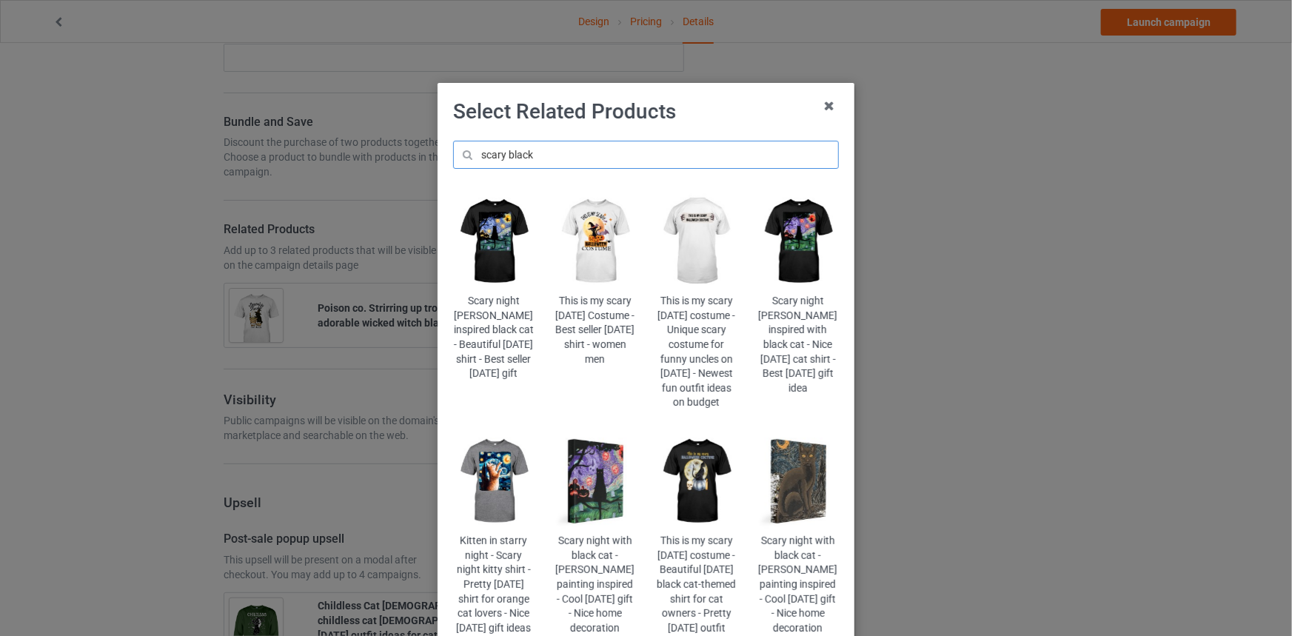
type input "scary black"
drag, startPoint x: 549, startPoint y: 150, endPoint x: 416, endPoint y: 145, distance: 132.6
click at [417, 145] on div "Select Related Products scary black Scary night Van Gogh inspired black cat - B…" at bounding box center [646, 318] width 1292 height 636
type input "scary"
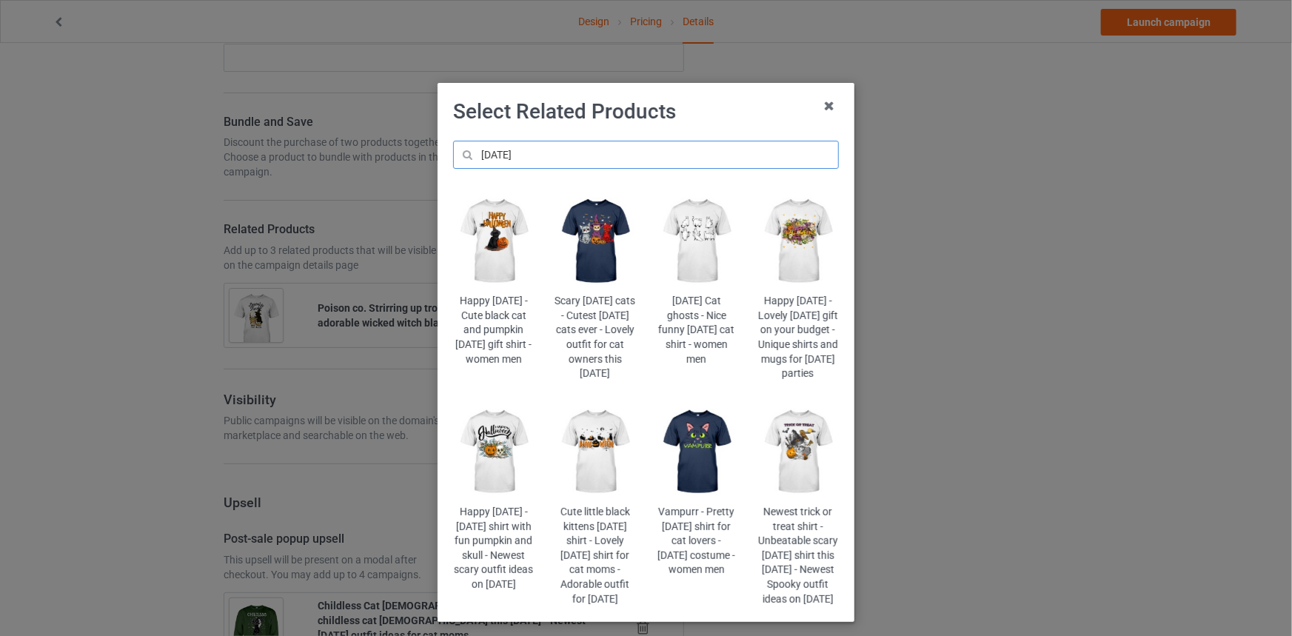
drag, startPoint x: 527, startPoint y: 153, endPoint x: 307, endPoint y: 129, distance: 220.5
click at [311, 141] on div "Select Related Products halloween Happy Halloween - Cute black cat and pumpkin …" at bounding box center [646, 318] width 1292 height 636
type input "bhlack"
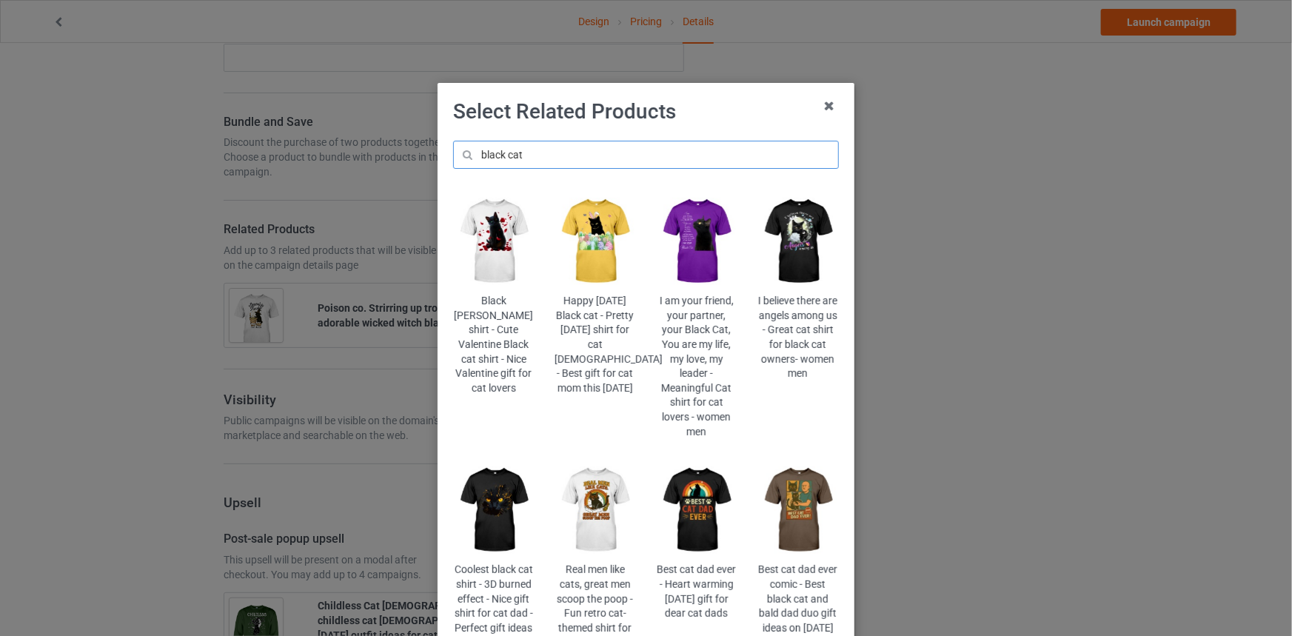
paste input "hlw-spooky-tape"
drag, startPoint x: 526, startPoint y: 152, endPoint x: 194, endPoint y: 145, distance: 331.9
click at [194, 144] on div "Select Related Products hlw-spooky-tape Black cat Valentine shirt - Cute Valent…" at bounding box center [646, 318] width 1292 height 636
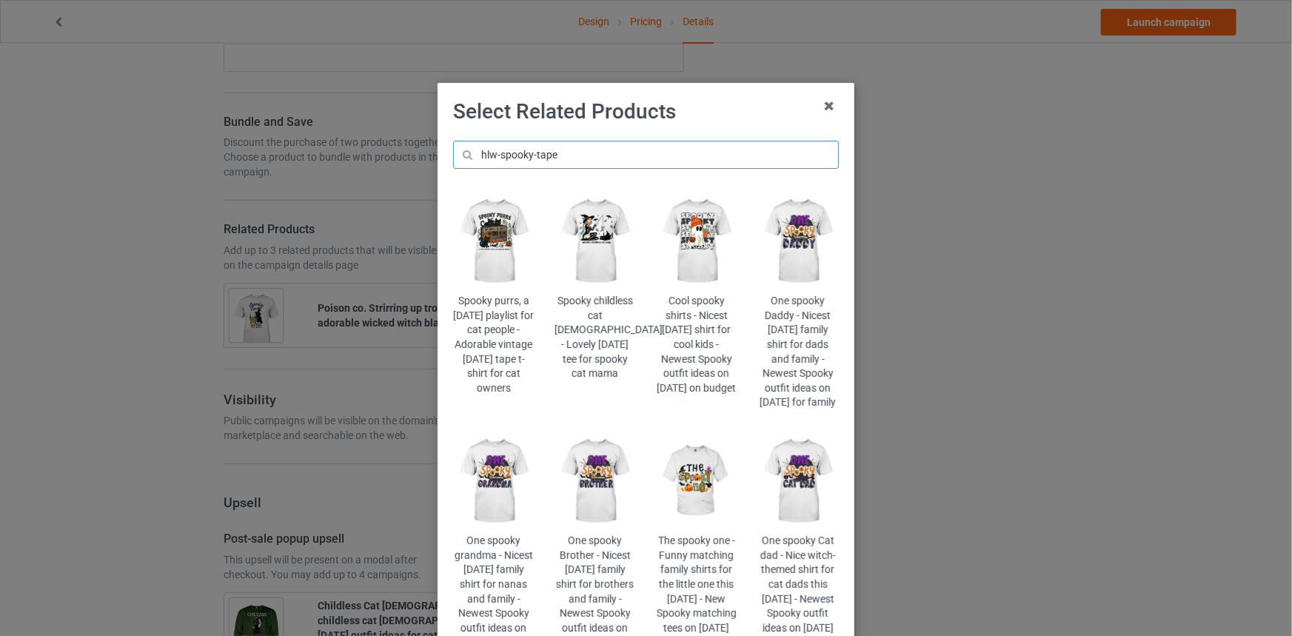
type input "hlw-spooky-tape"
click at [506, 284] on img at bounding box center [493, 241] width 81 height 101
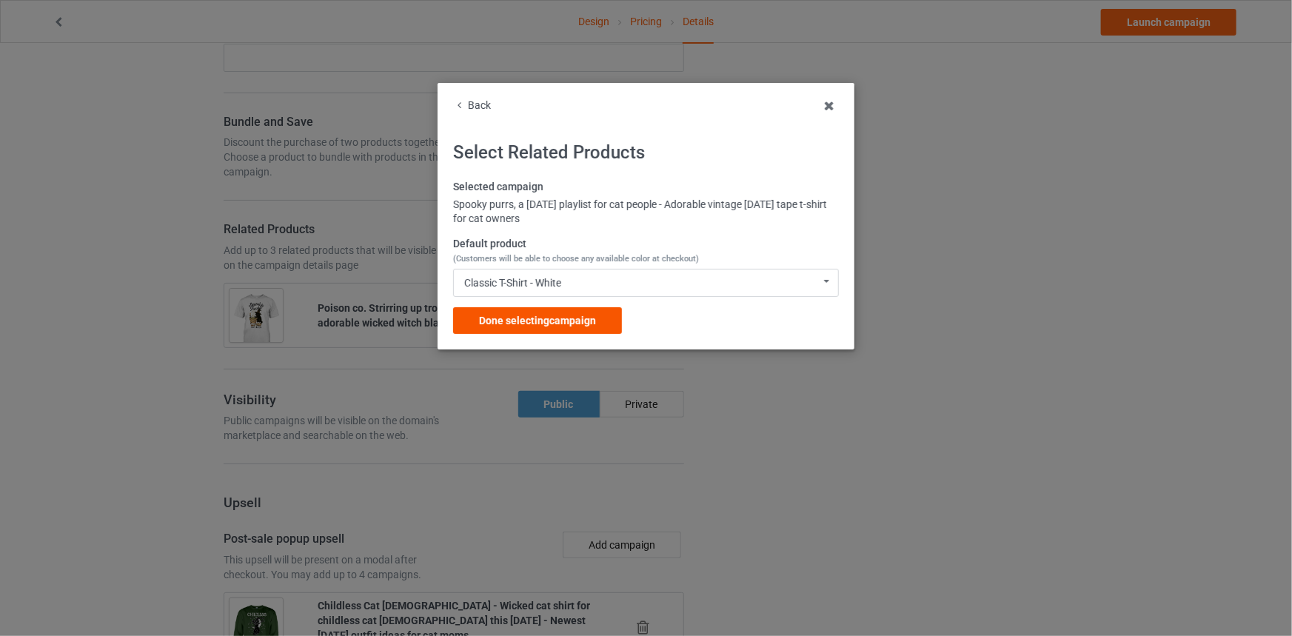
click at [601, 313] on div "Done selecting campaign" at bounding box center [537, 320] width 169 height 27
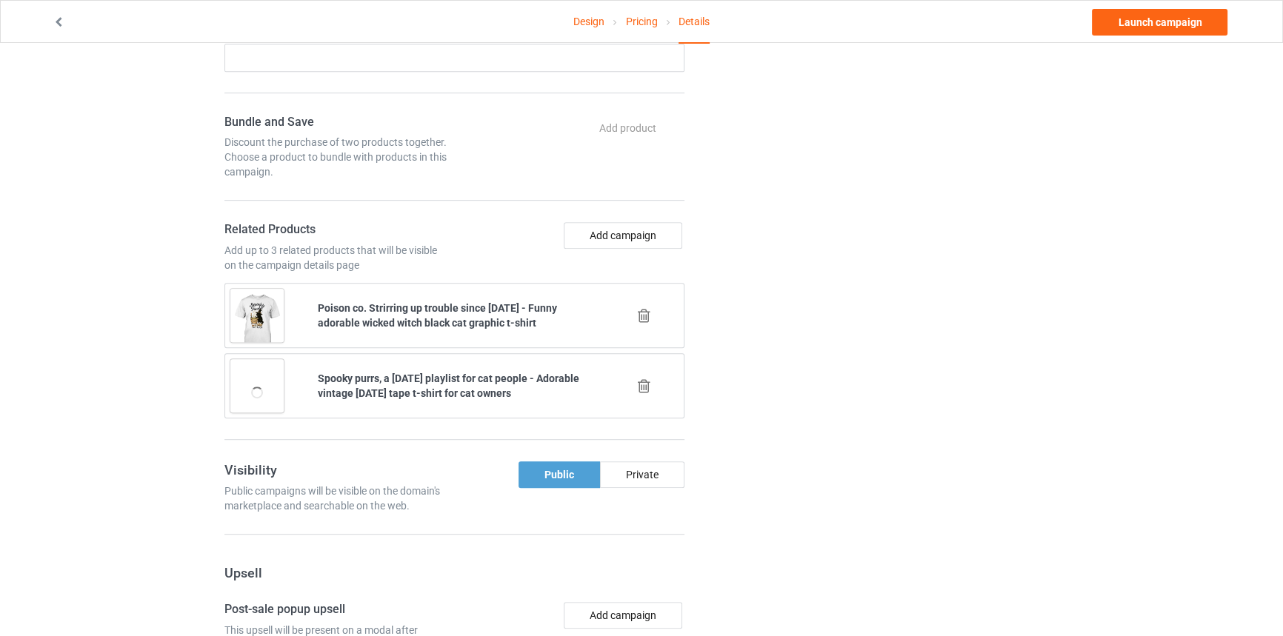
click at [635, 334] on div at bounding box center [645, 315] width 88 height 37
click at [636, 324] on icon at bounding box center [644, 316] width 19 height 16
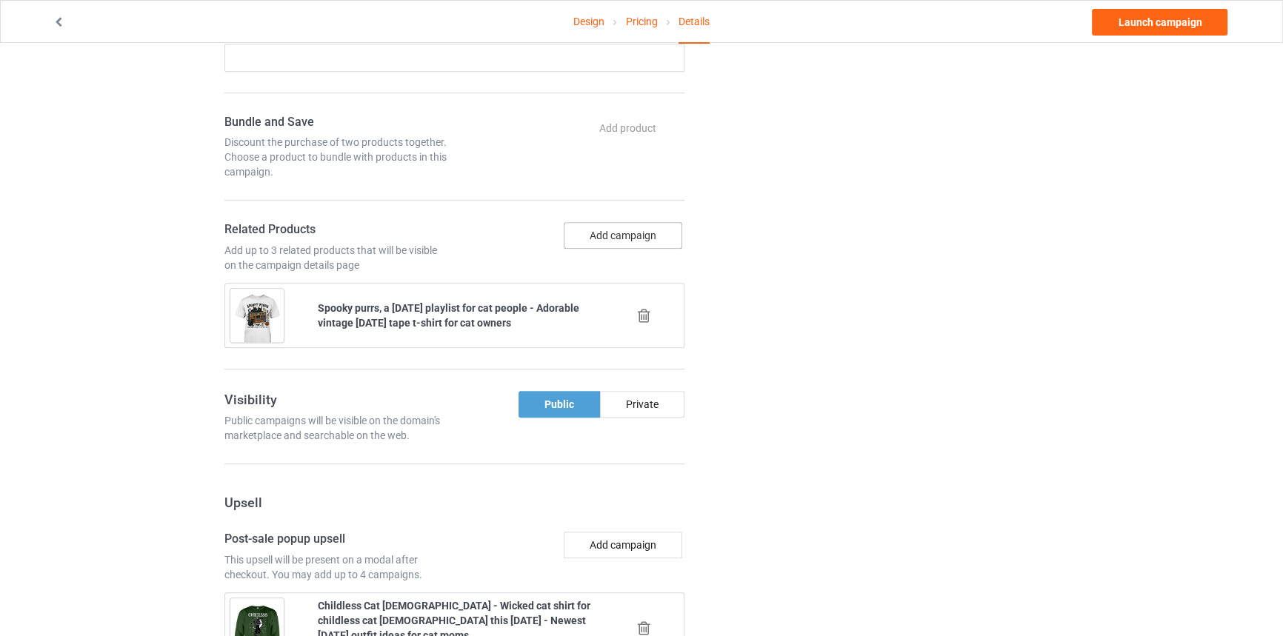
click at [651, 249] on button "Add campaign" at bounding box center [623, 235] width 118 height 27
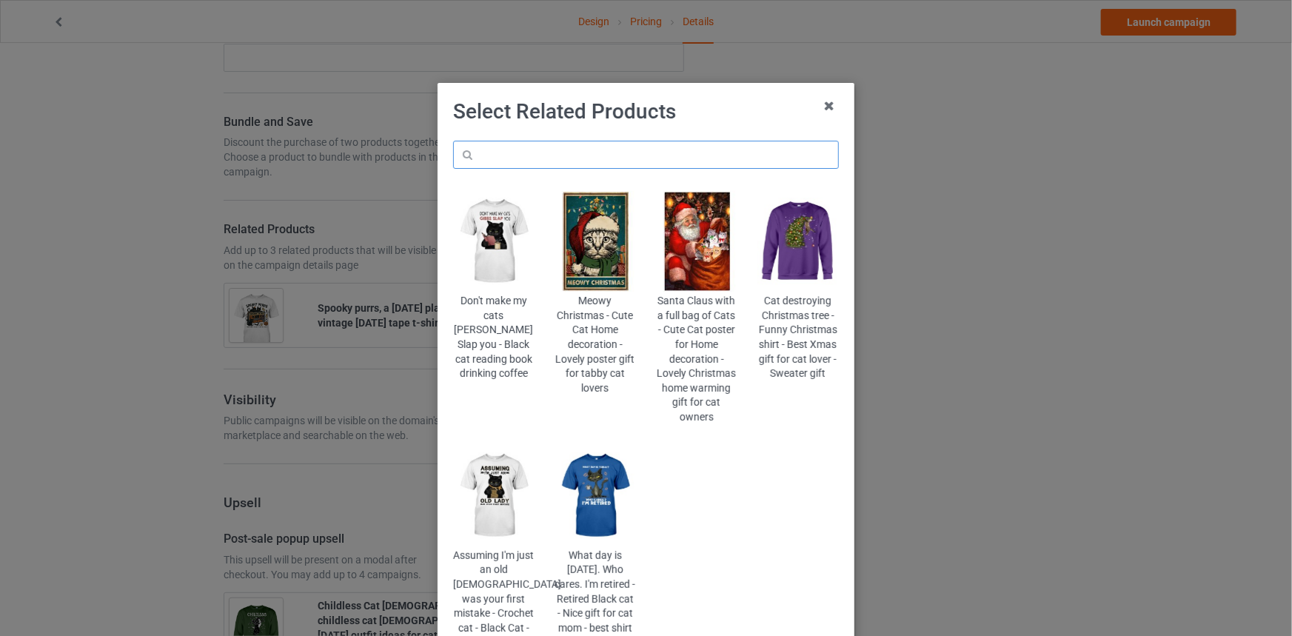
click at [535, 162] on input "text" at bounding box center [646, 155] width 386 height 28
paste input "hlw-childless-cat-lady"
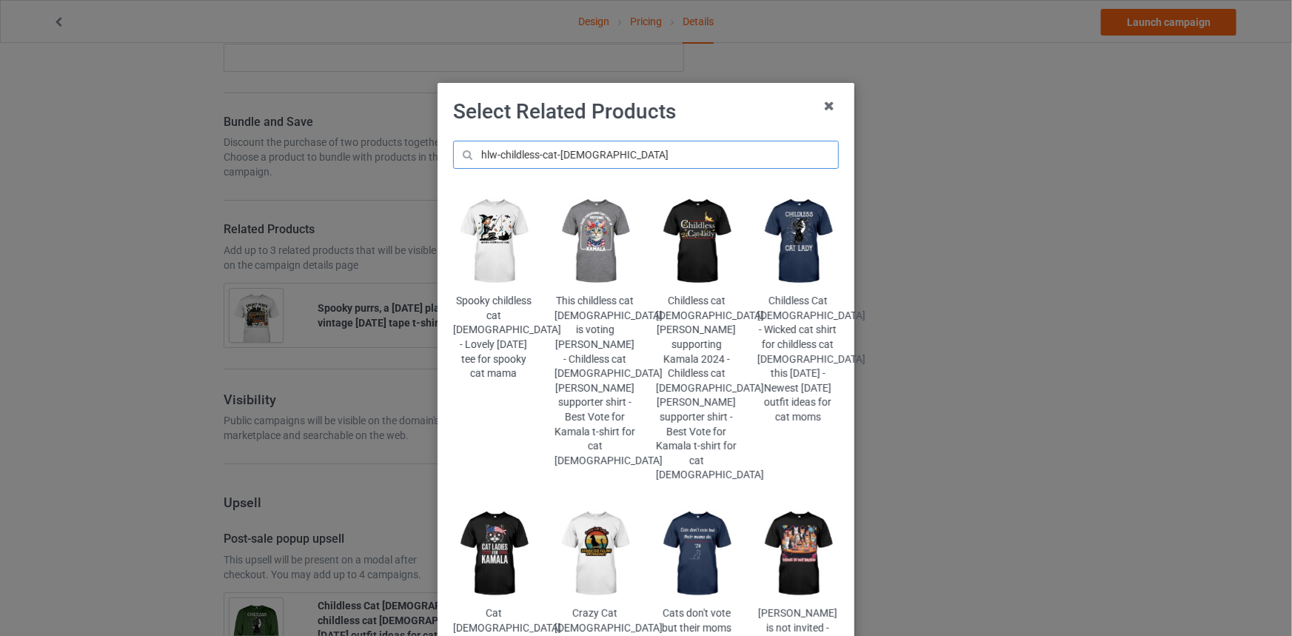
drag, startPoint x: 613, startPoint y: 145, endPoint x: 239, endPoint y: 152, distance: 374.1
click at [247, 151] on div "Select Related Products hlw-childless-cat-lady Spooky childless cat lady - Love…" at bounding box center [646, 318] width 1292 height 636
paste input "bloom"
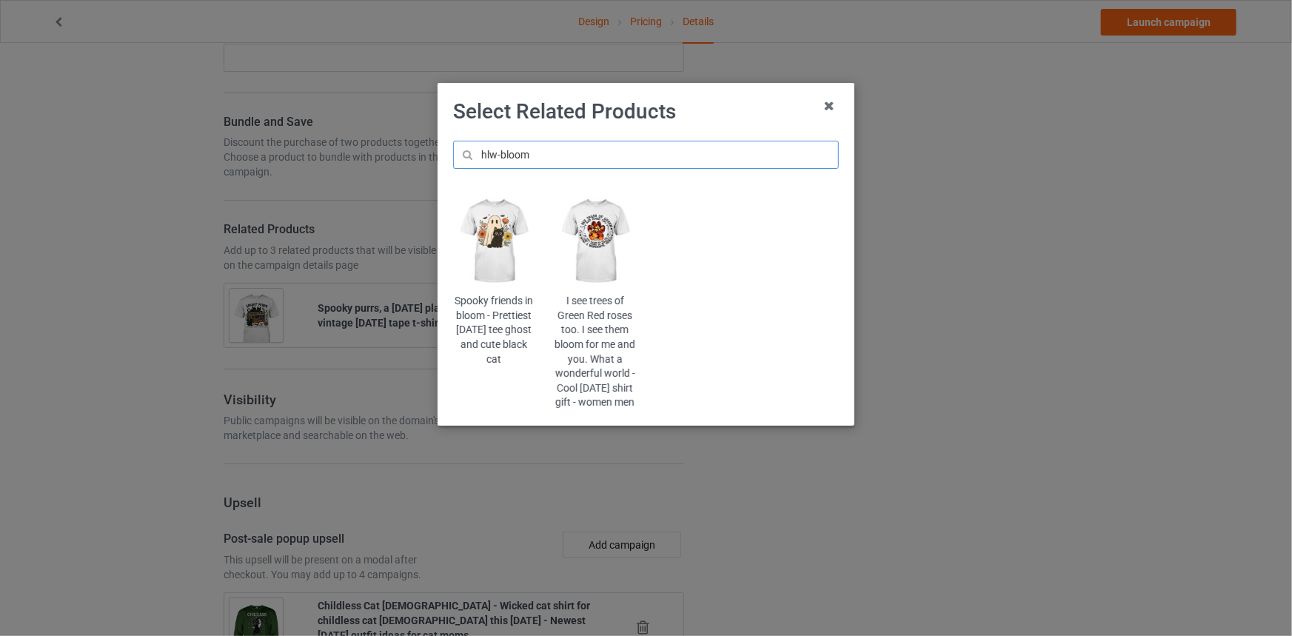
type input "hlw-bloom"
click at [505, 227] on img at bounding box center [493, 241] width 81 height 101
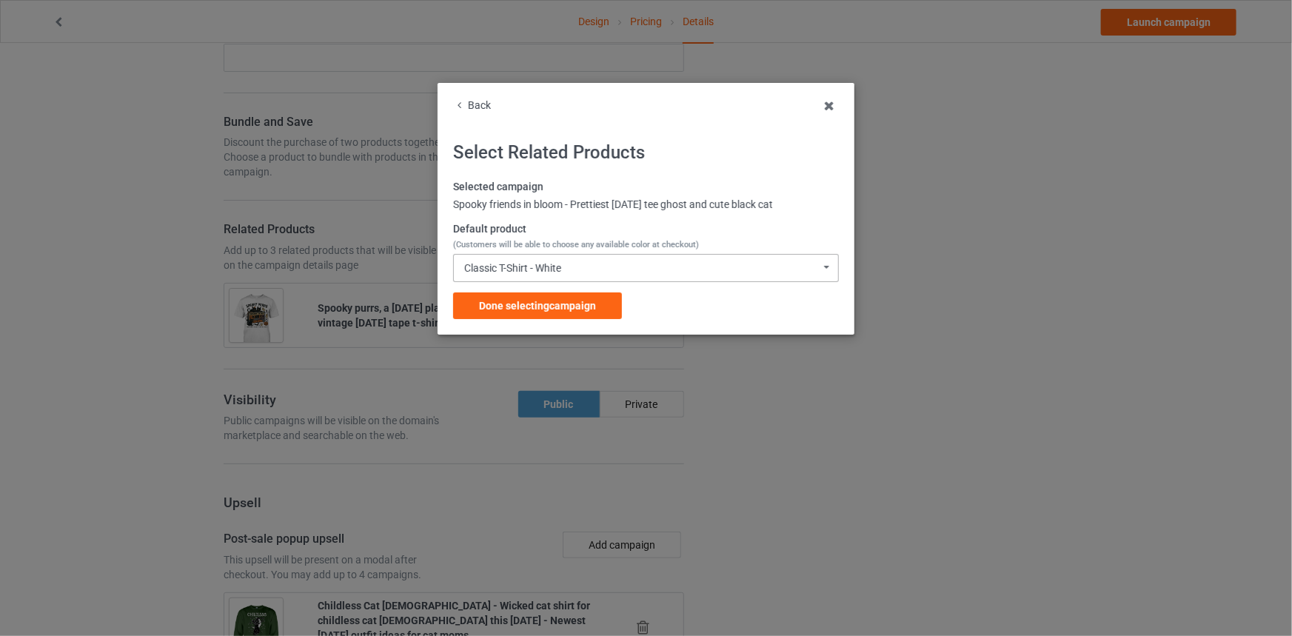
click at [558, 267] on div "Classic T-Shirt - White" at bounding box center [512, 268] width 97 height 10
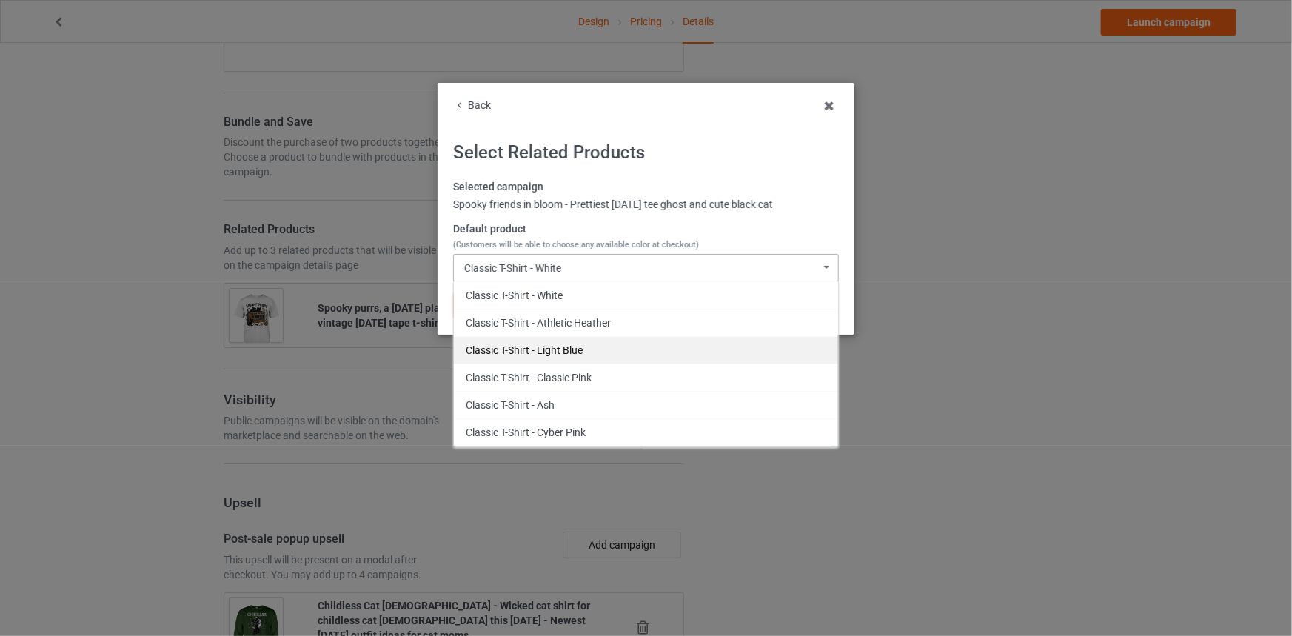
click at [561, 344] on div "Classic T-Shirt - Light Blue" at bounding box center [646, 349] width 384 height 27
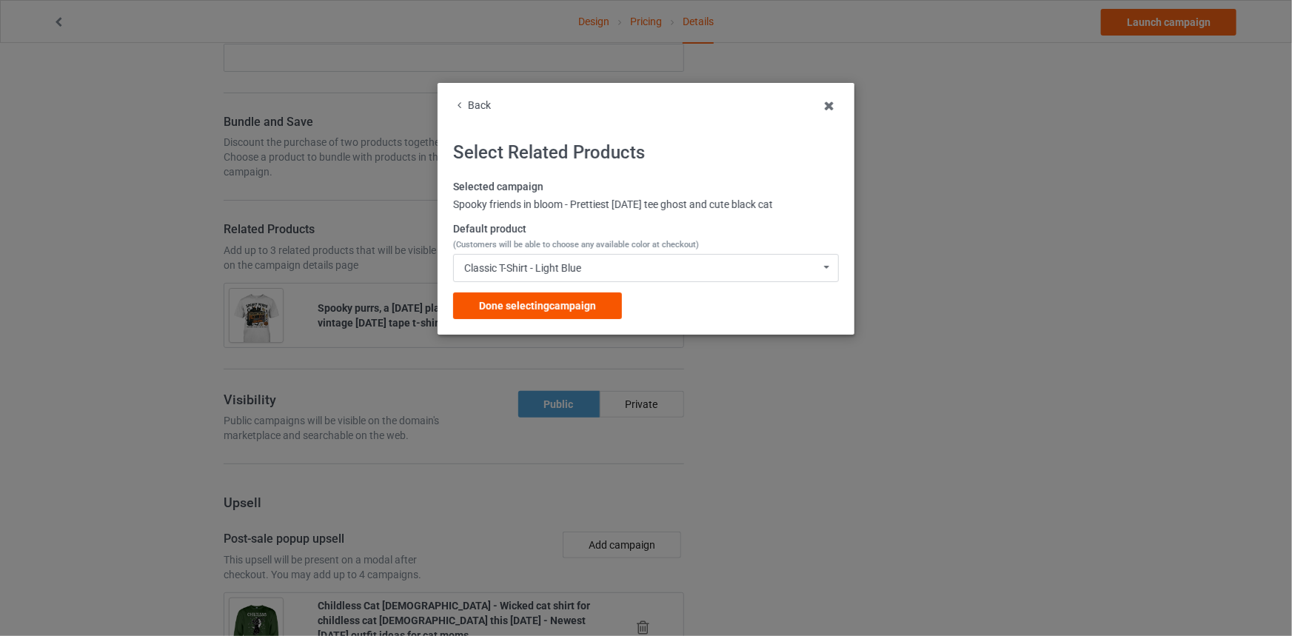
click at [548, 310] on span "Done selecting campaign" at bounding box center [537, 306] width 117 height 12
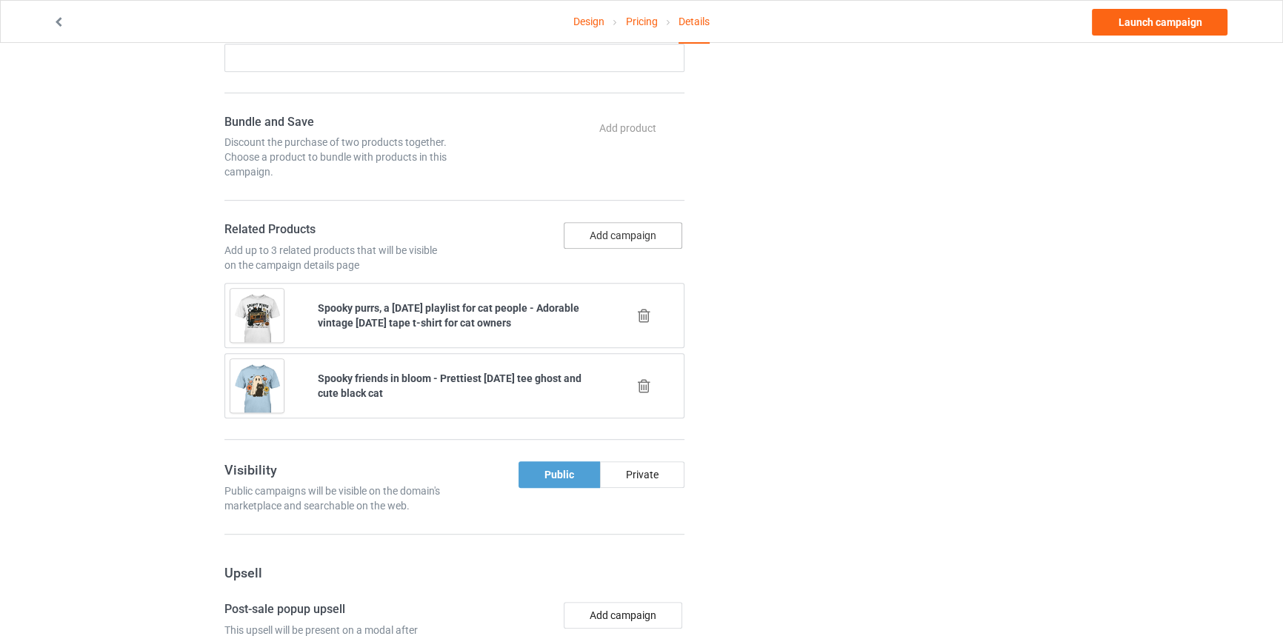
click at [604, 249] on button "Add campaign" at bounding box center [623, 235] width 118 height 27
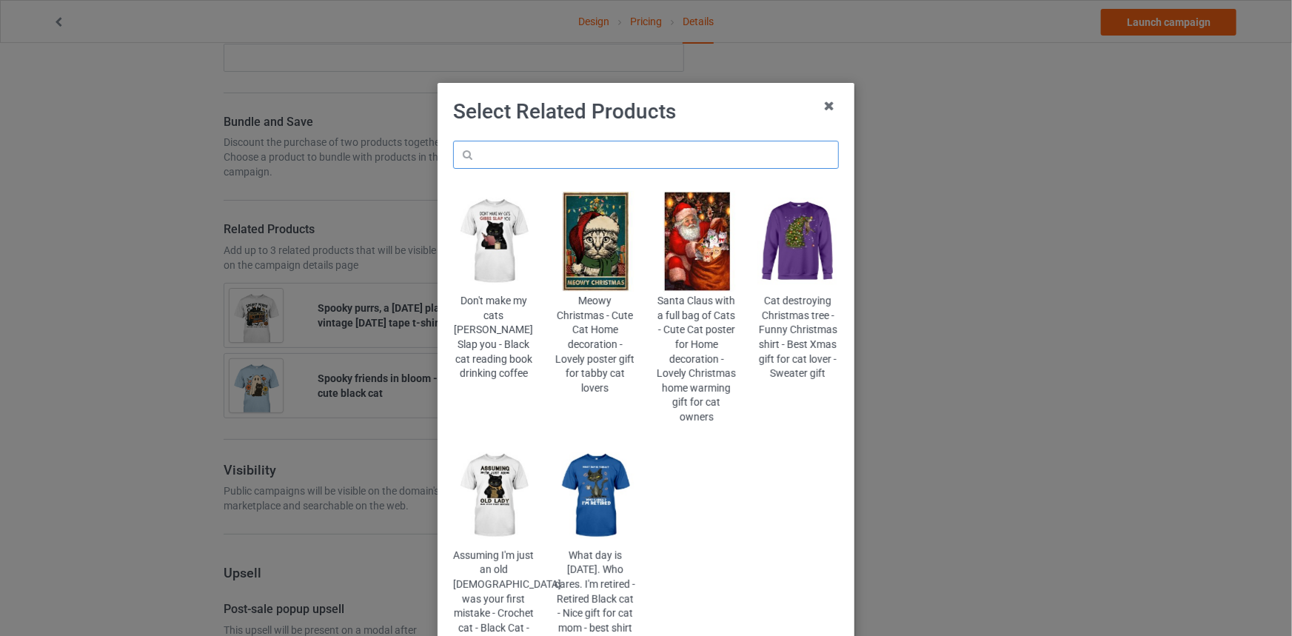
click at [541, 156] on input "text" at bounding box center [646, 155] width 386 height 28
paste input "hlw-spells-tails"
type input "hlw-spells-tails"
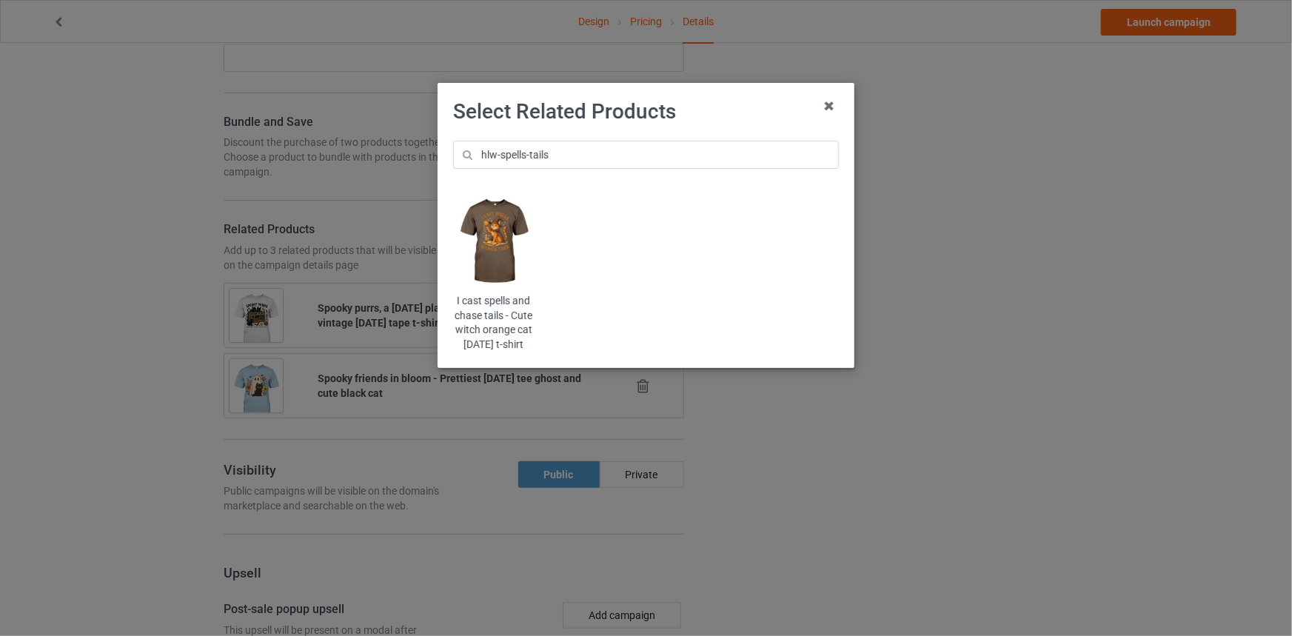
click at [477, 263] on img at bounding box center [493, 241] width 81 height 101
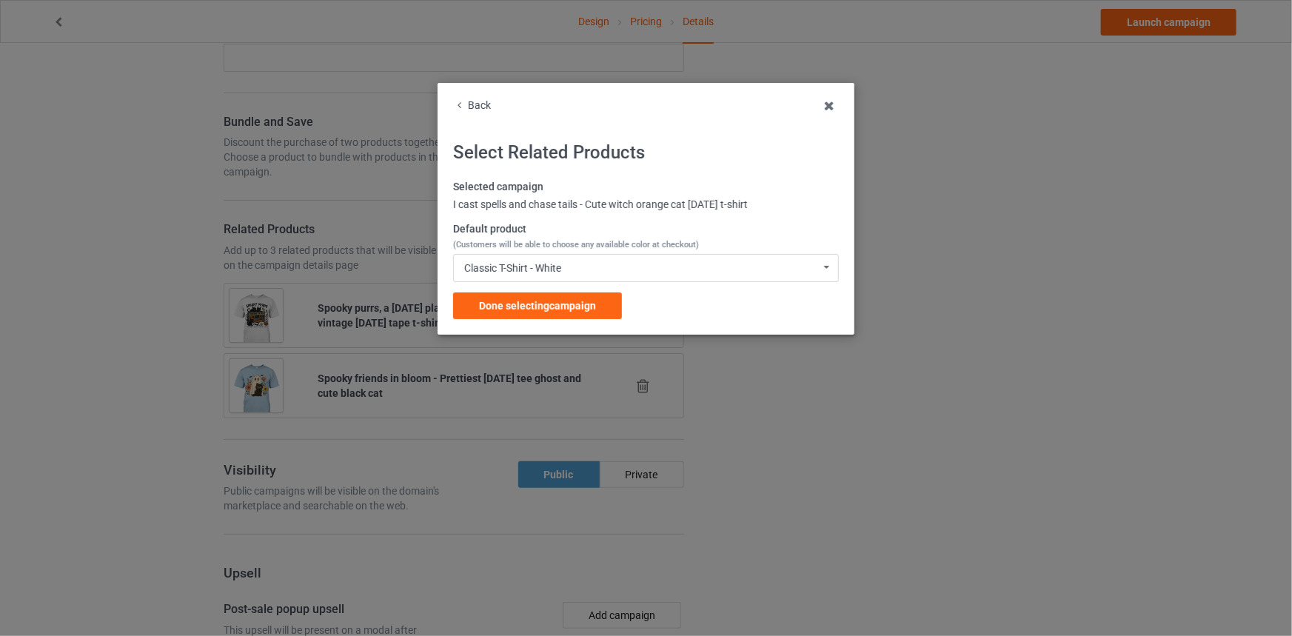
click at [579, 309] on span "Done selecting campaign" at bounding box center [537, 306] width 117 height 12
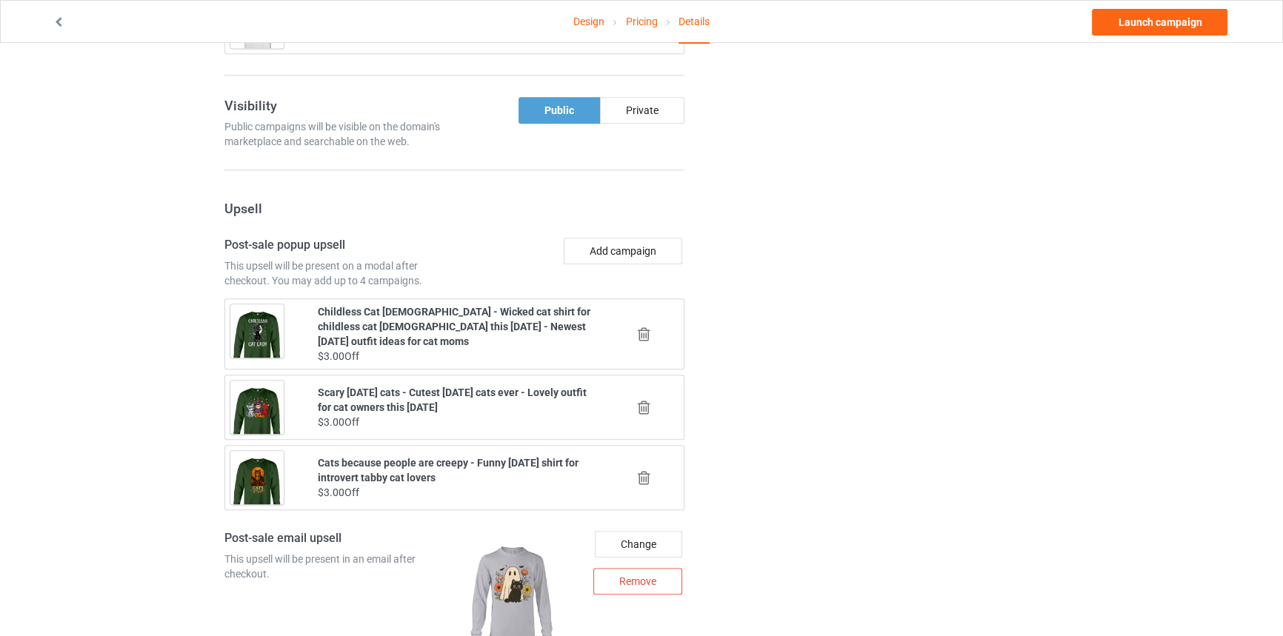
scroll to position [1481, 0]
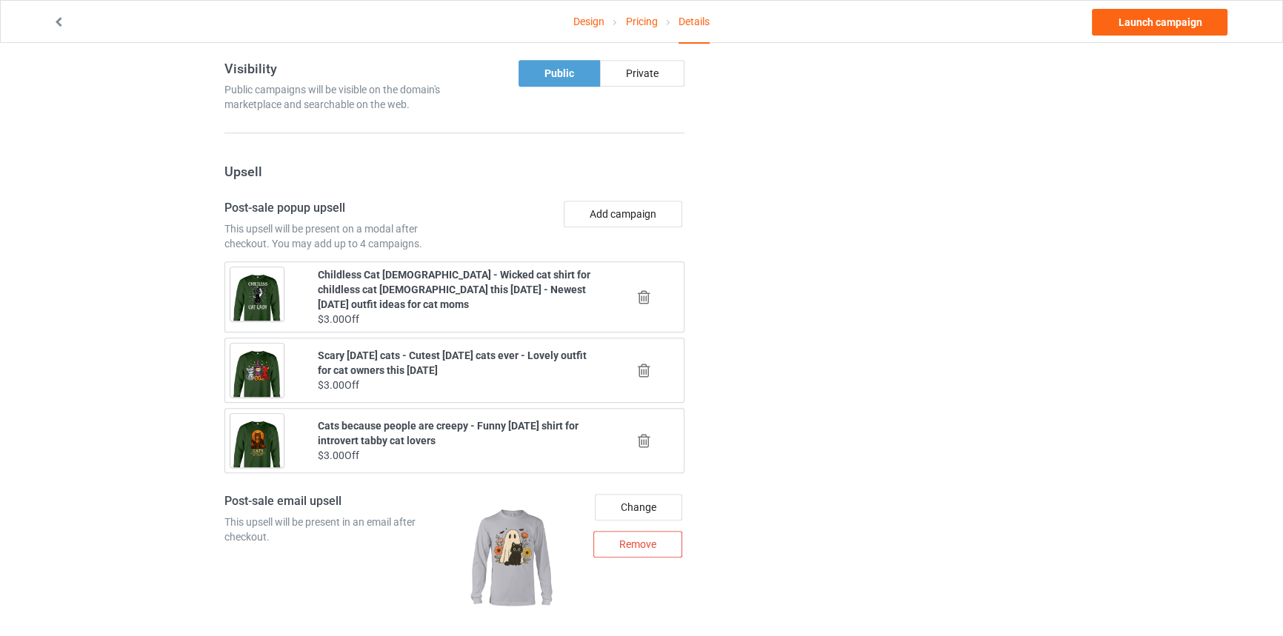
click at [642, 305] on icon at bounding box center [644, 298] width 19 height 16
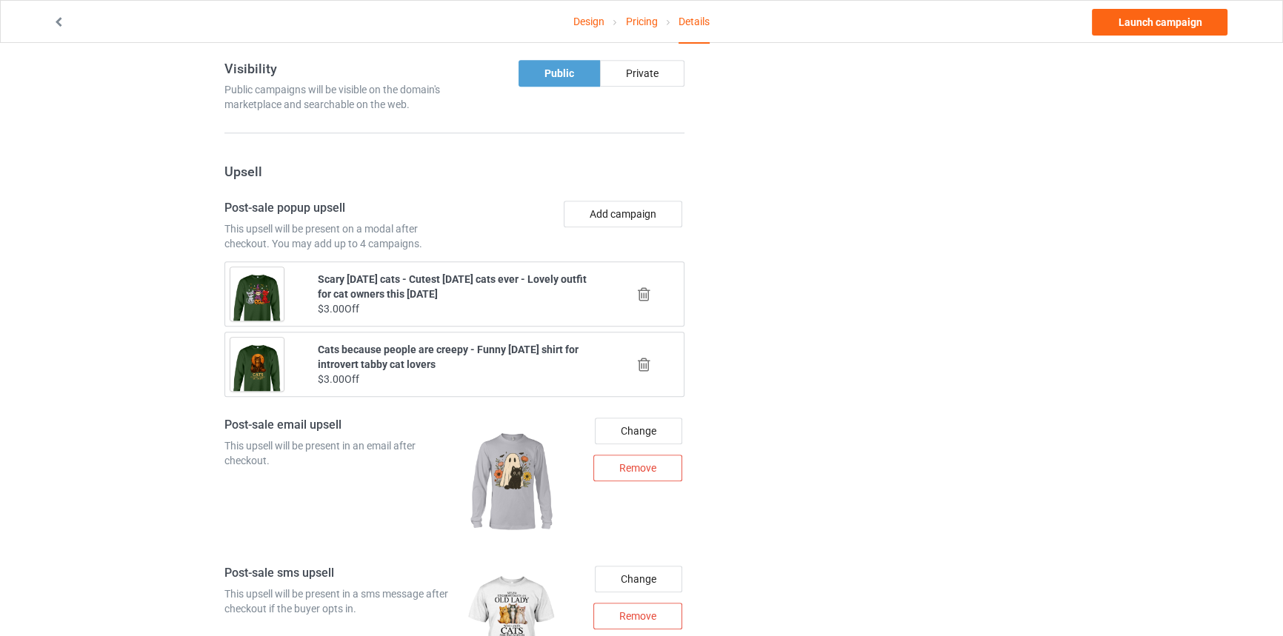
click at [642, 302] on icon at bounding box center [644, 295] width 19 height 16
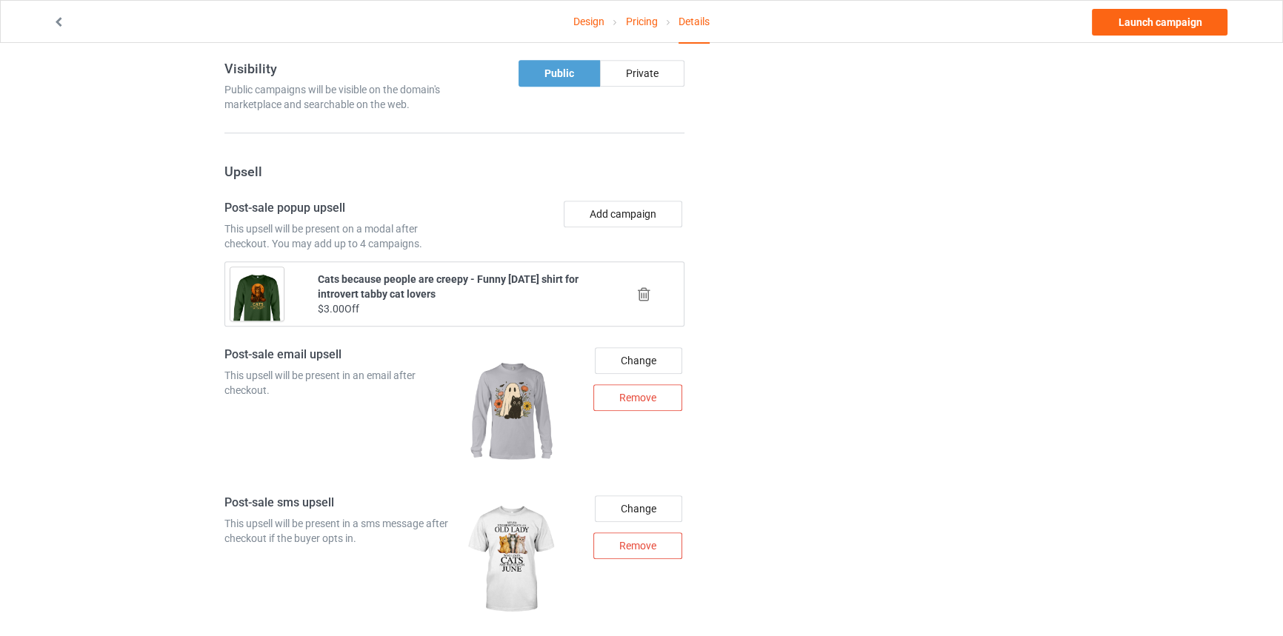
click at [642, 302] on icon at bounding box center [644, 295] width 19 height 16
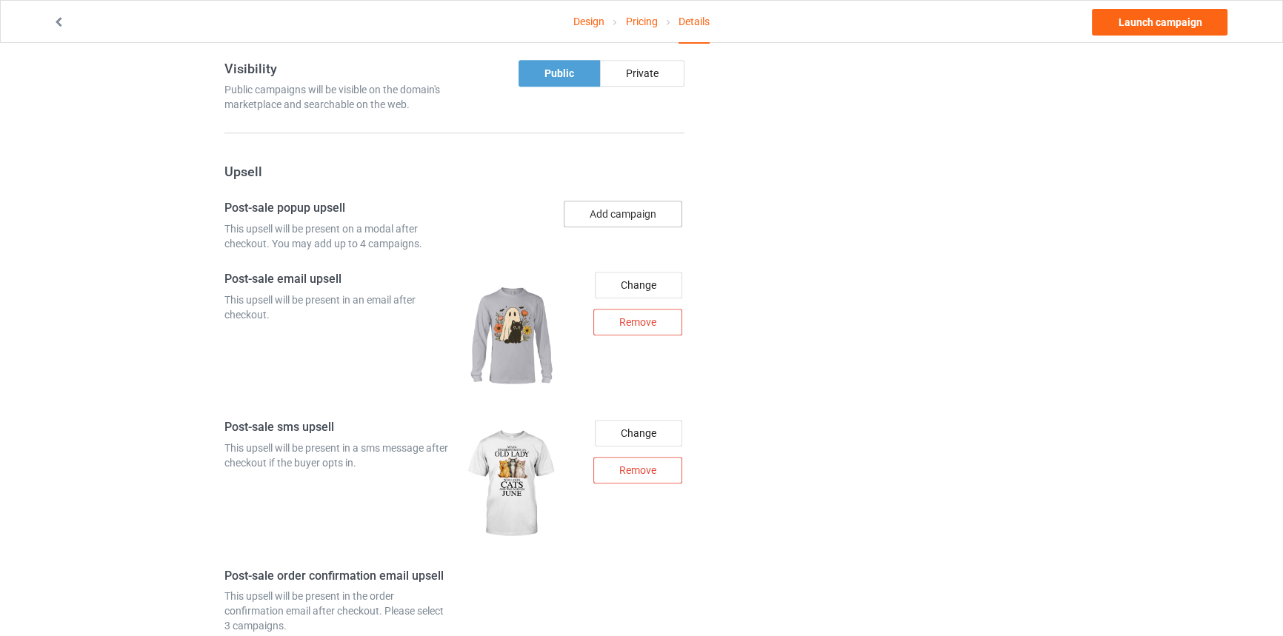
click at [615, 227] on button "Add campaign" at bounding box center [623, 214] width 118 height 27
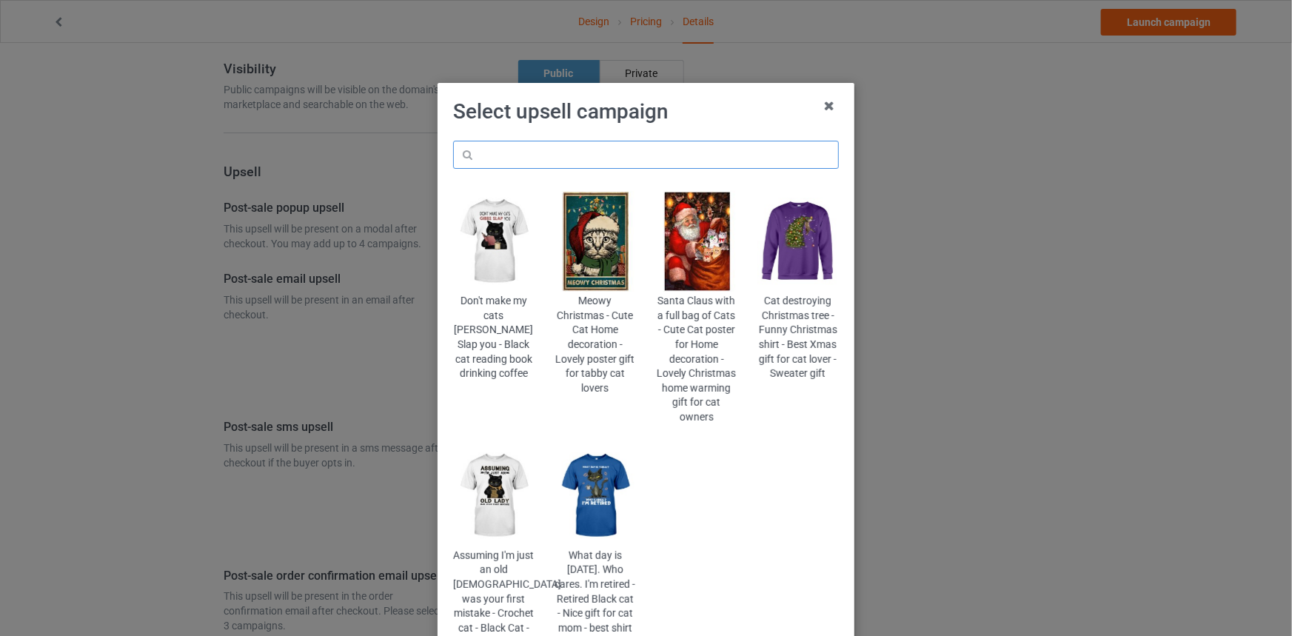
click at [593, 148] on input "text" at bounding box center [646, 155] width 386 height 28
paste input "hlw-stamps"
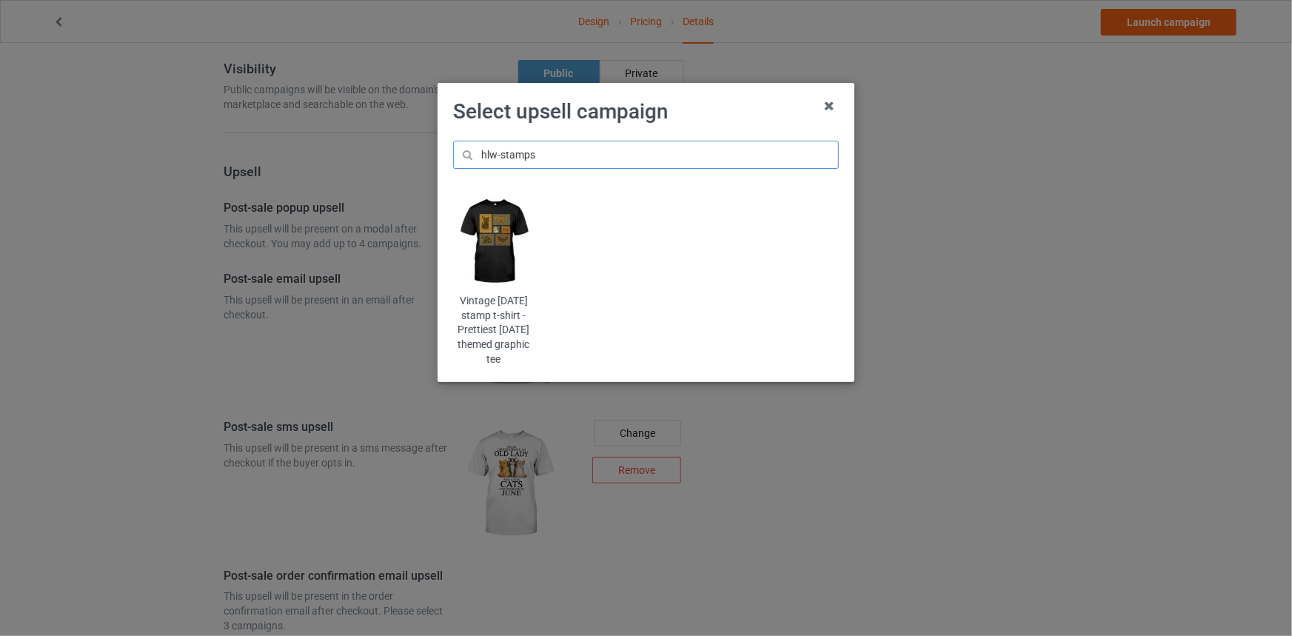
type input "hlw-stamps"
click at [503, 230] on img at bounding box center [493, 241] width 81 height 101
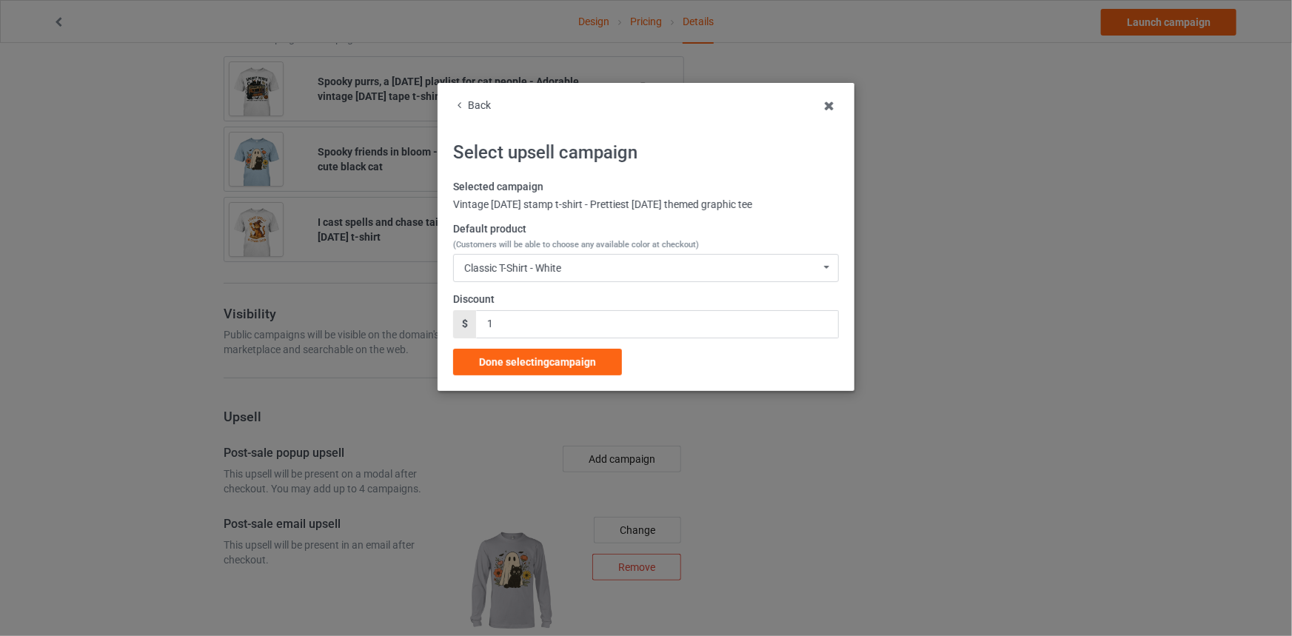
scroll to position [1481, 0]
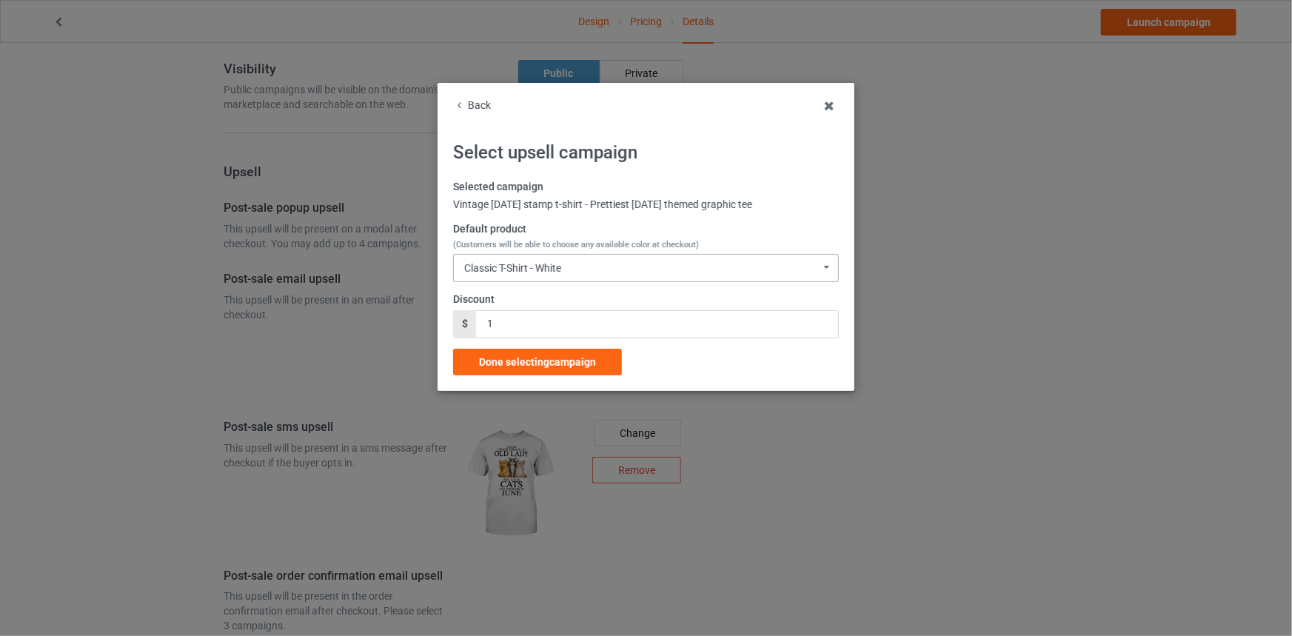
click at [511, 260] on div "Classic T-Shirt - White Classic T-Shirt - White Classic T-Shirt - Black Classic…" at bounding box center [646, 268] width 386 height 28
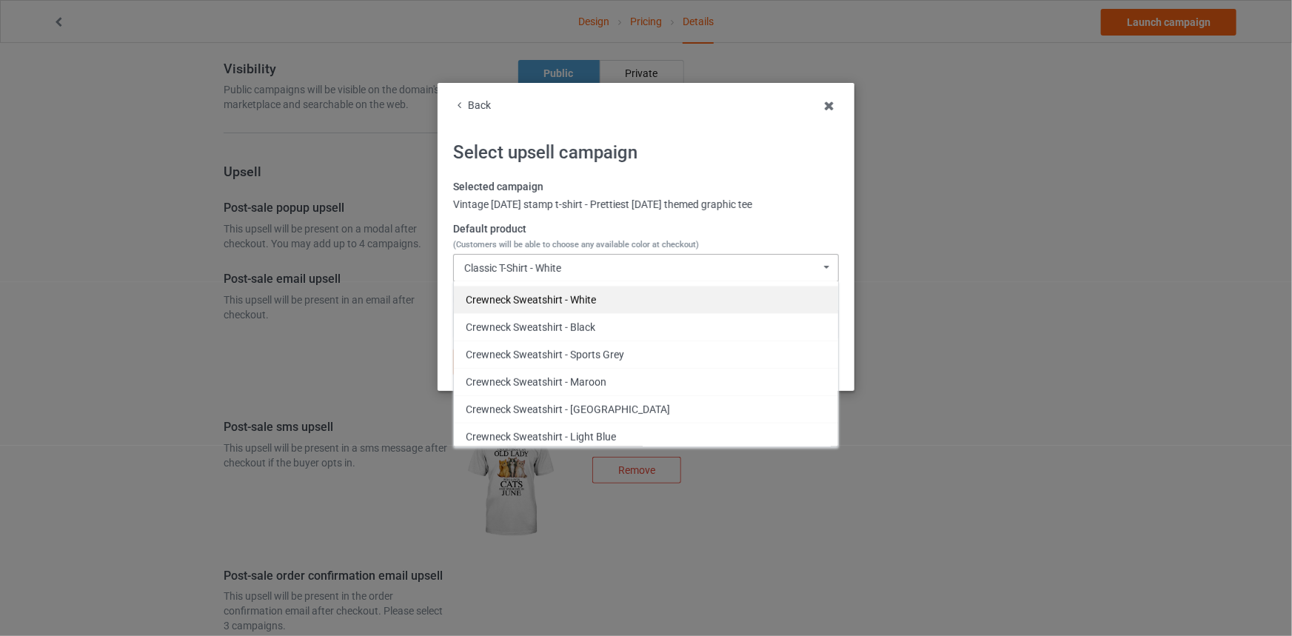
scroll to position [572, 0]
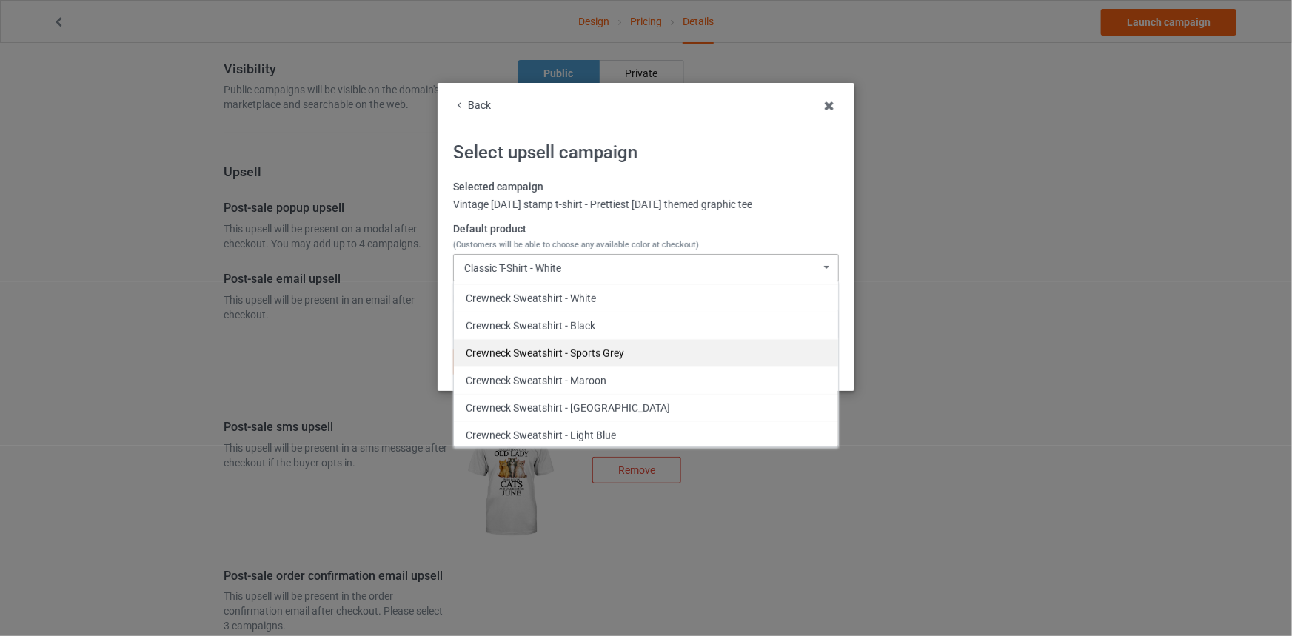
click at [570, 354] on div "Crewneck Sweatshirt - Sports Grey" at bounding box center [646, 352] width 384 height 27
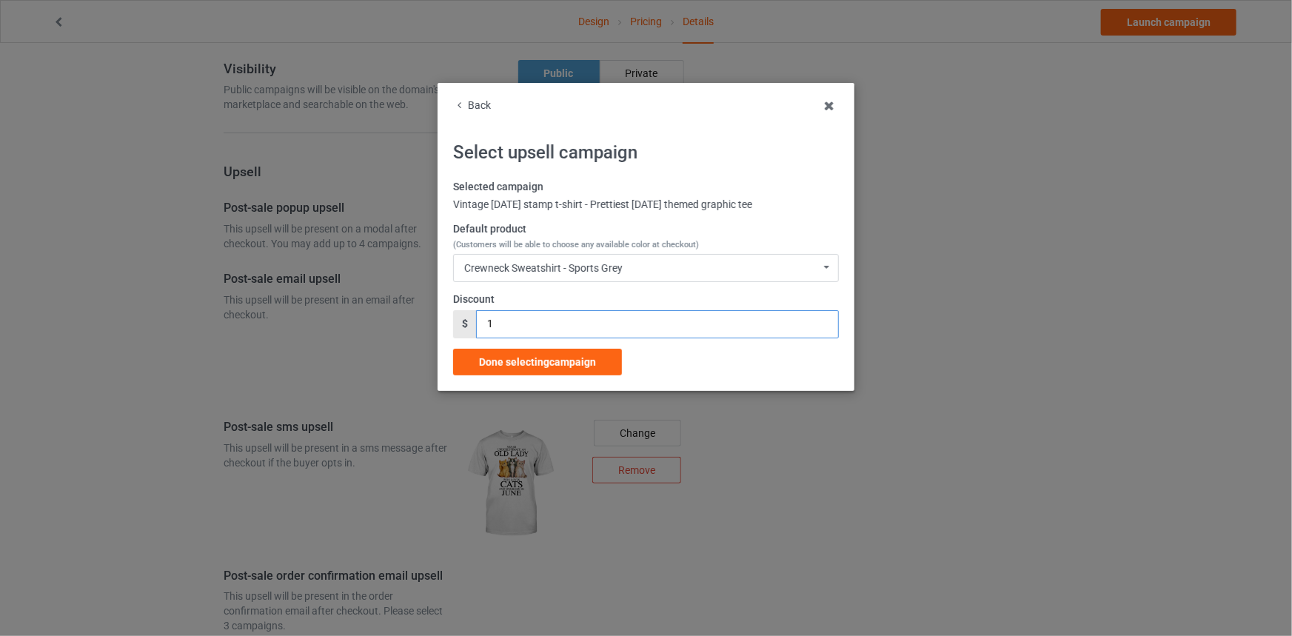
drag, startPoint x: 507, startPoint y: 325, endPoint x: 404, endPoint y: 331, distance: 102.4
click at [404, 331] on div "Back Select upsell campaign Selected campaign Vintage Halloween stamp t-shirt -…" at bounding box center [646, 318] width 1292 height 636
drag, startPoint x: 442, startPoint y: 325, endPoint x: 415, endPoint y: 325, distance: 27.4
click at [415, 325] on div "Back Select upsell campaign Selected campaign Vintage Halloween stamp t-shirt -…" at bounding box center [646, 318] width 1292 height 636
type input "3"
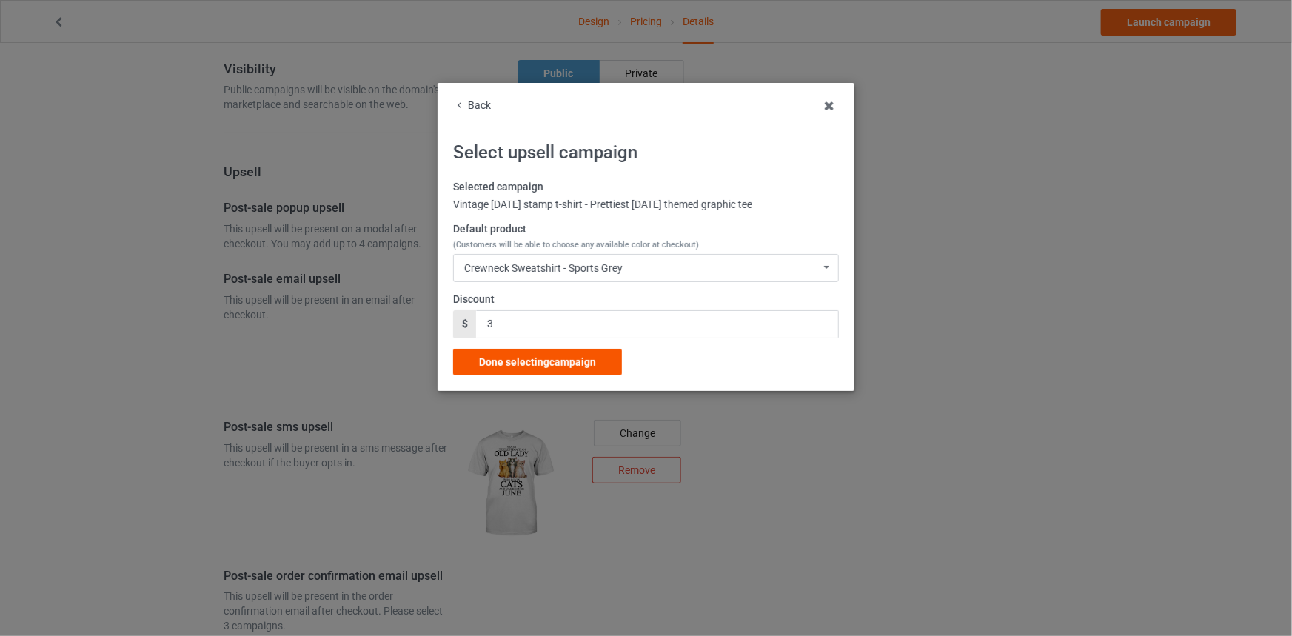
click at [547, 362] on span "Done selecting campaign" at bounding box center [537, 362] width 117 height 12
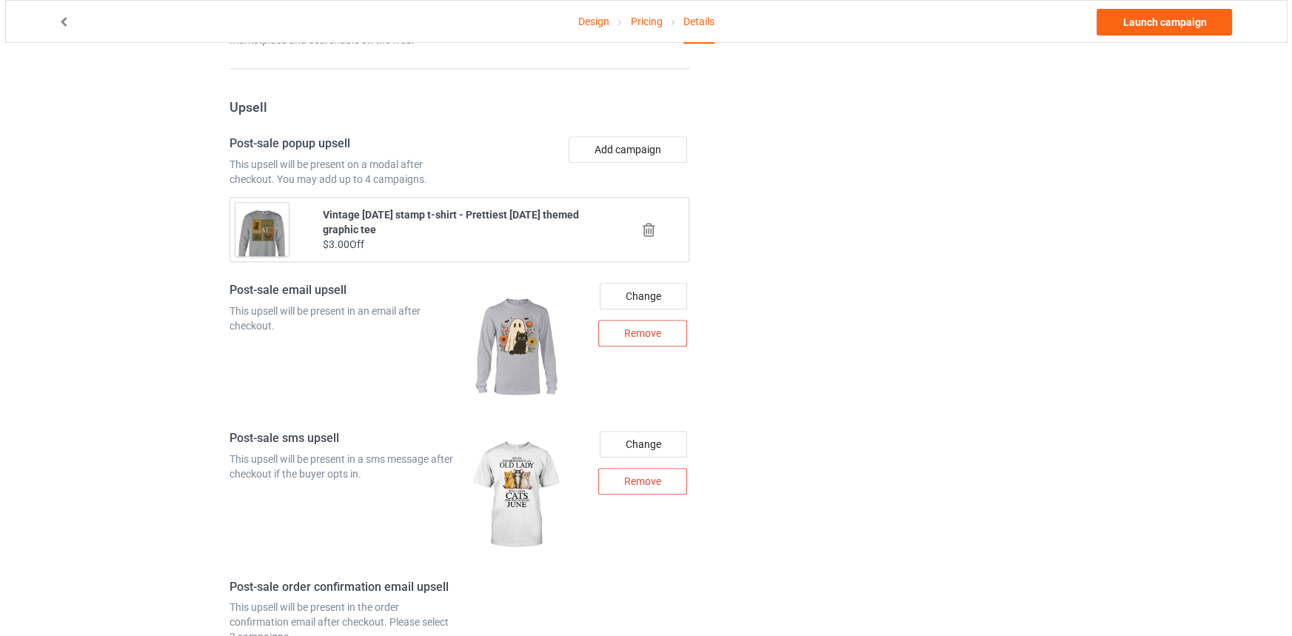
scroll to position [1548, 0]
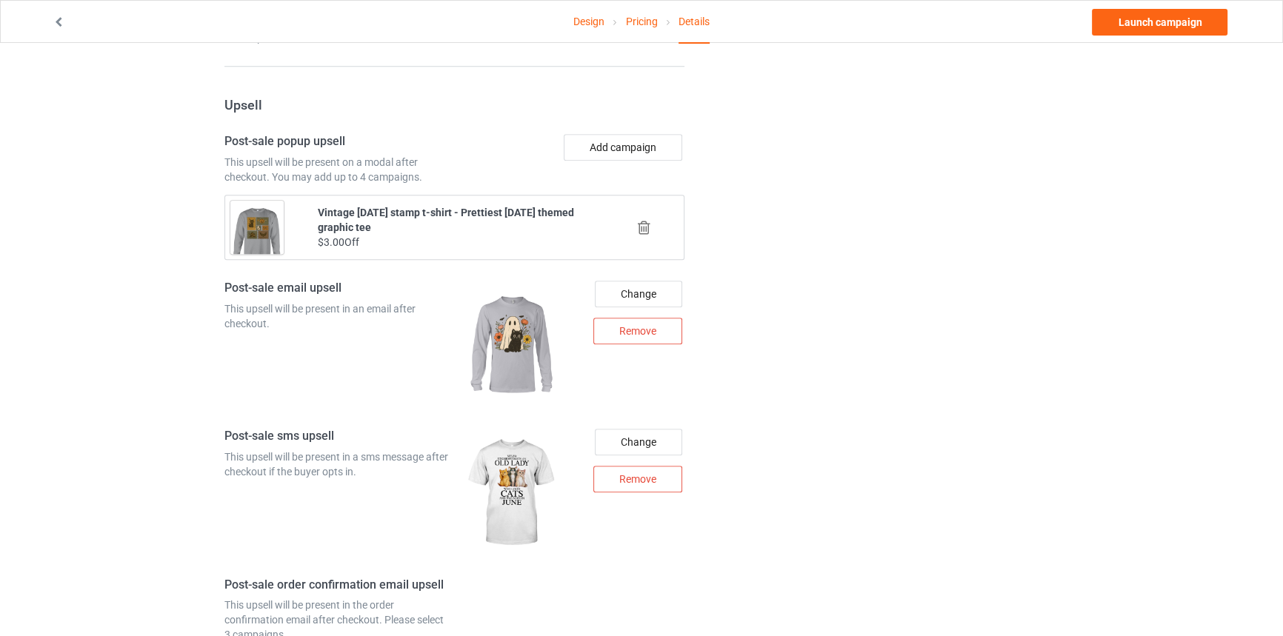
click at [650, 170] on div "Add campaign" at bounding box center [572, 159] width 236 height 50
click at [645, 161] on button "Add campaign" at bounding box center [623, 147] width 118 height 27
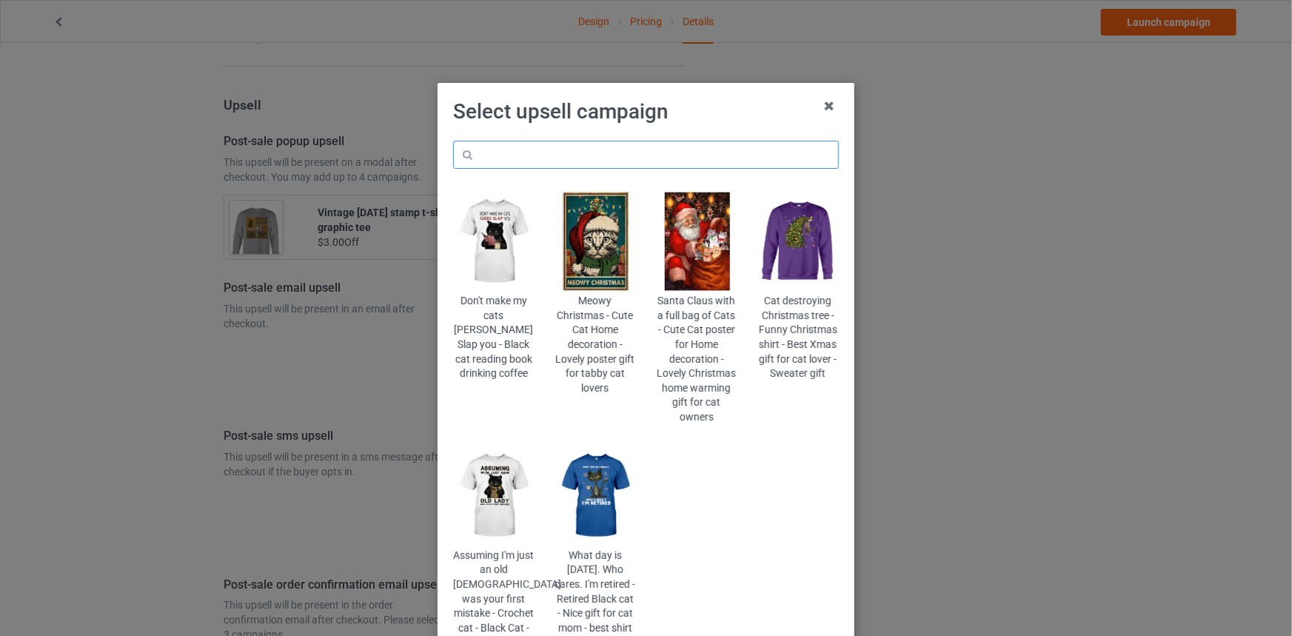
click at [618, 149] on input "text" at bounding box center [646, 155] width 386 height 28
paste input "hlw-autumn-witch"
type input "hlw-autumn-witch"
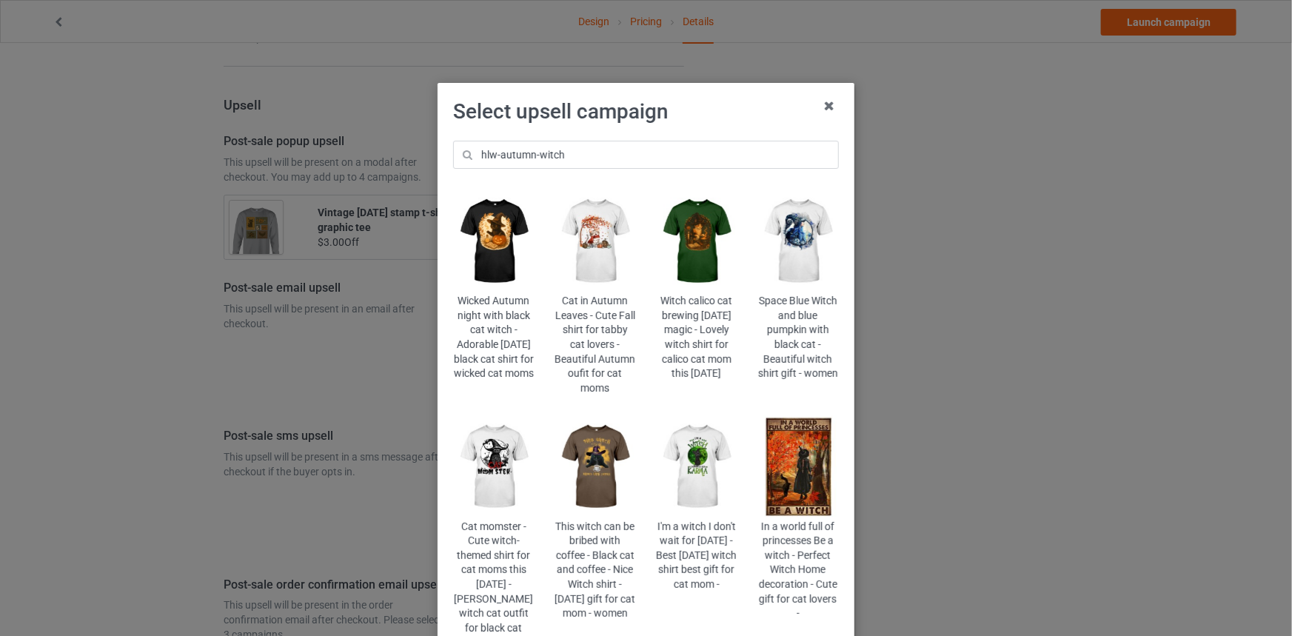
click at [490, 252] on img at bounding box center [493, 241] width 81 height 101
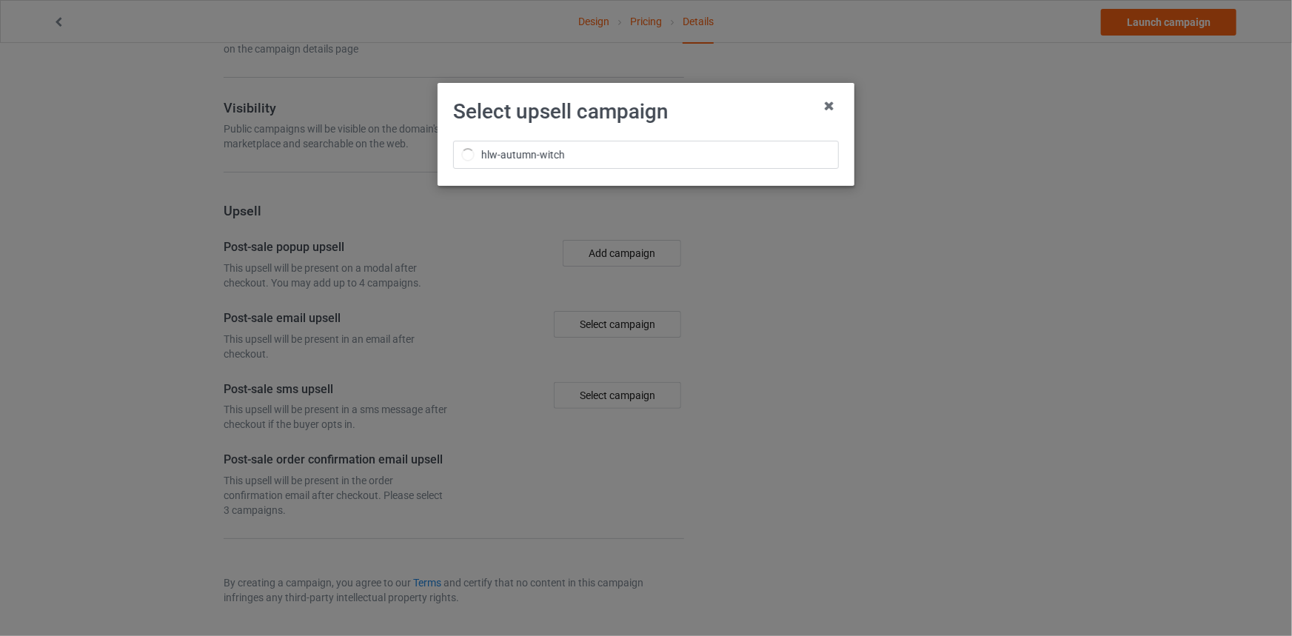
scroll to position [1548, 0]
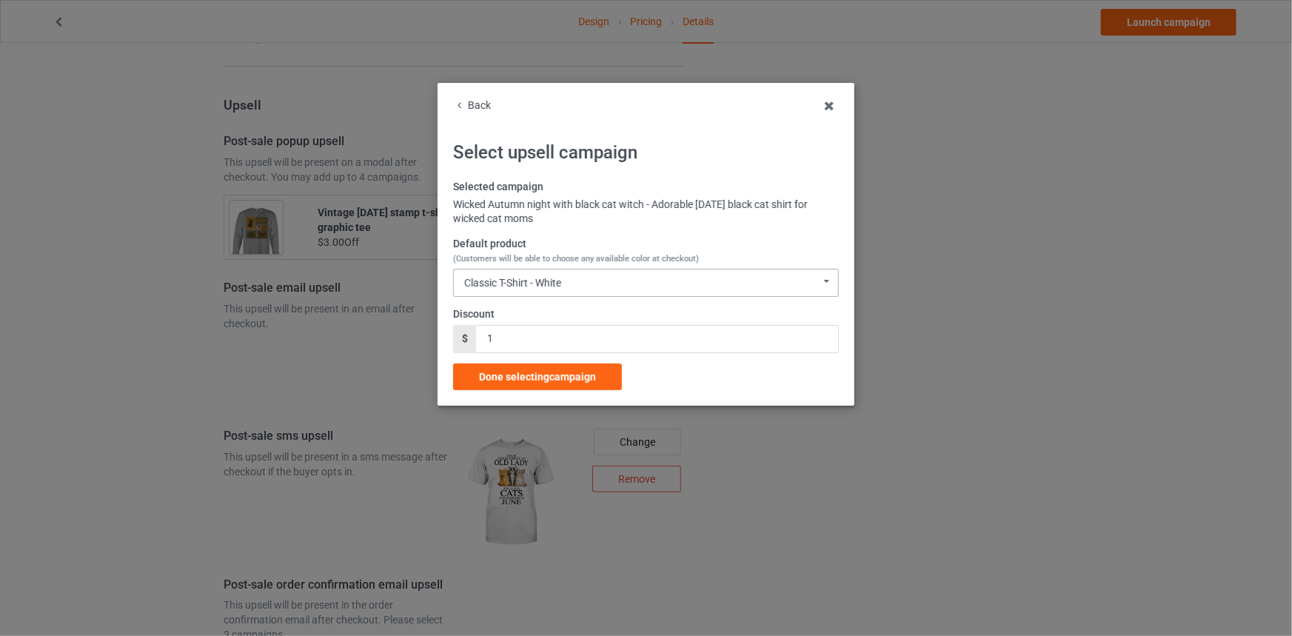
click at [523, 278] on div "Classic T-Shirt - White" at bounding box center [512, 283] width 97 height 10
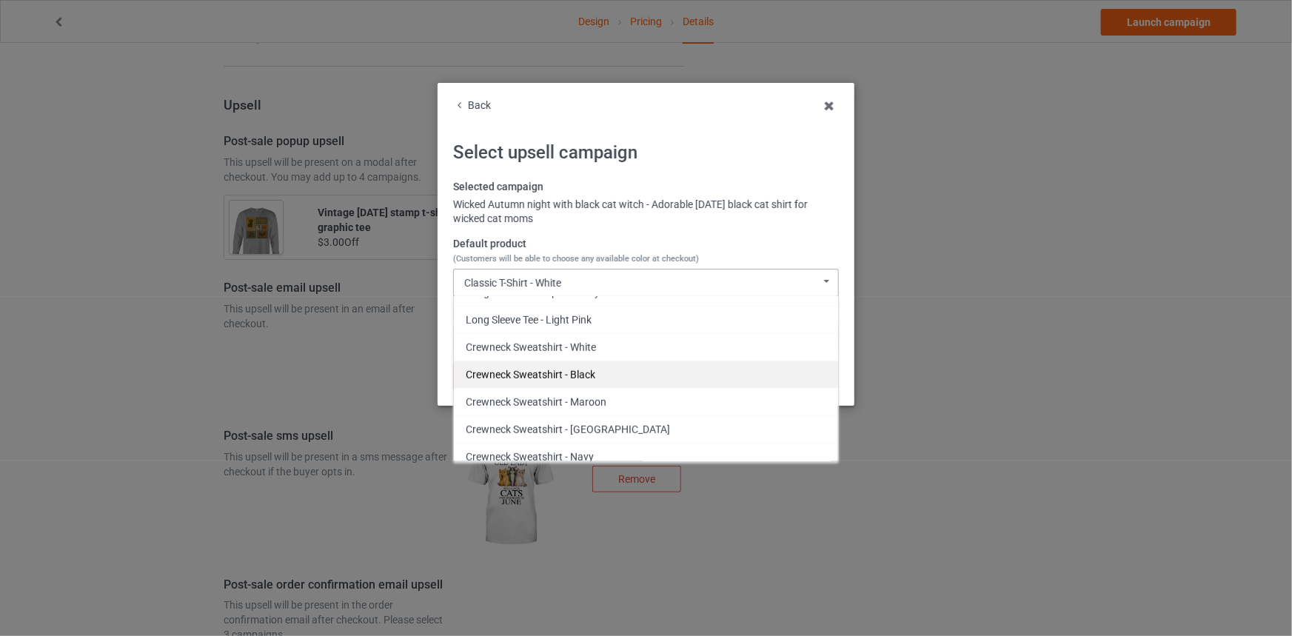
scroll to position [639, 0]
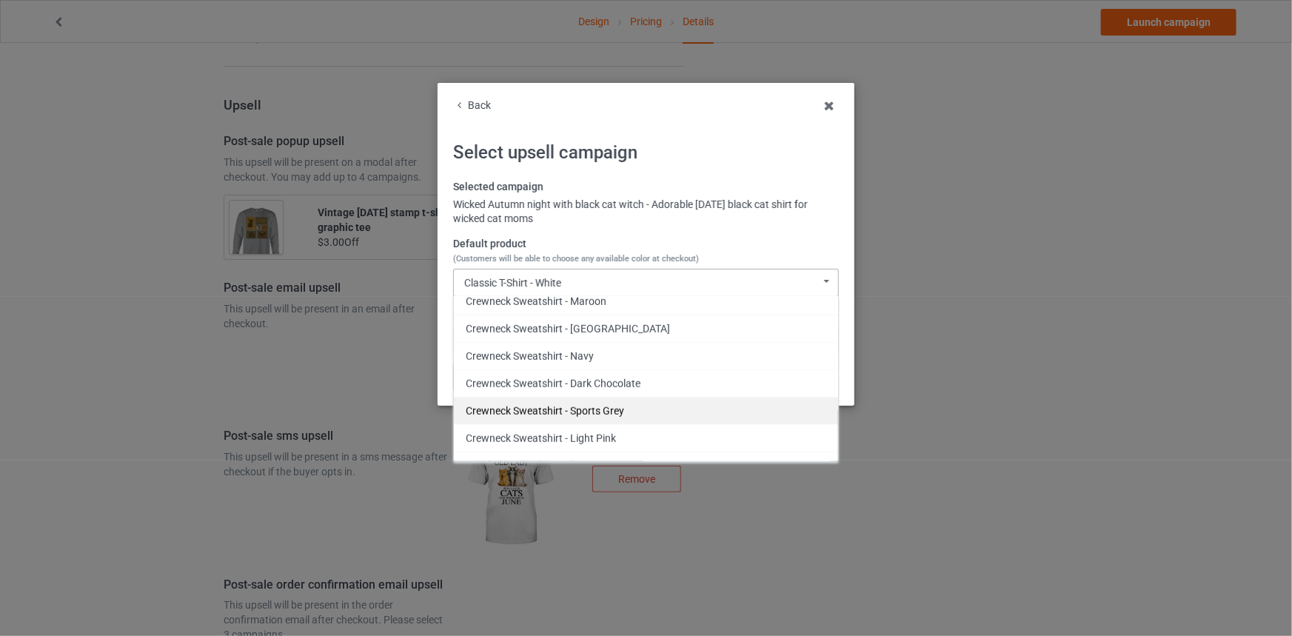
click at [603, 404] on div "Crewneck Sweatshirt - Sports Grey" at bounding box center [646, 410] width 384 height 27
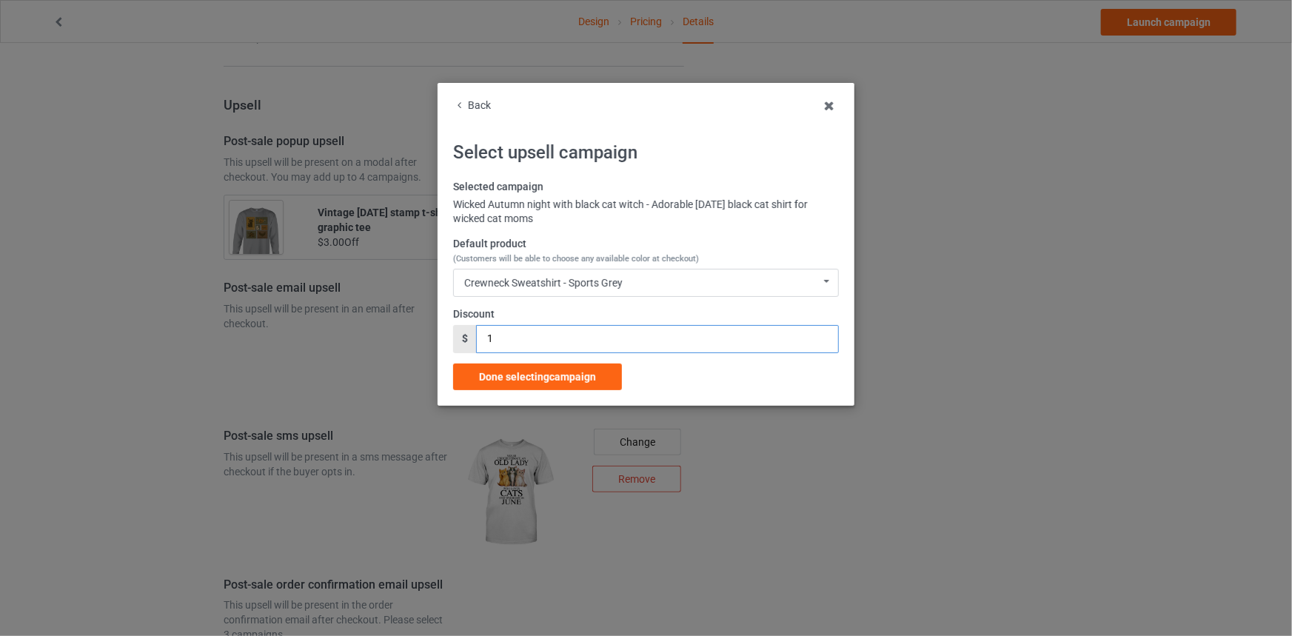
drag, startPoint x: 535, startPoint y: 341, endPoint x: 401, endPoint y: 331, distance: 134.5
click at [401, 331] on div "Back Select upsell campaign Selected campaign Wicked Autumn night with black ca…" at bounding box center [646, 318] width 1292 height 636
drag, startPoint x: 510, startPoint y: 333, endPoint x: 424, endPoint y: 336, distance: 86.7
click at [424, 336] on div "Back Select upsell campaign Selected campaign Wicked Autumn night with black ca…" at bounding box center [646, 318] width 1292 height 636
type input "3"
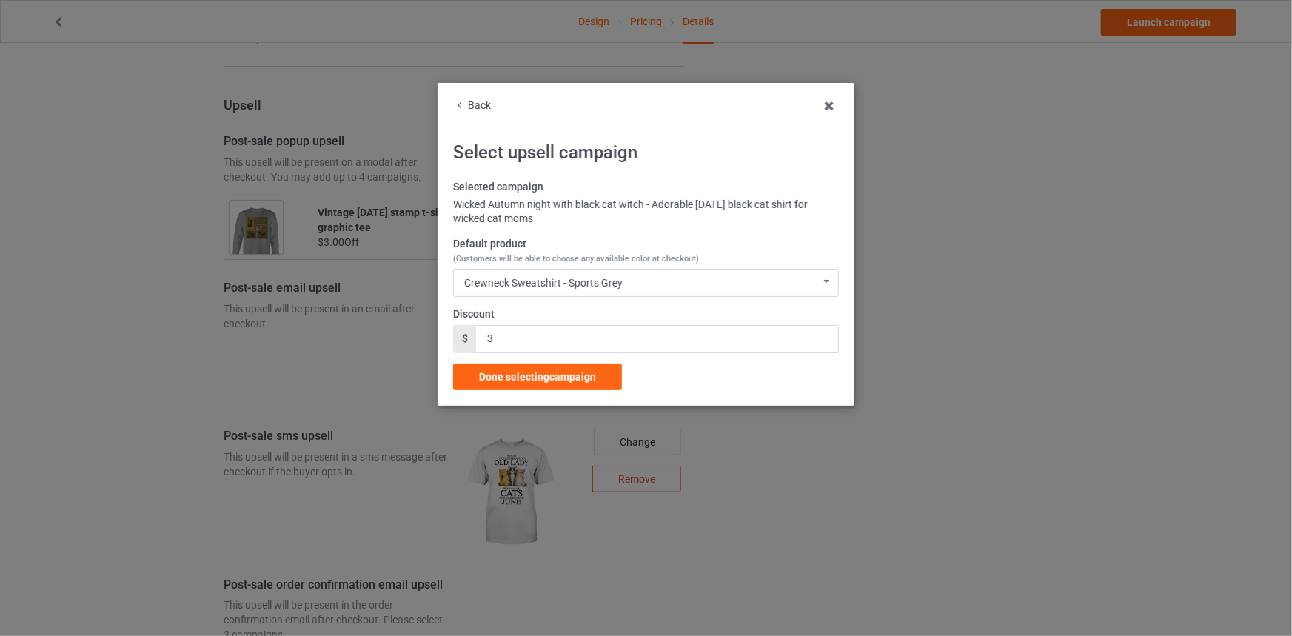
drag, startPoint x: 533, startPoint y: 368, endPoint x: 532, endPoint y: 400, distance: 31.9
click at [534, 368] on div "Done selecting campaign" at bounding box center [537, 377] width 169 height 27
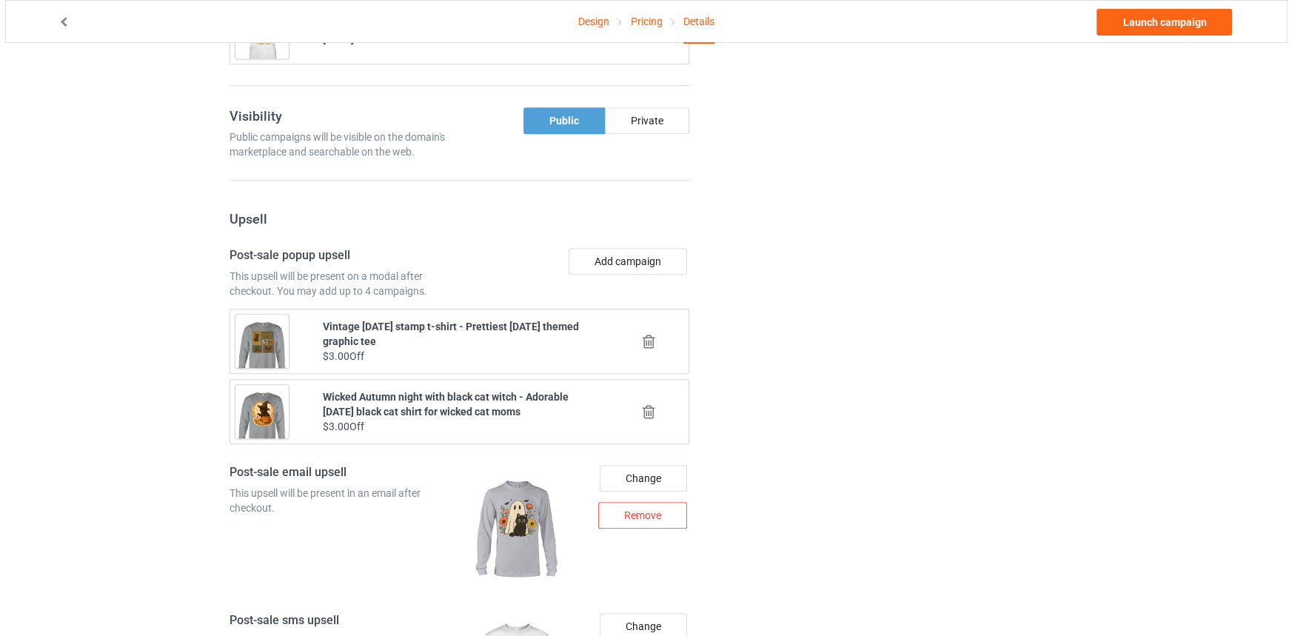
scroll to position [1435, 0]
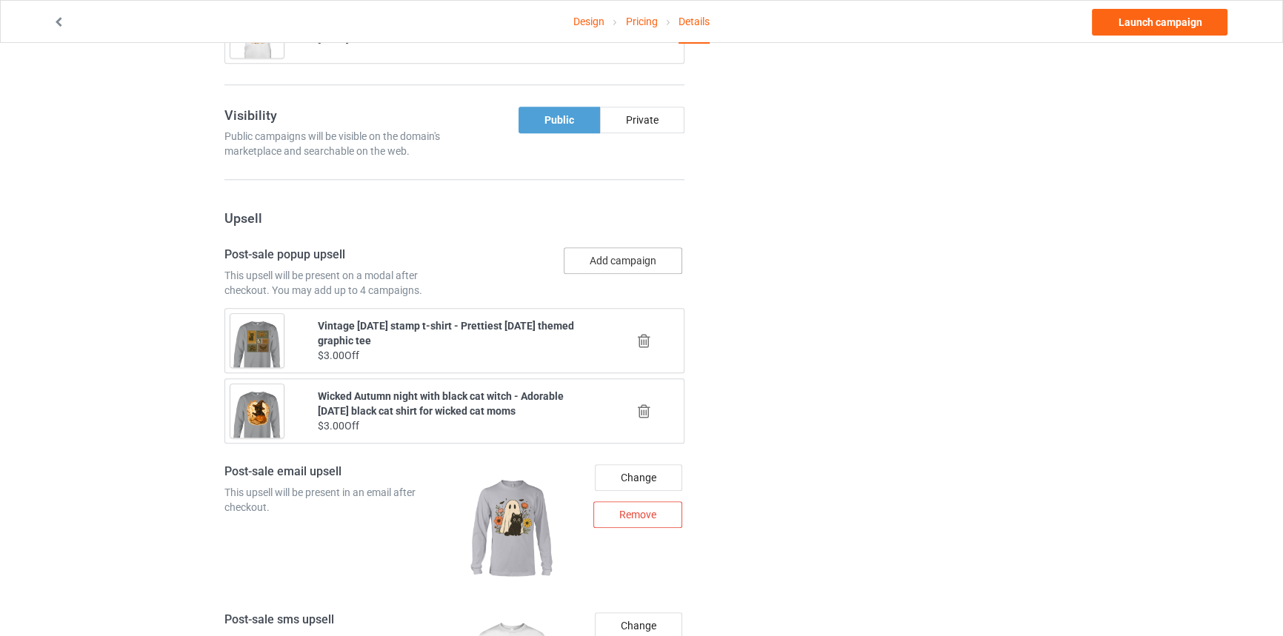
click at [612, 274] on button "Add campaign" at bounding box center [623, 260] width 118 height 27
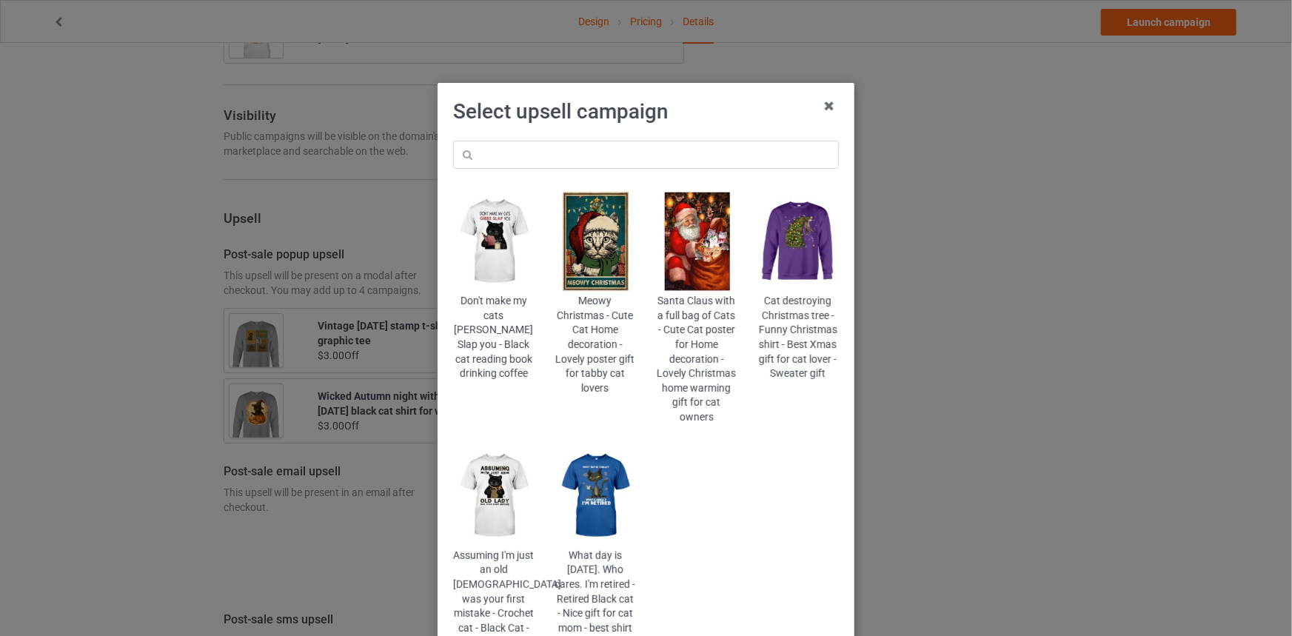
click at [562, 136] on div "Don't make my cats Gibbs Slap you - Black cat reading book drinking coffee Meow…" at bounding box center [646, 409] width 407 height 559
click at [562, 153] on input "text" at bounding box center [646, 155] width 386 height 28
paste input "hlw-mushroom-forest"
type input "hlw-mushroom-forest"
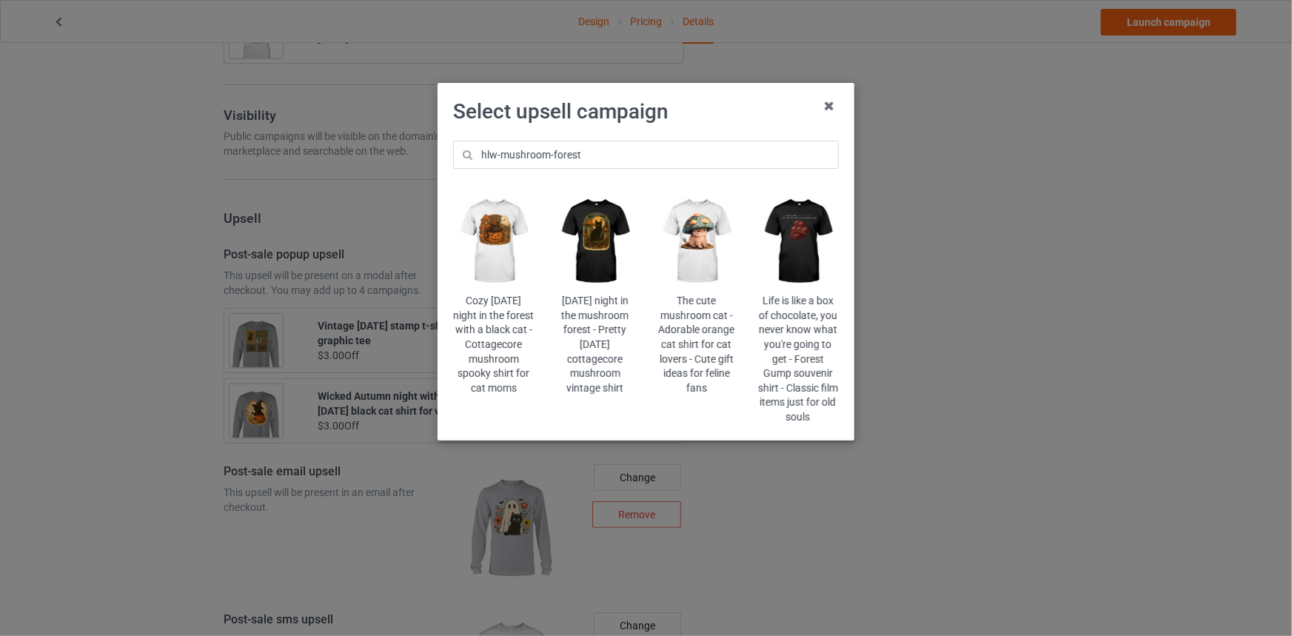
click at [490, 227] on img at bounding box center [493, 241] width 81 height 101
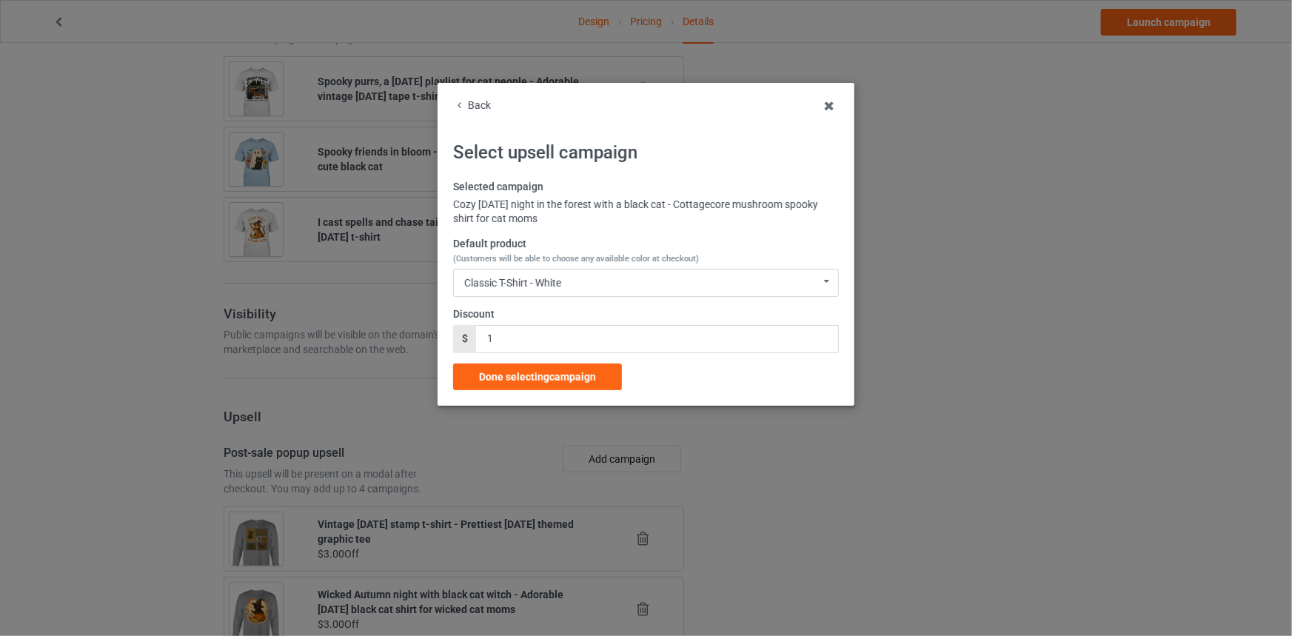
scroll to position [1435, 0]
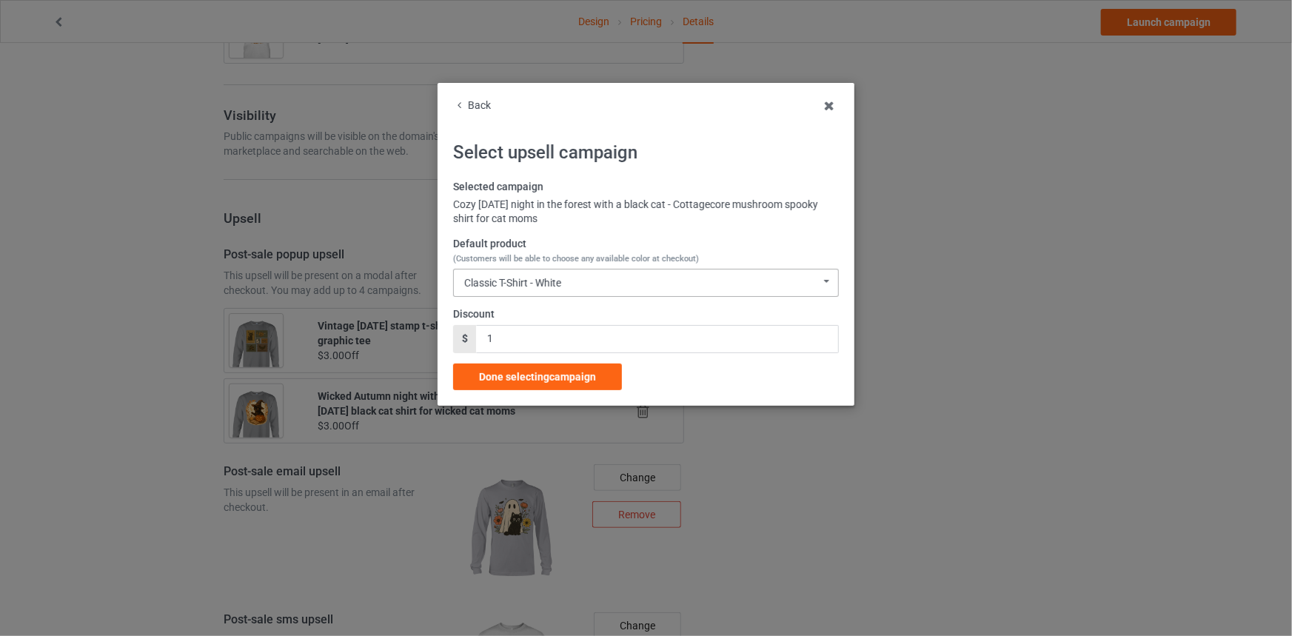
click at [530, 289] on div "Classic T-Shirt - White Classic T-Shirt - White Classic T-Shirt - Royal Classic…" at bounding box center [646, 283] width 386 height 28
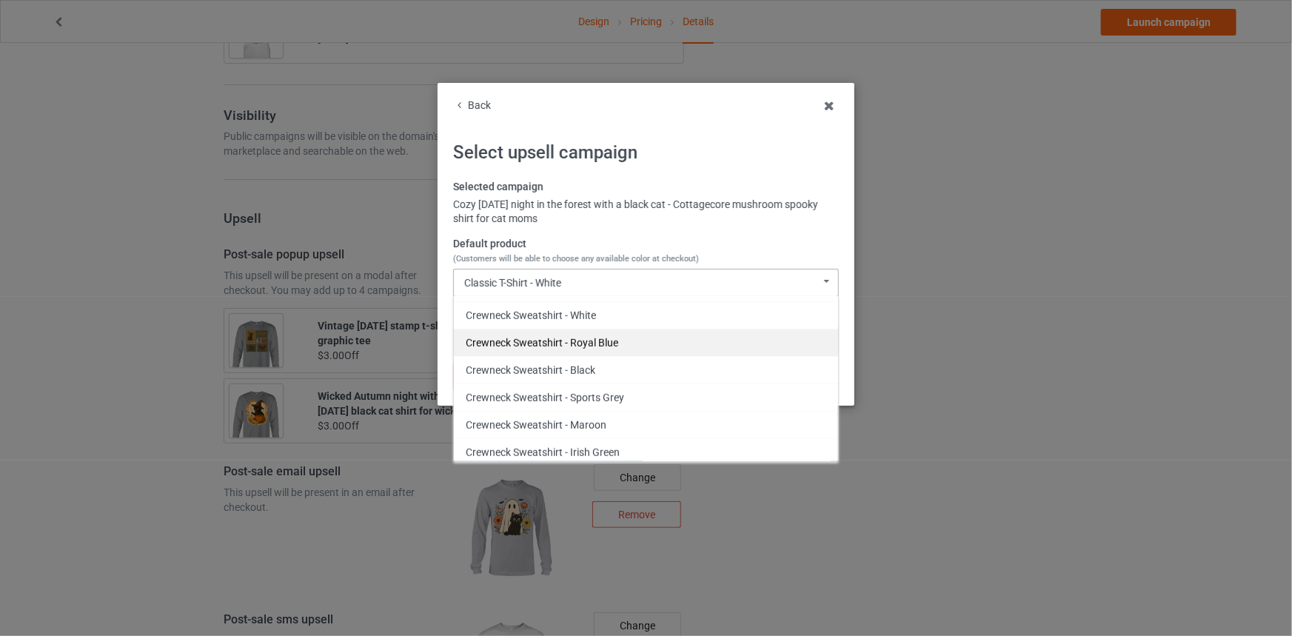
scroll to position [572, 0]
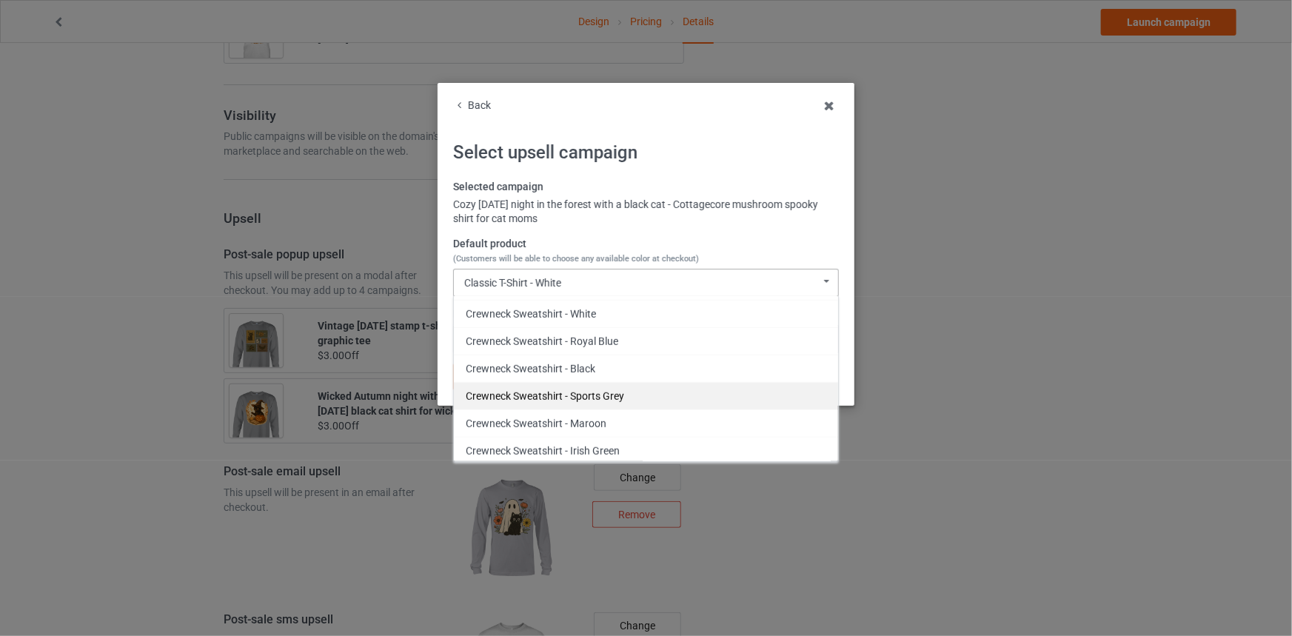
click at [601, 393] on div "Crewneck Sweatshirt - Sports Grey" at bounding box center [646, 395] width 384 height 27
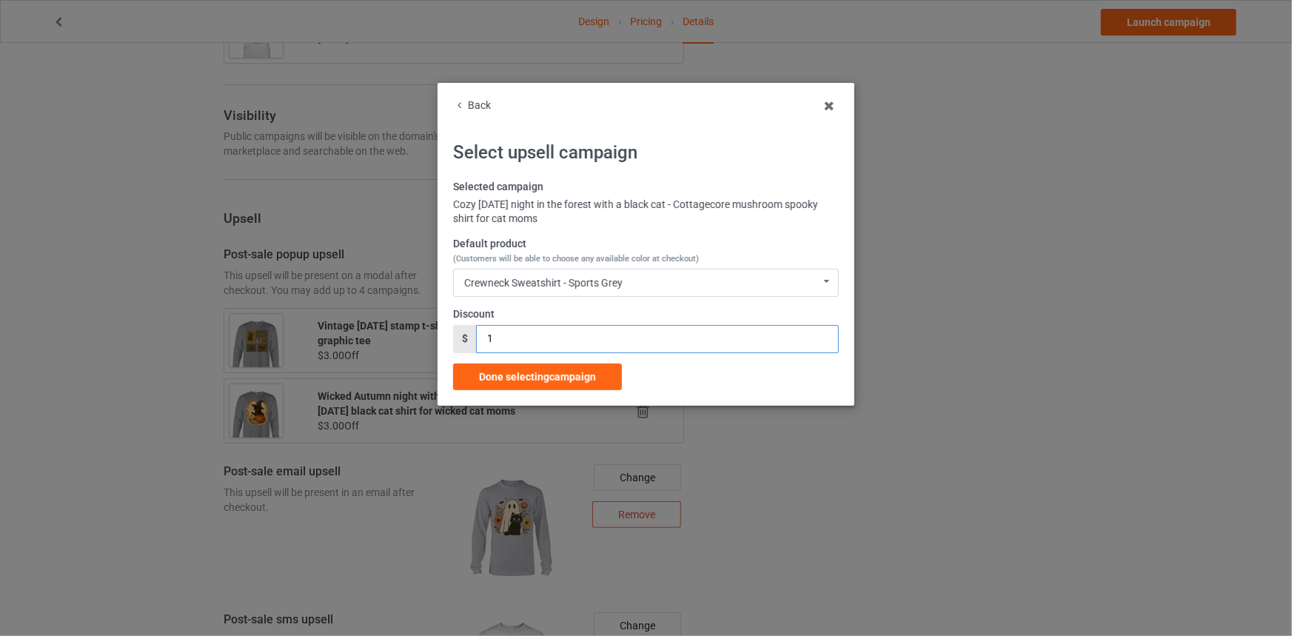
drag, startPoint x: 515, startPoint y: 330, endPoint x: 433, endPoint y: 336, distance: 81.7
click at [424, 333] on div "Back Select upsell campaign Selected campaign Cozy Halloween night in the fores…" at bounding box center [646, 318] width 1292 height 636
drag, startPoint x: 538, startPoint y: 344, endPoint x: 450, endPoint y: 347, distance: 87.4
click at [439, 341] on div "Back Select upsell campaign Selected campaign Cozy Halloween night in the fores…" at bounding box center [646, 244] width 417 height 323
type input "3"
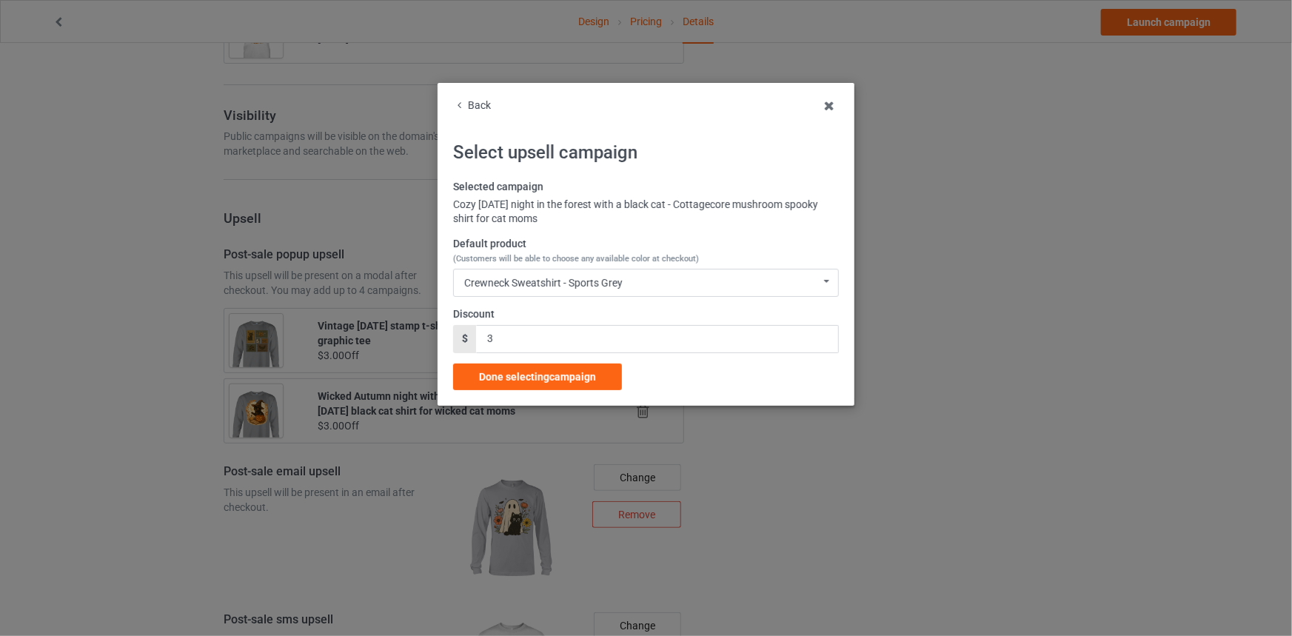
click at [559, 373] on span "Done selecting campaign" at bounding box center [537, 377] width 117 height 12
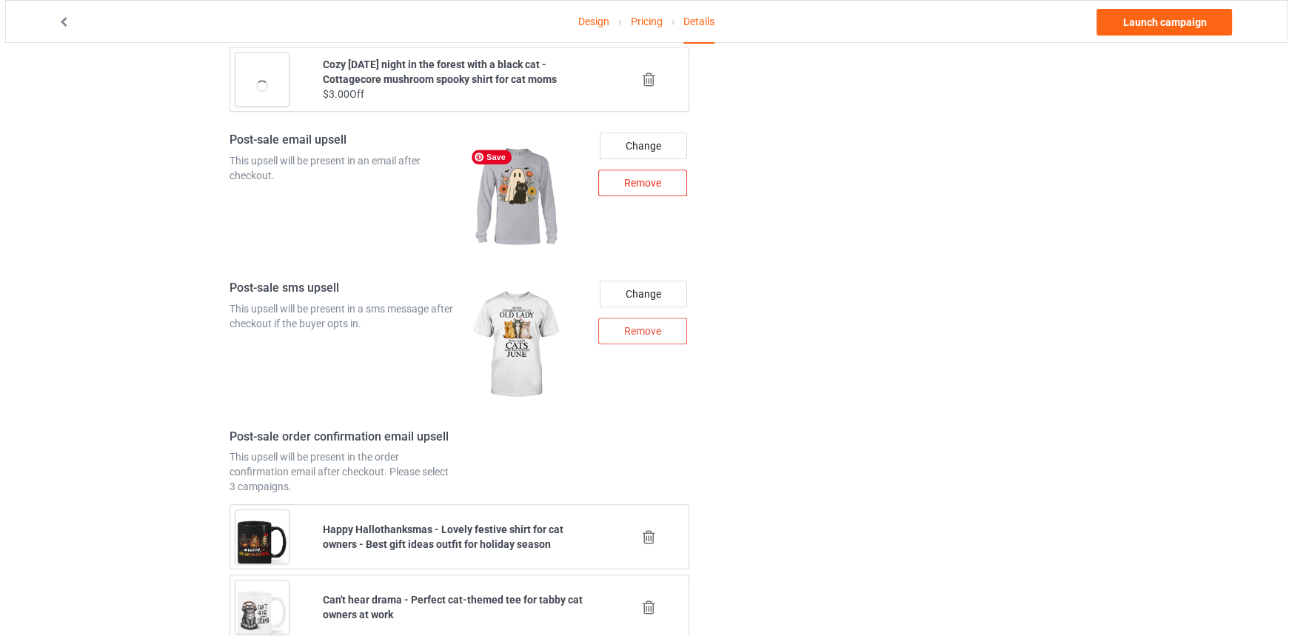
scroll to position [1838, 0]
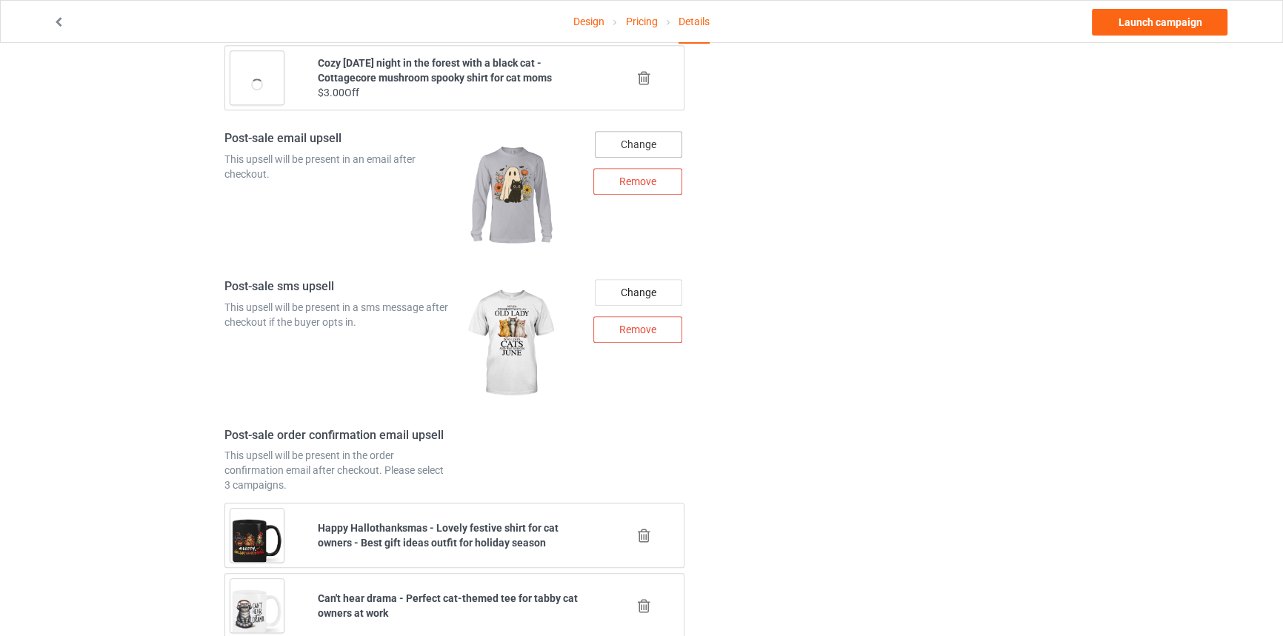
click at [661, 153] on div "Change" at bounding box center [638, 144] width 87 height 27
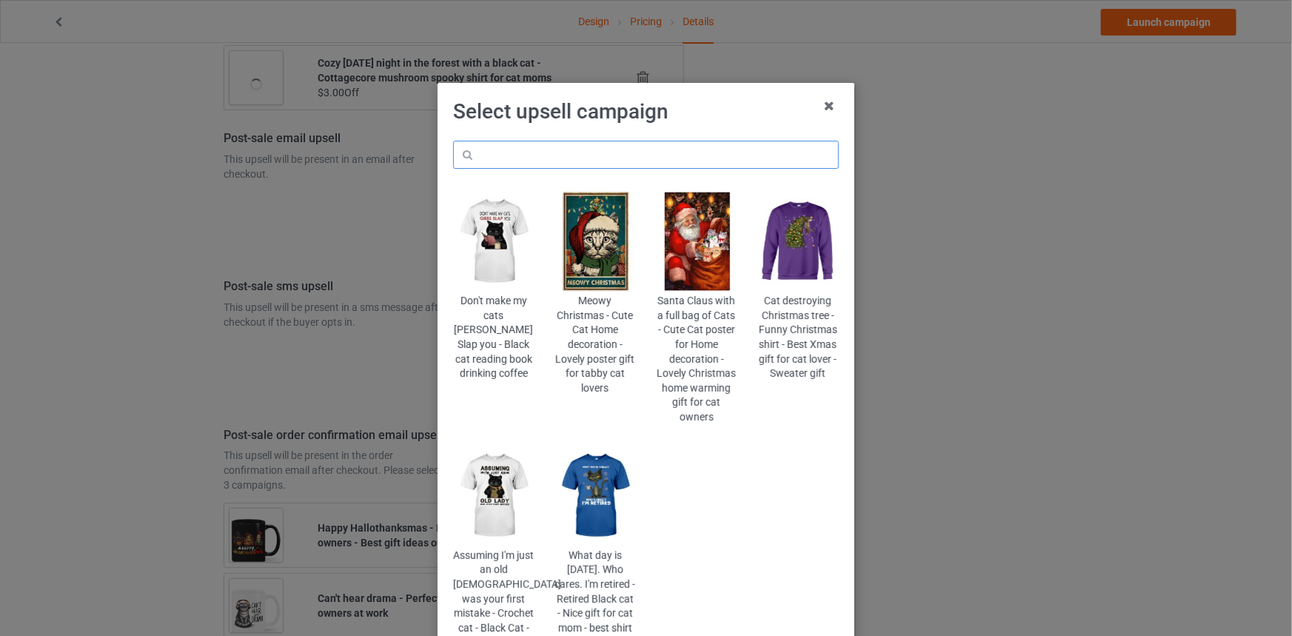
click at [664, 156] on input "text" at bounding box center [646, 155] width 386 height 28
paste input "hlw-seance-strays"
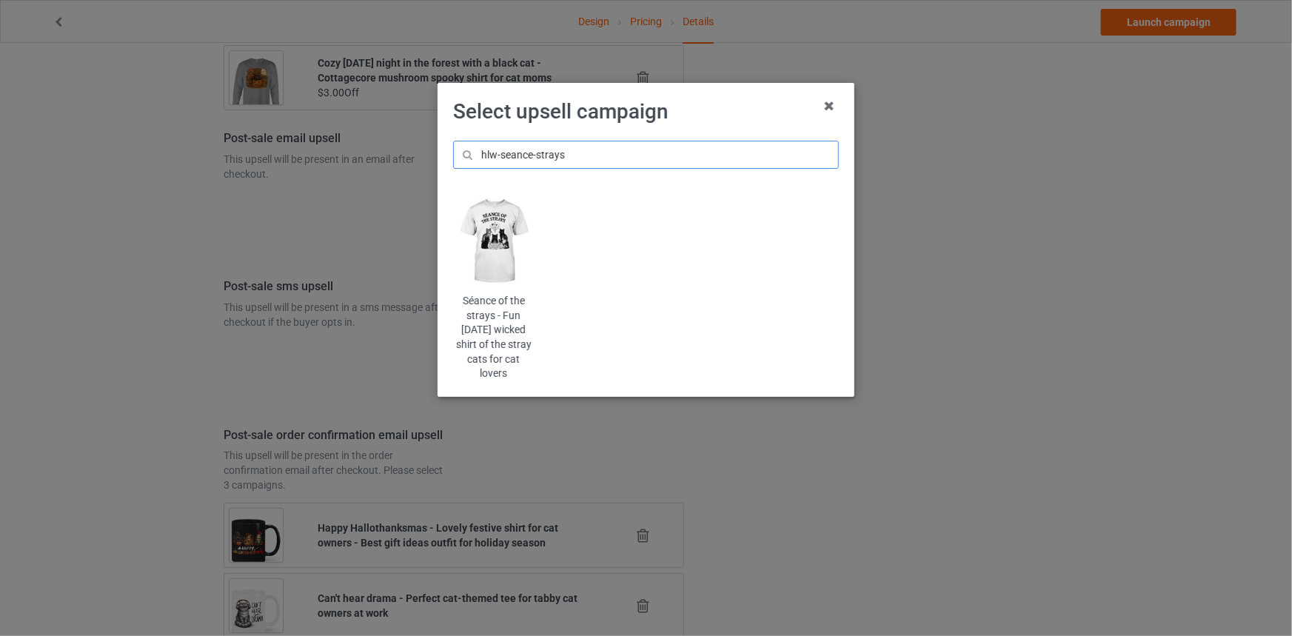
type input "hlw-seance-strays"
click at [500, 226] on img at bounding box center [493, 241] width 81 height 101
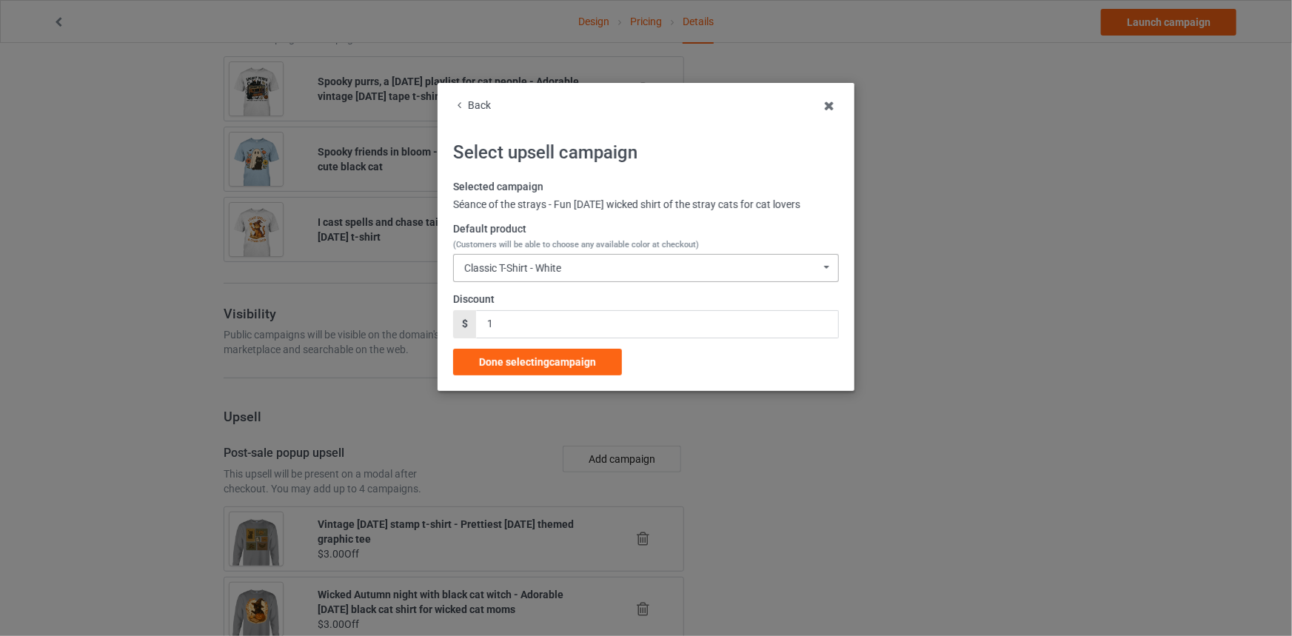
scroll to position [1838, 0]
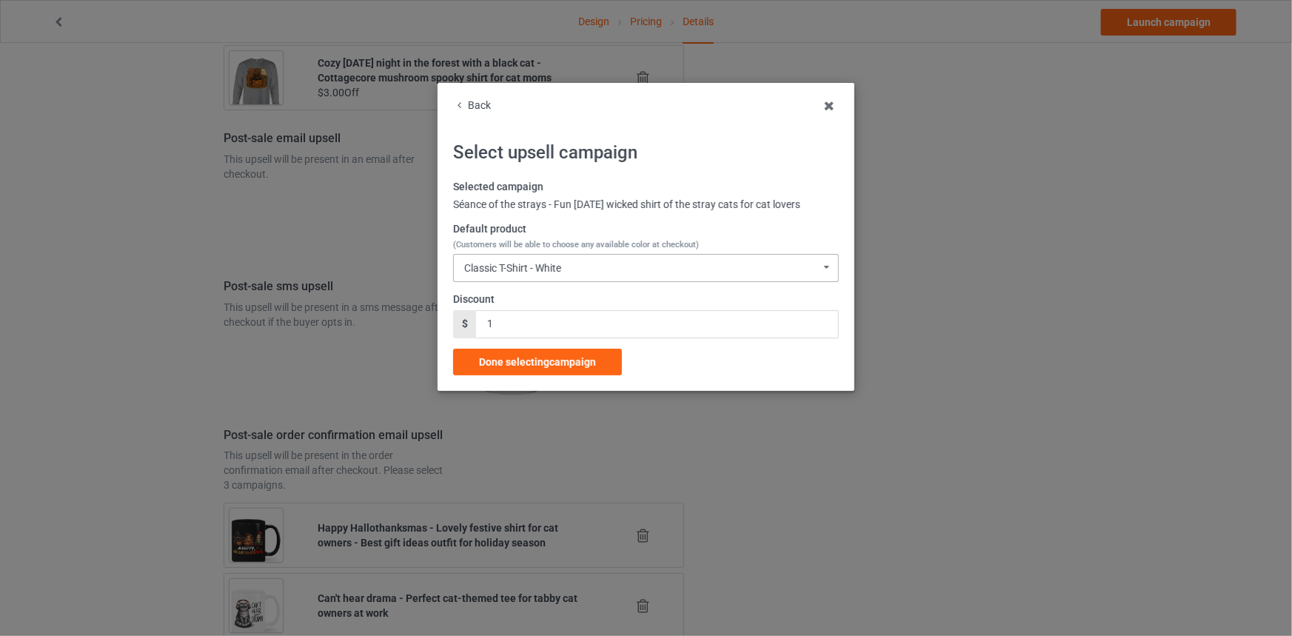
drag, startPoint x: 615, startPoint y: 245, endPoint x: 610, endPoint y: 274, distance: 29.5
click at [614, 259] on div "Default product (Customers will be able to choose any available color at checko…" at bounding box center [646, 252] width 386 height 60
click at [610, 274] on div "Classic T-Shirt - White Classic T-Shirt - White Classic T-Shirt - Athletic Heat…" at bounding box center [646, 268] width 386 height 28
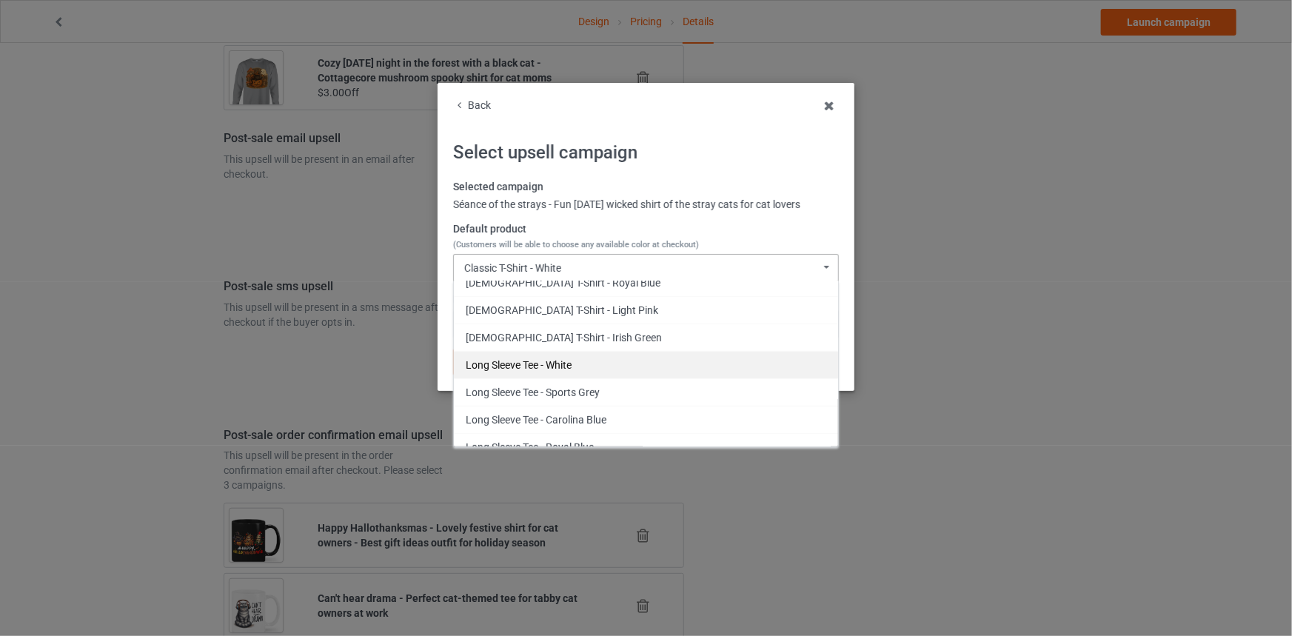
scroll to position [326, 0]
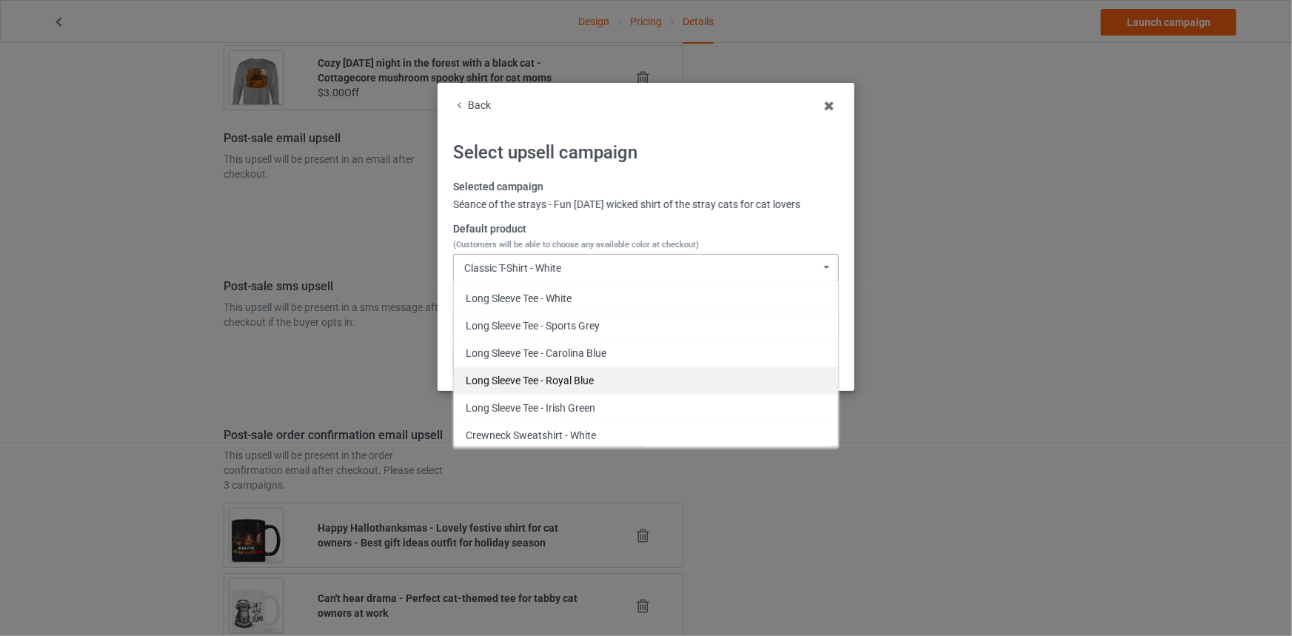
click at [597, 378] on div "Long Sleeve Tee - Royal Blue" at bounding box center [646, 380] width 384 height 27
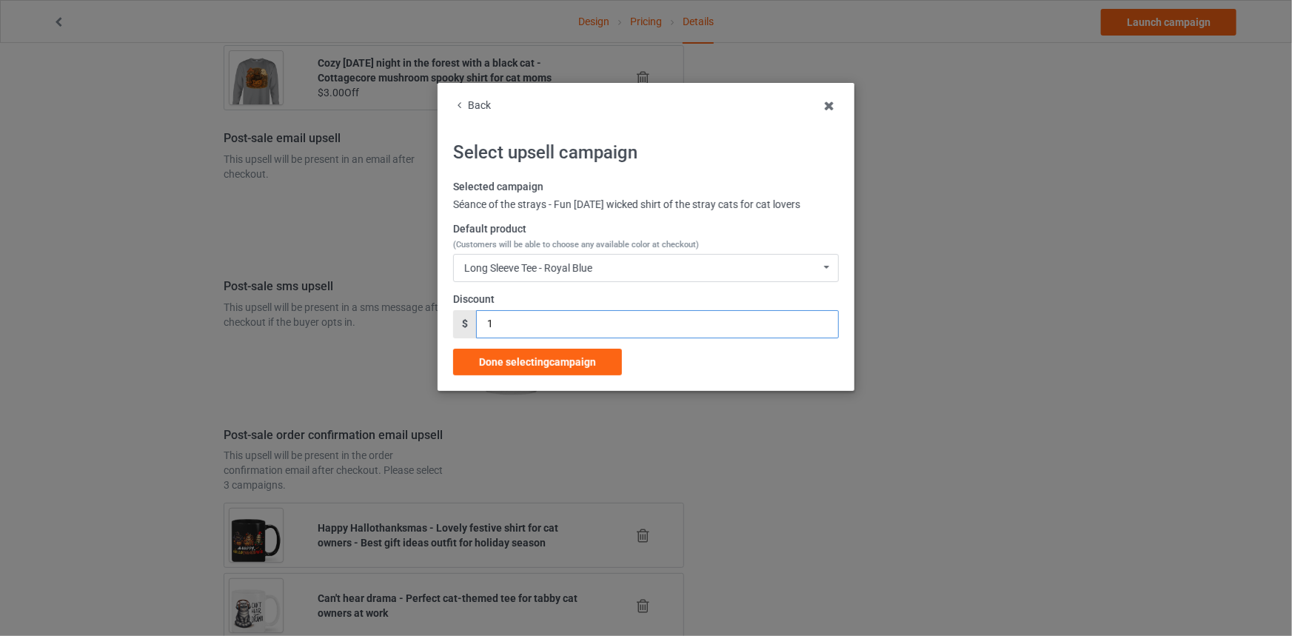
drag, startPoint x: 505, startPoint y: 316, endPoint x: 430, endPoint y: 327, distance: 76.5
click at [430, 327] on div "Back Select upsell campaign Selected campaign Séance of the strays - Fun Hallow…" at bounding box center [646, 318] width 1292 height 636
type input "2"
click at [553, 353] on div "Done selecting campaign" at bounding box center [537, 362] width 169 height 27
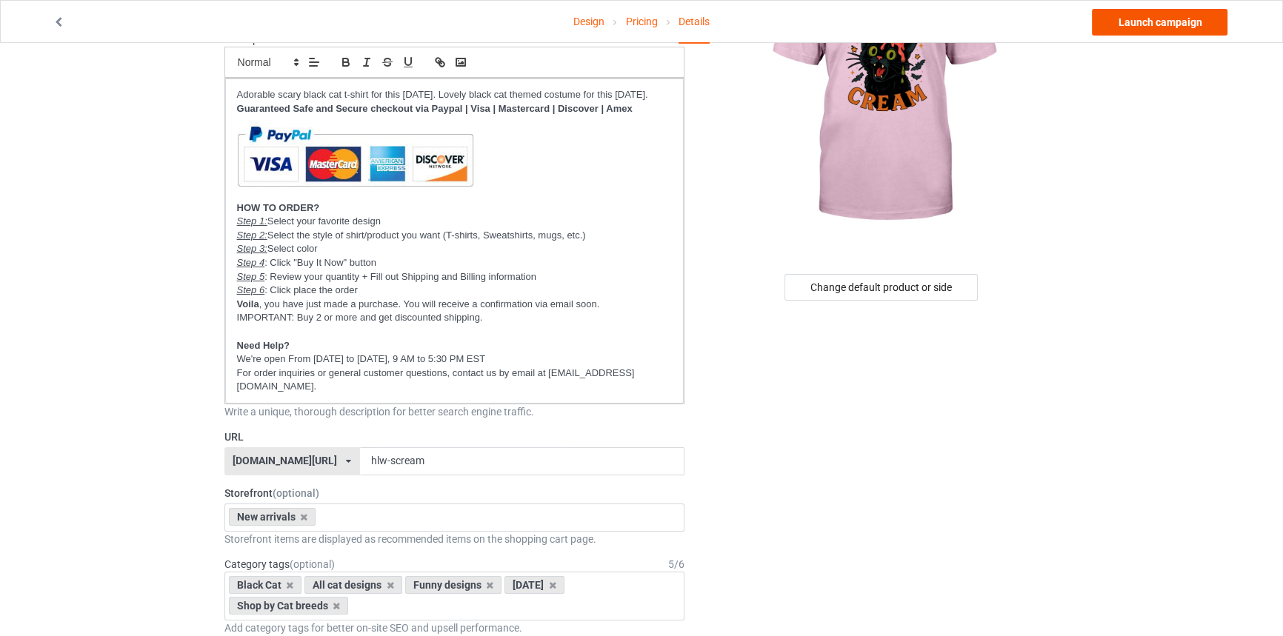
scroll to position [153, 0]
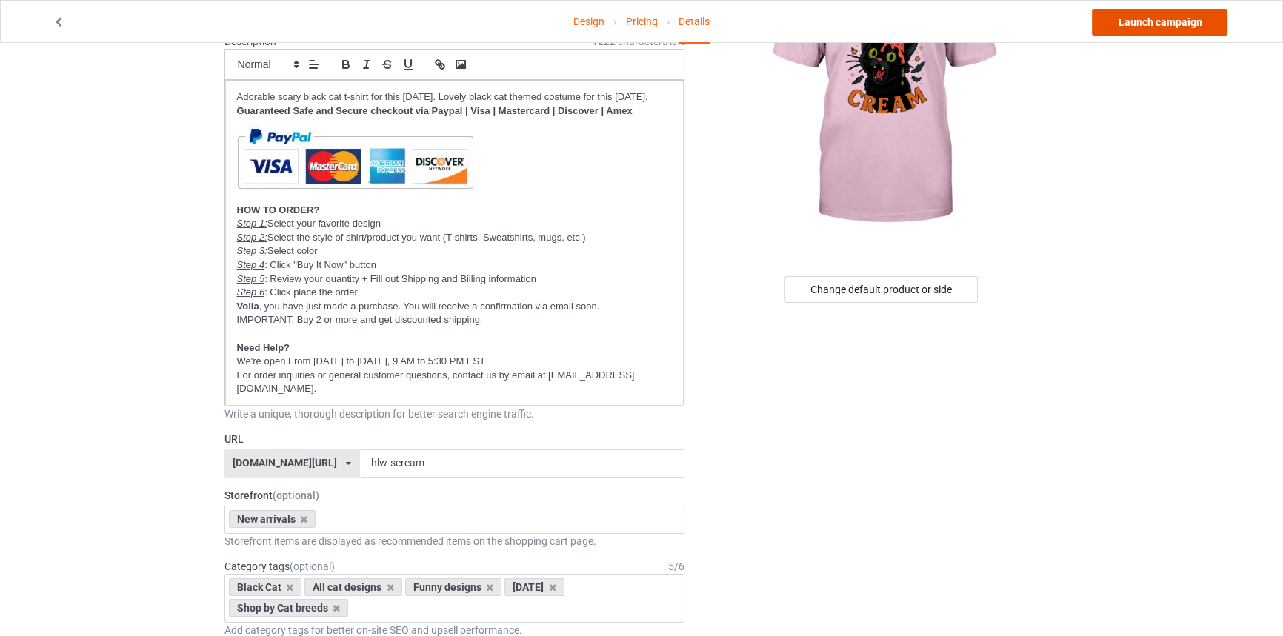
click at [1161, 19] on link "Launch campaign" at bounding box center [1160, 22] width 136 height 27
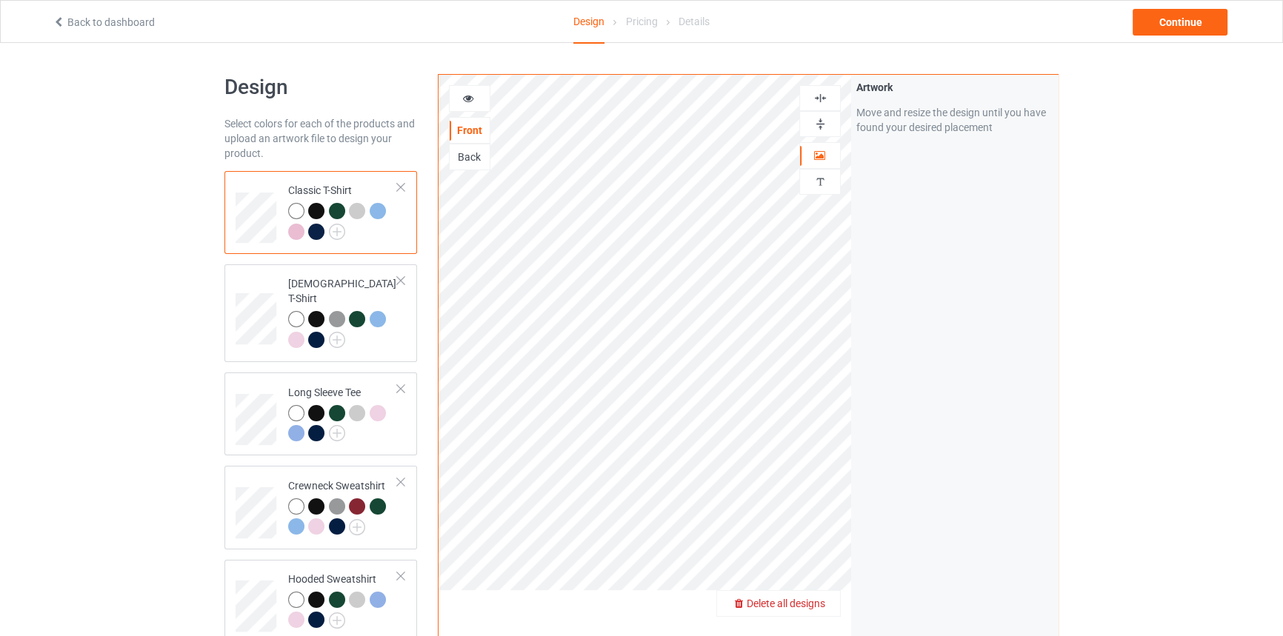
click at [809, 604] on span "Delete all designs" at bounding box center [786, 604] width 79 height 12
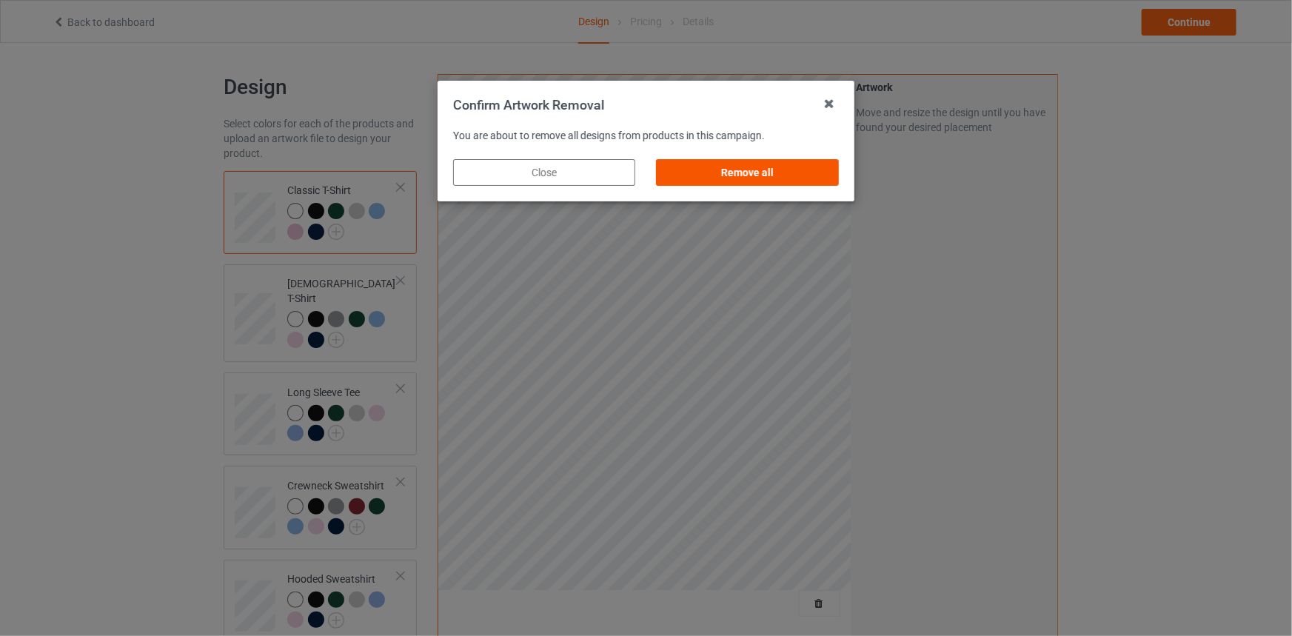
click at [763, 162] on div "Remove all" at bounding box center [748, 172] width 182 height 27
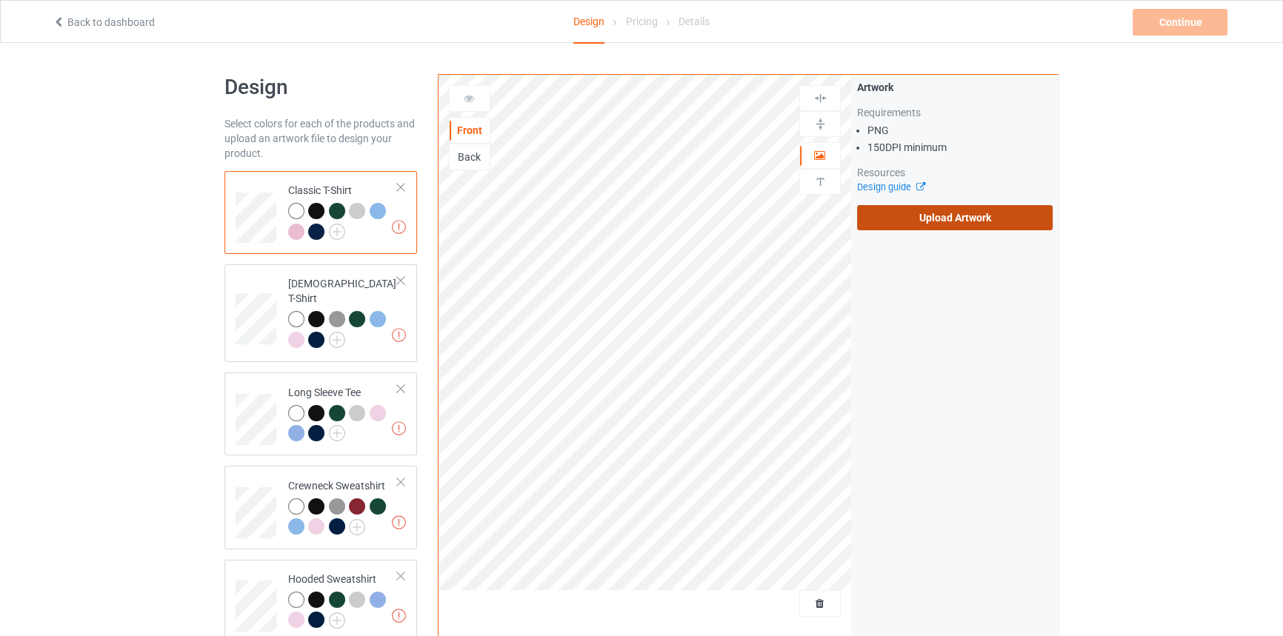
click at [972, 207] on label "Upload Artwork" at bounding box center [955, 217] width 196 height 25
click at [0, 0] on input "Upload Artwork" at bounding box center [0, 0] width 0 height 0
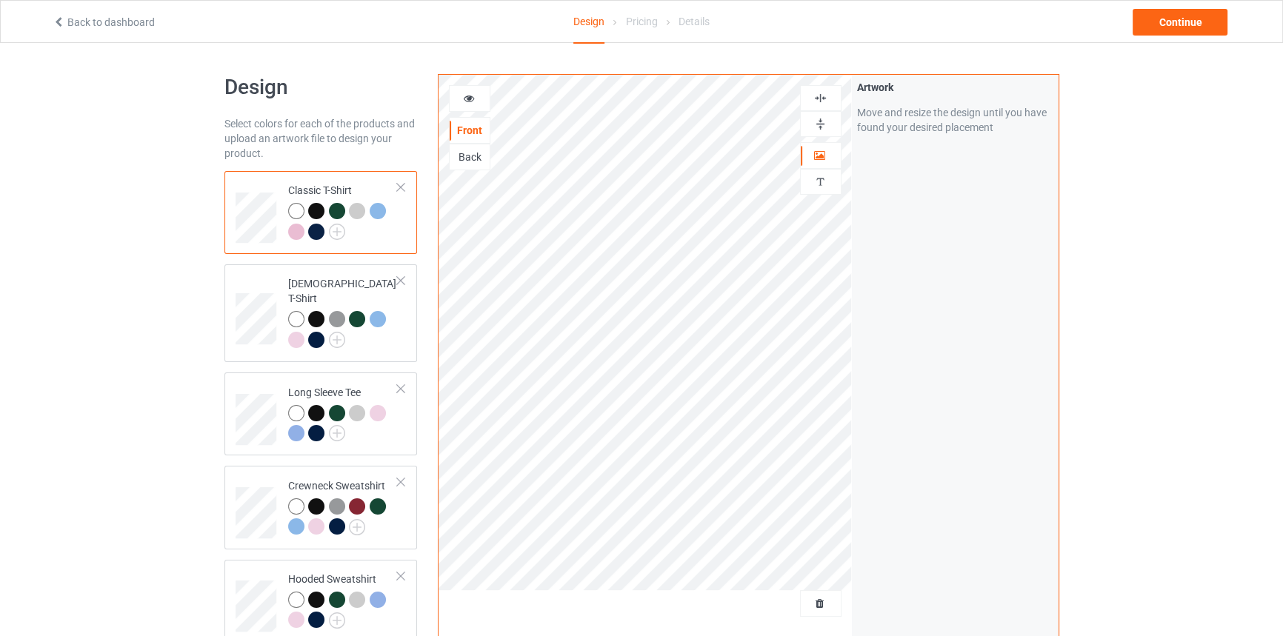
click at [811, 118] on div at bounding box center [821, 124] width 40 height 14
click at [1175, 33] on div "Continue" at bounding box center [1179, 22] width 95 height 27
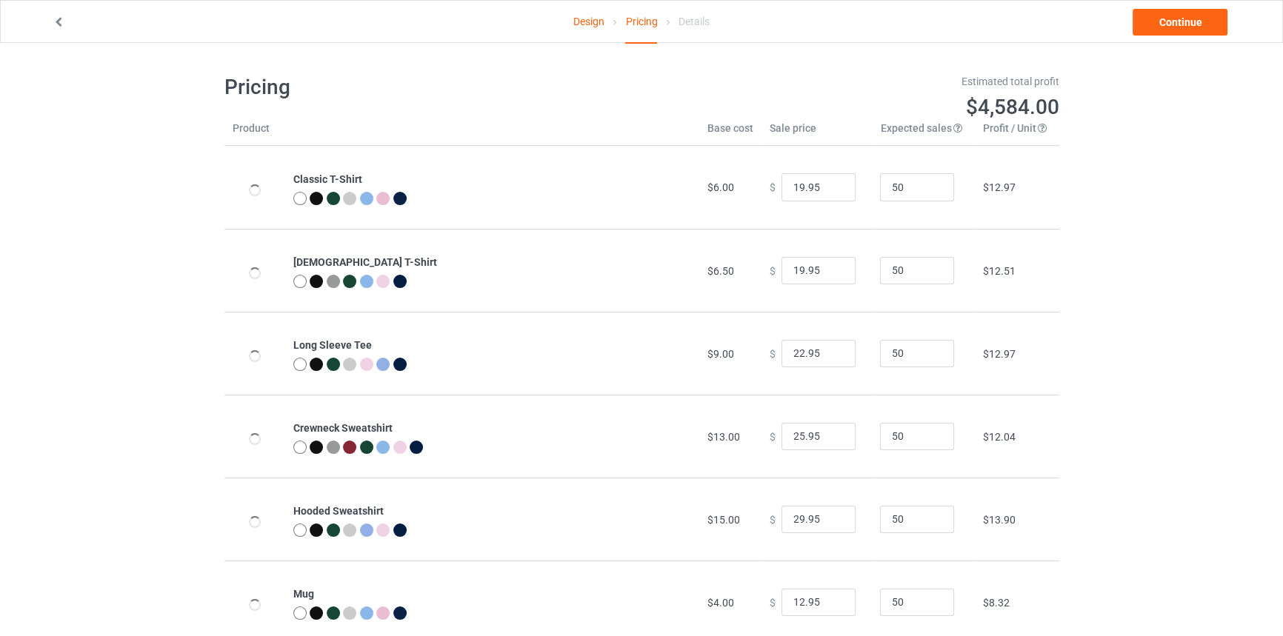
click at [587, 17] on link "Design" at bounding box center [588, 21] width 31 height 41
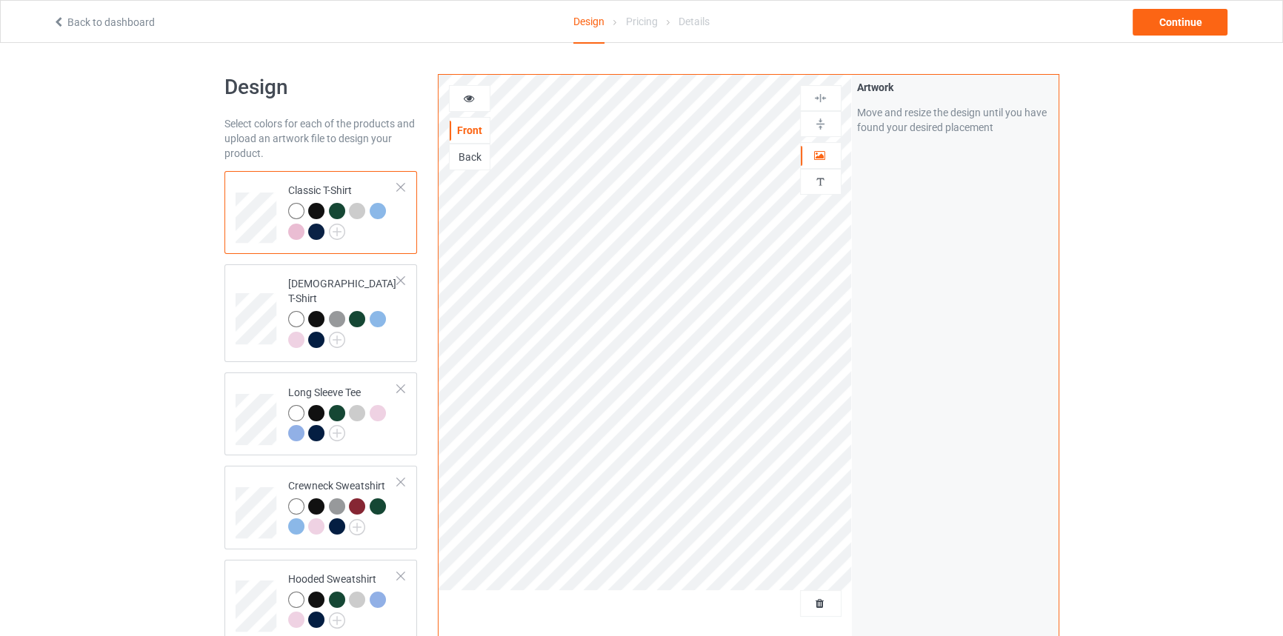
click at [467, 97] on icon at bounding box center [468, 96] width 13 height 10
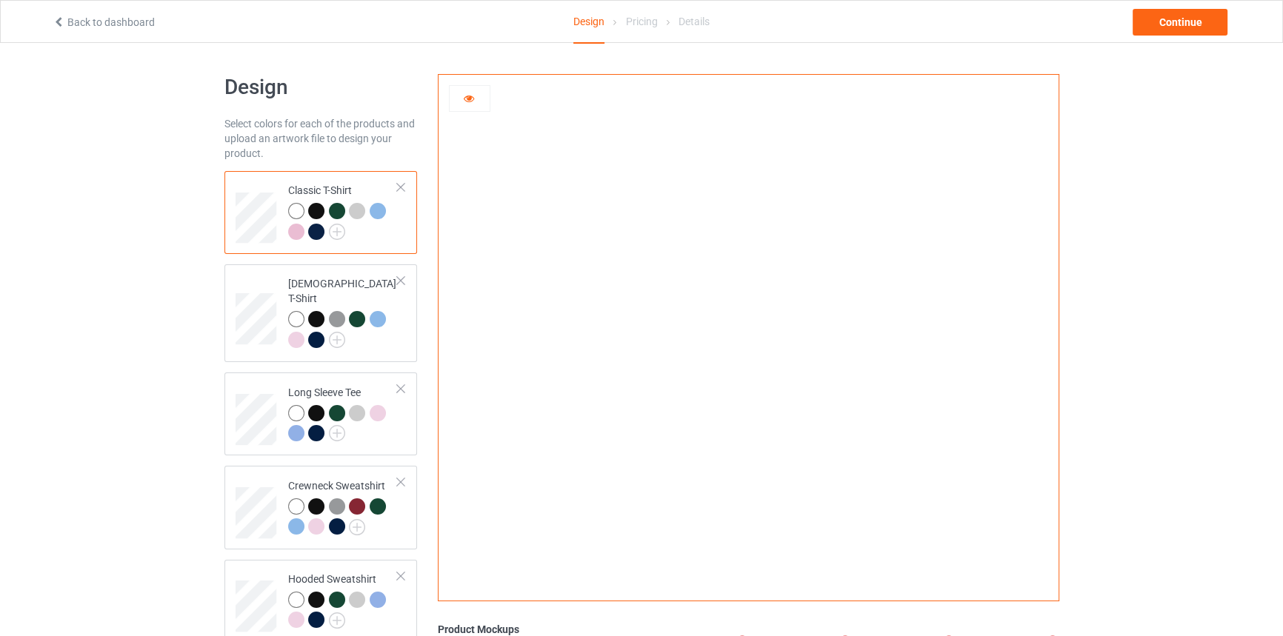
click at [313, 207] on div at bounding box center [316, 211] width 16 height 16
click at [336, 211] on div at bounding box center [337, 211] width 16 height 16
click at [355, 210] on div at bounding box center [357, 211] width 16 height 16
click at [378, 212] on div at bounding box center [378, 211] width 16 height 16
click at [294, 233] on div at bounding box center [296, 232] width 16 height 16
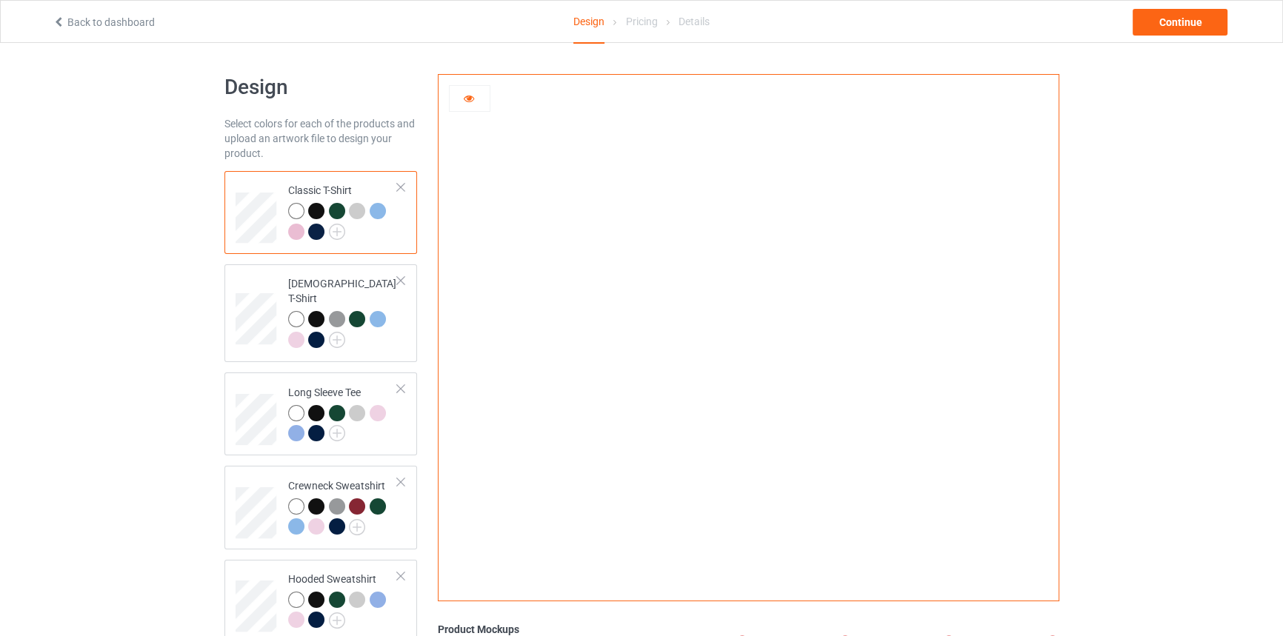
click at [311, 231] on div at bounding box center [316, 232] width 16 height 16
click at [334, 230] on img at bounding box center [337, 232] width 16 height 16
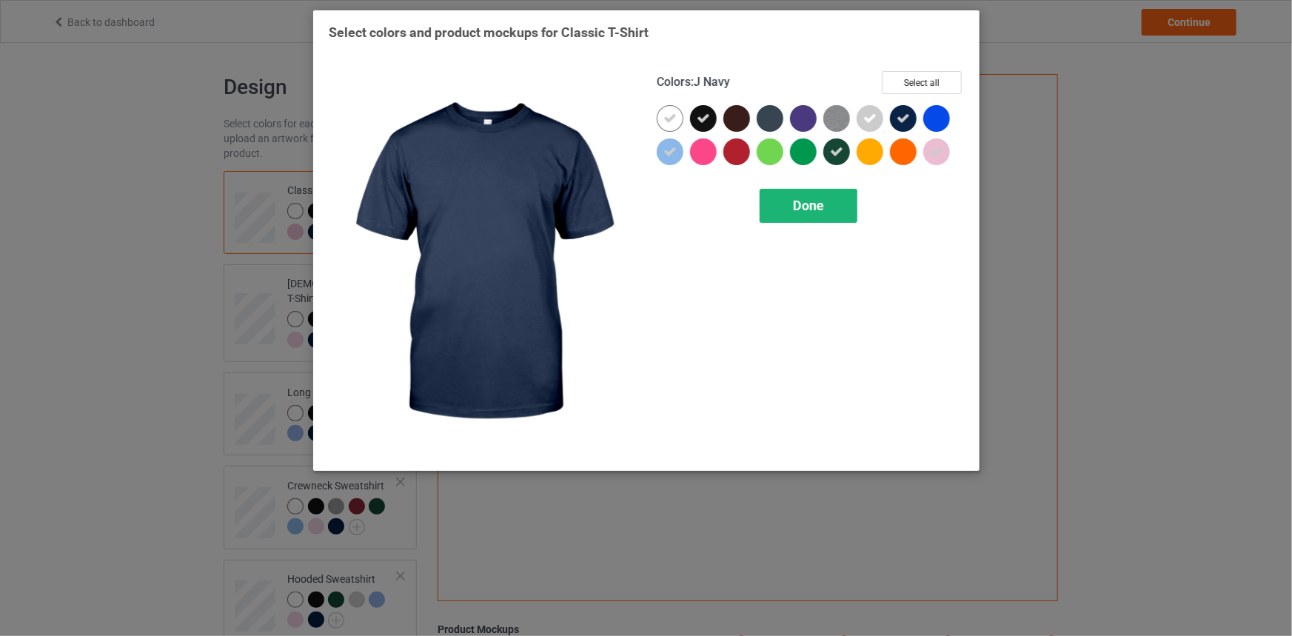
click at [818, 198] on span "Done" at bounding box center [808, 206] width 31 height 16
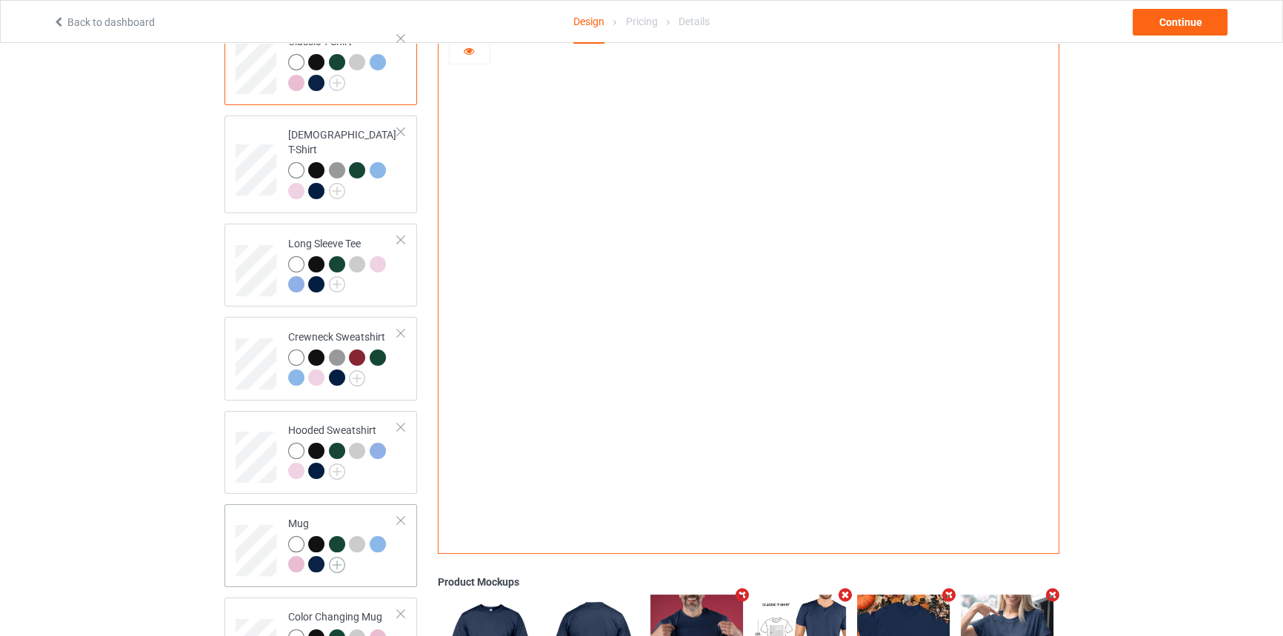
scroll to position [67, 0]
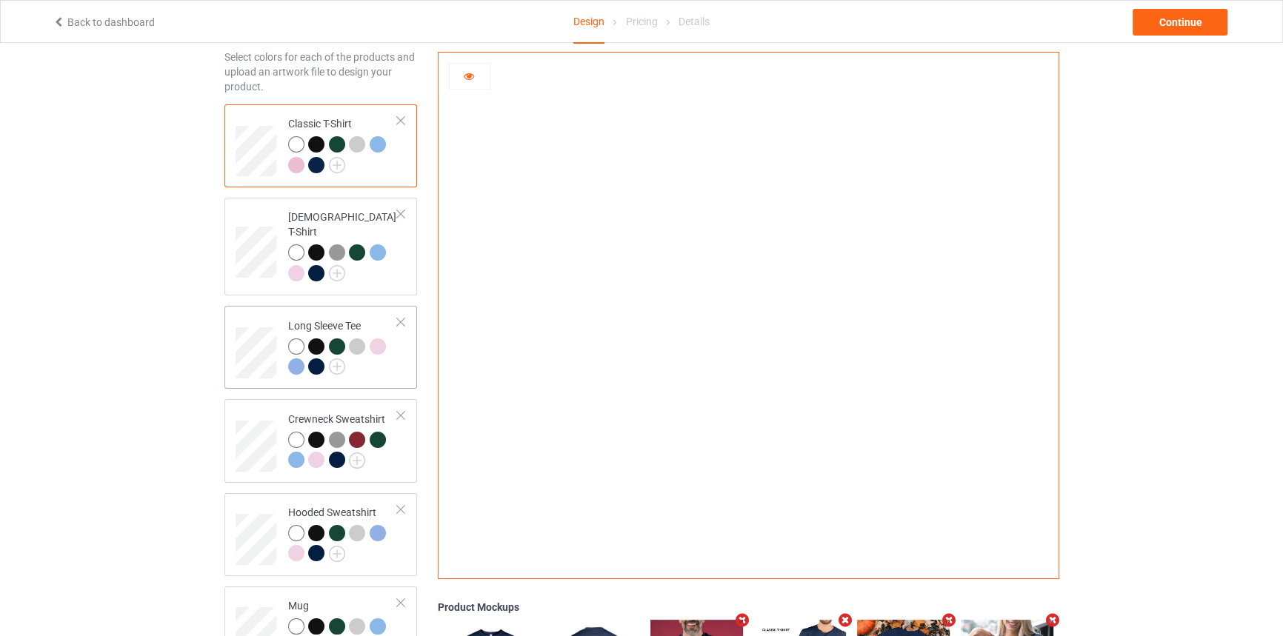
click at [373, 349] on div at bounding box center [343, 358] width 110 height 41
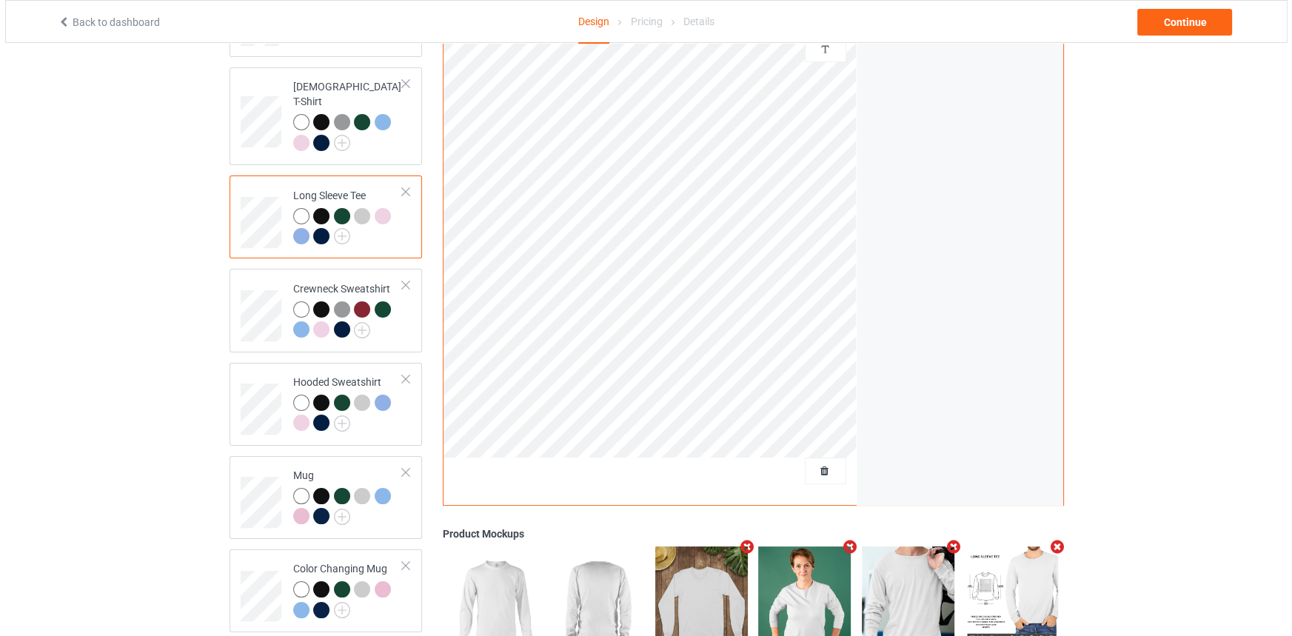
scroll to position [373, 0]
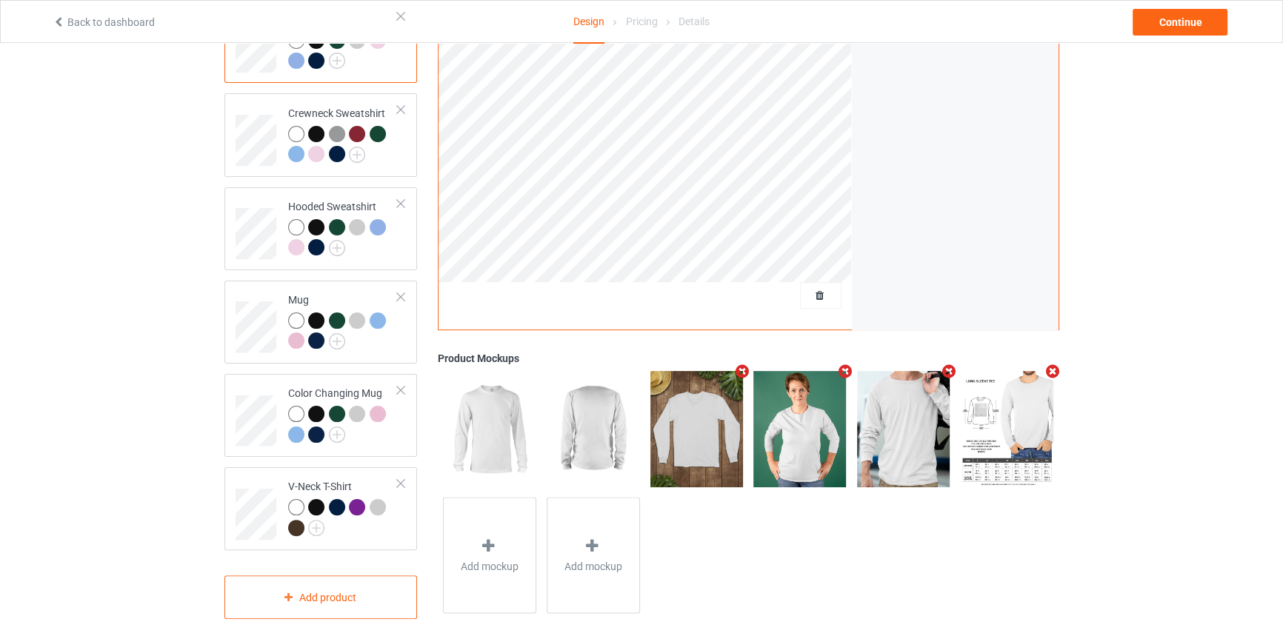
click at [844, 364] on icon "Remove mockup" at bounding box center [845, 372] width 19 height 16
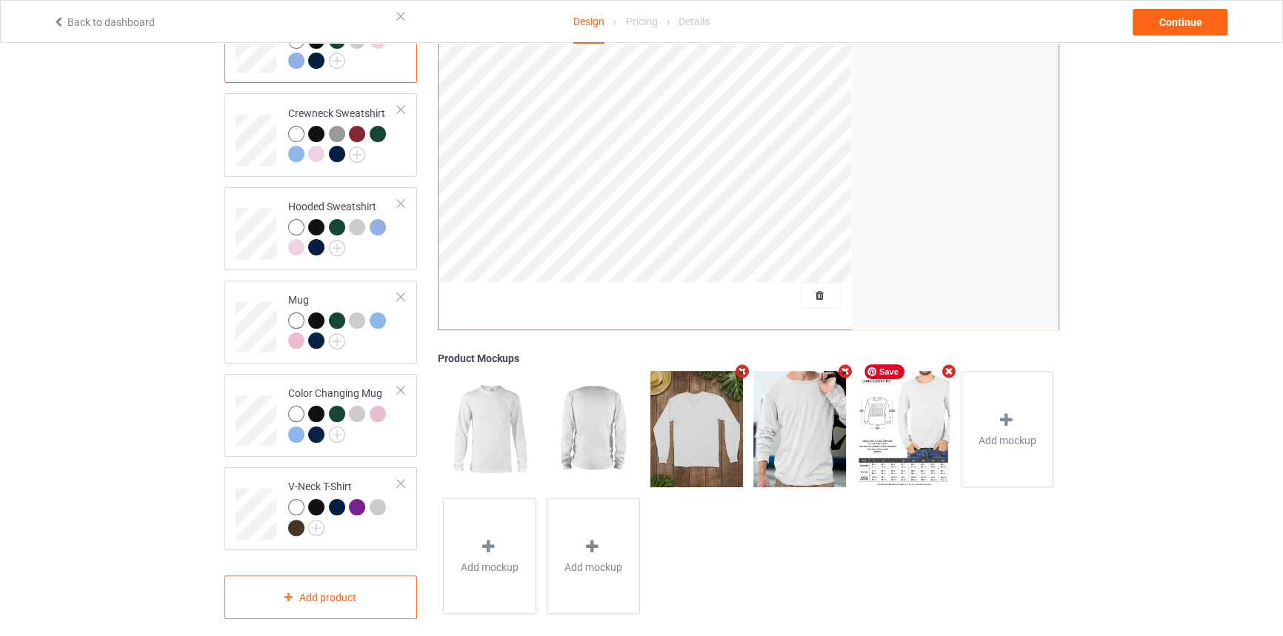
click at [1059, 398] on div "Front Back Artwork Personalized text Artwork Move and resize the design until y…" at bounding box center [747, 160] width 641 height 938
click at [1049, 392] on div "Add mockup" at bounding box center [1007, 429] width 93 height 116
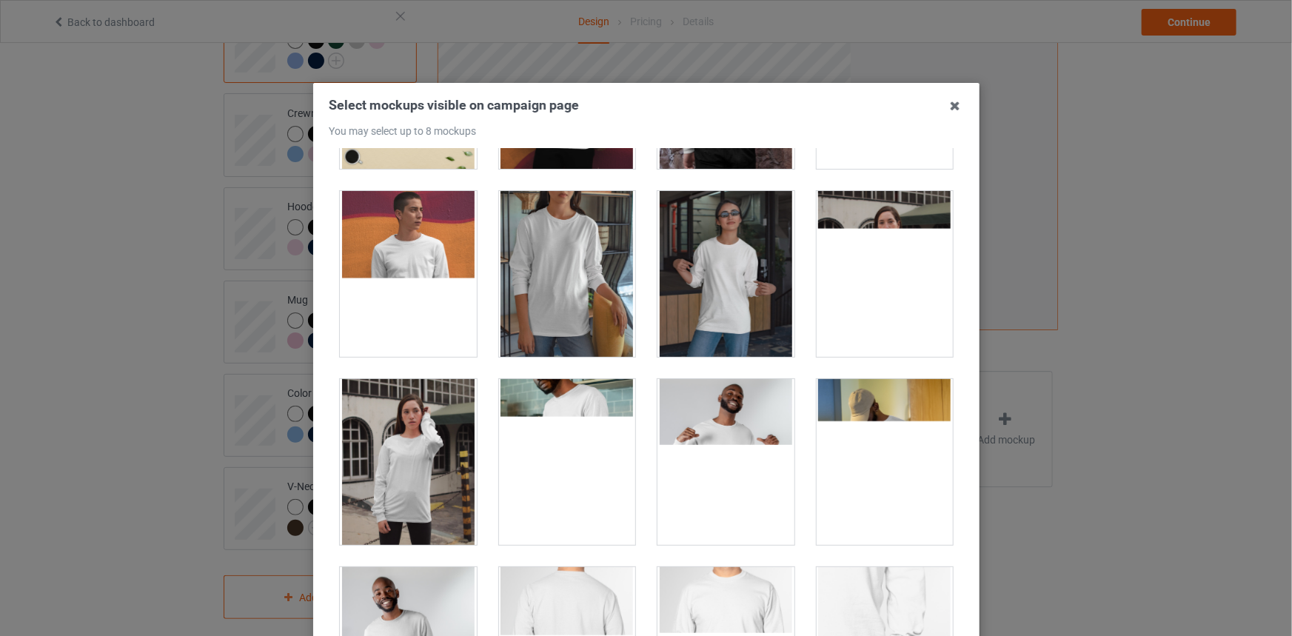
scroll to position [501, 0]
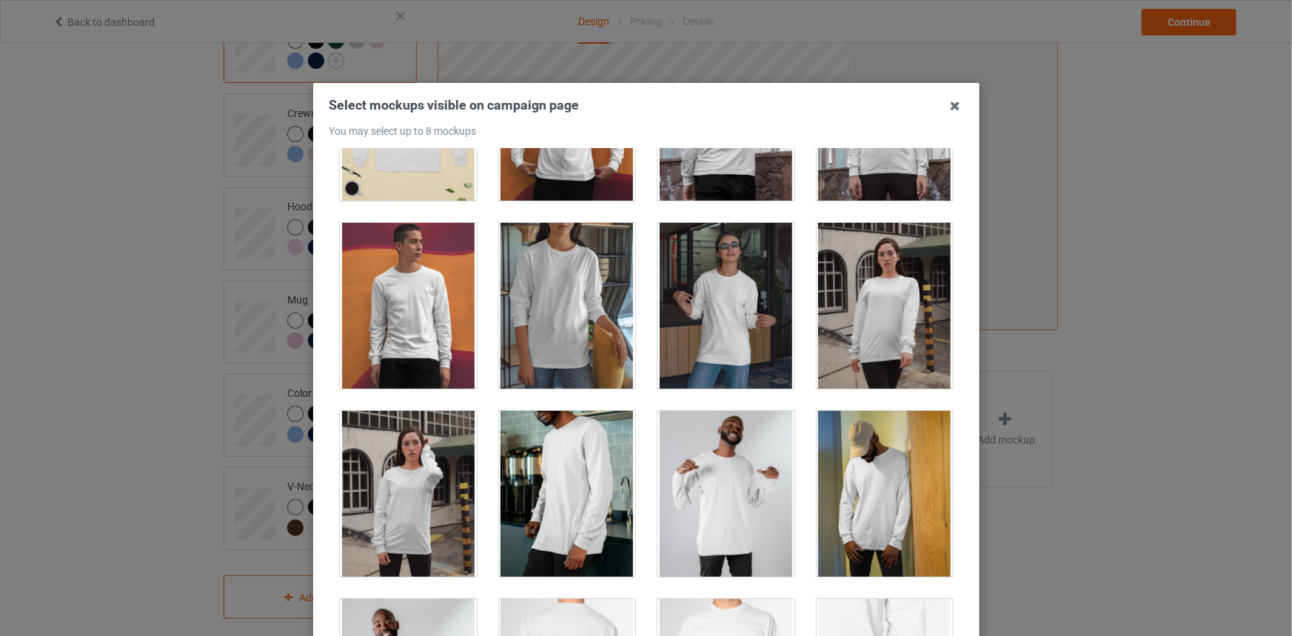
click at [578, 271] on div at bounding box center [566, 306] width 137 height 166
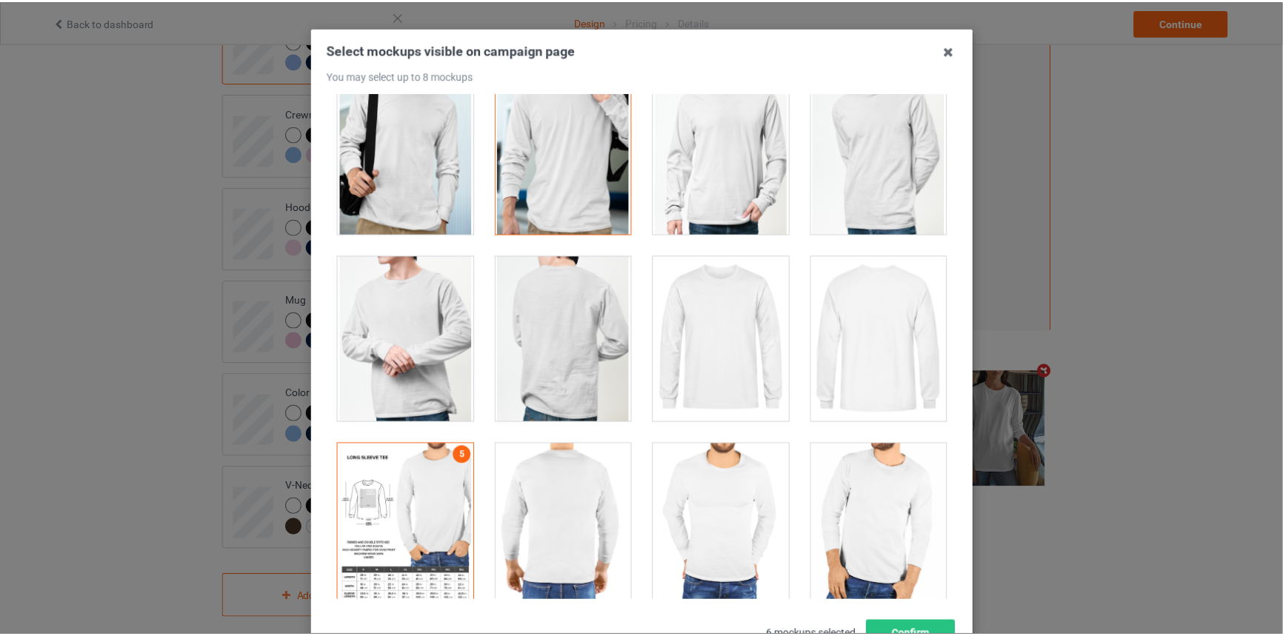
scroll to position [171, 0]
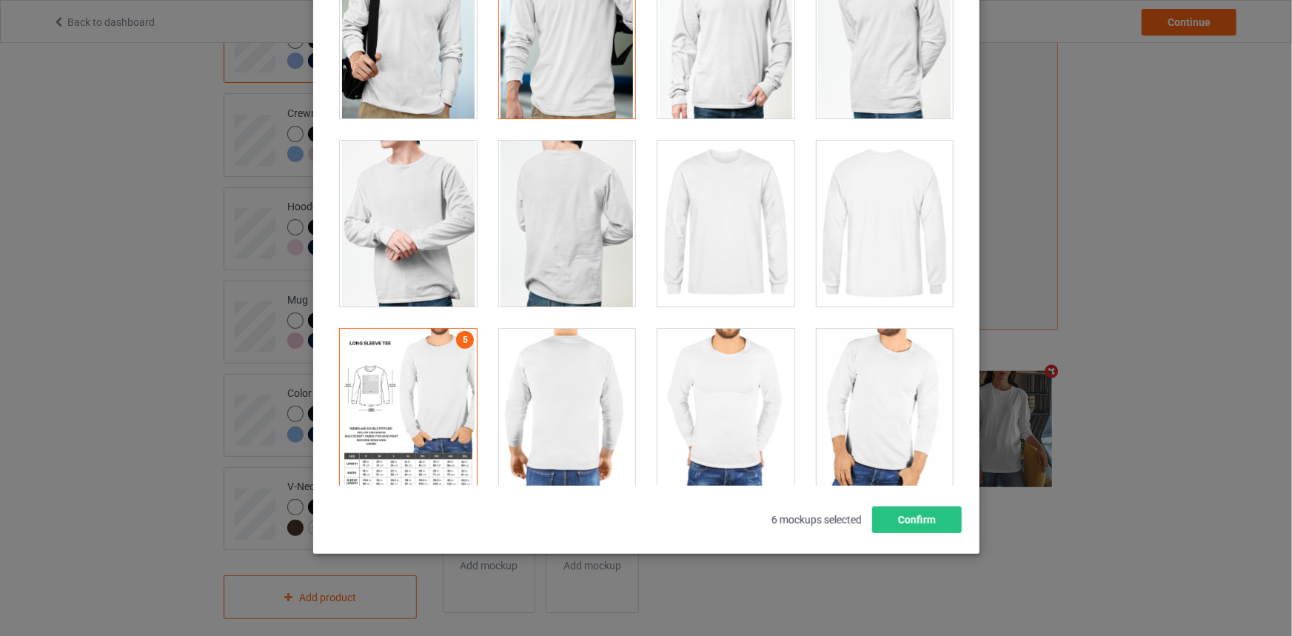
click at [918, 533] on div "Select mockups visible on campaign page You may select up to 8 mockups 1 2 3 6 …" at bounding box center [646, 233] width 667 height 642
click at [921, 516] on button "Confirm" at bounding box center [917, 520] width 90 height 27
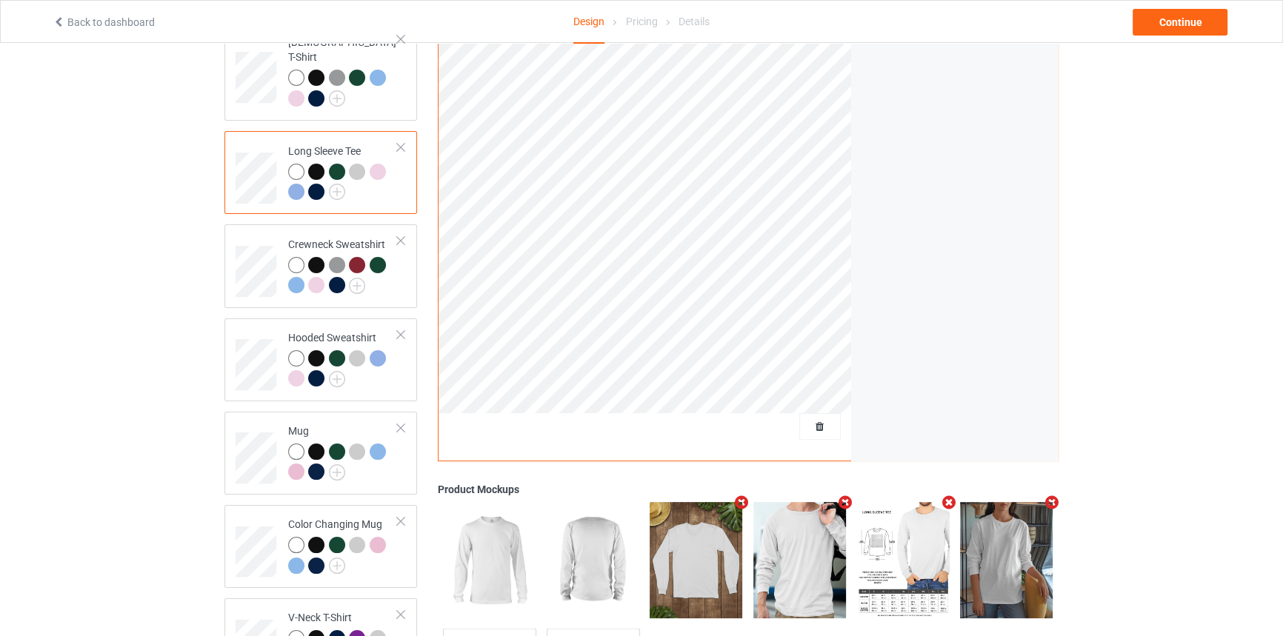
scroll to position [238, 0]
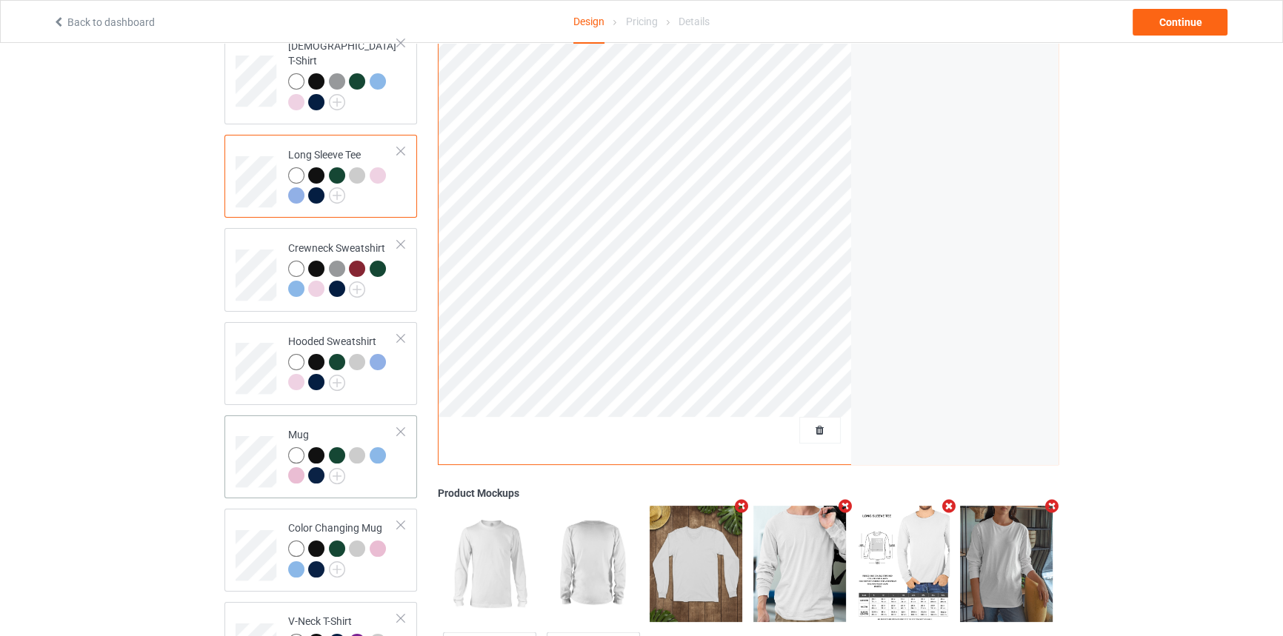
click at [338, 427] on div "Mug" at bounding box center [343, 455] width 110 height 56
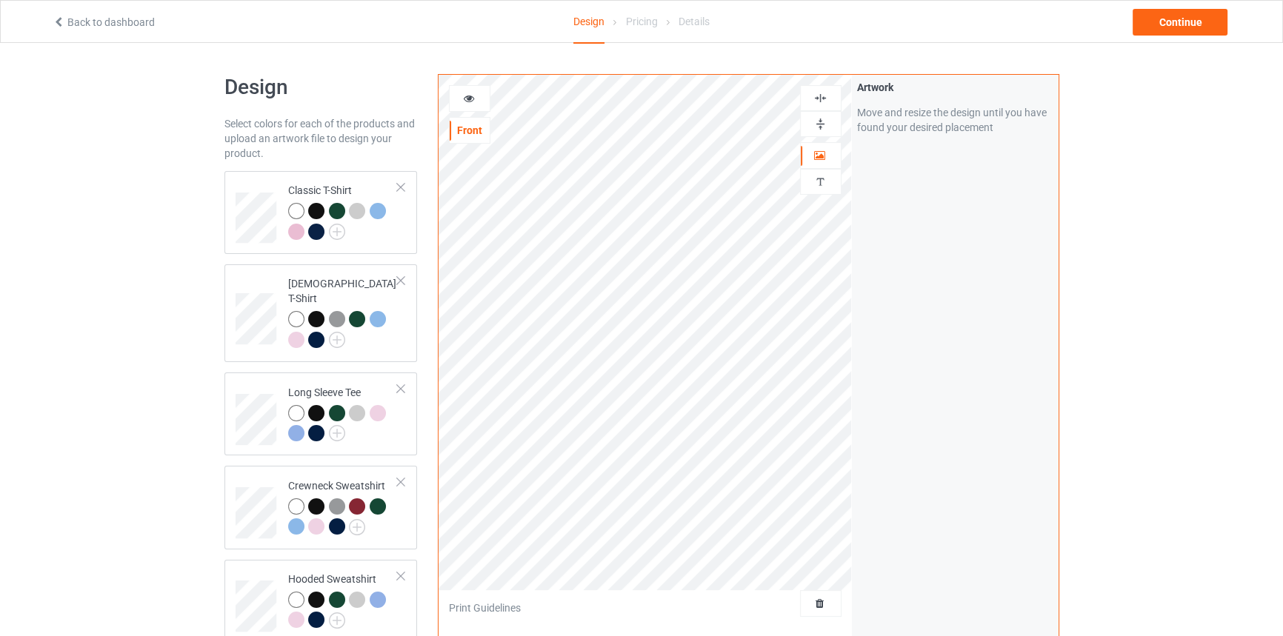
click at [819, 125] on img at bounding box center [820, 124] width 14 height 14
click at [467, 96] on icon at bounding box center [468, 96] width 13 height 10
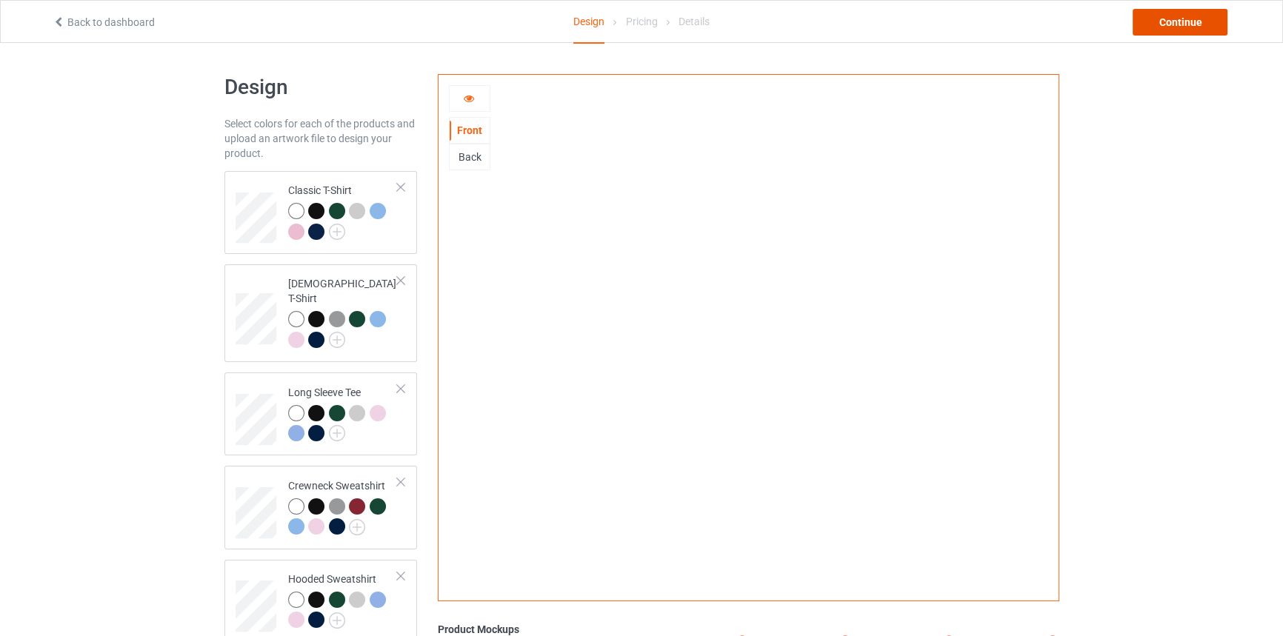
click at [1161, 24] on div "Continue" at bounding box center [1179, 22] width 95 height 27
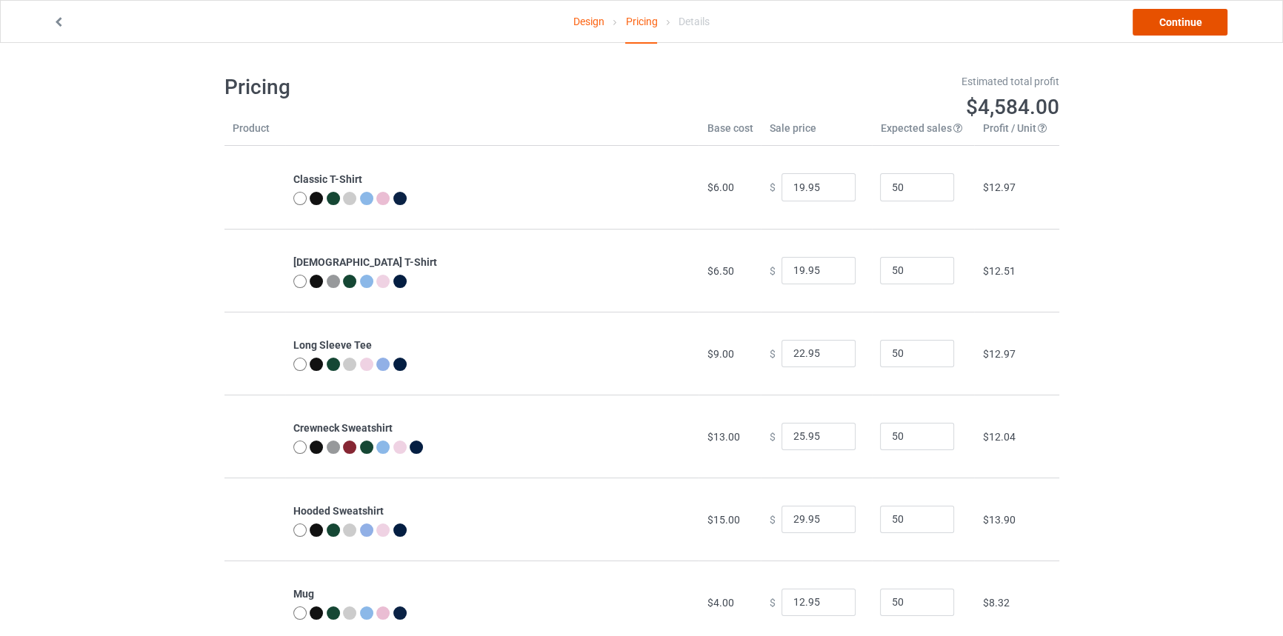
click at [1143, 33] on link "Continue" at bounding box center [1179, 22] width 95 height 27
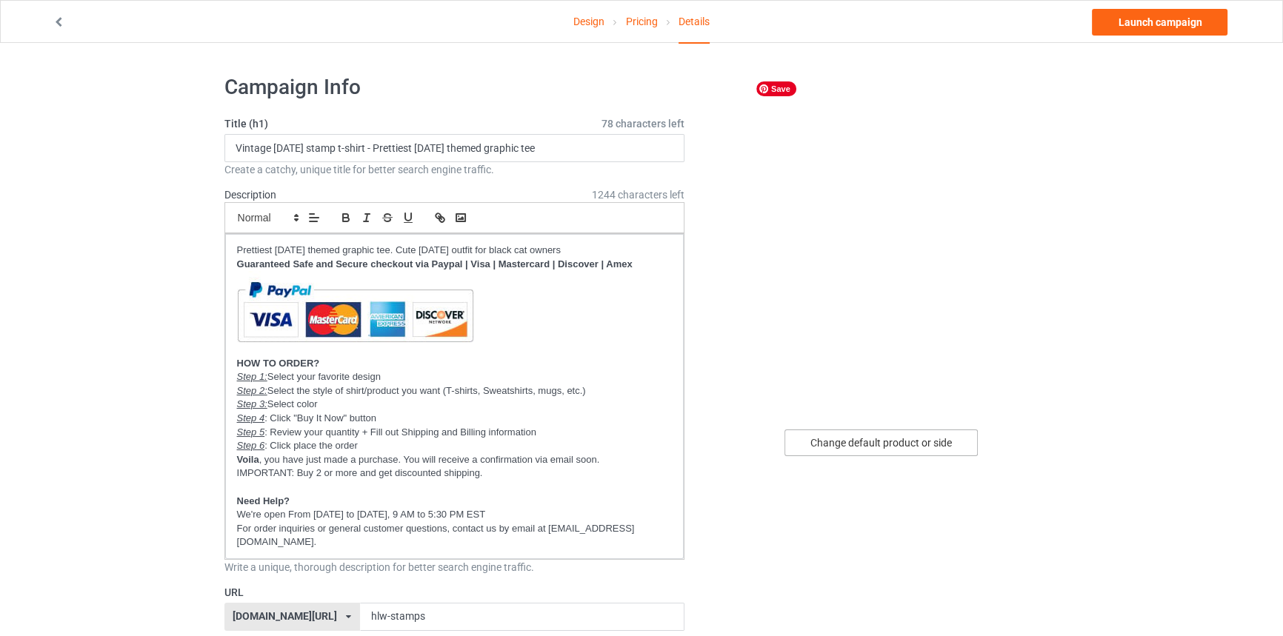
click at [881, 445] on div "Change default product or side" at bounding box center [880, 443] width 193 height 27
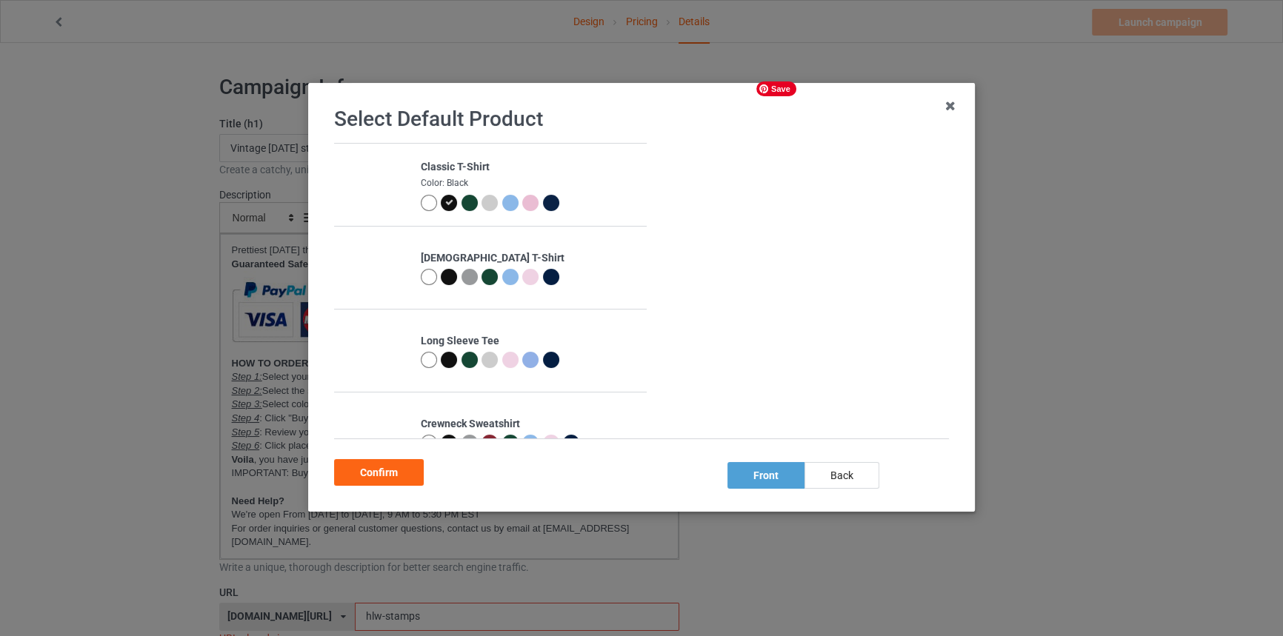
click at [468, 205] on div at bounding box center [469, 203] width 16 height 16
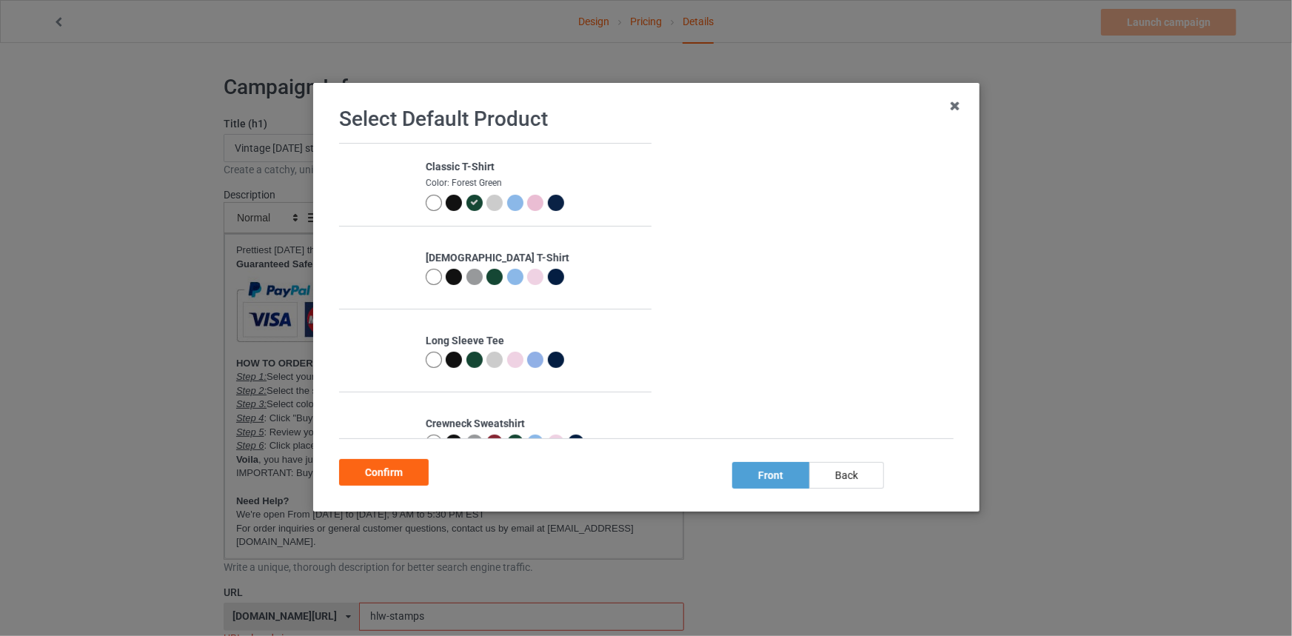
click at [388, 461] on div "Confirm" at bounding box center [384, 472] width 90 height 27
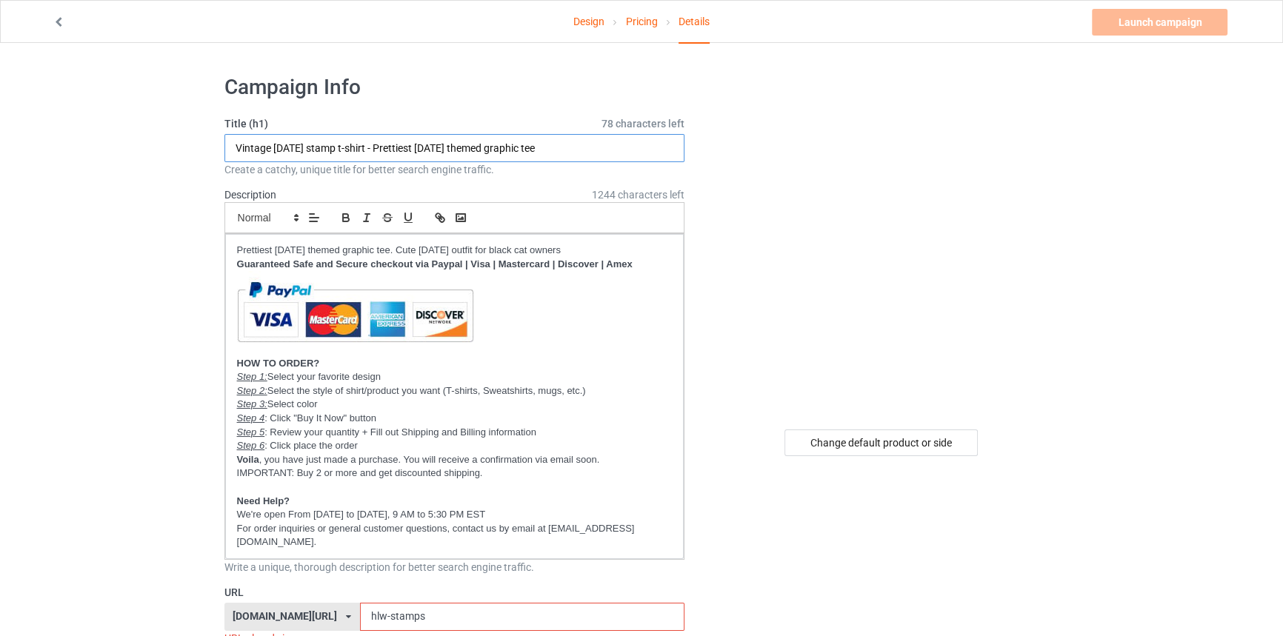
drag, startPoint x: 381, startPoint y: 144, endPoint x: 22, endPoint y: 144, distance: 359.2
click at [332, 156] on input "Nine lives later - Prettiest [DATE] themed graphic tee" at bounding box center [454, 148] width 461 height 28
click at [421, 148] on input "Nine lives later - Creepy [DATE] themed graphic tee" at bounding box center [454, 148] width 461 height 28
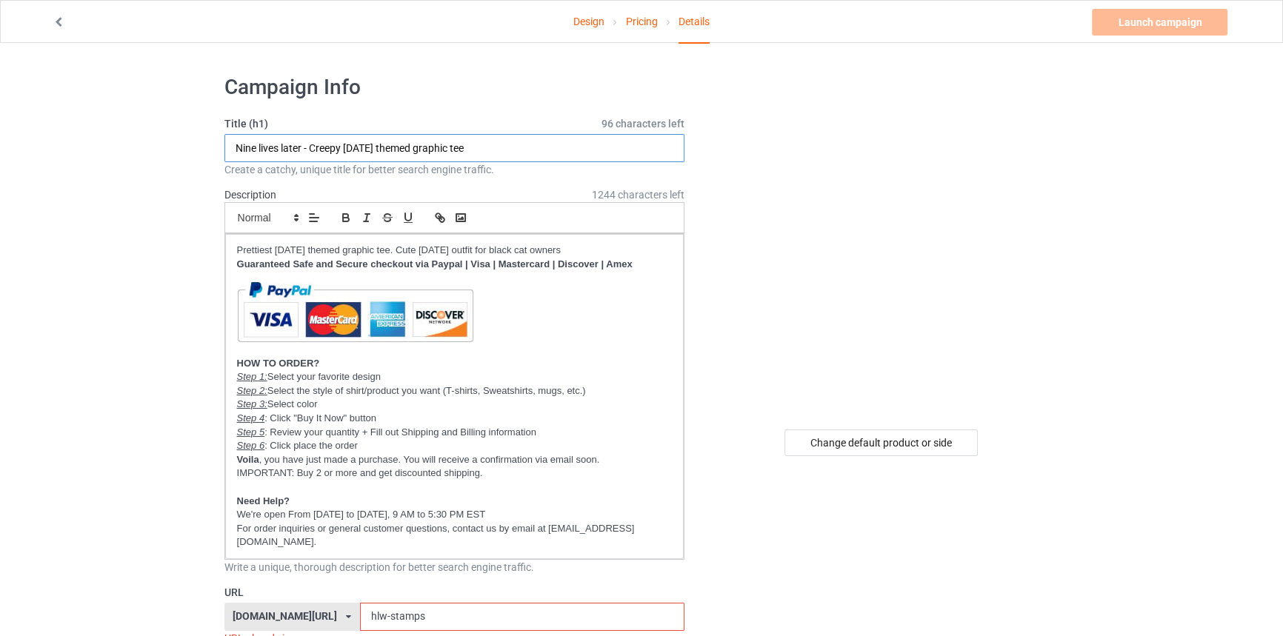
click at [437, 146] on input "Nine lives later - Creepy [DATE] themed graphic tee" at bounding box center [454, 148] width 461 height 28
click at [427, 143] on input "Nine lives later - Creepy [DATE] themed graphic tee" at bounding box center [454, 148] width 461 height 28
click at [537, 150] on input "Nine lives later - Creepy [DATE] themed graphic tee" at bounding box center [454, 148] width 461 height 28
click at [477, 150] on input "Nine lives later - Creepy [DATE] themed graphic tee for black cat owners" at bounding box center [454, 148] width 461 height 28
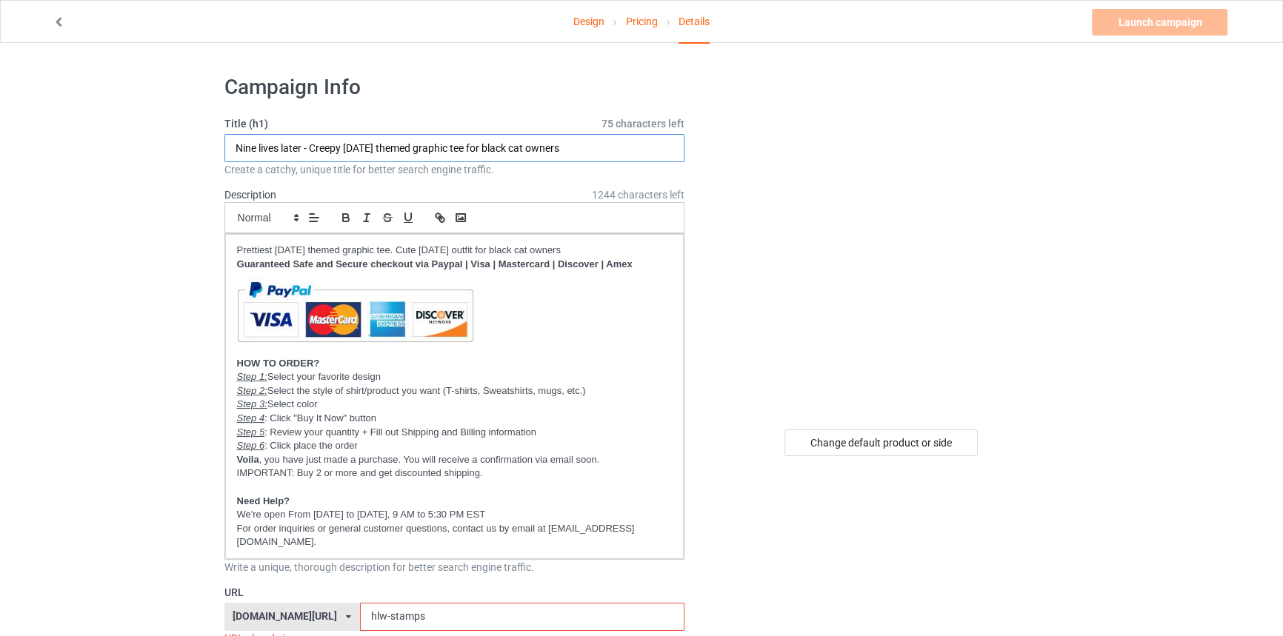
click at [478, 150] on input "Nine lives later - Creepy [DATE] themed graphic tee for black cat owners" at bounding box center [454, 148] width 461 height 28
drag, startPoint x: 312, startPoint y: 145, endPoint x: 698, endPoint y: 144, distance: 386.6
type input "Nine lives later - Creepy [DATE] themed graphic designed t-shirt for black cat …"
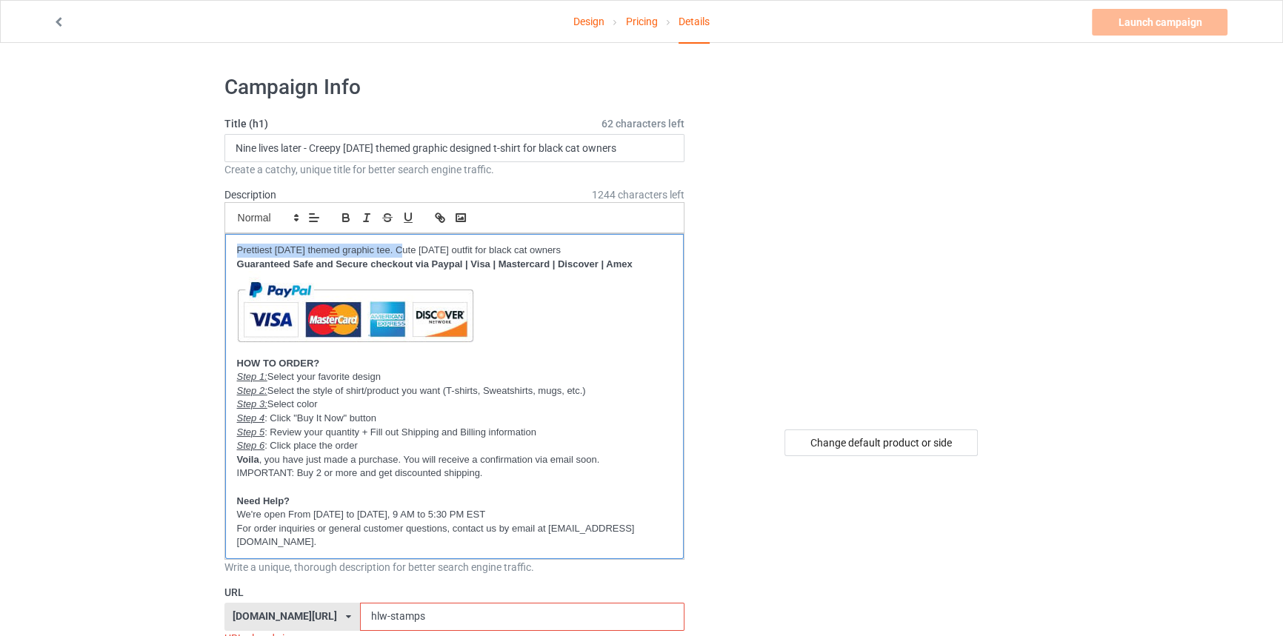
drag, startPoint x: 402, startPoint y: 246, endPoint x: 87, endPoint y: 249, distance: 314.8
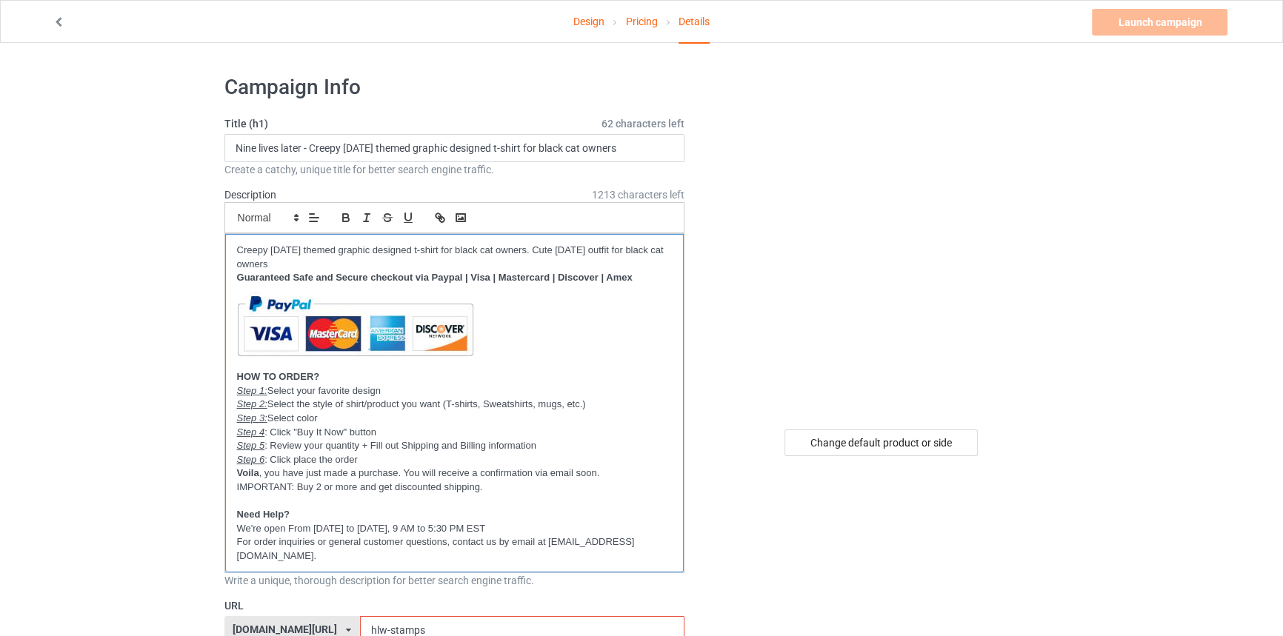
click at [550, 249] on p "Creepy [DATE] themed graphic designed t-shirt for black cat owners. Cute [DATE]…" at bounding box center [454, 257] width 435 height 27
click at [653, 250] on p "Creepy [DATE] themed graphic designed t-shirt for black cat owners. Newest [DAT…" at bounding box center [454, 257] width 435 height 27
click at [652, 248] on p "Creepy [DATE] themed graphic designed t-shirt for black cat owners. Newest [DAT…" at bounding box center [454, 257] width 435 height 27
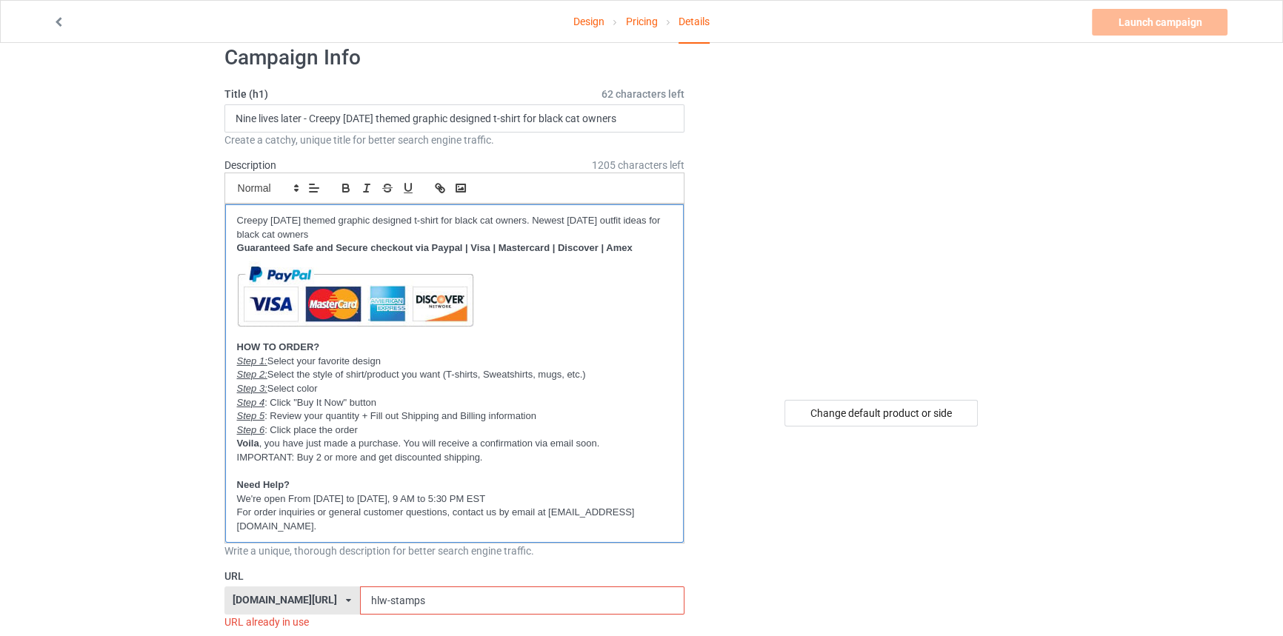
scroll to position [134, 0]
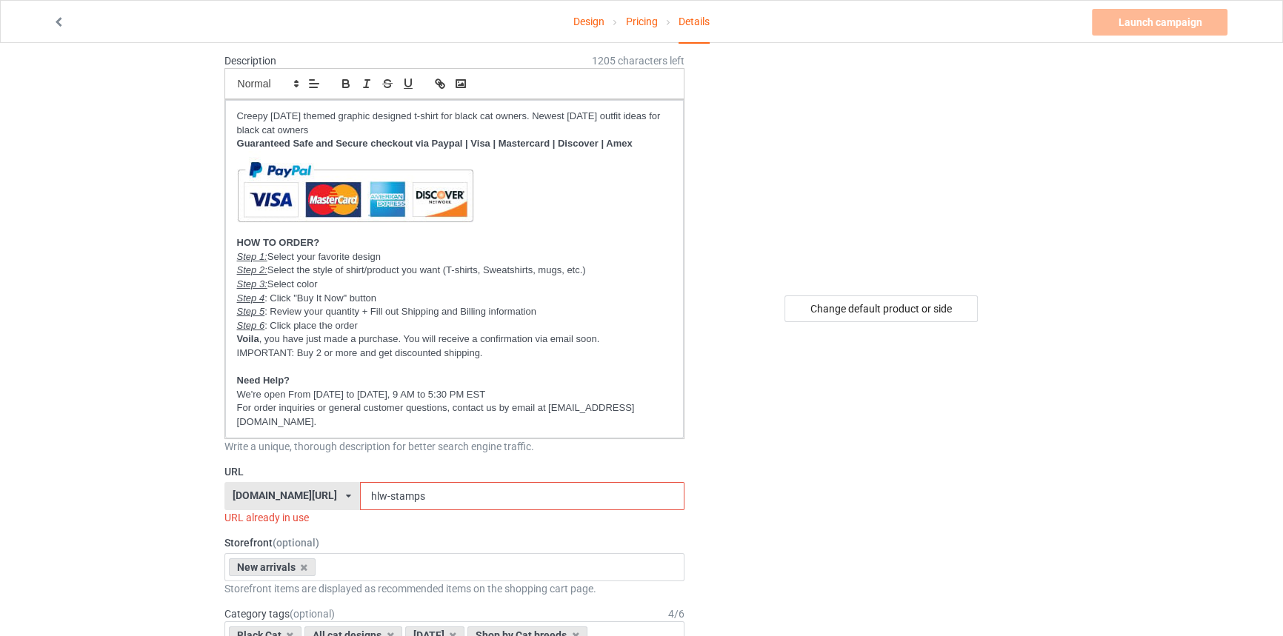
click at [397, 496] on input "hlw-stamps" at bounding box center [522, 496] width 324 height 28
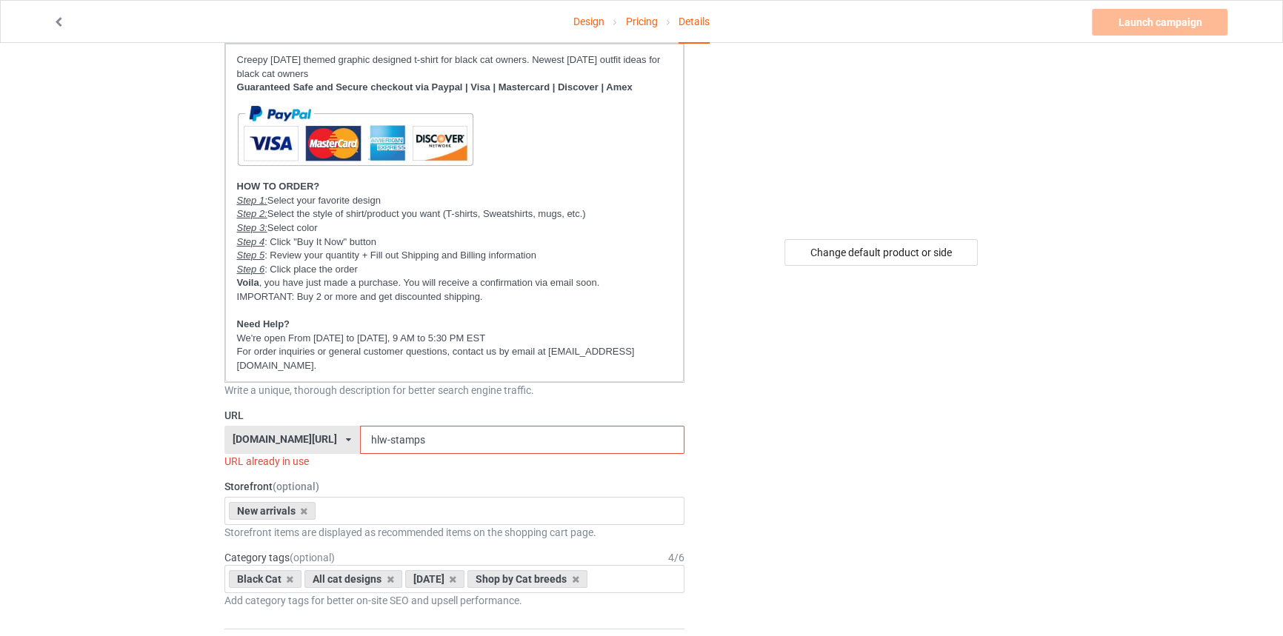
scroll to position [201, 0]
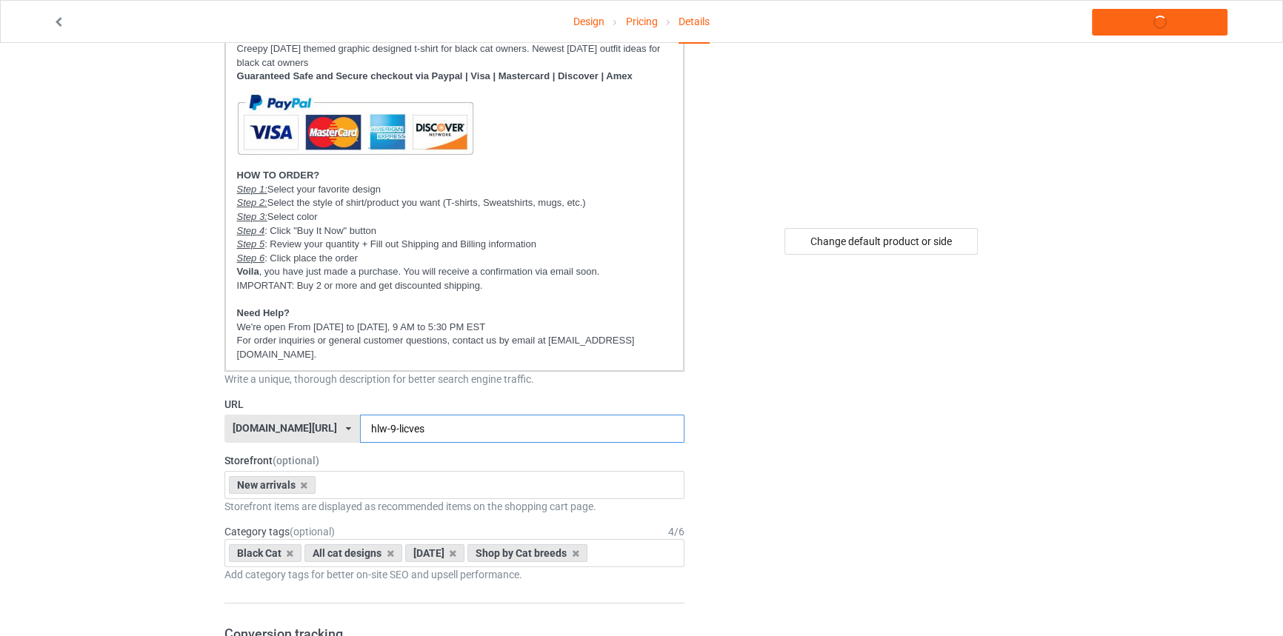
click at [395, 430] on input "hlw-9-licves" at bounding box center [522, 429] width 324 height 28
type input "hlw-9-lives"
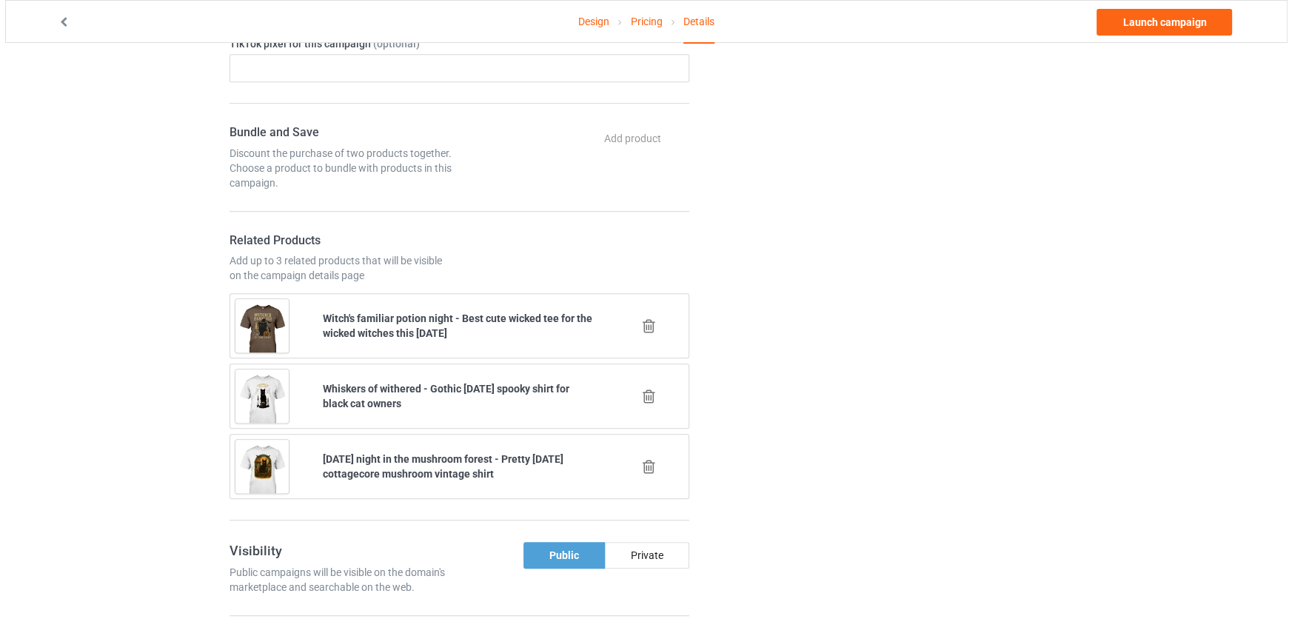
scroll to position [1009, 0]
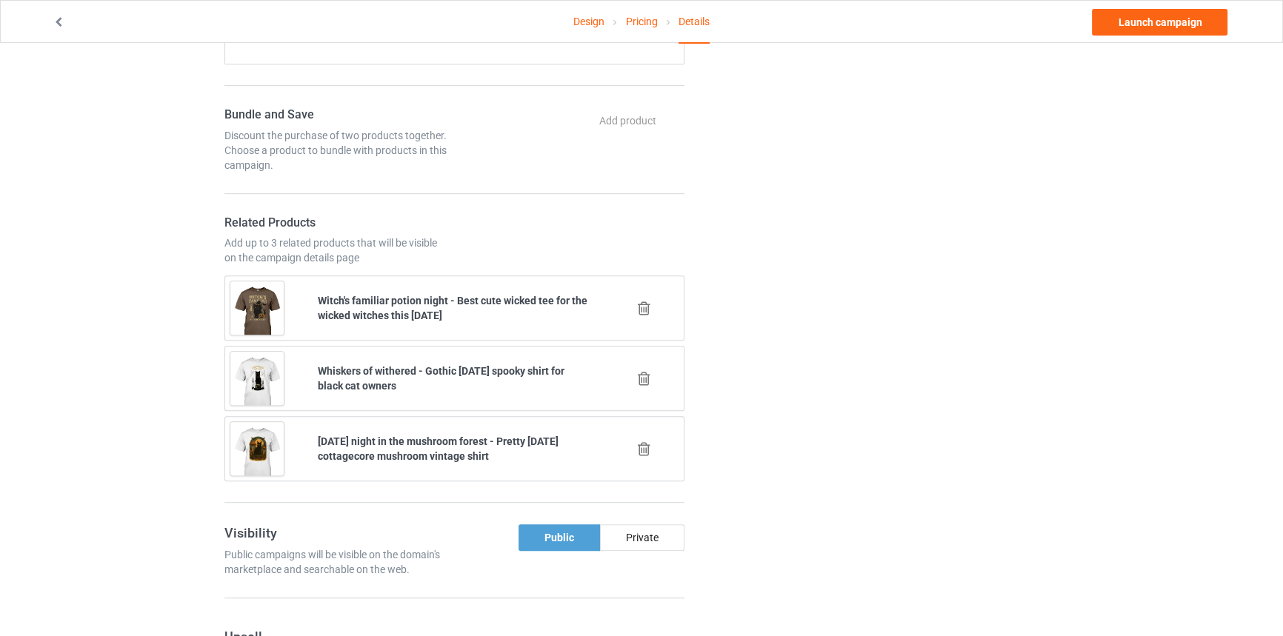
click at [646, 302] on icon at bounding box center [644, 309] width 19 height 16
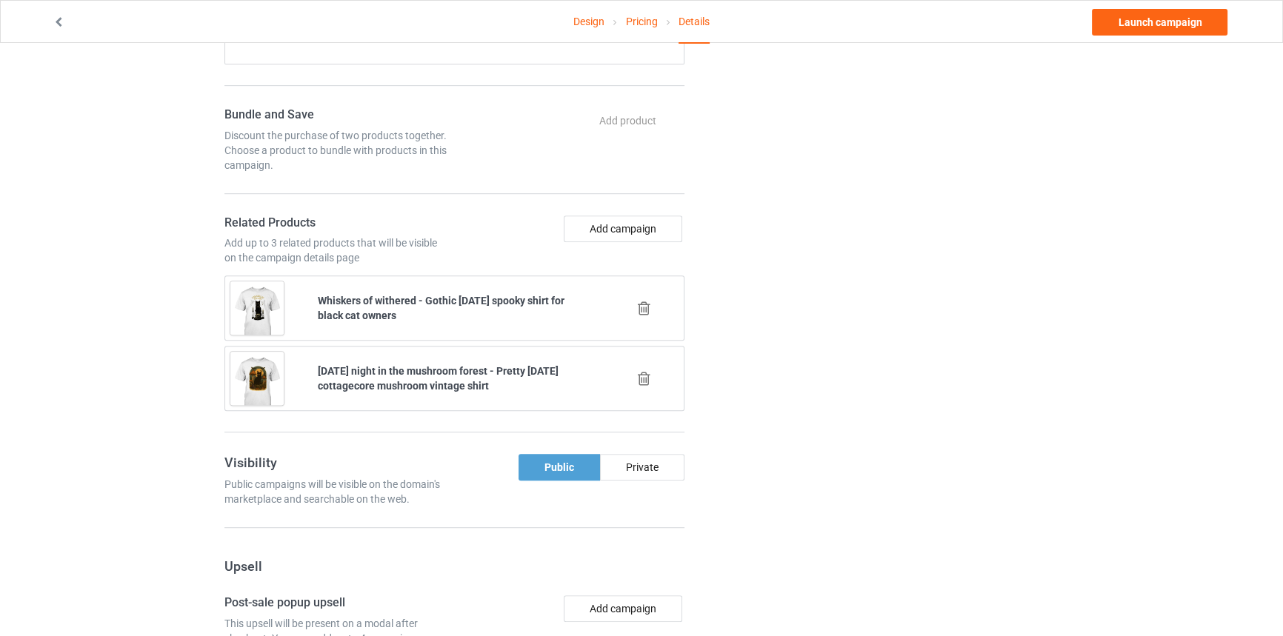
click at [646, 302] on icon at bounding box center [644, 309] width 19 height 16
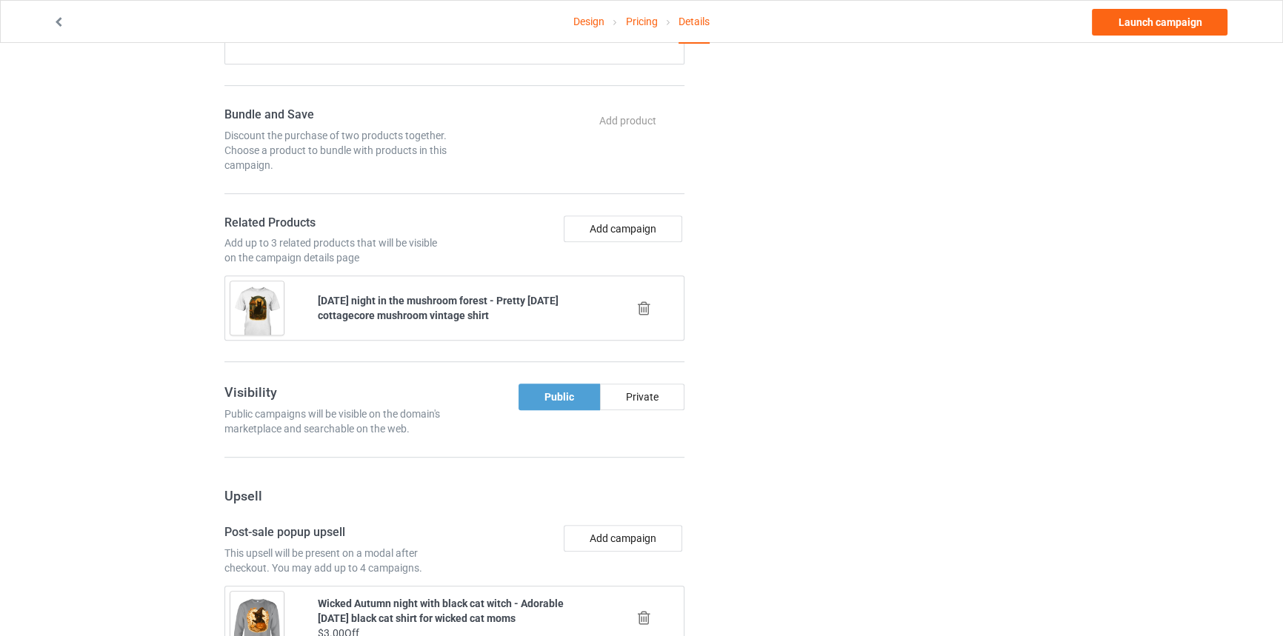
click at [646, 302] on icon at bounding box center [644, 309] width 19 height 16
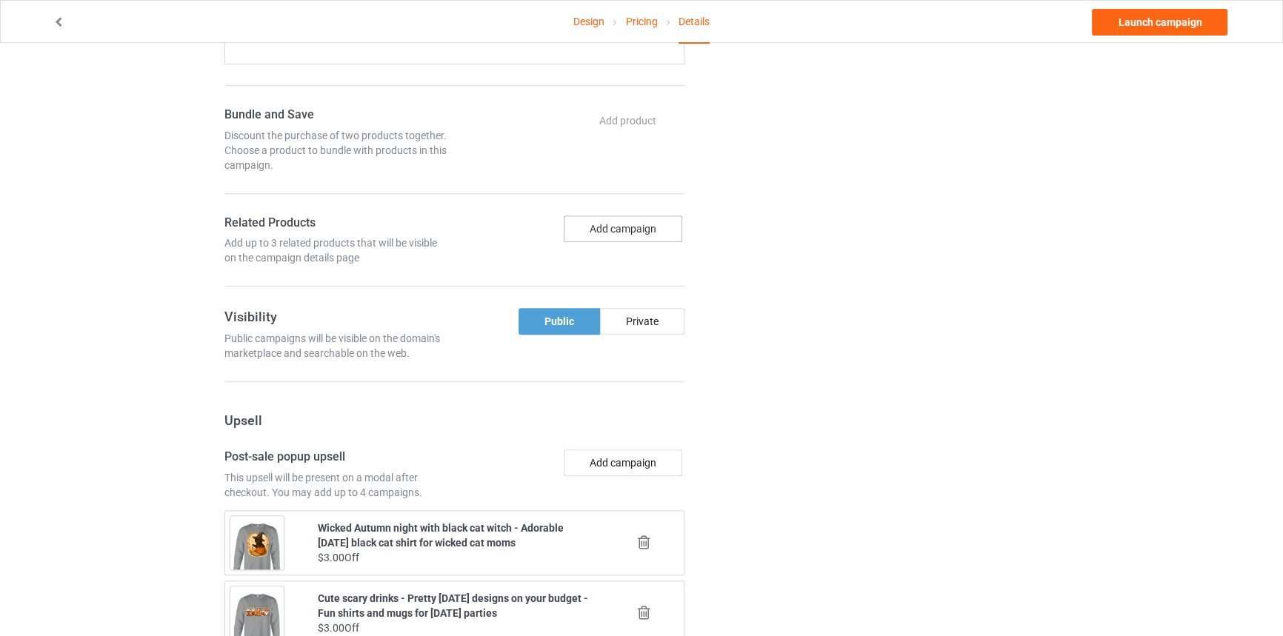
click at [637, 222] on button "Add campaign" at bounding box center [623, 229] width 118 height 27
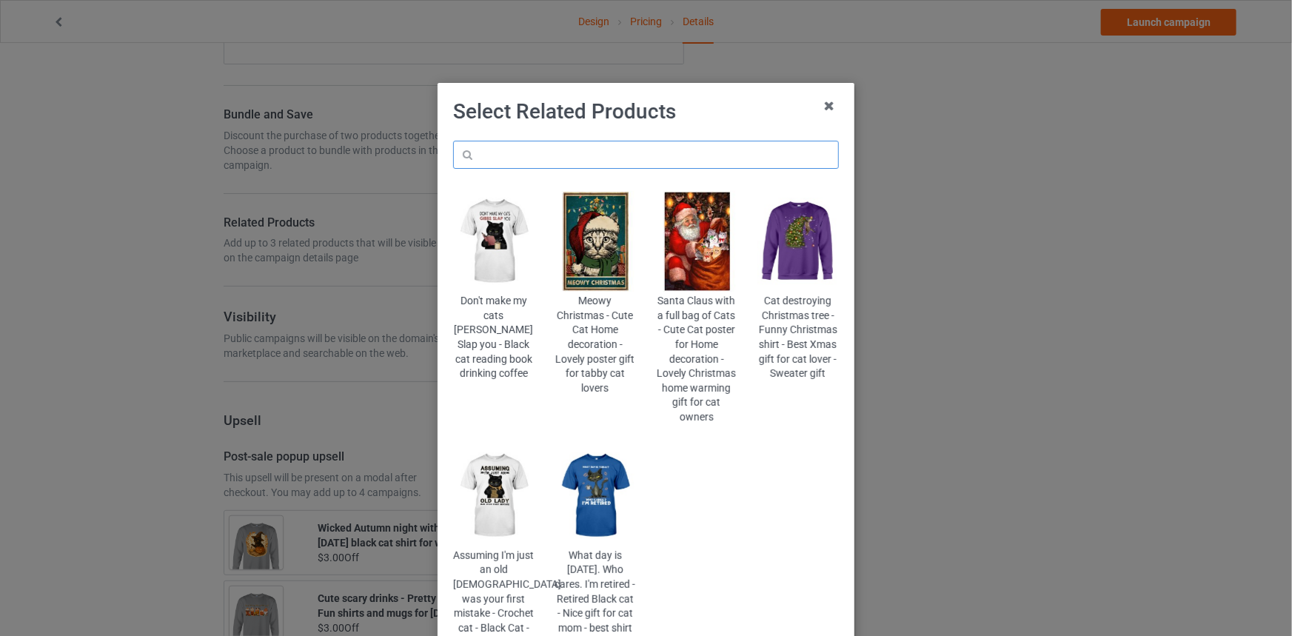
click at [647, 157] on input "text" at bounding box center [646, 155] width 386 height 28
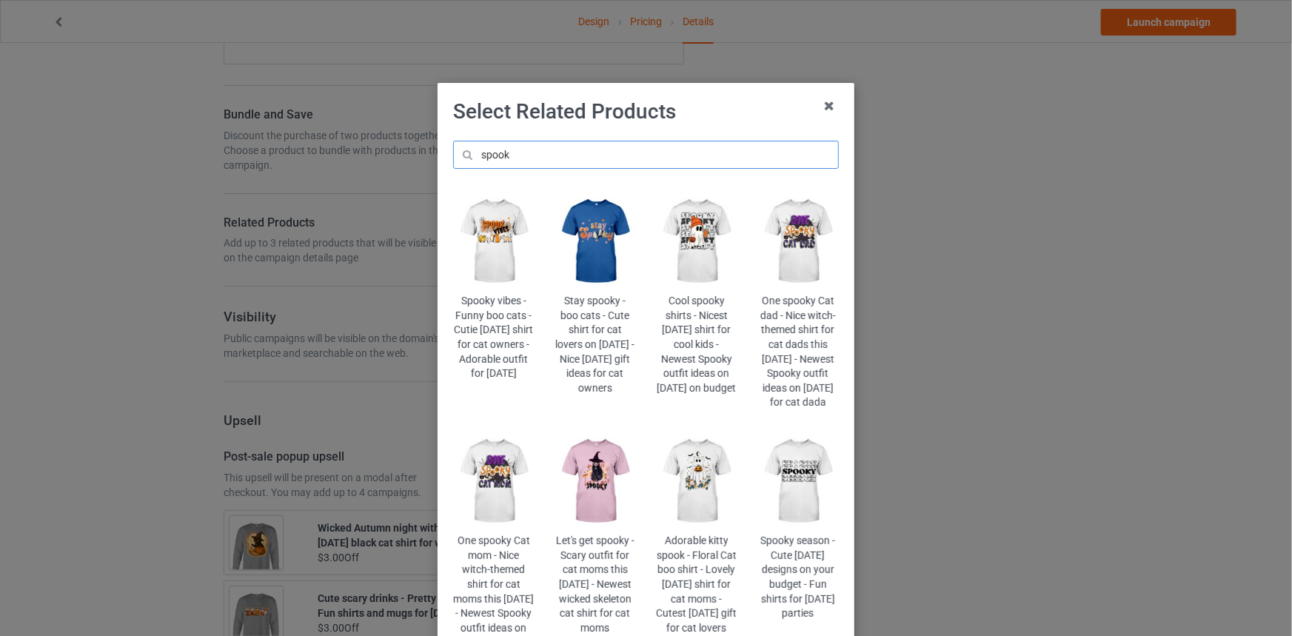
type input "spook"
click at [612, 501] on img at bounding box center [595, 481] width 81 height 101
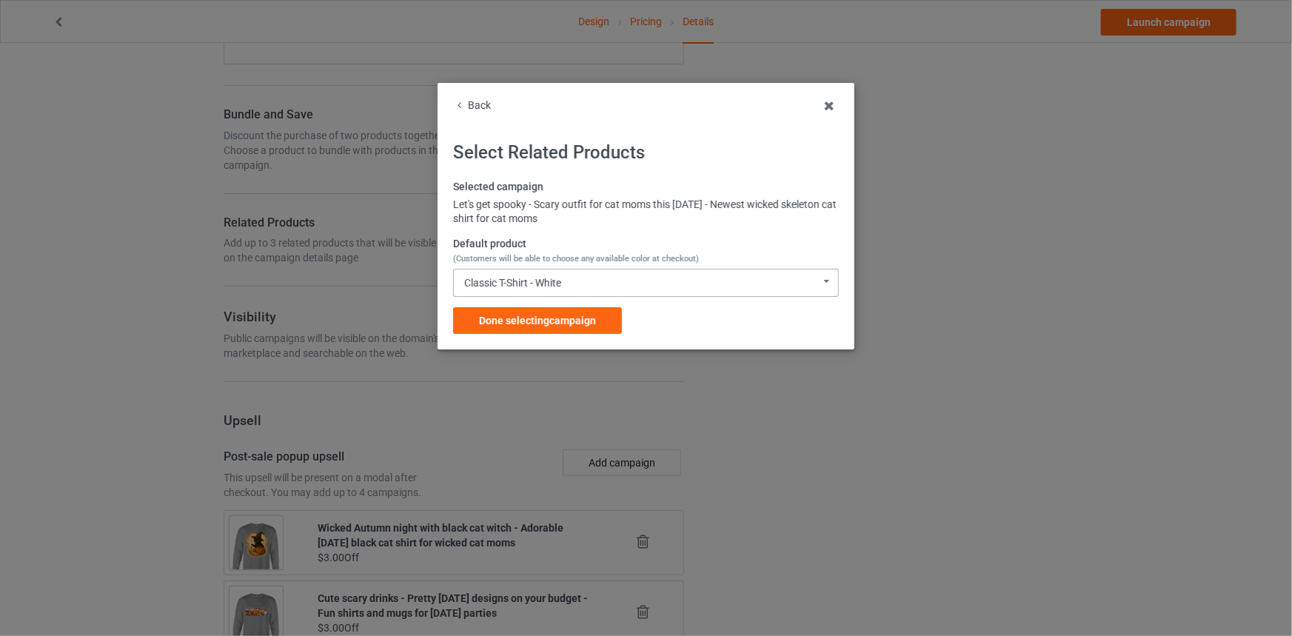
click at [555, 287] on div "Classic T-Shirt - White" at bounding box center [512, 283] width 97 height 10
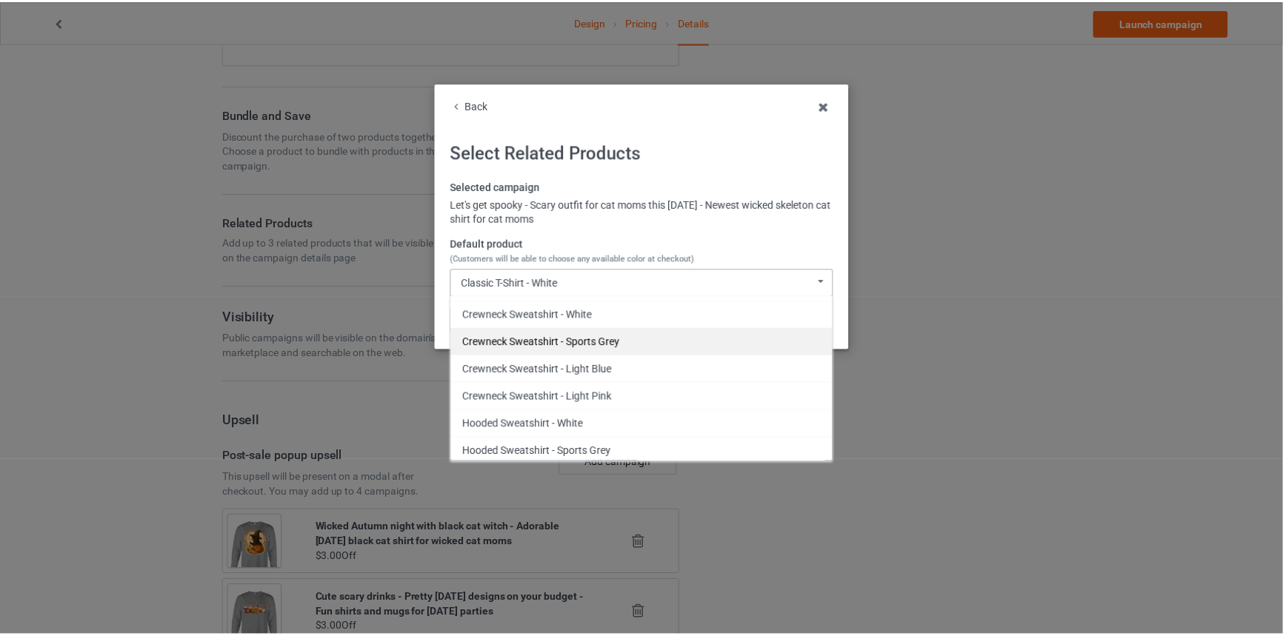
scroll to position [326, 0]
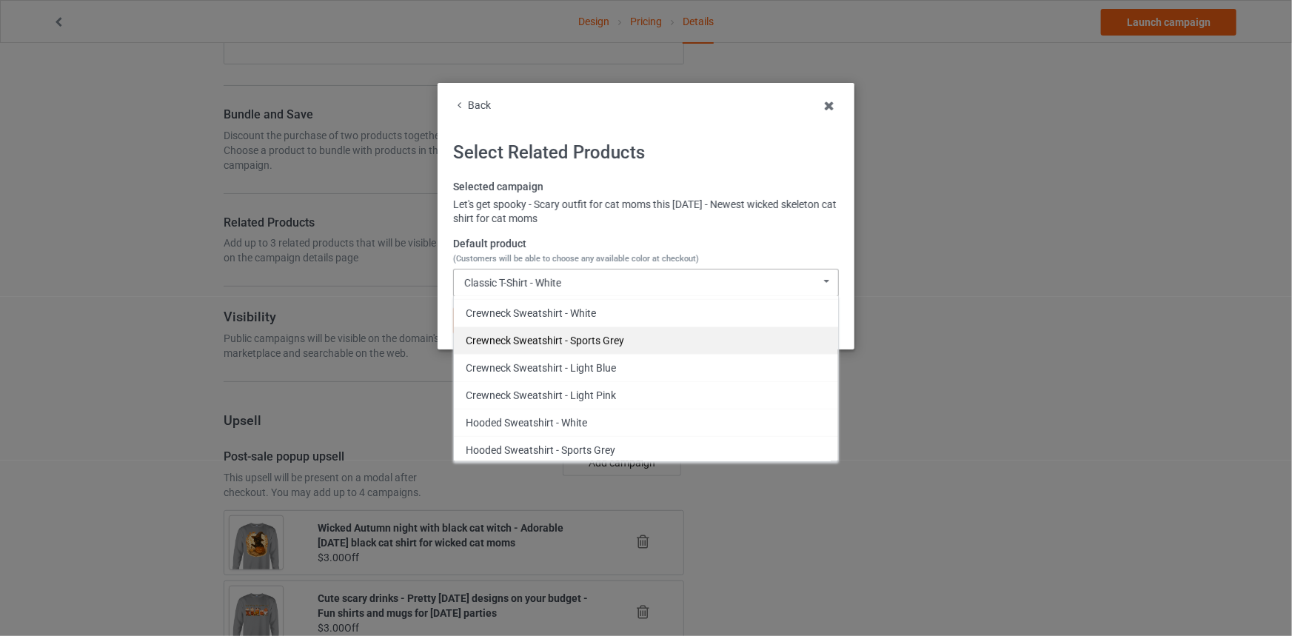
click at [620, 340] on div "Crewneck Sweatshirt - Sports Grey" at bounding box center [646, 340] width 384 height 27
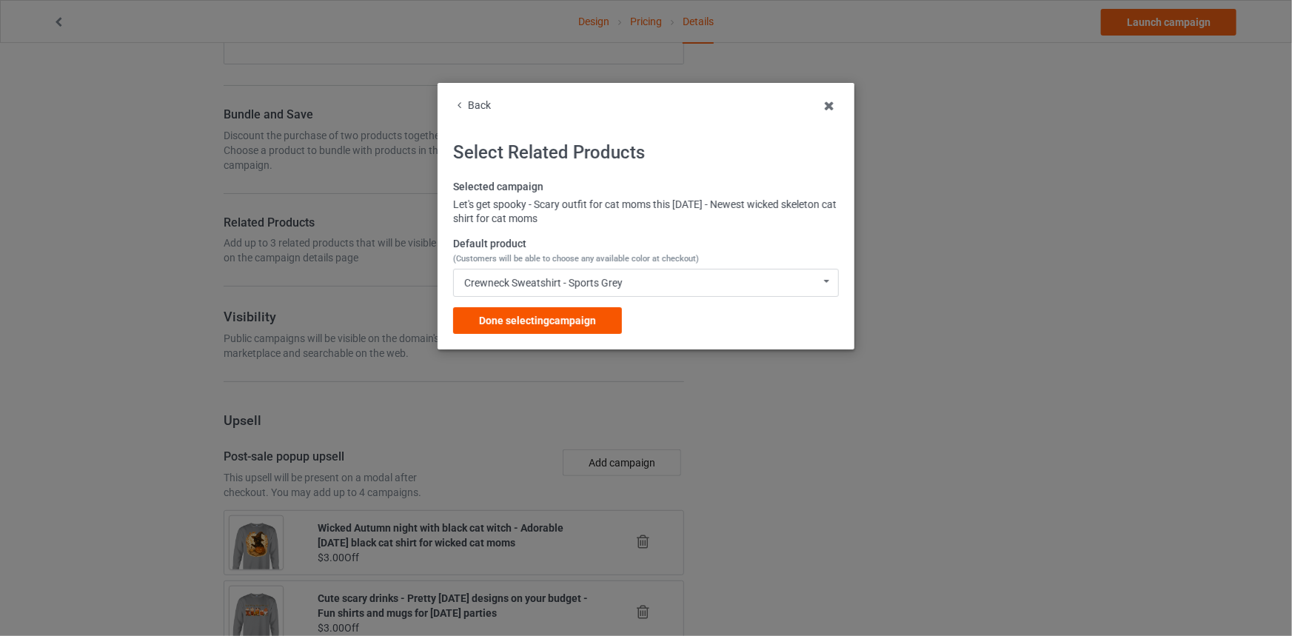
click at [551, 317] on span "Done selecting campaign" at bounding box center [537, 321] width 117 height 12
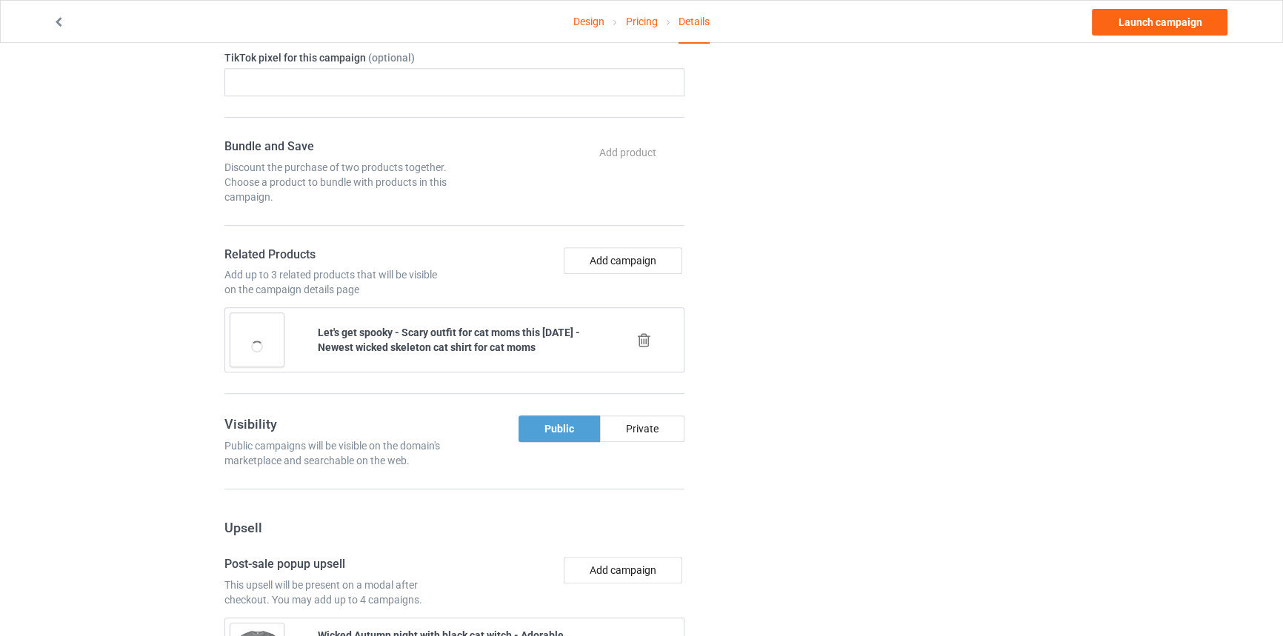
scroll to position [942, 0]
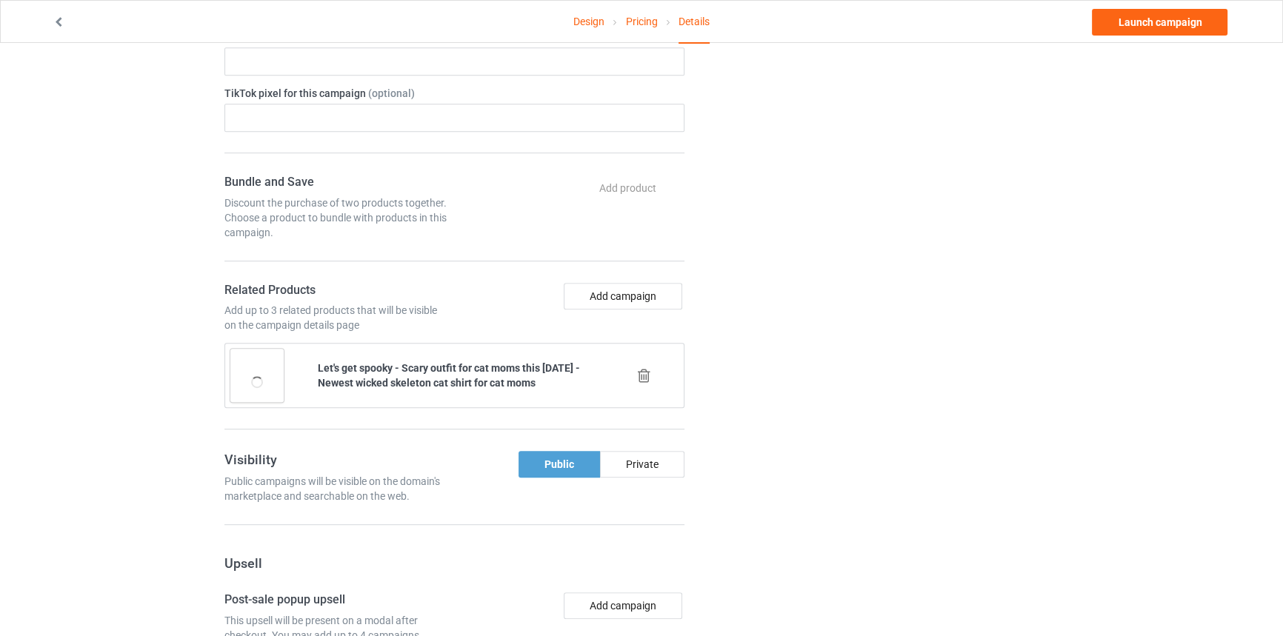
click at [642, 371] on icon at bounding box center [644, 376] width 19 height 16
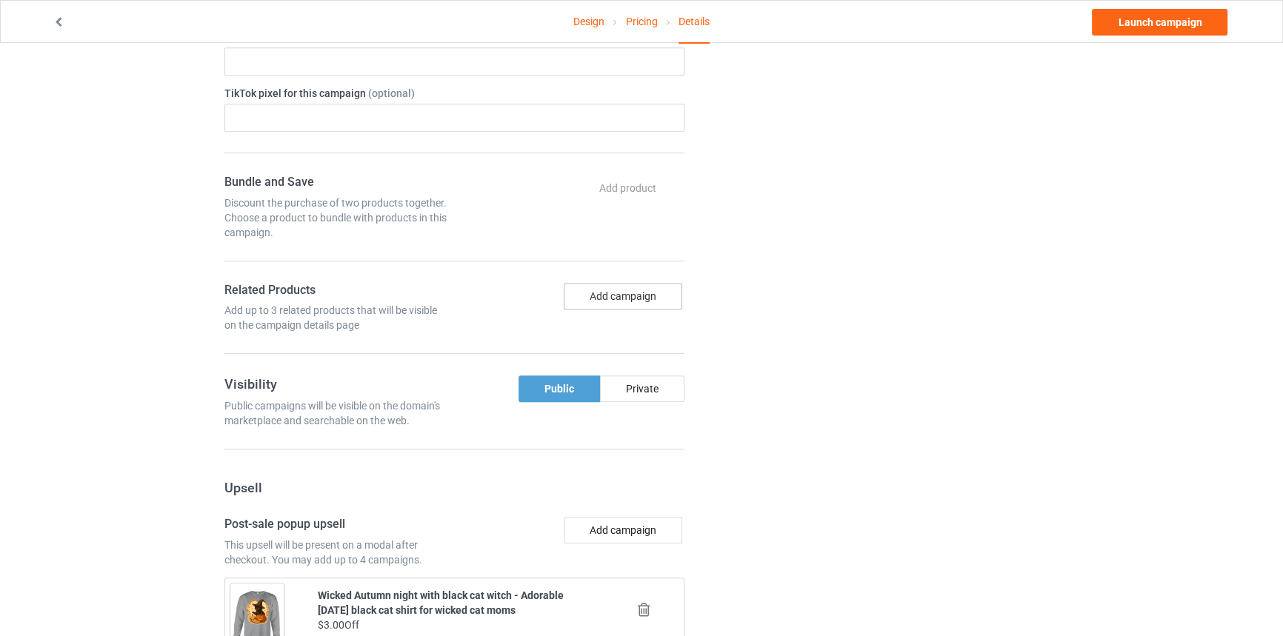
click at [641, 287] on button "Add campaign" at bounding box center [623, 296] width 118 height 27
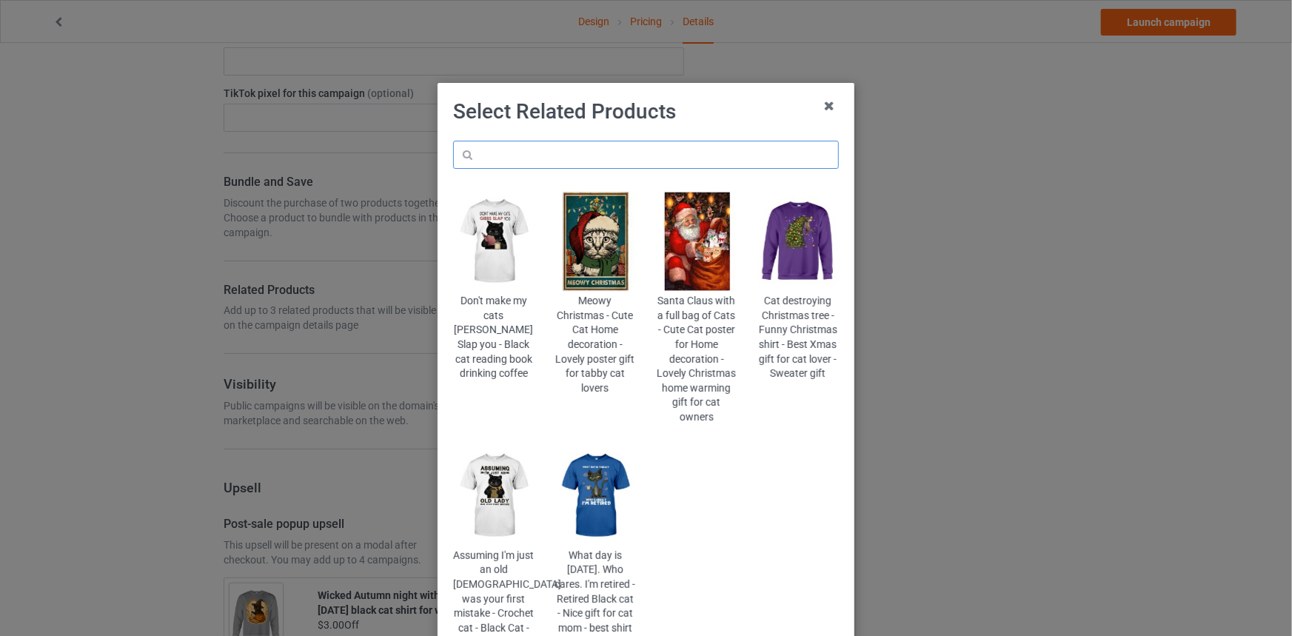
click at [635, 158] on input "text" at bounding box center [646, 155] width 386 height 28
paste input "Creepy [DATE] themed graphic designed t-shirt for black cat owners"
type input "Creepy [DATE] themed graphic designed t-shirt for black cat owners"
click at [635, 158] on input "text" at bounding box center [646, 155] width 386 height 28
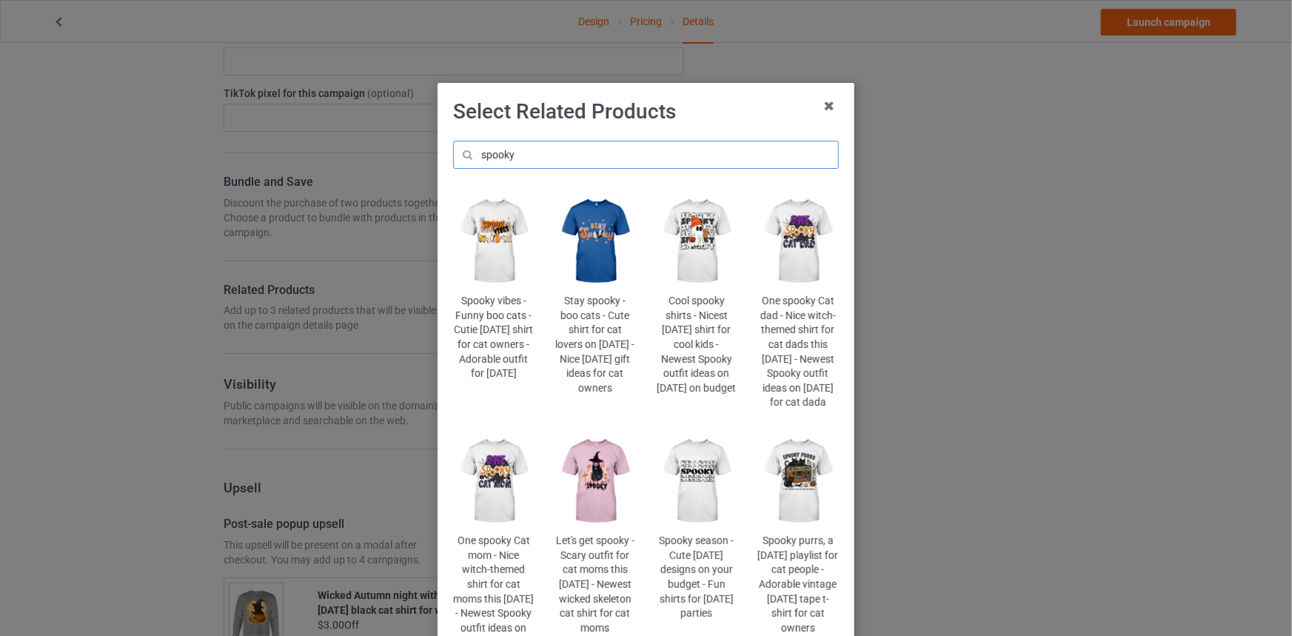
type input "spooky"
click at [607, 501] on img at bounding box center [595, 481] width 81 height 101
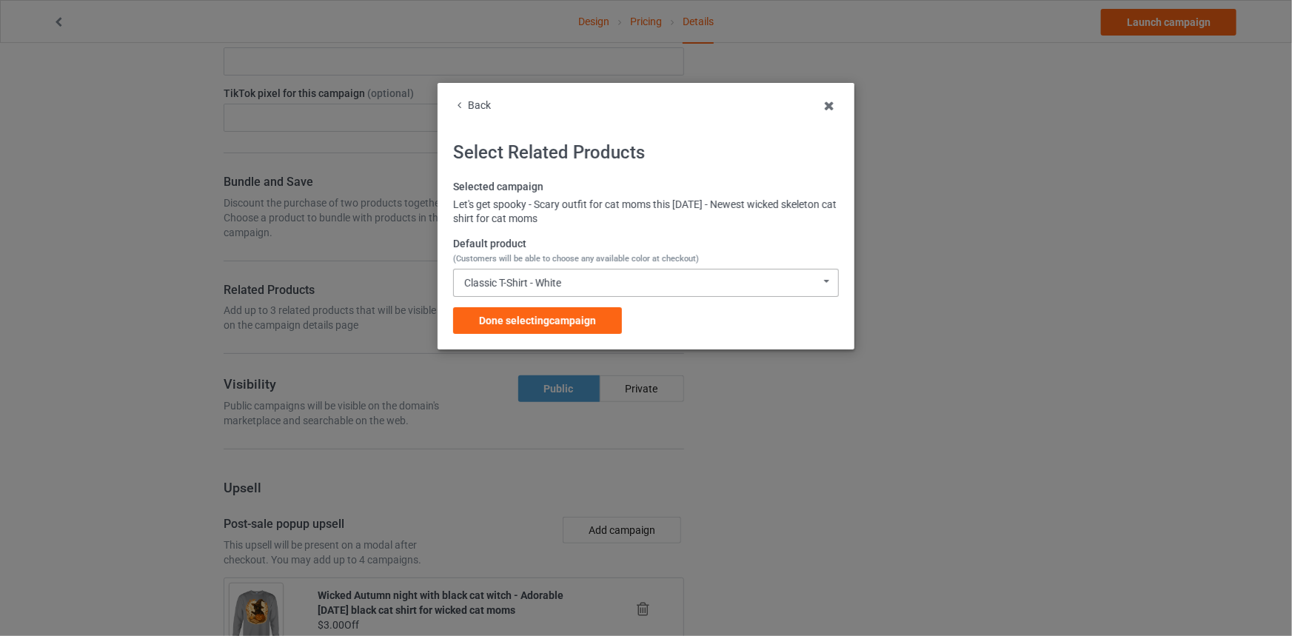
click at [581, 286] on div "Classic T-Shirt - White Classic T-Shirt - White Classic T-Shirt - Athletic Heat…" at bounding box center [646, 283] width 386 height 28
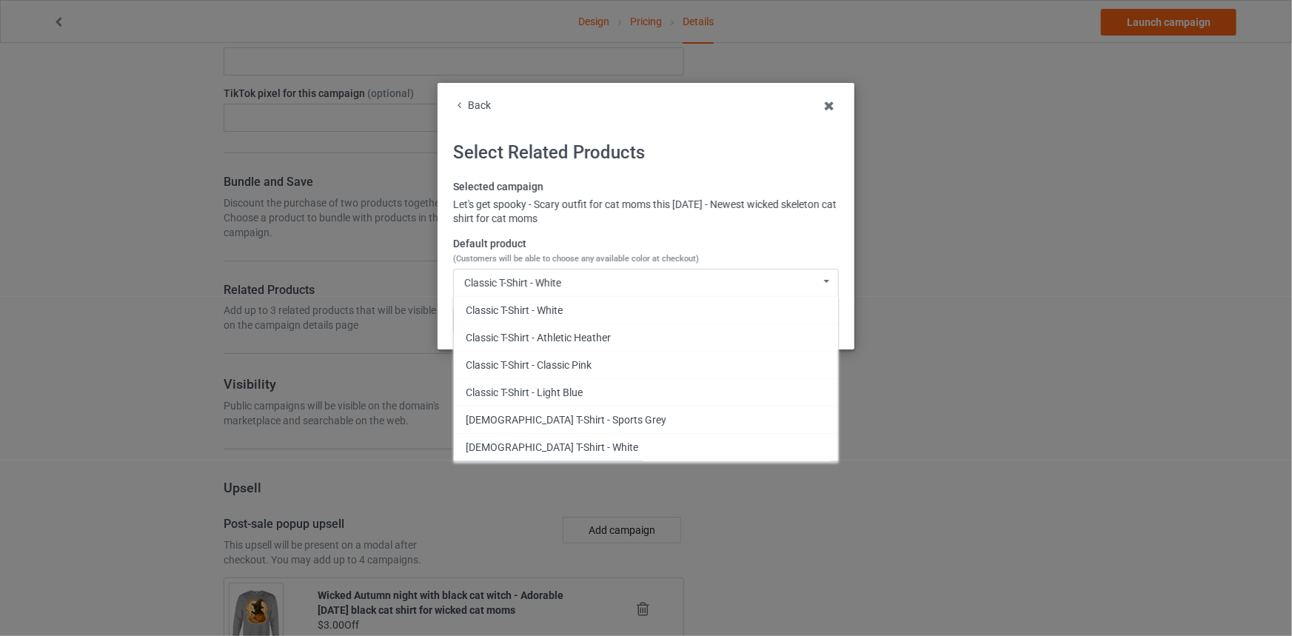
click at [610, 189] on label "Selected campaign" at bounding box center [646, 187] width 386 height 15
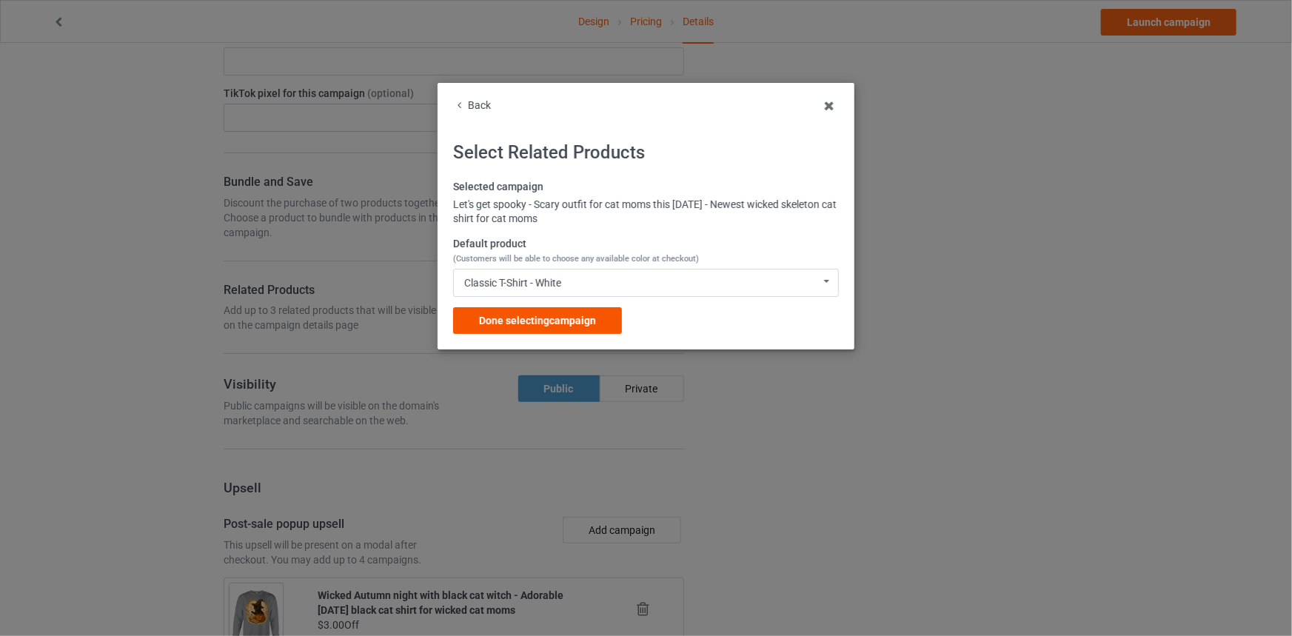
click at [570, 328] on div "Done selecting campaign" at bounding box center [537, 320] width 169 height 27
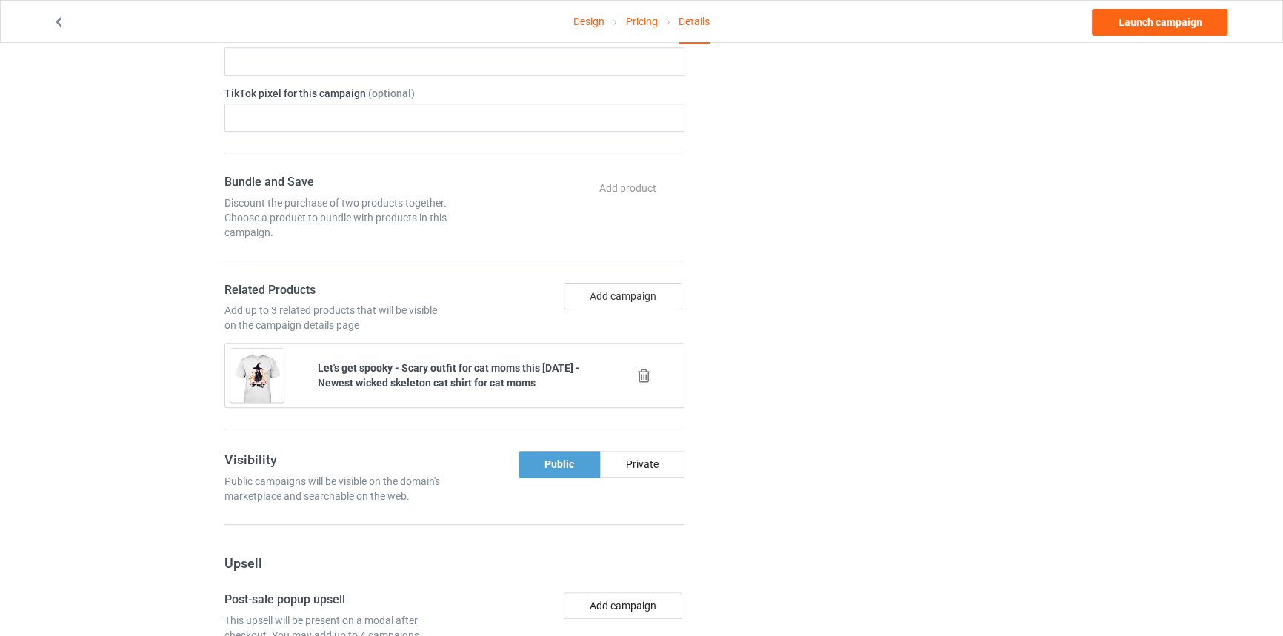
click at [615, 289] on button "Add campaign" at bounding box center [623, 296] width 118 height 27
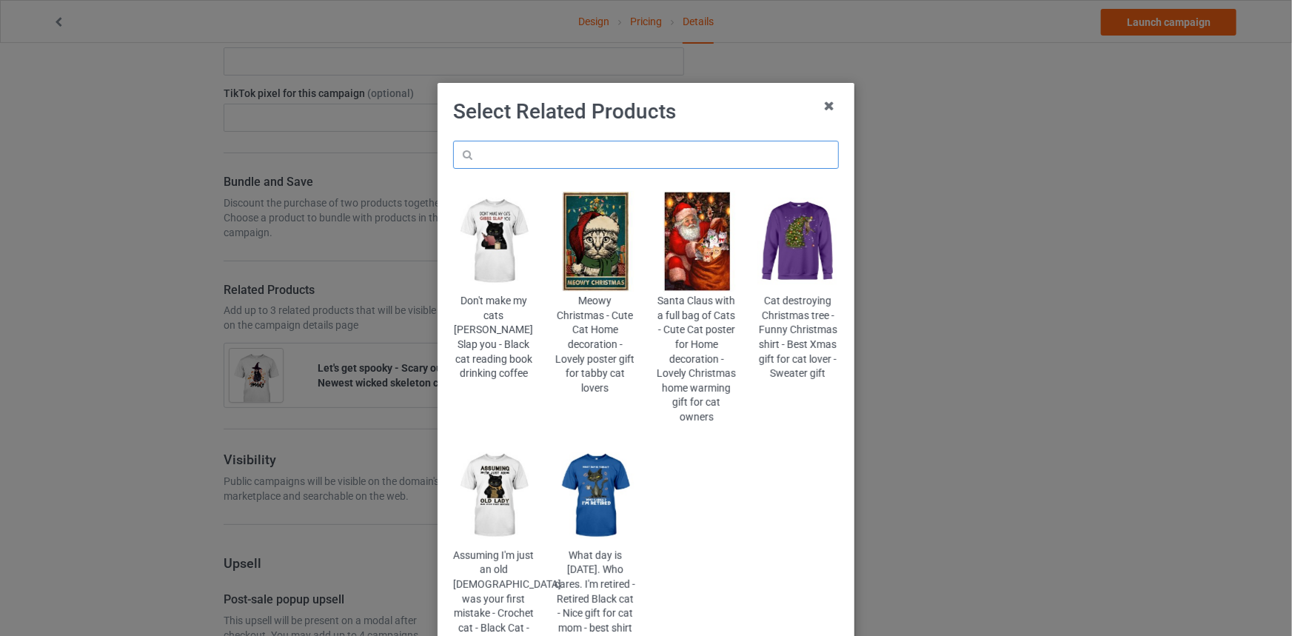
click at [597, 141] on input "text" at bounding box center [646, 155] width 386 height 28
type input "s"
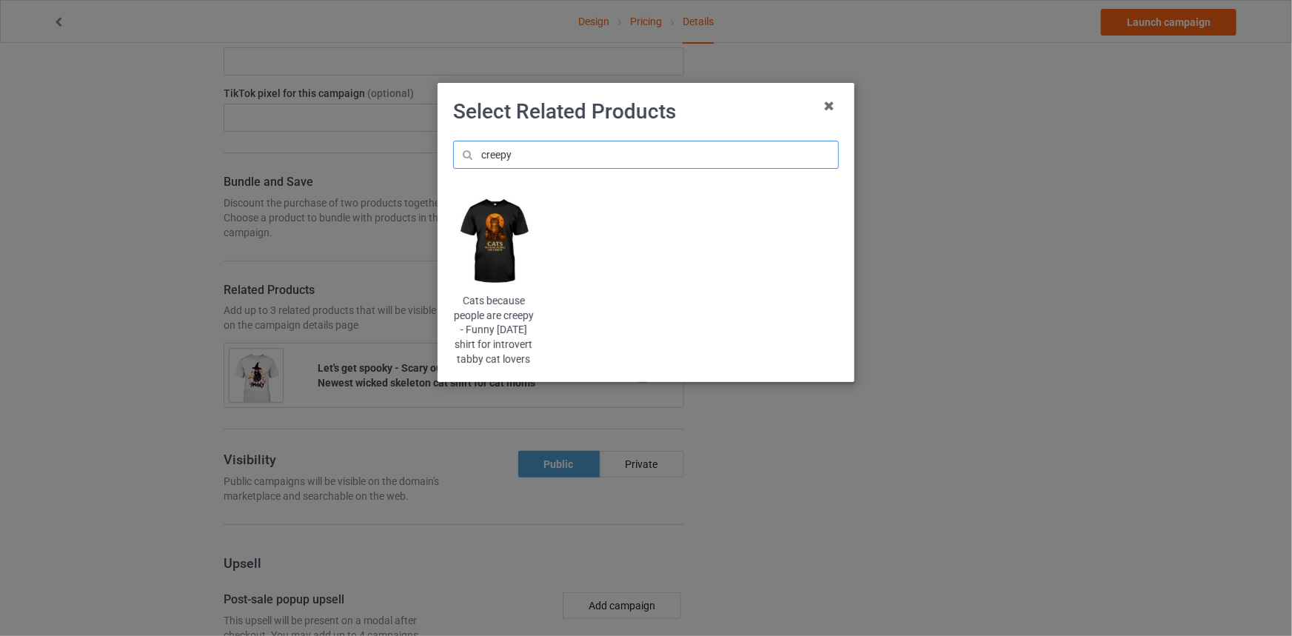
type input "creepy"
click at [492, 223] on img at bounding box center [493, 241] width 81 height 101
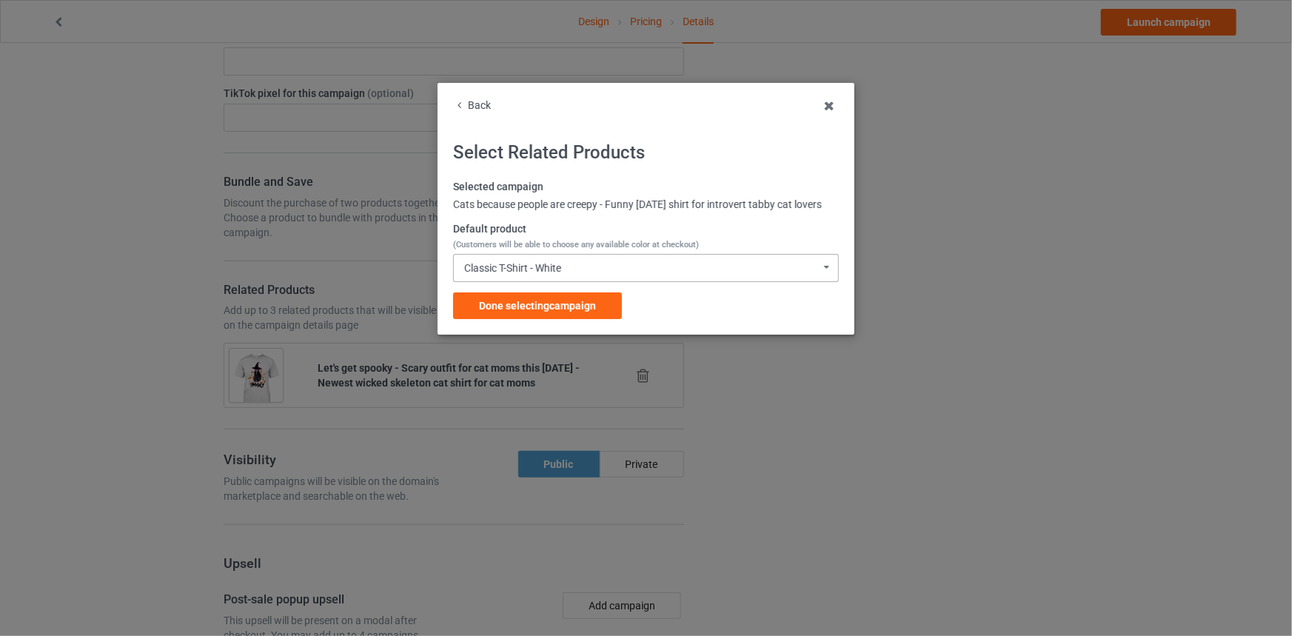
click at [569, 282] on div "Classic T-Shirt - White Classic T-Shirt - White Classic T-Shirt - Black Classic…" at bounding box center [646, 268] width 386 height 28
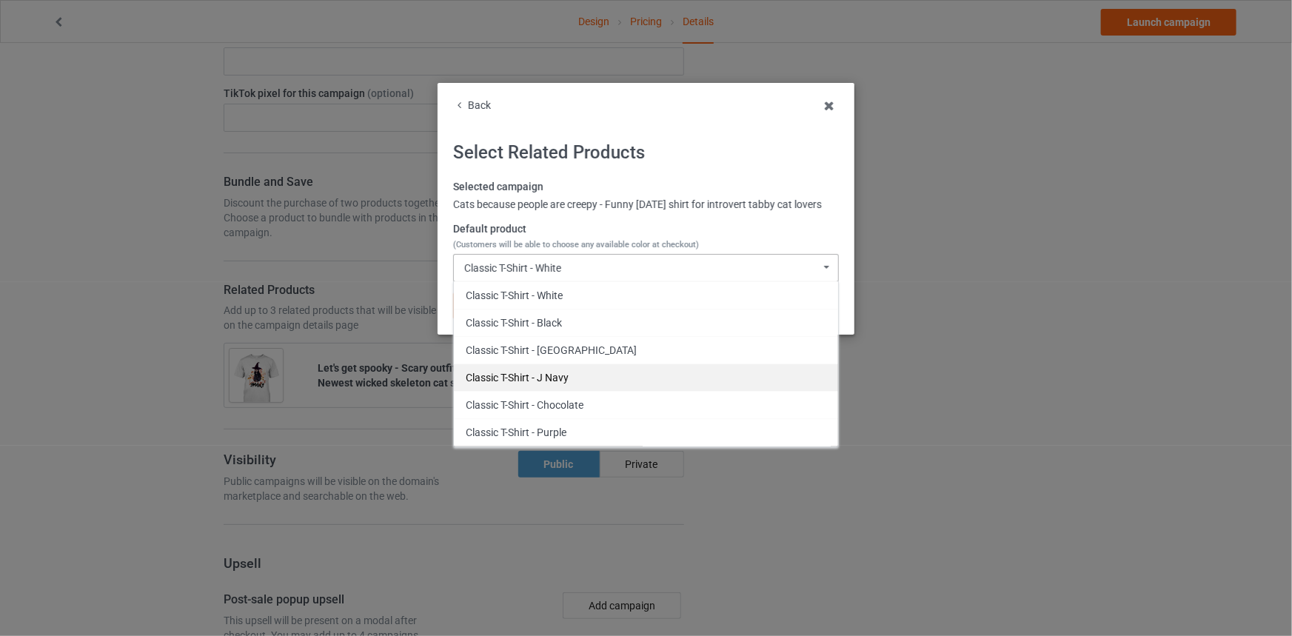
click at [581, 390] on div "Classic T-Shirt - J Navy" at bounding box center [646, 377] width 384 height 27
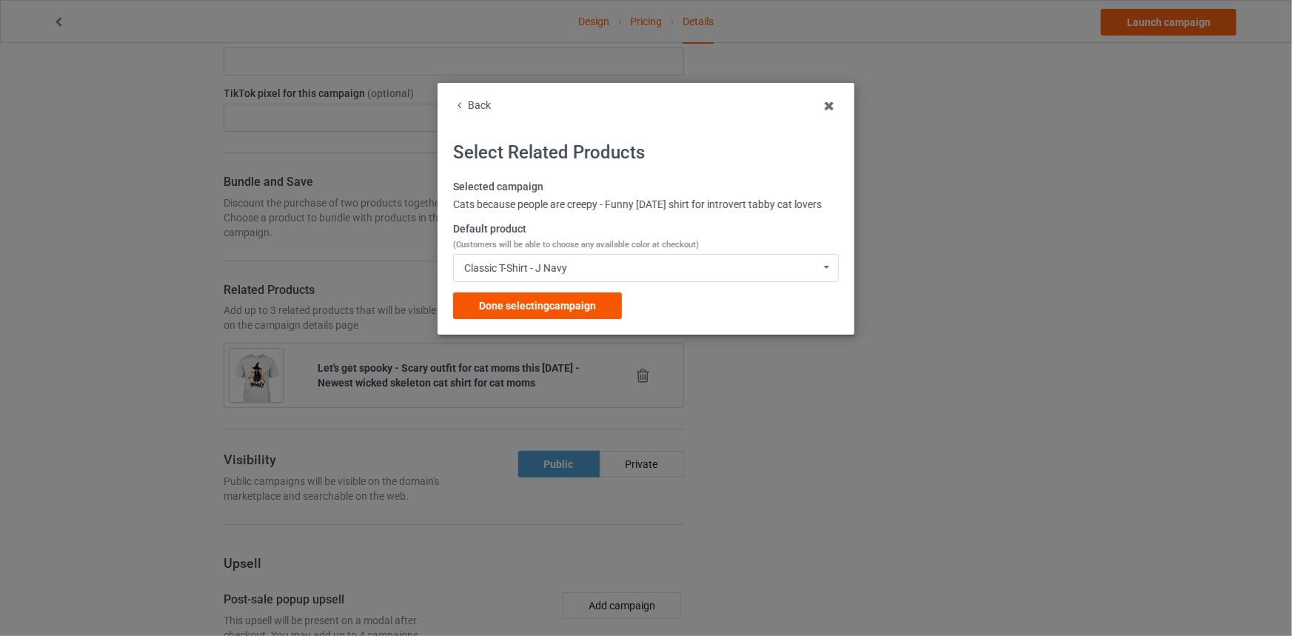
click at [581, 312] on span "Done selecting campaign" at bounding box center [537, 306] width 117 height 12
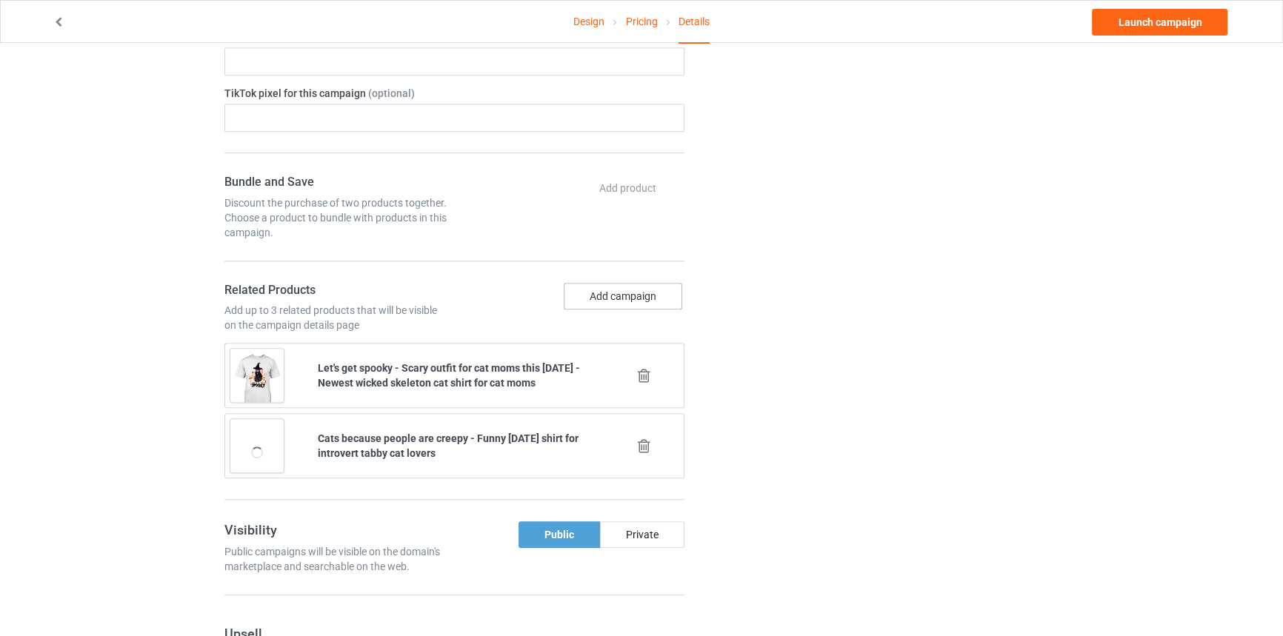
click at [630, 298] on button "Add campaign" at bounding box center [623, 296] width 118 height 27
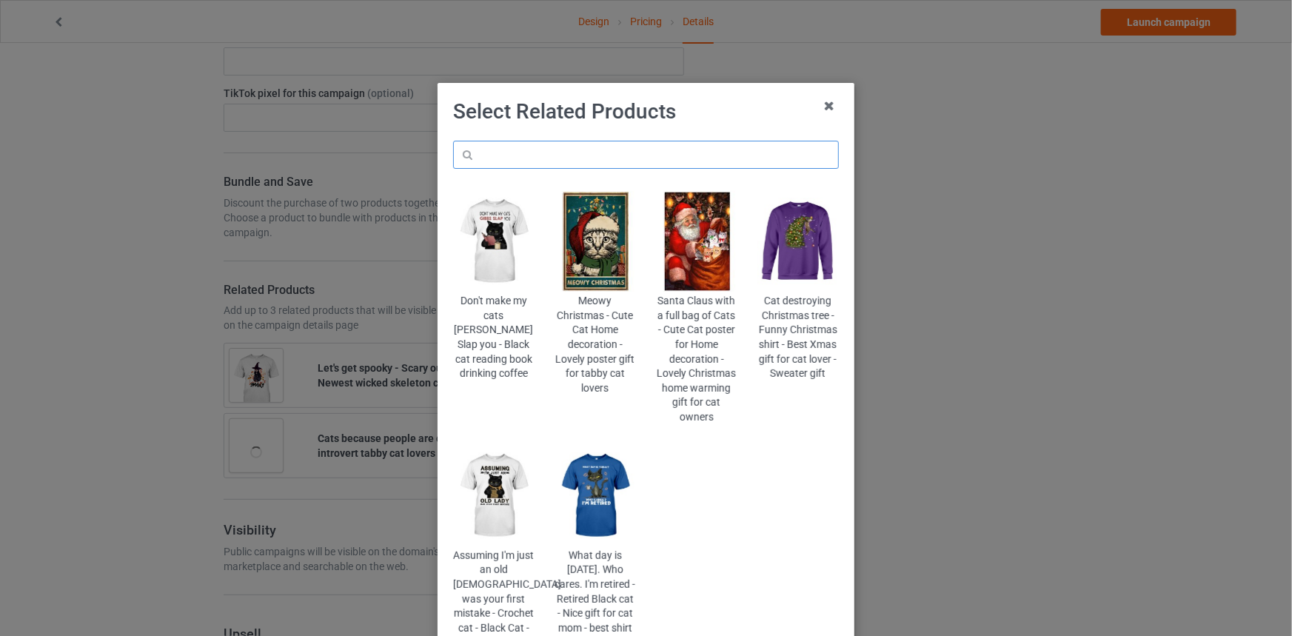
click at [618, 164] on input "text" at bounding box center [646, 155] width 386 height 28
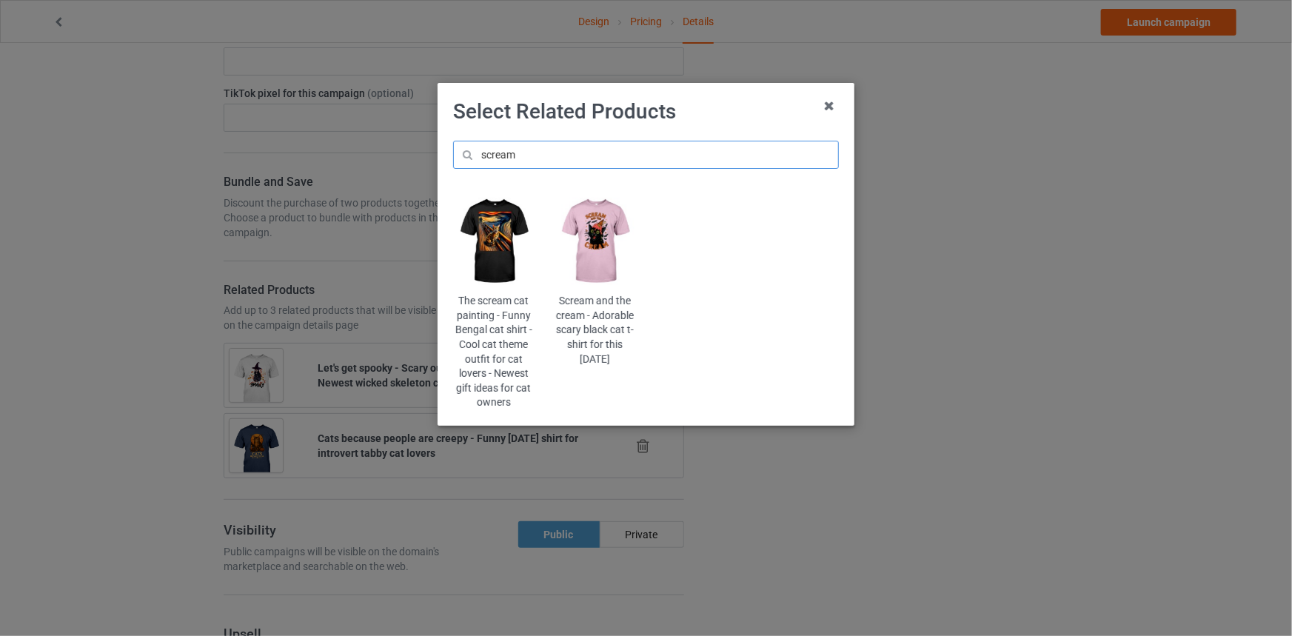
type input "scream"
click at [597, 231] on img at bounding box center [595, 241] width 81 height 101
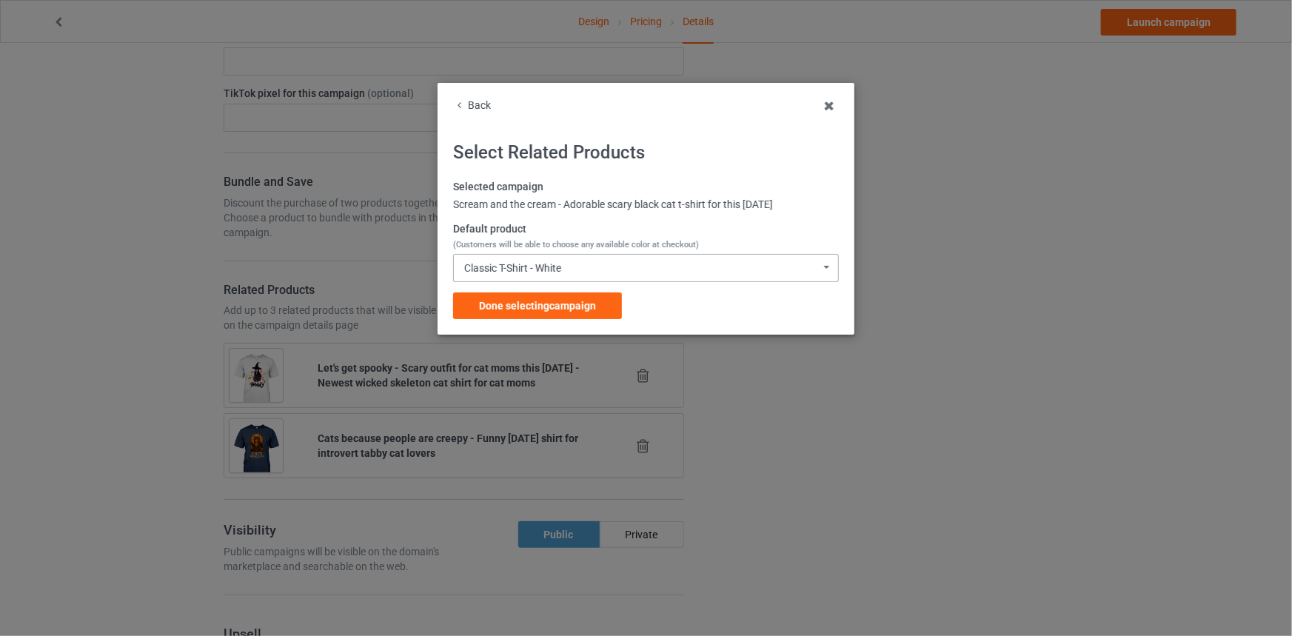
click at [587, 263] on div "Classic T-Shirt - White Classic T-Shirt - White Classic T-Shirt - Athletic Heat…" at bounding box center [646, 268] width 386 height 28
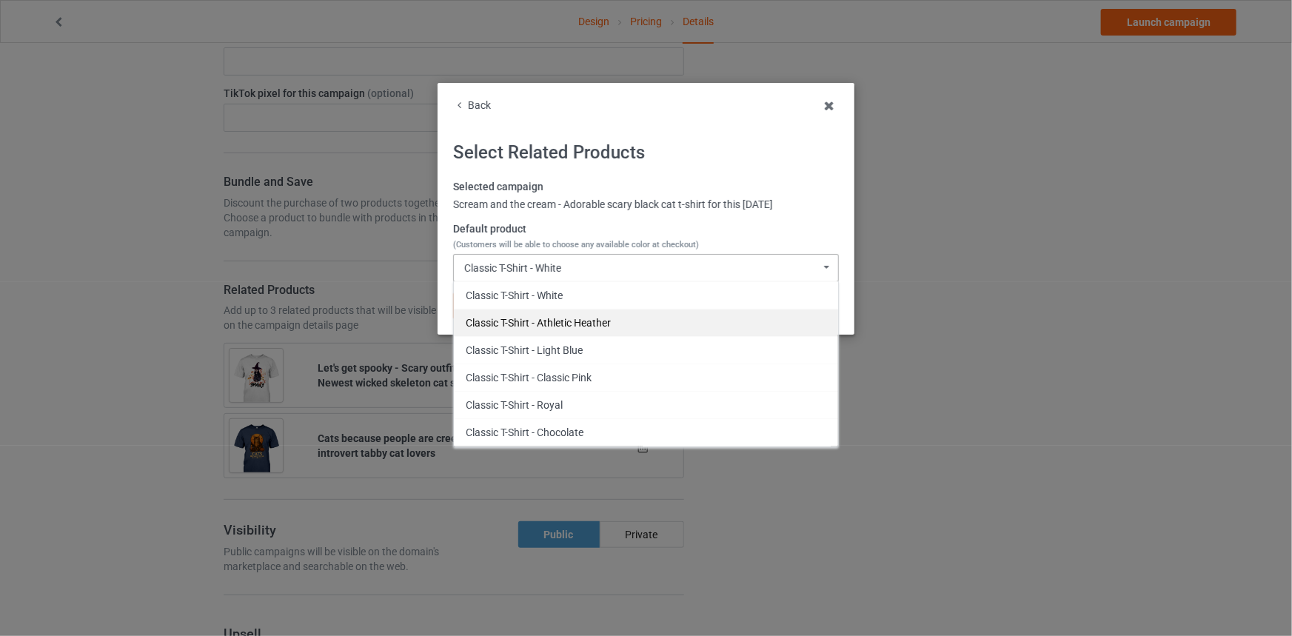
click at [585, 318] on div "Classic T-Shirt - Athletic Heather" at bounding box center [646, 322] width 384 height 27
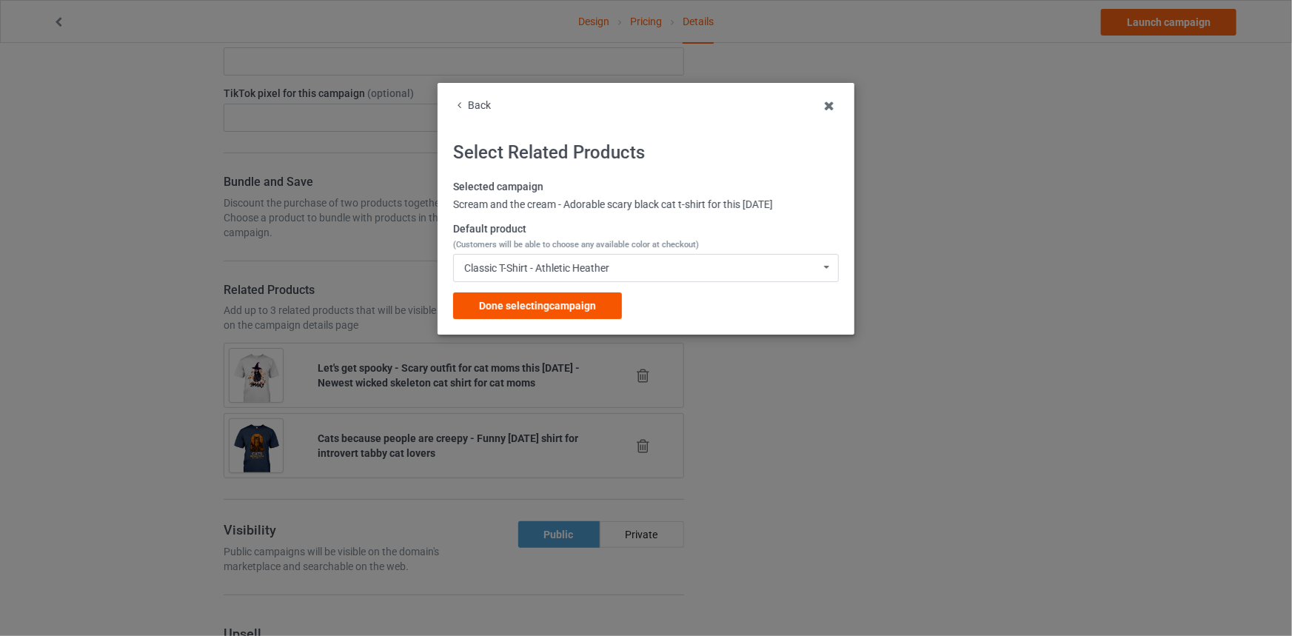
click at [578, 293] on div "Done selecting campaign" at bounding box center [537, 306] width 169 height 27
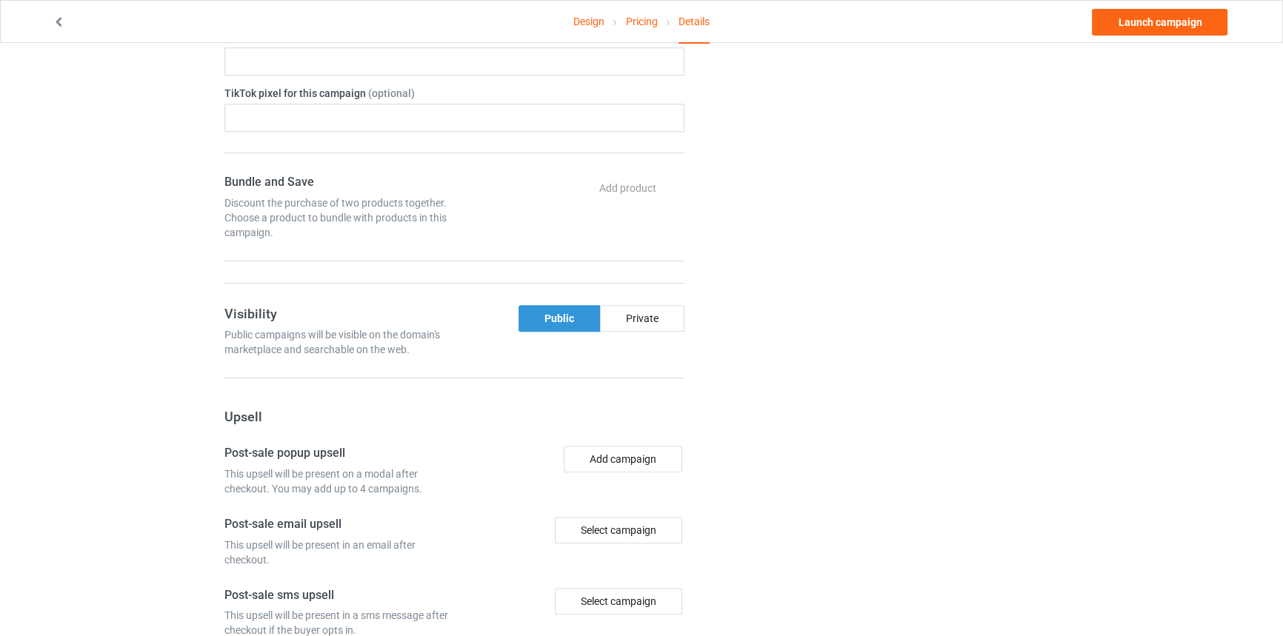
click at [578, 305] on div "Public" at bounding box center [558, 318] width 81 height 27
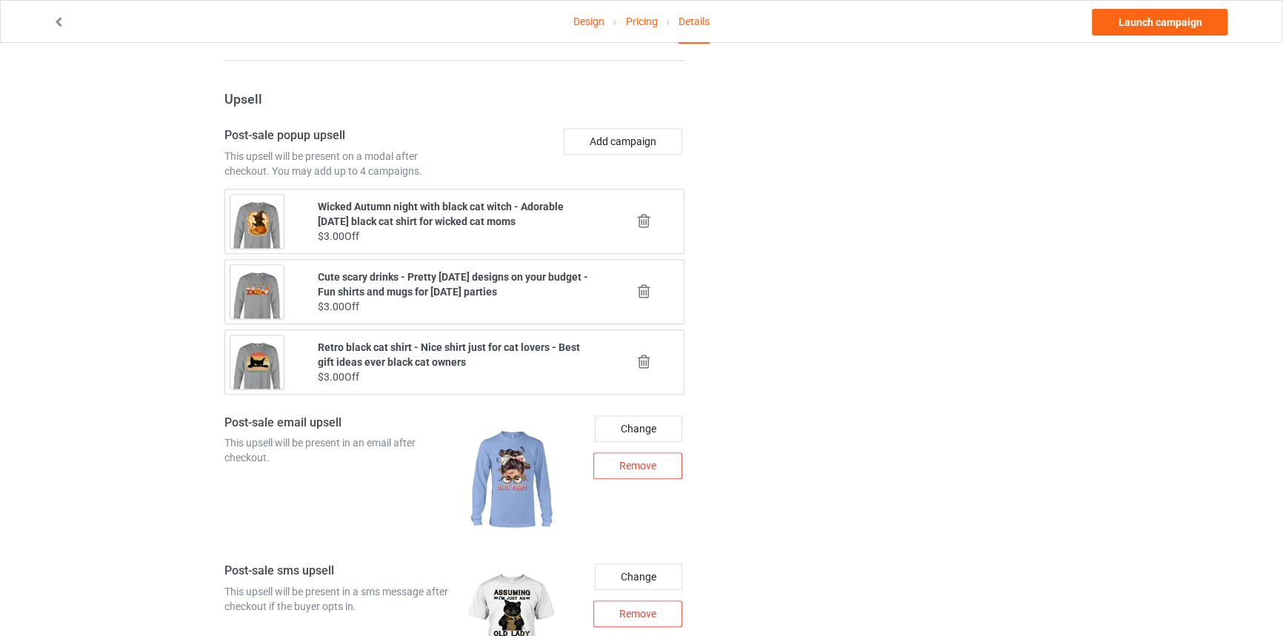
scroll to position [1548, 0]
click at [656, 210] on div at bounding box center [645, 220] width 88 height 37
click at [649, 214] on icon at bounding box center [644, 221] width 19 height 16
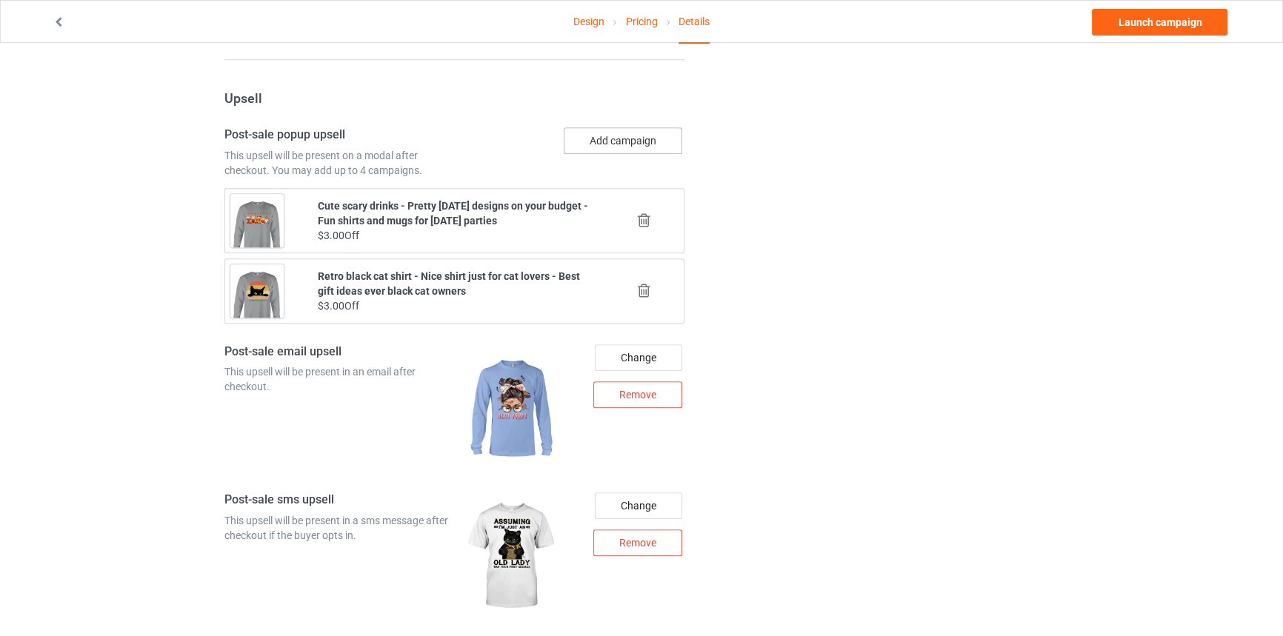
click at [624, 138] on button "Add campaign" at bounding box center [623, 140] width 118 height 27
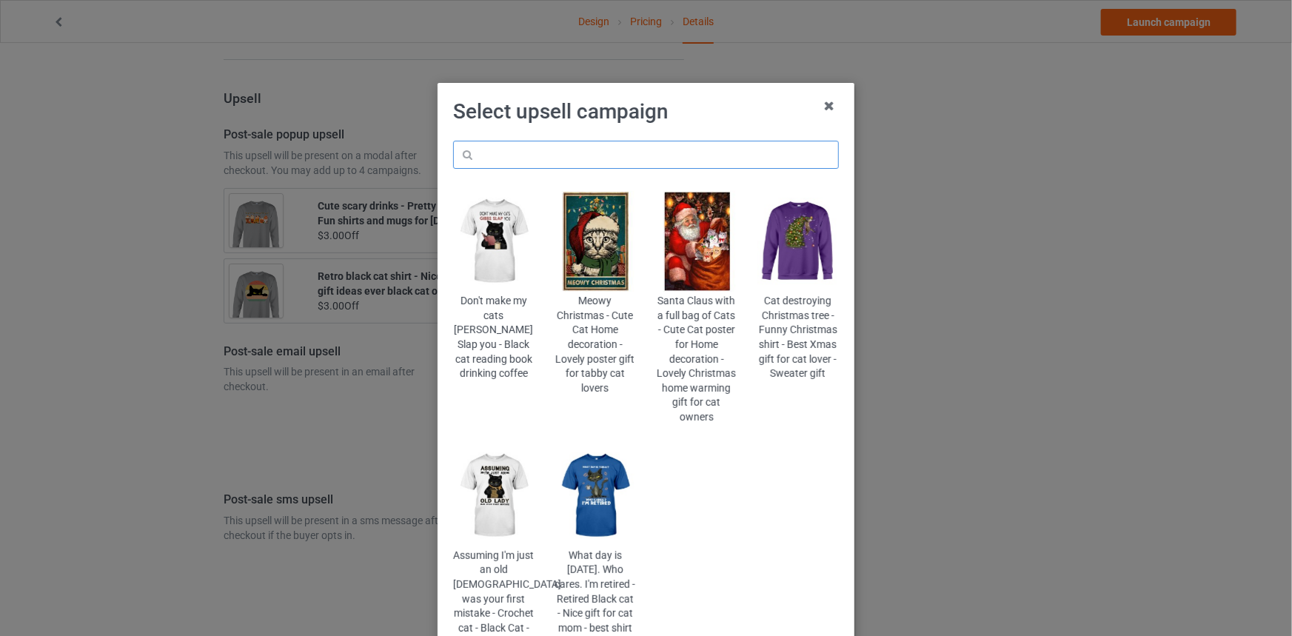
click at [618, 153] on input "text" at bounding box center [646, 155] width 386 height 28
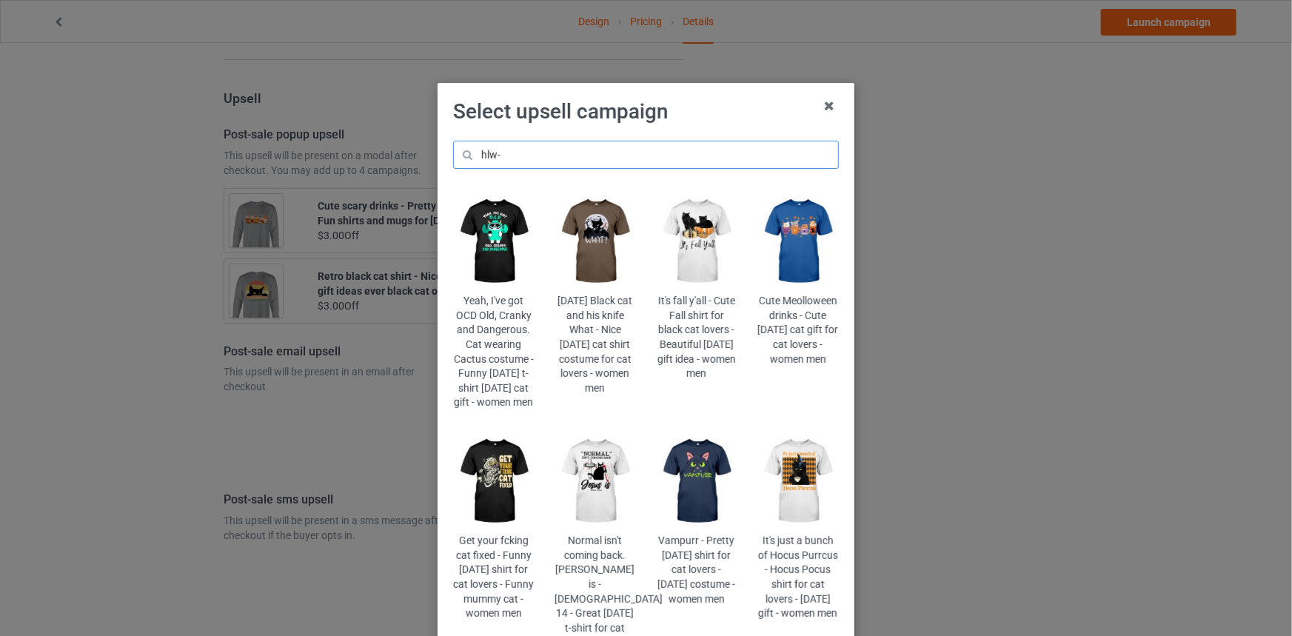
drag, startPoint x: 235, startPoint y: 147, endPoint x: 139, endPoint y: 134, distance: 96.4
click at [219, 144] on div "Select upsell campaign hlw- Yeah, I've got OCD Old, Cranky and Dangerous. Cat w…" at bounding box center [646, 318] width 1292 height 636
paste input "brewco"
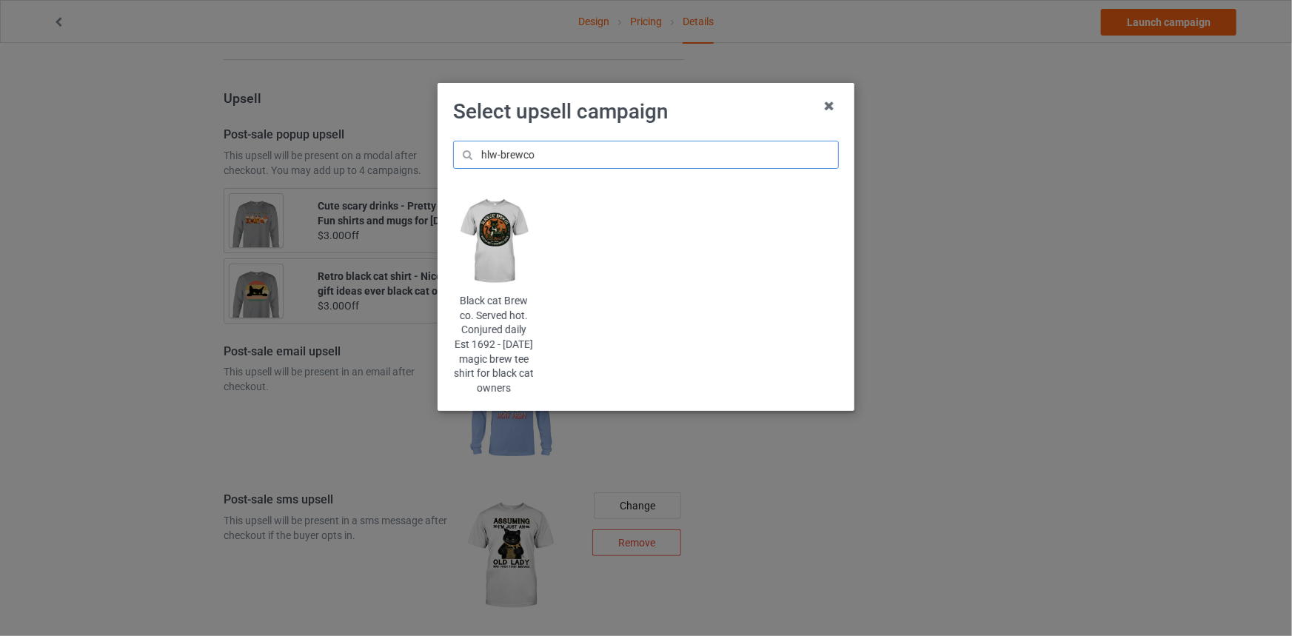
type input "hlw-brewco"
click at [503, 241] on img at bounding box center [493, 241] width 81 height 101
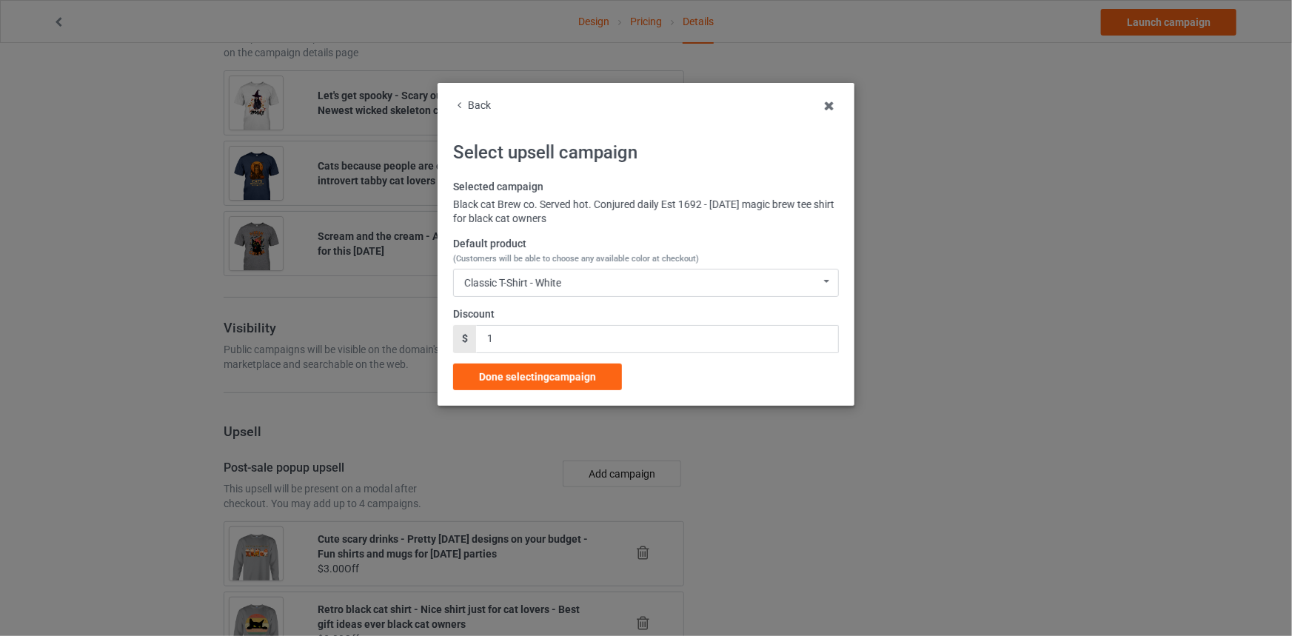
scroll to position [1548, 0]
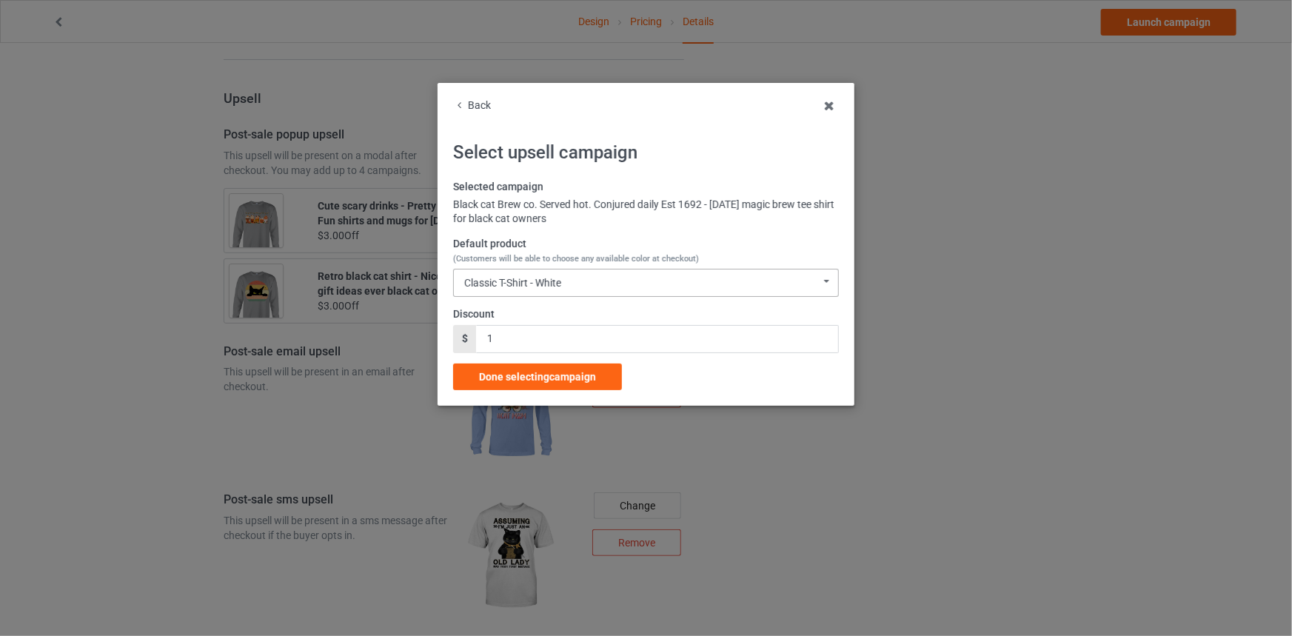
click at [527, 278] on div "Classic T-Shirt - White" at bounding box center [512, 283] width 97 height 10
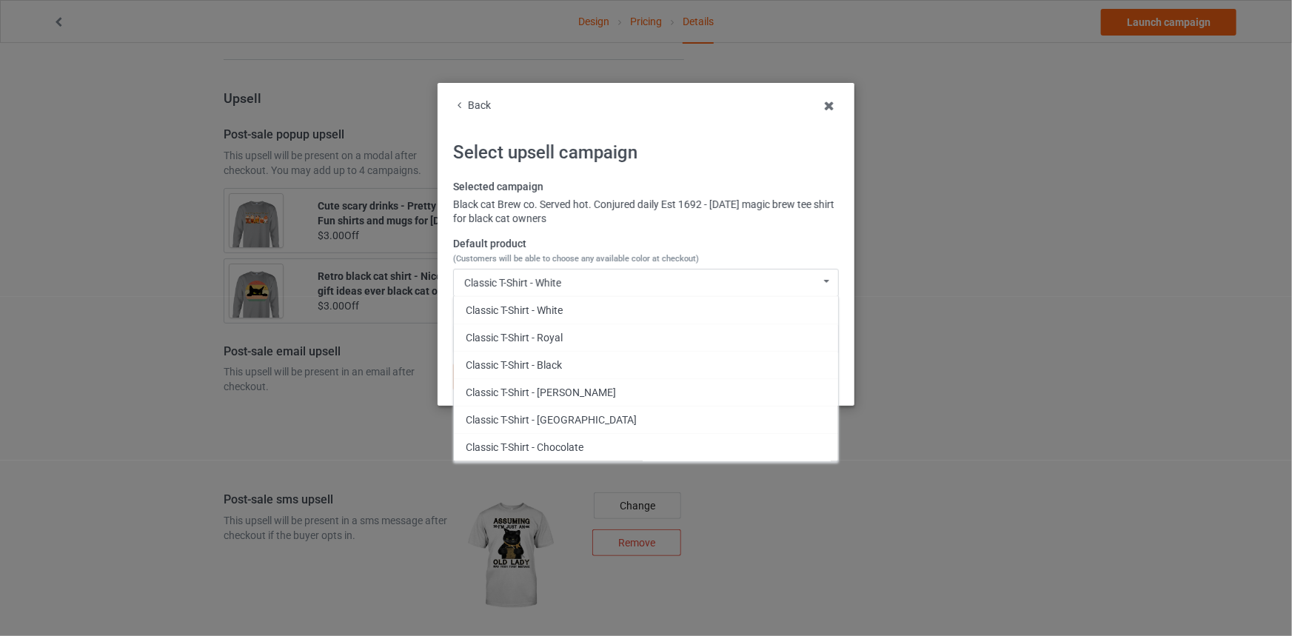
scroll to position [504, 0]
click at [604, 459] on div "Crewneck Sweatshirt - Sports Grey" at bounding box center [646, 463] width 384 height 27
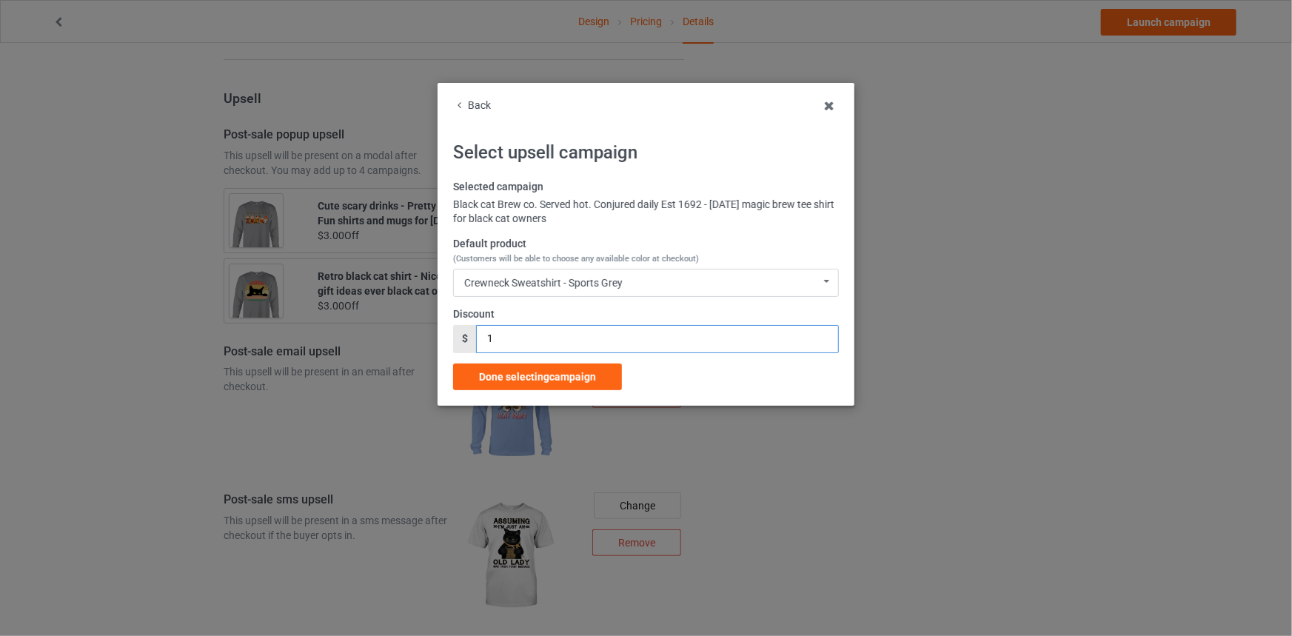
drag, startPoint x: 502, startPoint y: 339, endPoint x: 428, endPoint y: 340, distance: 74.1
click at [428, 340] on div "Back Select upsell campaign Selected campaign Black cat Brew co. Served hot. Co…" at bounding box center [646, 318] width 1292 height 636
type input "3"
click at [552, 371] on span "Done selecting campaign" at bounding box center [537, 377] width 117 height 12
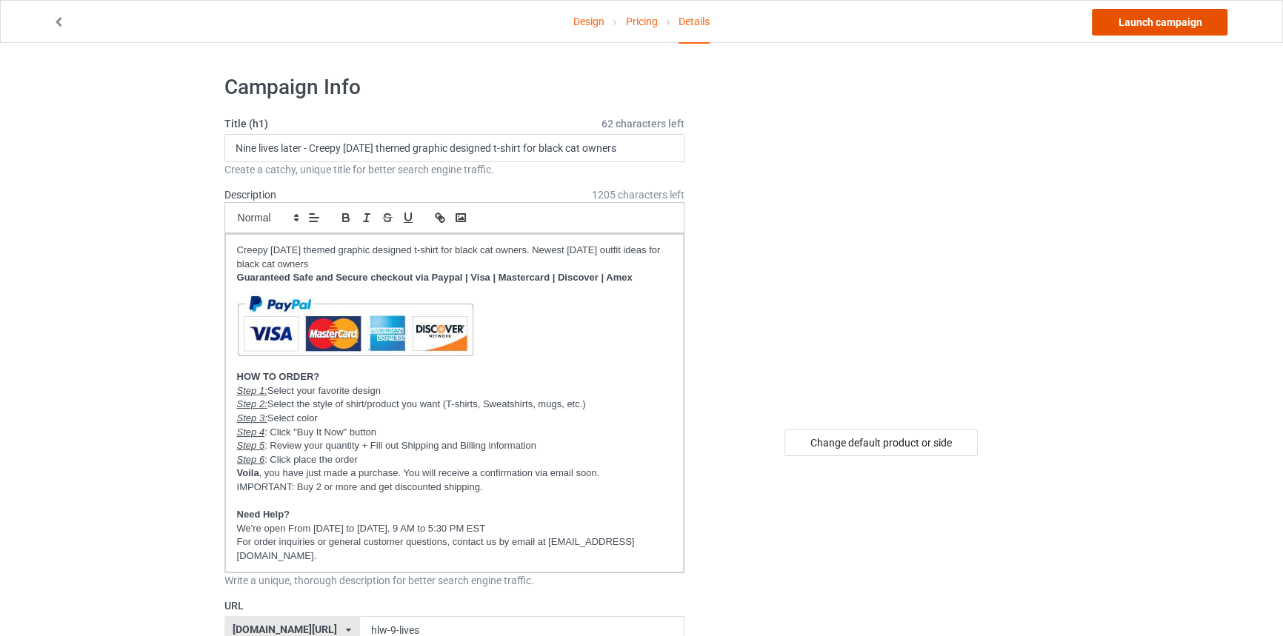
click at [1194, 20] on link "Launch campaign" at bounding box center [1160, 22] width 136 height 27
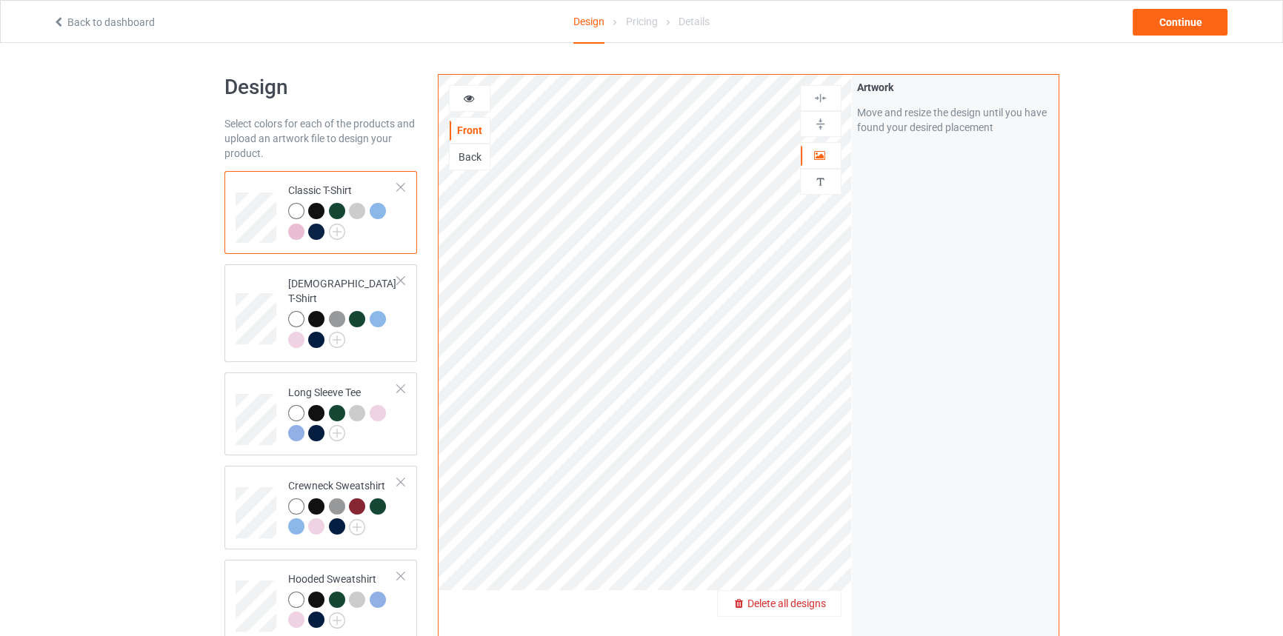
click at [804, 601] on span "Delete all designs" at bounding box center [786, 604] width 79 height 12
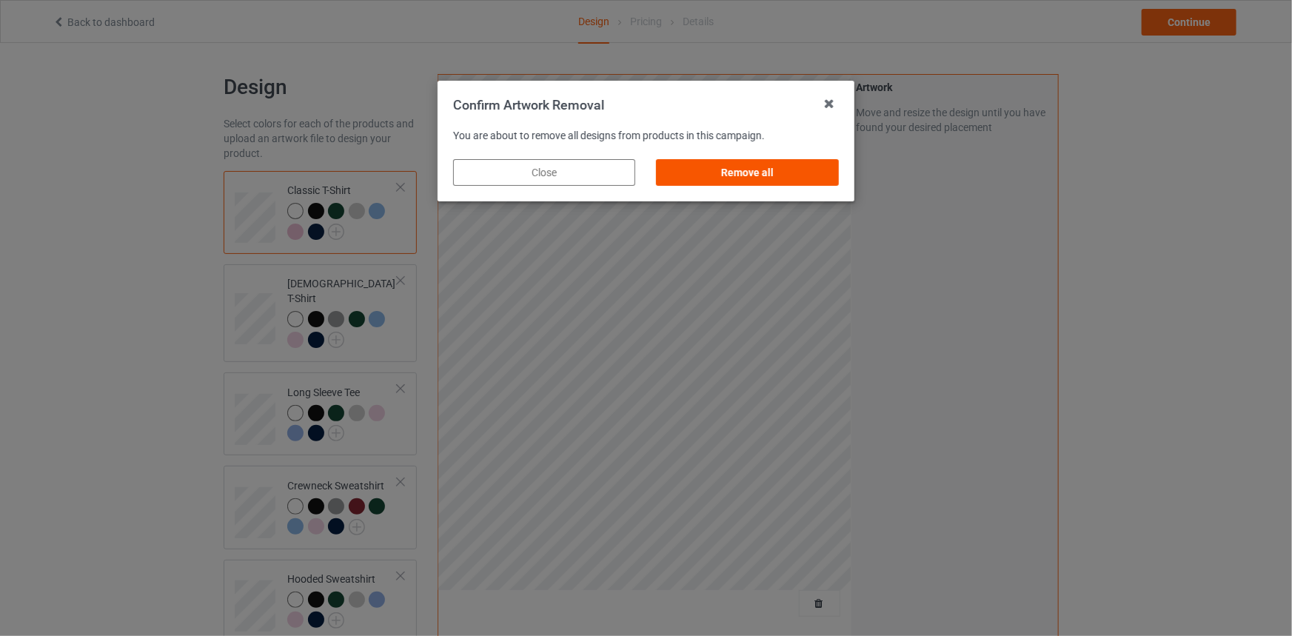
click at [754, 176] on div "Remove all" at bounding box center [748, 172] width 182 height 27
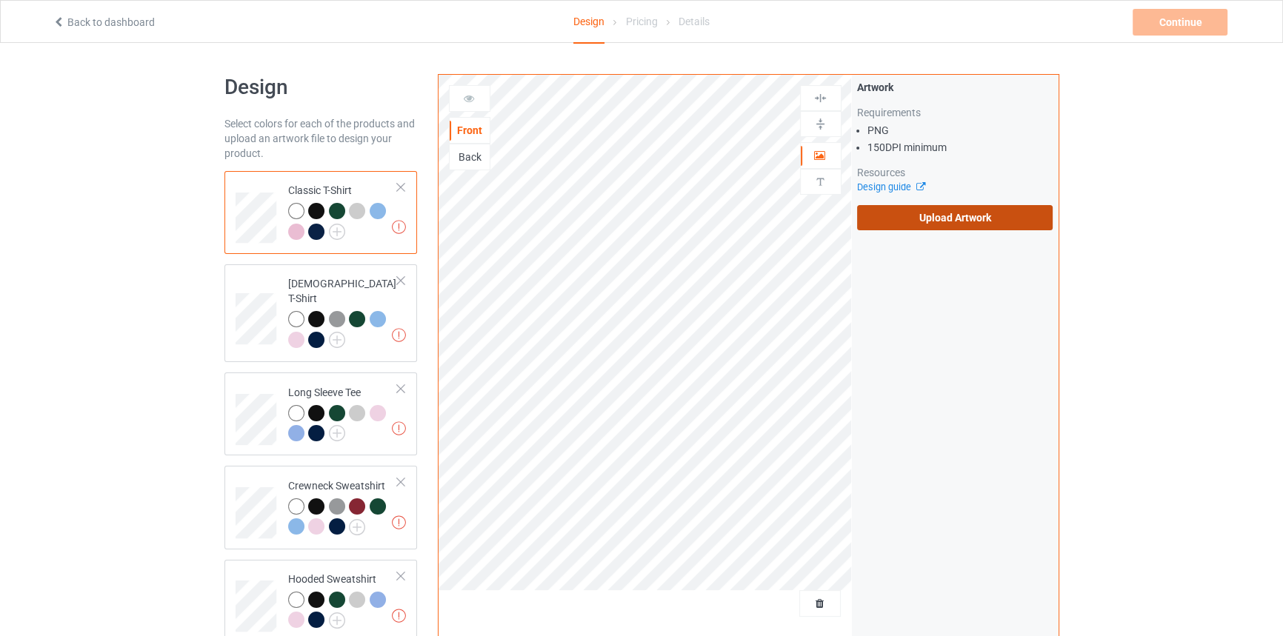
click at [962, 214] on label "Upload Artwork" at bounding box center [955, 217] width 196 height 25
click at [0, 0] on input "Upload Artwork" at bounding box center [0, 0] width 0 height 0
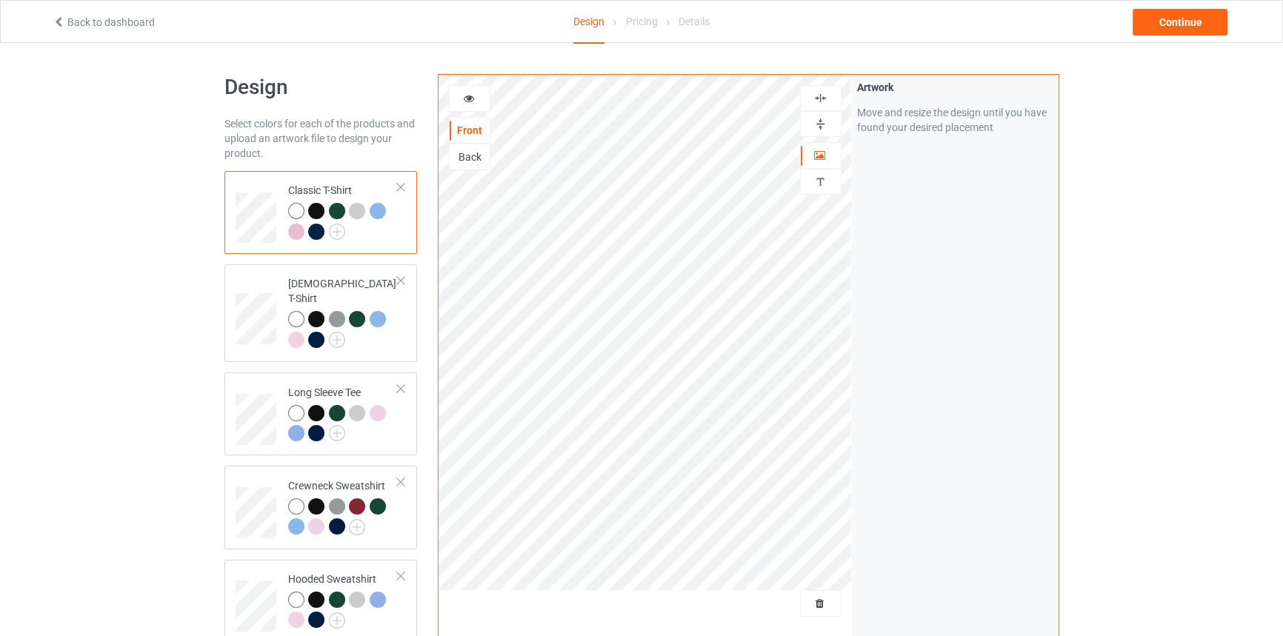
click at [821, 119] on img at bounding box center [820, 124] width 14 height 14
click at [475, 96] on div at bounding box center [470, 98] width 40 height 15
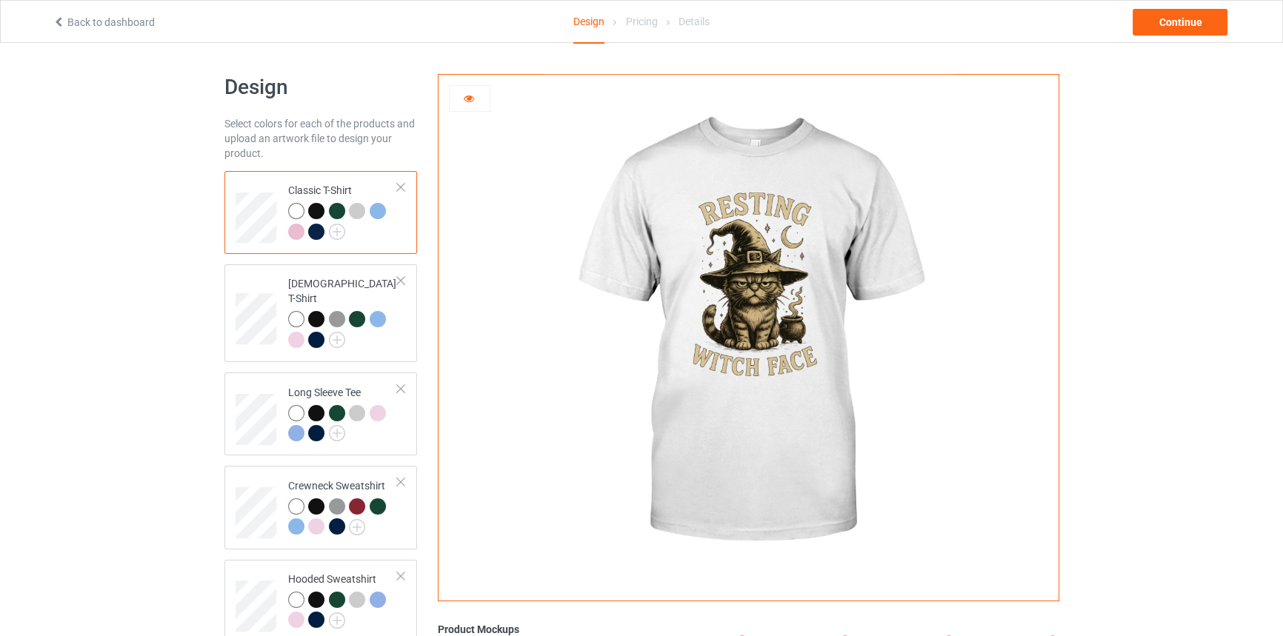
click at [316, 208] on div at bounding box center [316, 211] width 16 height 16
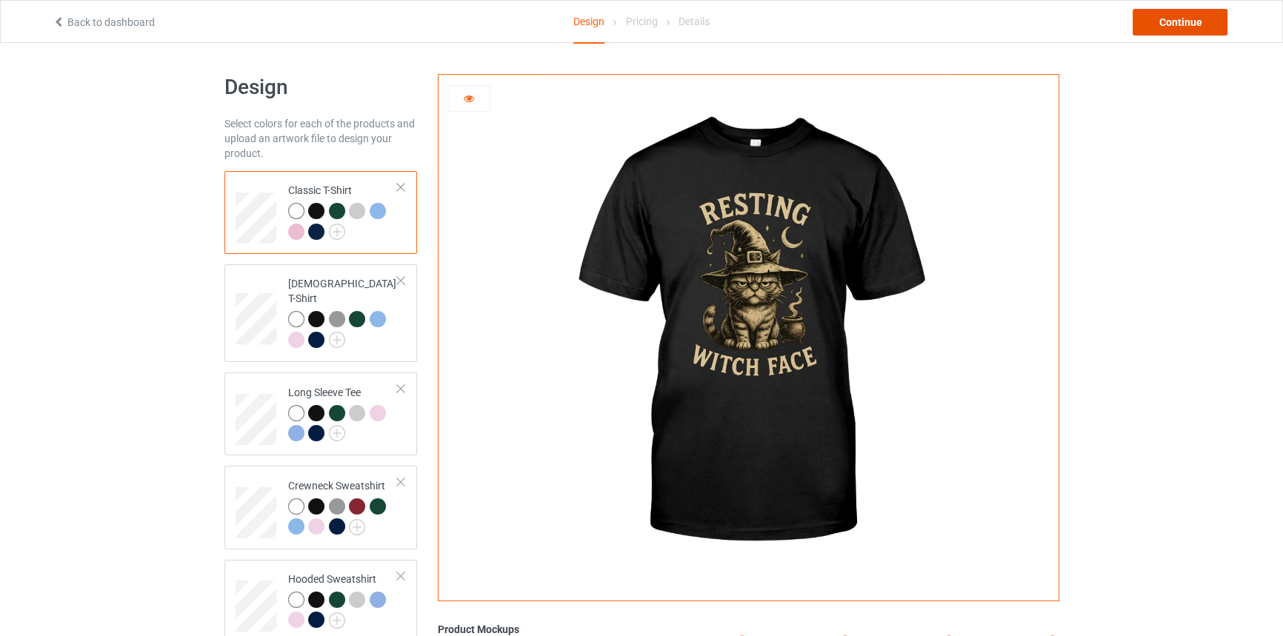
click at [1179, 17] on div "Continue" at bounding box center [1179, 22] width 95 height 27
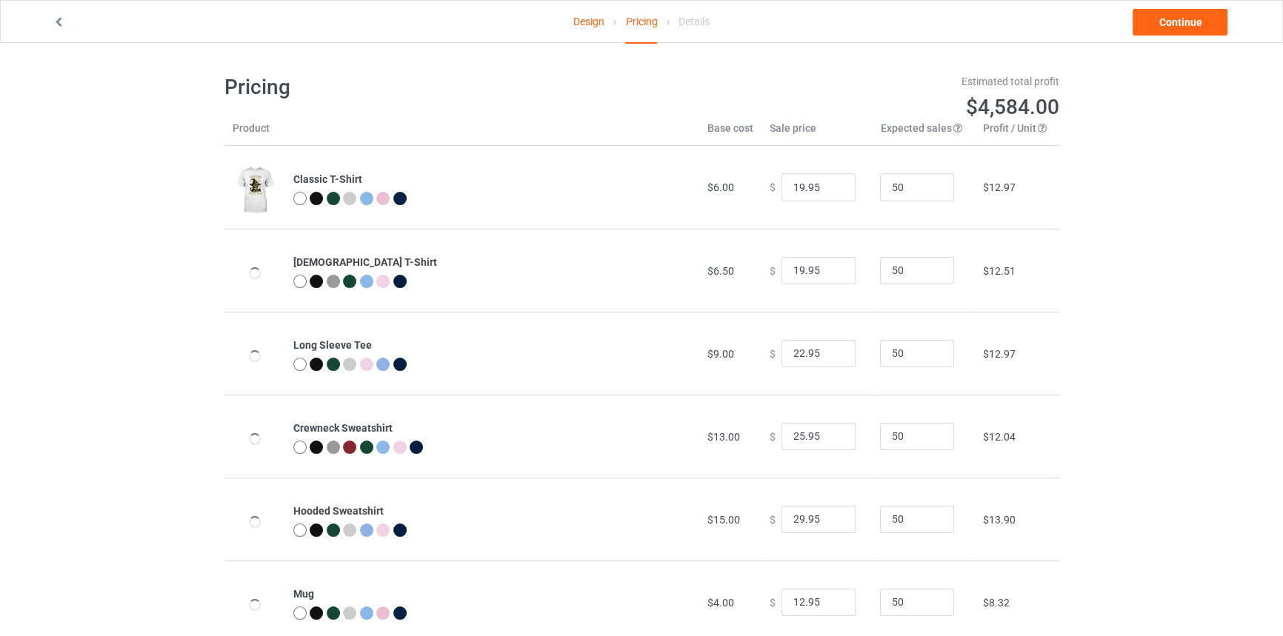
click at [592, 19] on link "Design" at bounding box center [588, 21] width 31 height 41
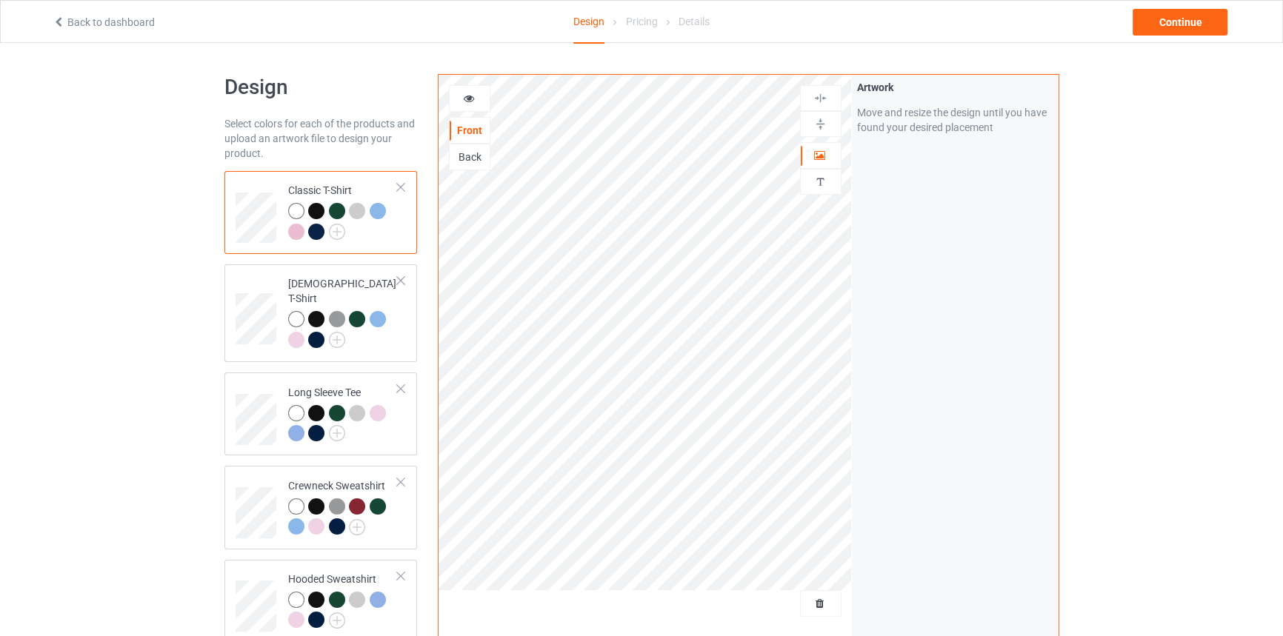
click at [315, 207] on div at bounding box center [316, 211] width 16 height 16
click at [474, 98] on icon at bounding box center [468, 96] width 13 height 10
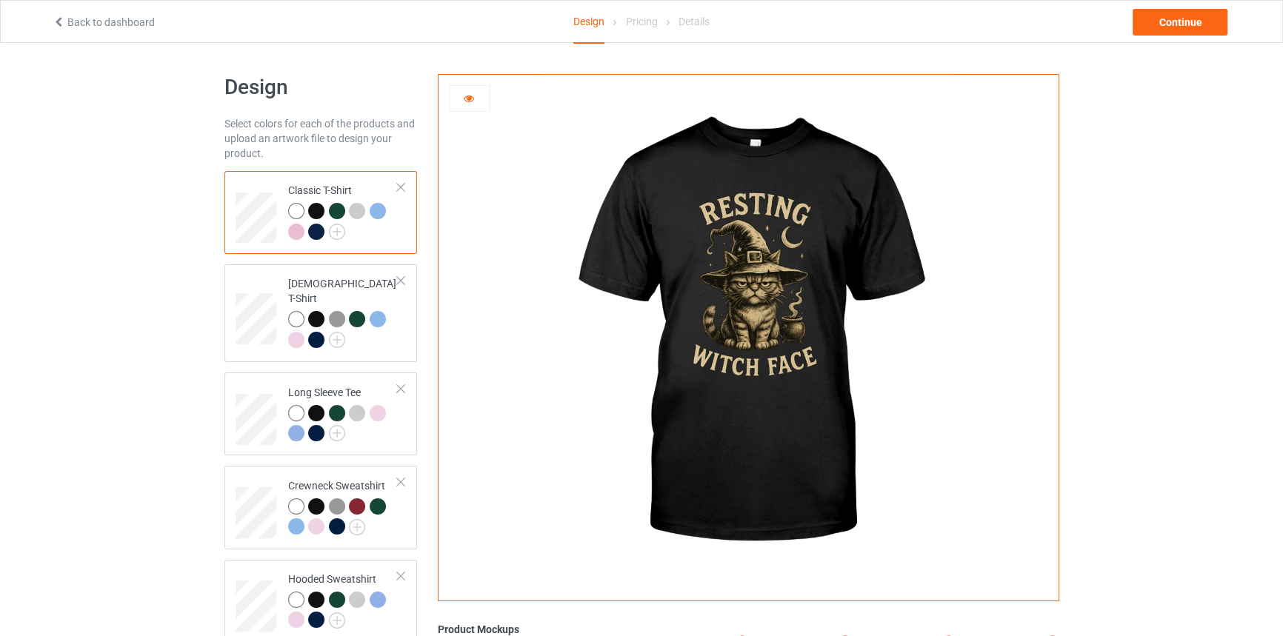
click at [336, 210] on div at bounding box center [337, 211] width 16 height 16
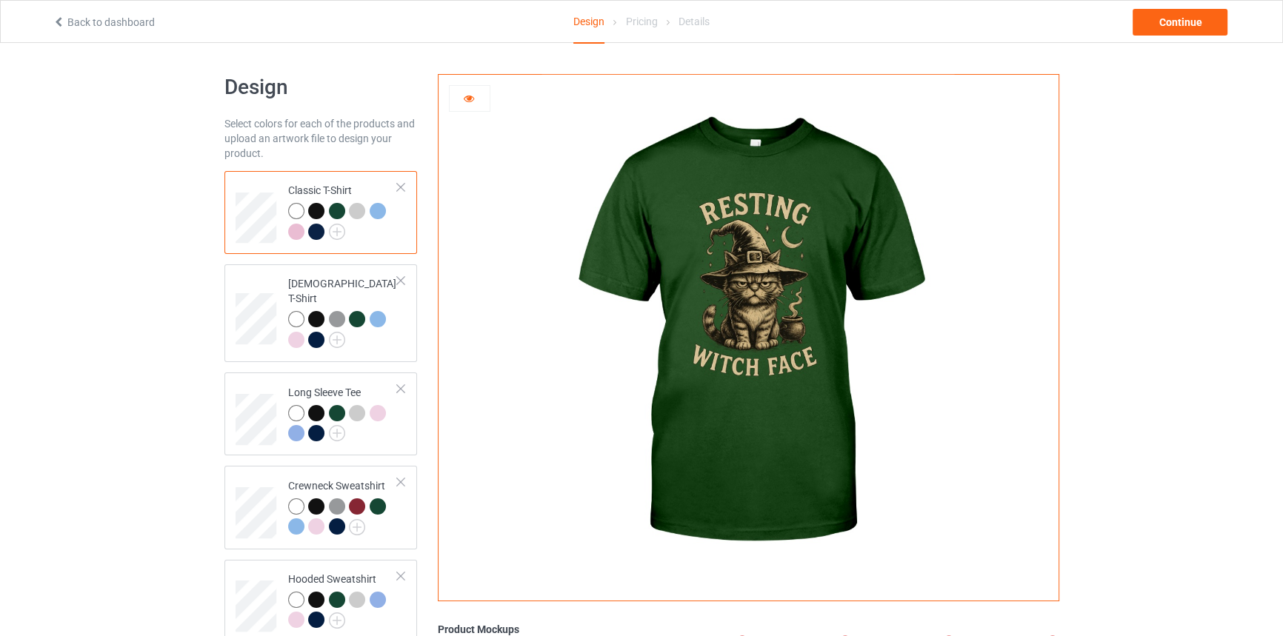
click at [358, 211] on div at bounding box center [357, 211] width 16 height 16
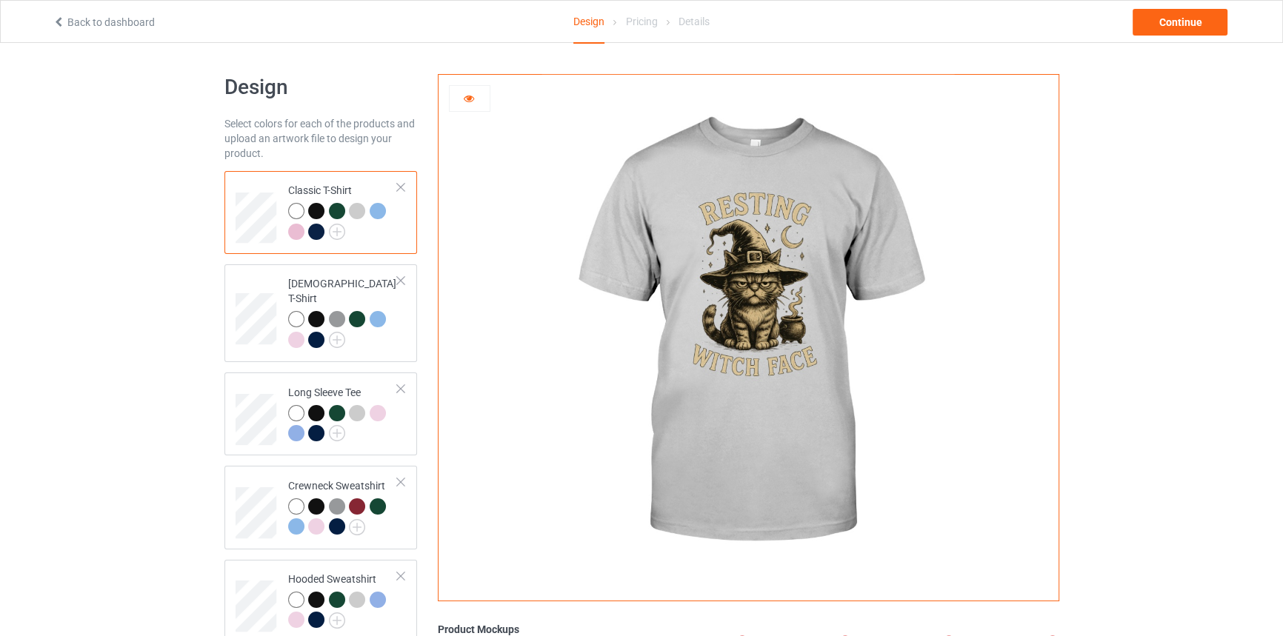
click at [375, 211] on div at bounding box center [378, 211] width 16 height 16
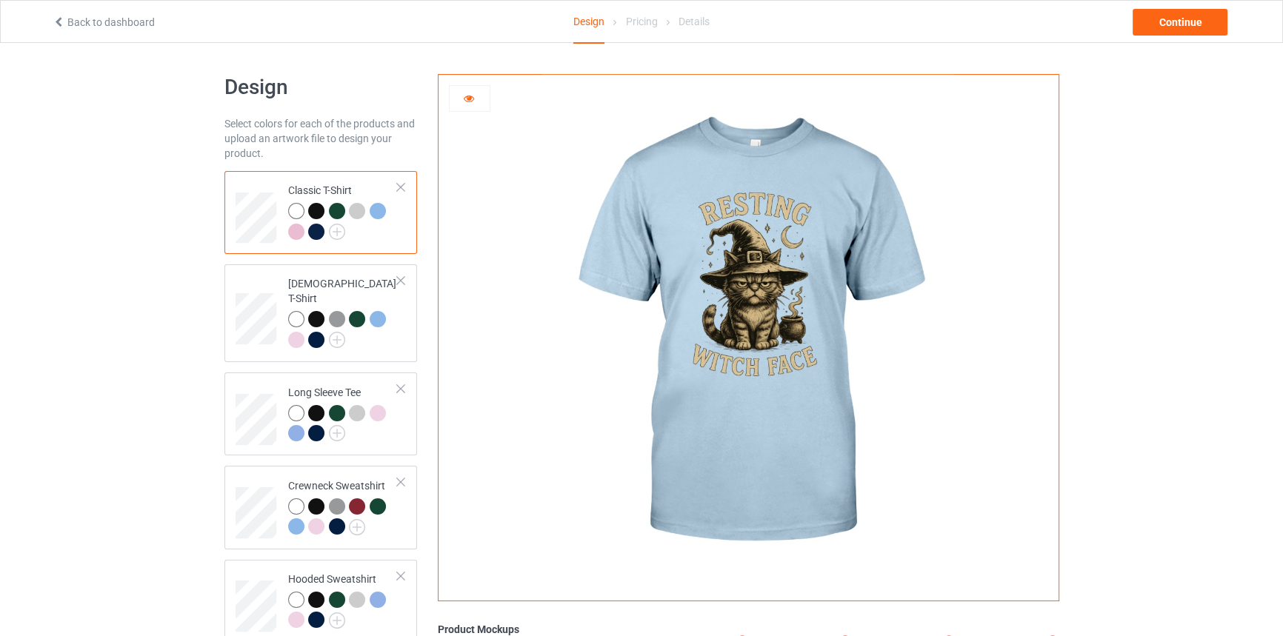
click at [314, 231] on div at bounding box center [316, 232] width 16 height 16
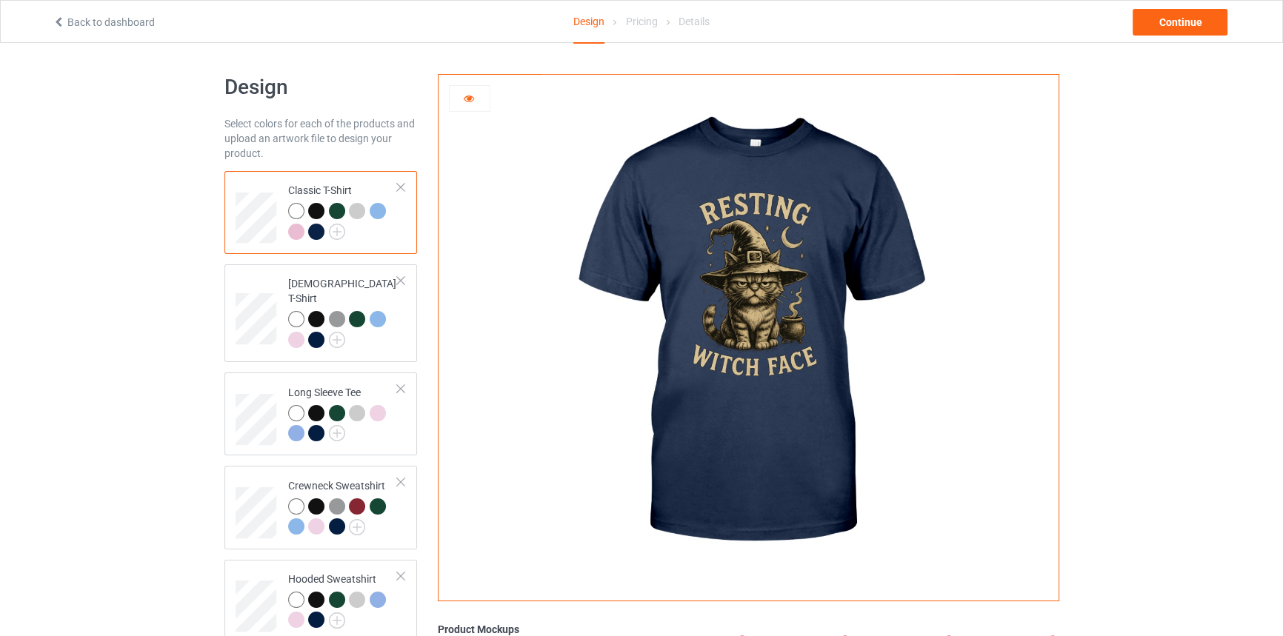
click at [294, 228] on div at bounding box center [296, 232] width 16 height 16
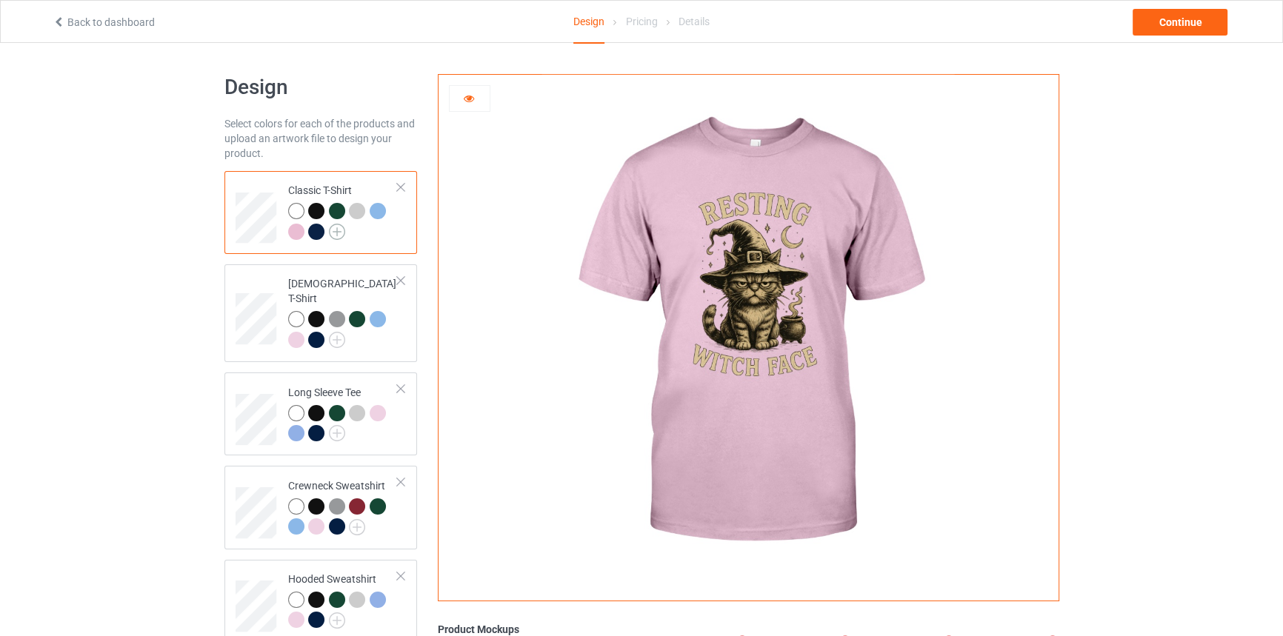
click at [338, 230] on img at bounding box center [337, 232] width 16 height 16
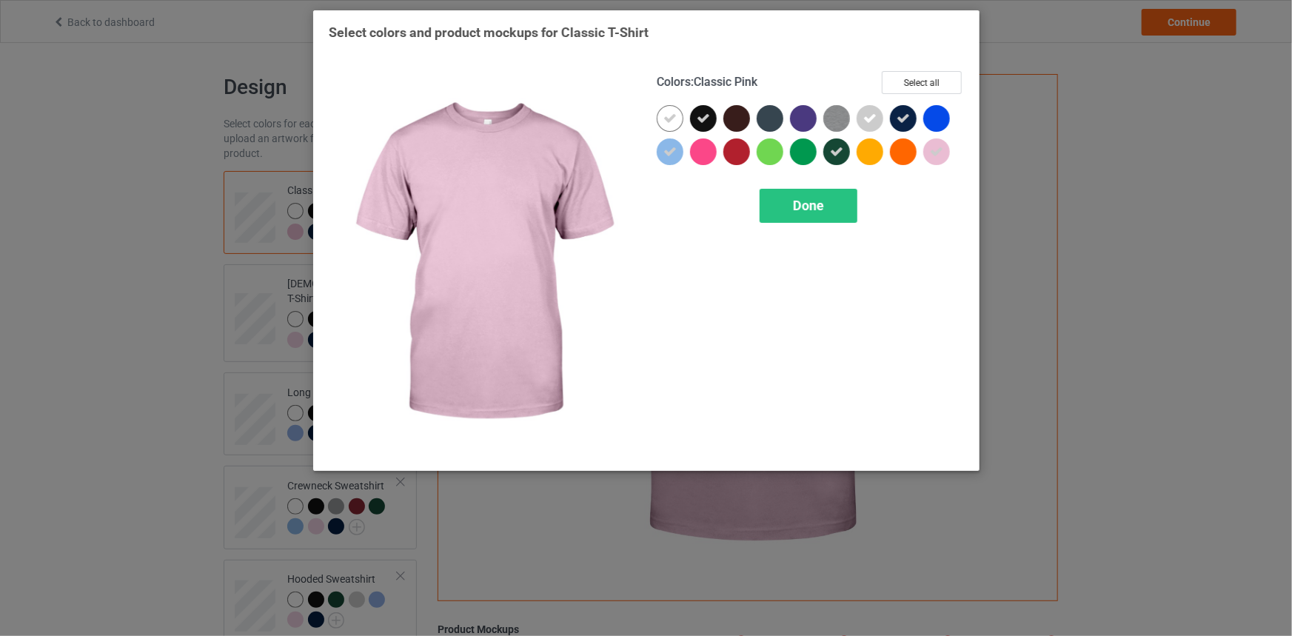
click at [938, 148] on icon at bounding box center [936, 151] width 13 height 13
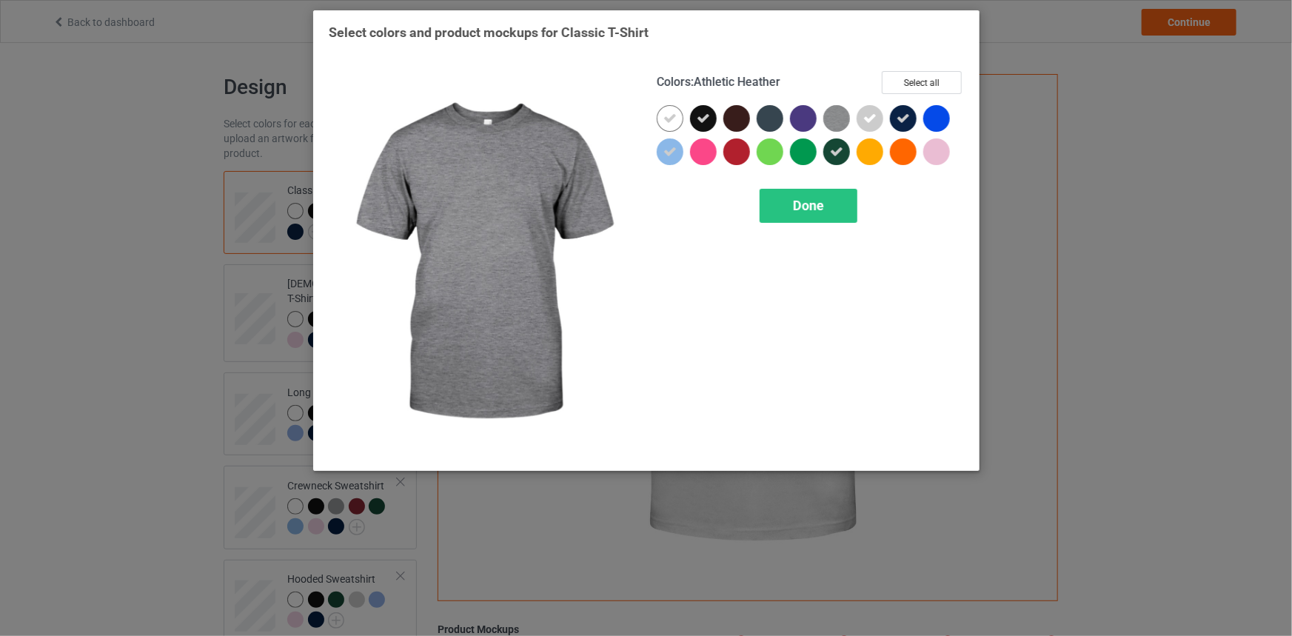
click at [839, 118] on img at bounding box center [837, 118] width 27 height 27
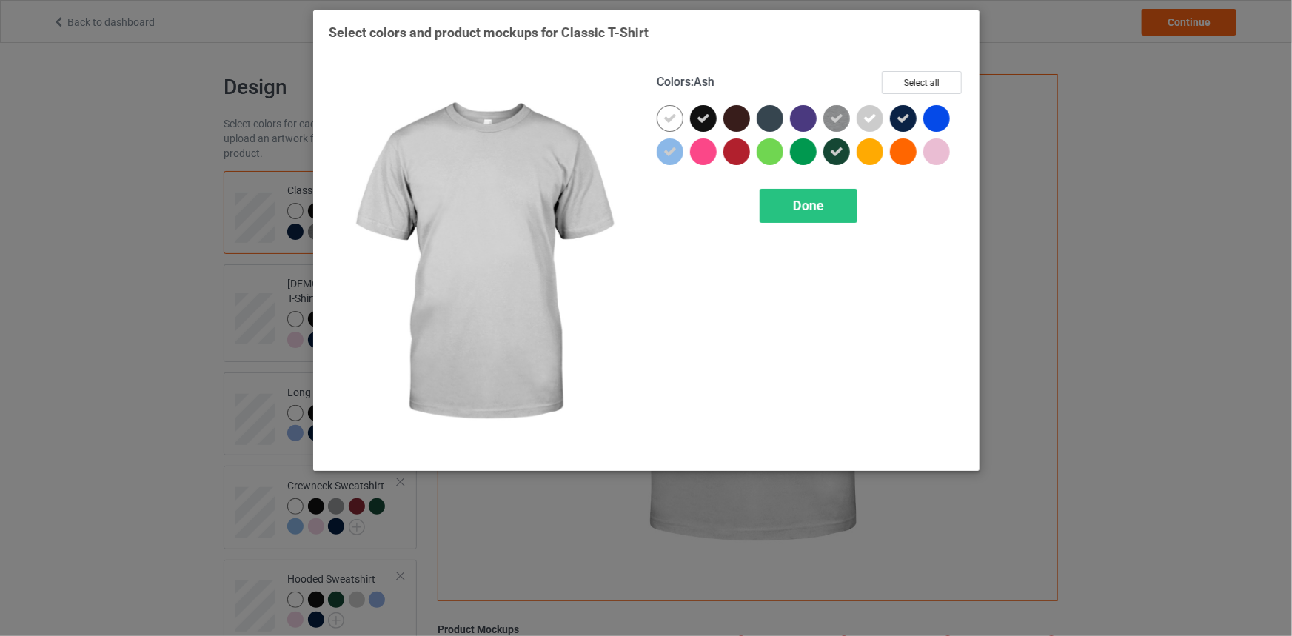
click at [870, 117] on icon at bounding box center [870, 118] width 13 height 13
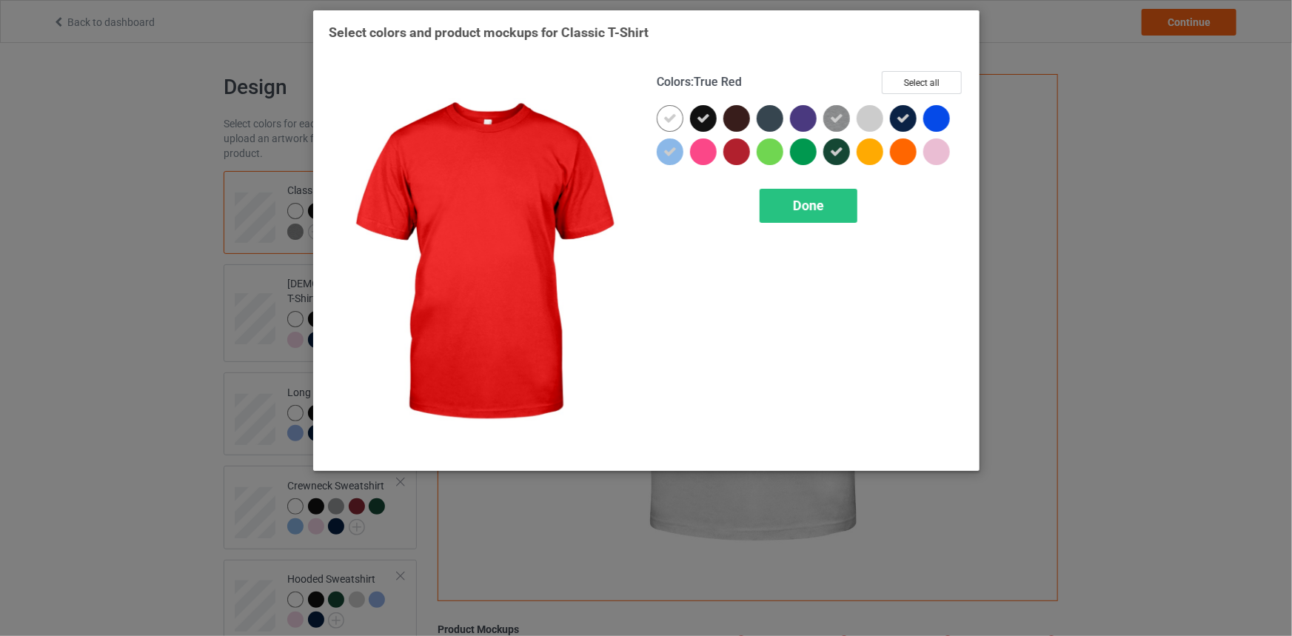
click at [742, 156] on div at bounding box center [737, 151] width 27 height 27
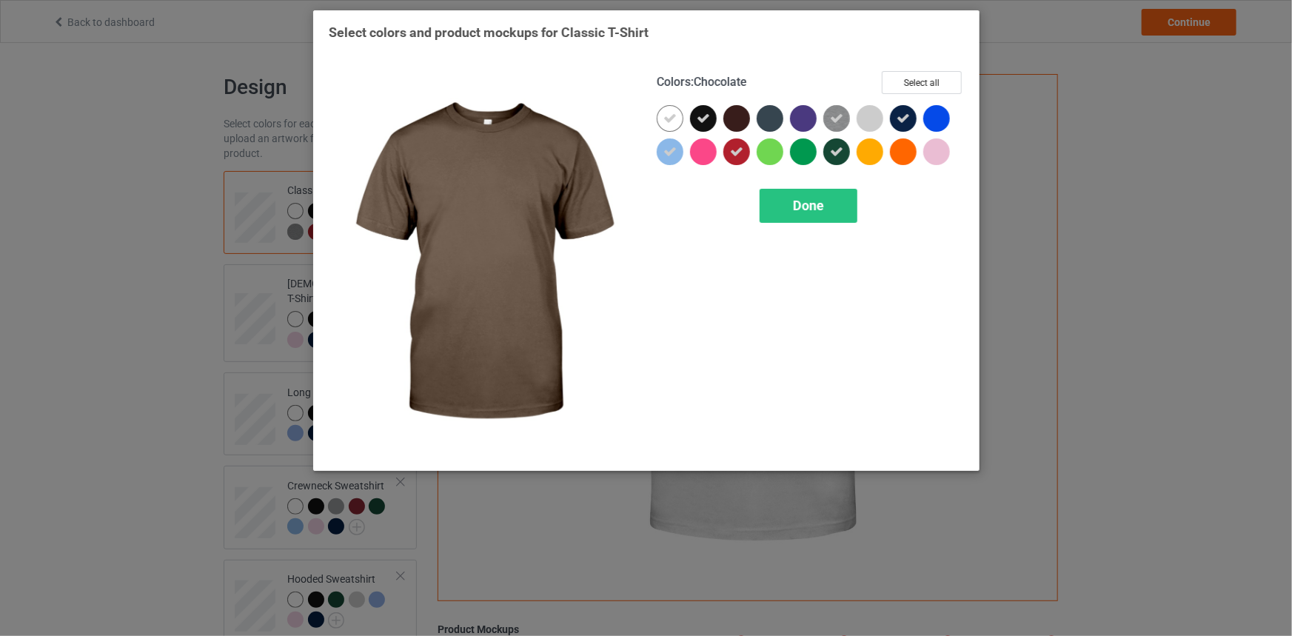
click at [738, 121] on div at bounding box center [737, 118] width 27 height 27
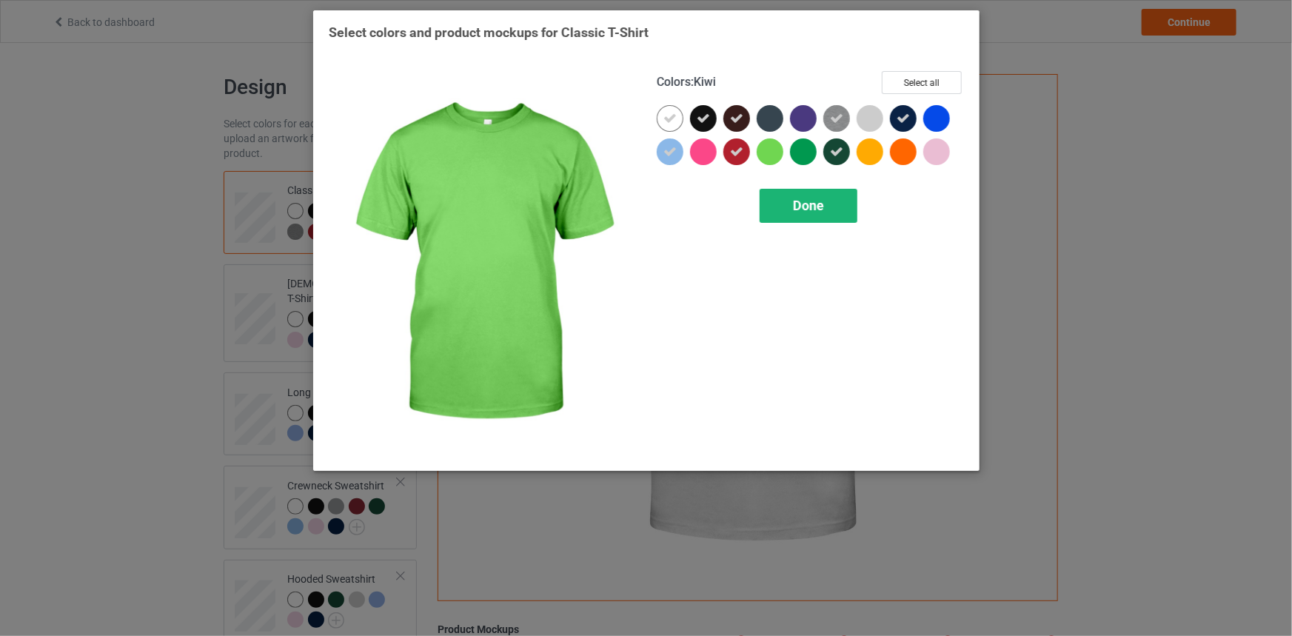
click at [787, 197] on div "Done" at bounding box center [809, 206] width 98 height 34
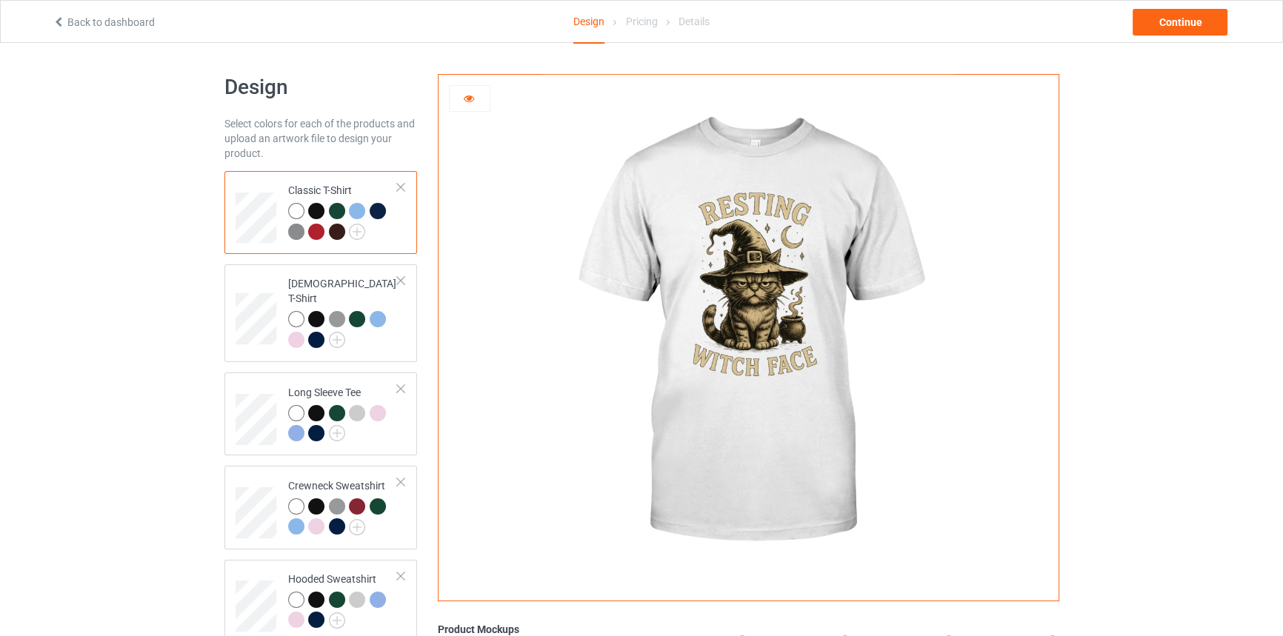
click at [322, 233] on div at bounding box center [316, 232] width 16 height 16
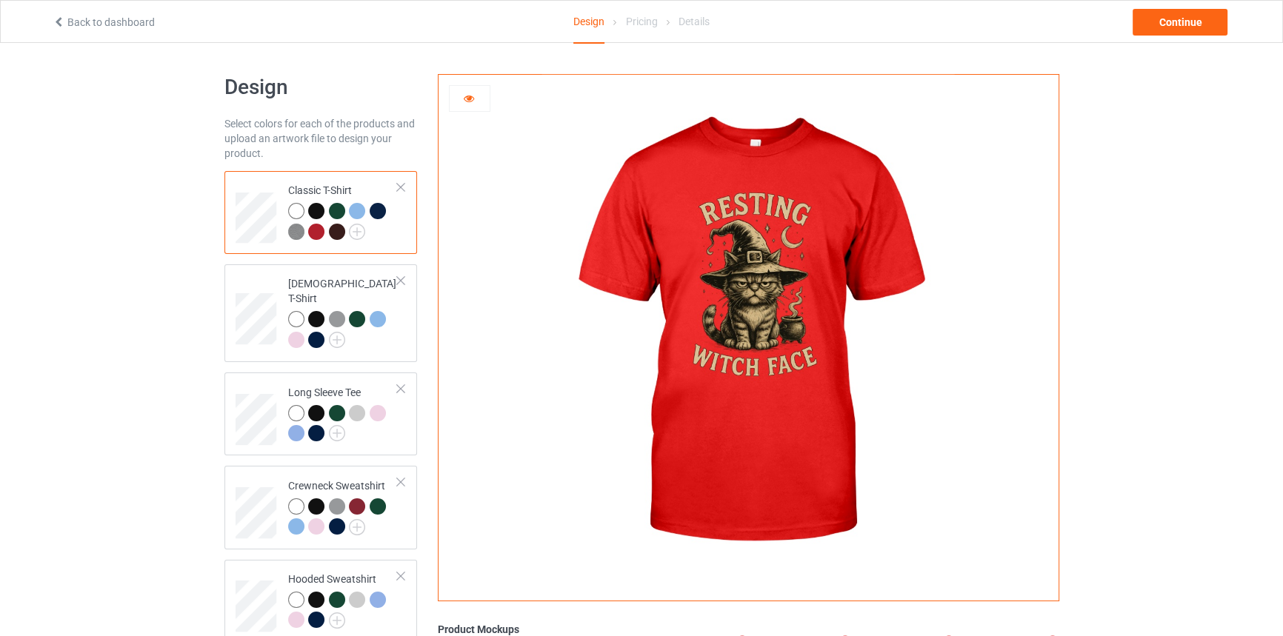
click at [334, 229] on div at bounding box center [337, 232] width 16 height 16
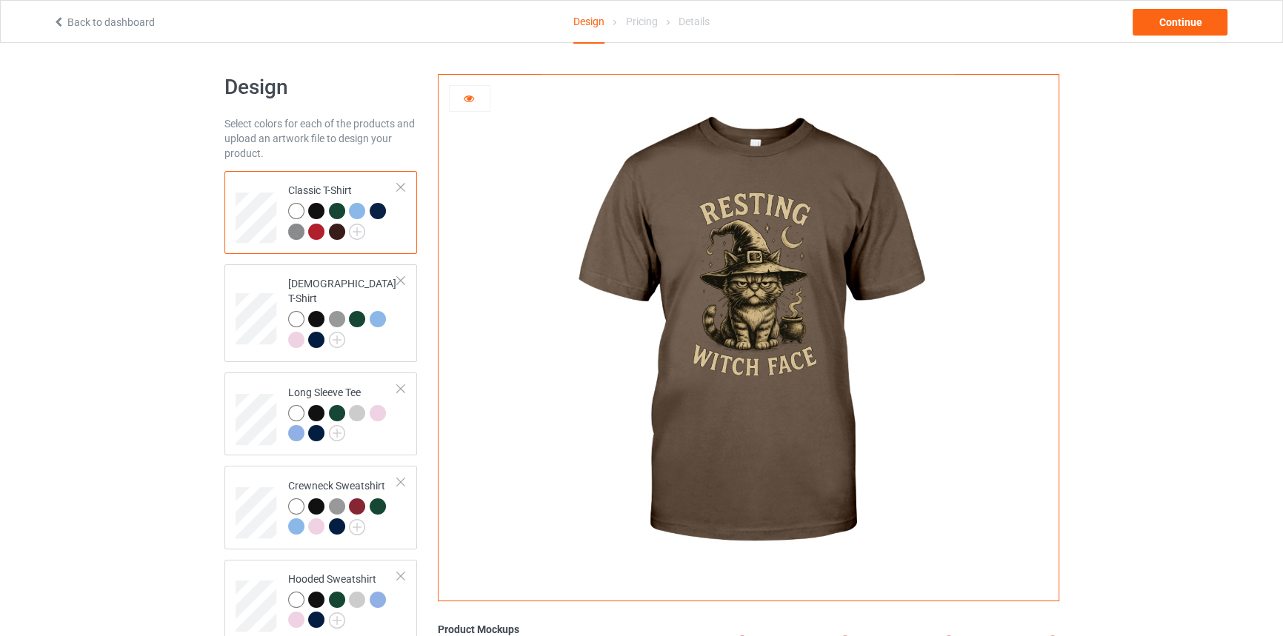
click at [294, 229] on img at bounding box center [296, 232] width 16 height 16
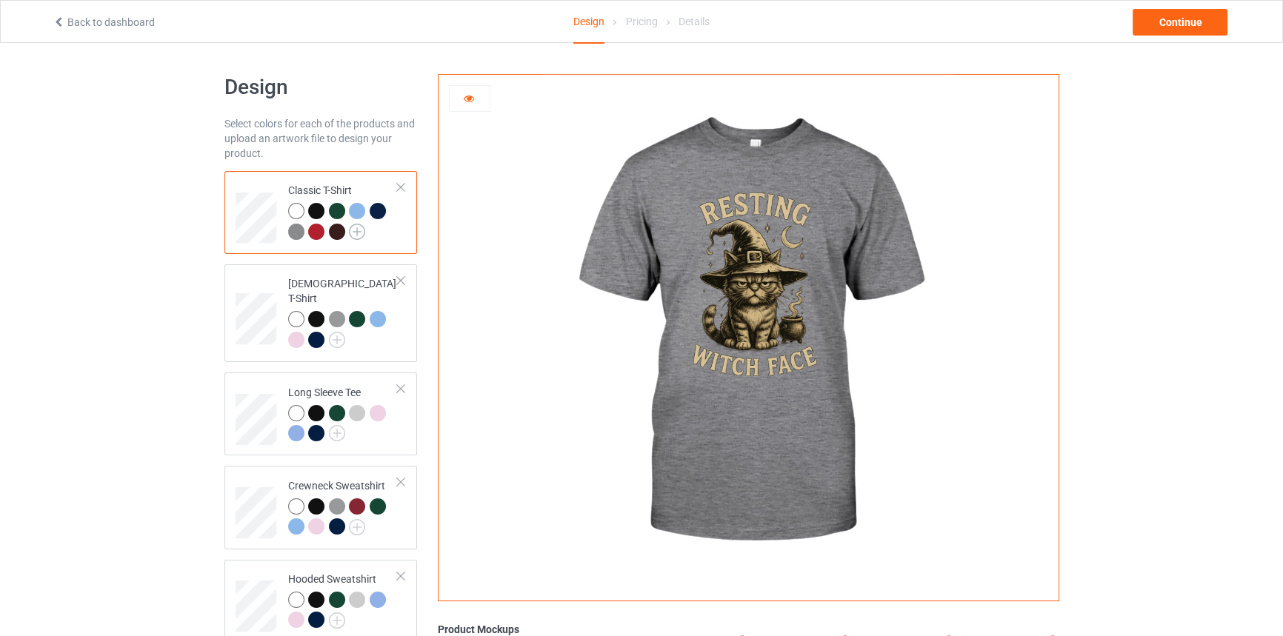
click at [360, 232] on img at bounding box center [357, 232] width 16 height 16
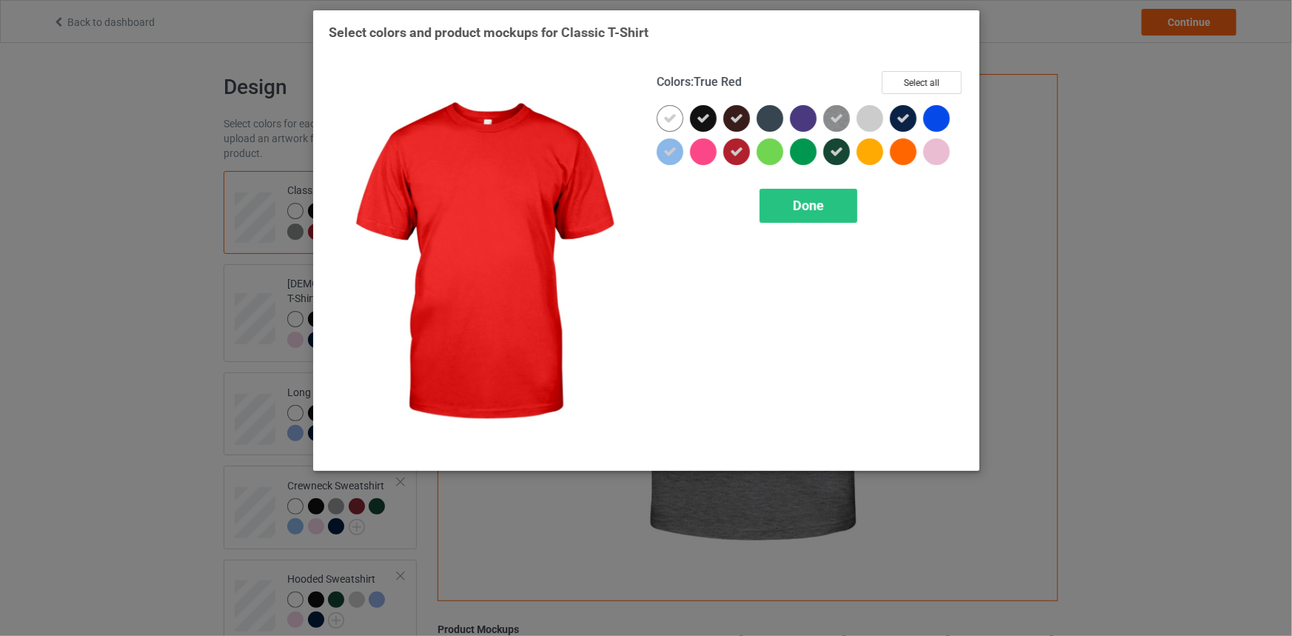
click at [737, 147] on icon at bounding box center [736, 151] width 13 height 13
click at [832, 219] on div "Done" at bounding box center [809, 206] width 98 height 34
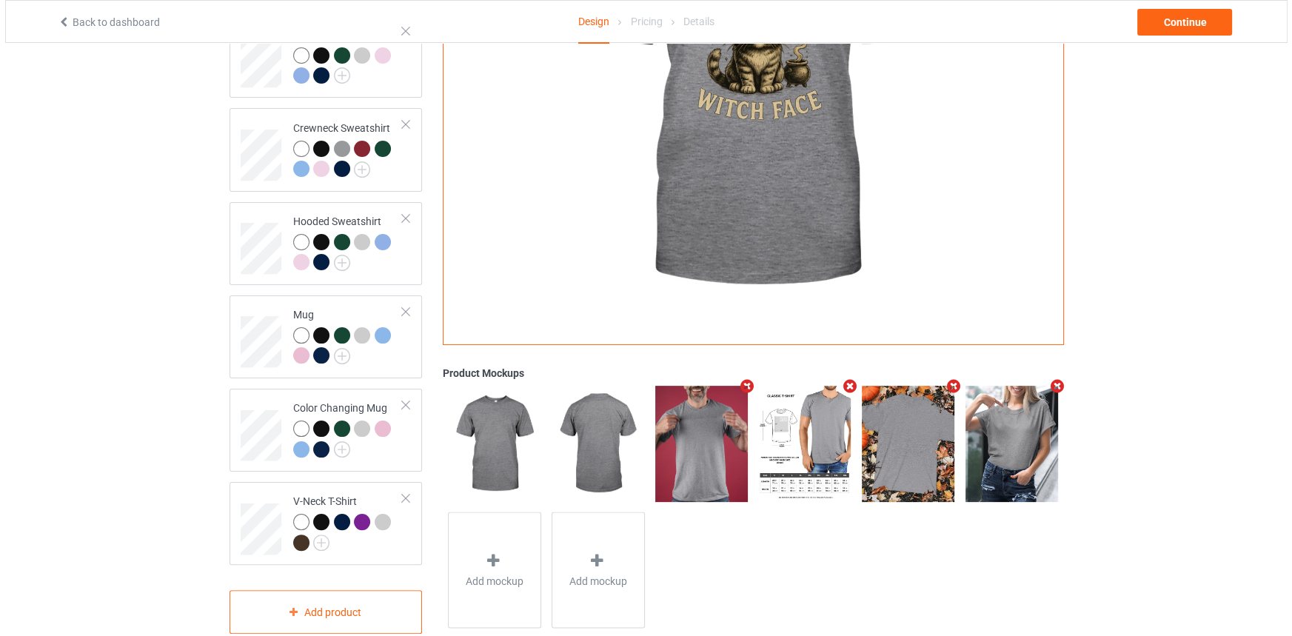
scroll to position [373, 0]
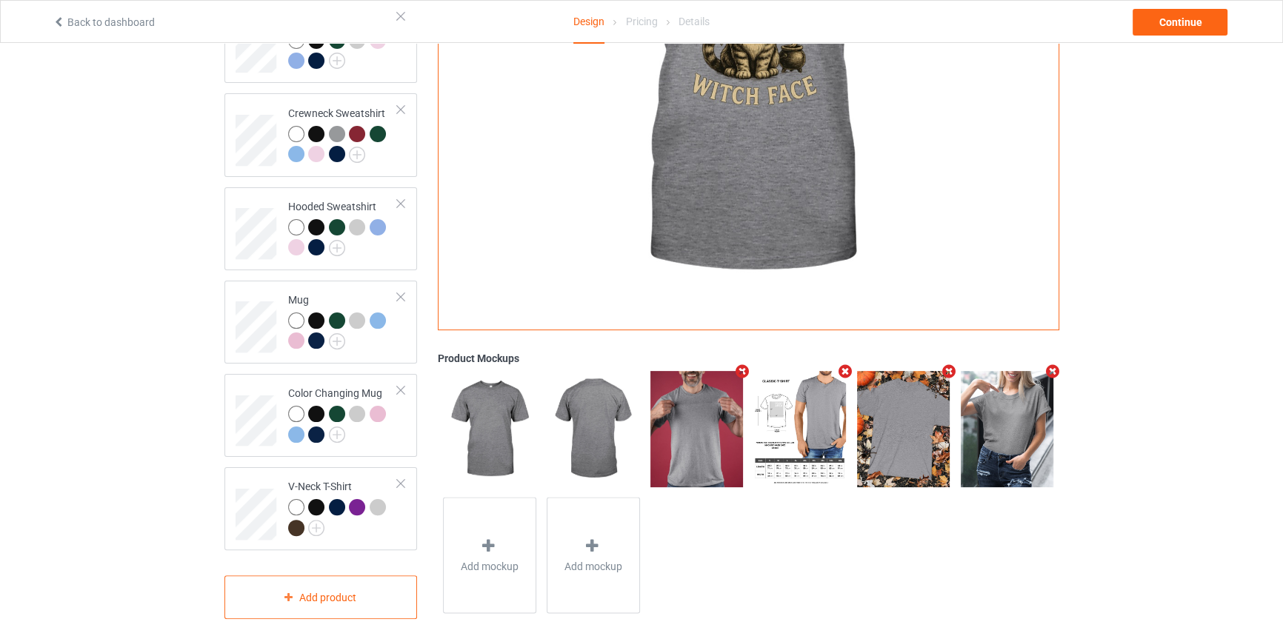
click at [949, 364] on icon "Remove mockup" at bounding box center [949, 372] width 19 height 16
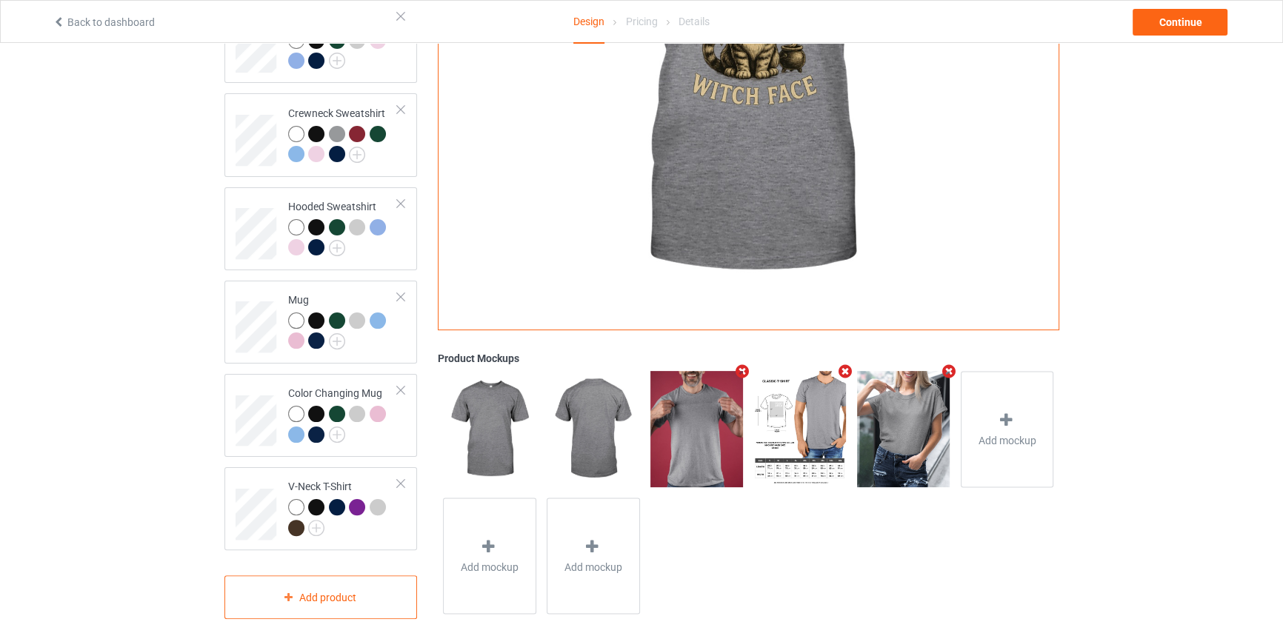
click at [742, 364] on icon "Remove mockup" at bounding box center [741, 372] width 19 height 16
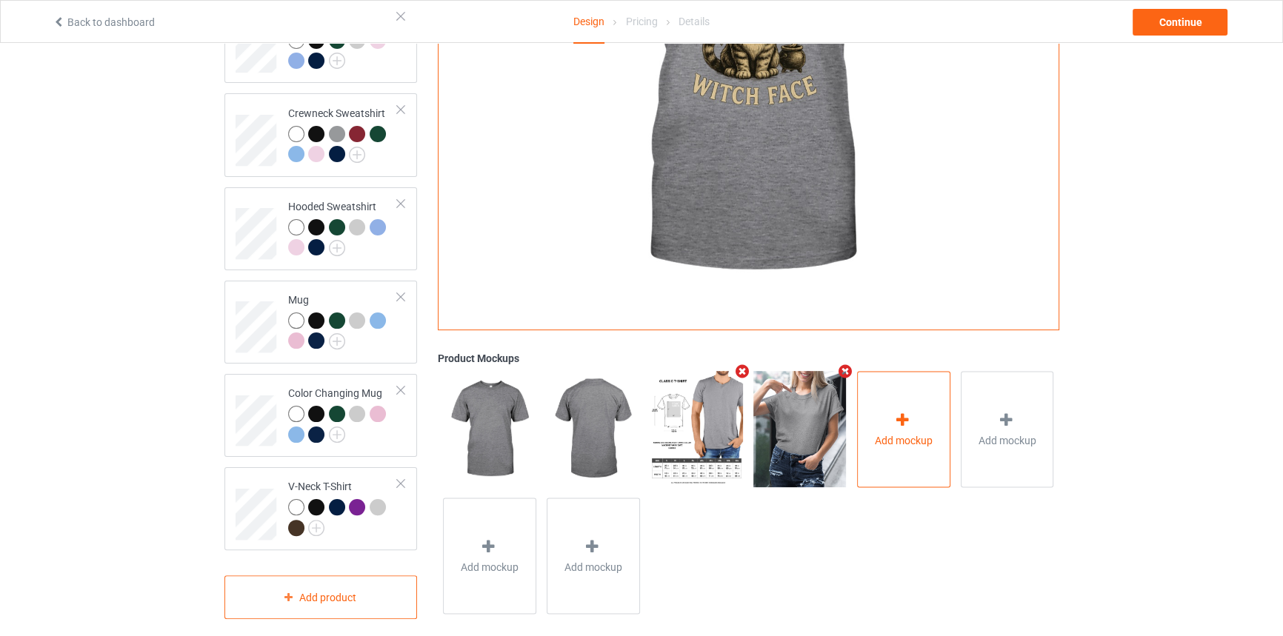
click at [875, 394] on div "Add mockup" at bounding box center [903, 429] width 93 height 116
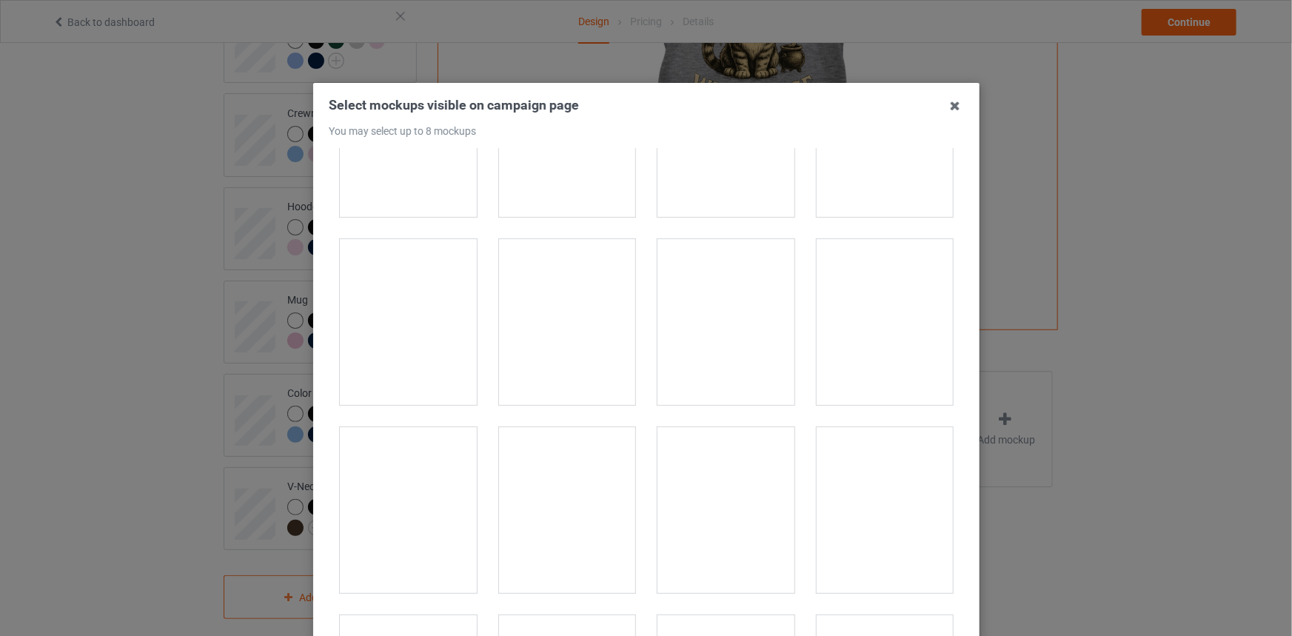
scroll to position [2356, 0]
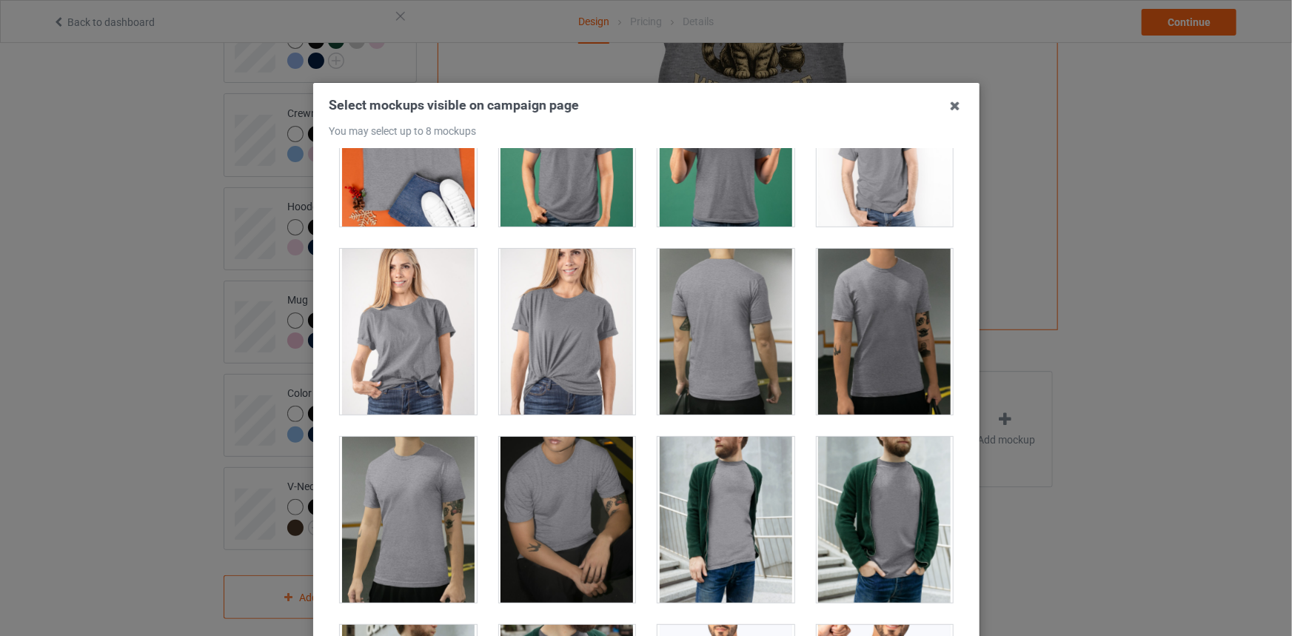
click at [414, 334] on div at bounding box center [408, 332] width 137 height 166
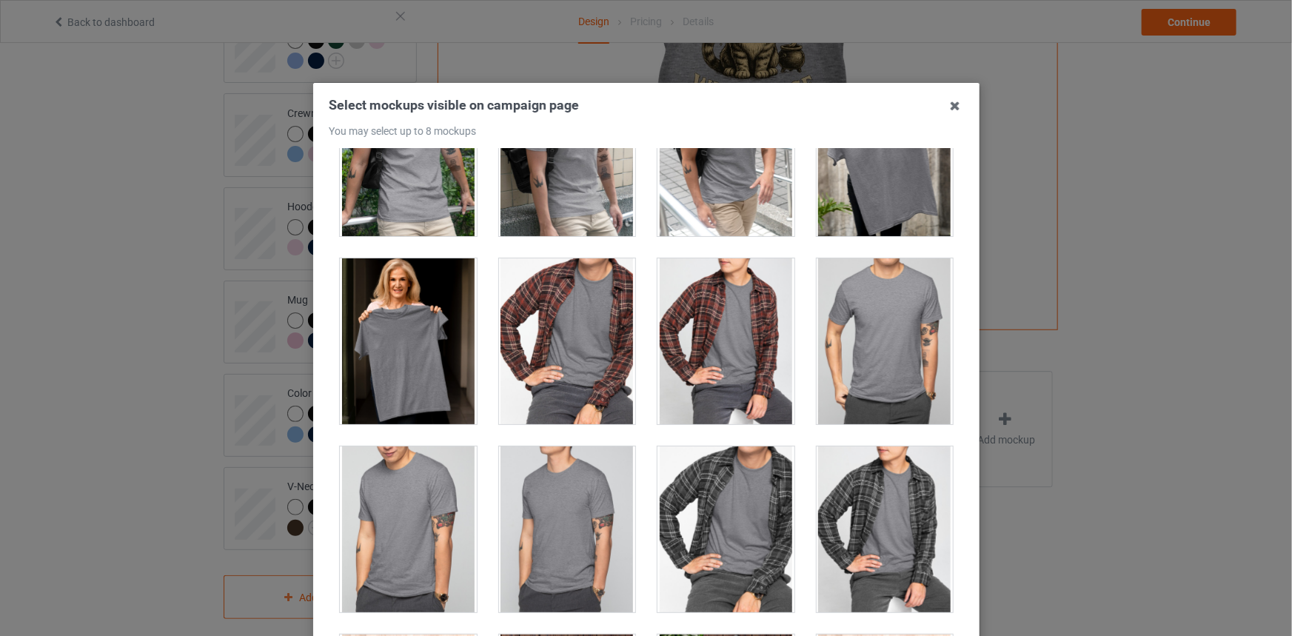
scroll to position [171, 0]
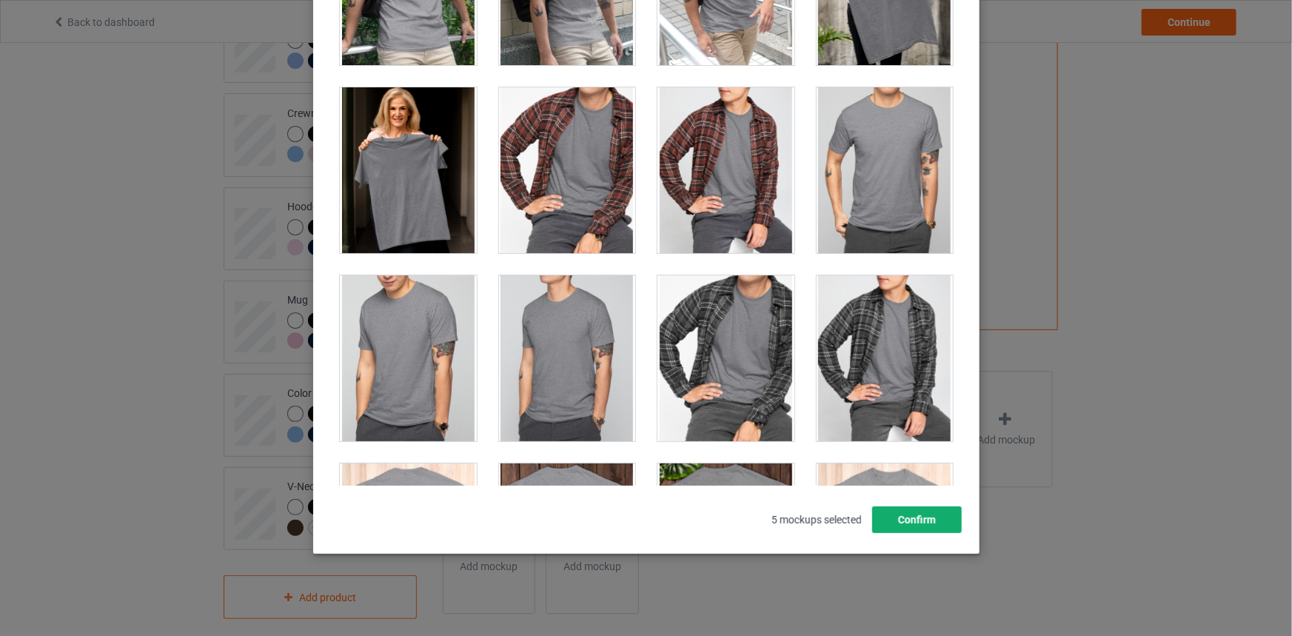
click at [925, 515] on button "Confirm" at bounding box center [917, 520] width 90 height 27
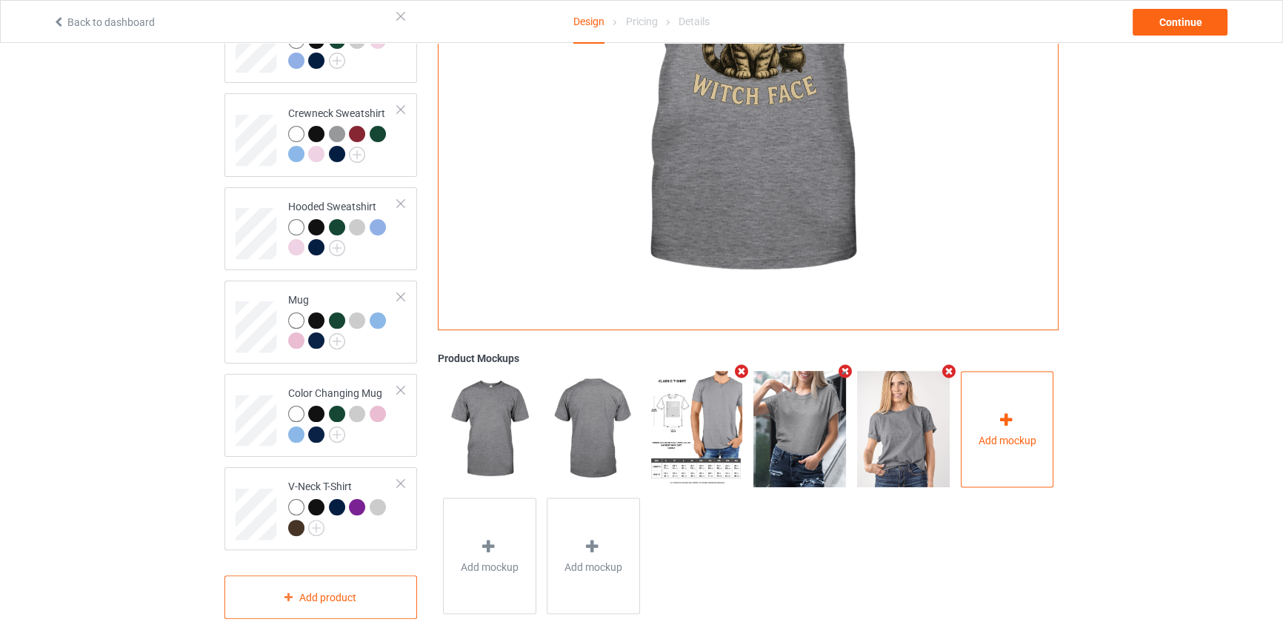
click at [1026, 380] on div "Add mockup" at bounding box center [1007, 429] width 93 height 116
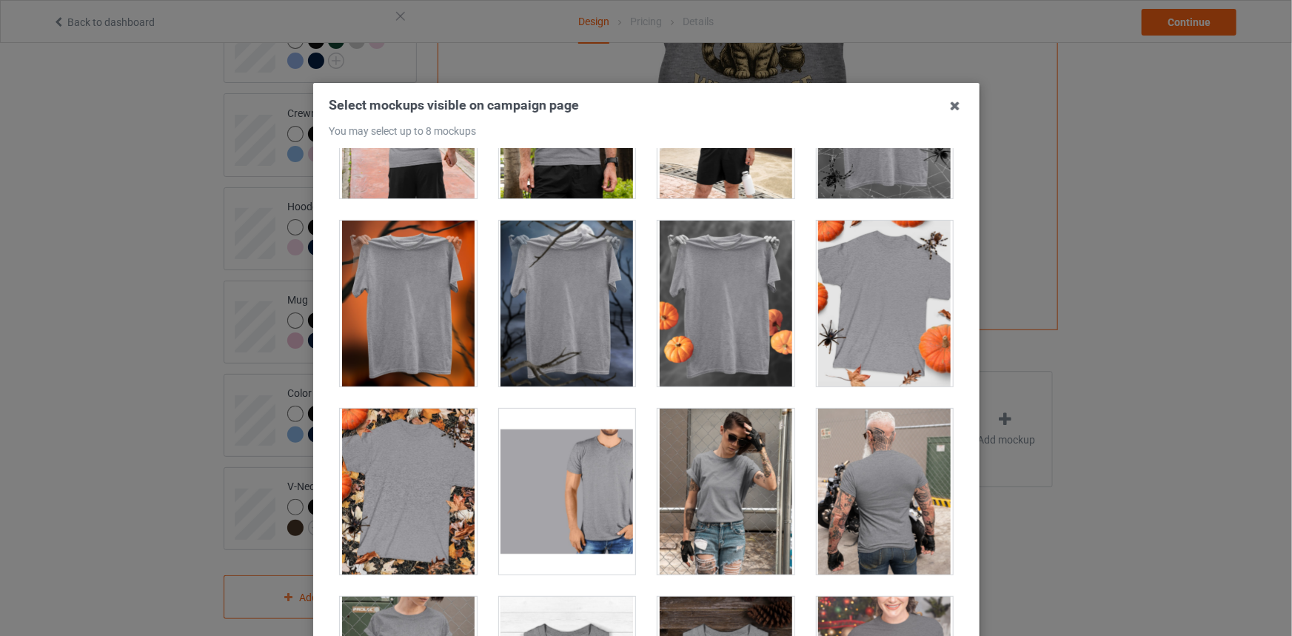
scroll to position [14610, 0]
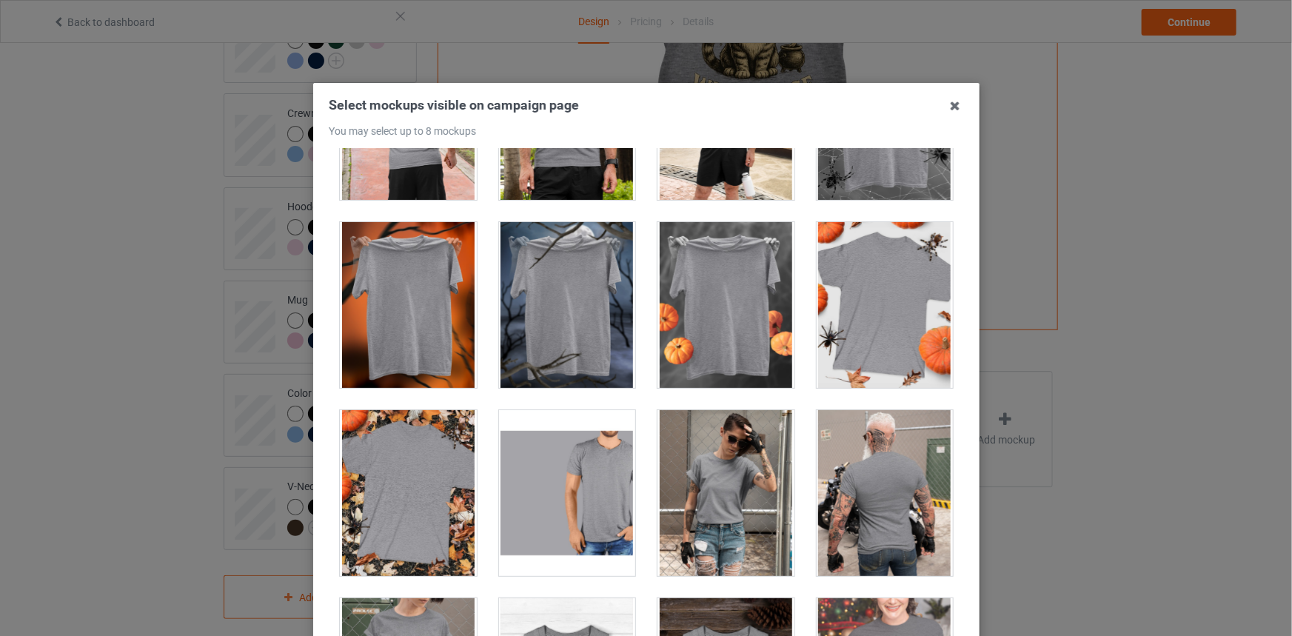
click at [867, 299] on div at bounding box center [884, 305] width 137 height 166
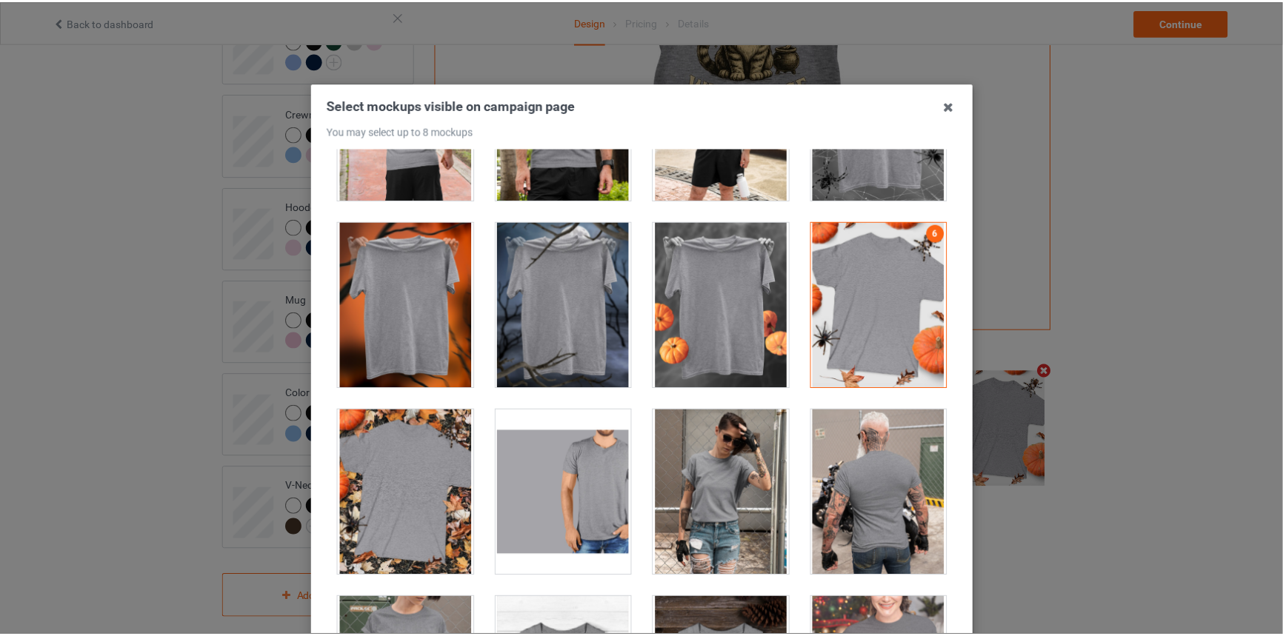
scroll to position [171, 0]
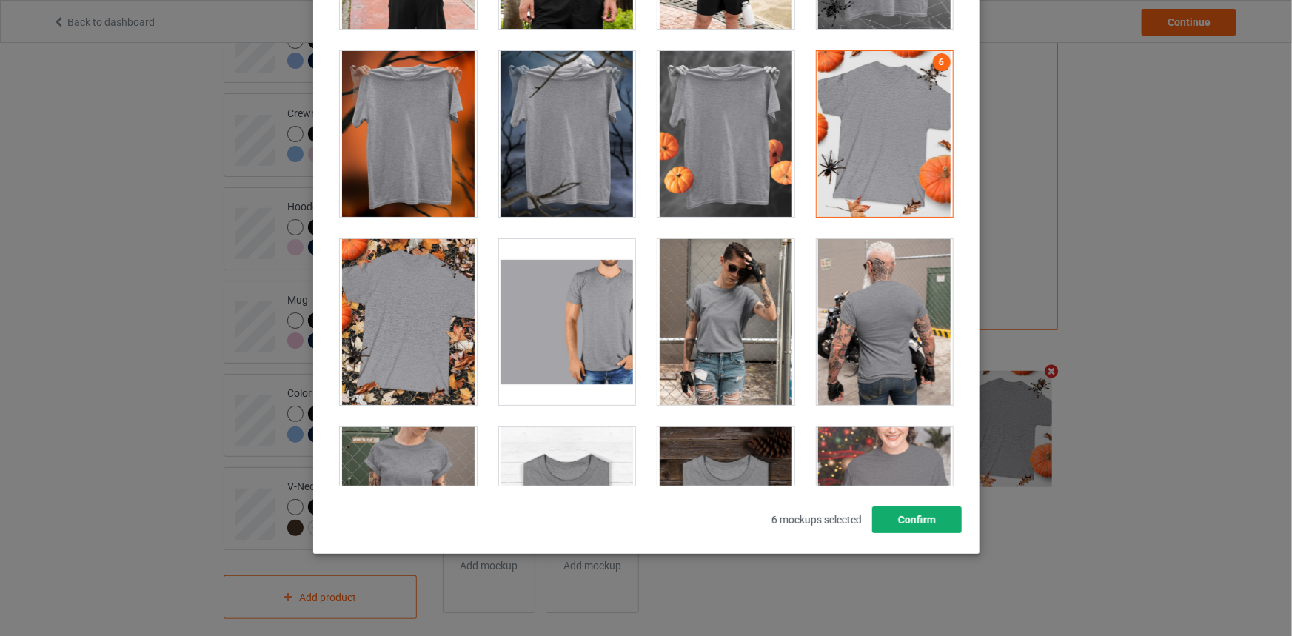
click at [941, 516] on button "Confirm" at bounding box center [917, 520] width 90 height 27
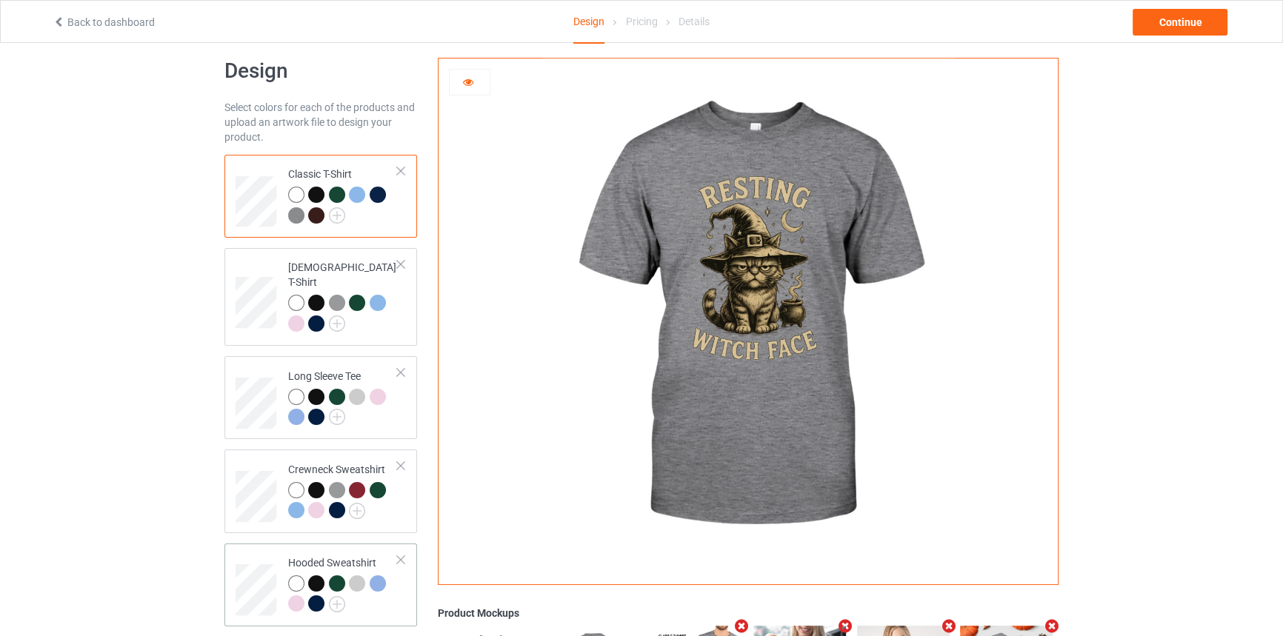
scroll to position [0, 0]
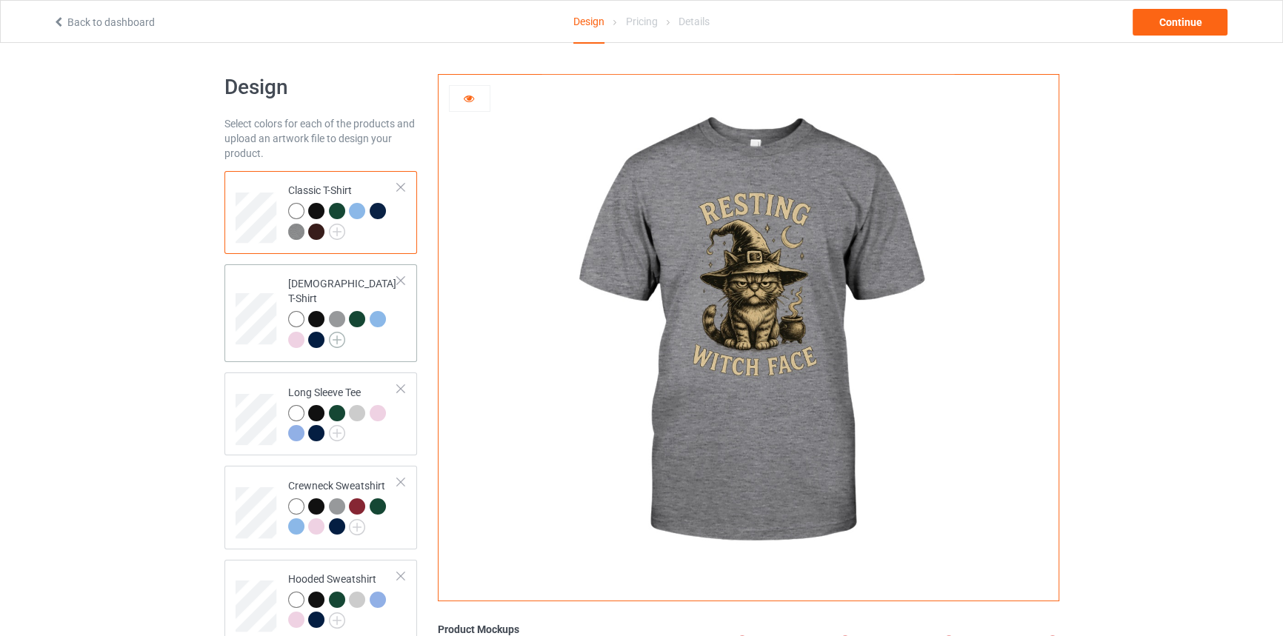
click at [337, 332] on img at bounding box center [337, 340] width 16 height 16
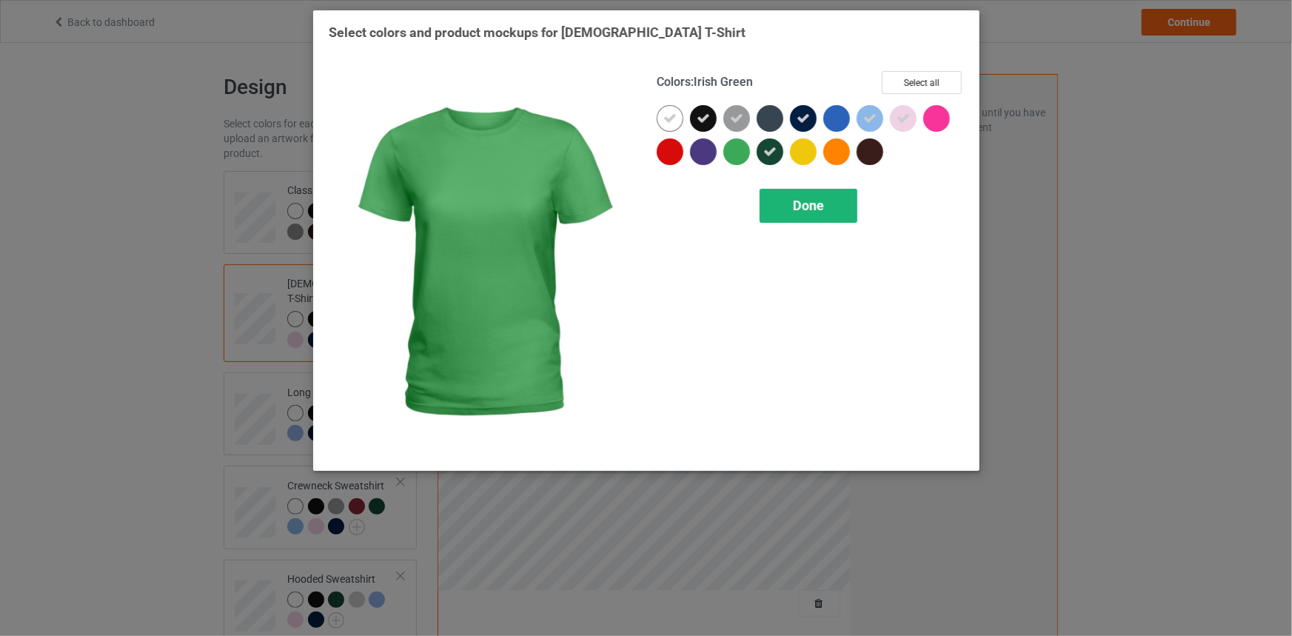
click at [813, 204] on span "Done" at bounding box center [808, 206] width 31 height 16
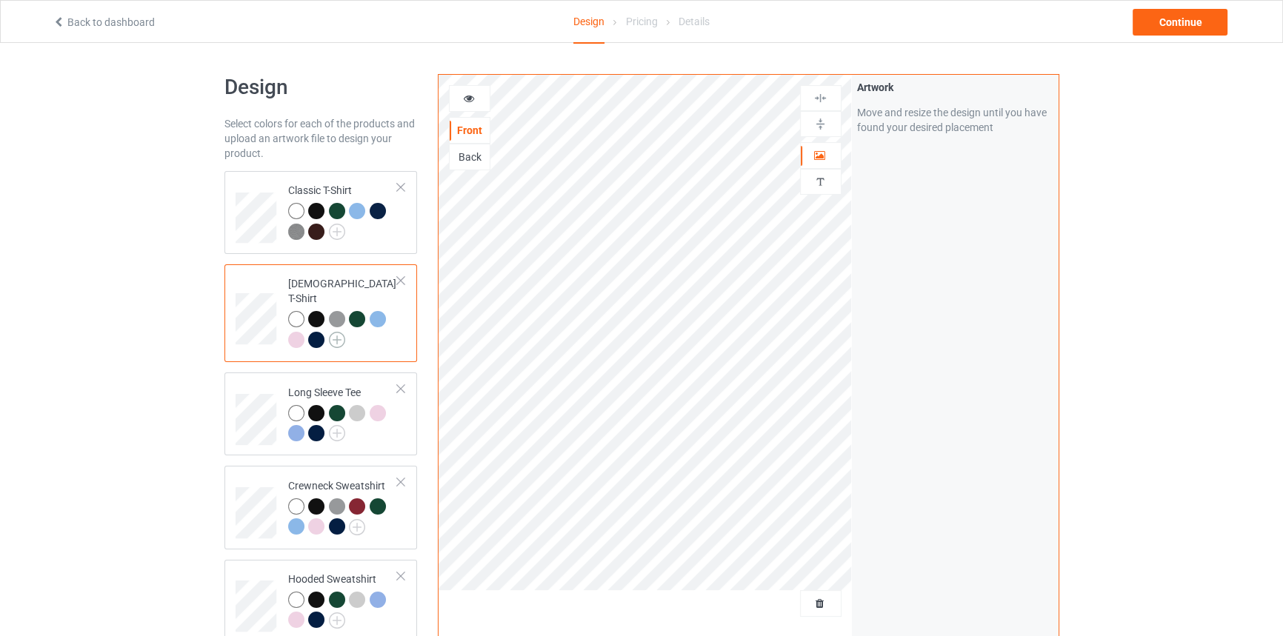
click at [333, 332] on img at bounding box center [337, 340] width 16 height 16
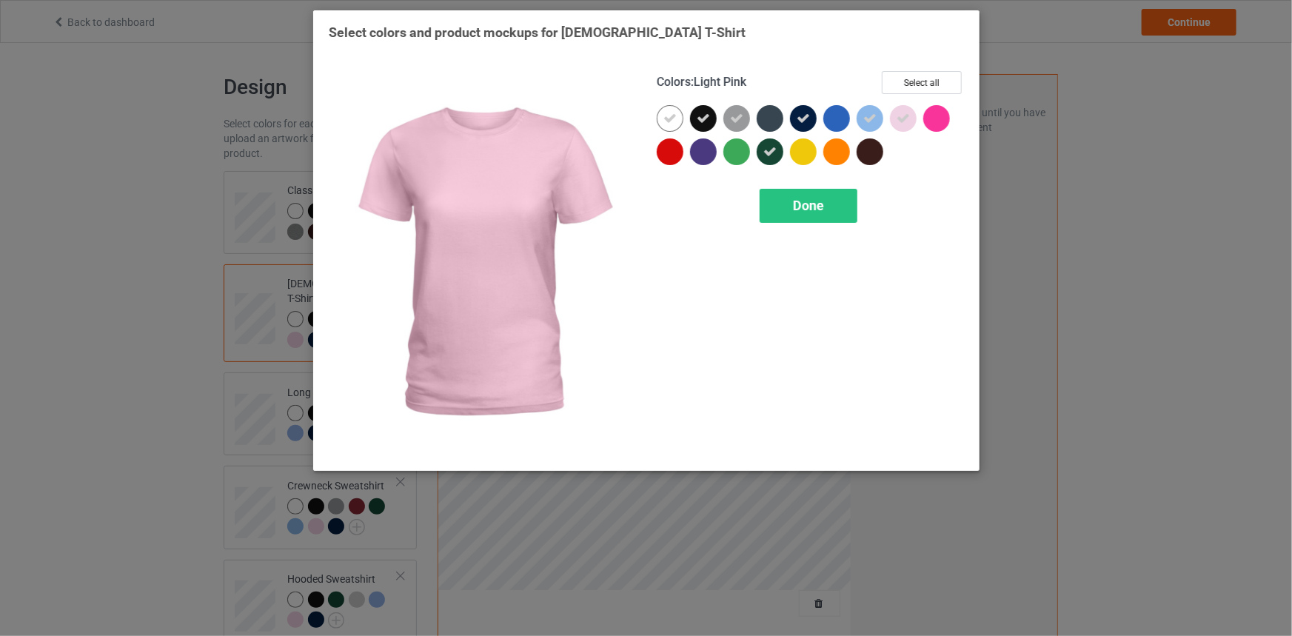
click at [895, 115] on div at bounding box center [903, 118] width 27 height 27
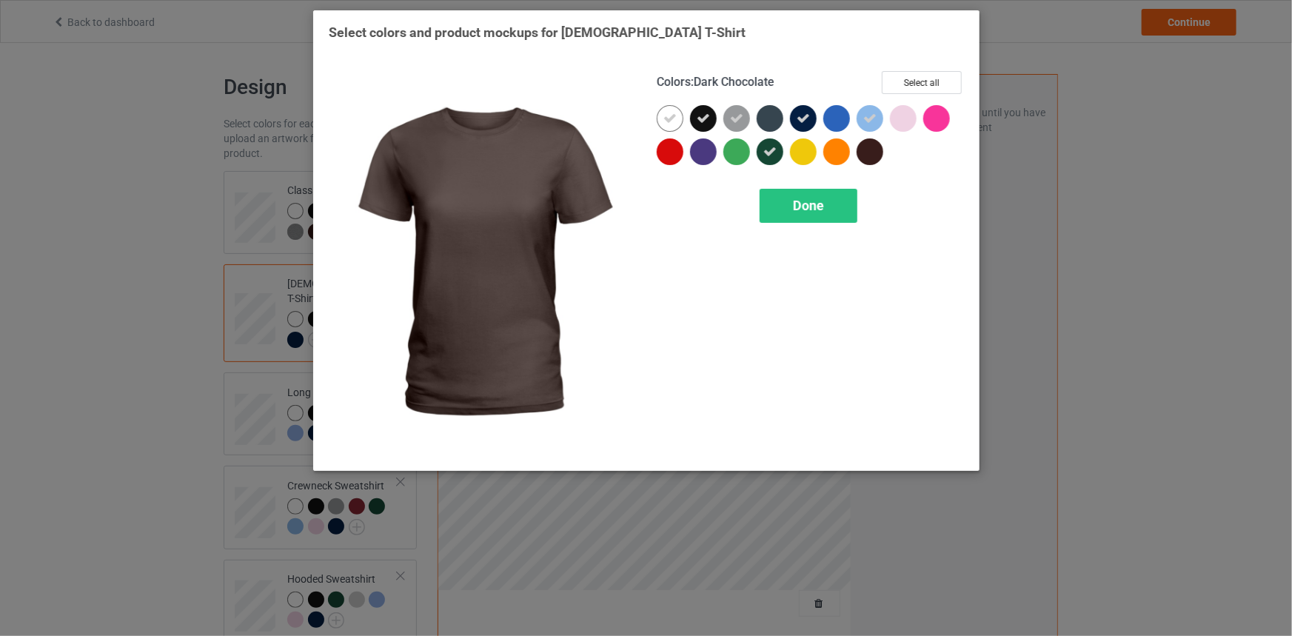
click at [872, 153] on div at bounding box center [870, 151] width 27 height 27
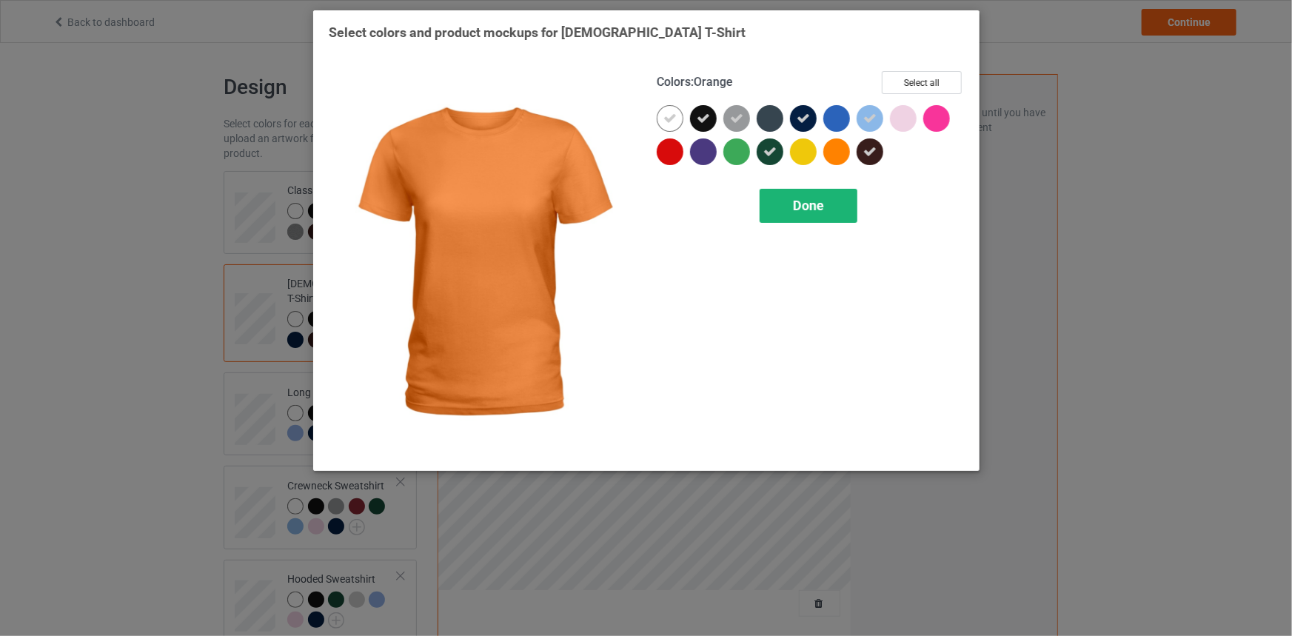
click at [798, 202] on span "Done" at bounding box center [808, 206] width 31 height 16
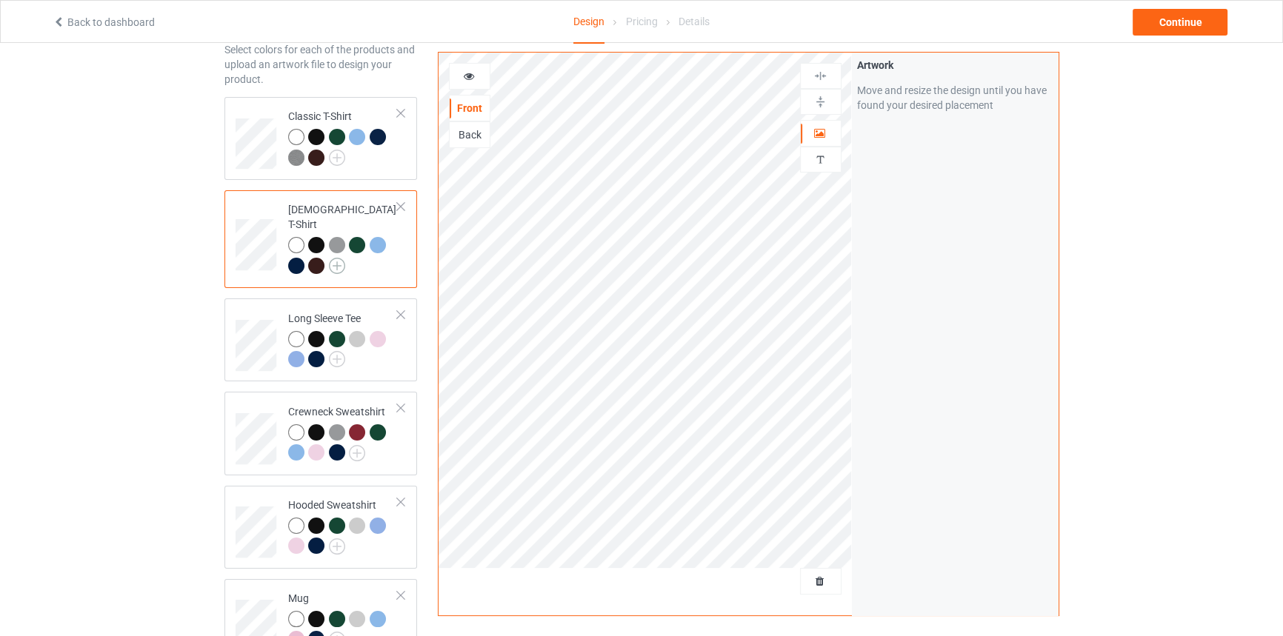
scroll to position [134, 0]
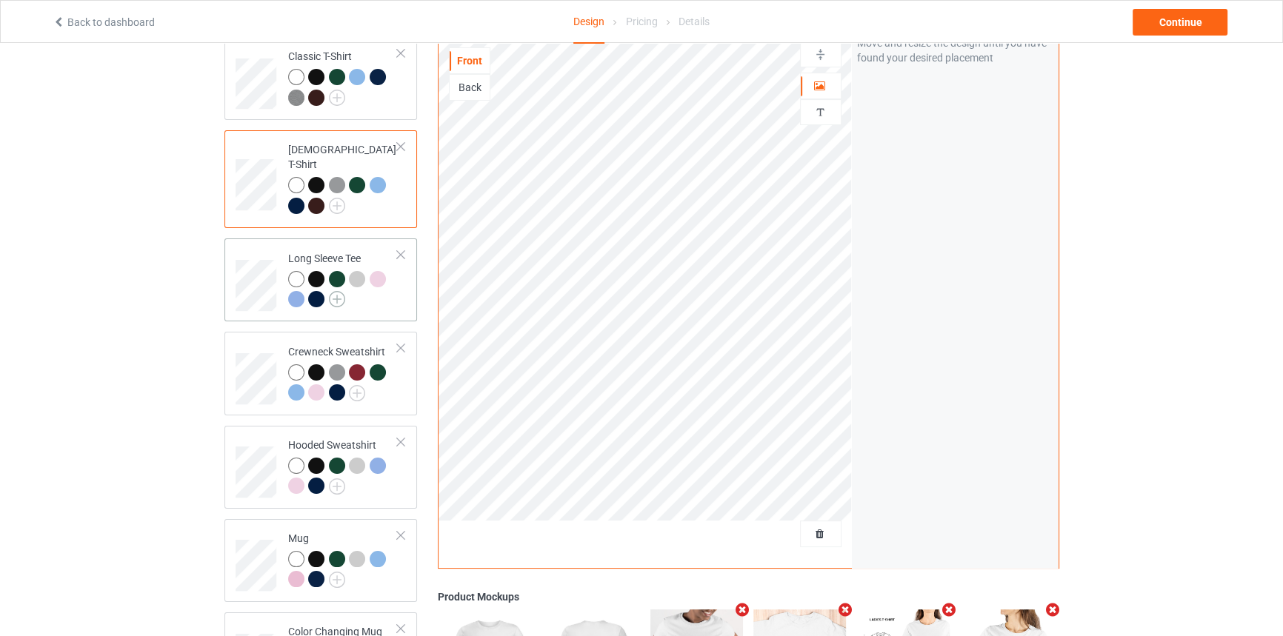
click at [336, 291] on img at bounding box center [337, 299] width 16 height 16
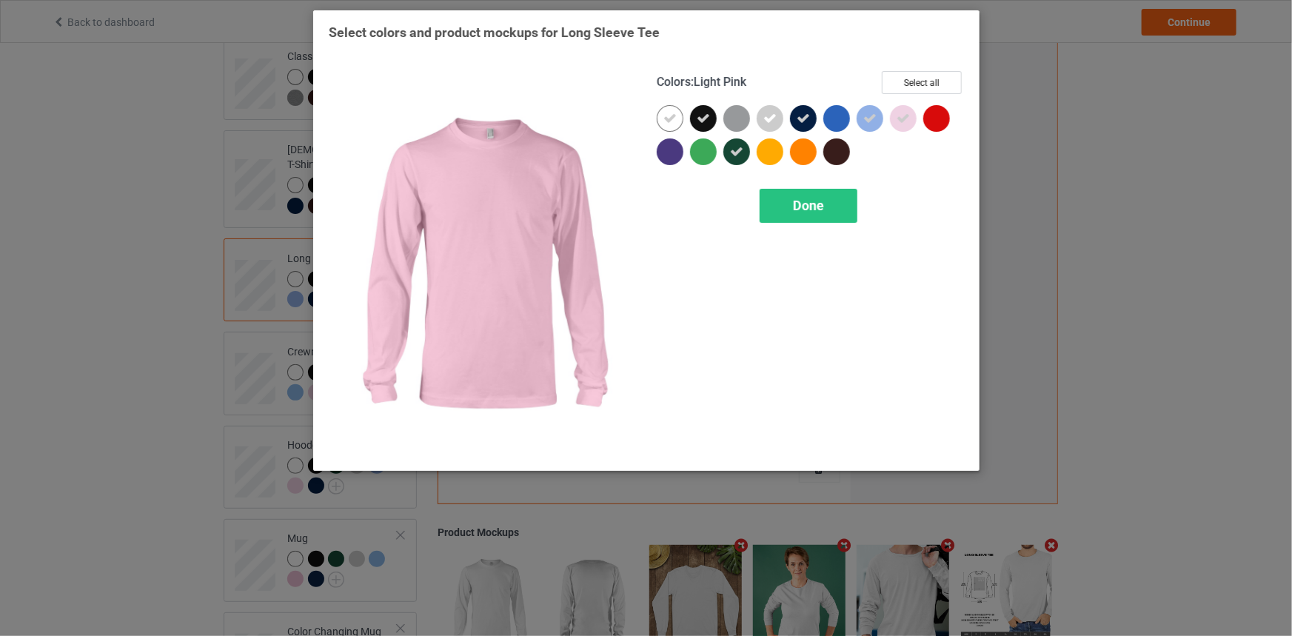
click at [904, 112] on icon at bounding box center [903, 118] width 13 height 13
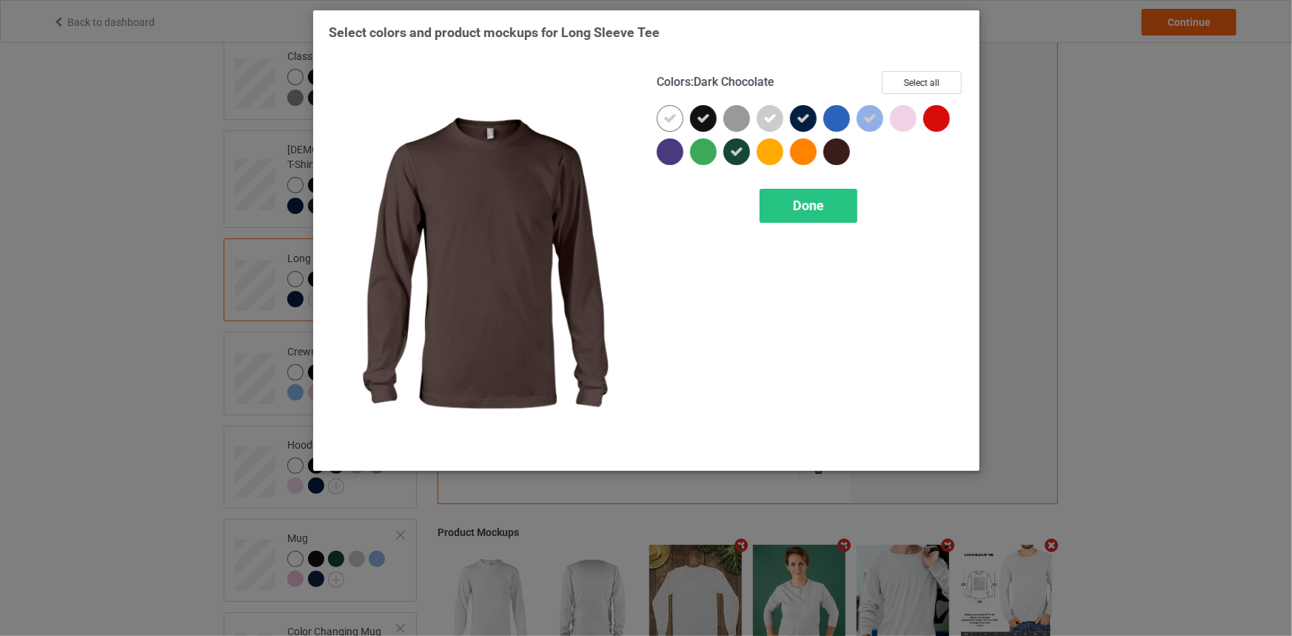
click at [831, 155] on div at bounding box center [837, 151] width 27 height 27
click at [807, 201] on span "Done" at bounding box center [808, 206] width 31 height 16
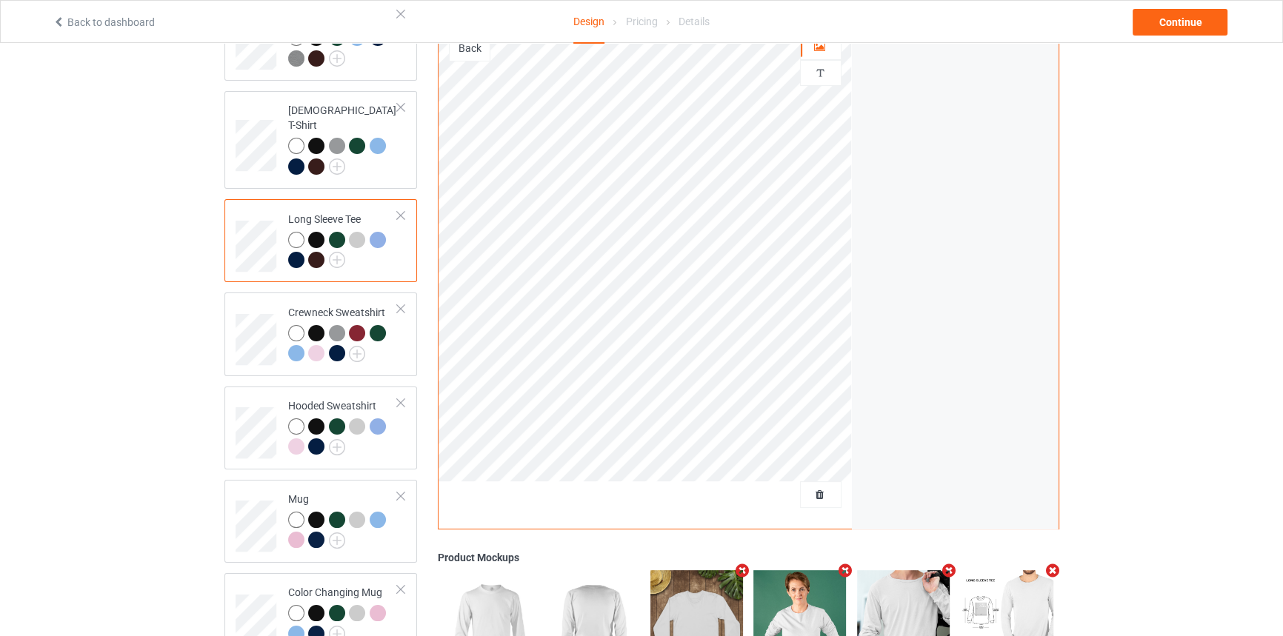
scroll to position [201, 0]
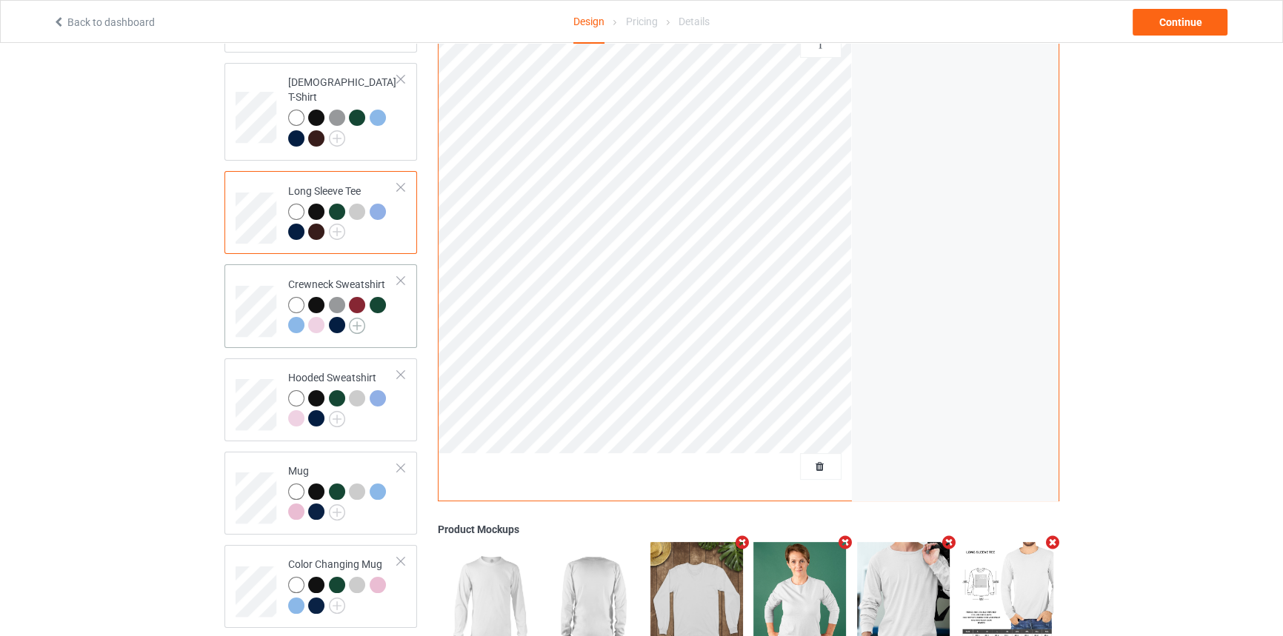
click at [355, 318] on img at bounding box center [357, 326] width 16 height 16
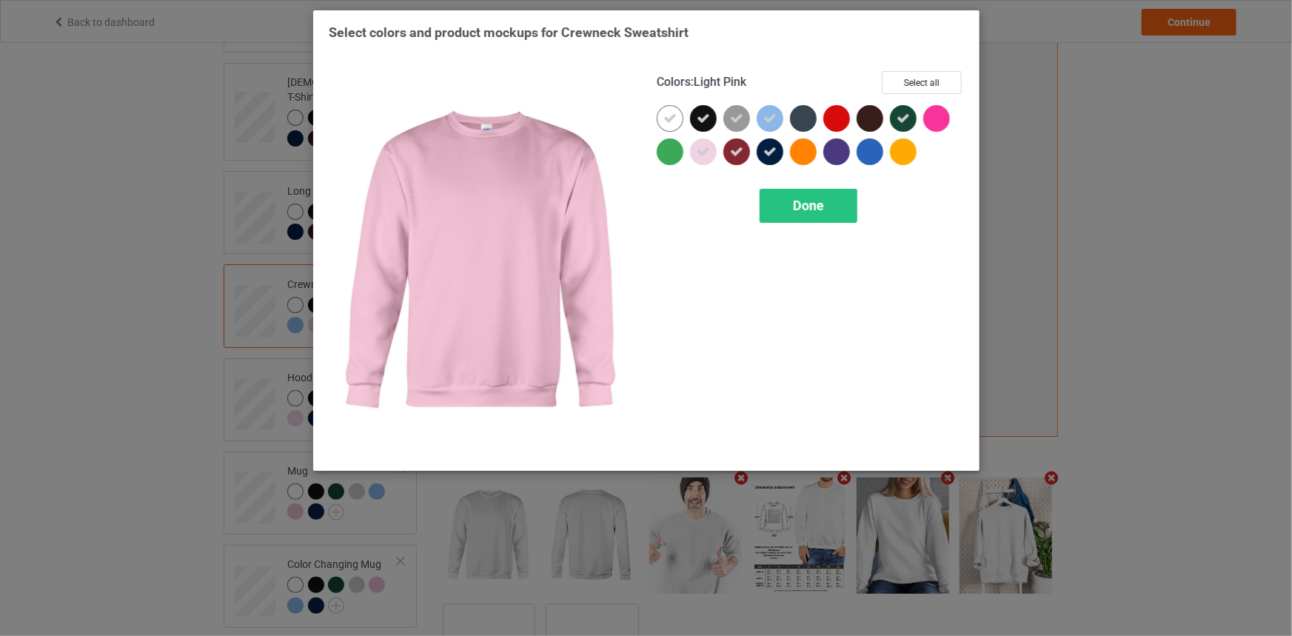
click at [714, 148] on div at bounding box center [703, 151] width 27 height 27
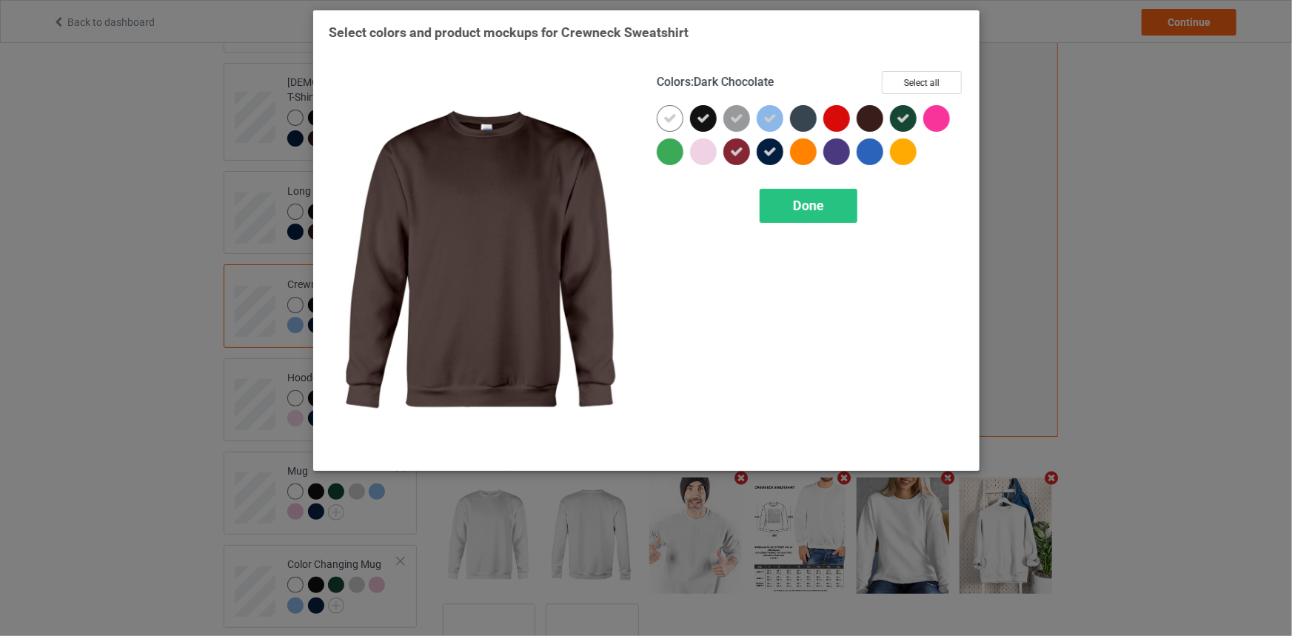
click at [858, 117] on div at bounding box center [870, 118] width 27 height 27
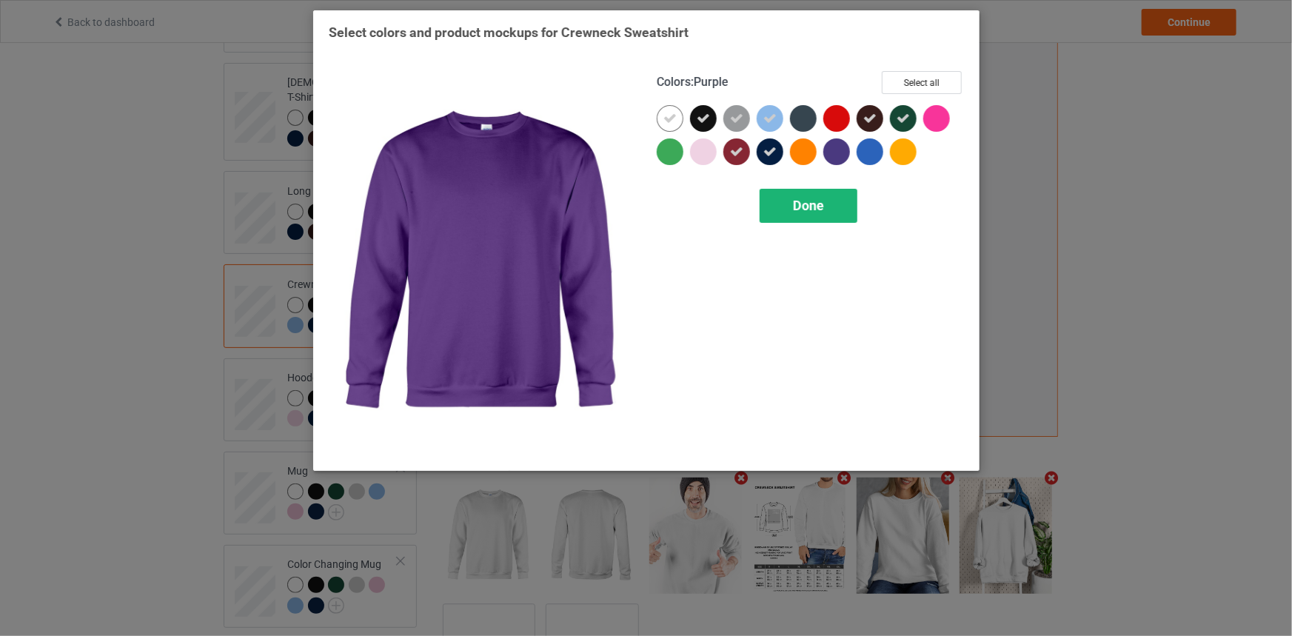
click at [818, 210] on span "Done" at bounding box center [808, 206] width 31 height 16
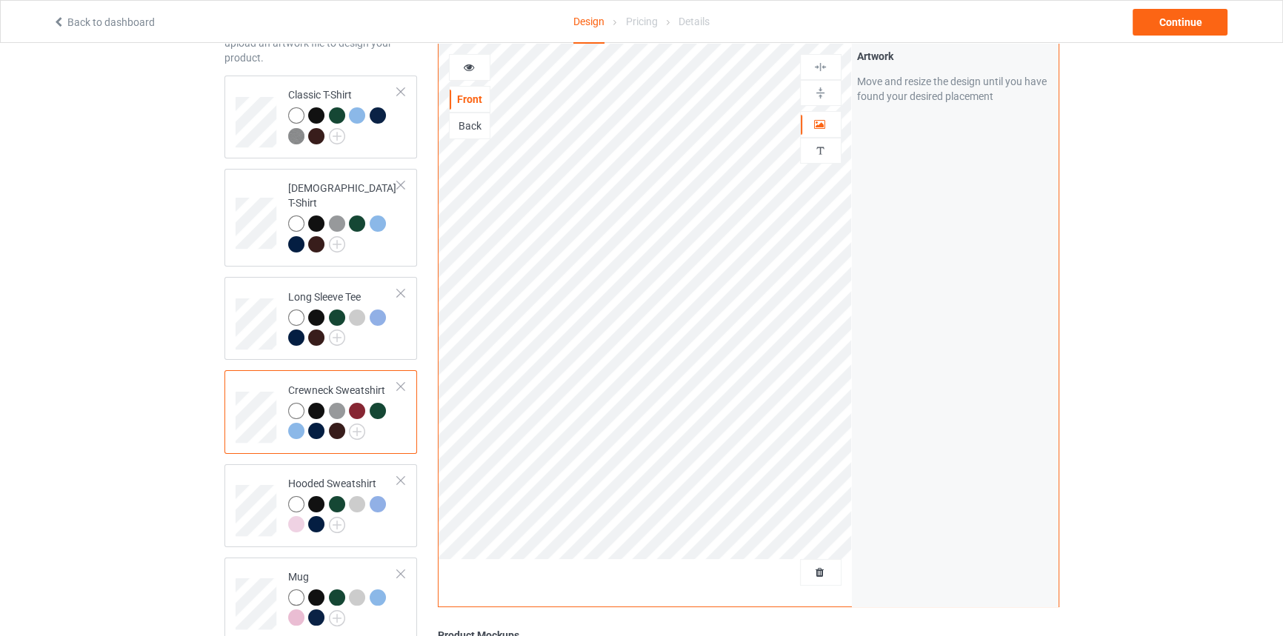
scroll to position [67, 0]
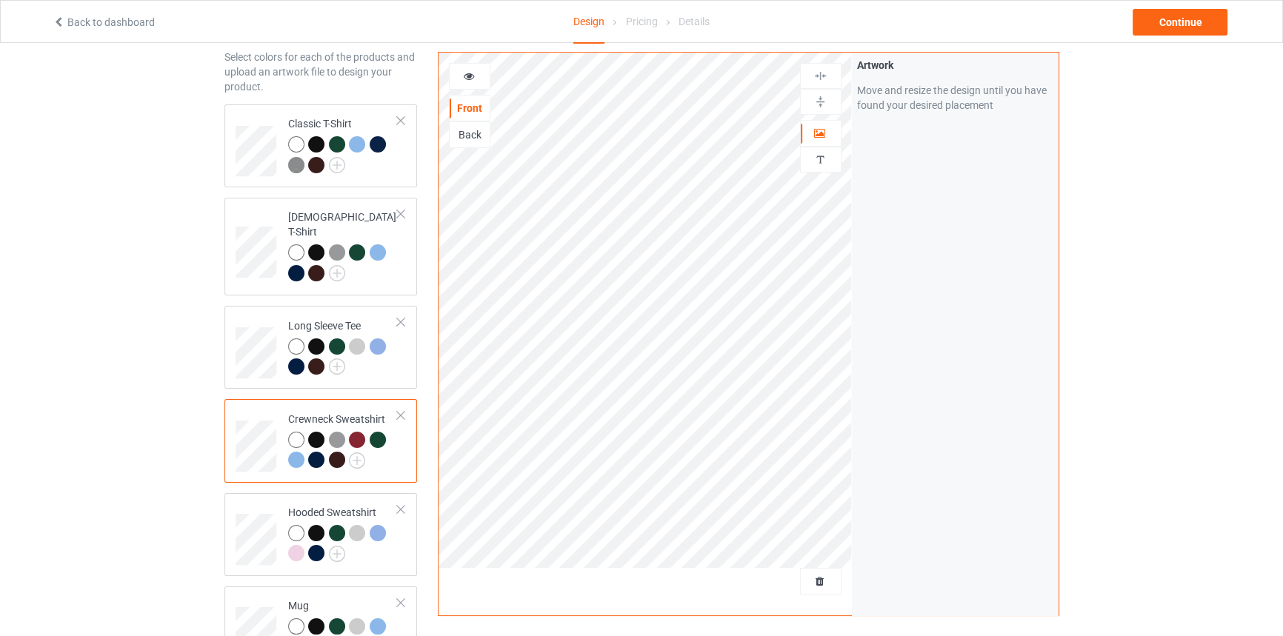
click at [468, 75] on icon at bounding box center [468, 74] width 13 height 10
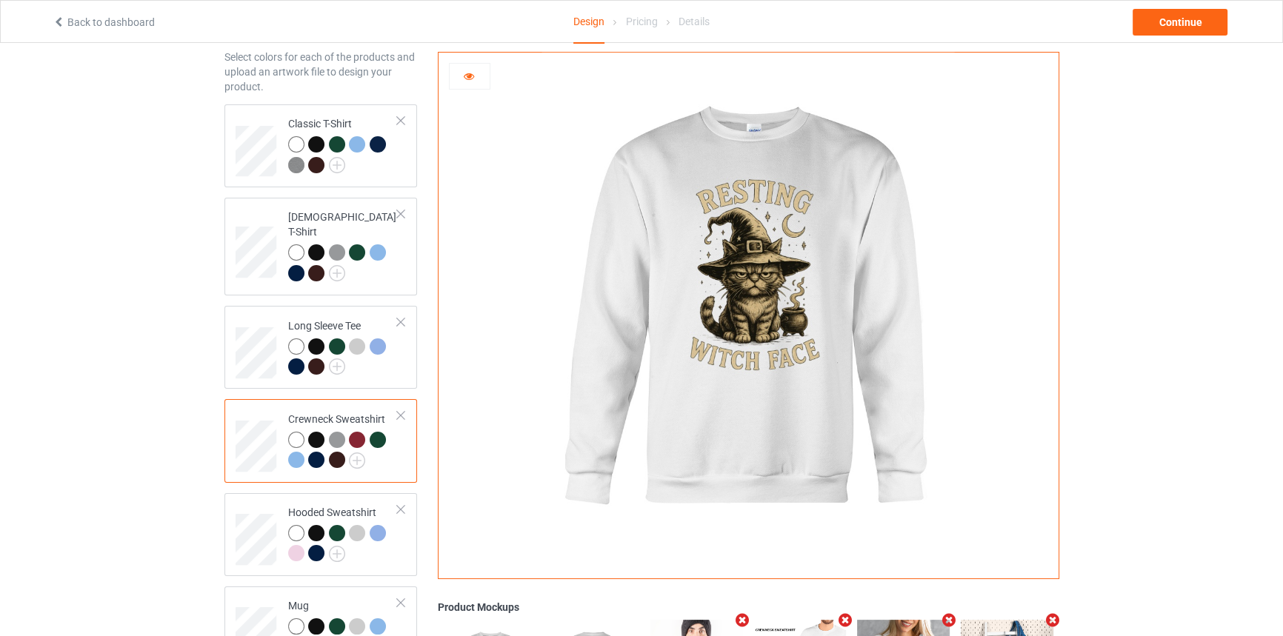
click at [356, 432] on div at bounding box center [357, 440] width 16 height 16
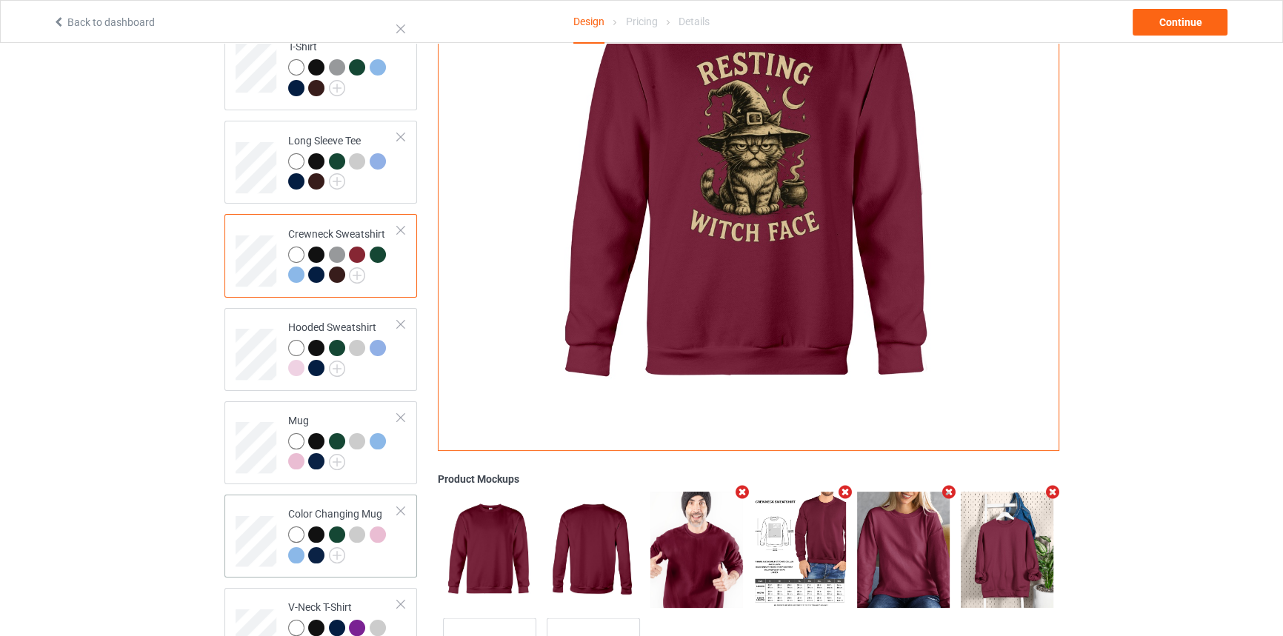
scroll to position [238, 0]
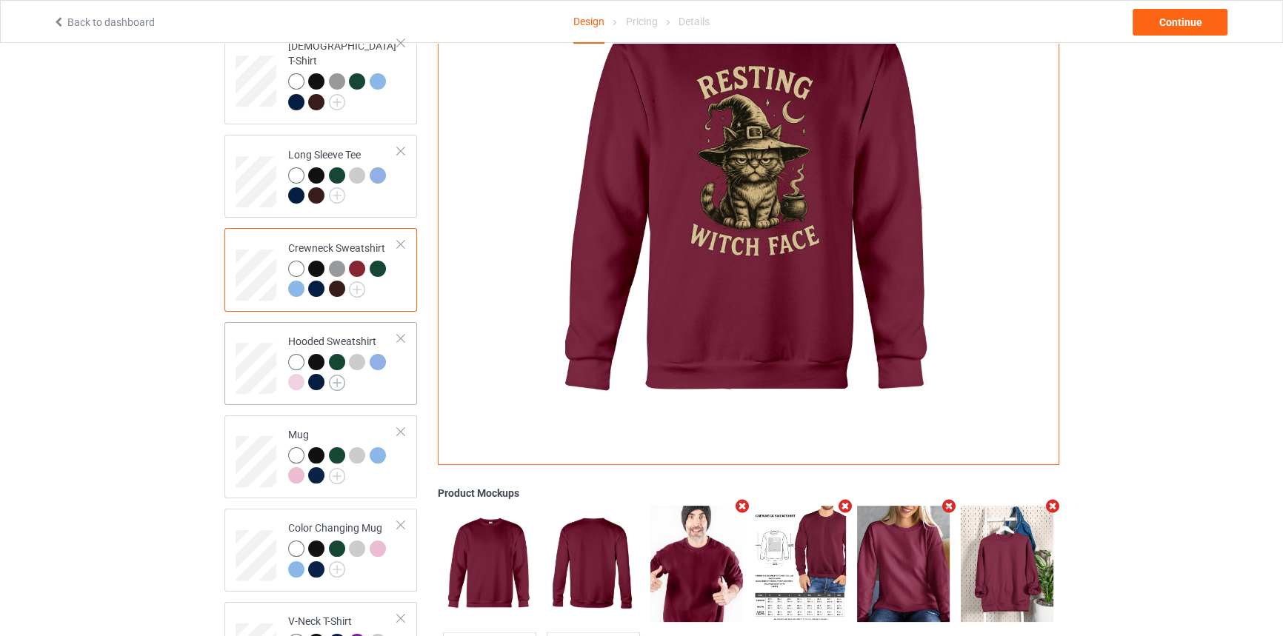
click at [333, 375] on img at bounding box center [337, 383] width 16 height 16
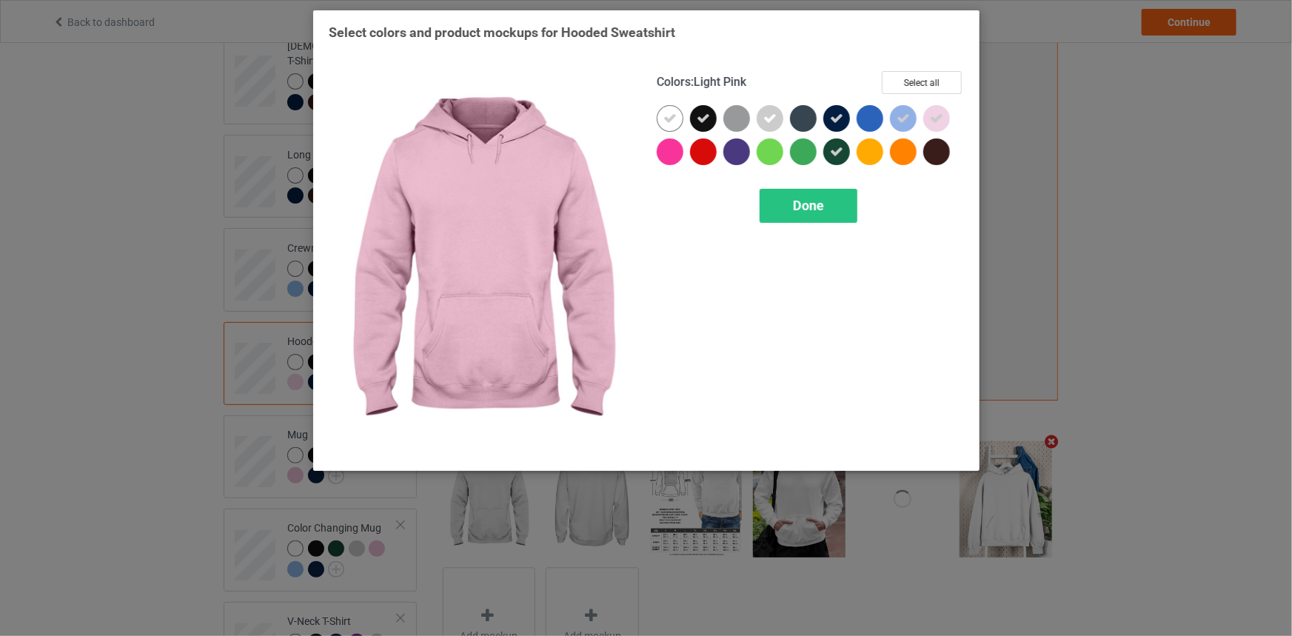
click at [929, 122] on div at bounding box center [937, 118] width 27 height 27
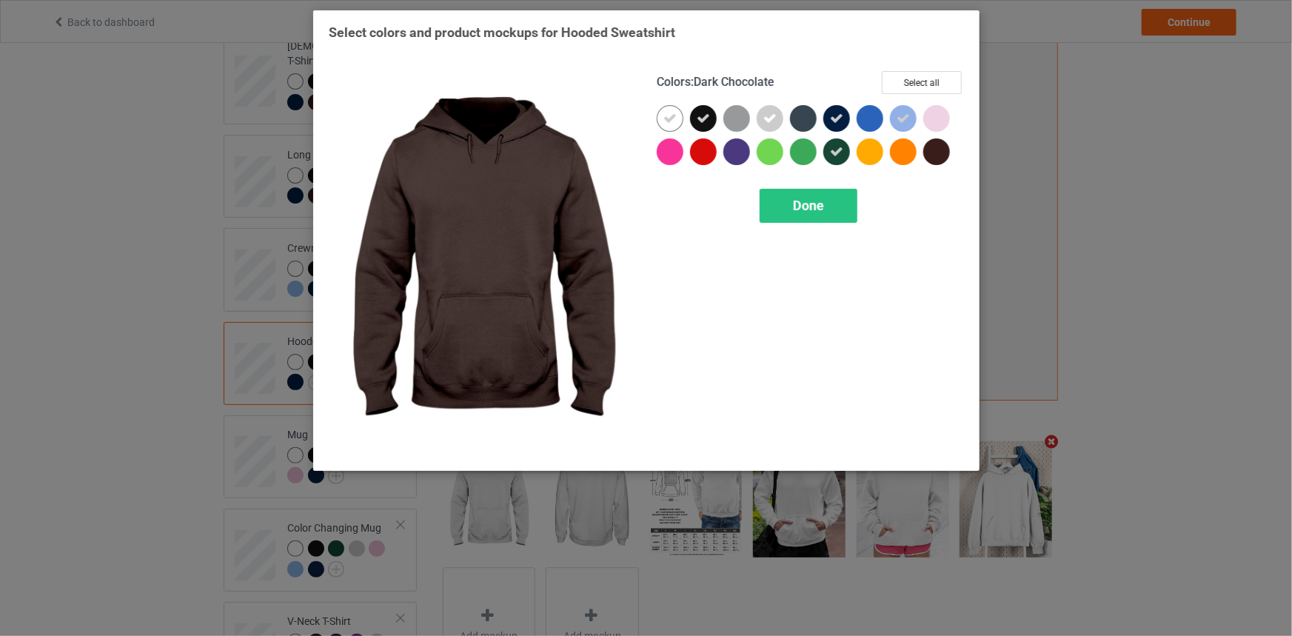
click at [944, 149] on div at bounding box center [937, 151] width 27 height 27
click at [827, 198] on div "Done" at bounding box center [809, 206] width 98 height 34
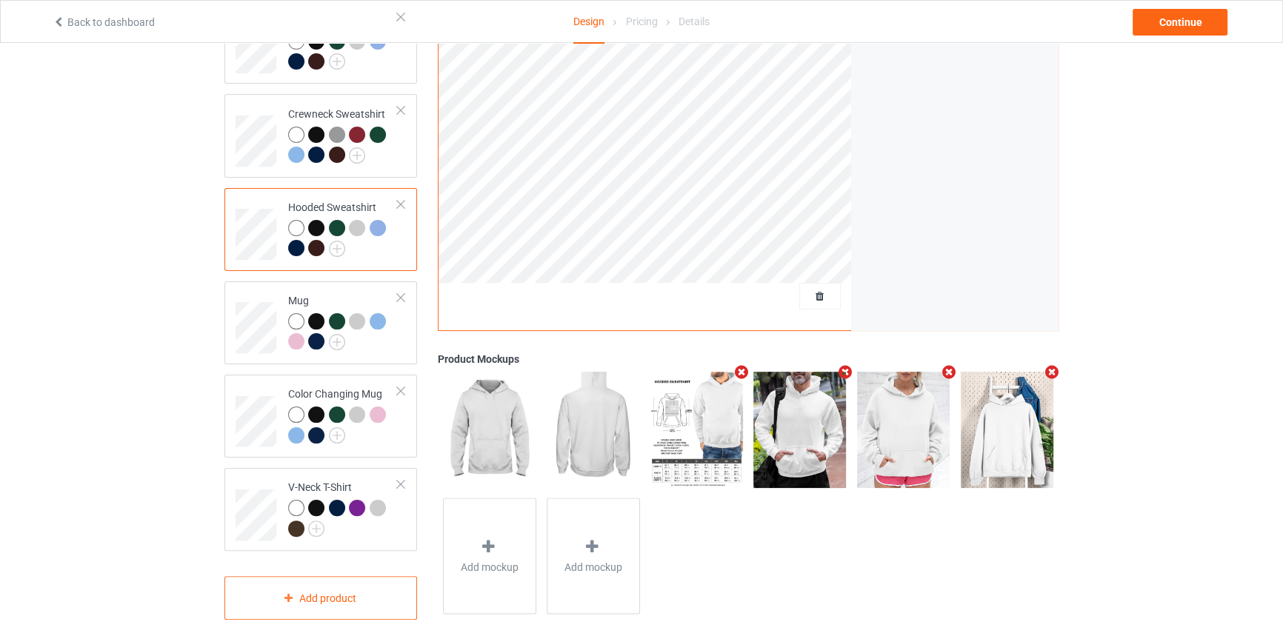
scroll to position [373, 0]
click at [332, 333] on img at bounding box center [337, 341] width 16 height 16
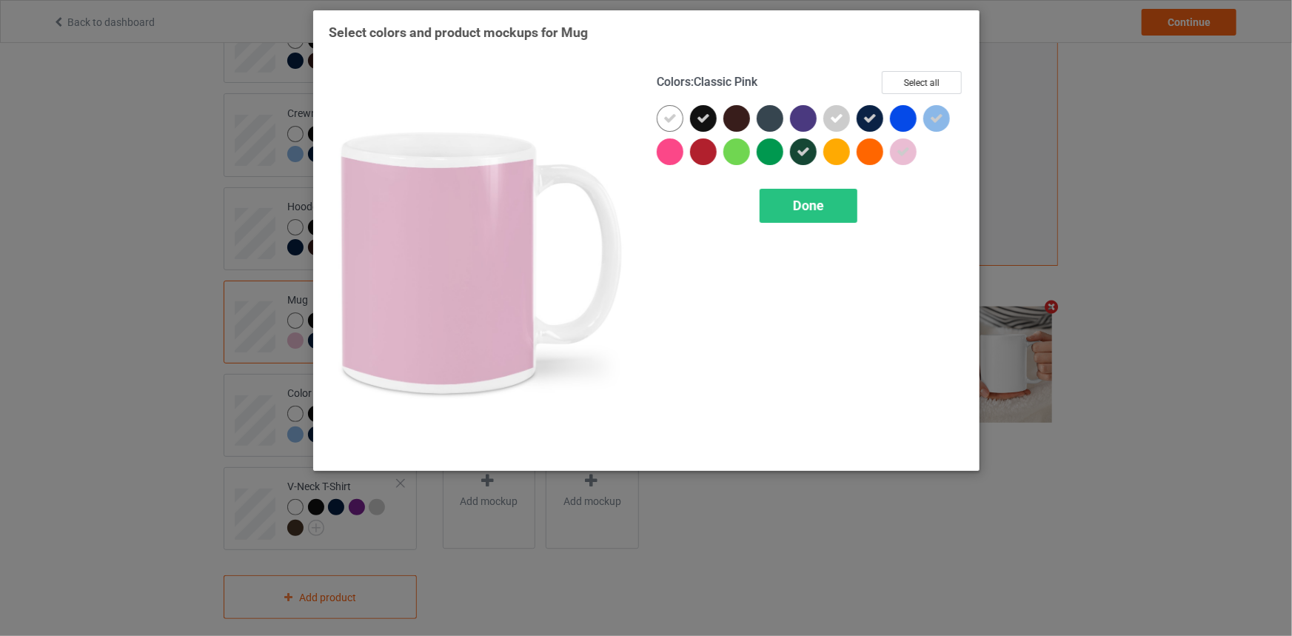
click at [907, 150] on icon at bounding box center [903, 151] width 13 height 13
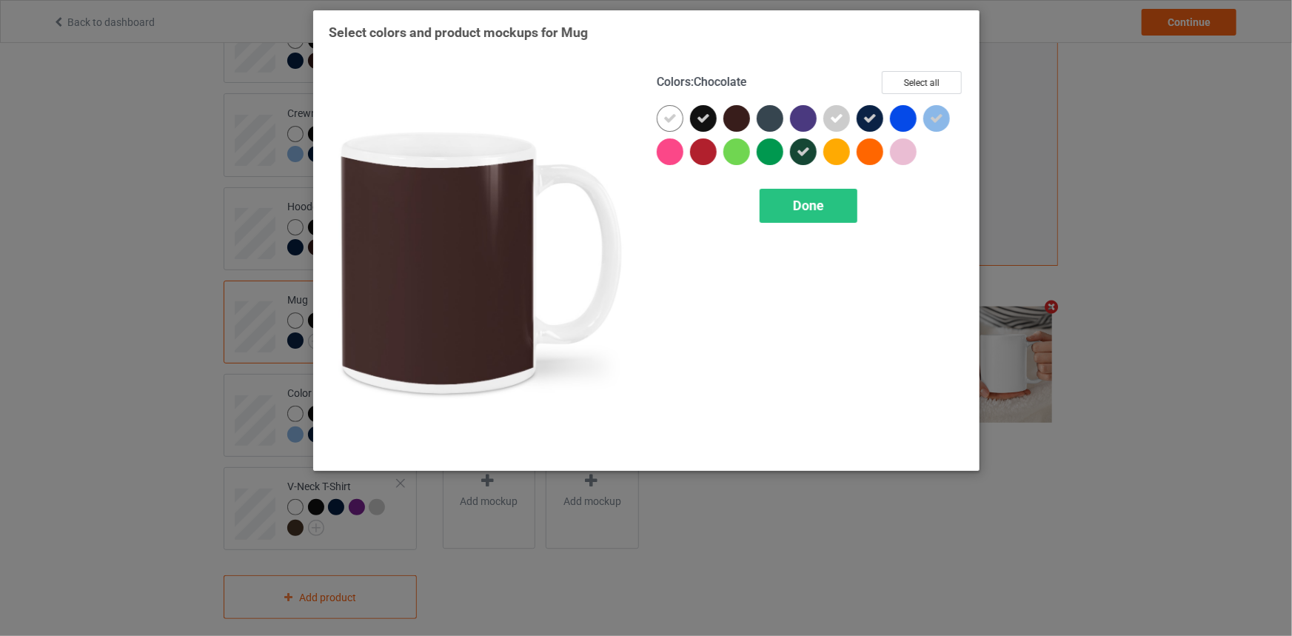
click at [744, 115] on div at bounding box center [737, 118] width 27 height 27
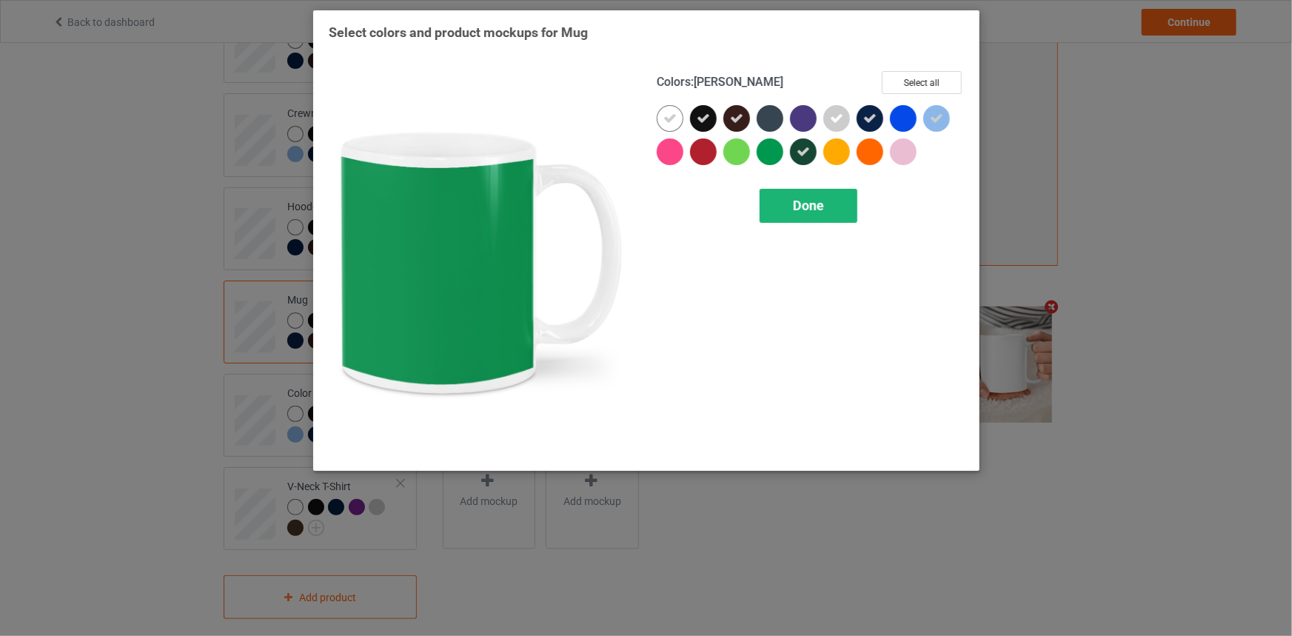
click at [783, 198] on div "Done" at bounding box center [809, 206] width 98 height 34
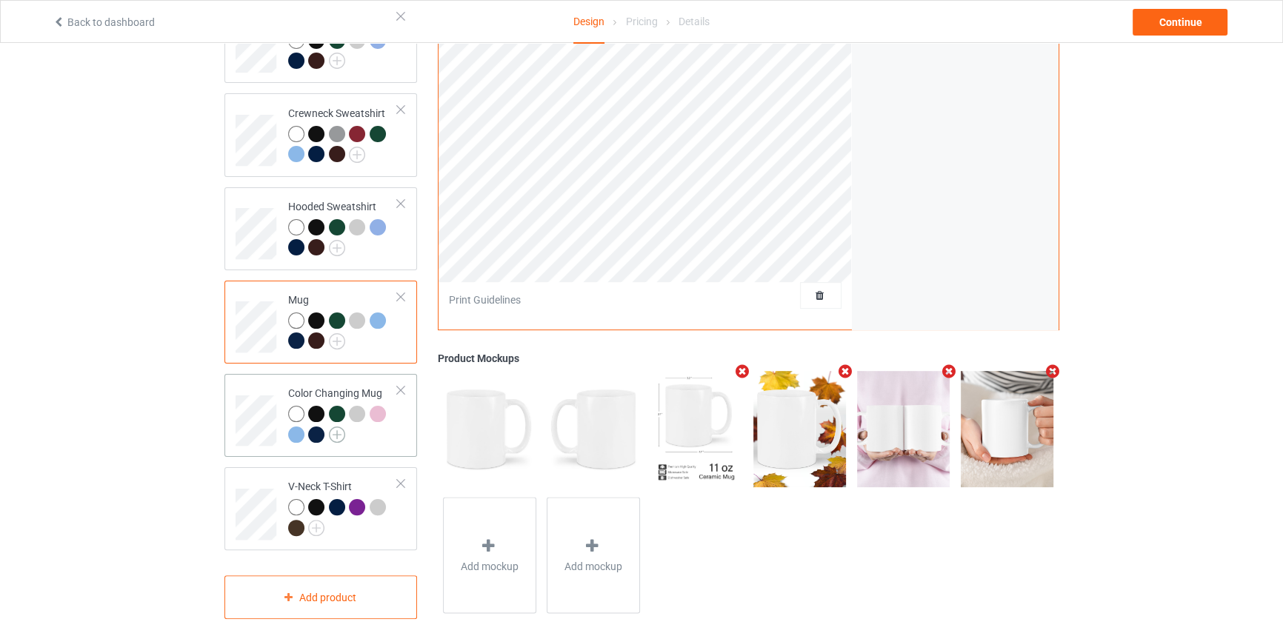
click at [333, 427] on img at bounding box center [337, 435] width 16 height 16
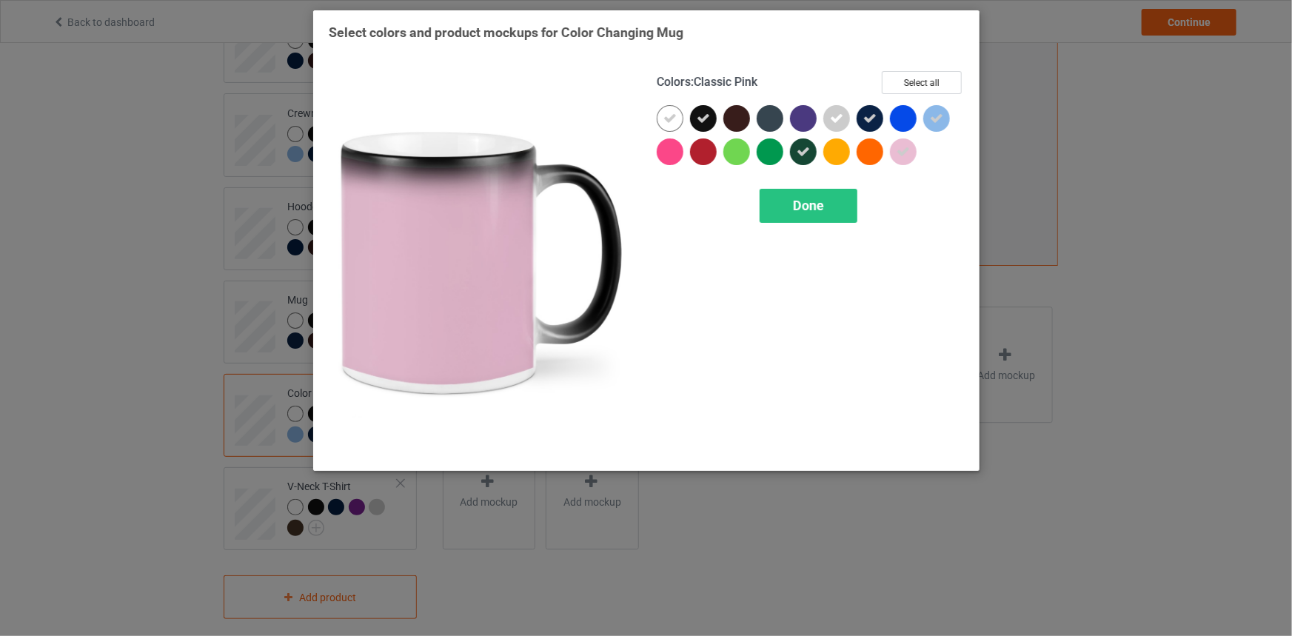
click at [898, 145] on icon at bounding box center [903, 151] width 13 height 13
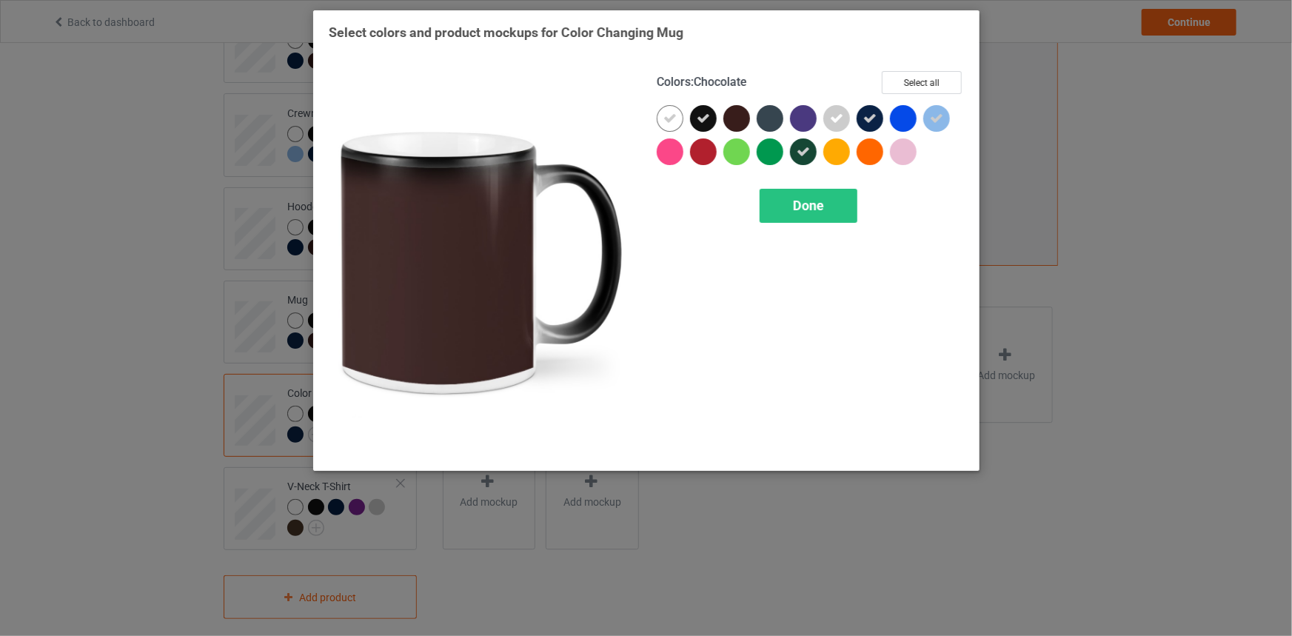
click at [740, 110] on div at bounding box center [737, 118] width 27 height 27
click at [792, 193] on div "Done" at bounding box center [809, 206] width 98 height 34
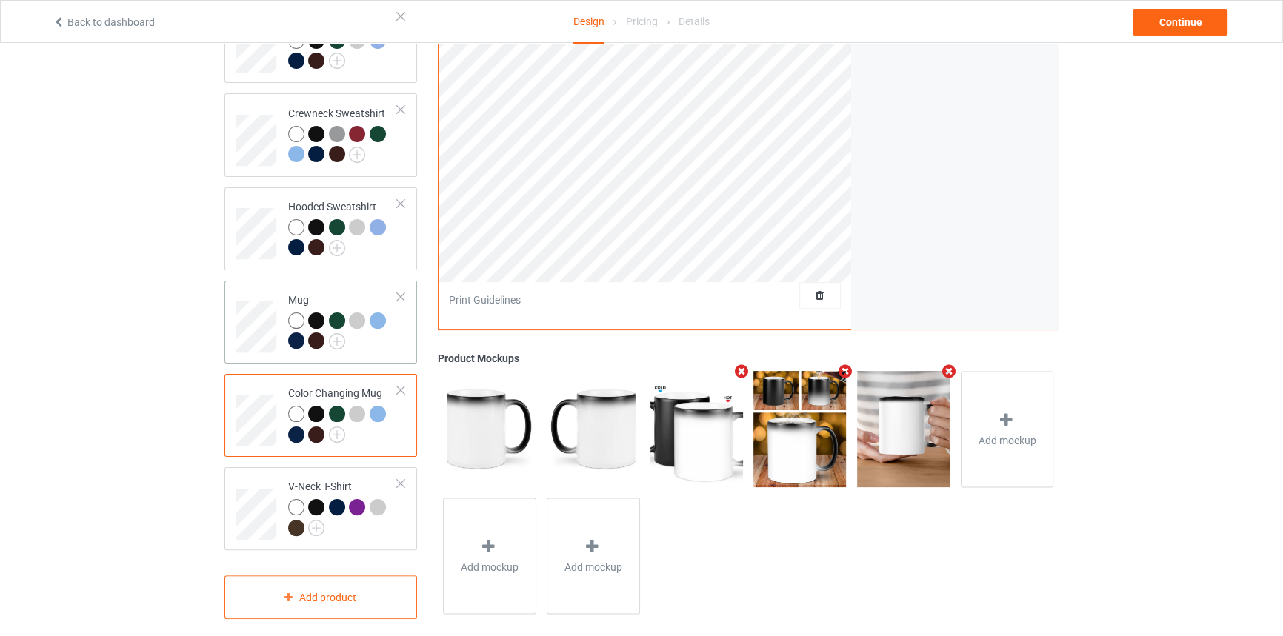
click at [327, 287] on td "Mug" at bounding box center [343, 322] width 127 height 71
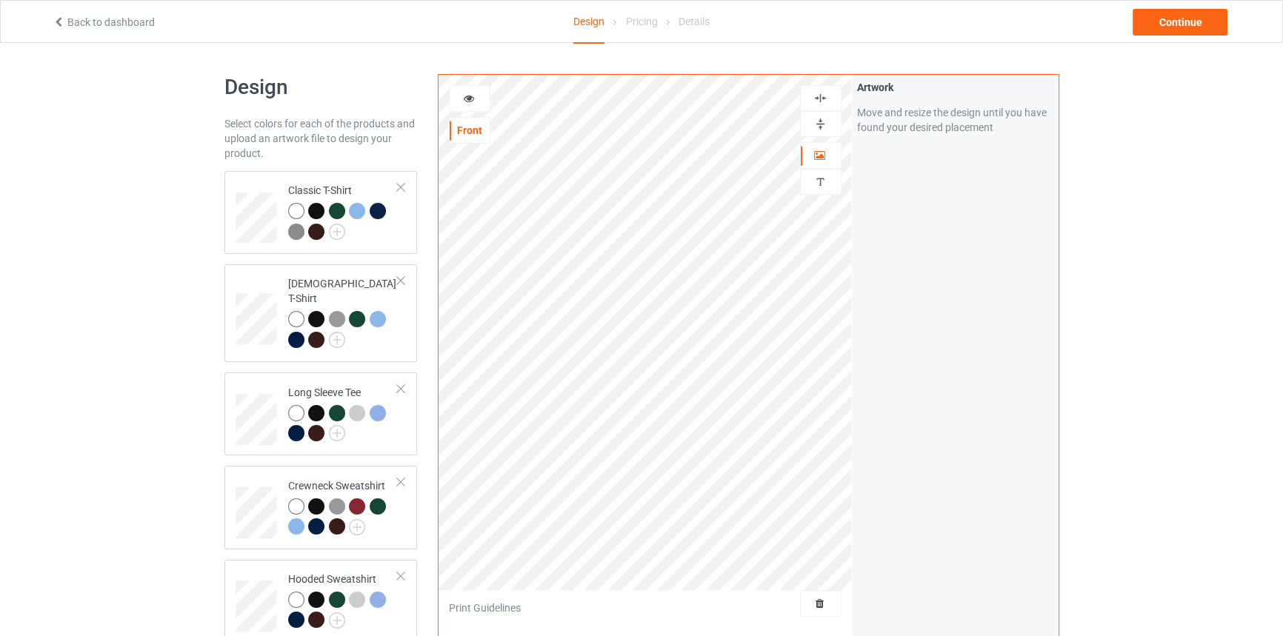
click at [820, 121] on img at bounding box center [820, 124] width 14 height 14
click at [464, 98] on icon at bounding box center [468, 96] width 13 height 10
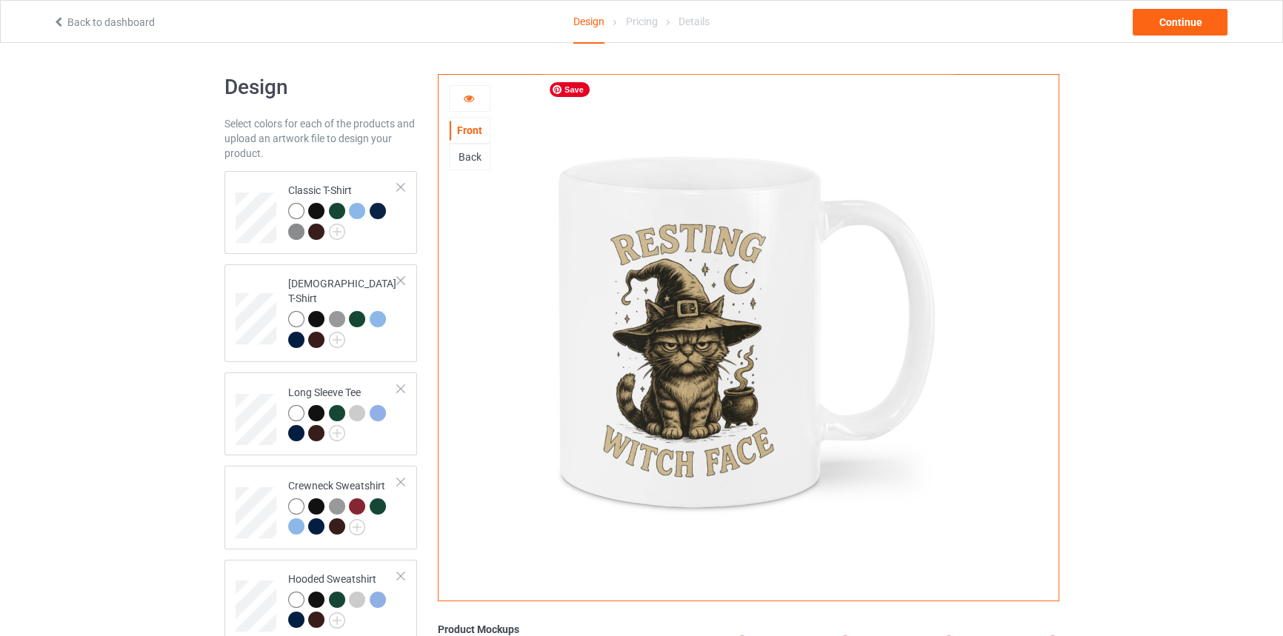
click at [1075, 267] on div "Design Select colors for each of the products and upload an artwork file to des…" at bounding box center [641, 533] width 1283 height 980
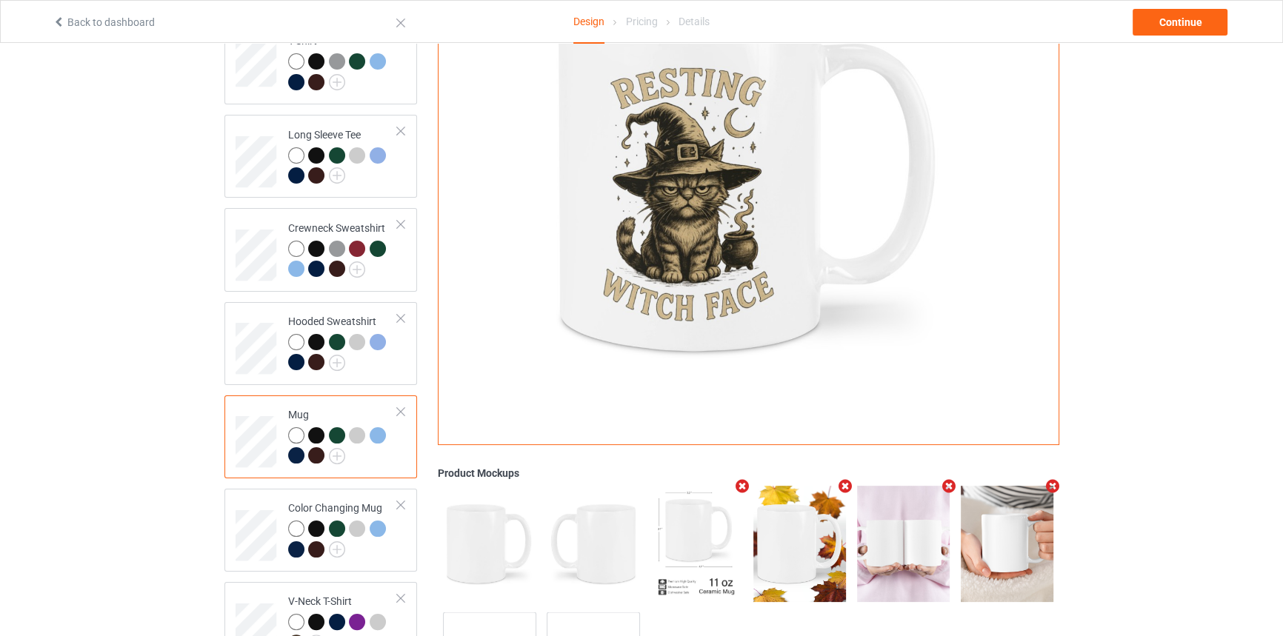
scroll to position [373, 0]
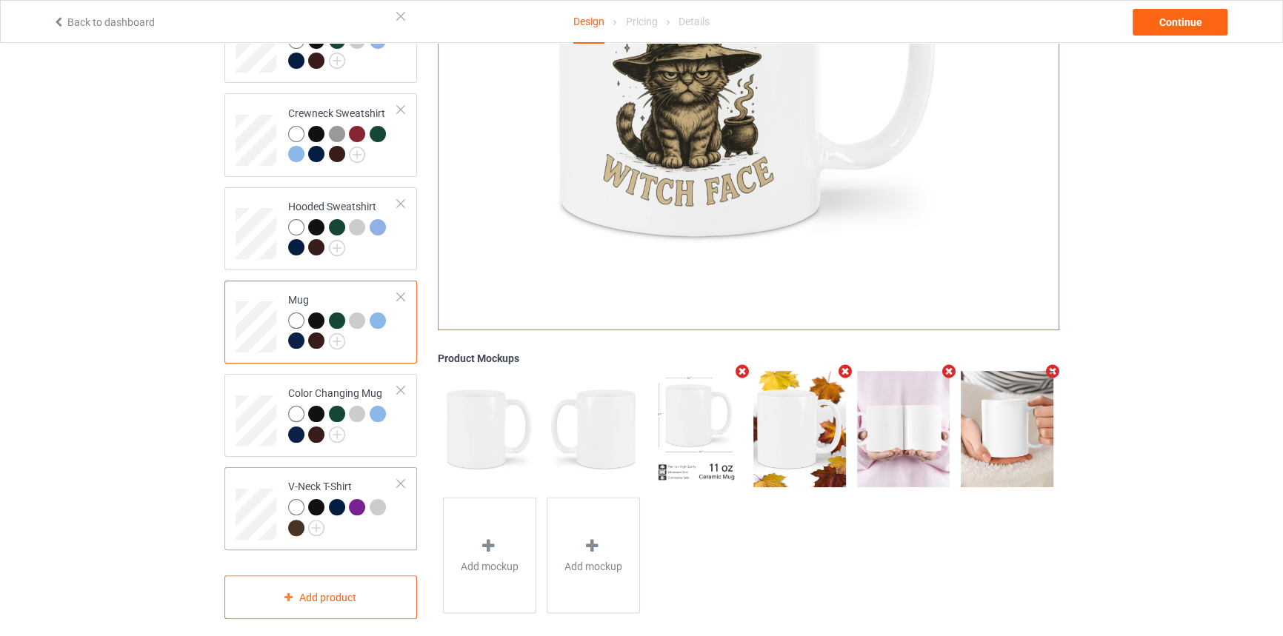
click at [362, 473] on td "V-Neck T-Shirt" at bounding box center [343, 508] width 127 height 71
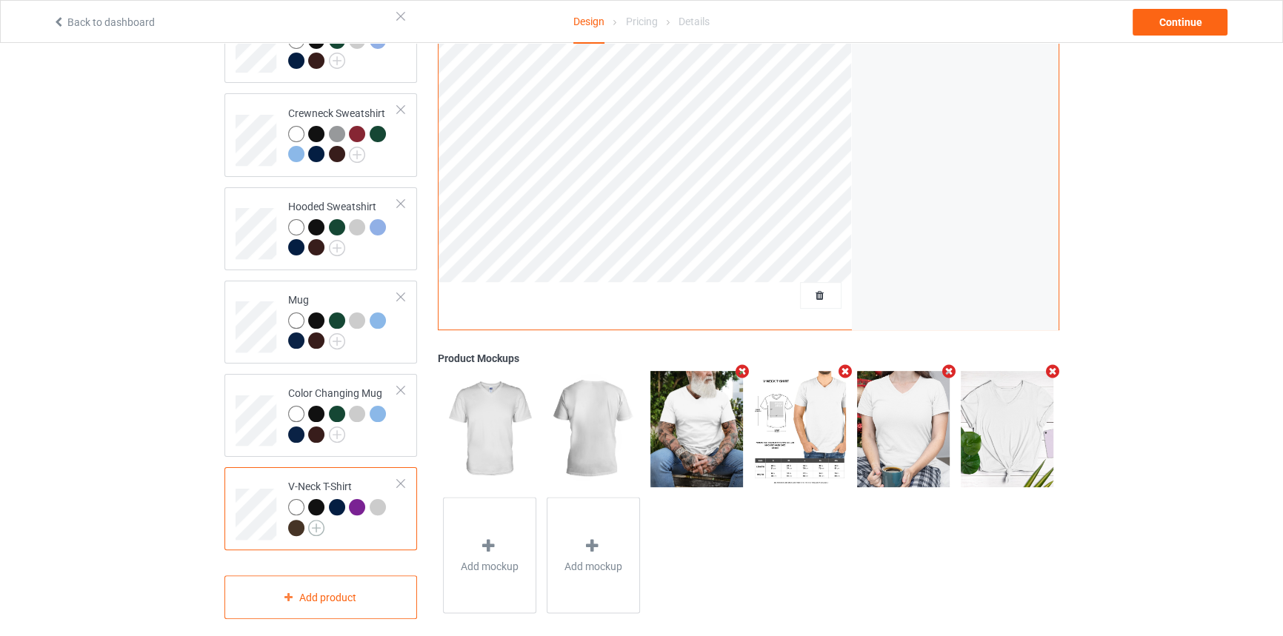
click at [316, 520] on img at bounding box center [316, 528] width 16 height 16
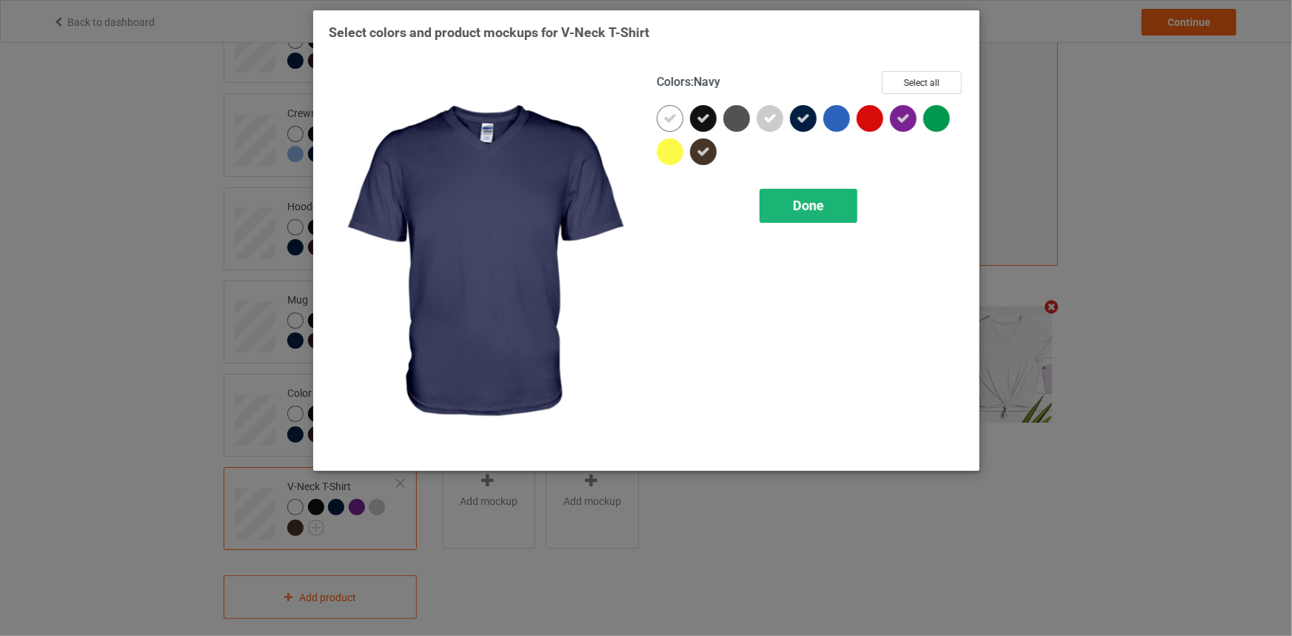
click at [783, 196] on div "Done" at bounding box center [809, 206] width 98 height 34
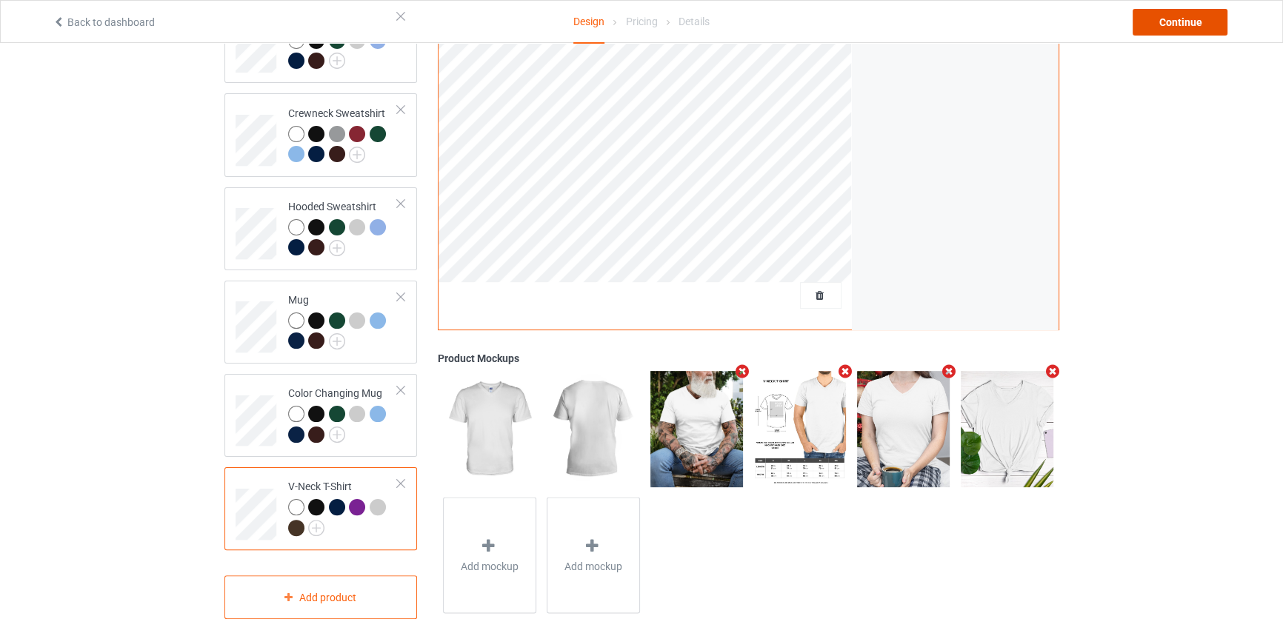
click at [1178, 21] on div "Continue" at bounding box center [1179, 22] width 95 height 27
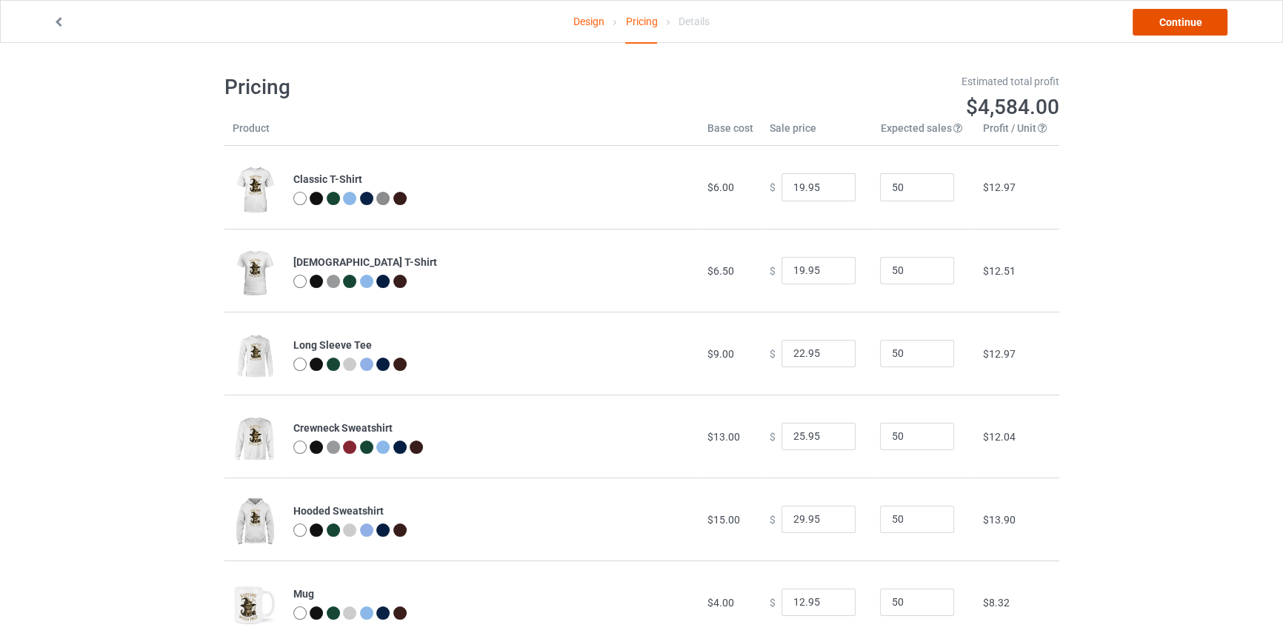
click at [1176, 21] on link "Continue" at bounding box center [1179, 22] width 95 height 27
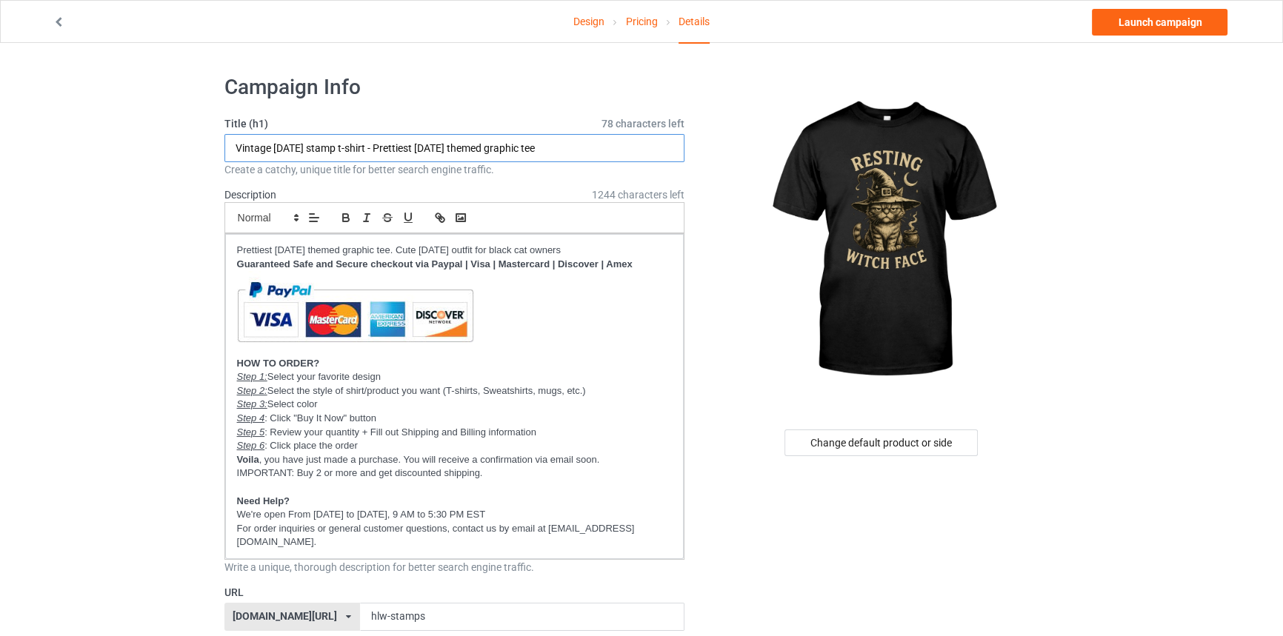
drag, startPoint x: 385, startPoint y: 149, endPoint x: 148, endPoint y: 144, distance: 237.0
drag, startPoint x: 381, startPoint y: 145, endPoint x: 4, endPoint y: 141, distance: 377.7
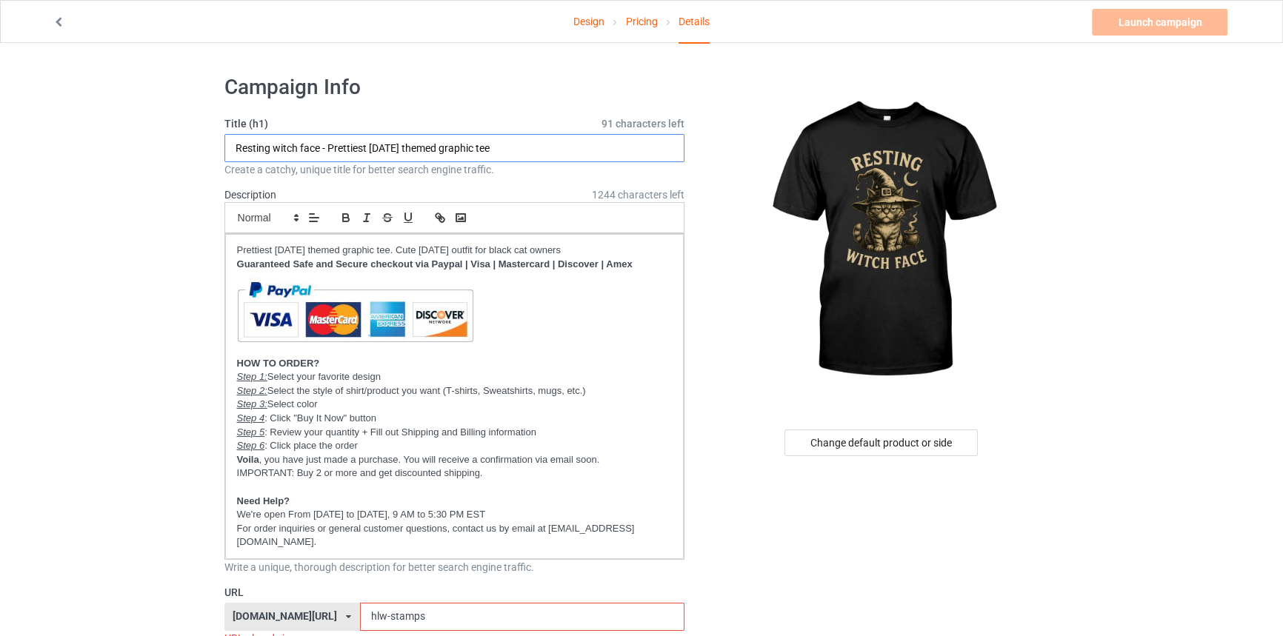
drag, startPoint x: 330, startPoint y: 147, endPoint x: 630, endPoint y: 147, distance: 299.2
click at [630, 147] on input "Resting witch face - Prettiest Halloween themed graphic tee" at bounding box center [454, 148] width 461 height 28
drag, startPoint x: 329, startPoint y: 142, endPoint x: 630, endPoint y: 135, distance: 300.8
click at [630, 135] on input "Resting witch face - Funniest witch shirt for cat moms this Halloween" at bounding box center [454, 148] width 461 height 28
type input "Resting witch face - Funniest witch shirt for cat moms this Halloween"
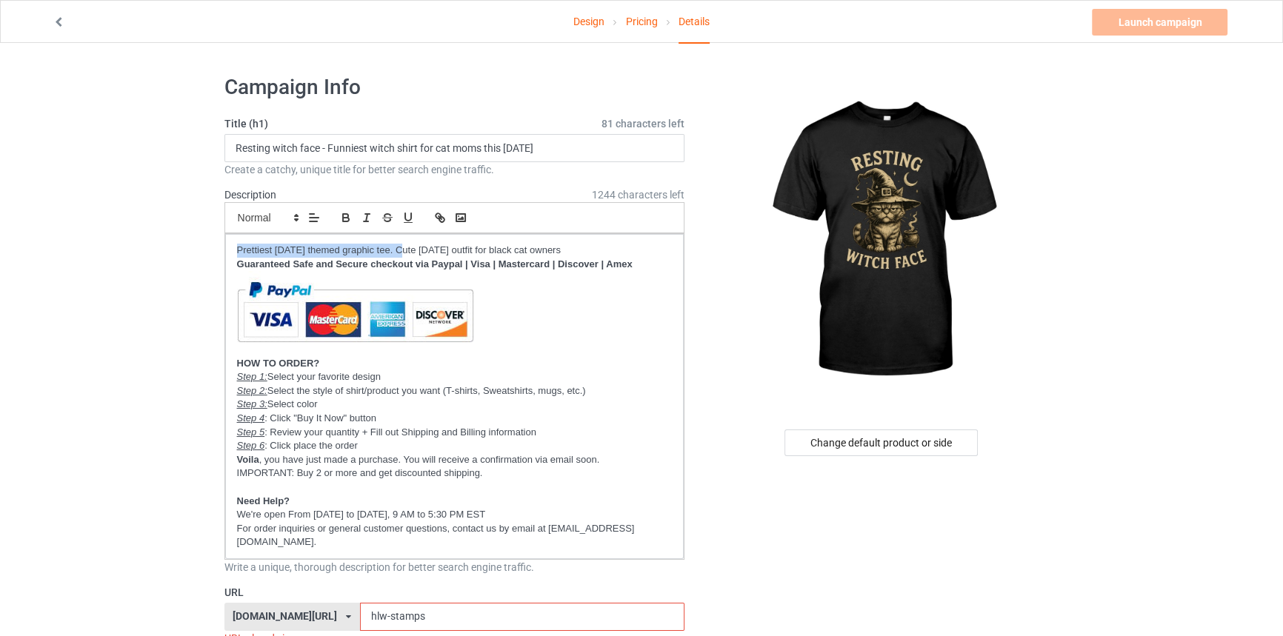
drag, startPoint x: 238, startPoint y: 246, endPoint x: 404, endPoint y: 244, distance: 165.2
click at [404, 244] on p "Prettiest [DATE] themed graphic tee. Cute [DATE] outfit for black cat owners" at bounding box center [454, 251] width 435 height 14
drag, startPoint x: 448, startPoint y: 247, endPoint x: 684, endPoint y: 240, distance: 236.4
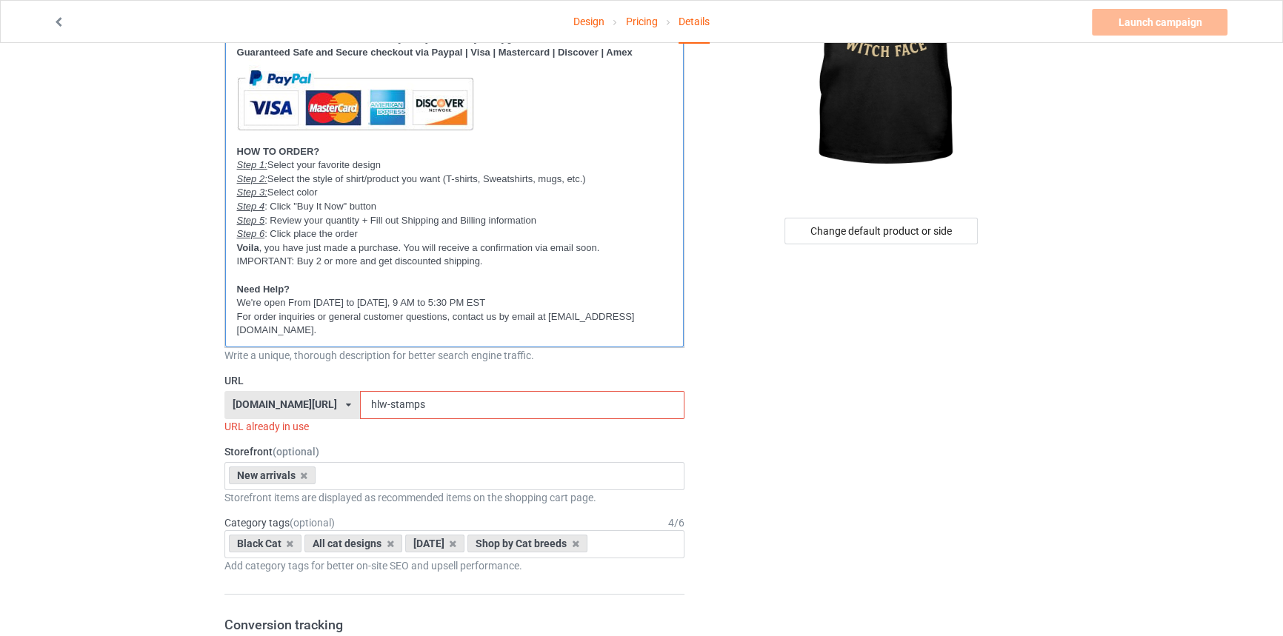
scroll to position [269, 0]
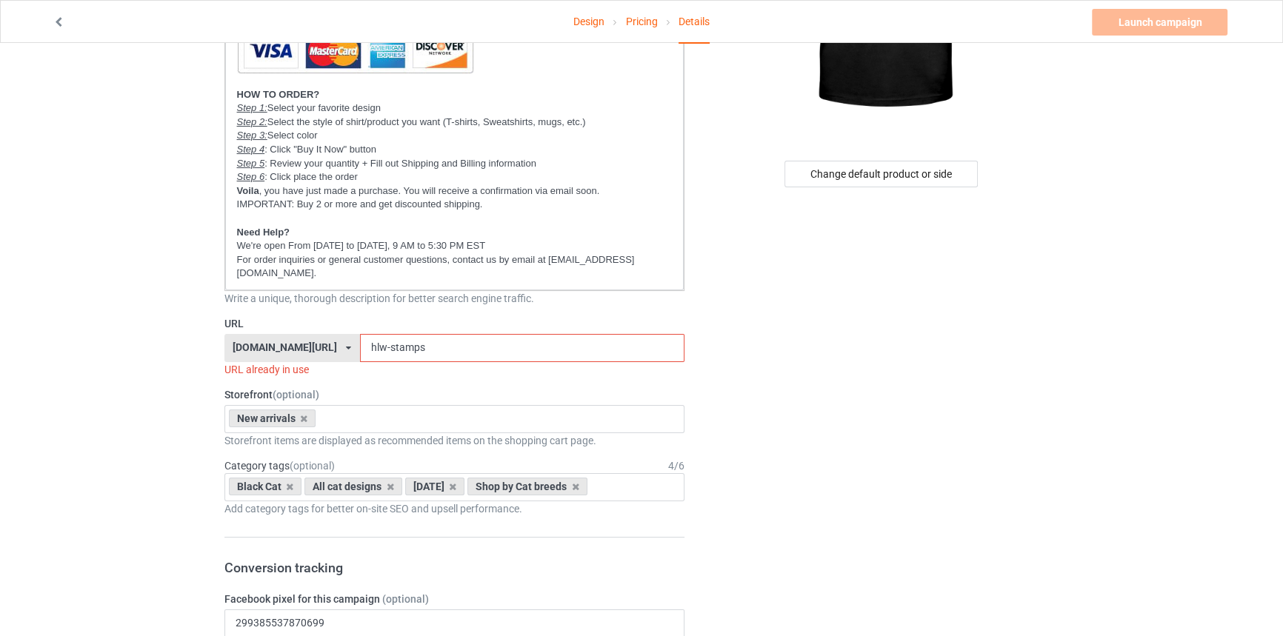
click at [390, 340] on input "hlw-stamps" at bounding box center [522, 348] width 324 height 28
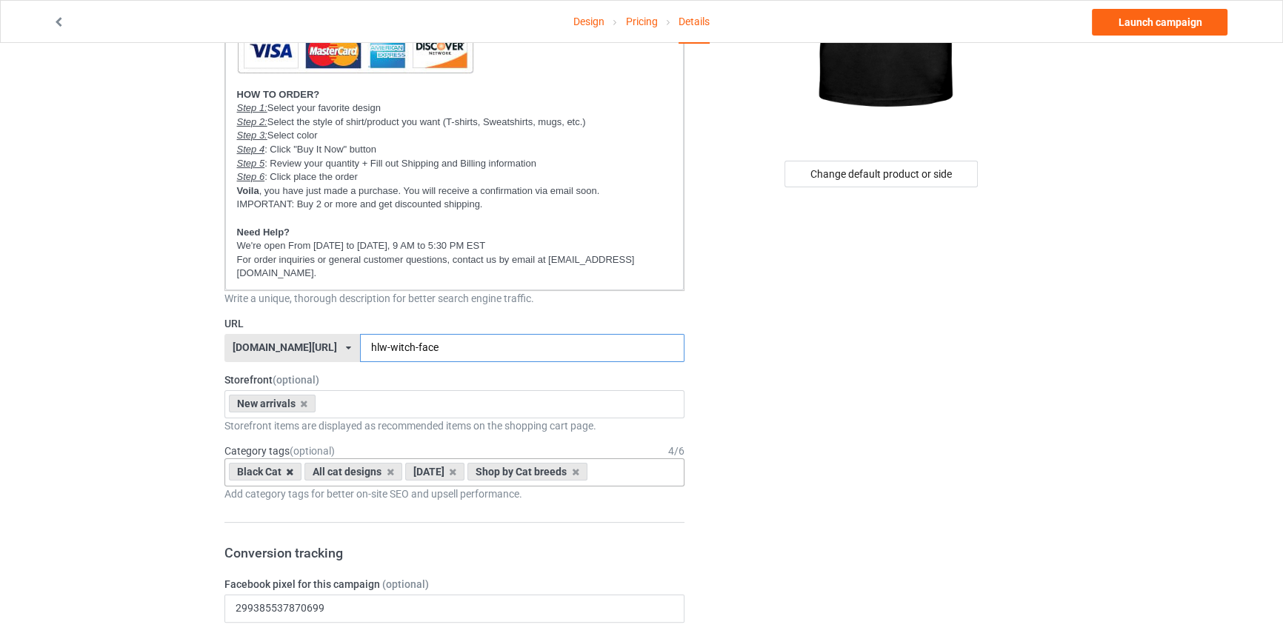
type input "hlw-witch-face"
click at [291, 473] on icon at bounding box center [289, 472] width 7 height 10
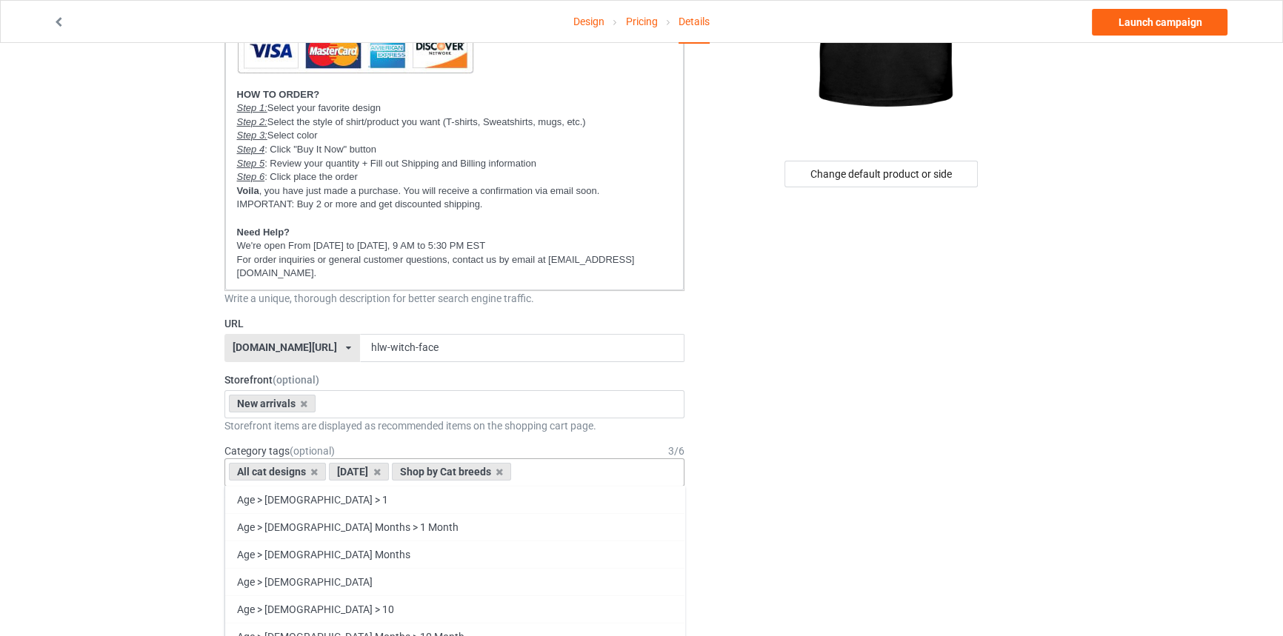
click at [596, 467] on div "All cat designs Halloween Shop by Cat breeds Age > 1-19 > 1 Age > 1-12 Months >…" at bounding box center [454, 472] width 461 height 28
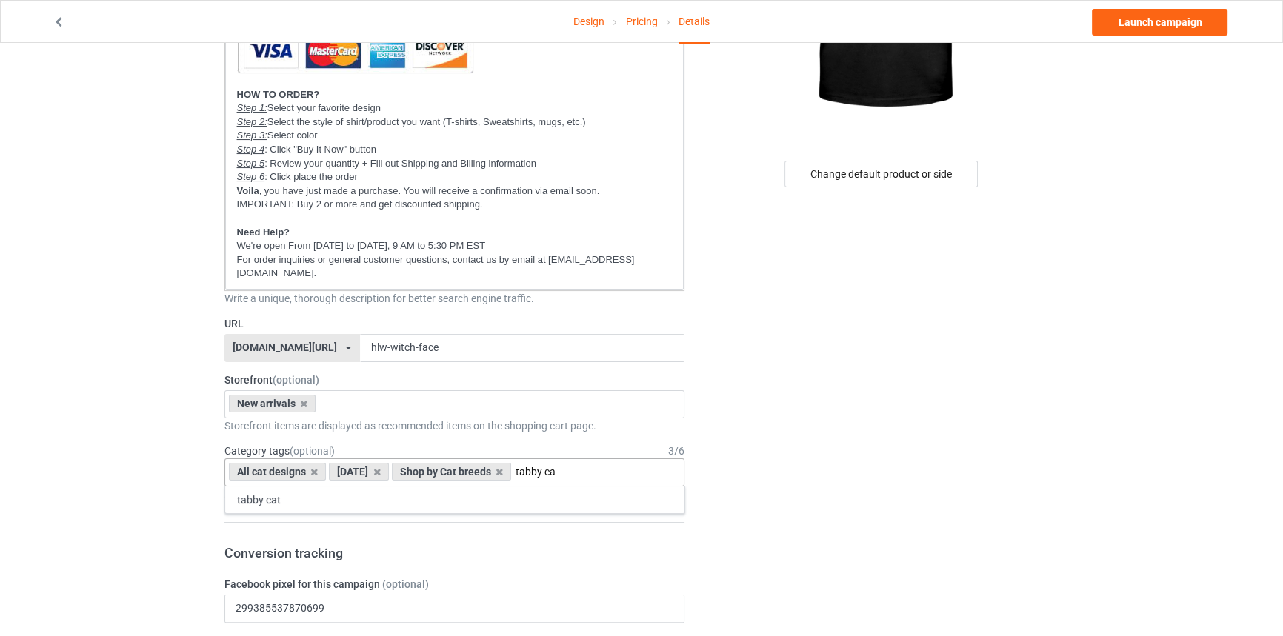
type input "tabby ca"
type input "funny"
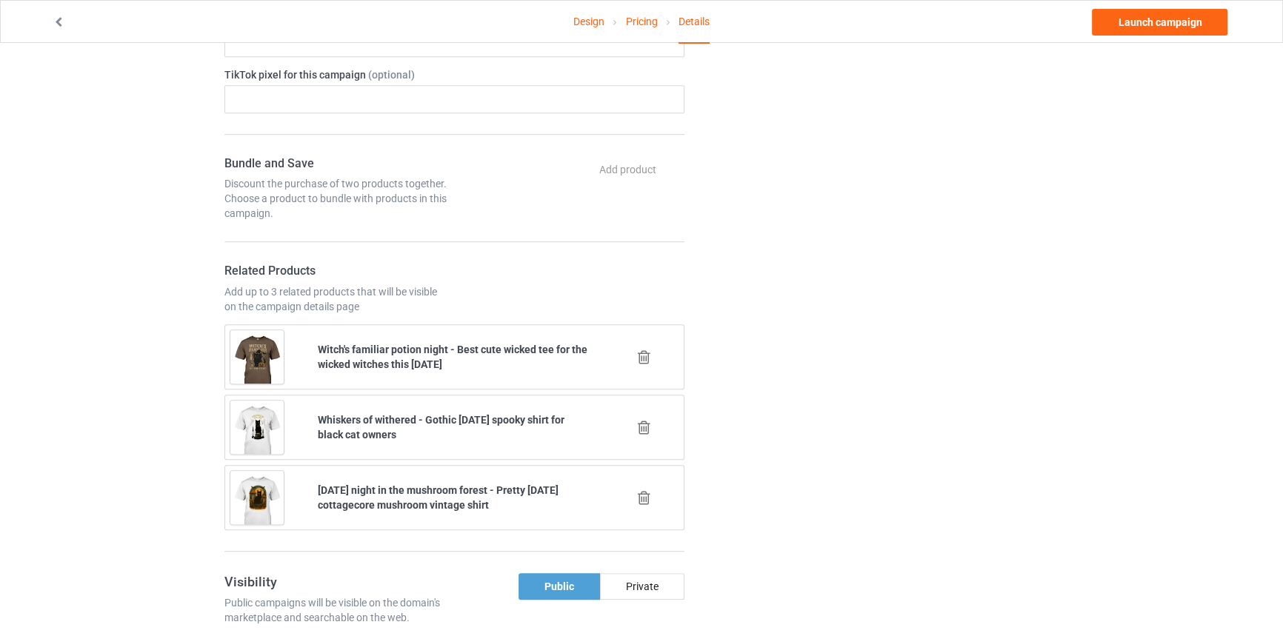
scroll to position [1009, 0]
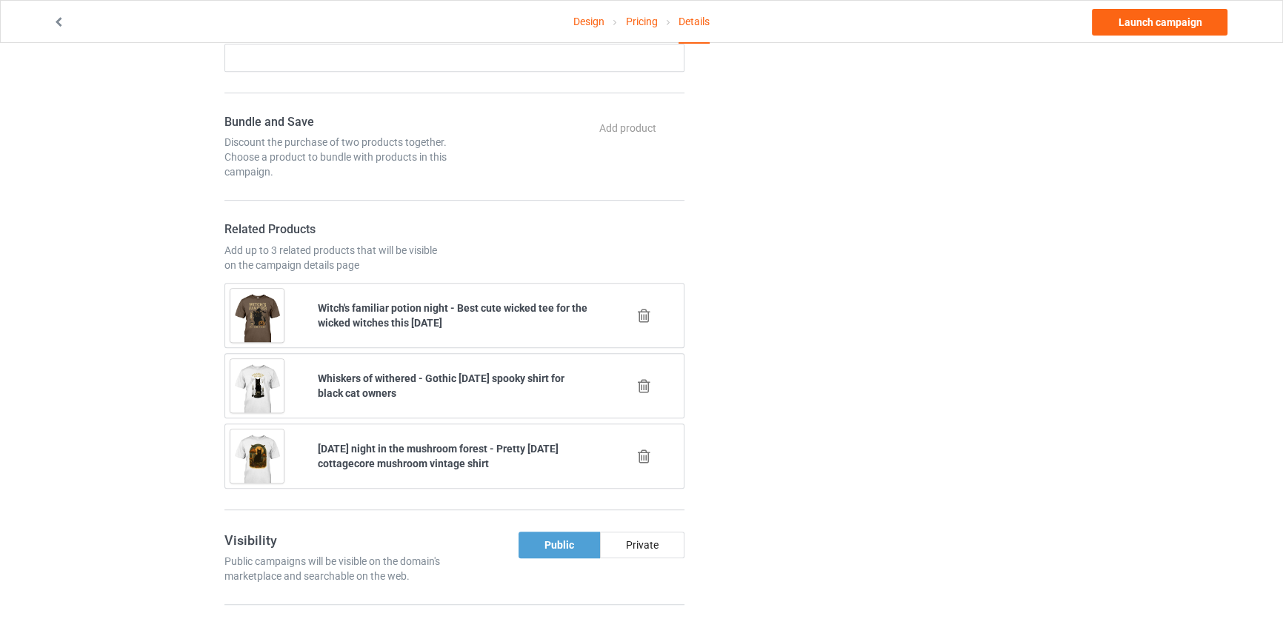
click at [647, 308] on icon at bounding box center [644, 316] width 19 height 16
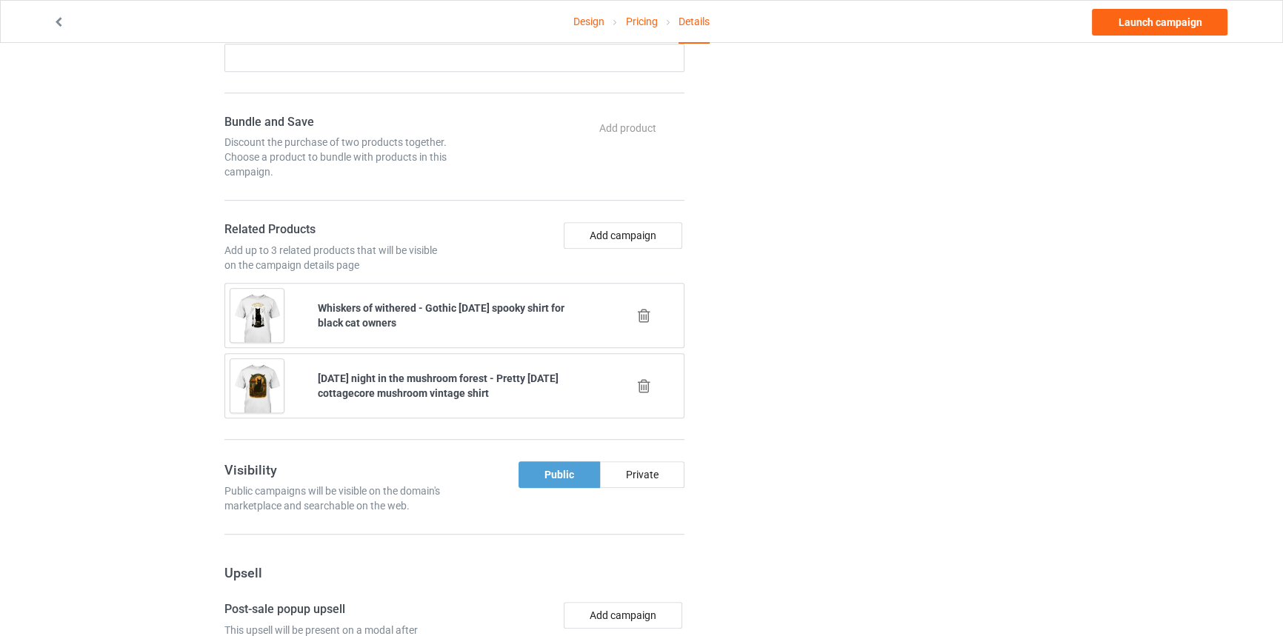
click at [647, 308] on icon at bounding box center [644, 316] width 19 height 16
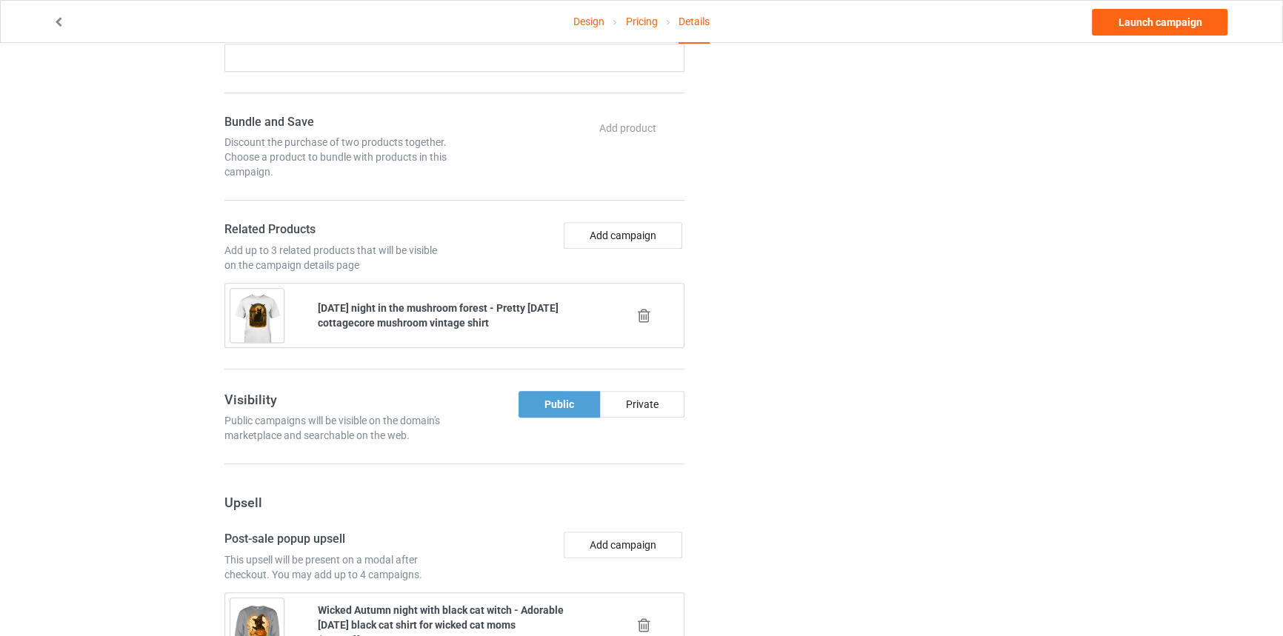
click at [647, 308] on icon at bounding box center [644, 316] width 19 height 16
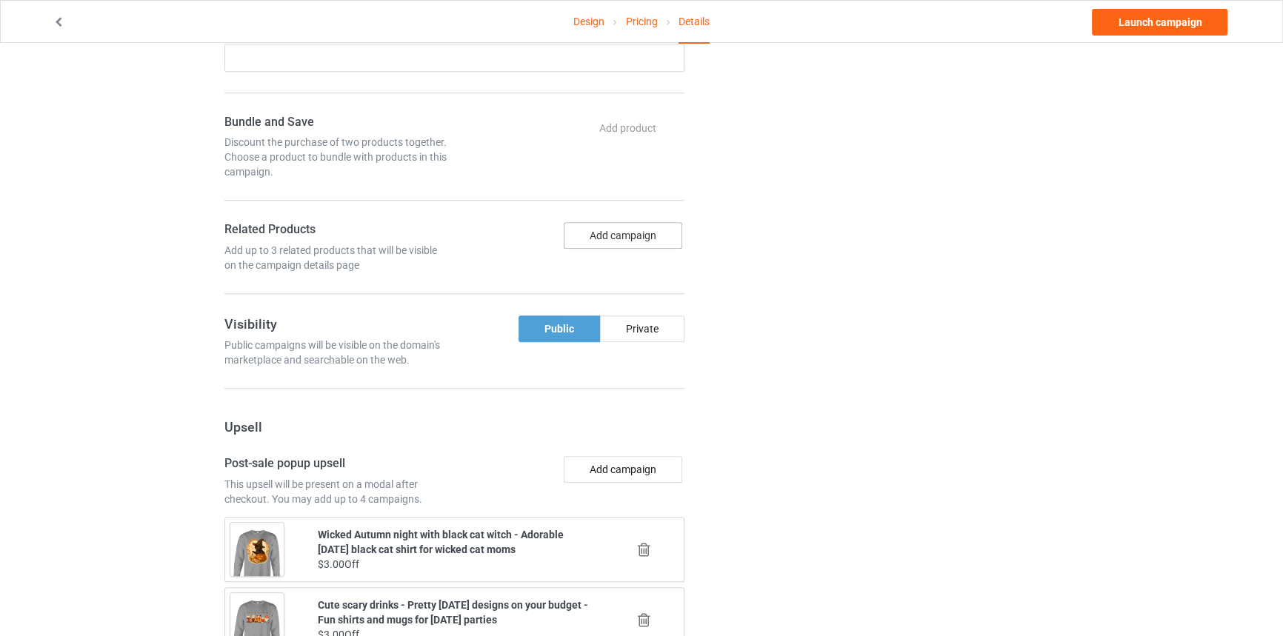
click at [630, 241] on button "Add campaign" at bounding box center [623, 235] width 118 height 27
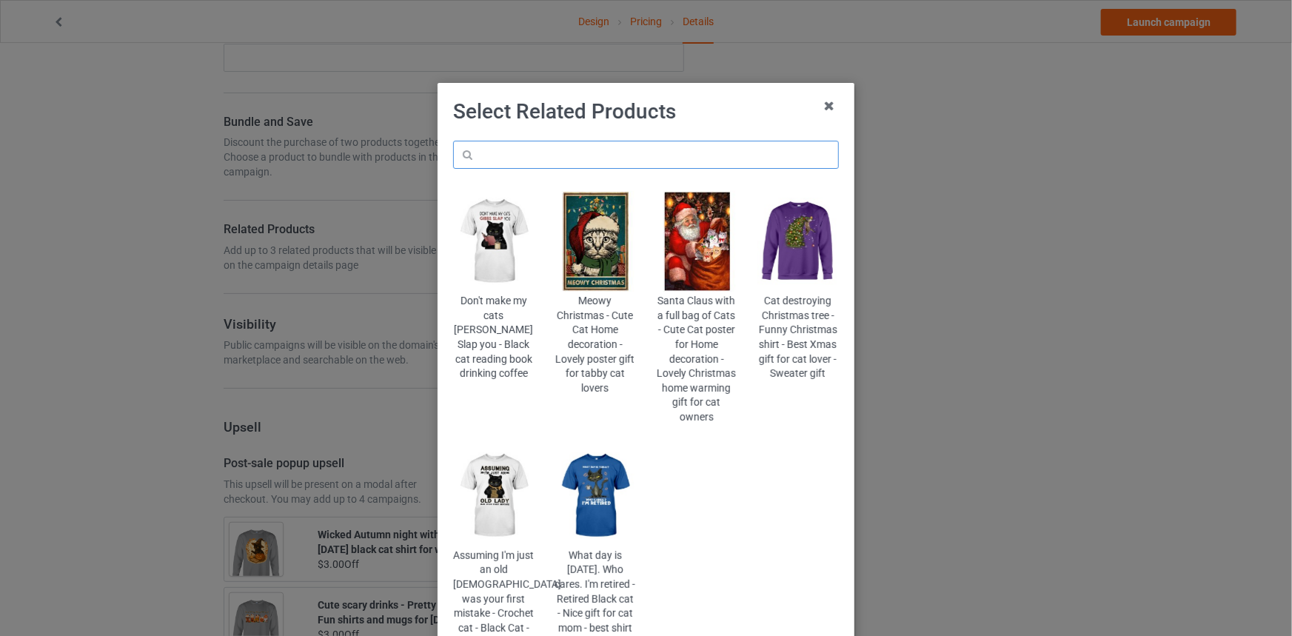
click at [653, 153] on input "text" at bounding box center [646, 155] width 386 height 28
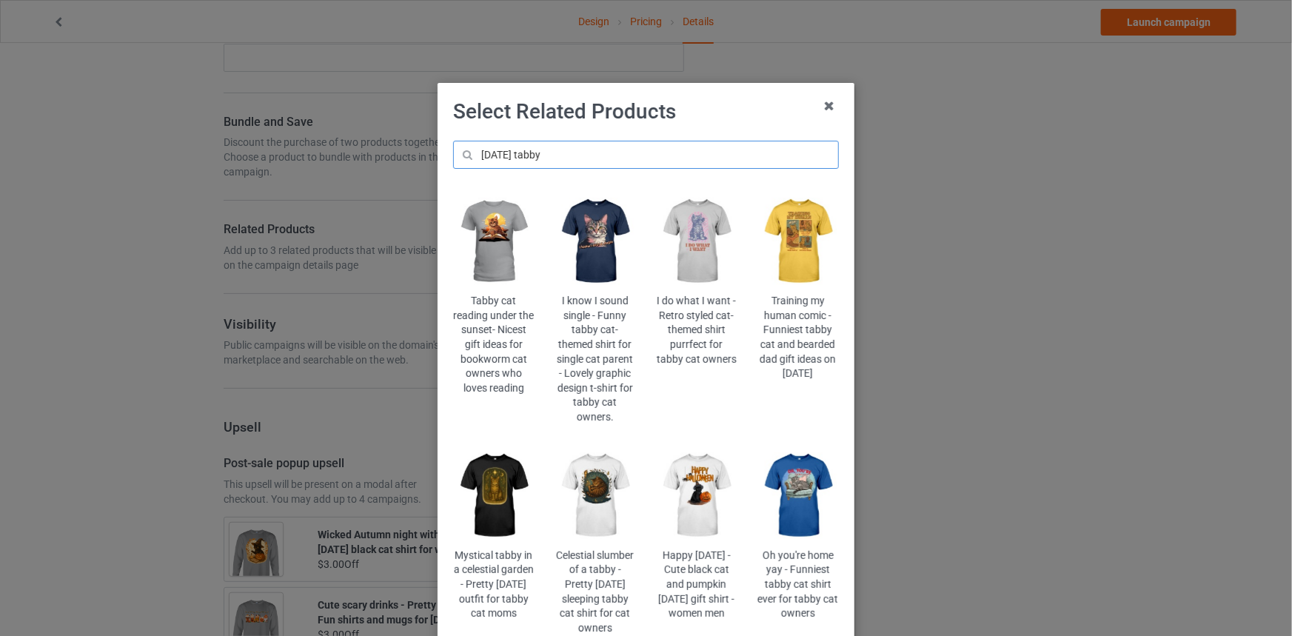
type input "halloween tabby"
click at [607, 480] on img at bounding box center [595, 496] width 81 height 101
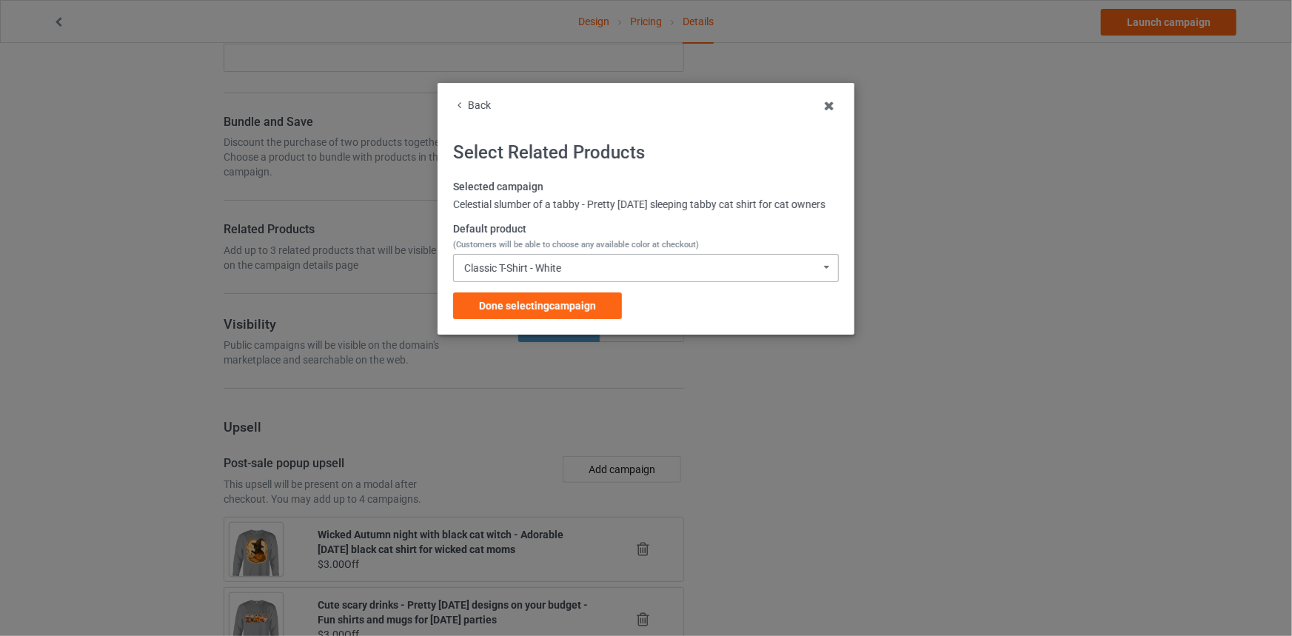
click at [578, 282] on div "Classic T-Shirt - White Classic T-Shirt - White Classic T-Shirt - Black Classic…" at bounding box center [646, 268] width 386 height 28
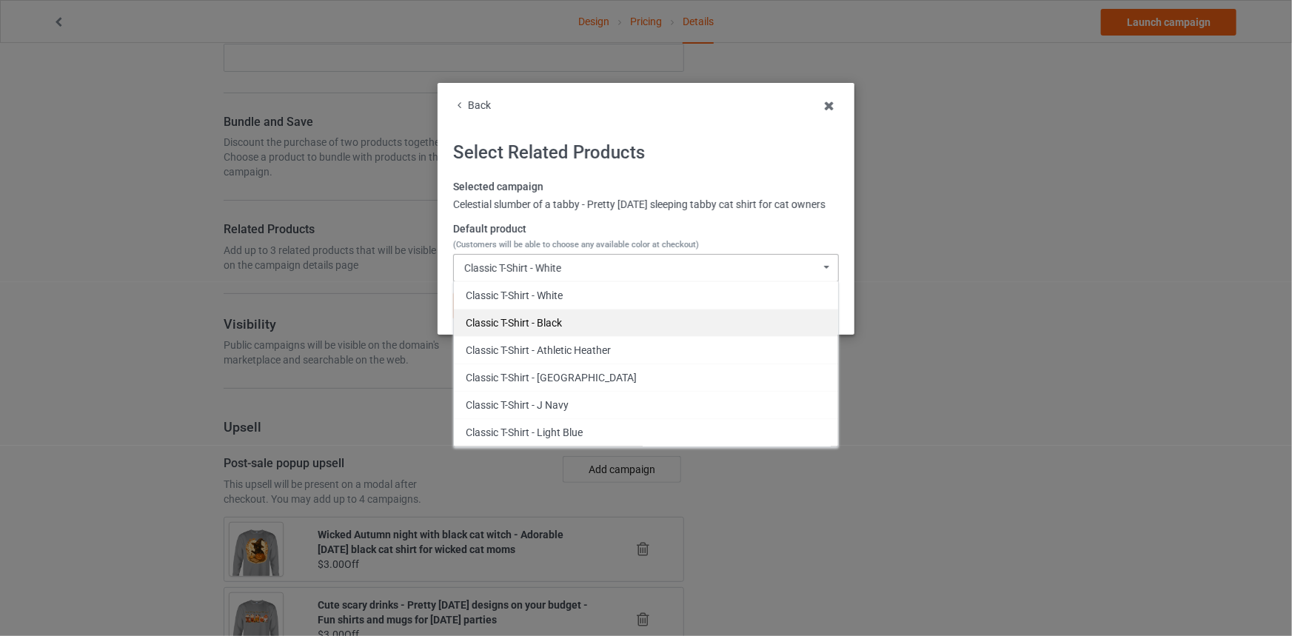
click at [581, 334] on div "Classic T-Shirt - Black" at bounding box center [646, 322] width 384 height 27
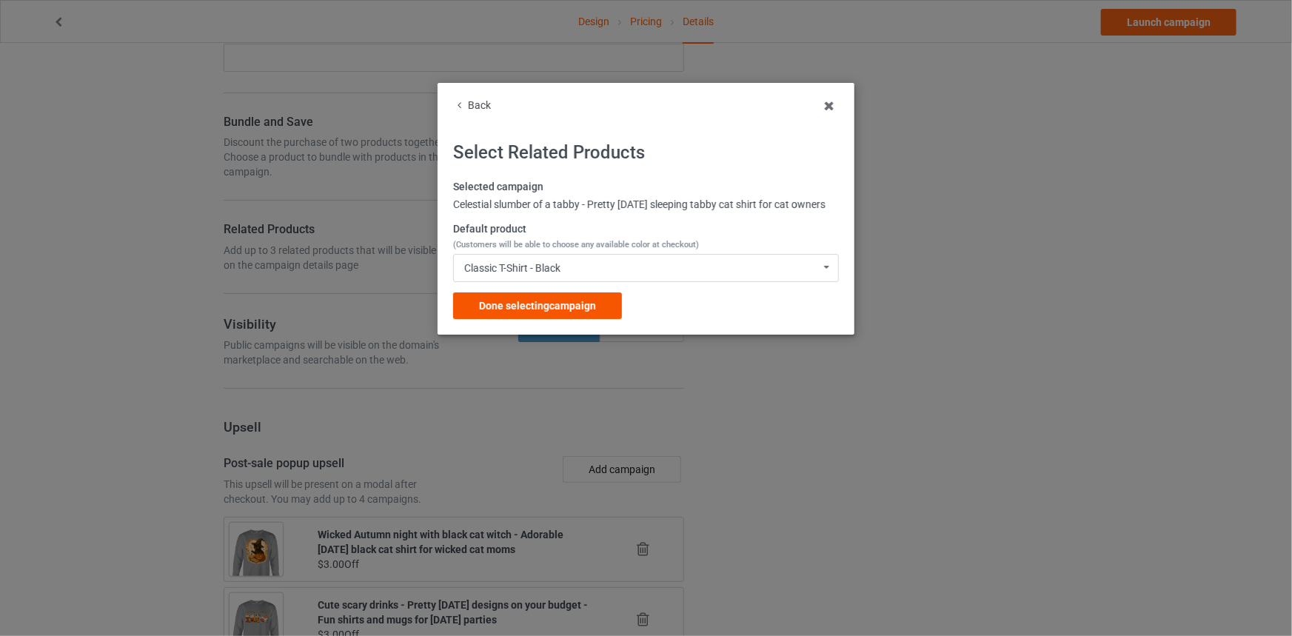
click at [570, 312] on div "Done selecting campaign" at bounding box center [537, 306] width 169 height 27
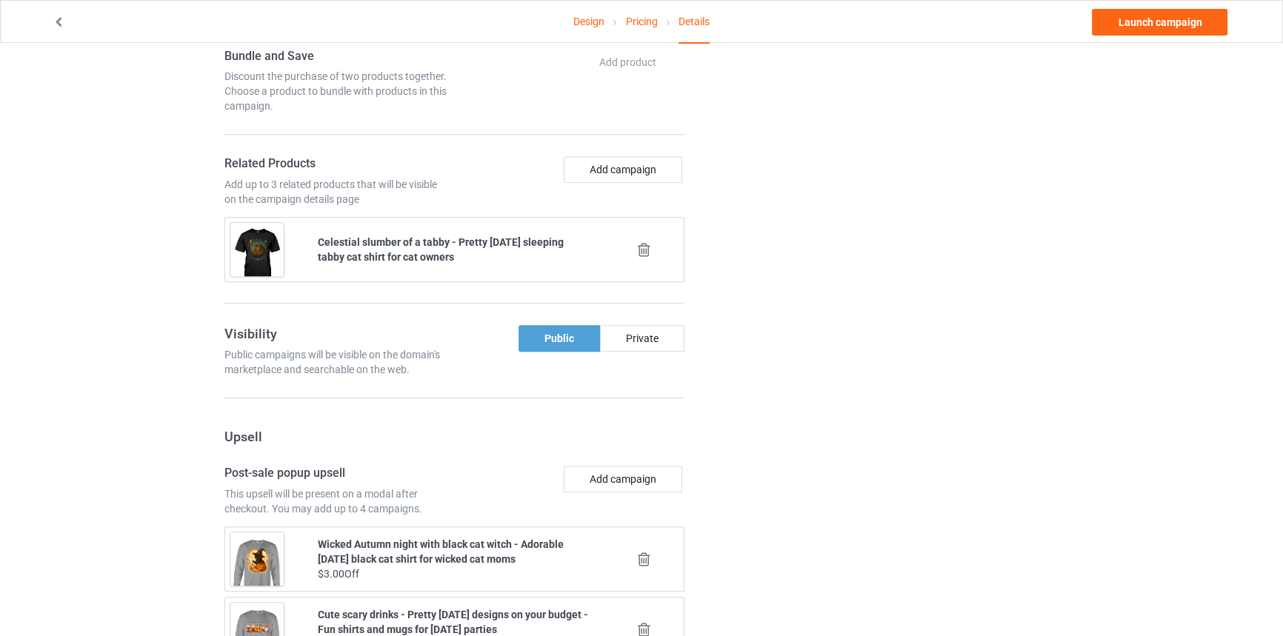
scroll to position [1077, 0]
click at [607, 164] on button "Add campaign" at bounding box center [623, 168] width 118 height 27
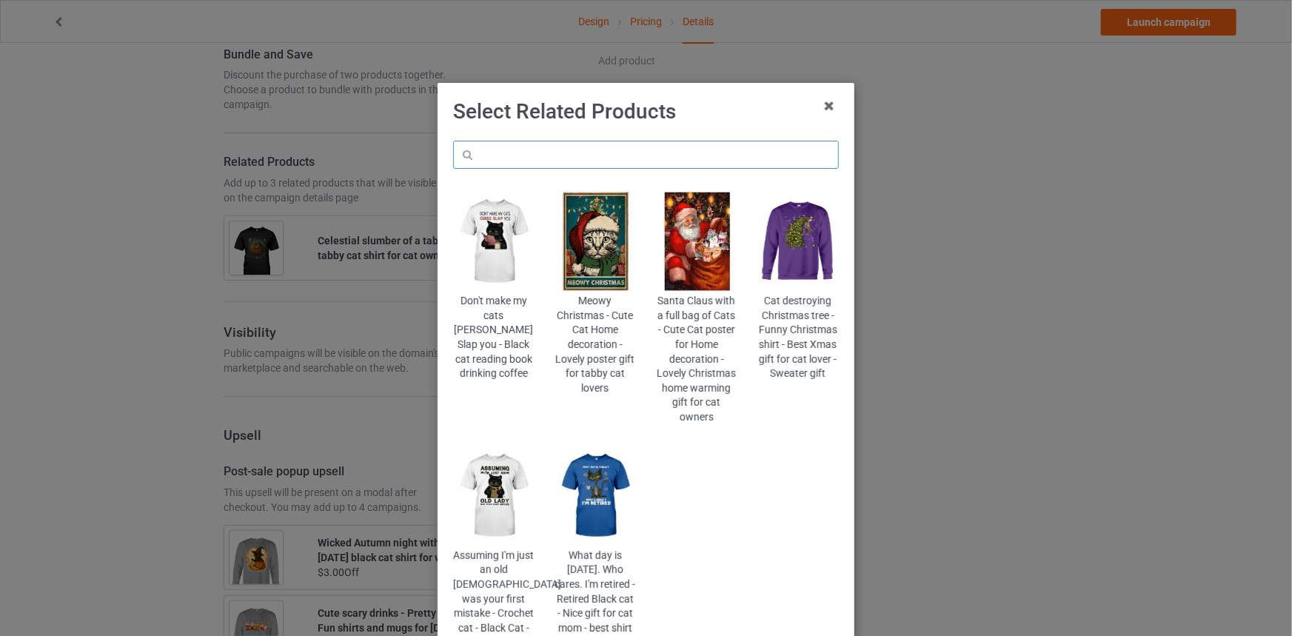
click at [607, 166] on input "text" at bounding box center [646, 155] width 386 height 28
type input "h"
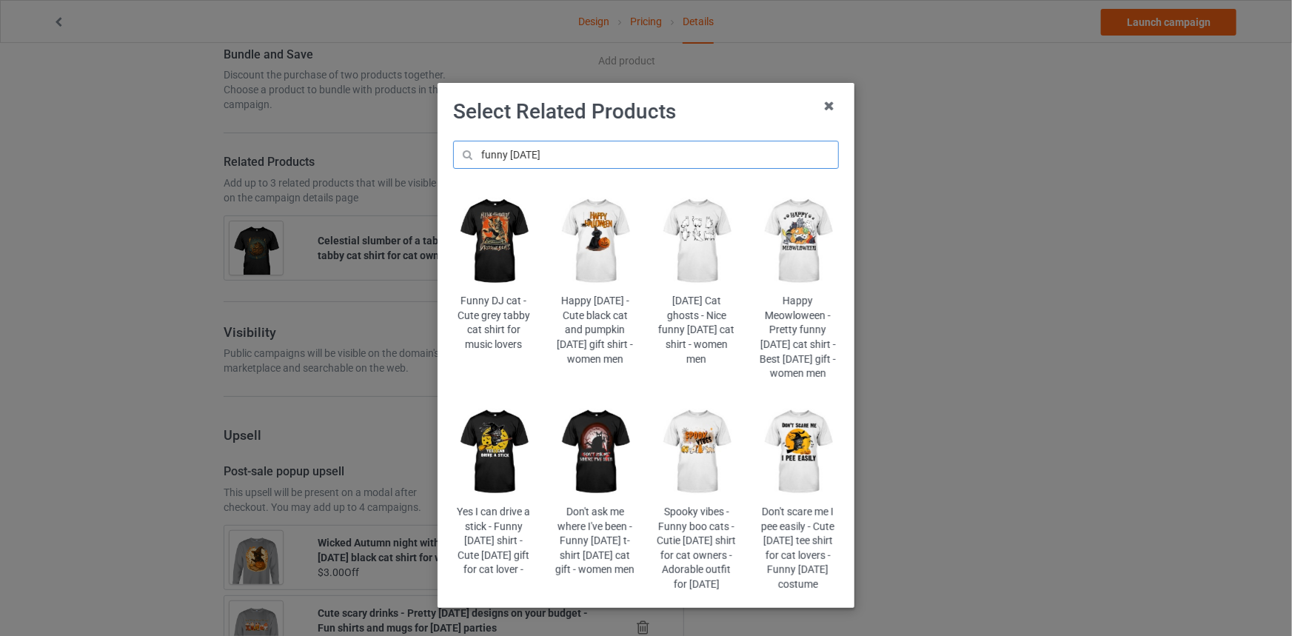
type input "funny halloween"
click at [485, 467] on img at bounding box center [493, 452] width 81 height 101
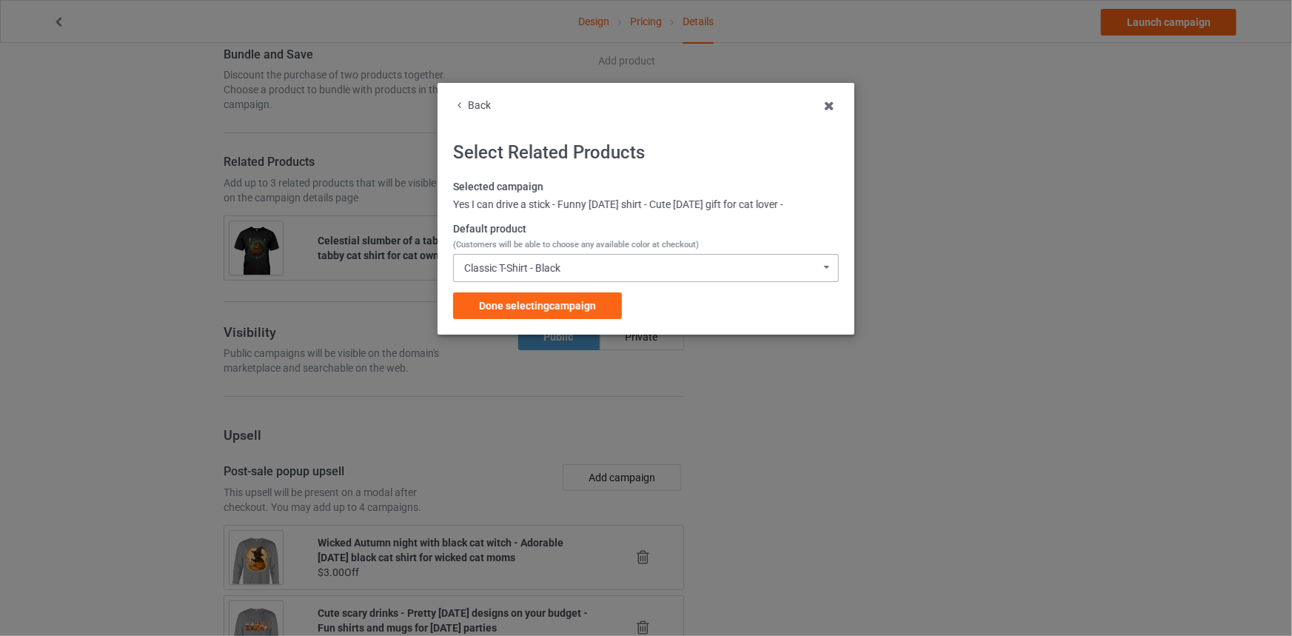
click at [584, 266] on div "Classic T-Shirt - Black Classic T-Shirt - Black Classic T-Shirt - White Classic…" at bounding box center [646, 268] width 386 height 28
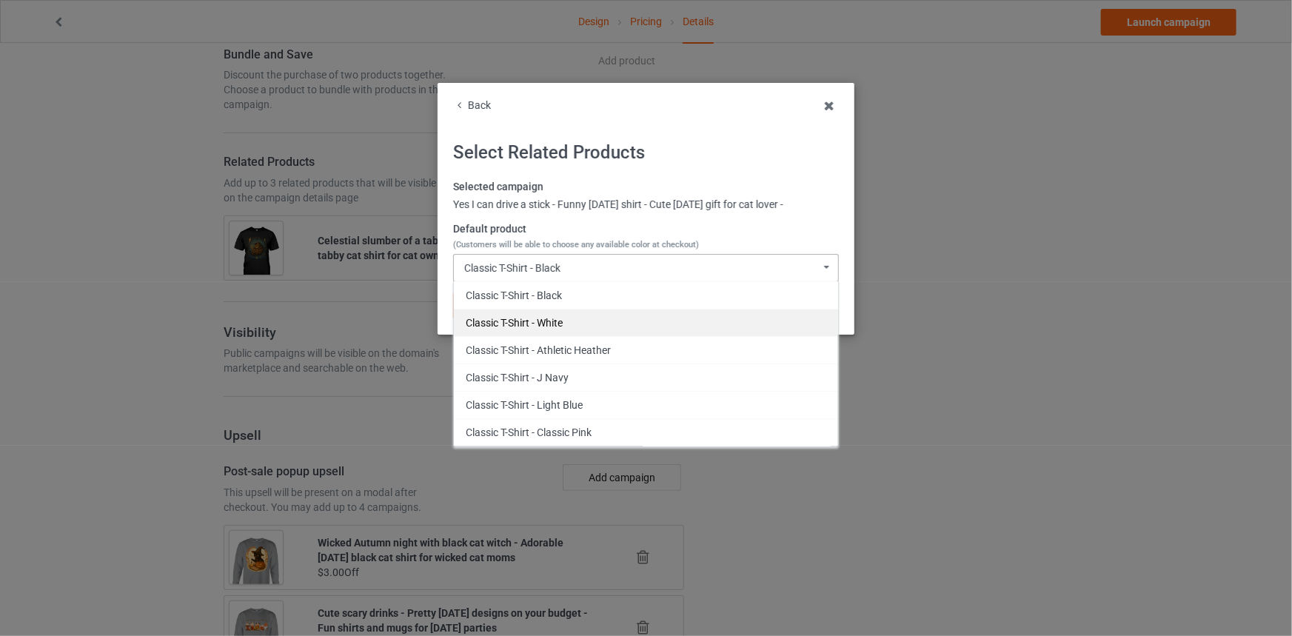
click at [575, 321] on div "Classic T-Shirt - White" at bounding box center [646, 322] width 384 height 27
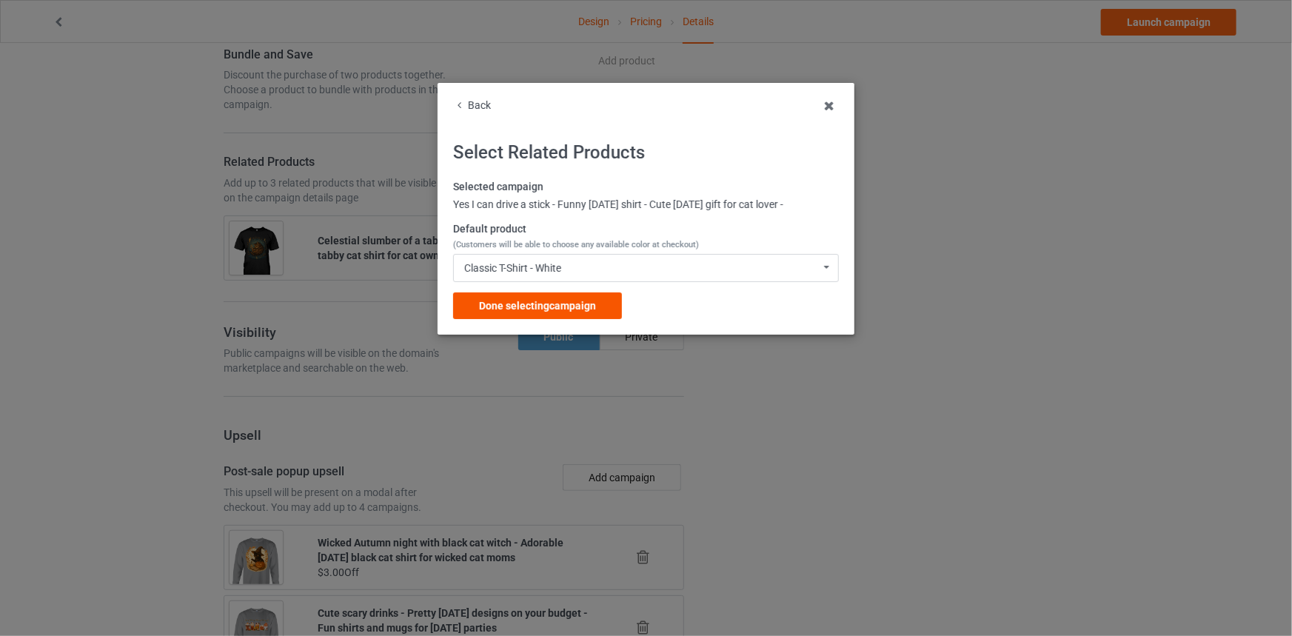
click at [564, 298] on div "Done selecting campaign" at bounding box center [537, 306] width 169 height 27
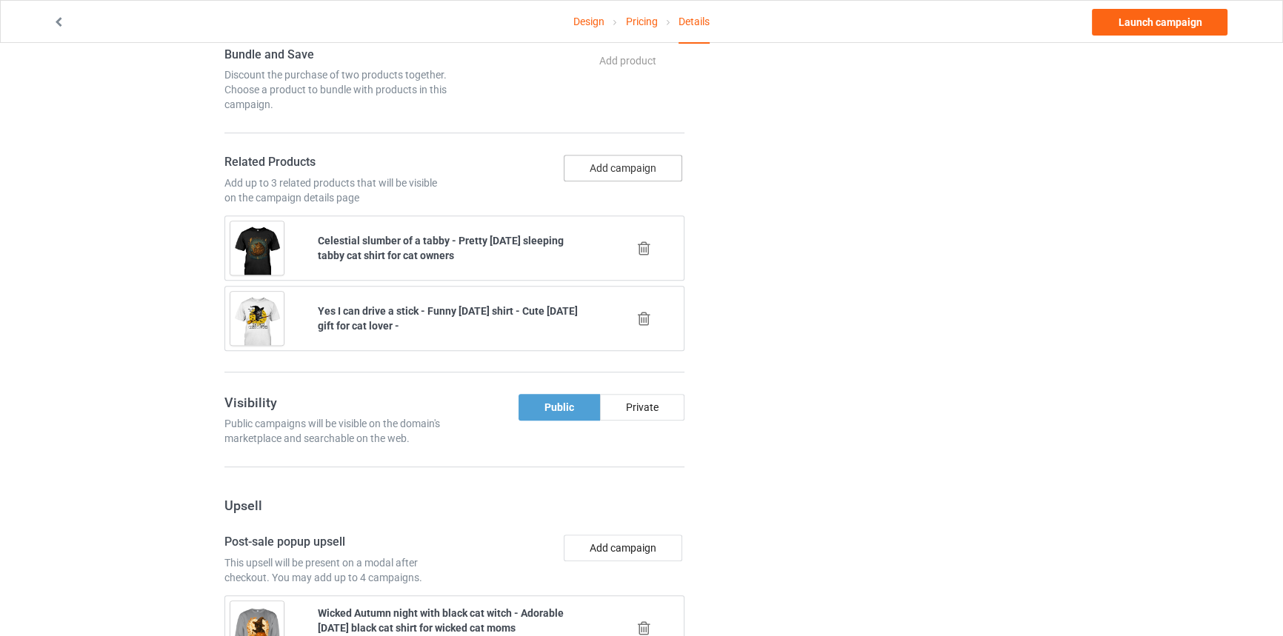
click at [641, 170] on button "Add campaign" at bounding box center [623, 168] width 118 height 27
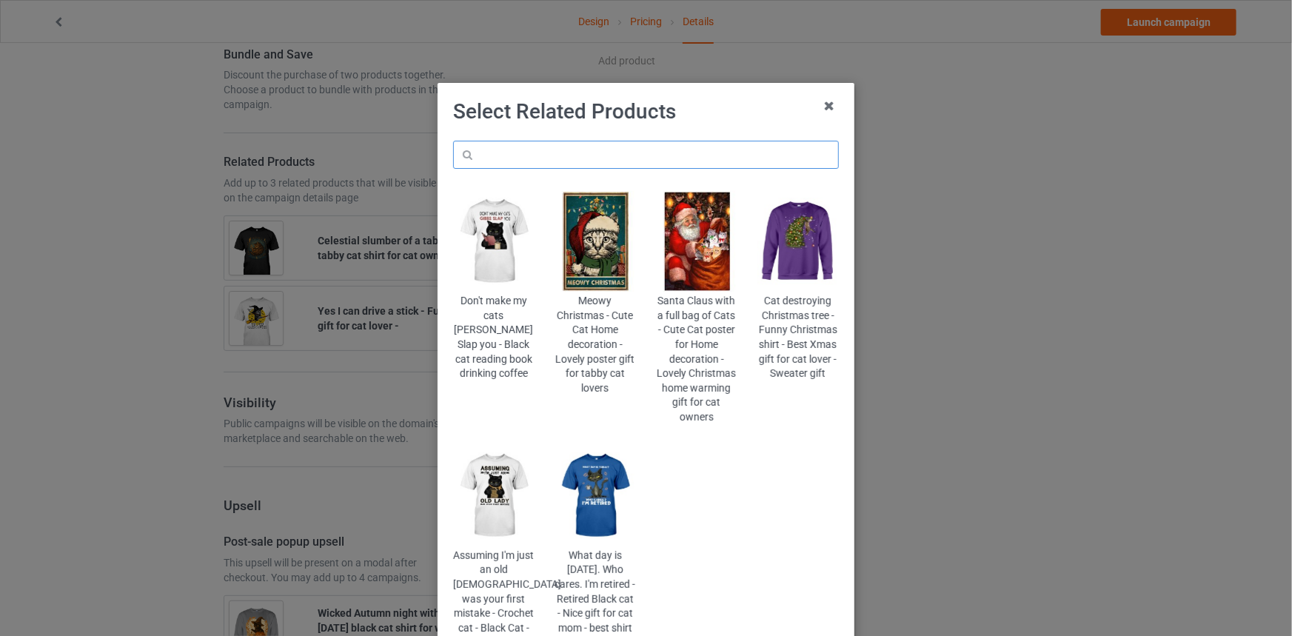
click at [638, 147] on input "text" at bounding box center [646, 155] width 386 height 28
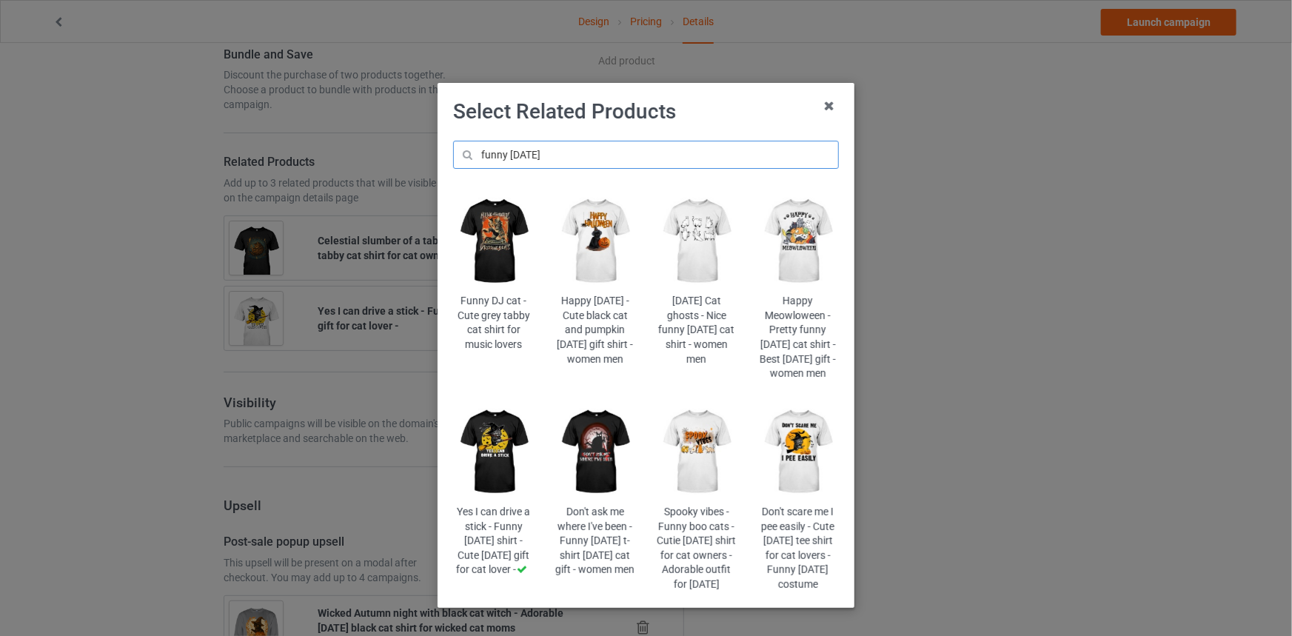
type input "funny halloween"
click at [795, 295] on div "Happy Meowloween - Pretty funny Halloween cat shirt - Best halloween gift - wom…" at bounding box center [798, 337] width 81 height 87
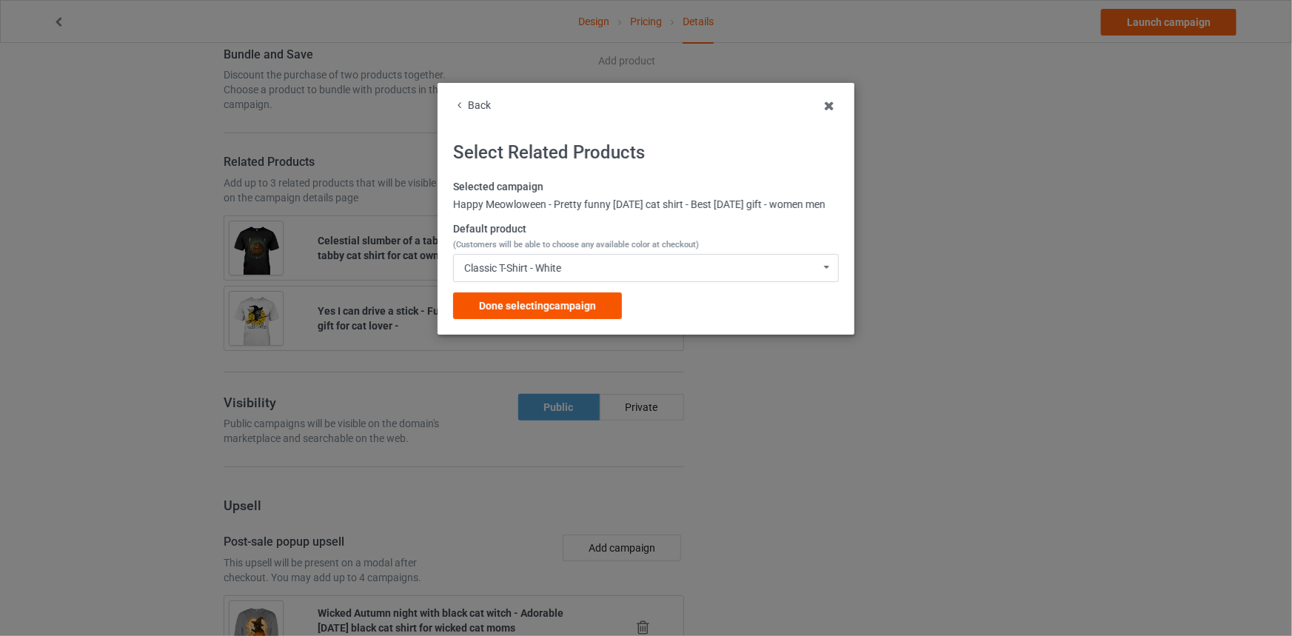
click at [596, 312] on span "Done selecting campaign" at bounding box center [537, 306] width 117 height 12
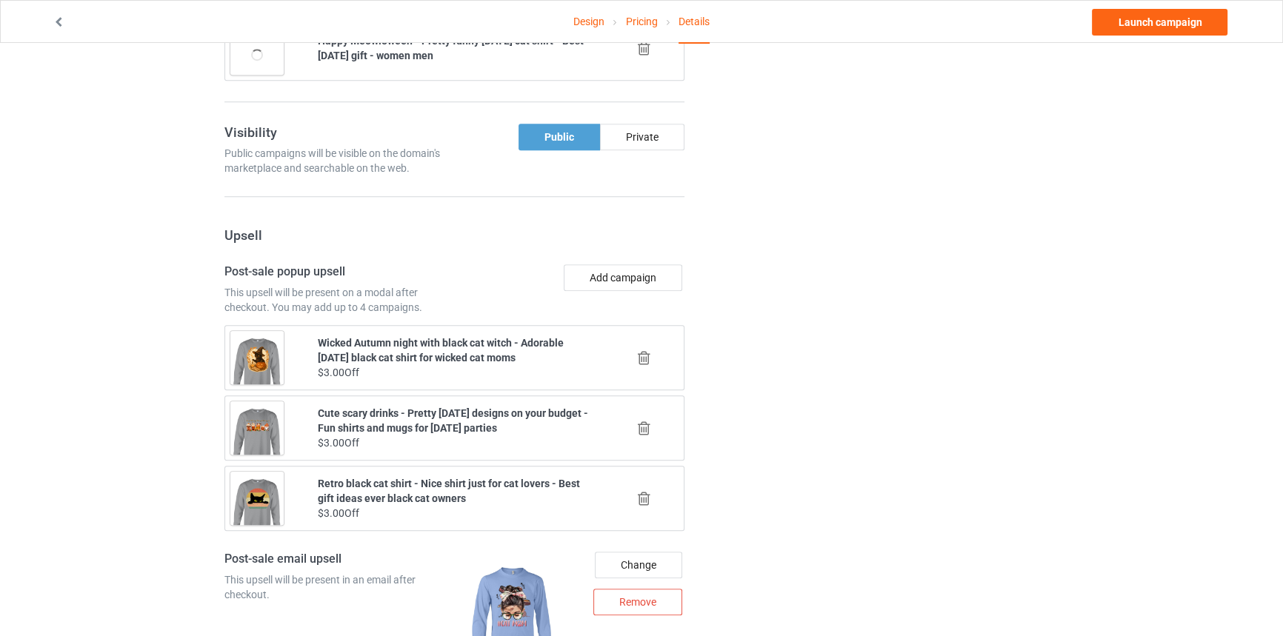
scroll to position [1421, 0]
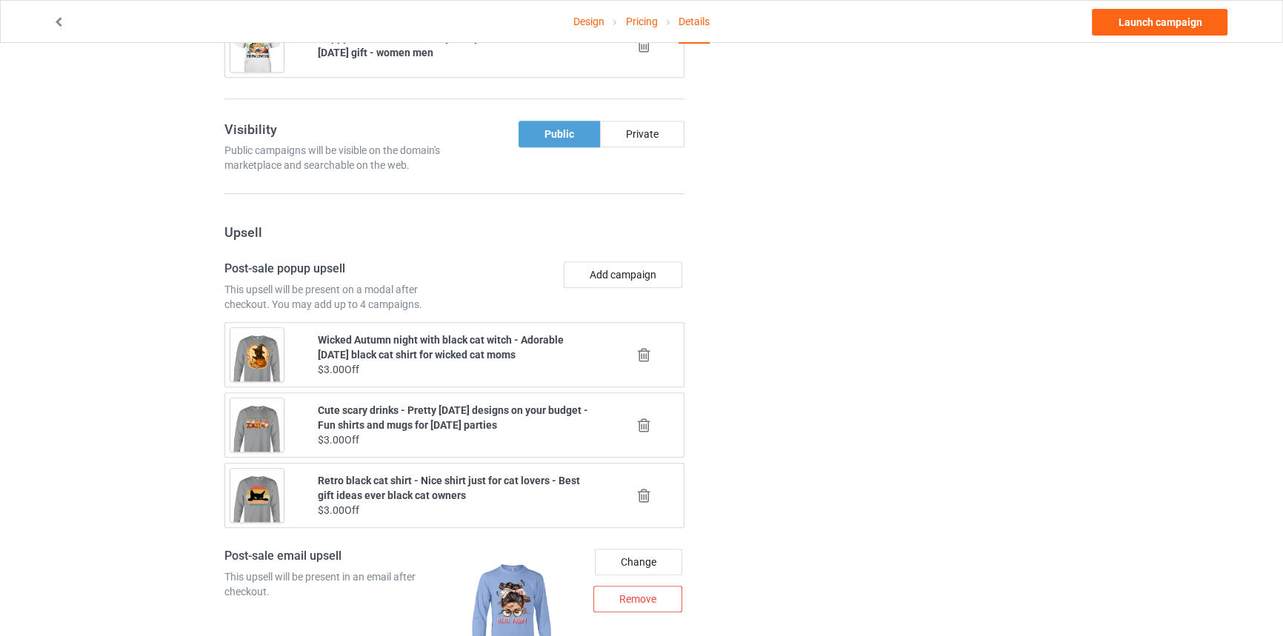
click at [648, 347] on icon at bounding box center [644, 355] width 19 height 16
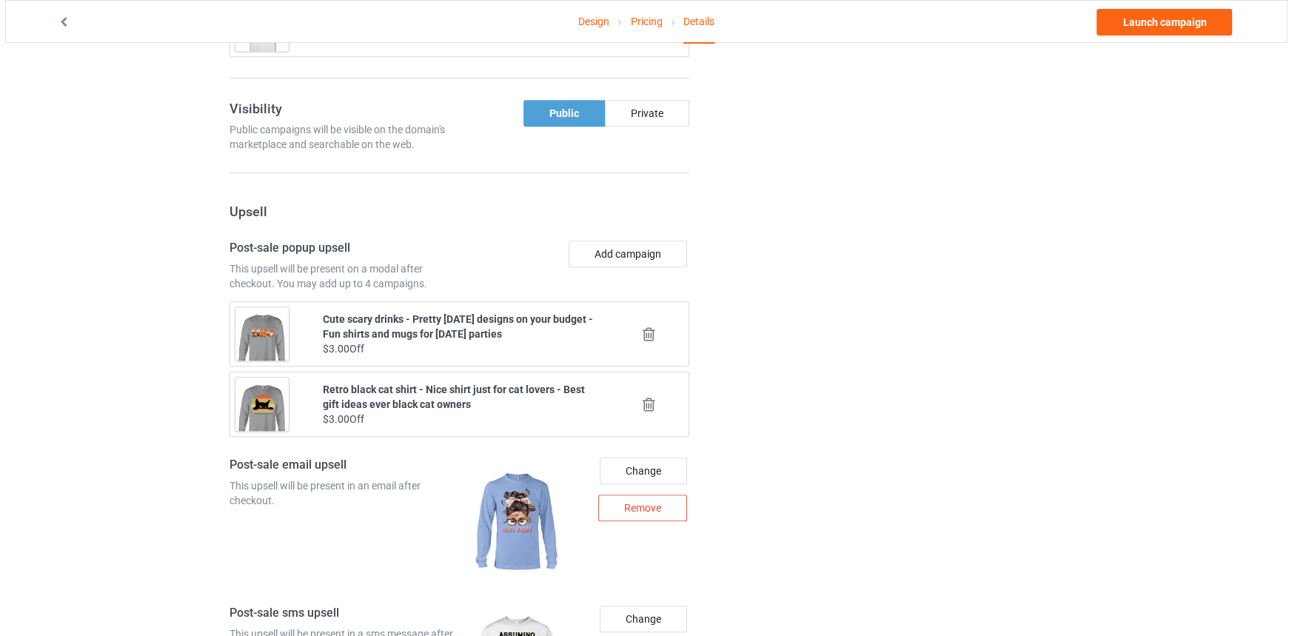
scroll to position [1481, 0]
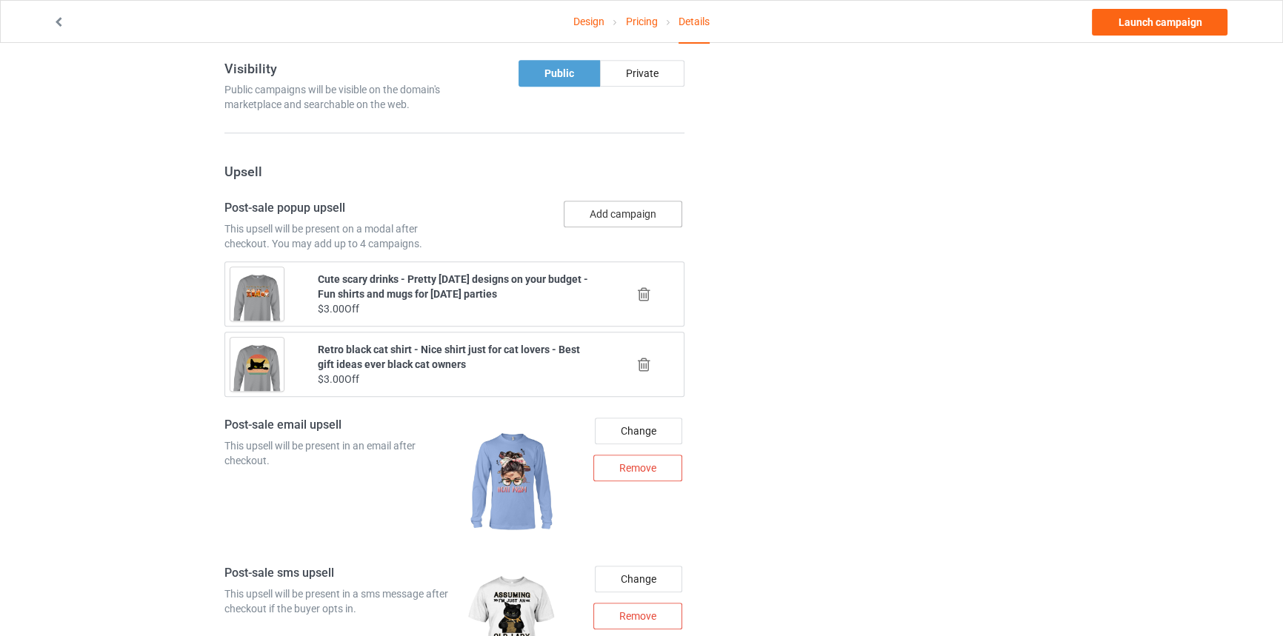
click at [605, 207] on button "Add campaign" at bounding box center [623, 214] width 118 height 27
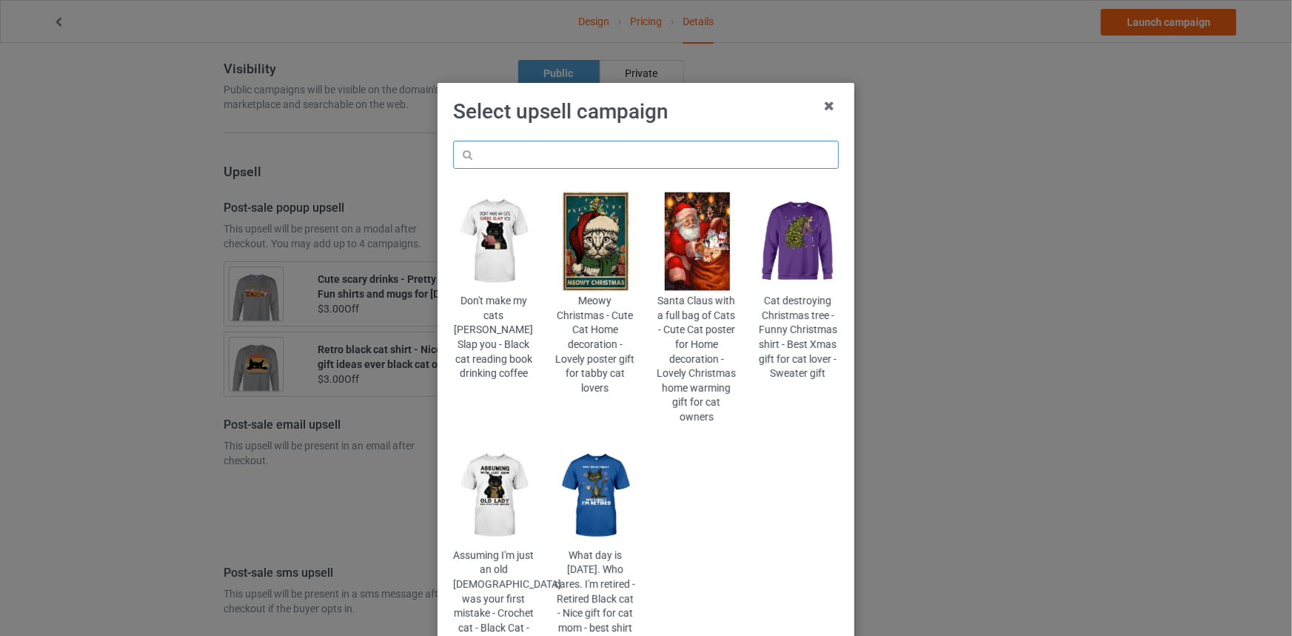
click at [614, 154] on input "text" at bounding box center [646, 155] width 386 height 28
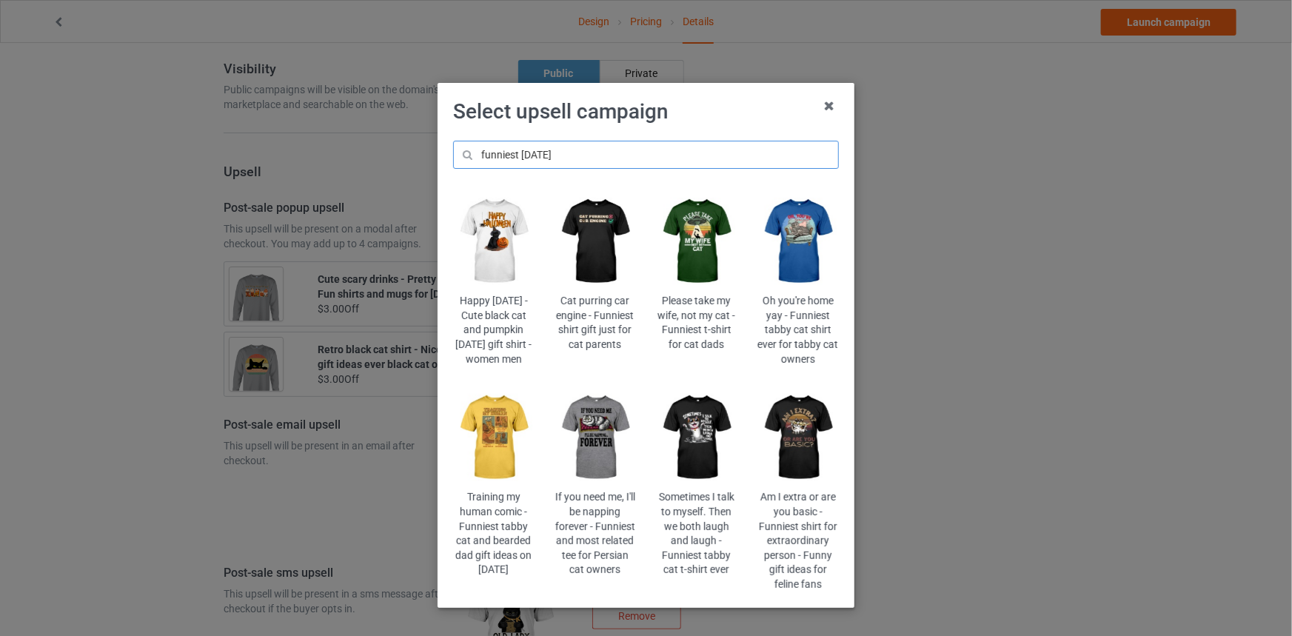
click at [509, 152] on input "funniest halloween" at bounding box center [646, 155] width 386 height 28
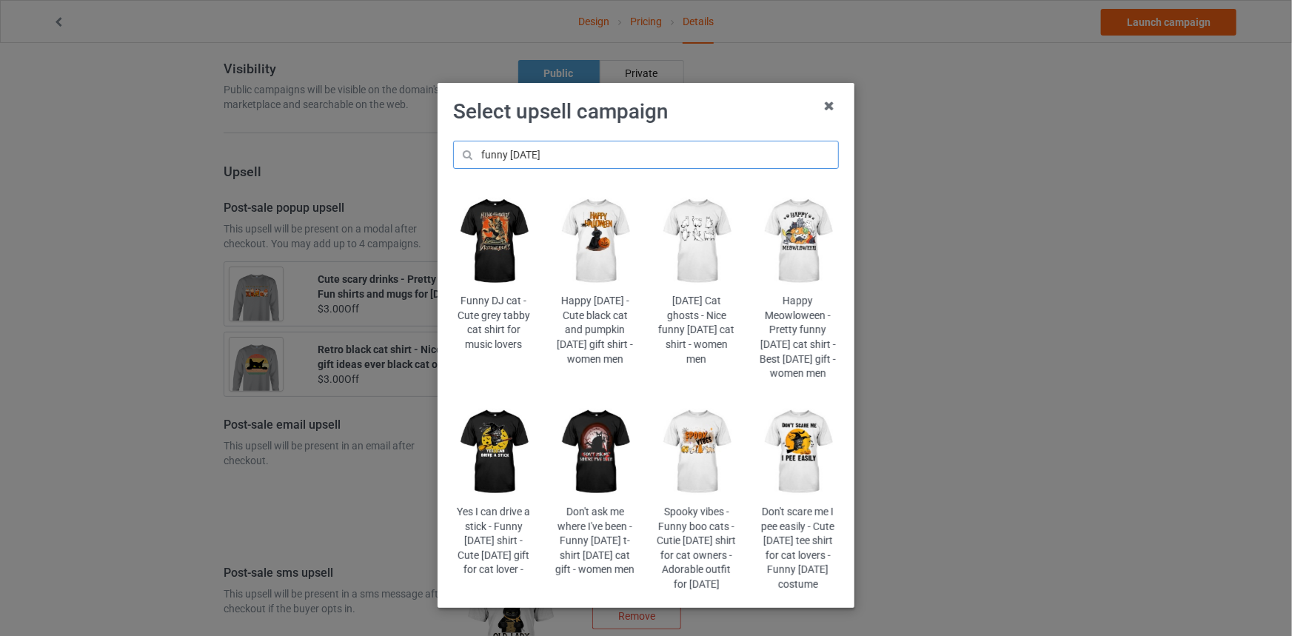
type input "funny halloween"
click at [799, 476] on img at bounding box center [798, 452] width 81 height 101
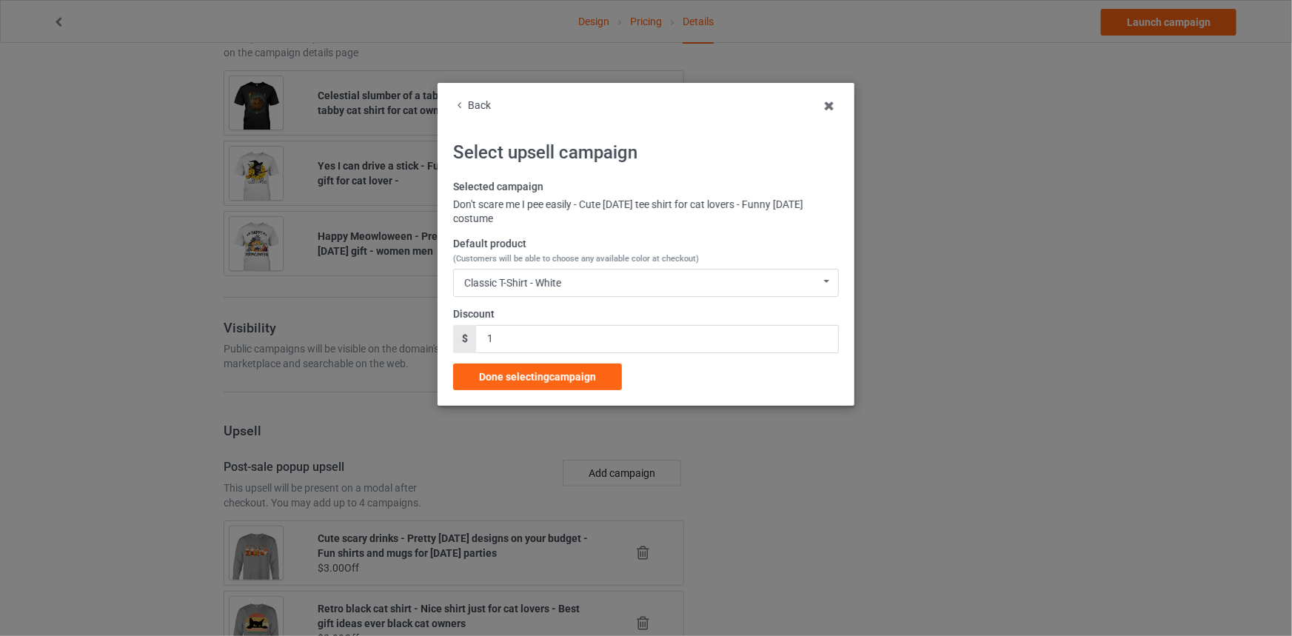
scroll to position [1481, 0]
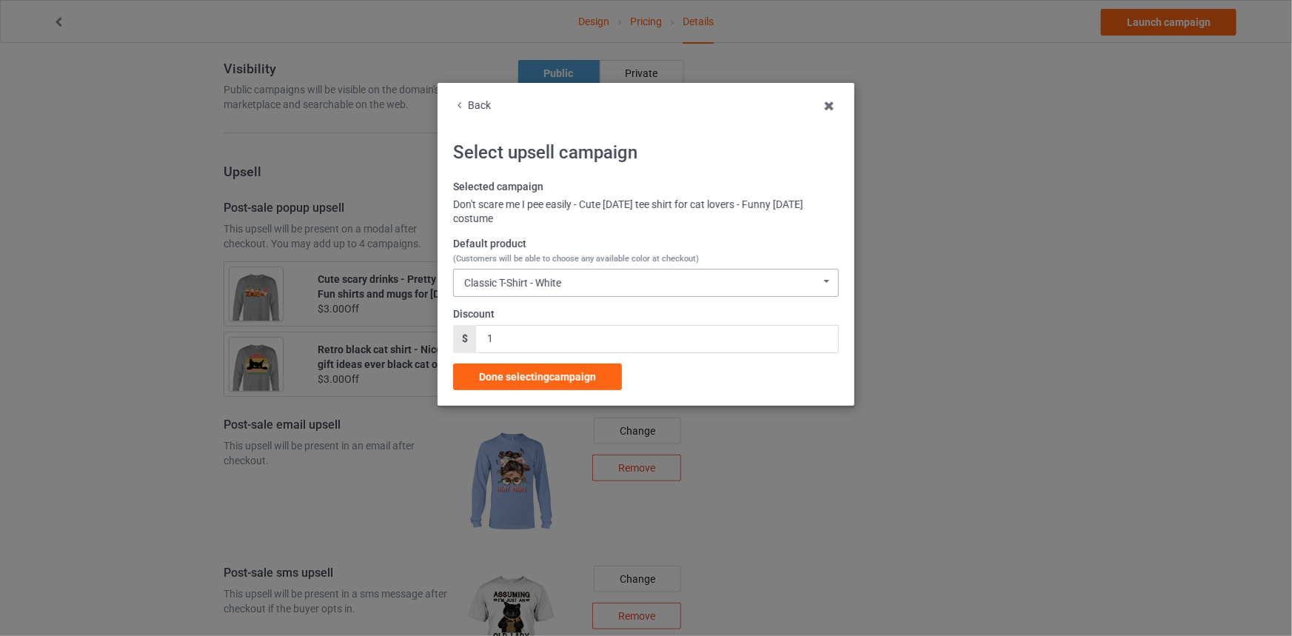
click at [555, 284] on div "Classic T-Shirt - White" at bounding box center [512, 283] width 97 height 10
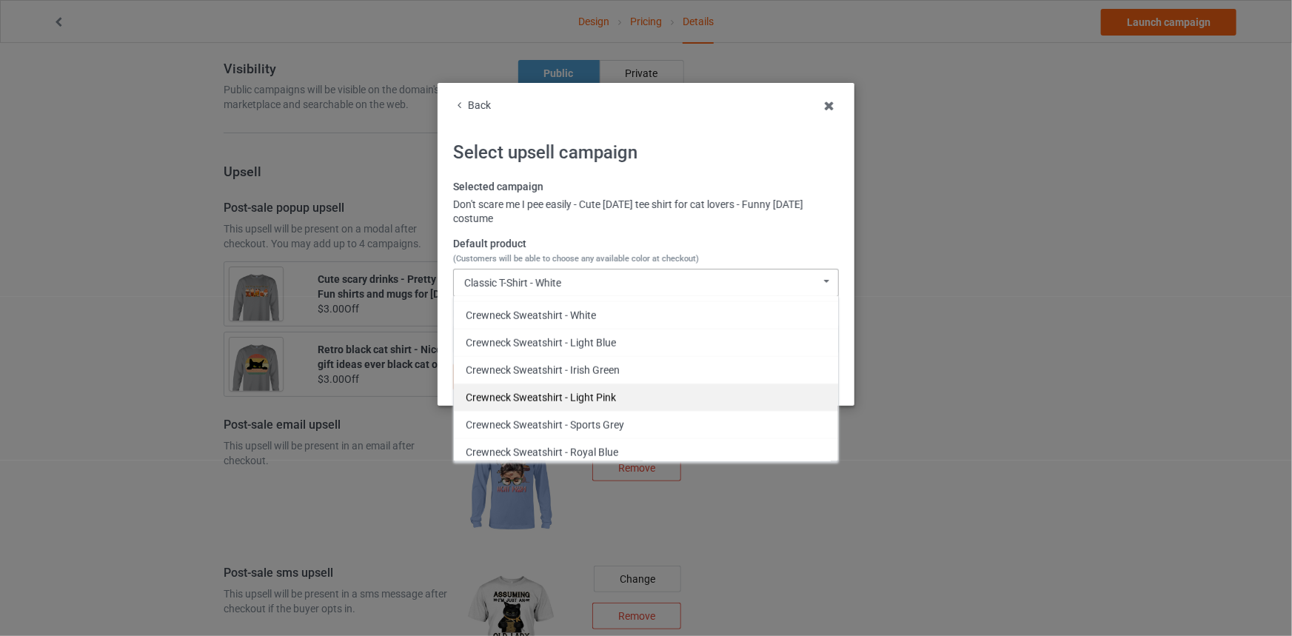
scroll to position [845, 0]
click at [606, 418] on div "Crewneck Sweatshirt - Sports Grey" at bounding box center [646, 423] width 384 height 27
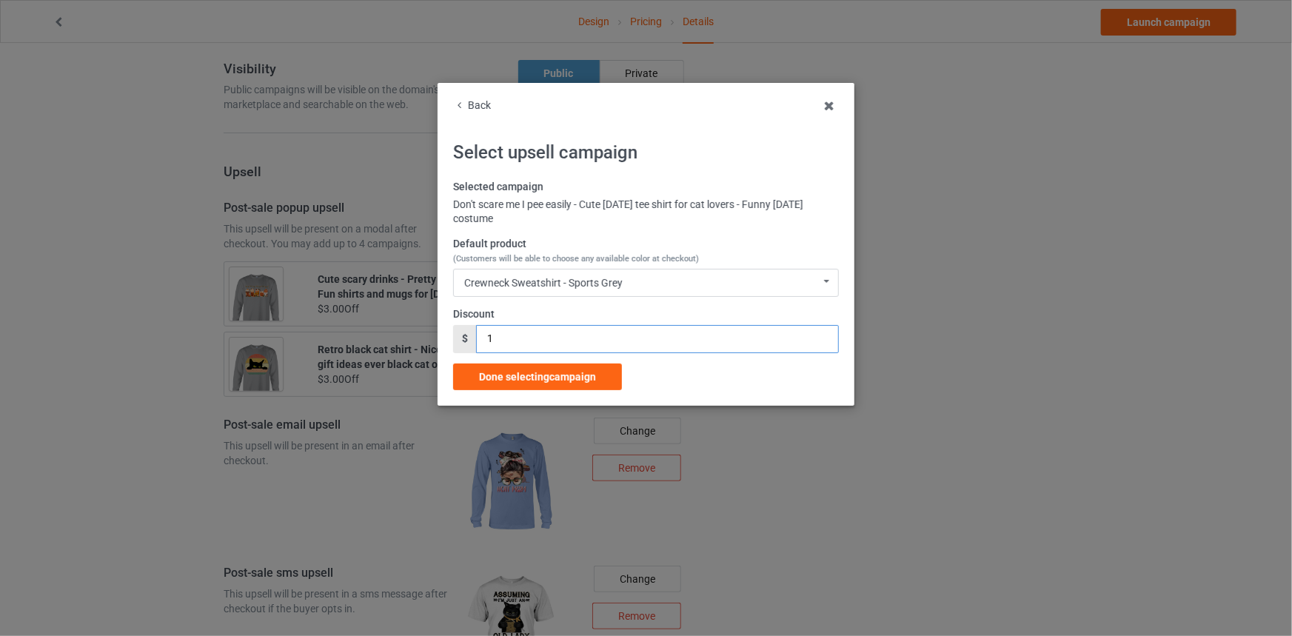
drag, startPoint x: 513, startPoint y: 331, endPoint x: 426, endPoint y: 333, distance: 86.7
click at [420, 333] on div "Back Select upsell campaign Selected campaign Don't scare me I pee easily - Cut…" at bounding box center [646, 318] width 1292 height 636
type input "3"
click at [527, 373] on span "Done selecting campaign" at bounding box center [537, 377] width 117 height 12
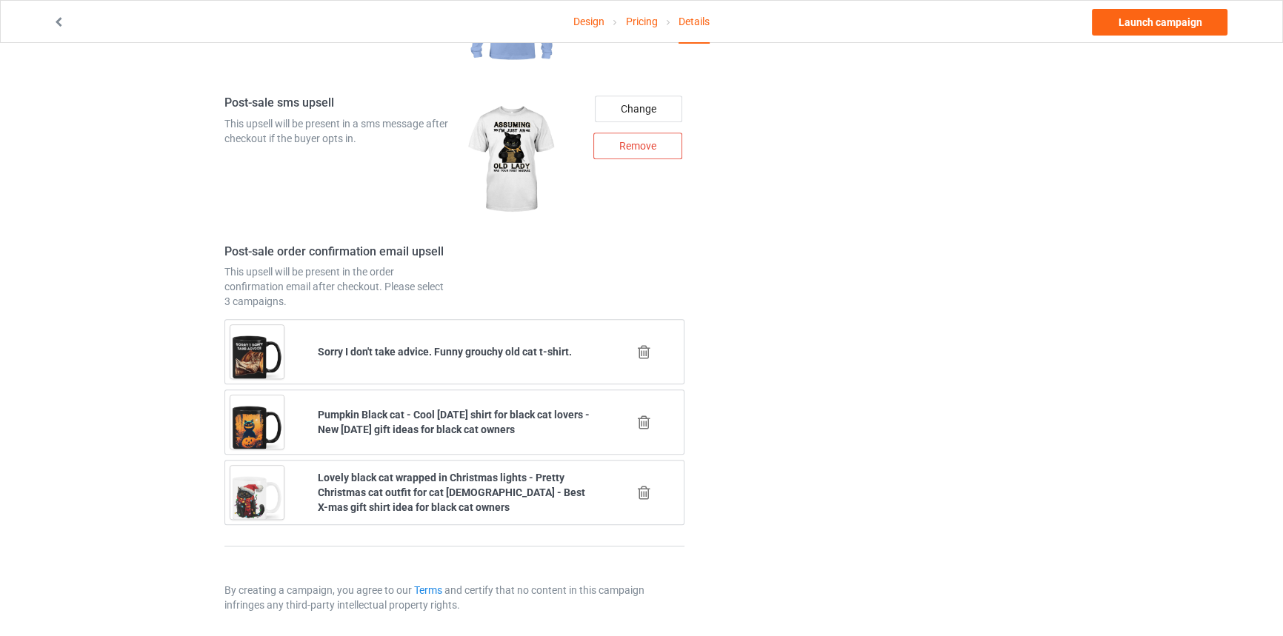
scroll to position [2024, 0]
click at [636, 484] on icon at bounding box center [644, 491] width 19 height 16
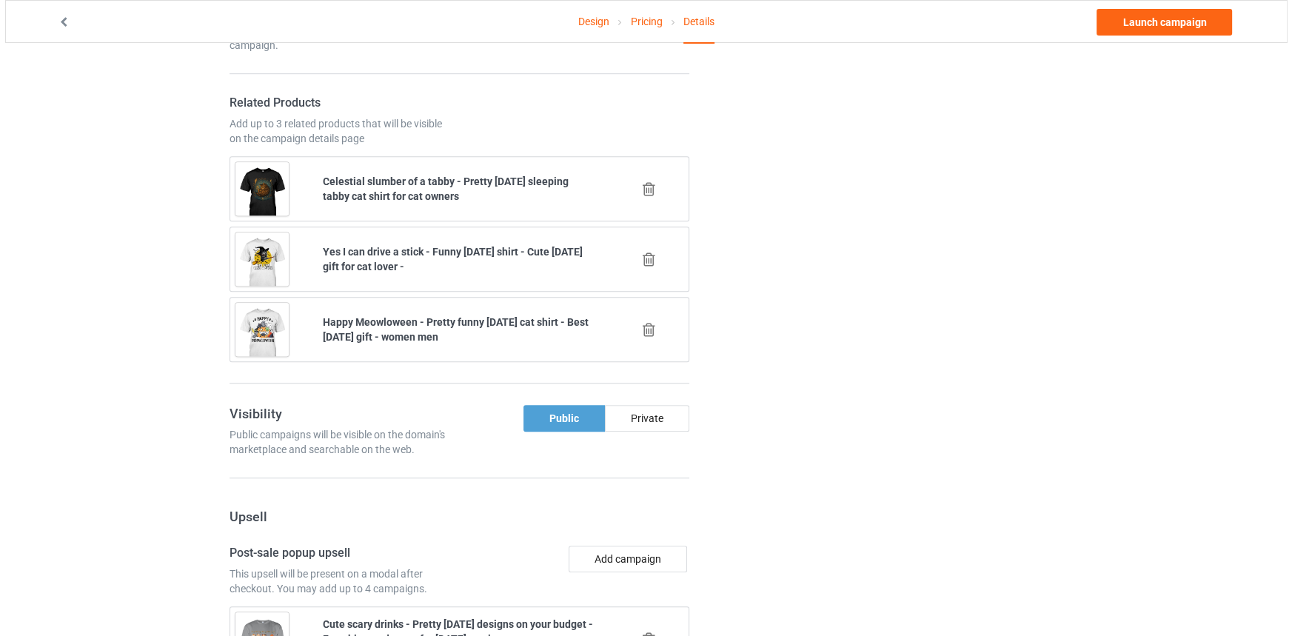
scroll to position [1954, 0]
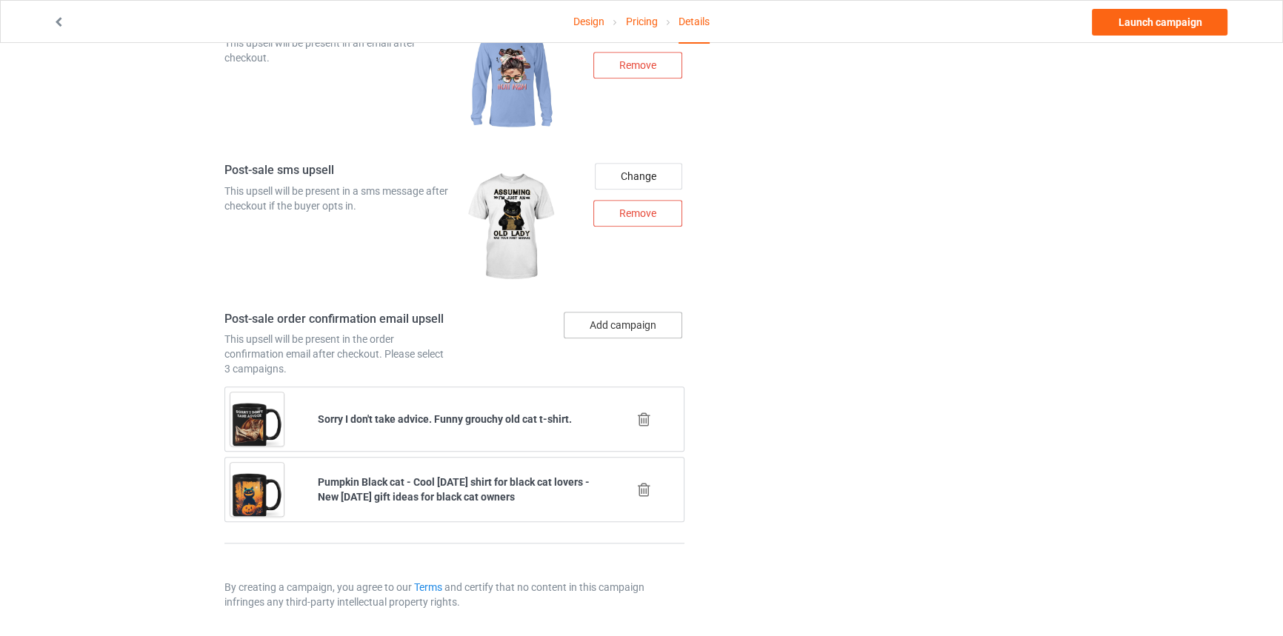
click at [623, 321] on button "Add campaign" at bounding box center [623, 325] width 118 height 27
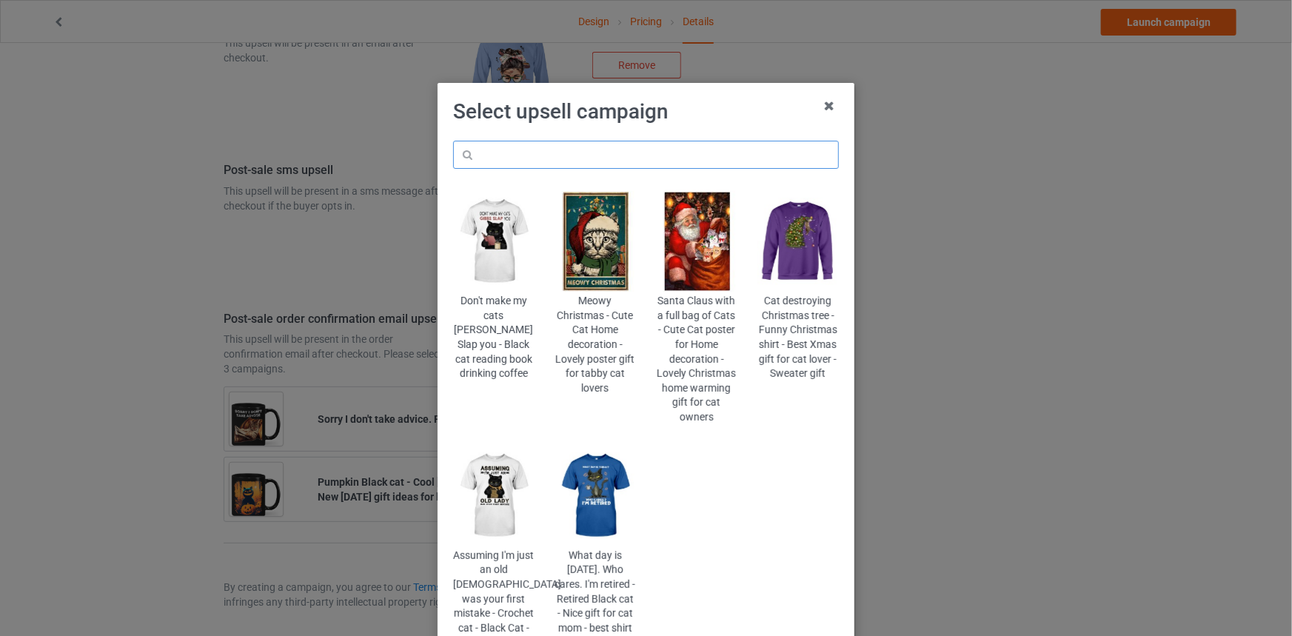
click at [607, 158] on input "text" at bounding box center [646, 155] width 386 height 28
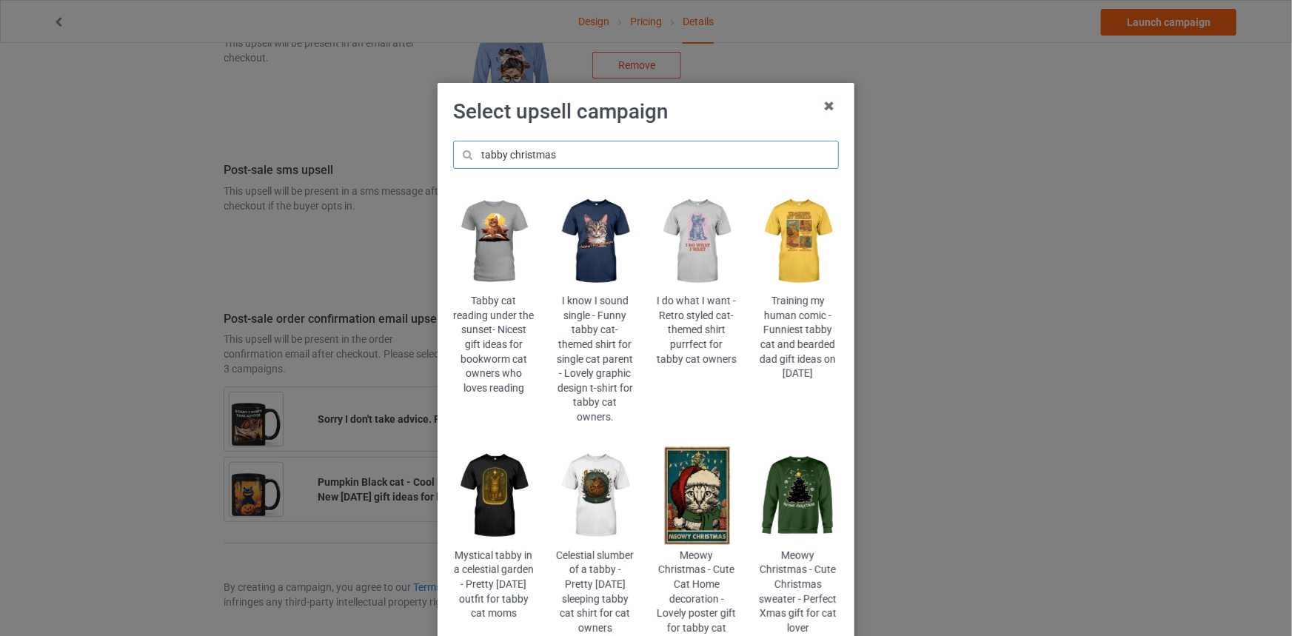
click at [485, 150] on input "tabby christmas" at bounding box center [646, 155] width 386 height 28
click at [485, 149] on input "tabby christmas" at bounding box center [646, 155] width 386 height 28
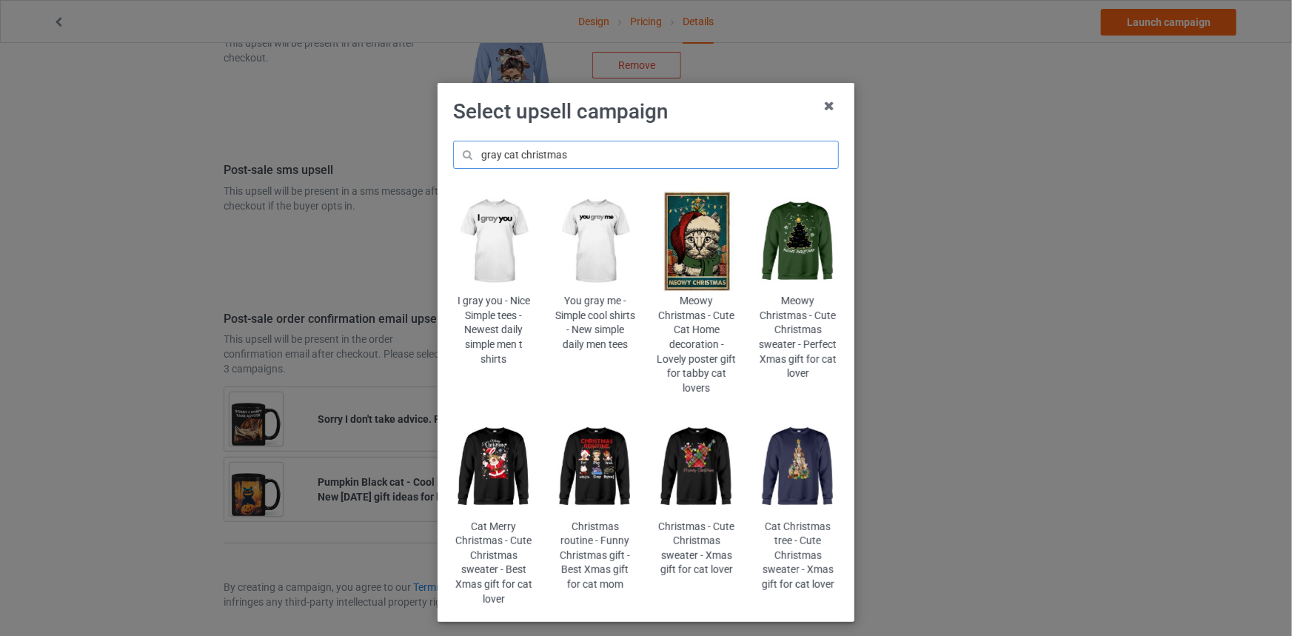
click at [477, 149] on input "gray cat christmas" at bounding box center [646, 155] width 386 height 28
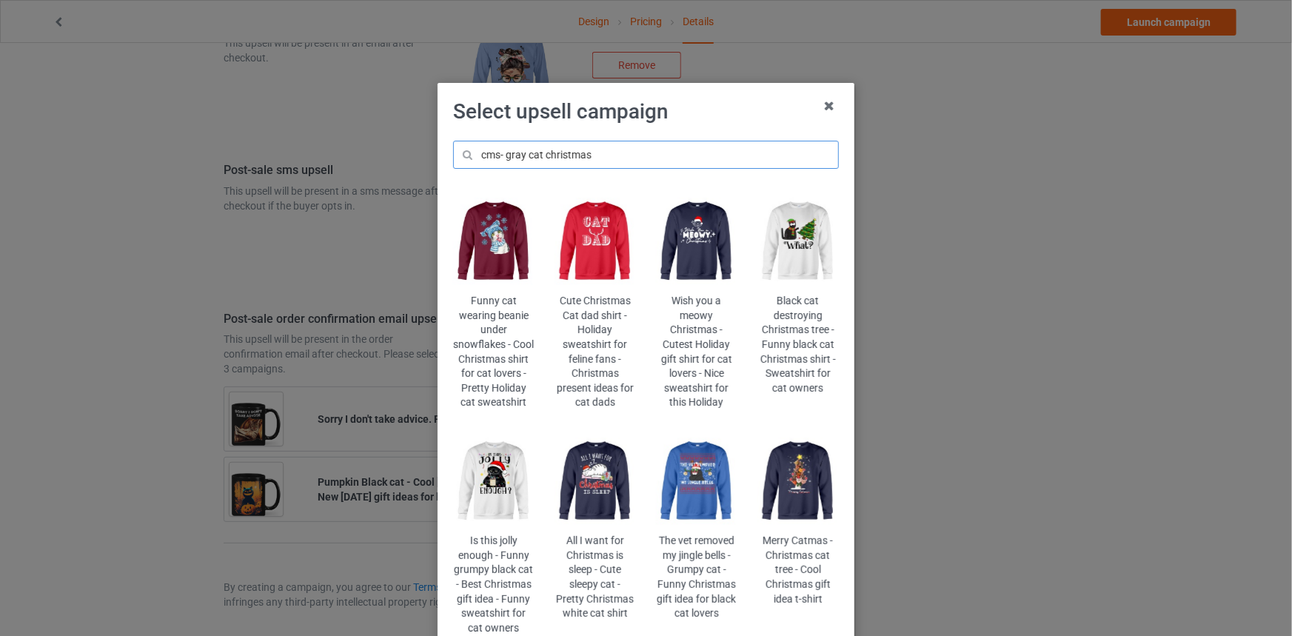
click at [548, 152] on input "cms- gray cat christmas" at bounding box center [646, 155] width 386 height 28
click at [517, 148] on input "cms- gray cat" at bounding box center [646, 155] width 386 height 28
click at [510, 153] on input "cms- gray cat" at bounding box center [646, 155] width 386 height 28
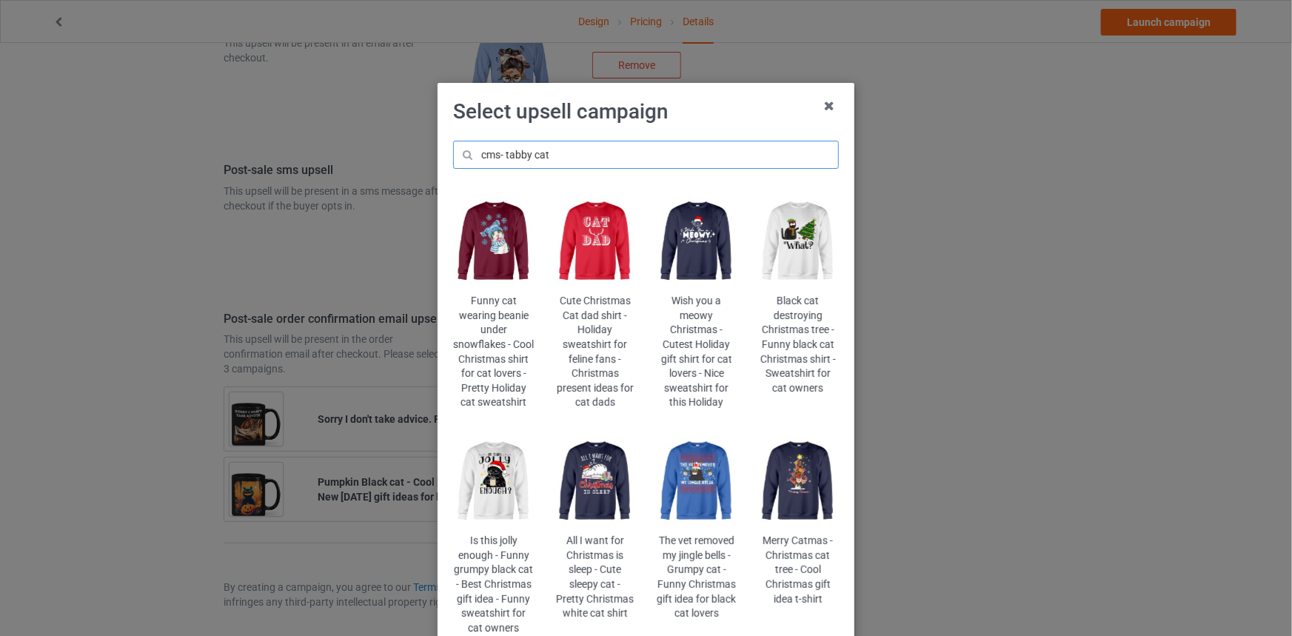
click at [533, 154] on input "cms- tabby cat" at bounding box center [646, 155] width 386 height 28
click at [487, 152] on input "cms- tabby" at bounding box center [646, 155] width 386 height 28
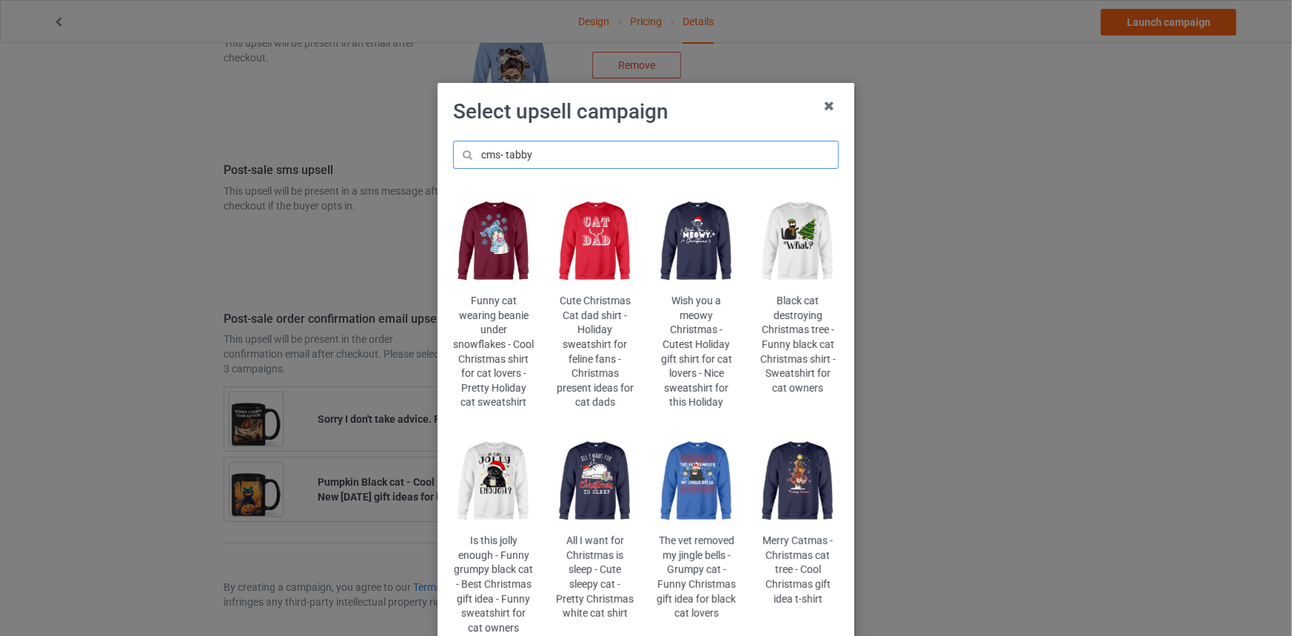
click at [487, 152] on input "cms- tabby" at bounding box center [646, 155] width 386 height 28
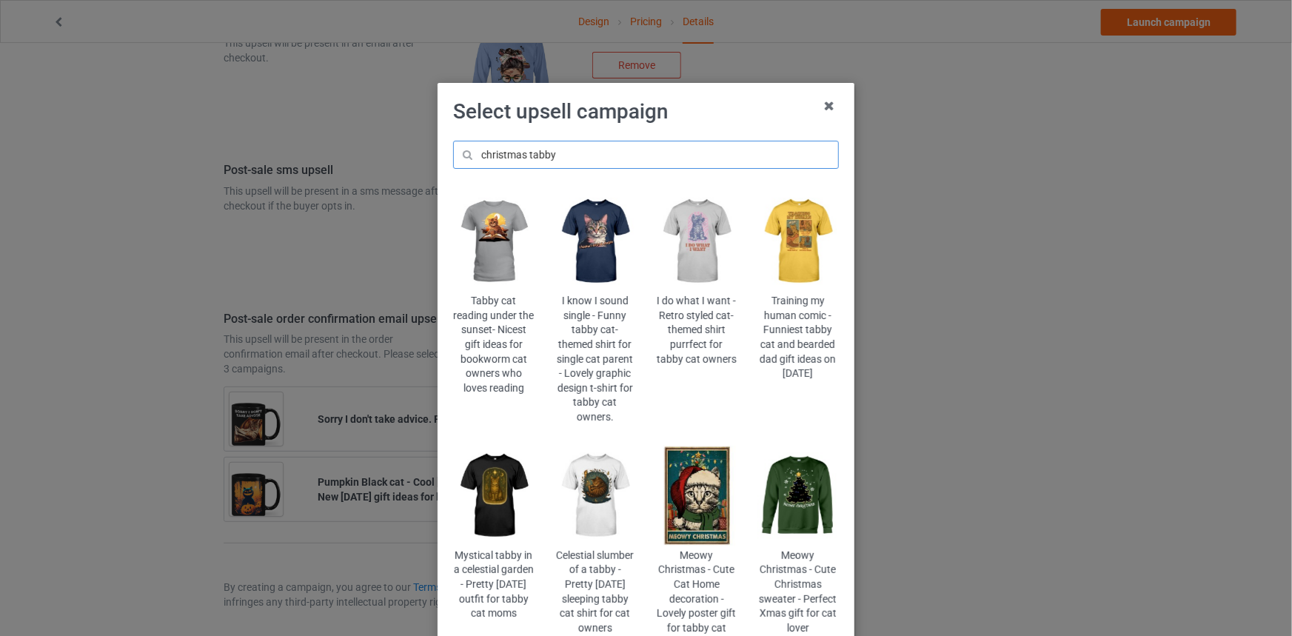
click at [513, 150] on input "christmas tabby" at bounding box center [646, 155] width 386 height 28
click at [548, 150] on input "christmas tabby" at bounding box center [646, 155] width 386 height 28
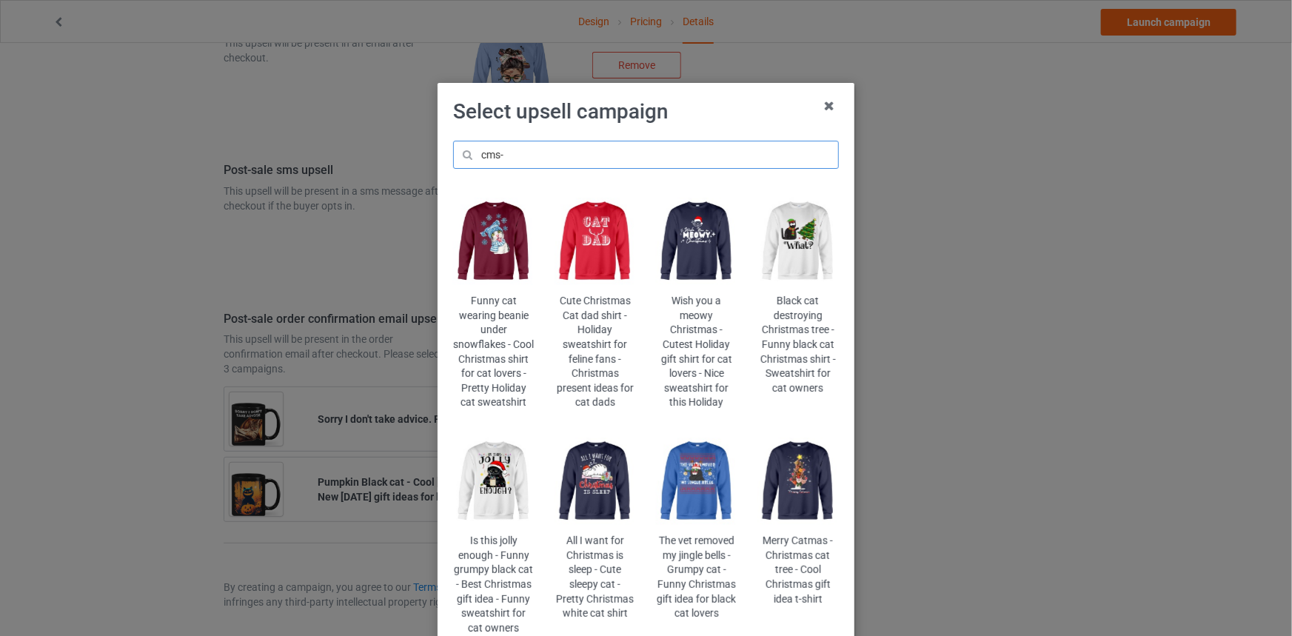
type input "cms-"
click at [518, 232] on img at bounding box center [493, 241] width 81 height 101
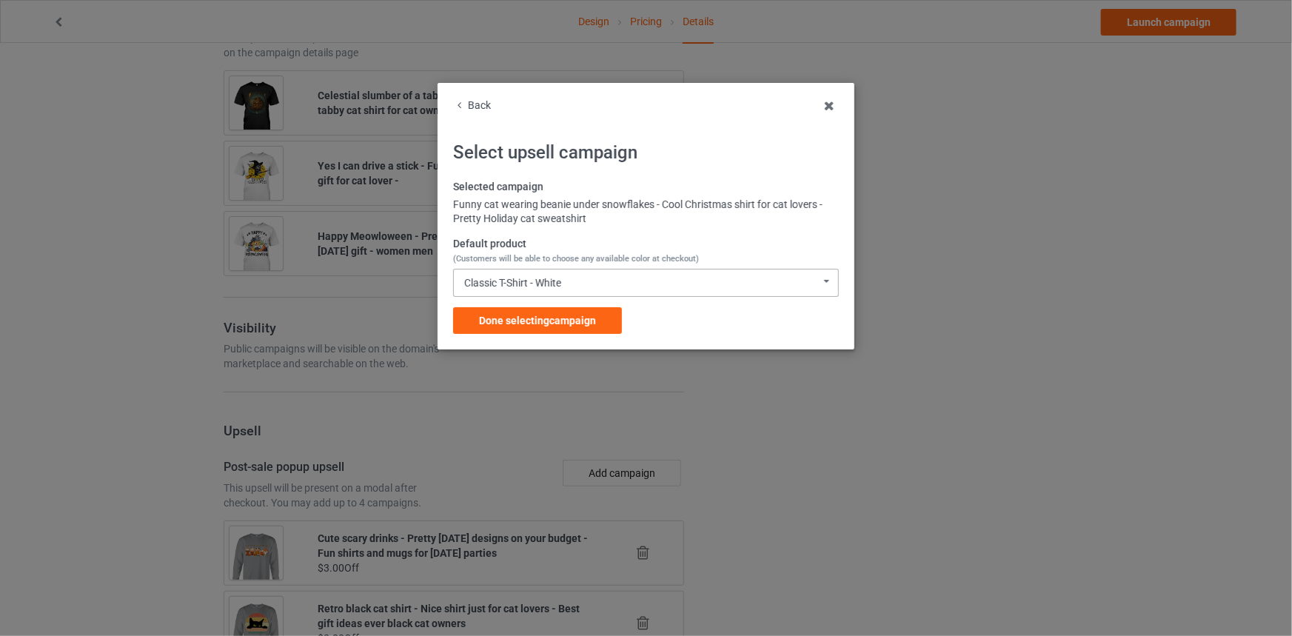
scroll to position [1954, 0]
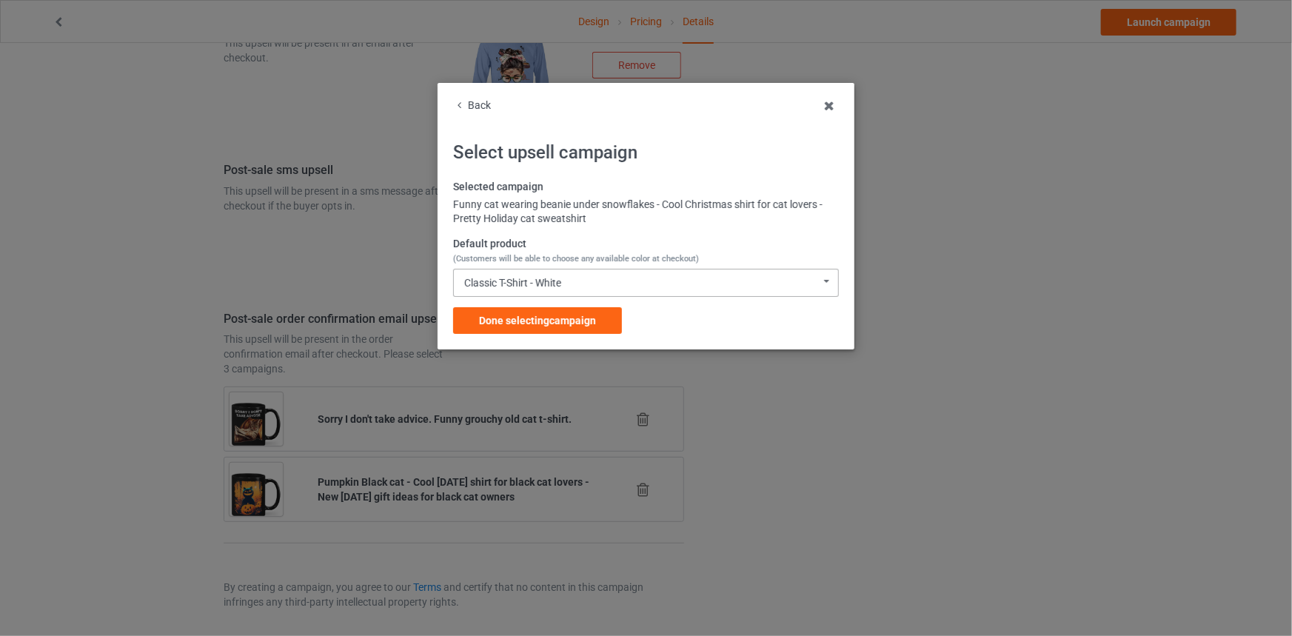
click at [551, 287] on div "Classic T-Shirt - White" at bounding box center [512, 283] width 97 height 10
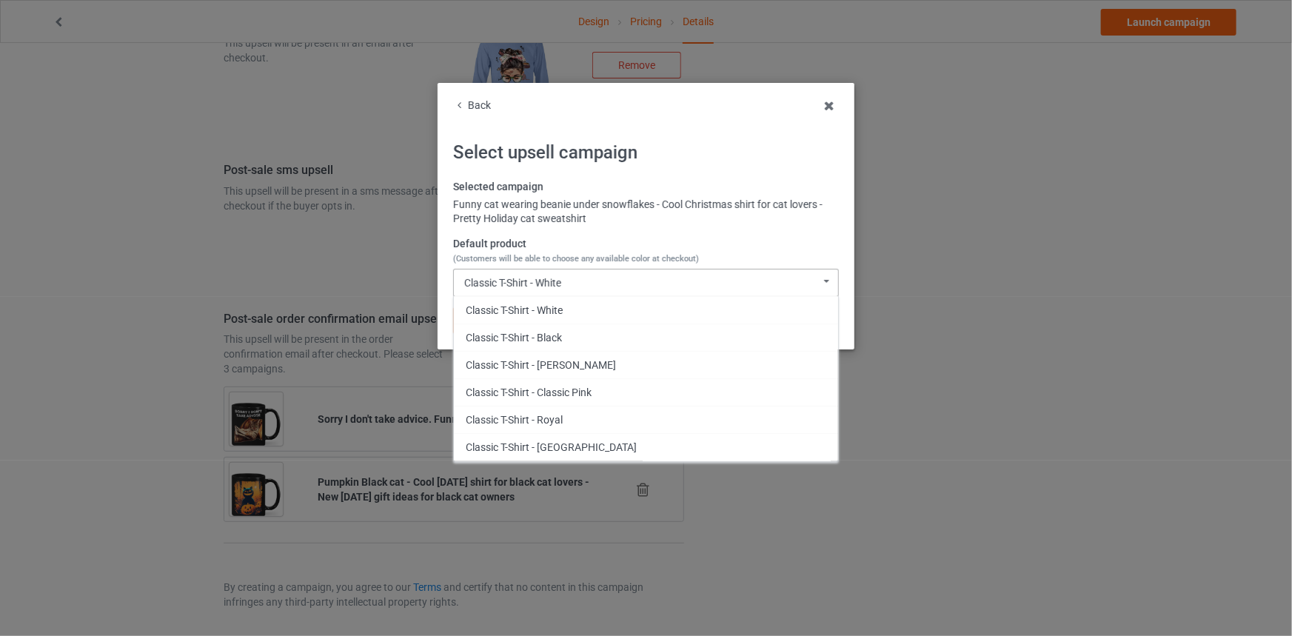
scroll to position [1297, 0]
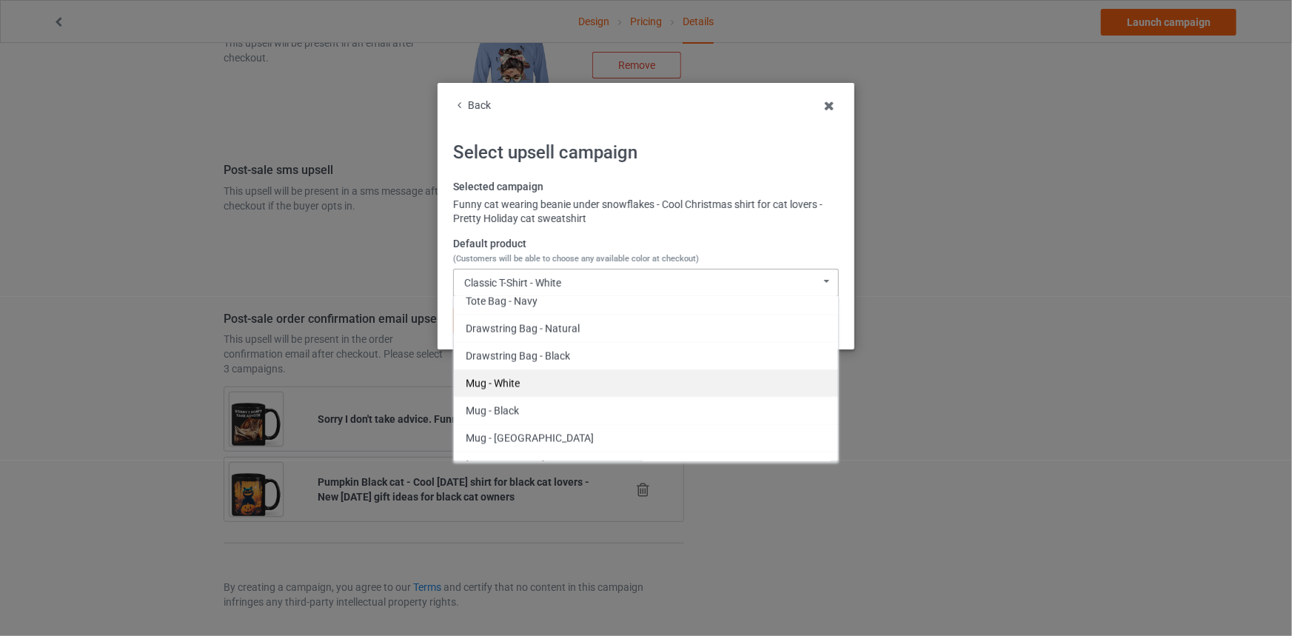
click at [498, 370] on div "Mug - White" at bounding box center [646, 383] width 384 height 27
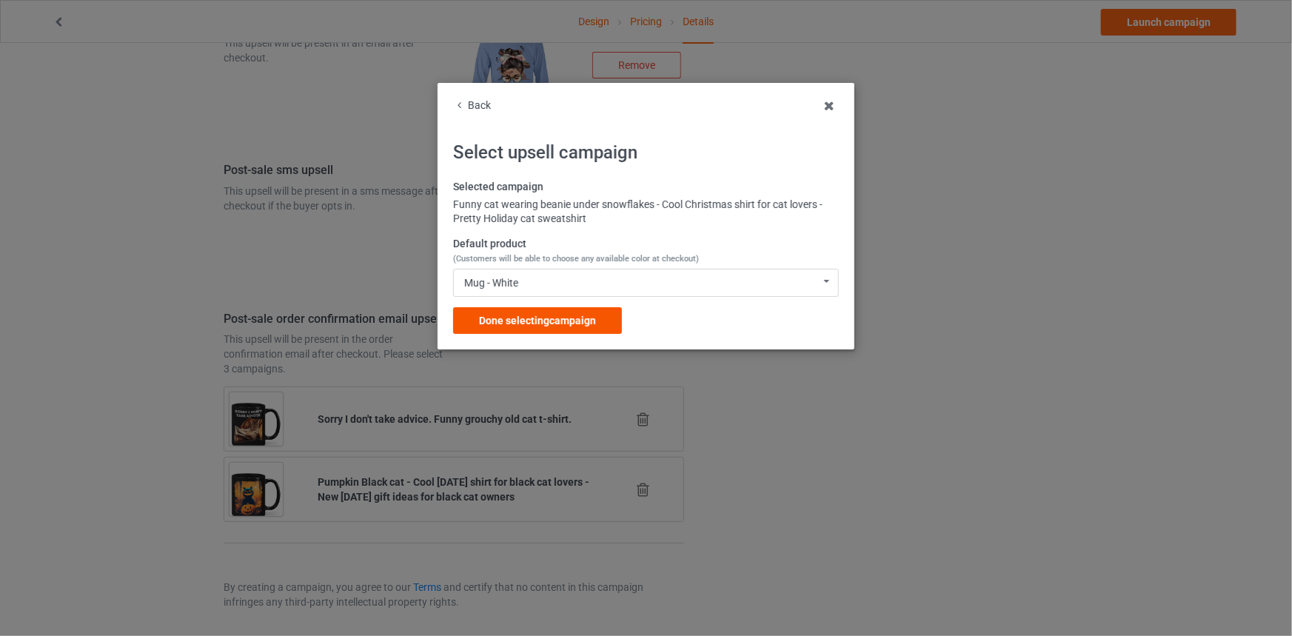
click at [542, 310] on div "Done selecting campaign" at bounding box center [537, 320] width 169 height 27
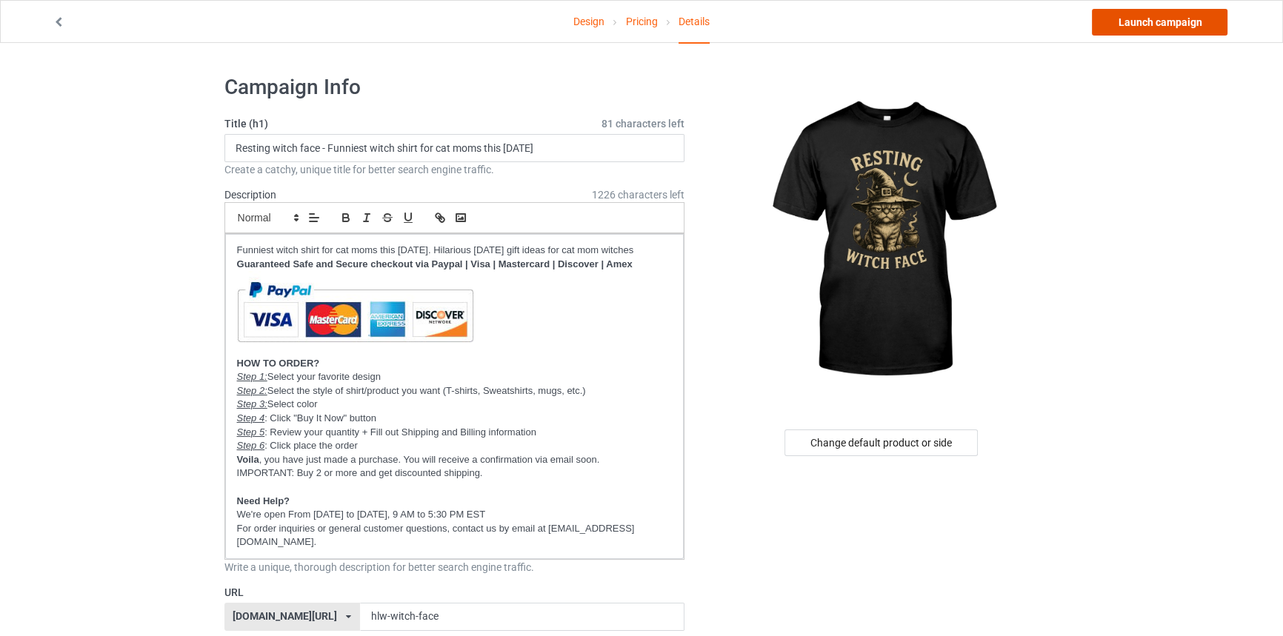
click at [1192, 19] on link "Launch campaign" at bounding box center [1160, 22] width 136 height 27
